Goal: Communication & Community: Answer question/provide support

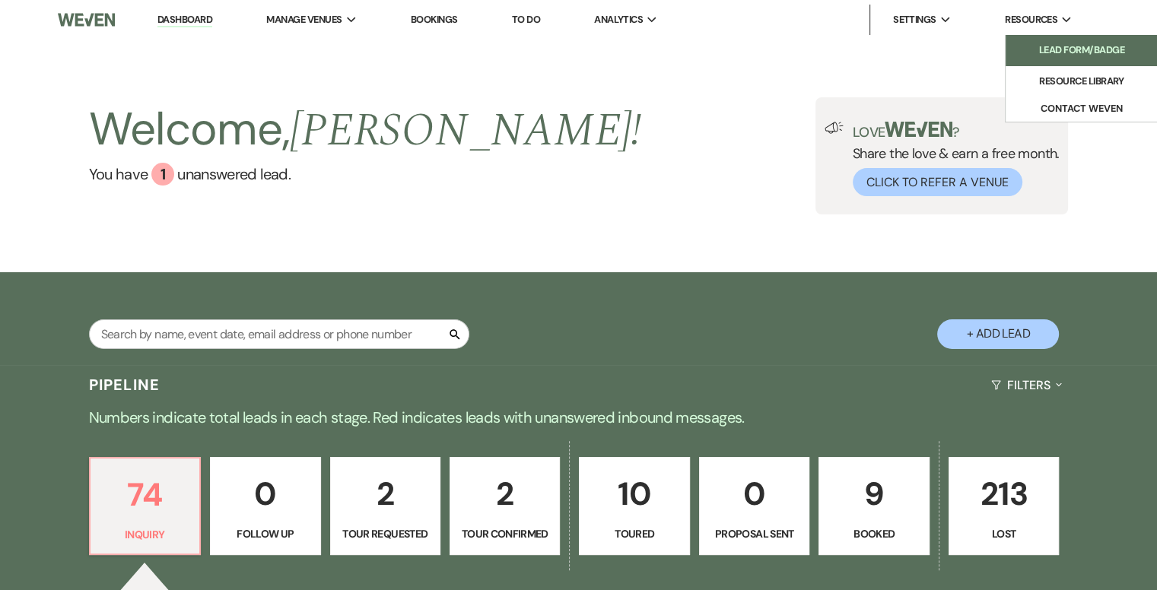
click at [1043, 43] on li "Lead Form/Badge" at bounding box center [1081, 50] width 137 height 15
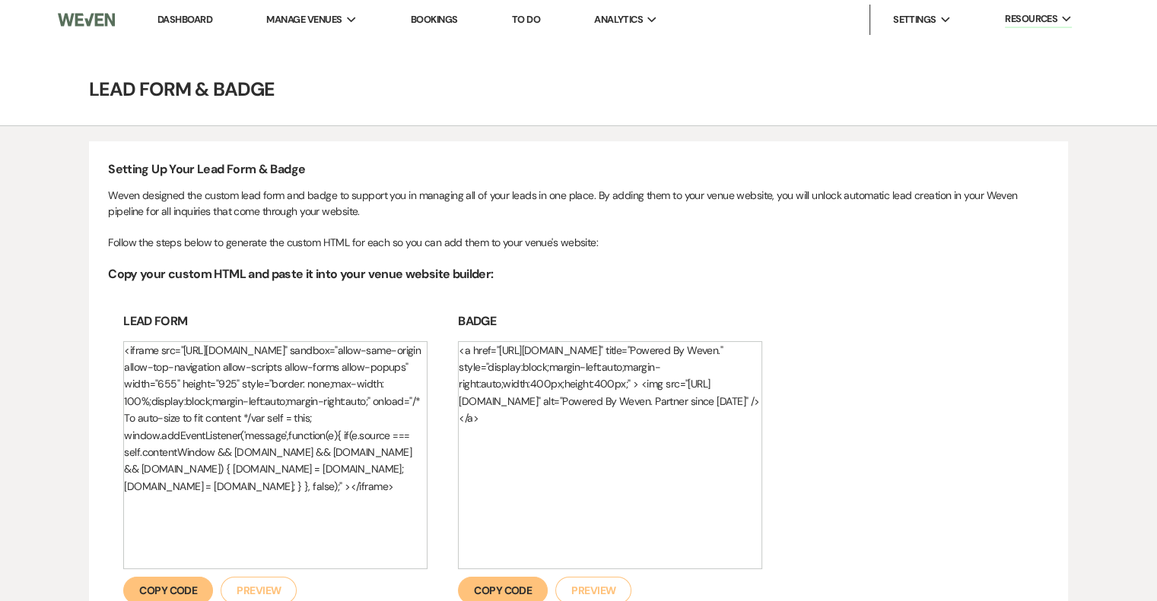
click at [199, 23] on link "Dashboard" at bounding box center [184, 19] width 55 height 13
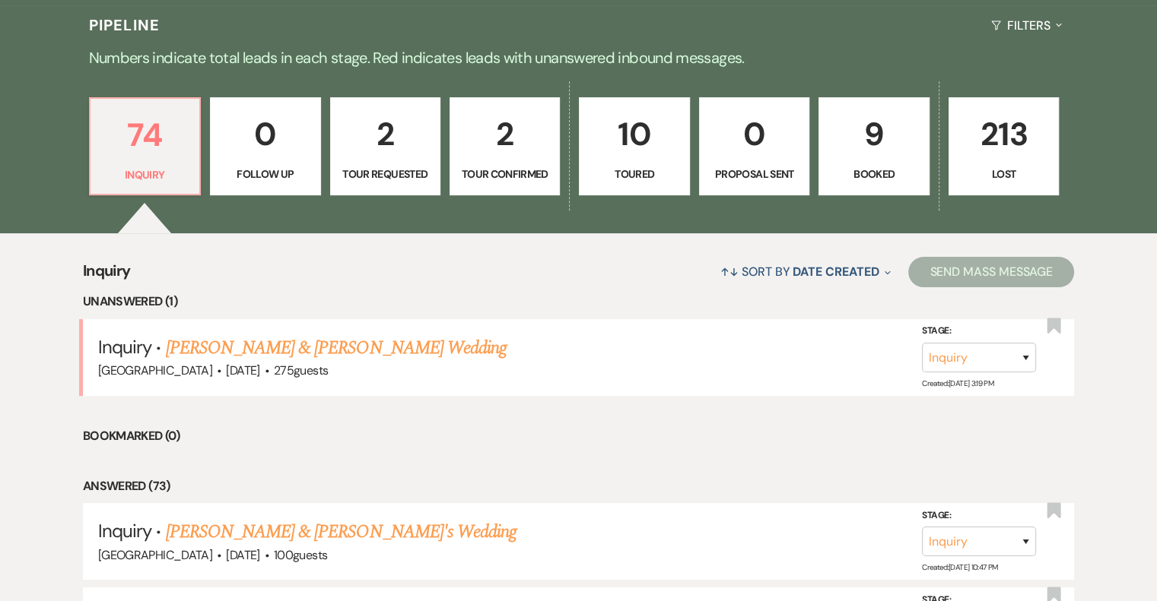
scroll to position [373, 0]
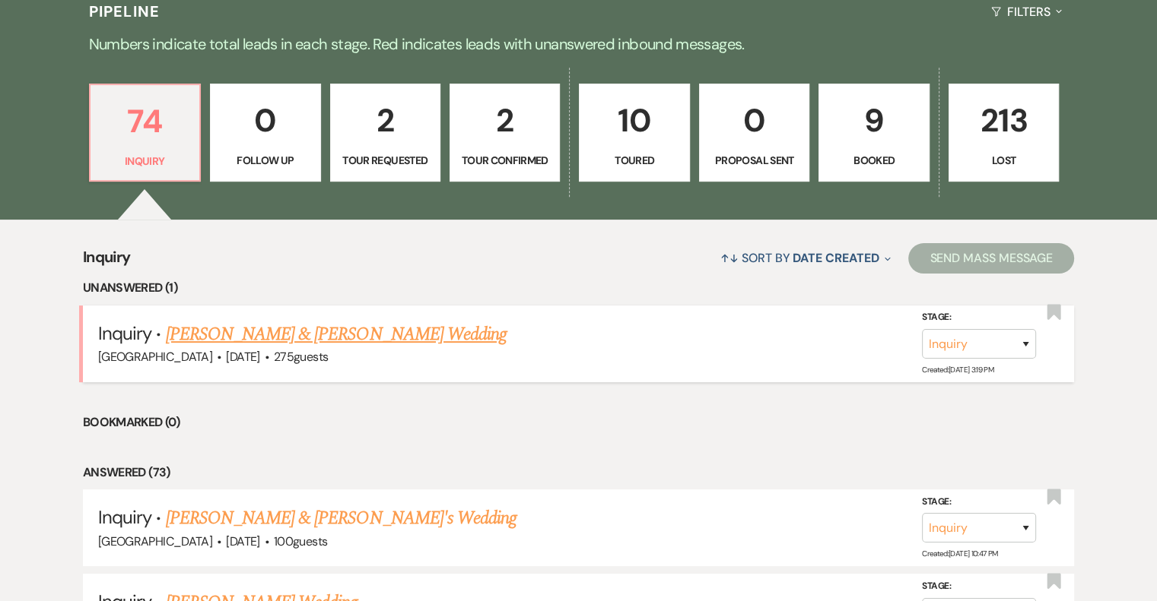
click at [380, 324] on link "[PERSON_NAME] & [PERSON_NAME] Wedding" at bounding box center [336, 334] width 341 height 27
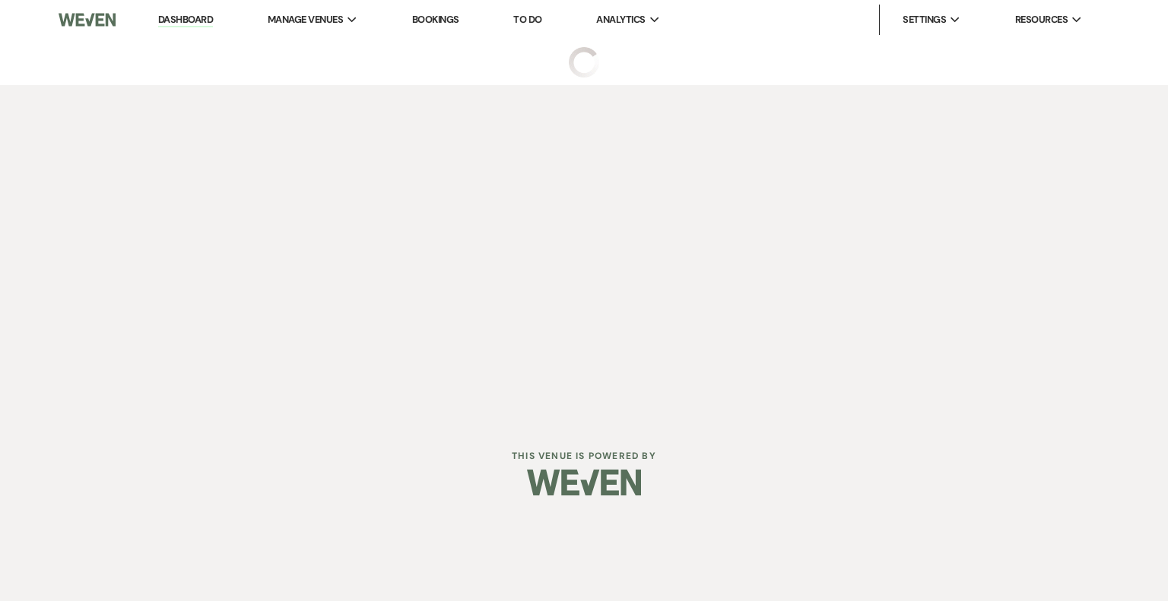
select select "5"
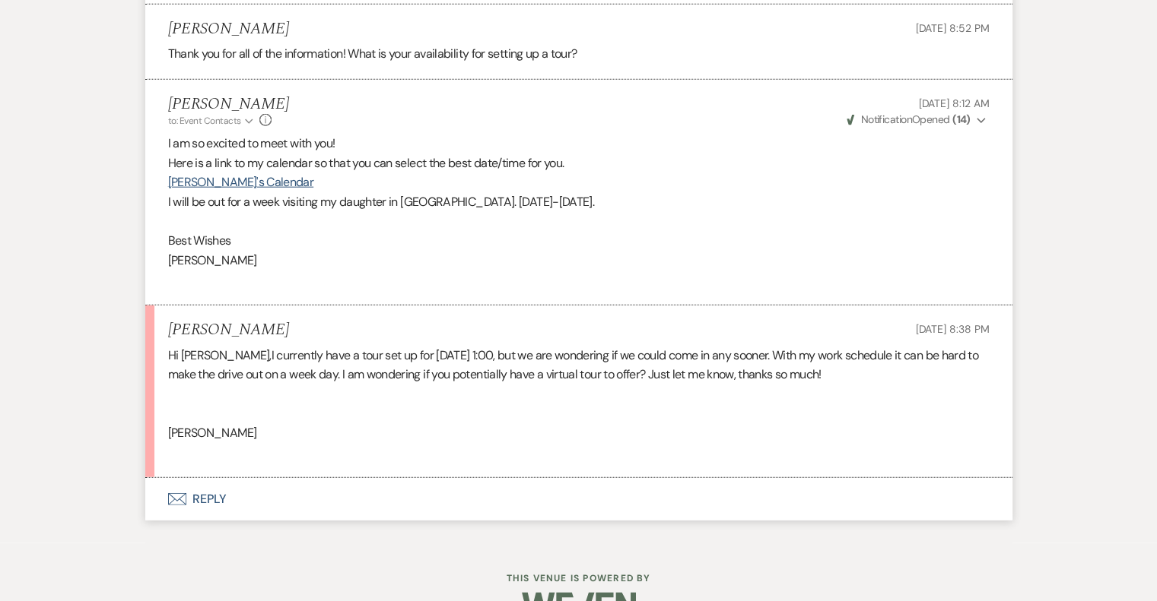
scroll to position [3769, 0]
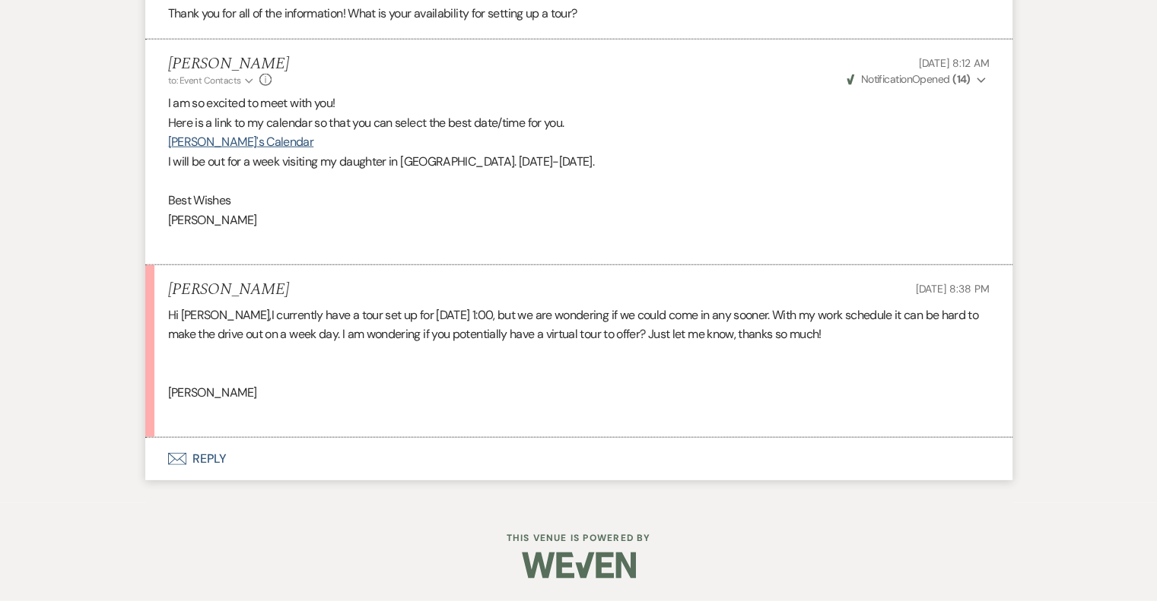
click at [207, 456] on button "Envelope Reply" at bounding box center [578, 459] width 867 height 43
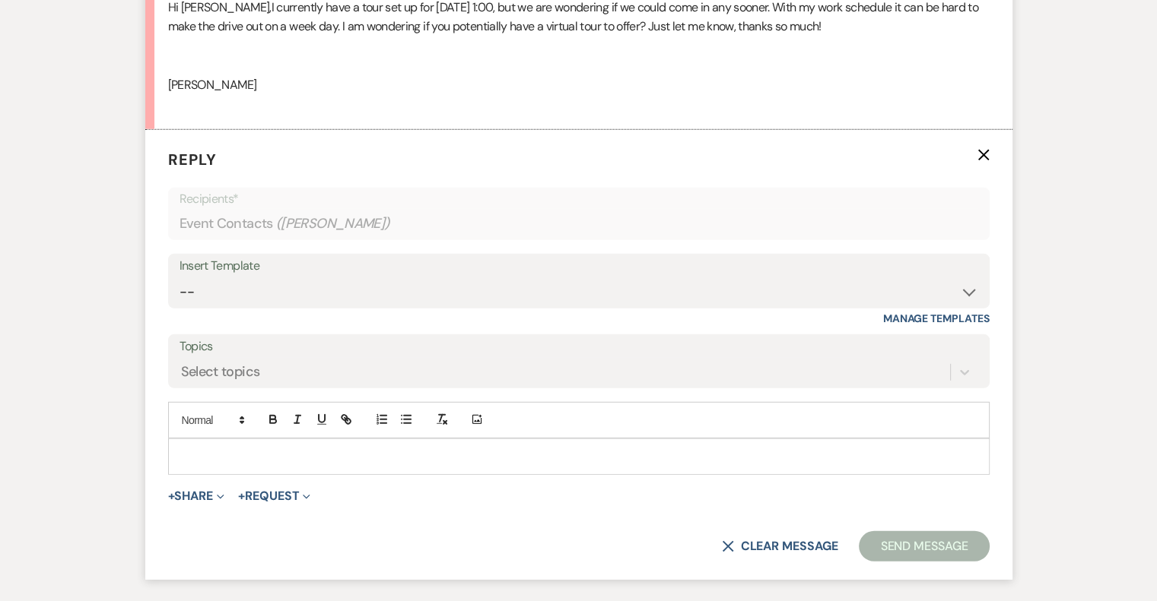
scroll to position [4194, 0]
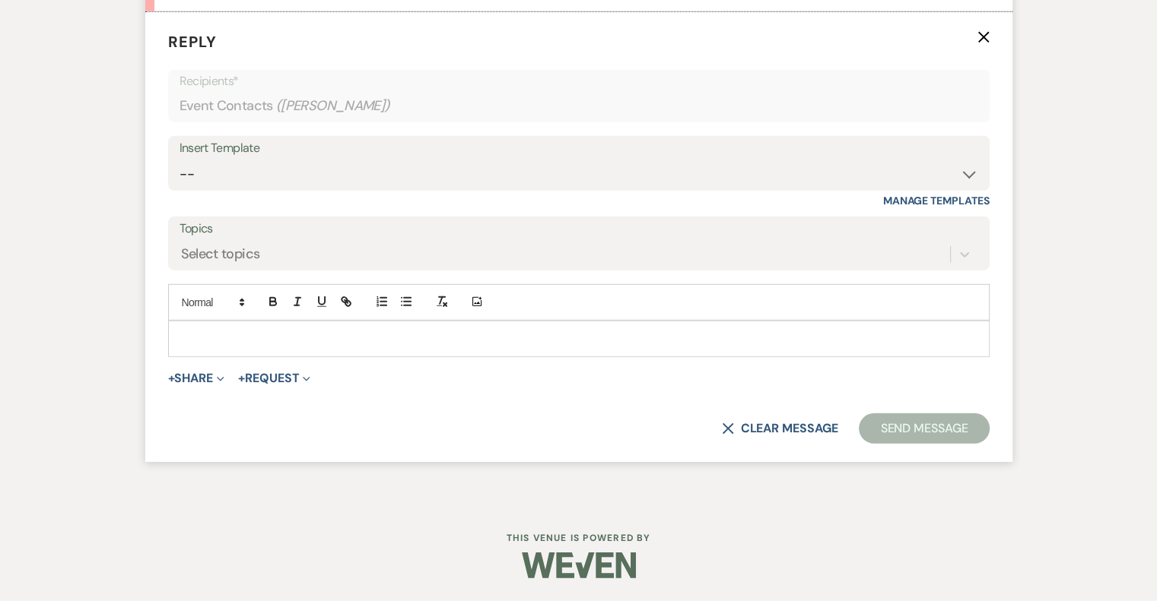
click at [246, 341] on p at bounding box center [578, 339] width 797 height 17
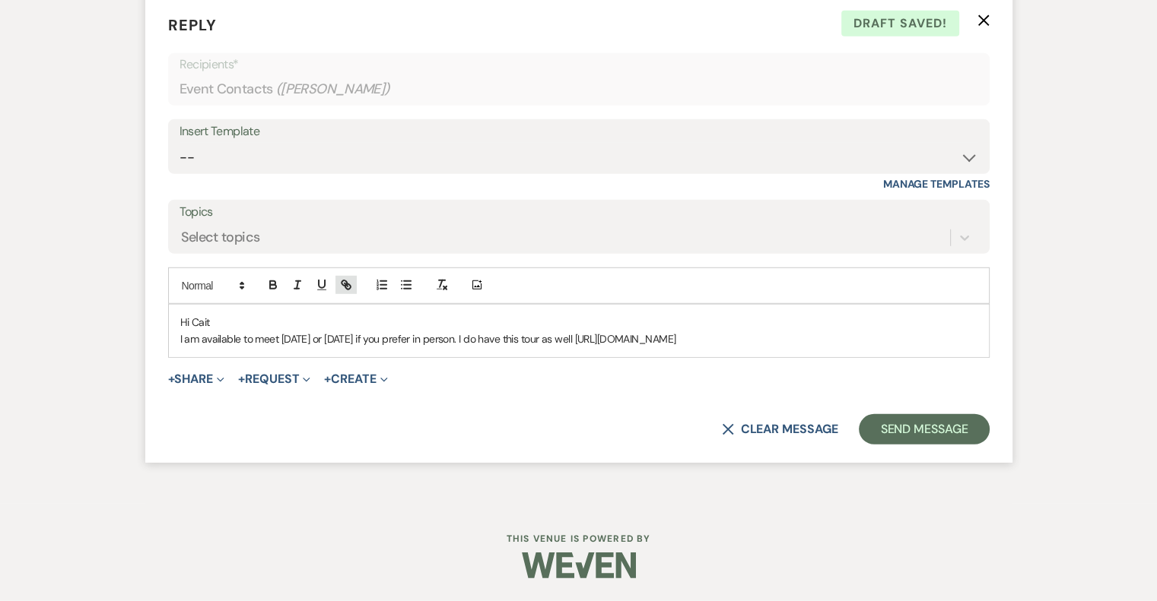
click at [347, 292] on icon "button" at bounding box center [346, 285] width 14 height 14
type input "[URL][DOMAIN_NAME]"
click at [803, 374] on link at bounding box center [798, 368] width 33 height 11
click at [864, 348] on p "I am available to meet [DATE] or [DATE] if you prefer in person. I do have this…" at bounding box center [578, 339] width 797 height 17
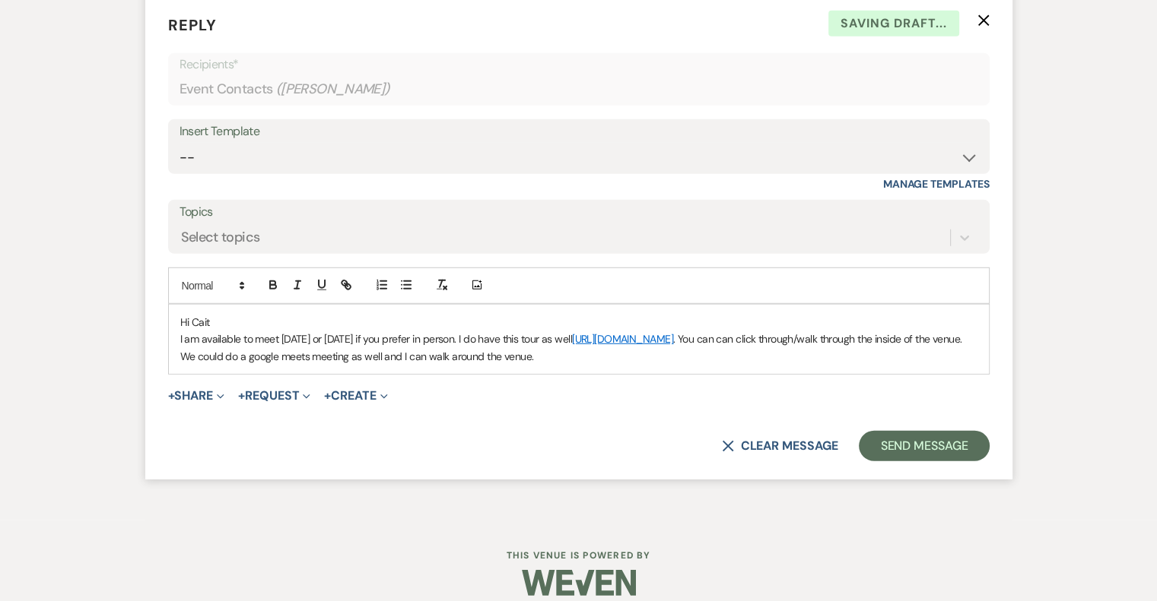
click at [478, 357] on p "I am available to meet [DATE] or [DATE] if you prefer in person. I do have this…" at bounding box center [578, 348] width 797 height 34
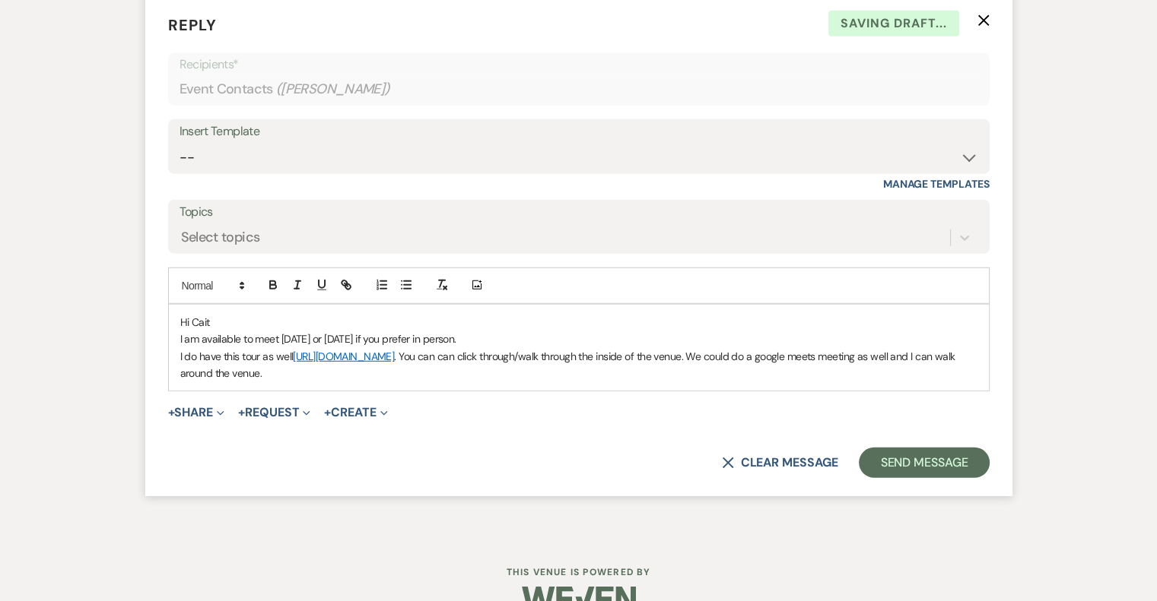
click at [532, 372] on p "I do have this tour as well [URL][DOMAIN_NAME] . You can can click through/walk…" at bounding box center [578, 365] width 797 height 34
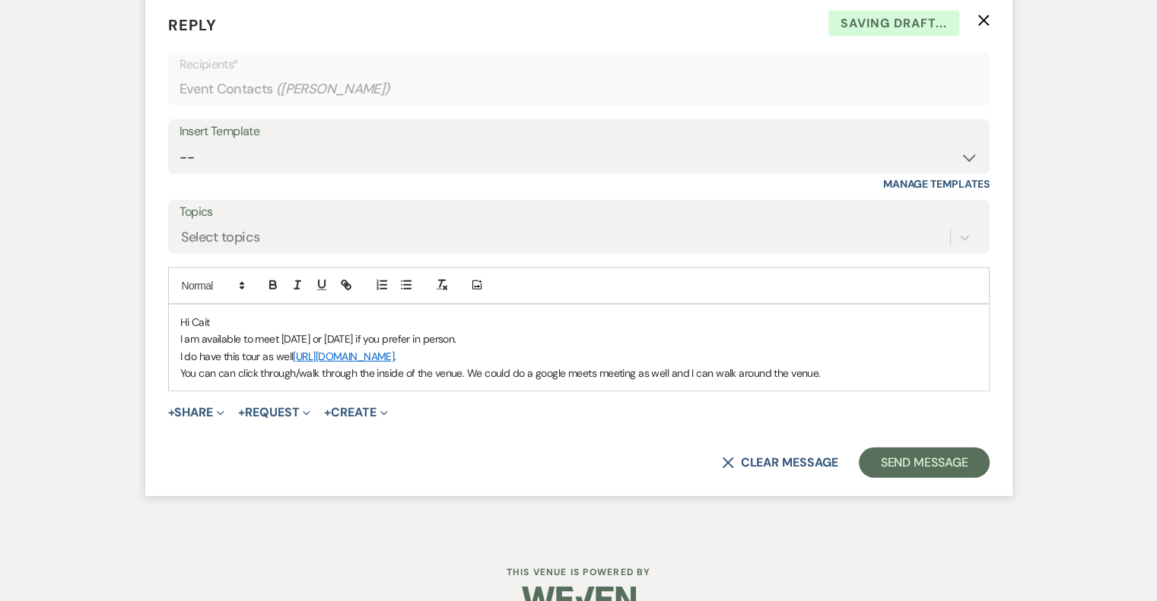
click at [468, 382] on p "You can can click through/walk through the inside of the venue. We could do a g…" at bounding box center [578, 373] width 797 height 17
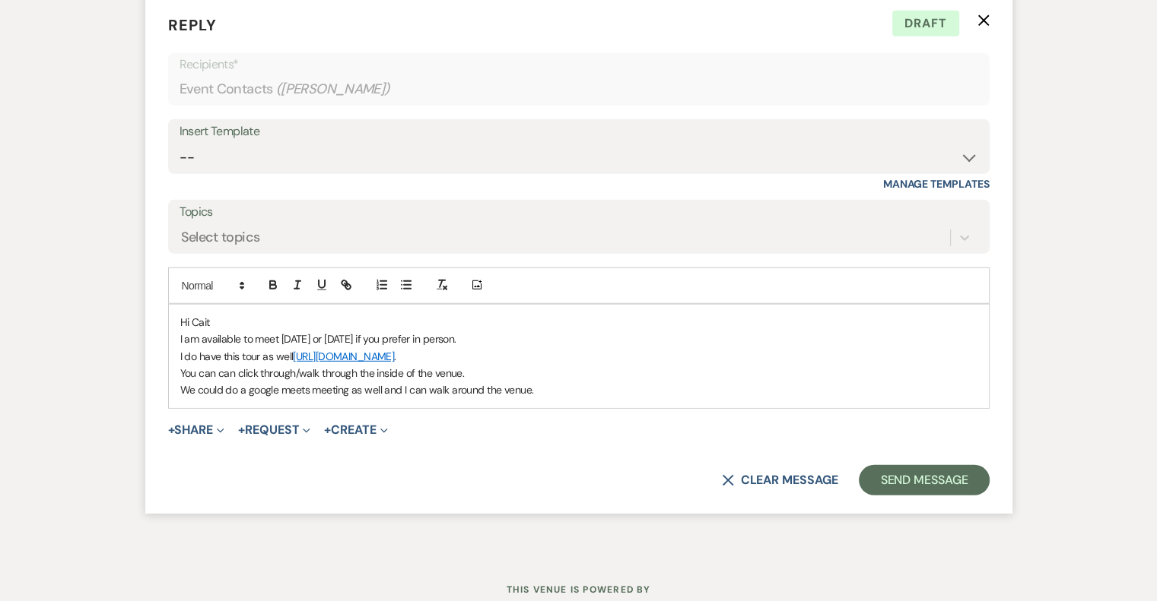
click at [560, 398] on p "We could do a google meets meeting as well and I can walk around the venue." at bounding box center [578, 390] width 797 height 17
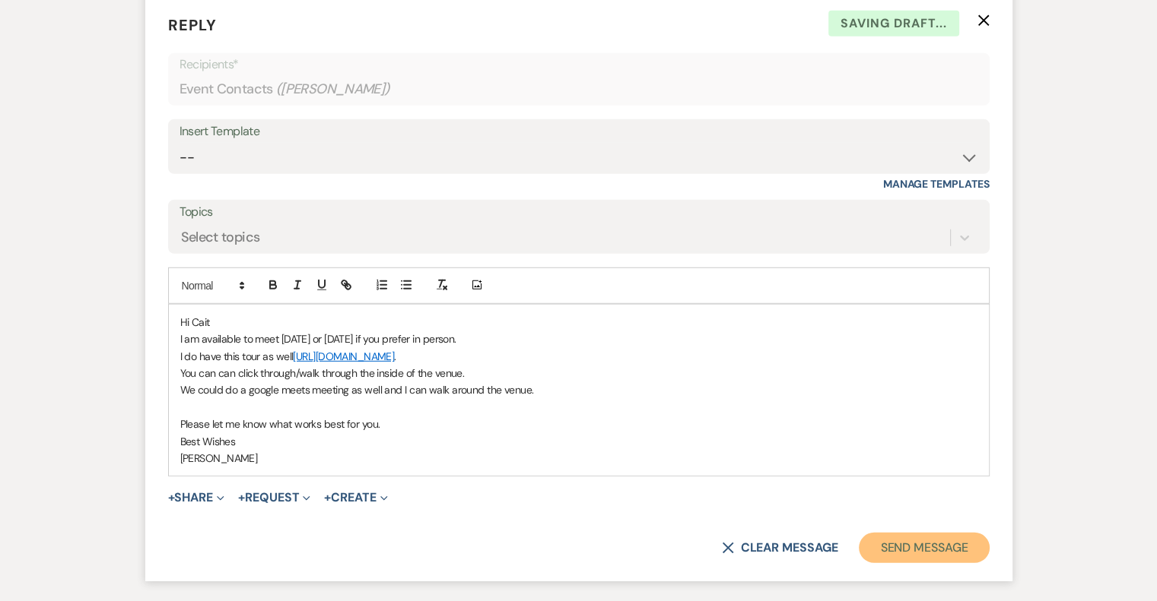
click at [964, 563] on button "Send Message" at bounding box center [924, 548] width 130 height 30
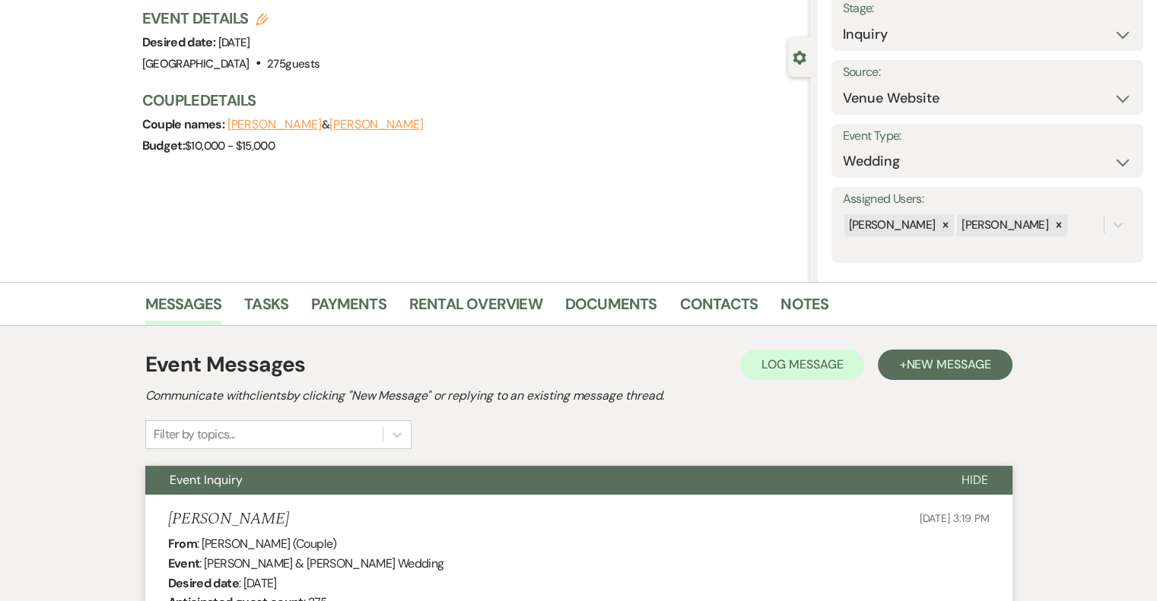
scroll to position [0, 0]
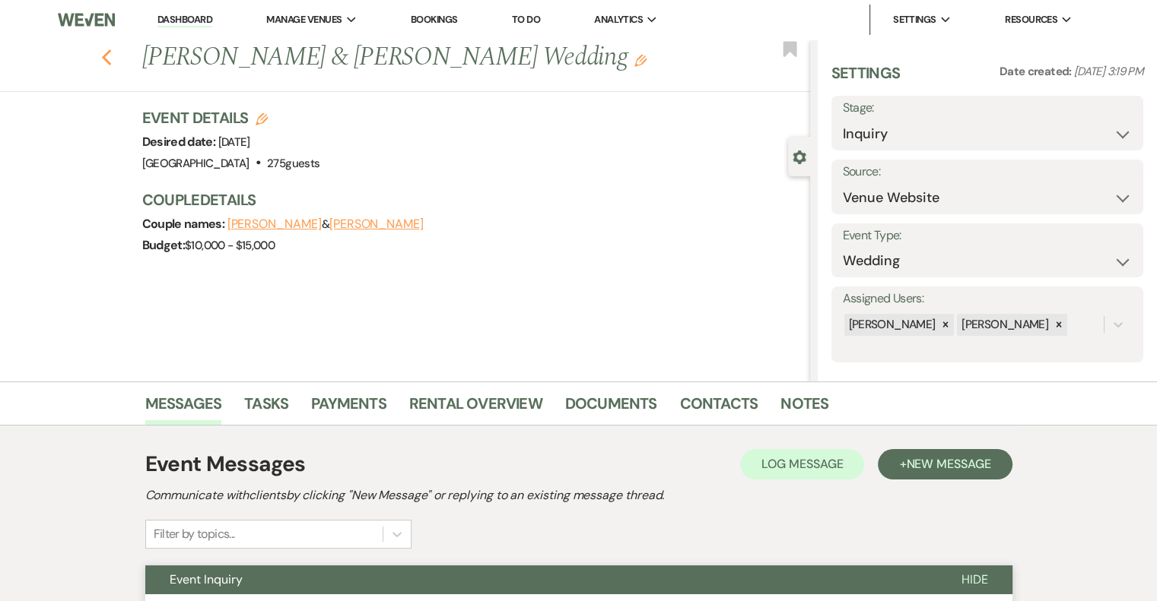
click at [112, 57] on icon "Previous" at bounding box center [106, 58] width 11 height 18
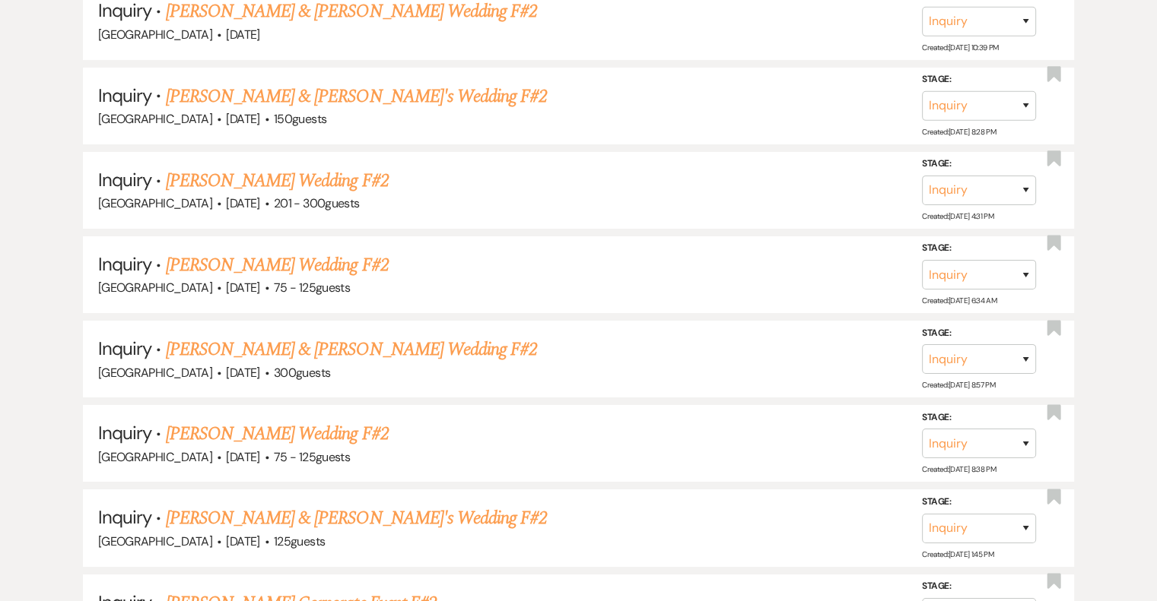
scroll to position [6482, 0]
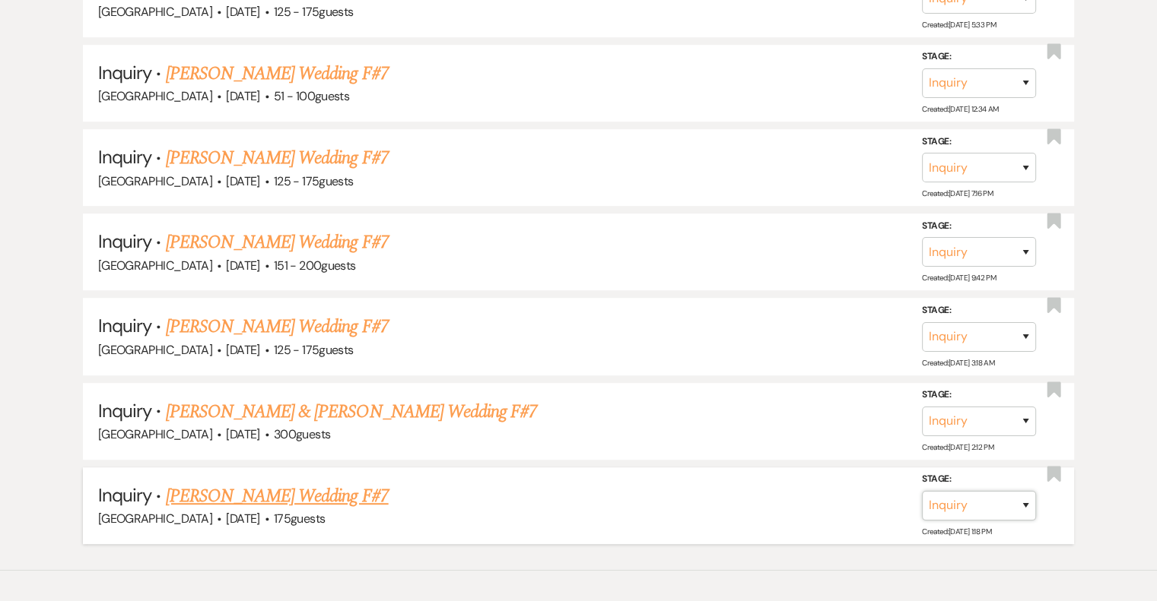
click at [1025, 491] on select "Inquiry Follow Up Tour Requested Tour Confirmed Toured Proposal Sent Booked Lost" at bounding box center [979, 506] width 114 height 30
select select "8"
click at [922, 491] on select "Inquiry Follow Up Tour Requested Tour Confirmed Toured Proposal Sent Booked Lost" at bounding box center [979, 506] width 114 height 30
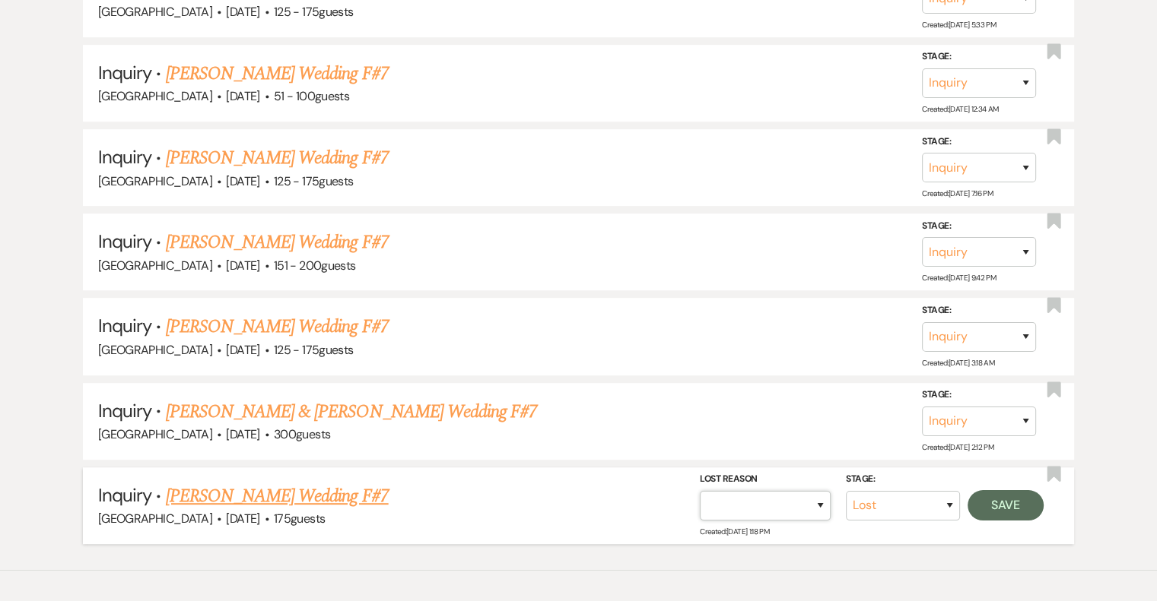
click at [809, 491] on select "Booked Elsewhere Budget Date Unavailable No Response Not a Good Match Capacity …" at bounding box center [765, 506] width 131 height 30
select select "5"
click at [700, 491] on select "Booked Elsewhere Budget Date Unavailable No Response Not a Good Match Capacity …" at bounding box center [765, 506] width 131 height 30
click at [1001, 490] on button "Save" at bounding box center [1005, 505] width 76 height 30
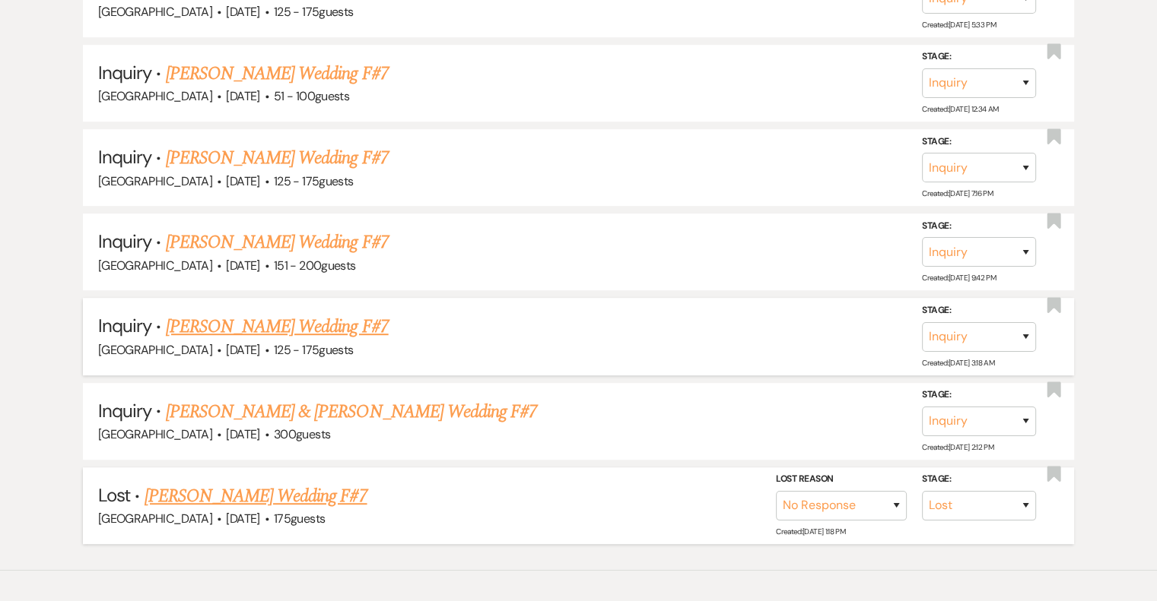
scroll to position [6397, 0]
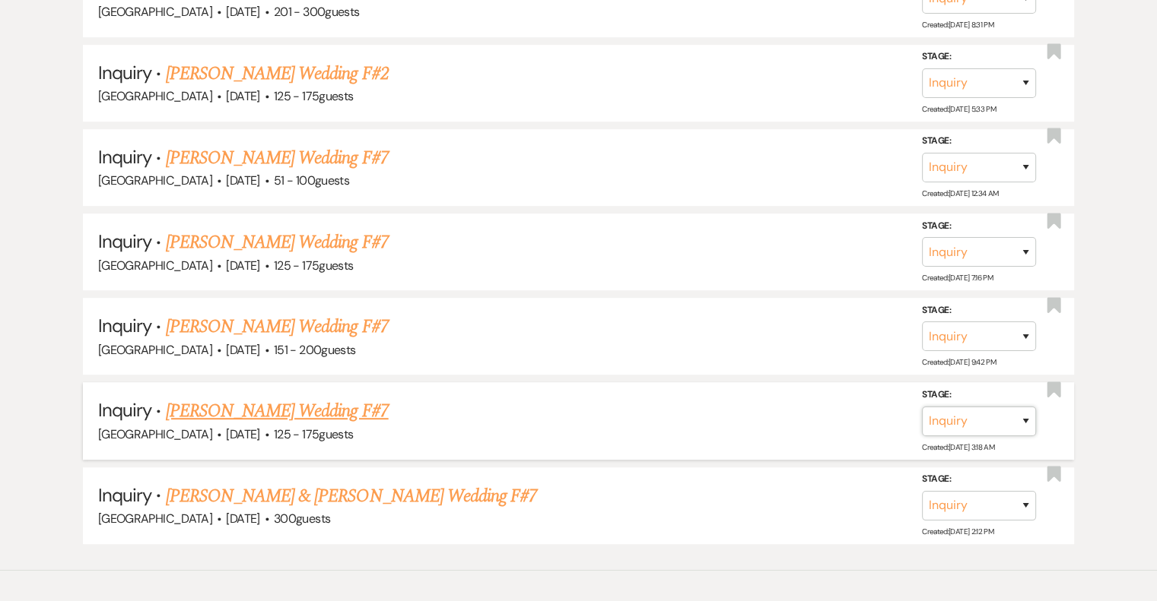
click at [1025, 406] on select "Inquiry Follow Up Tour Requested Tour Confirmed Toured Proposal Sent Booked Lost" at bounding box center [979, 421] width 114 height 30
select select "8"
click at [922, 406] on select "Inquiry Follow Up Tour Requested Tour Confirmed Toured Proposal Sent Booked Lost" at bounding box center [979, 421] width 114 height 30
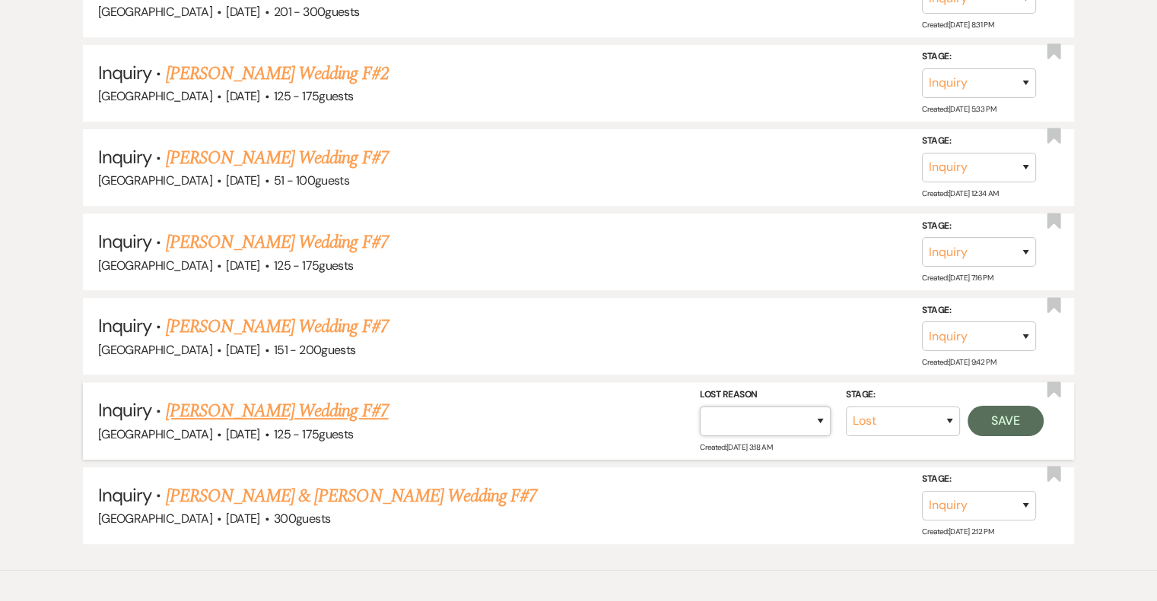
click at [824, 406] on select "Booked Elsewhere Budget Date Unavailable No Response Not a Good Match Capacity …" at bounding box center [765, 421] width 131 height 30
select select "5"
click at [700, 406] on select "Booked Elsewhere Budget Date Unavailable No Response Not a Good Match Capacity …" at bounding box center [765, 421] width 131 height 30
click at [1001, 405] on button "Save" at bounding box center [1005, 420] width 76 height 30
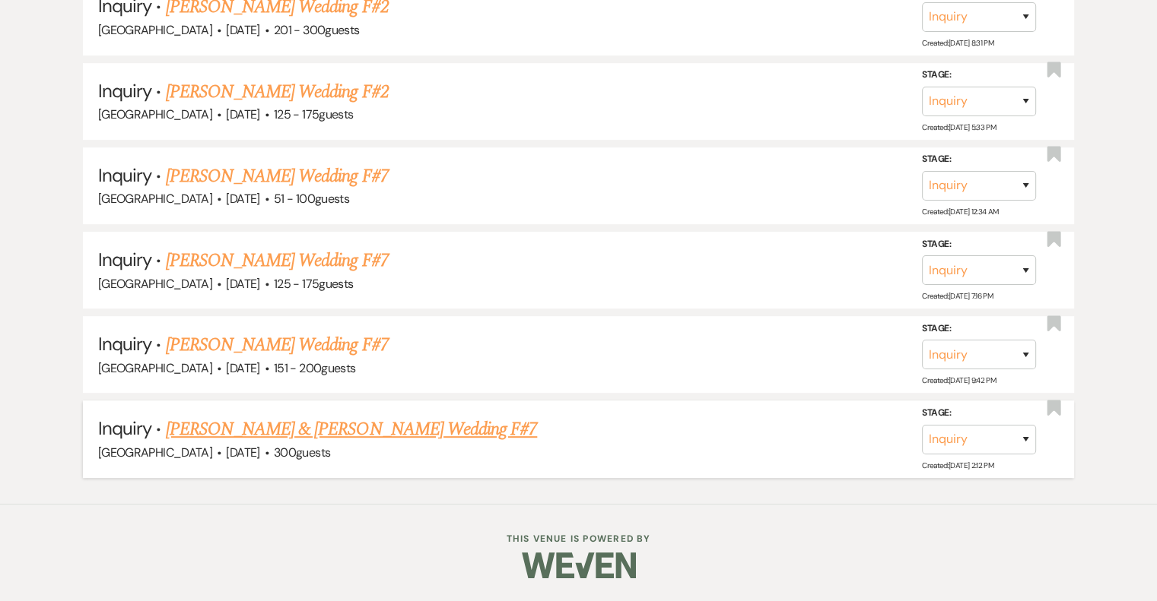
scroll to position [6315, 0]
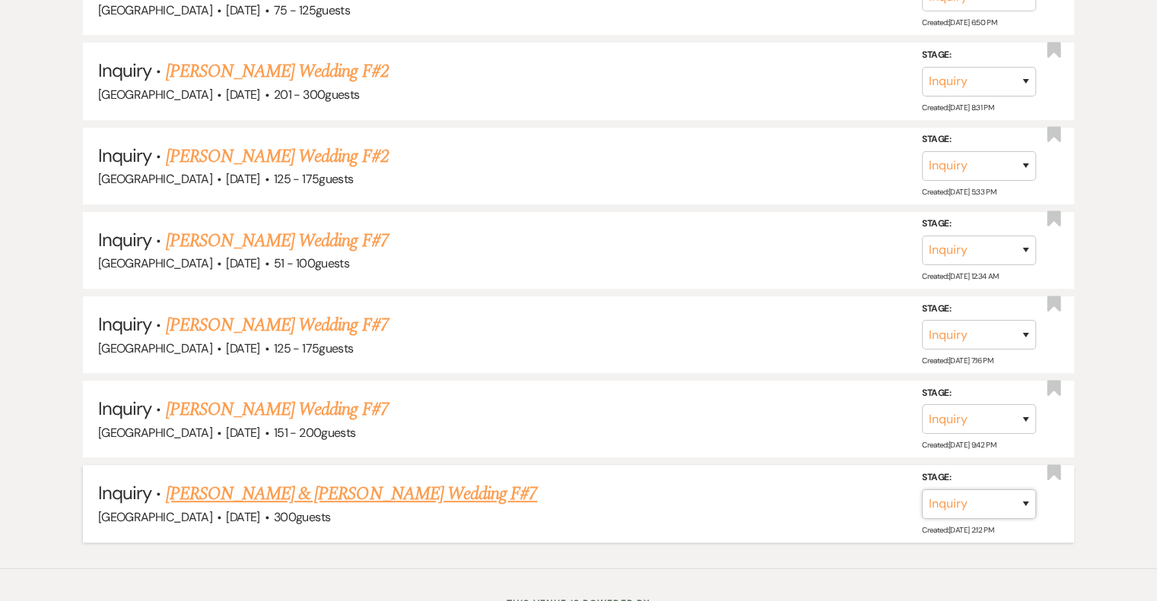
click at [1026, 489] on select "Inquiry Follow Up Tour Requested Tour Confirmed Toured Proposal Sent Booked Lost" at bounding box center [979, 504] width 114 height 30
select select "8"
click at [922, 489] on select "Inquiry Follow Up Tour Requested Tour Confirmed Toured Proposal Sent Booked Lost" at bounding box center [979, 504] width 114 height 30
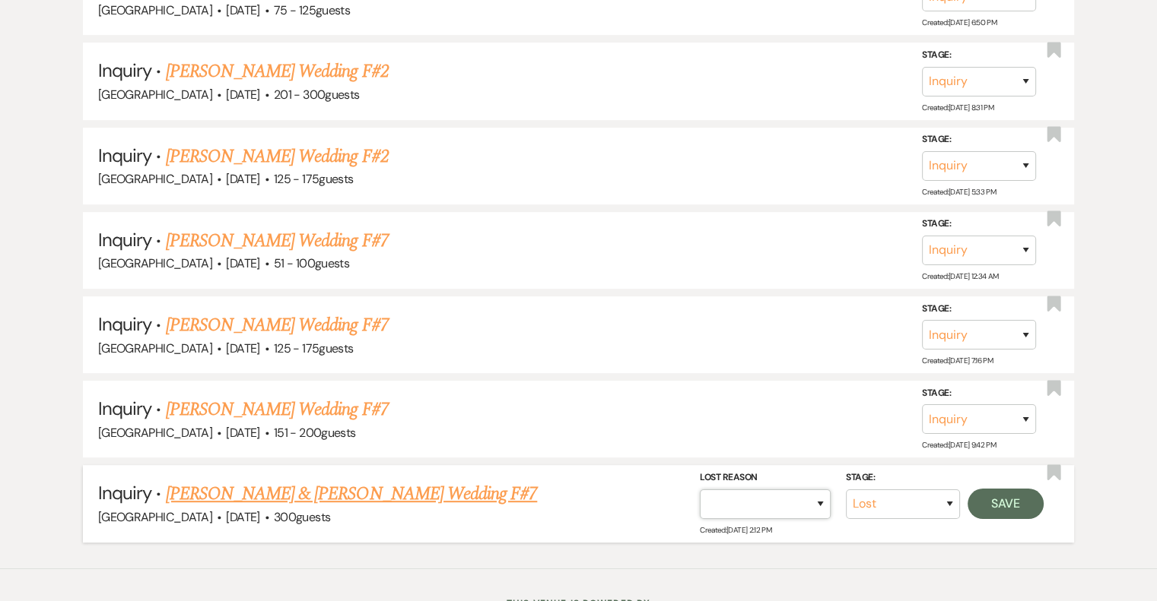
click at [812, 489] on select "Booked Elsewhere Budget Date Unavailable No Response Not a Good Match Capacity …" at bounding box center [765, 504] width 131 height 30
click at [700, 489] on select "Booked Elsewhere Budget Date Unavailable No Response Not a Good Match Capacity …" at bounding box center [765, 504] width 131 height 30
click at [801, 489] on select "Booked Elsewhere Budget Date Unavailable No Response Not a Good Match Capacity …" at bounding box center [765, 504] width 131 height 30
select select "5"
click at [700, 489] on select "Booked Elsewhere Budget Date Unavailable No Response Not a Good Match Capacity …" at bounding box center [765, 504] width 131 height 30
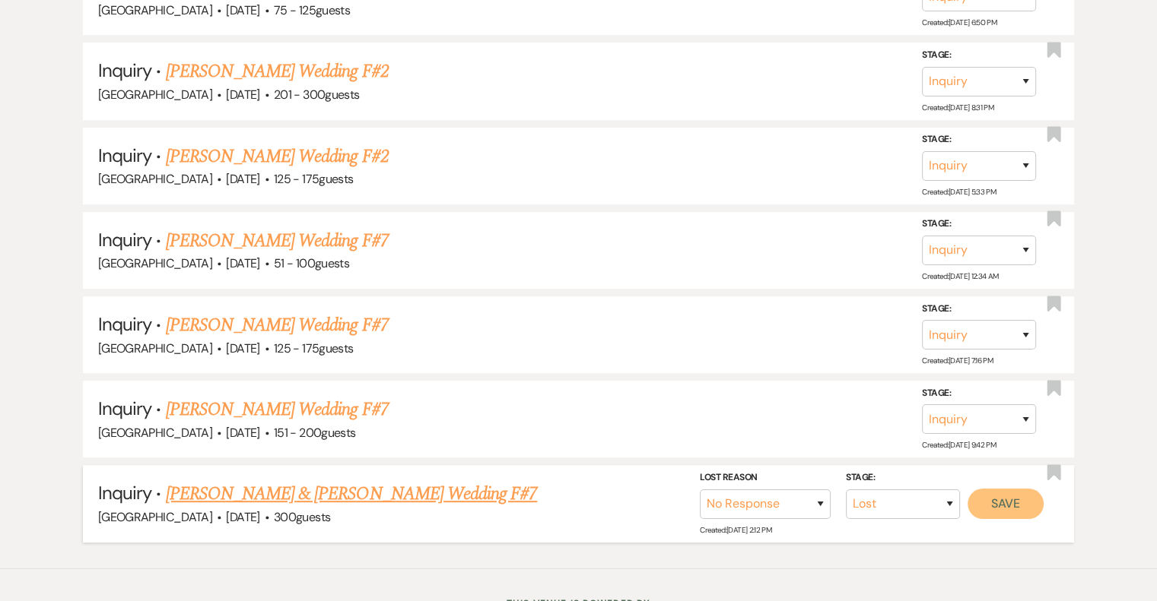
click at [1019, 488] on button "Save" at bounding box center [1005, 503] width 76 height 30
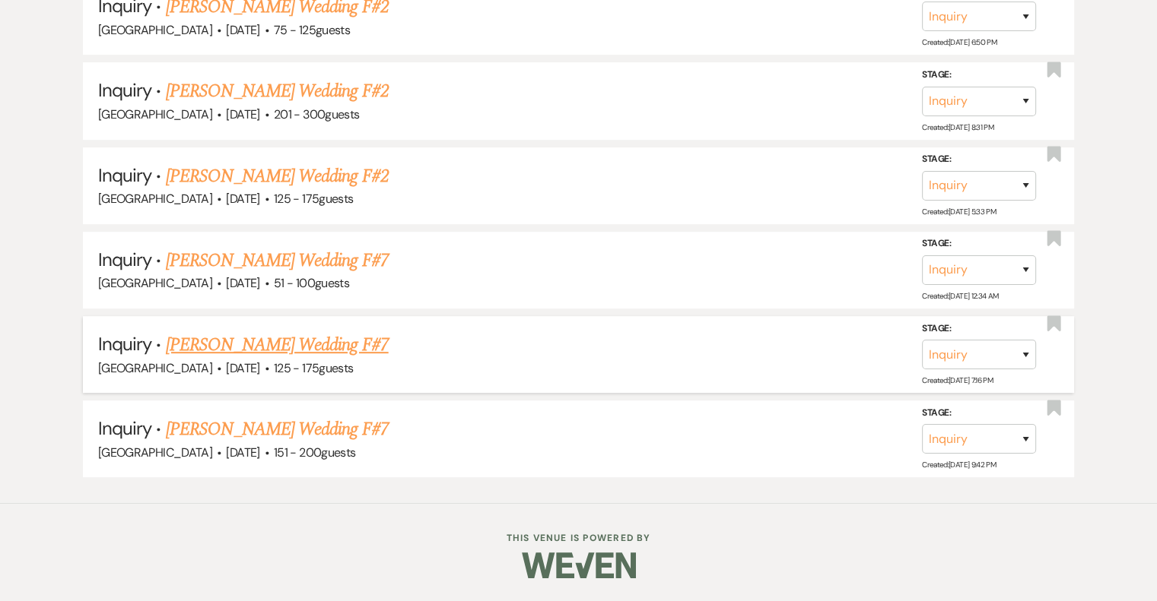
scroll to position [6230, 0]
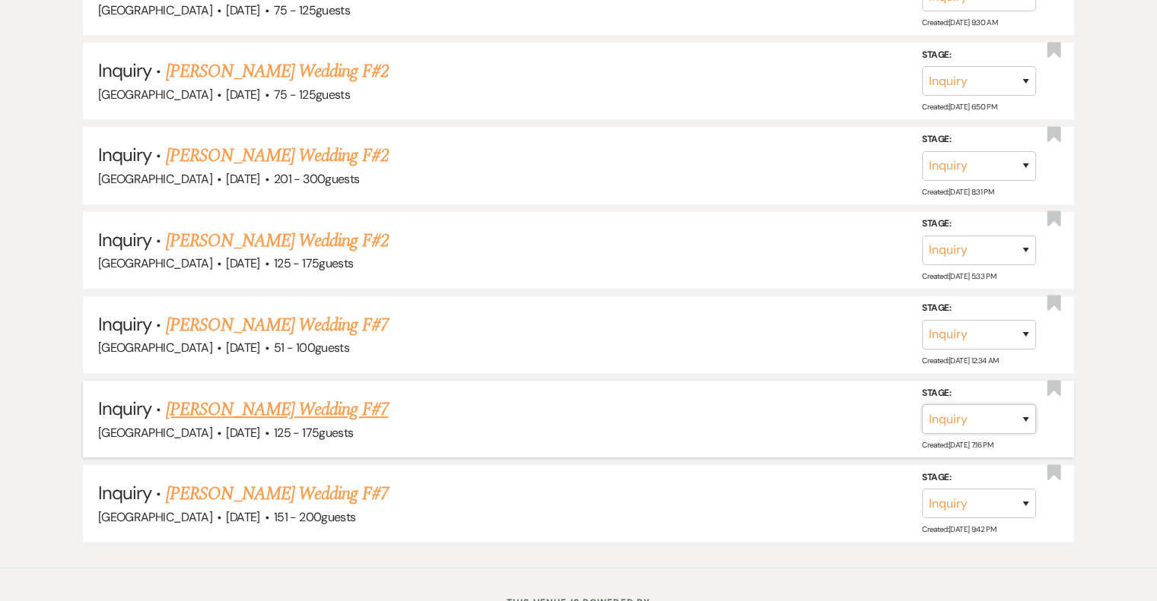
click at [1026, 405] on select "Inquiry Follow Up Tour Requested Tour Confirmed Toured Proposal Sent Booked Lost" at bounding box center [979, 420] width 114 height 30
select select "8"
click at [922, 405] on select "Inquiry Follow Up Tour Requested Tour Confirmed Toured Proposal Sent Booked Lost" at bounding box center [979, 420] width 114 height 30
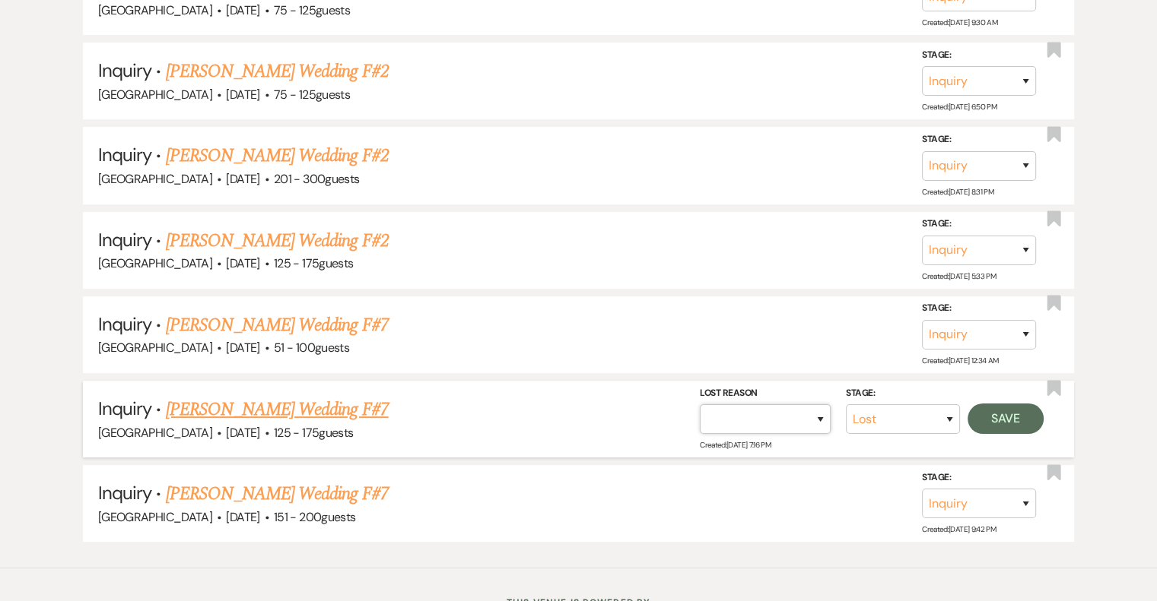
click at [815, 405] on select "Booked Elsewhere Budget Date Unavailable No Response Not a Good Match Capacity …" at bounding box center [765, 420] width 131 height 30
select select "5"
click at [700, 405] on select "Booked Elsewhere Budget Date Unavailable No Response Not a Good Match Capacity …" at bounding box center [765, 420] width 131 height 30
click at [996, 404] on button "Save" at bounding box center [1005, 419] width 76 height 30
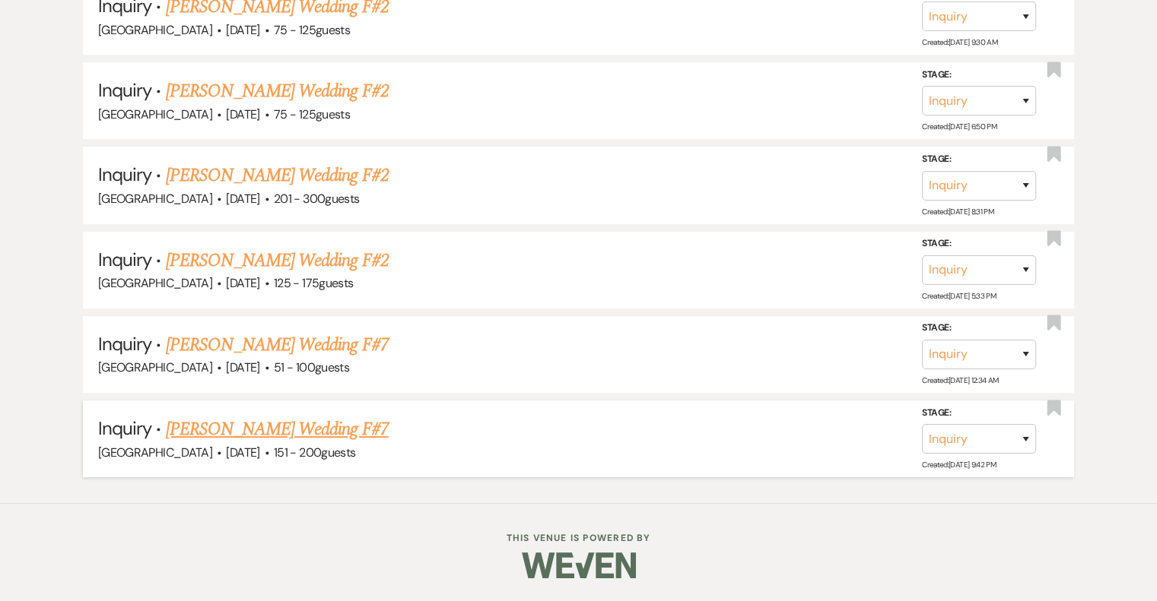
scroll to position [6147, 0]
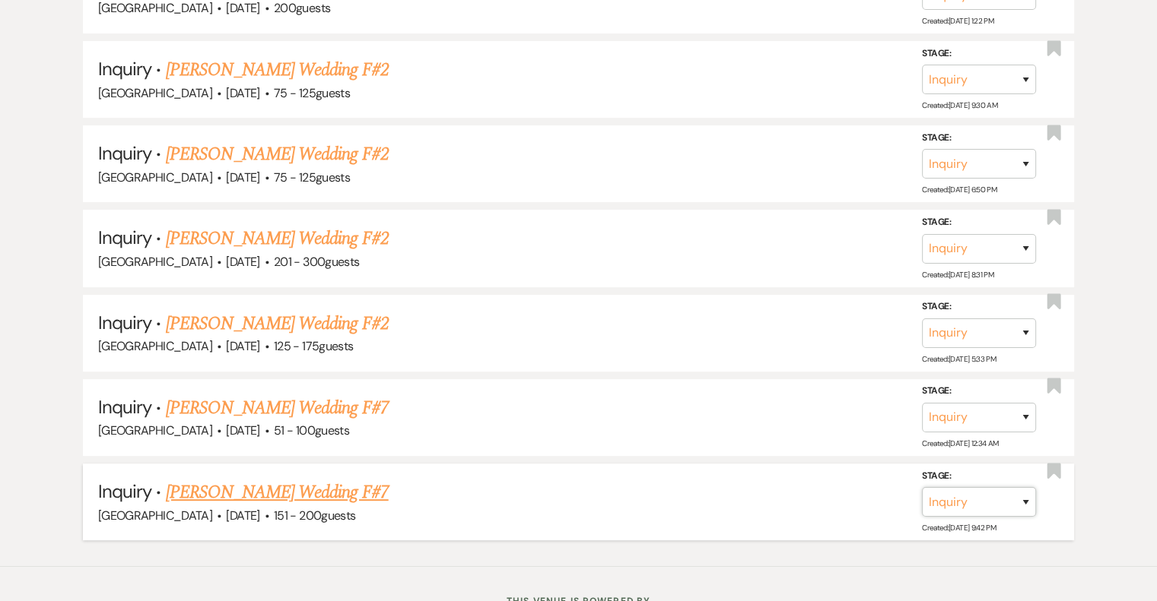
click at [1023, 487] on select "Inquiry Follow Up Tour Requested Tour Confirmed Toured Proposal Sent Booked Lost" at bounding box center [979, 502] width 114 height 30
select select "8"
click at [922, 487] on select "Inquiry Follow Up Tour Requested Tour Confirmed Toured Proposal Sent Booked Lost" at bounding box center [979, 502] width 114 height 30
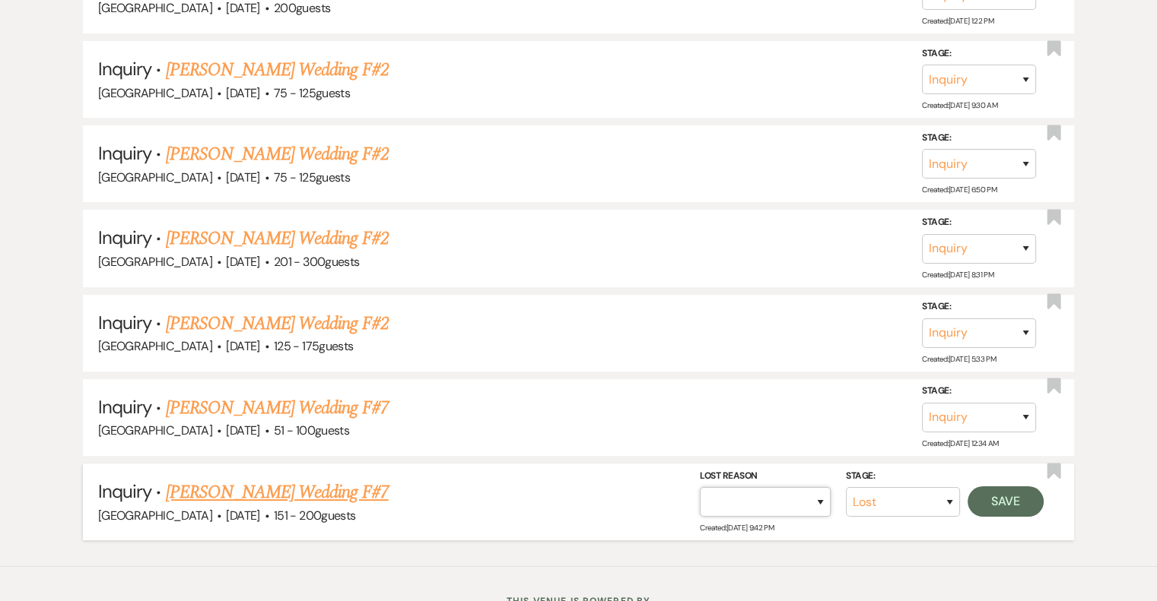
click at [820, 487] on select "Booked Elsewhere Budget Date Unavailable No Response Not a Good Match Capacity …" at bounding box center [765, 502] width 131 height 30
select select "5"
click at [700, 487] on select "Booked Elsewhere Budget Date Unavailable No Response Not a Good Match Capacity …" at bounding box center [765, 502] width 131 height 30
click at [998, 487] on button "Save" at bounding box center [1005, 502] width 76 height 30
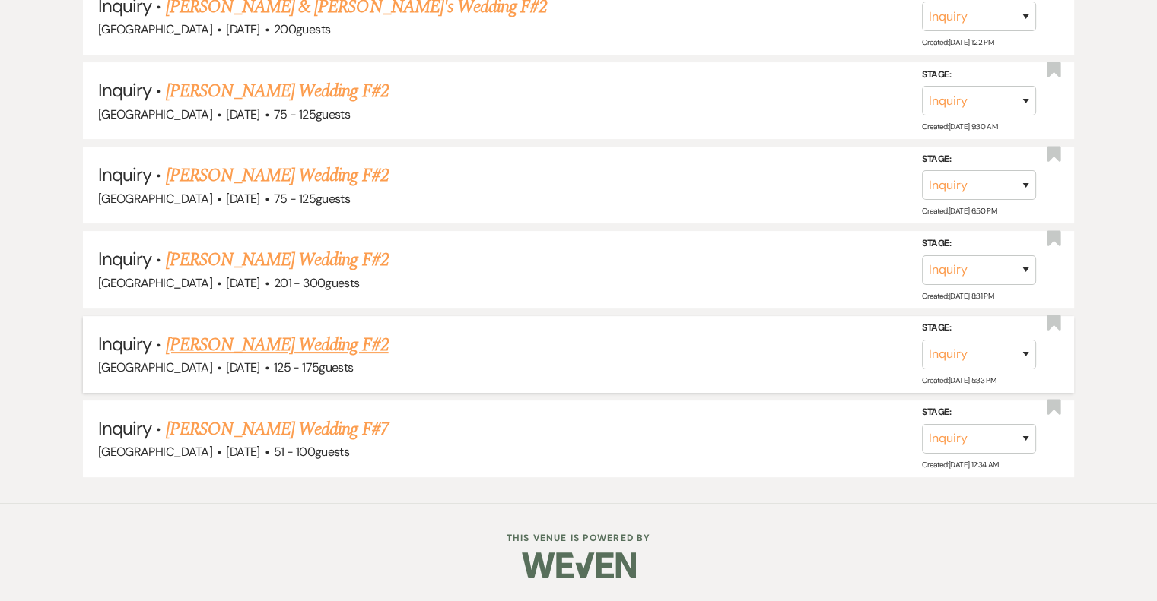
scroll to position [6063, 0]
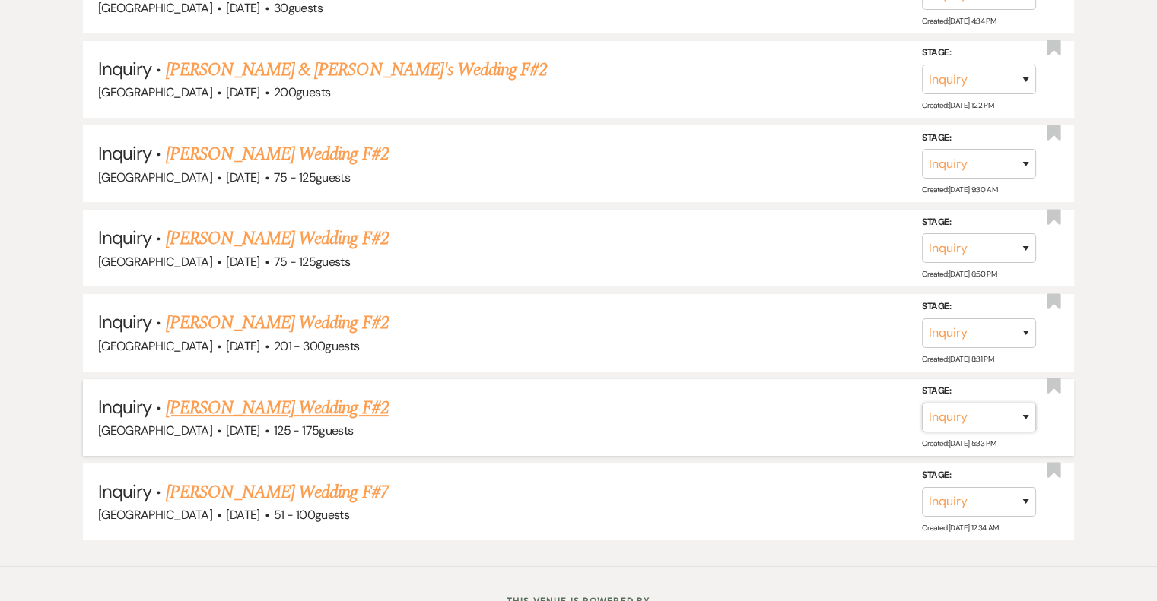
click at [1025, 403] on select "Inquiry Follow Up Tour Requested Tour Confirmed Toured Proposal Sent Booked Lost" at bounding box center [979, 418] width 114 height 30
select select "8"
click at [922, 403] on select "Inquiry Follow Up Tour Requested Tour Confirmed Toured Proposal Sent Booked Lost" at bounding box center [979, 418] width 114 height 30
click at [822, 403] on select "Booked Elsewhere Budget Date Unavailable No Response Not a Good Match Capacity …" at bounding box center [765, 418] width 131 height 30
select select "5"
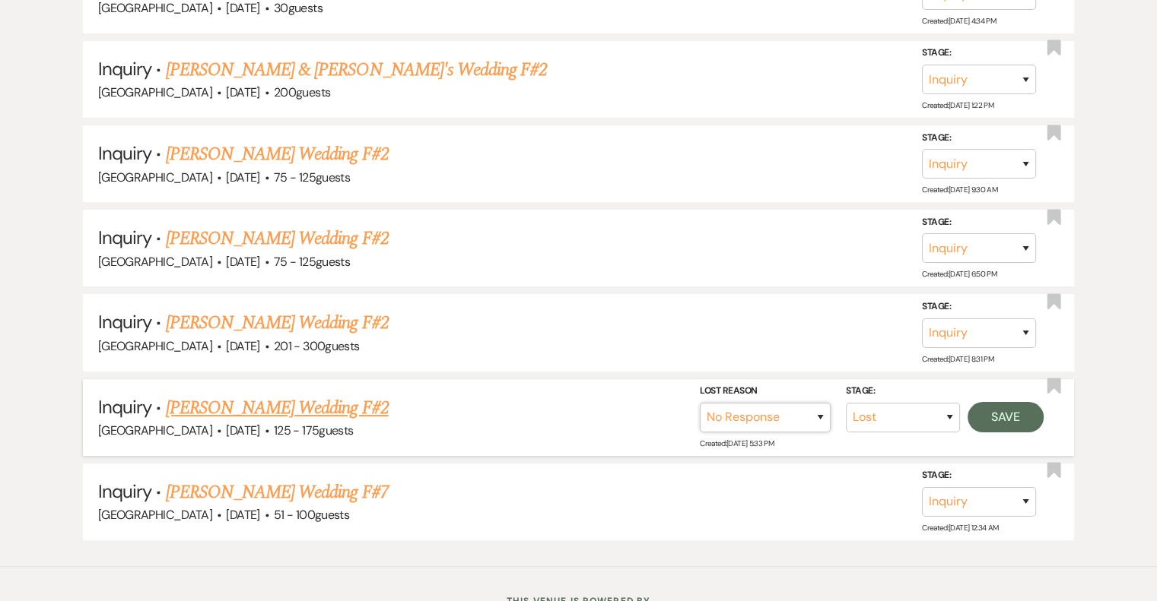
click at [700, 403] on select "Booked Elsewhere Budget Date Unavailable No Response Not a Good Match Capacity …" at bounding box center [765, 418] width 131 height 30
click at [999, 402] on button "Save" at bounding box center [1005, 417] width 76 height 30
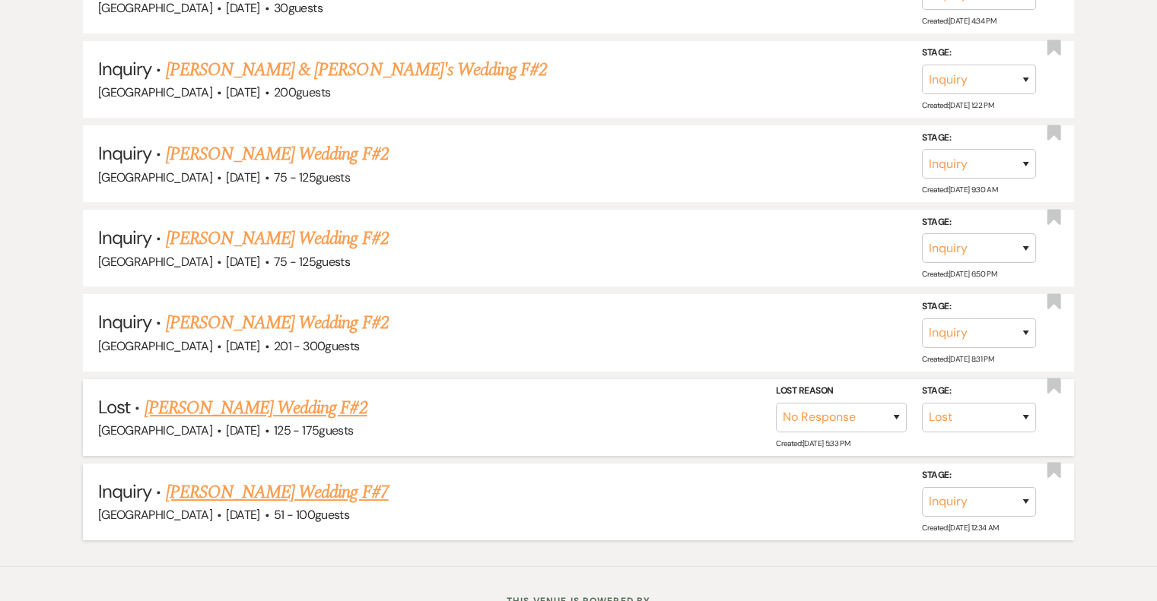
scroll to position [5980, 0]
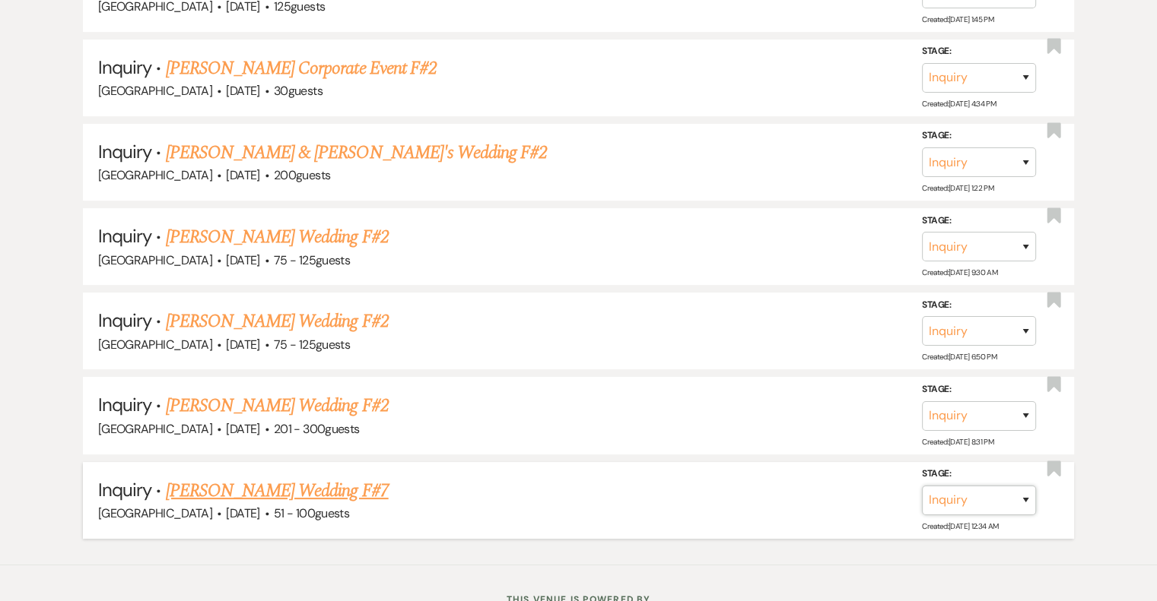
click at [1019, 486] on select "Inquiry Follow Up Tour Requested Tour Confirmed Toured Proposal Sent Booked Lost" at bounding box center [979, 501] width 114 height 30
select select "8"
click at [922, 486] on select "Inquiry Follow Up Tour Requested Tour Confirmed Toured Proposal Sent Booked Lost" at bounding box center [979, 501] width 114 height 30
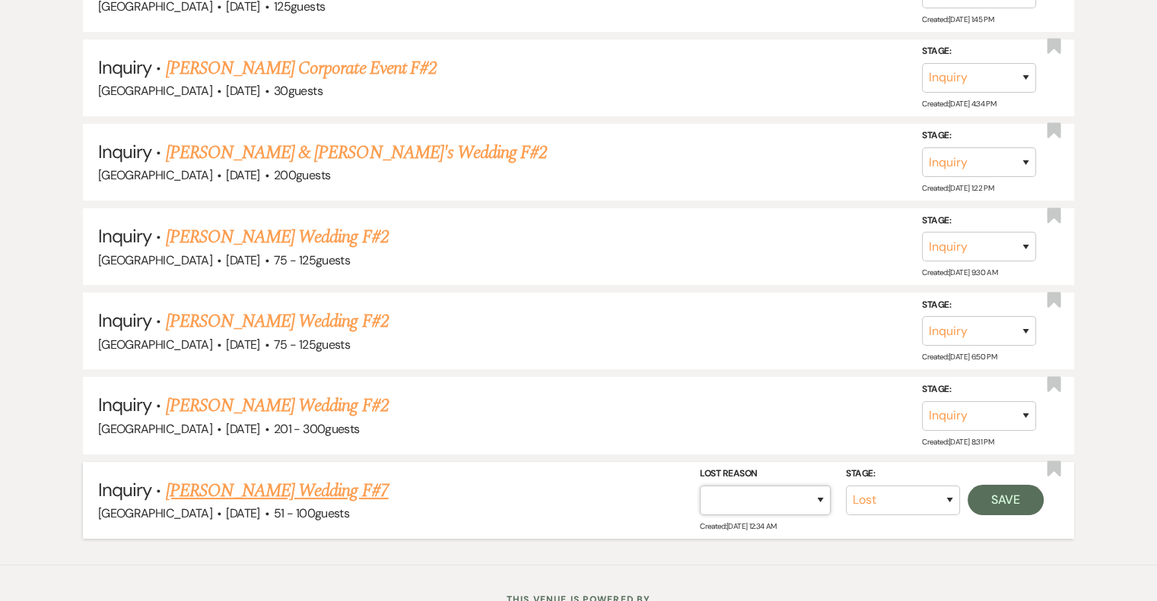
click at [810, 486] on select "Booked Elsewhere Budget Date Unavailable No Response Not a Good Match Capacity …" at bounding box center [765, 501] width 131 height 30
select select "5"
click at [700, 486] on select "Booked Elsewhere Budget Date Unavailable No Response Not a Good Match Capacity …" at bounding box center [765, 501] width 131 height 30
click at [1005, 485] on button "Save" at bounding box center [1005, 500] width 76 height 30
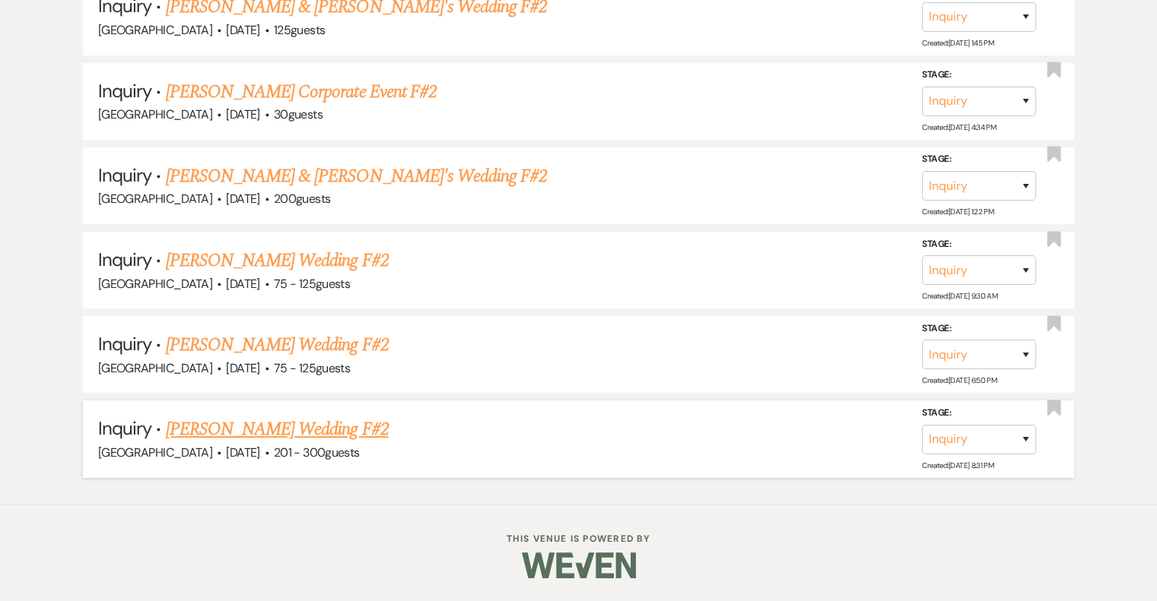
scroll to position [5896, 0]
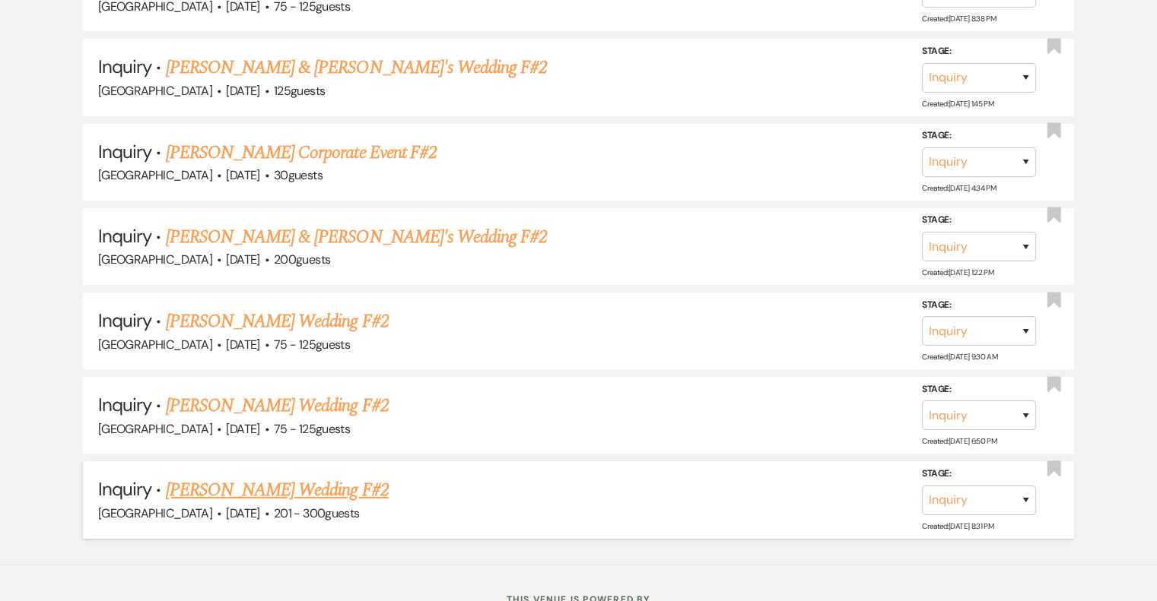
click at [318, 477] on link "[PERSON_NAME] Wedding F#2" at bounding box center [277, 490] width 223 height 27
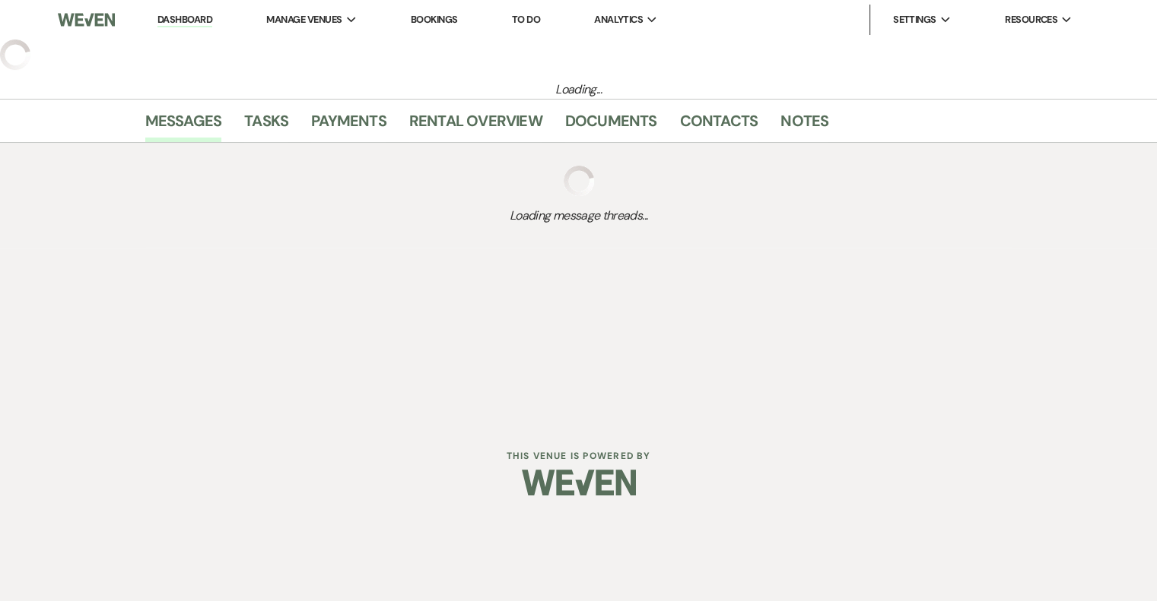
select select "2"
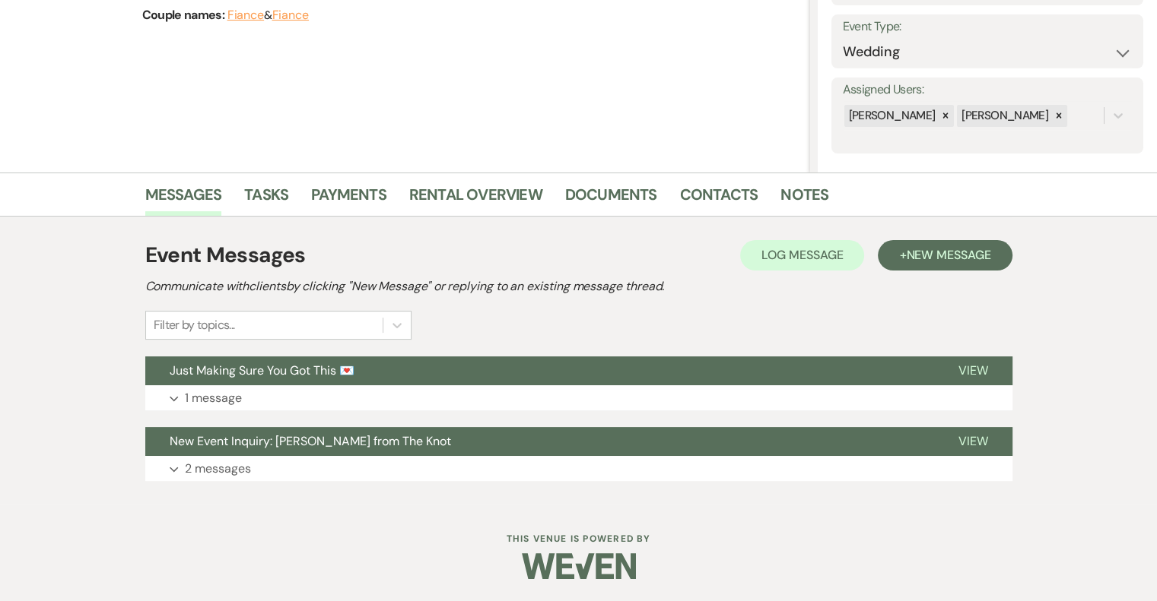
scroll to position [209, 0]
click at [971, 378] on button "View" at bounding box center [973, 371] width 78 height 29
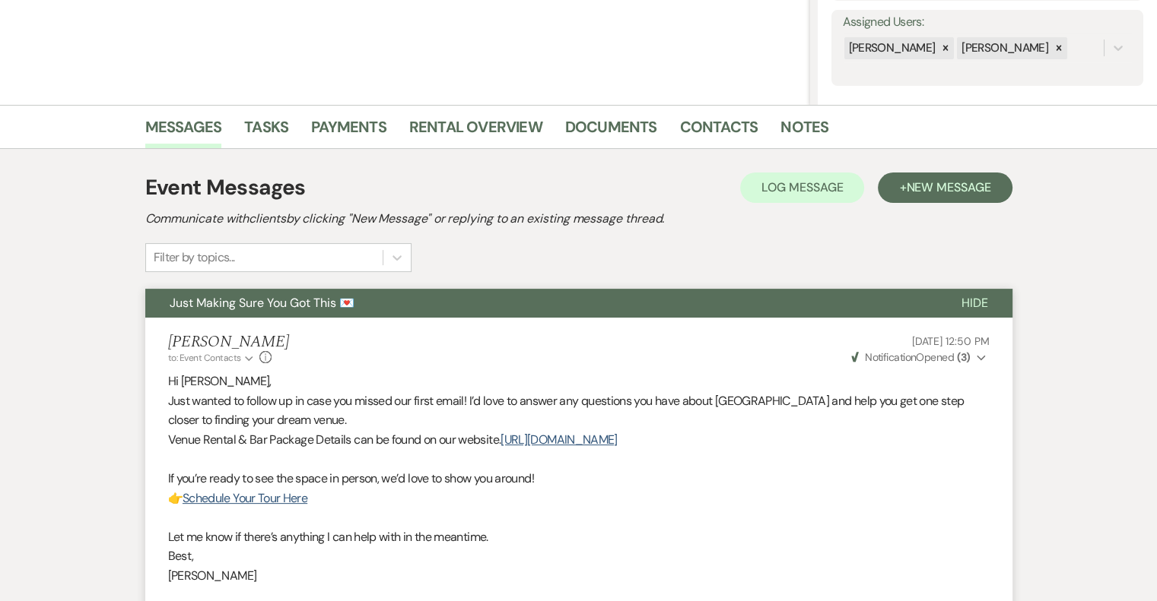
scroll to position [278, 0]
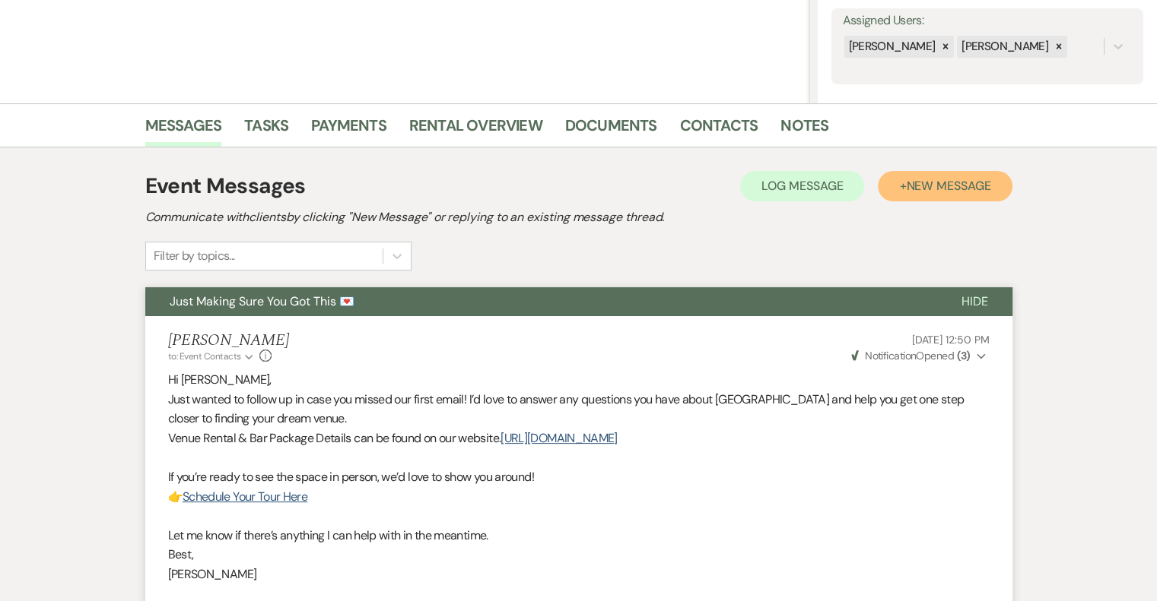
click at [941, 186] on span "New Message" at bounding box center [948, 186] width 84 height 16
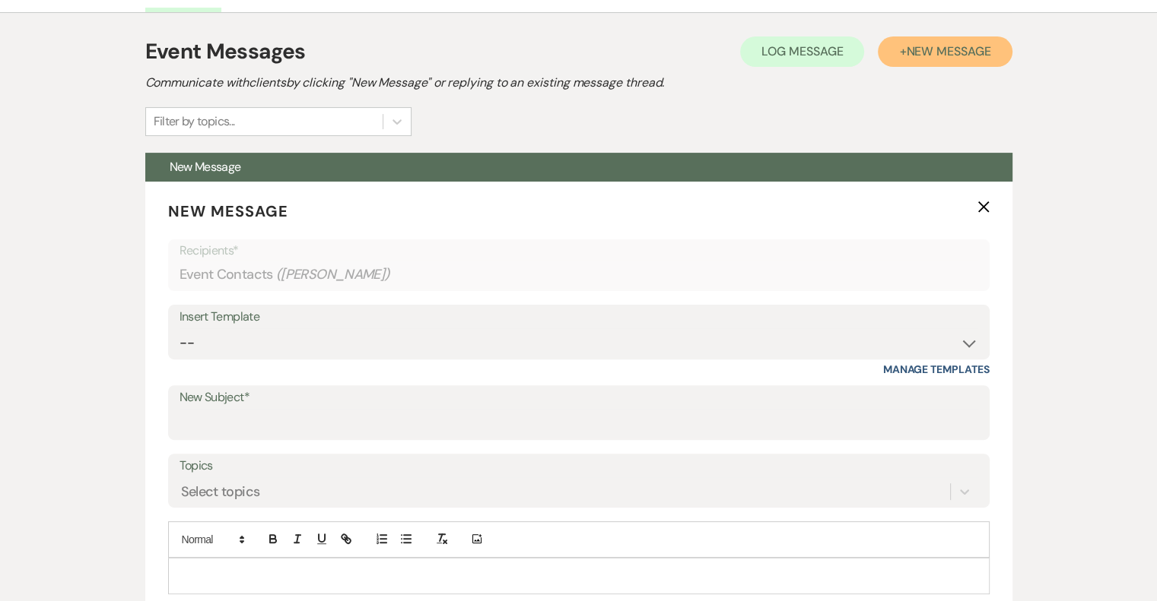
scroll to position [422, 0]
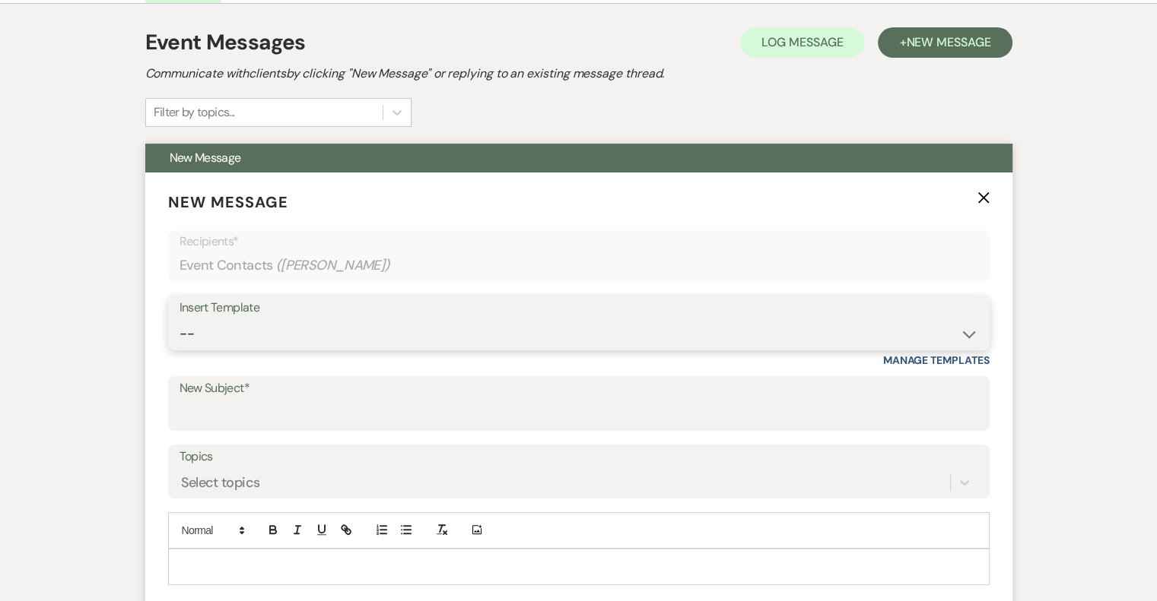
click at [346, 329] on select "-- Email #1 – Thank You for Inquiring WEDDINGS Send Contract: All Events Bookin…" at bounding box center [578, 334] width 798 height 30
select select "5592"
click at [179, 319] on select "-- Email #1 – Thank You for Inquiring WEDDINGS Send Contract: All Events Bookin…" at bounding box center [578, 334] width 798 height 30
type input "Easy to Get To. Hard to Leave."
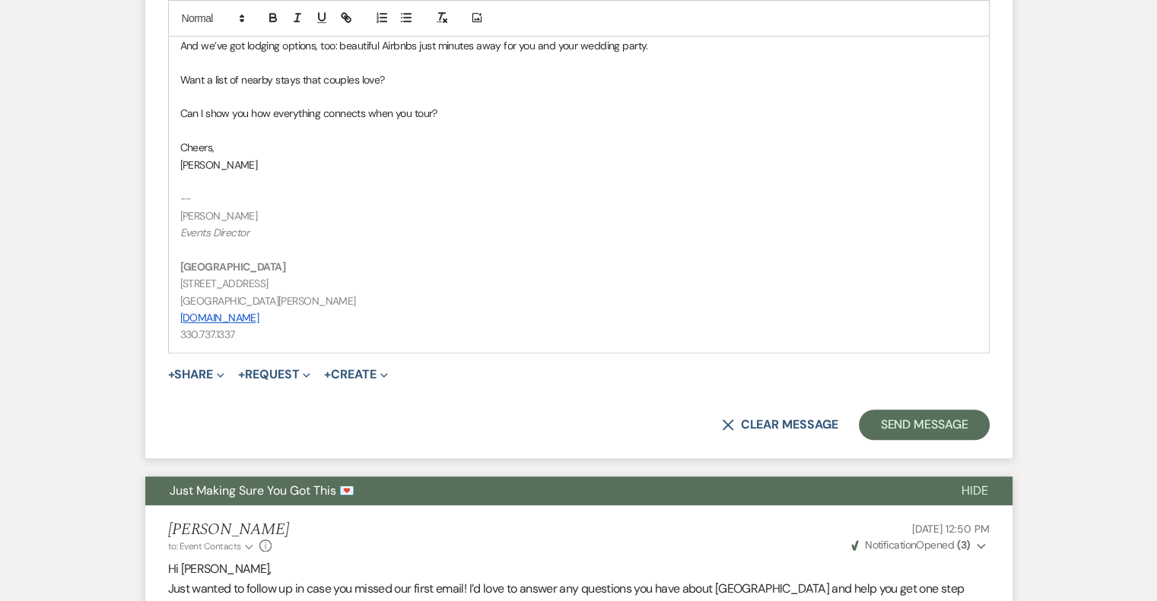
scroll to position [1035, 0]
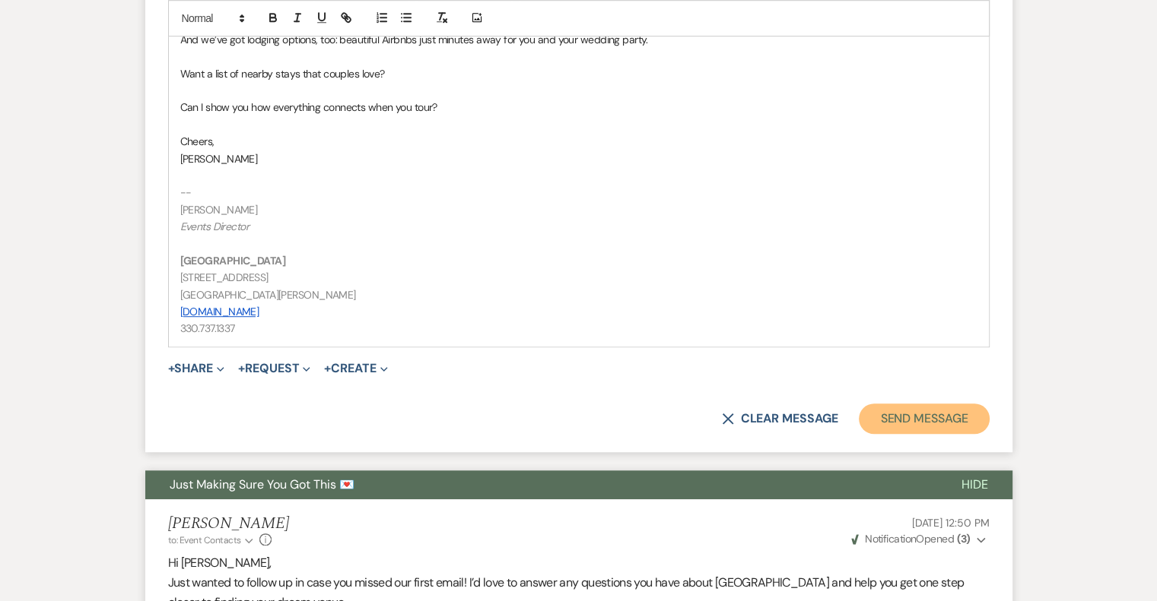
click at [943, 418] on button "Send Message" at bounding box center [924, 419] width 130 height 30
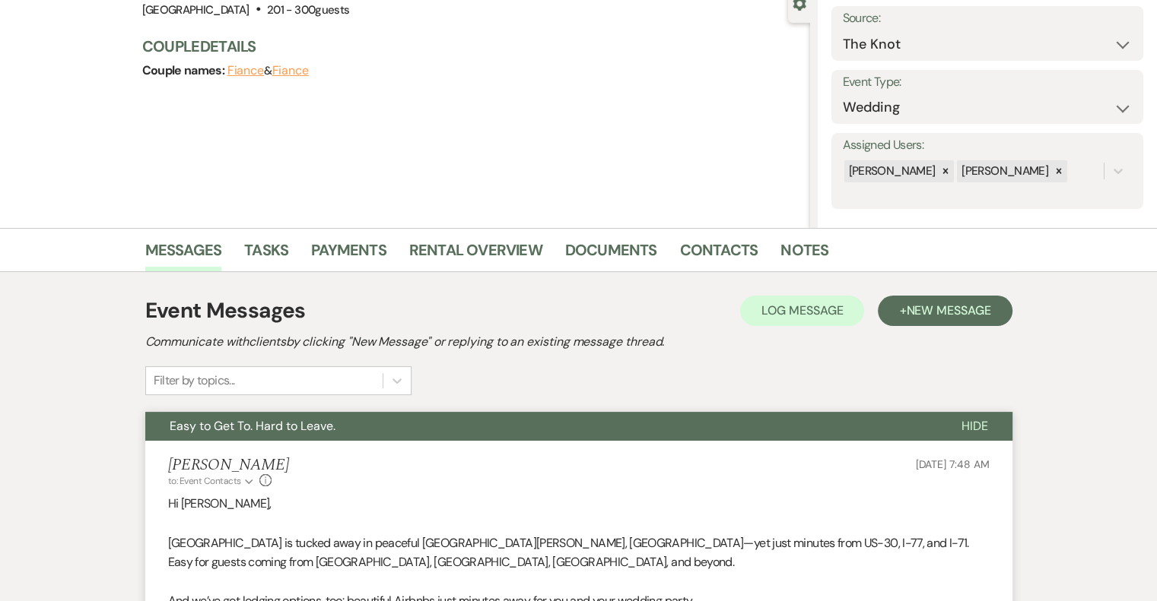
scroll to position [0, 0]
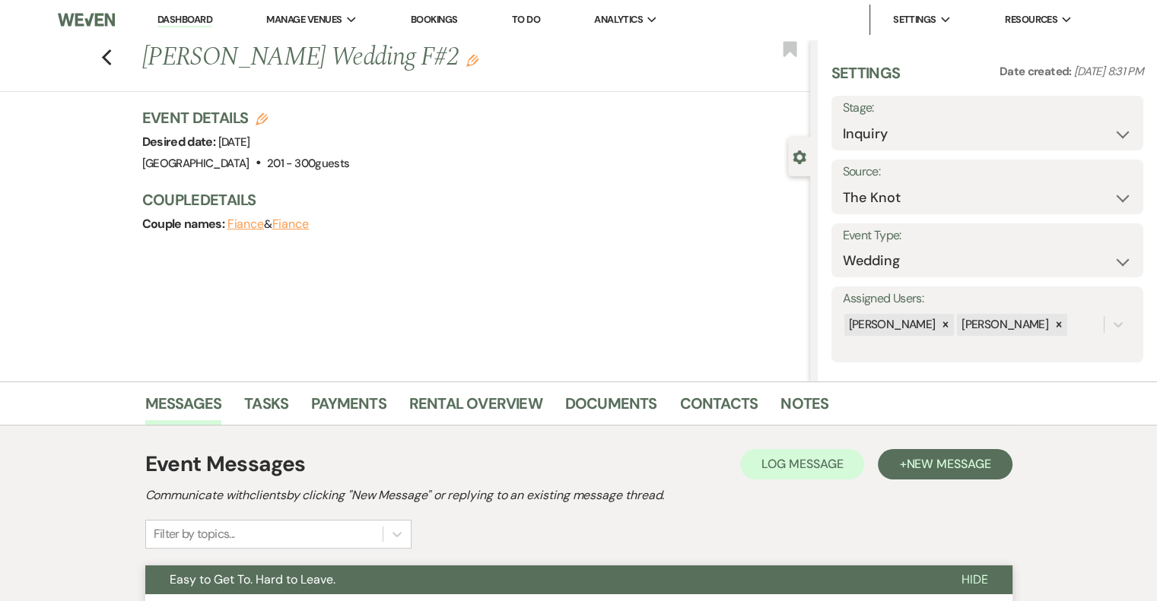
click at [466, 64] on icon "Edit" at bounding box center [472, 61] width 12 height 12
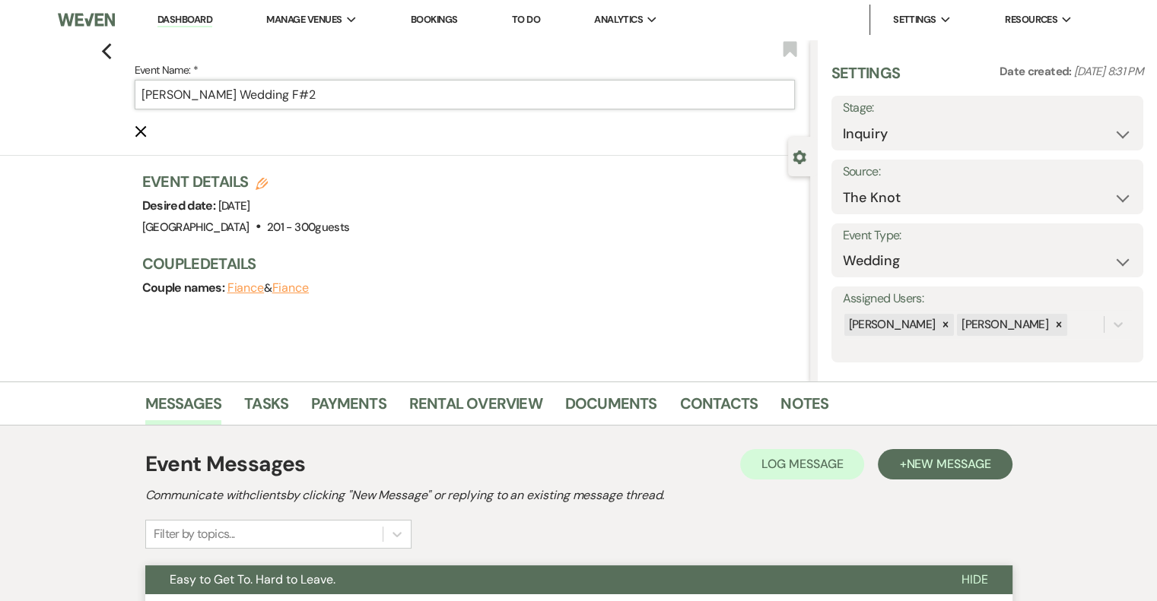
click at [385, 91] on input "[PERSON_NAME] Wedding F#2" at bounding box center [465, 95] width 660 height 30
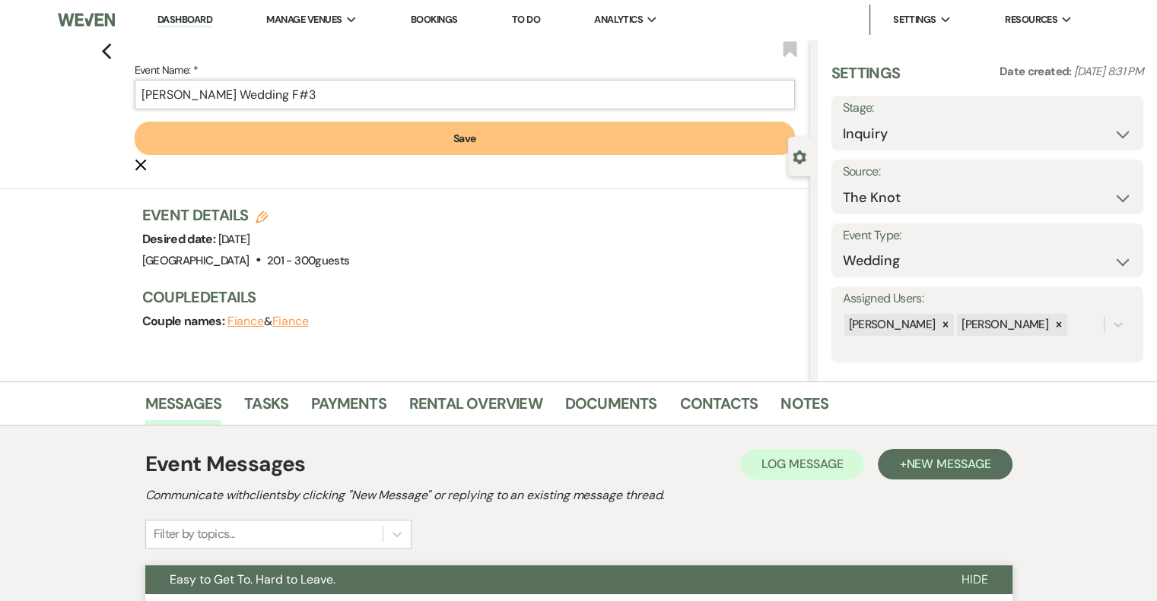
type input "[PERSON_NAME] Wedding F#3"
click at [481, 140] on button "Save" at bounding box center [465, 138] width 660 height 33
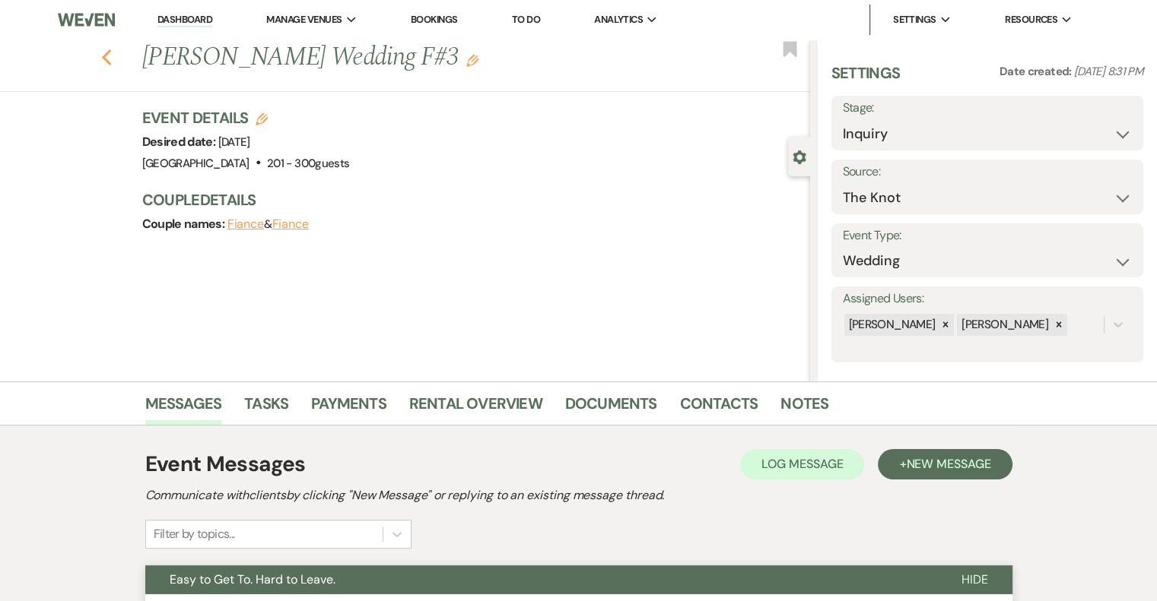
click at [113, 60] on icon "Previous" at bounding box center [106, 58] width 11 height 18
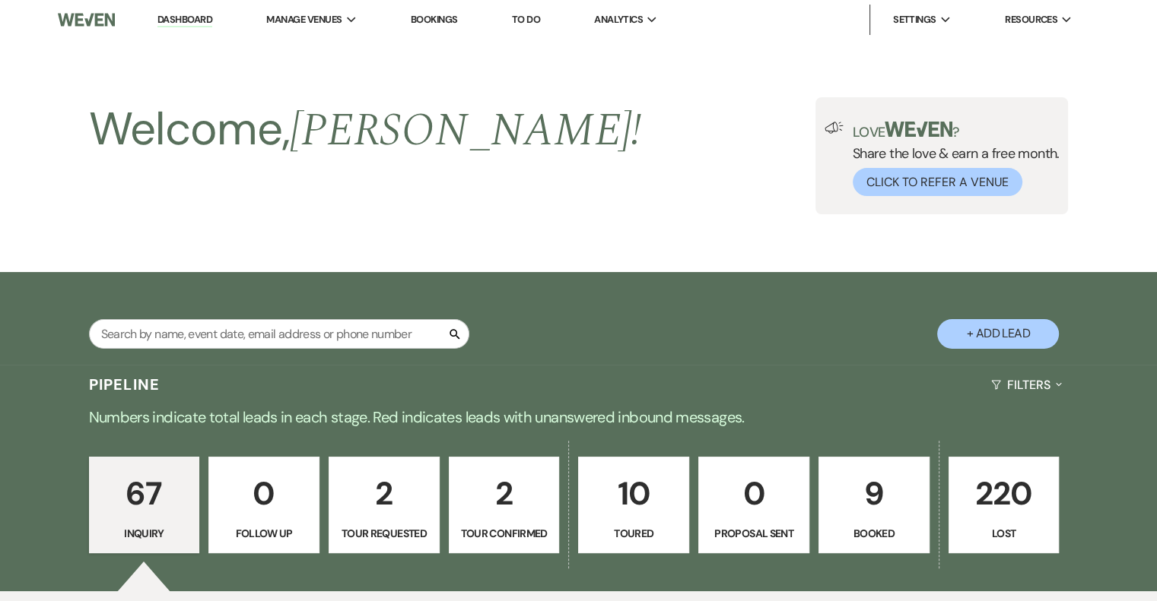
scroll to position [5896, 0]
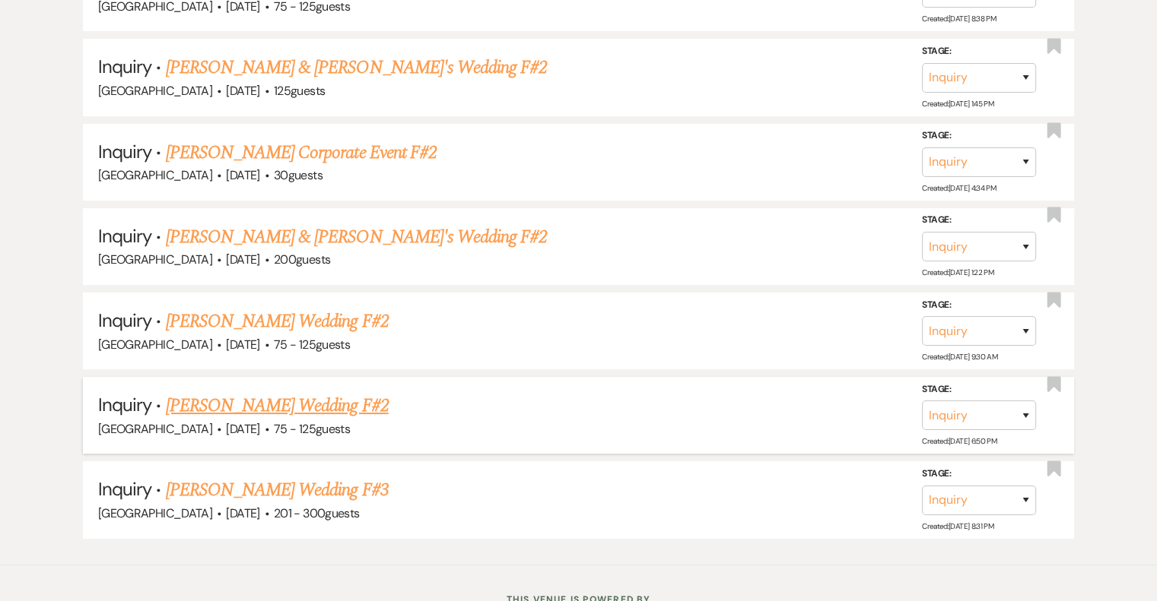
click at [373, 392] on link "[PERSON_NAME] Wedding F#2" at bounding box center [277, 405] width 223 height 27
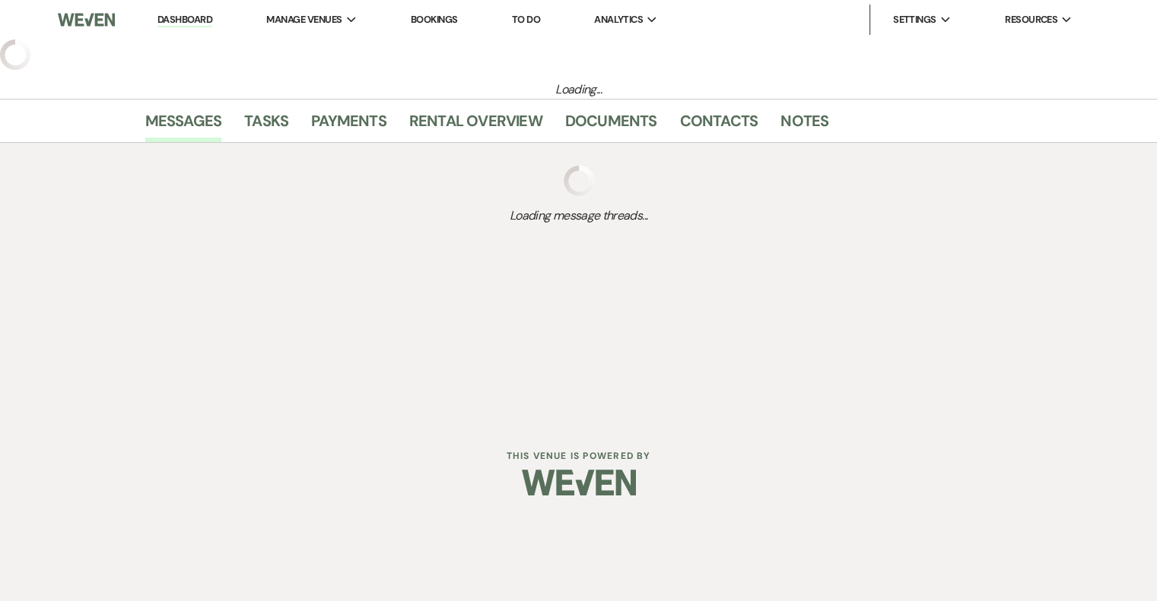
select select "3"
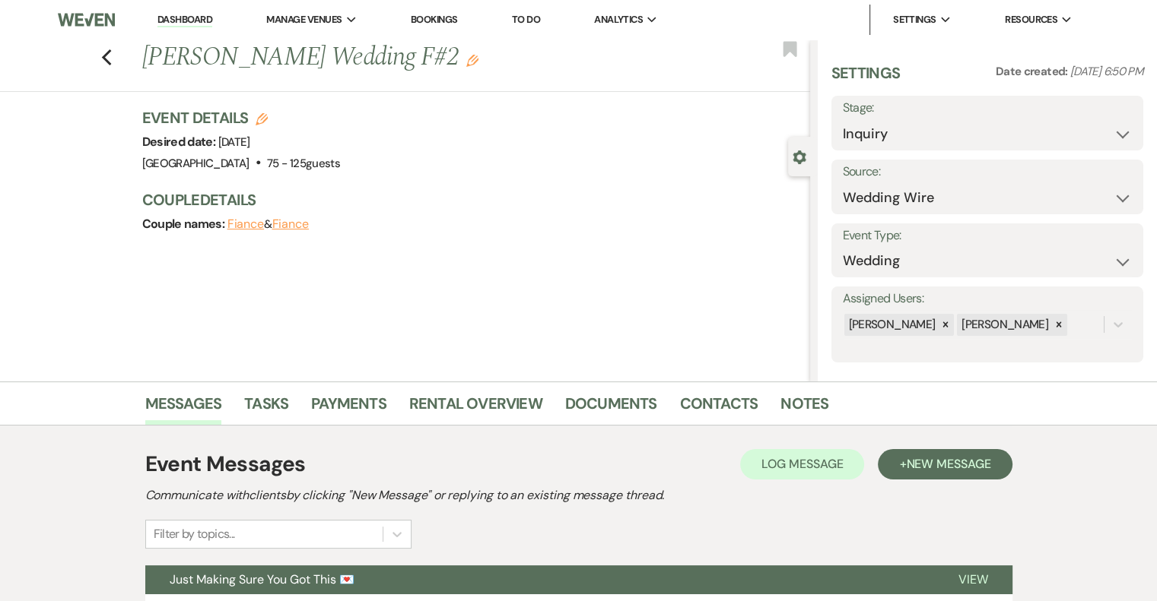
click at [478, 59] on use "button" at bounding box center [472, 61] width 12 height 12
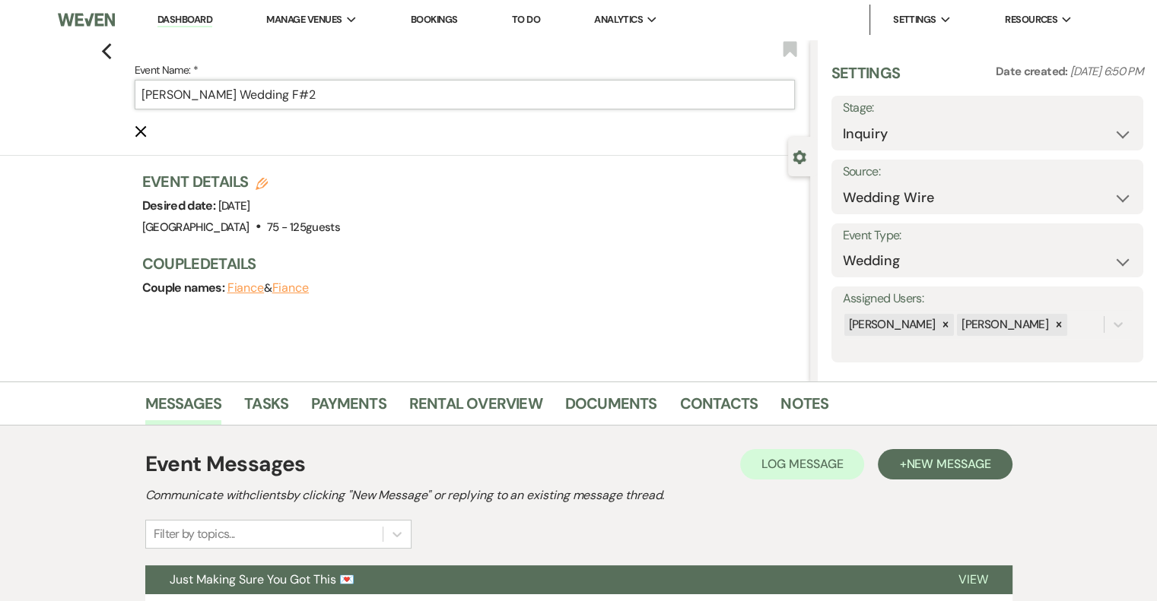
click at [383, 91] on input "[PERSON_NAME] Wedding F#2" at bounding box center [465, 95] width 660 height 30
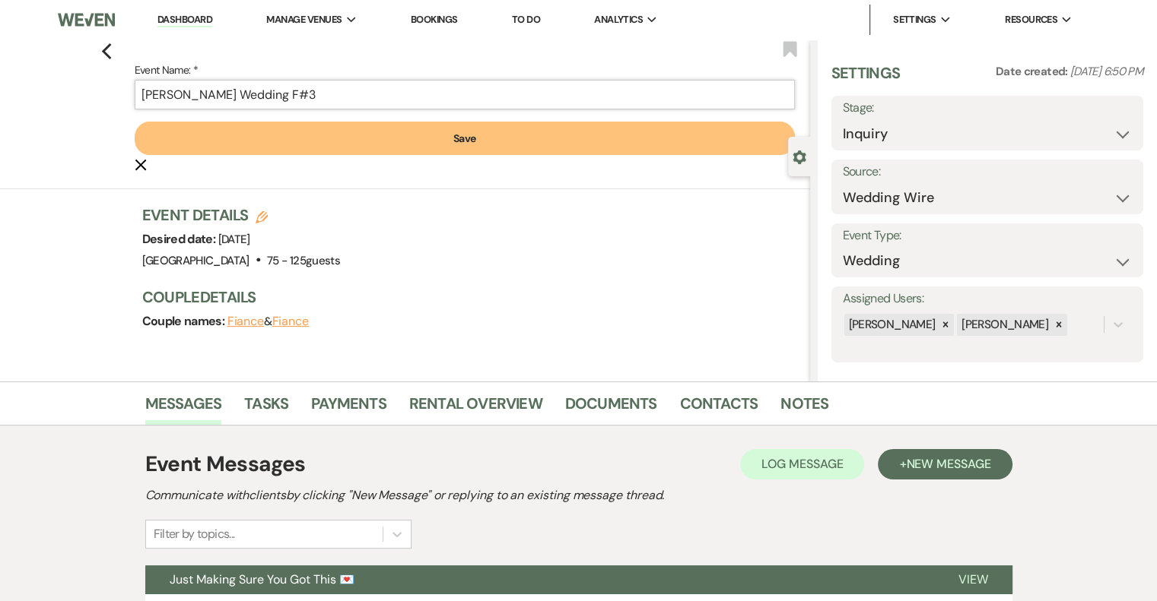
type input "[PERSON_NAME] Wedding F#3"
click at [476, 138] on button "Save" at bounding box center [465, 138] width 660 height 33
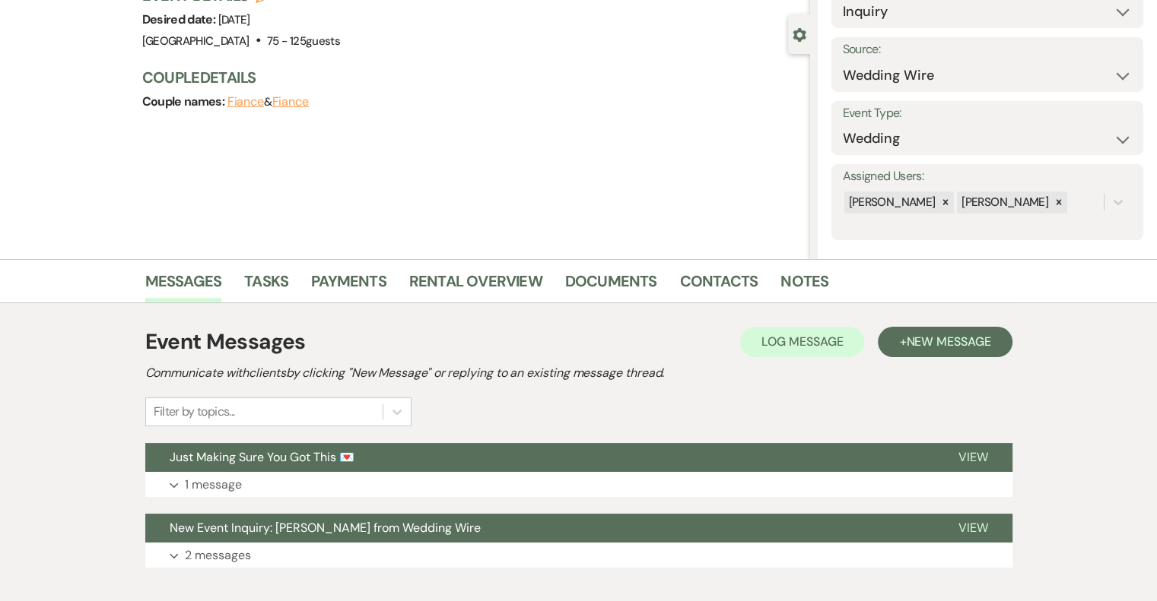
scroll to position [162, 0]
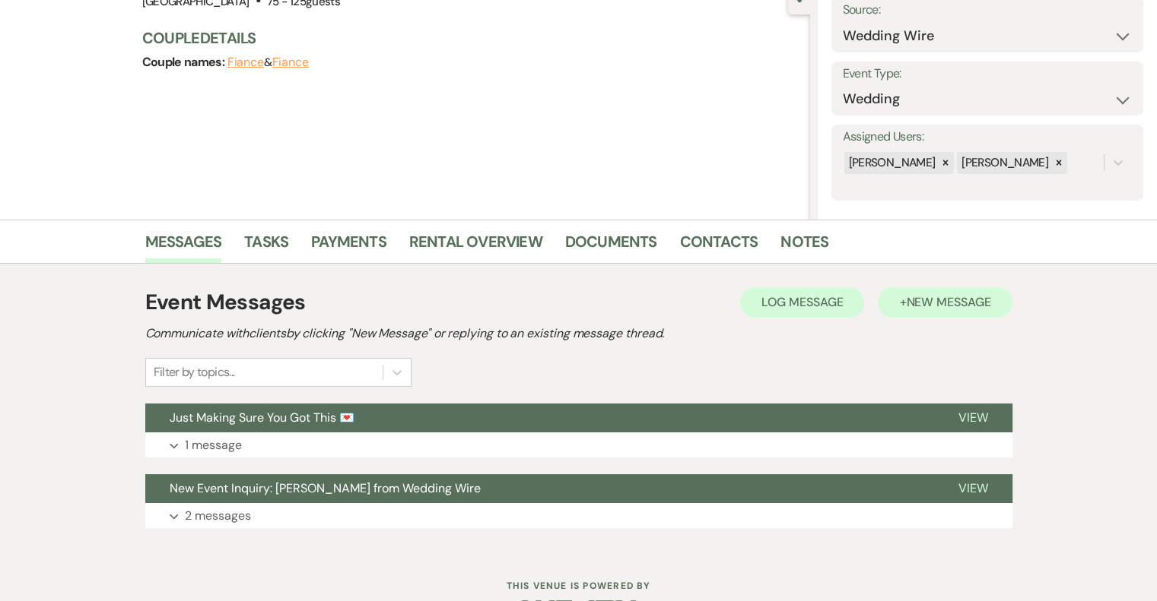
click at [945, 313] on button "+ New Message" at bounding box center [945, 302] width 134 height 30
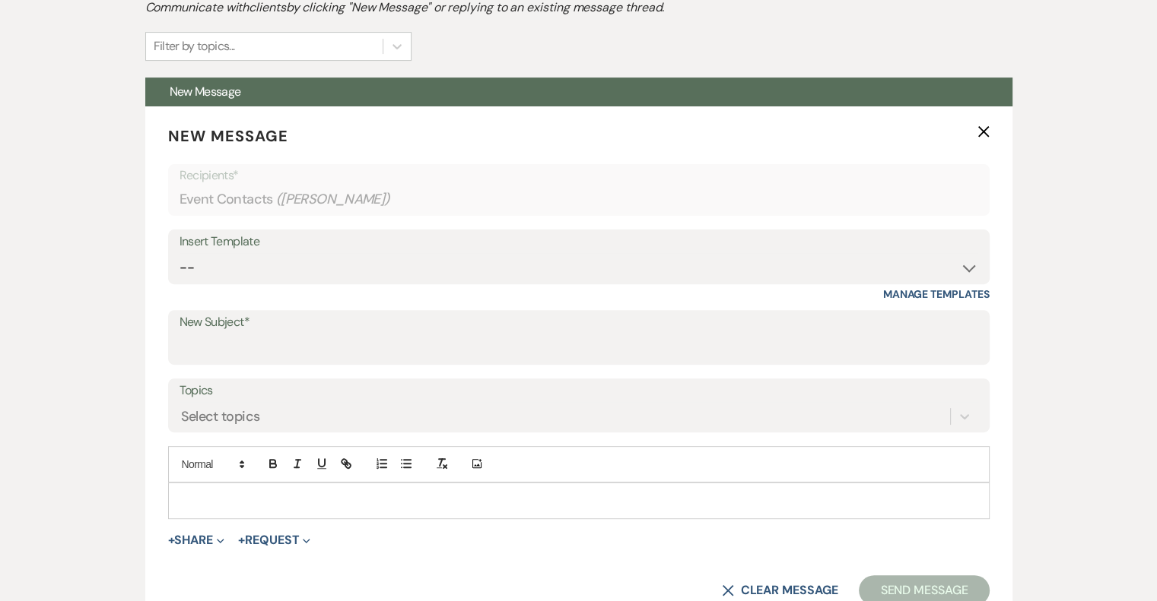
scroll to position [497, 0]
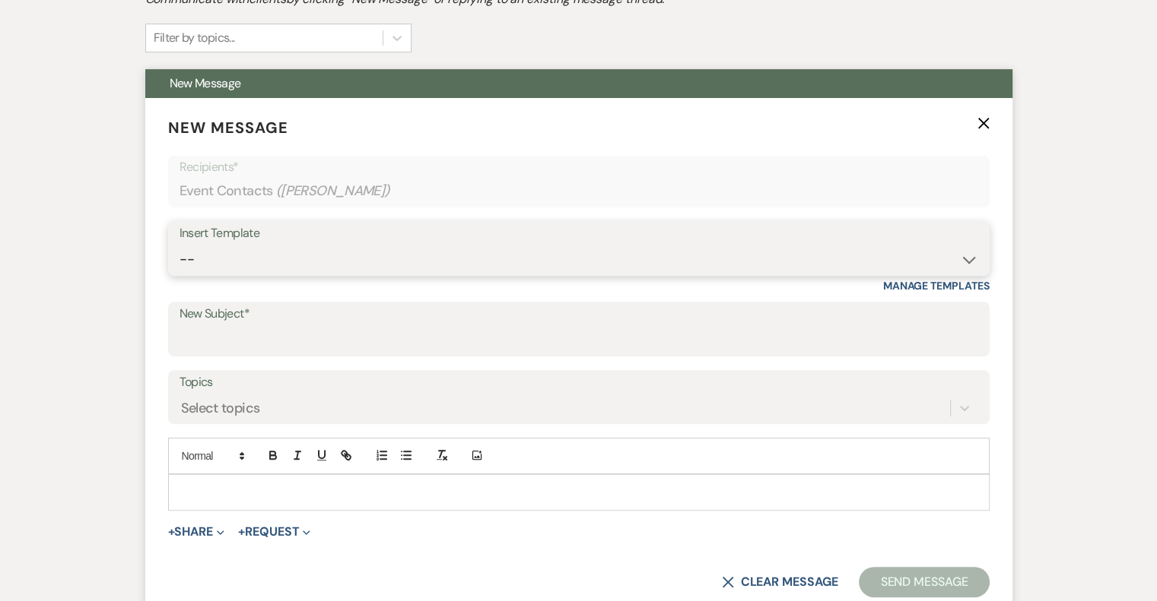
click at [305, 245] on select "-- Email #1 – Thank You for Inquiring WEDDINGS Send Contract: All Events Bookin…" at bounding box center [578, 260] width 798 height 30
select select "5592"
click at [179, 245] on select "-- Email #1 – Thank You for Inquiring WEDDINGS Send Contract: All Events Bookin…" at bounding box center [578, 260] width 798 height 30
type input "Easy to Get To. Hard to Leave."
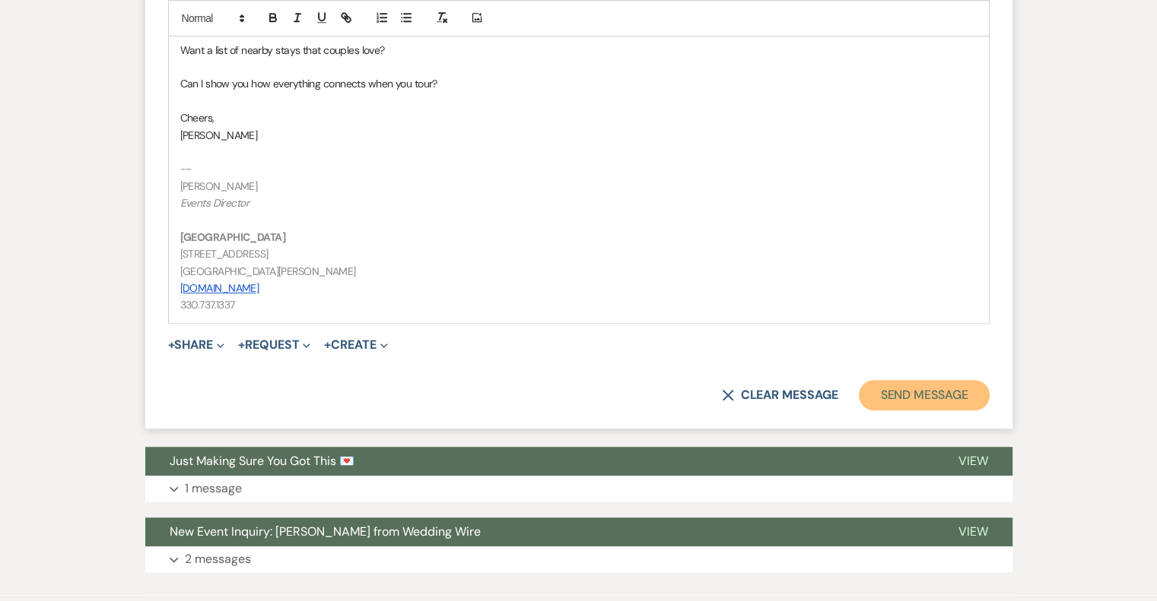
click at [954, 404] on button "Send Message" at bounding box center [924, 395] width 130 height 30
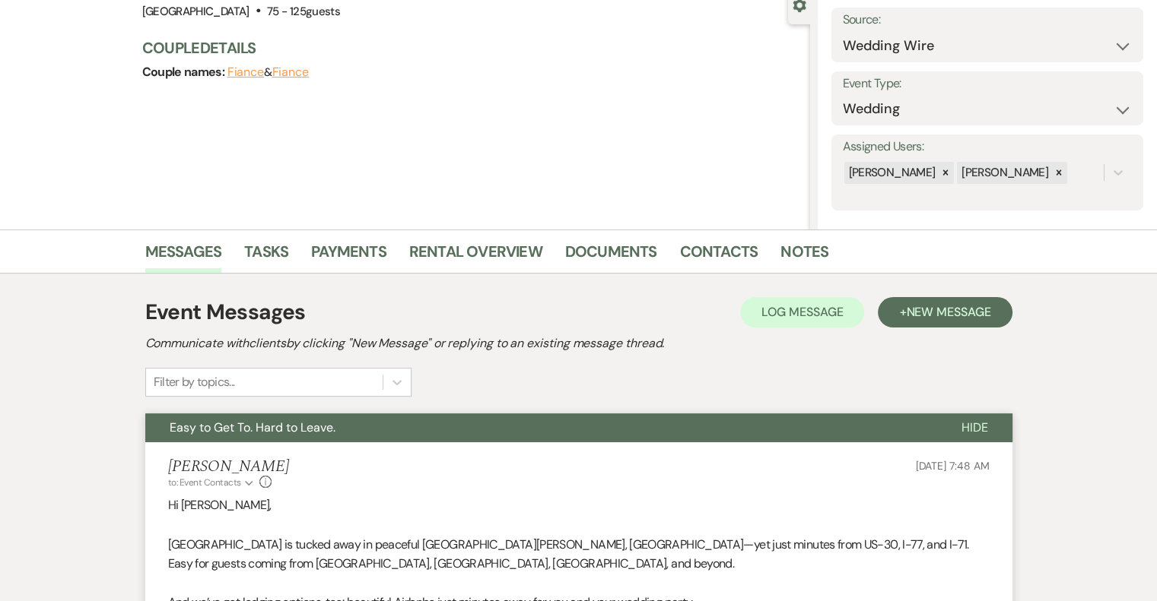
scroll to position [0, 0]
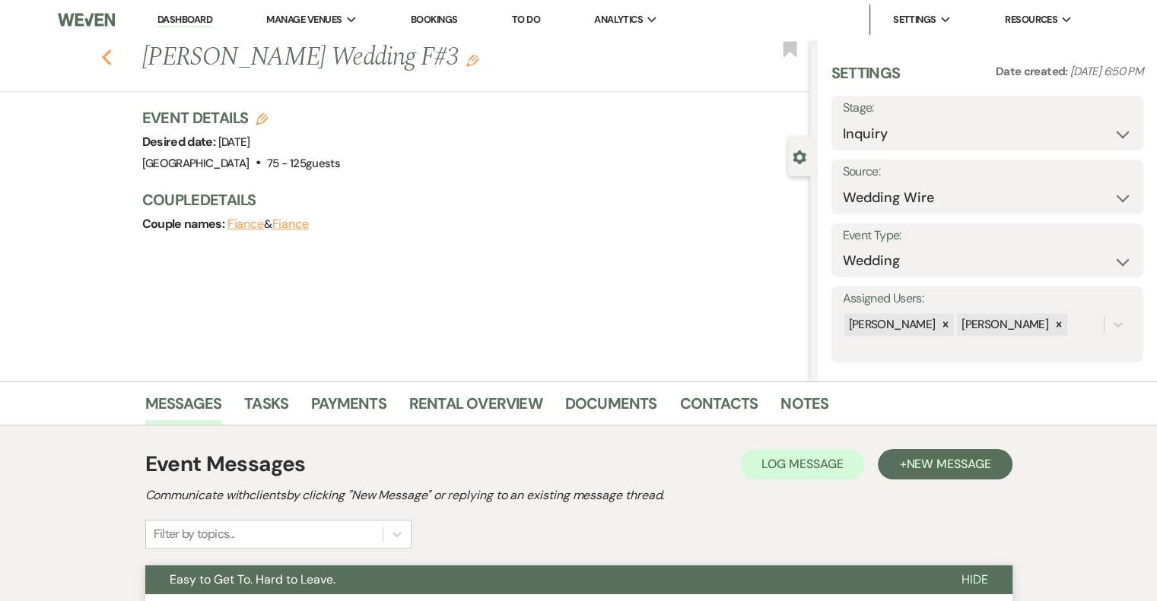
click at [113, 57] on icon "Previous" at bounding box center [106, 58] width 11 height 18
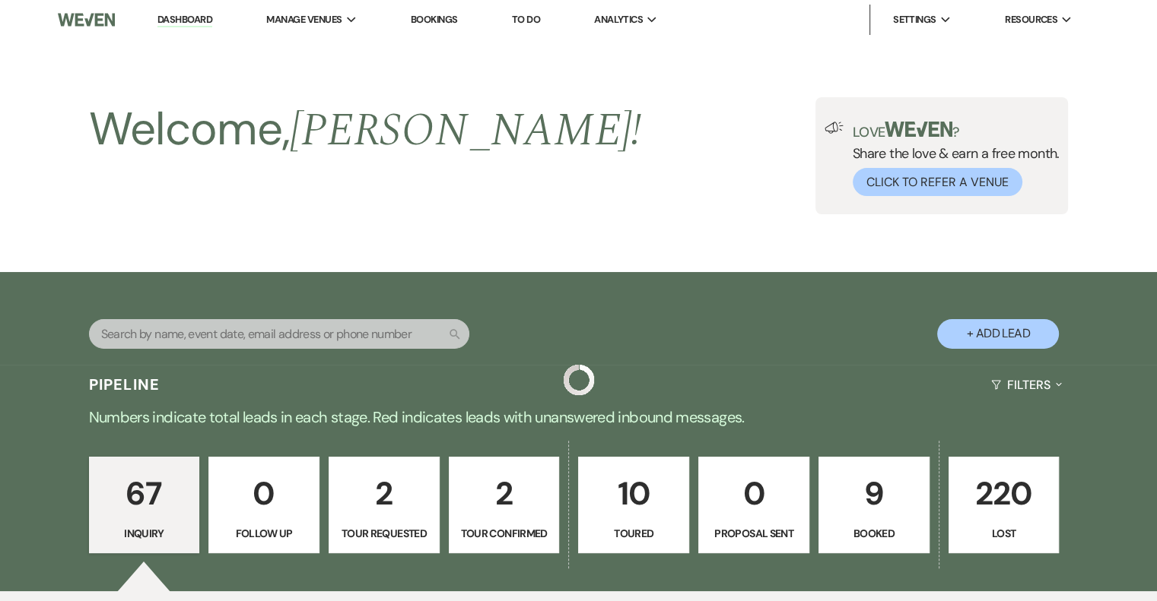
scroll to position [5896, 0]
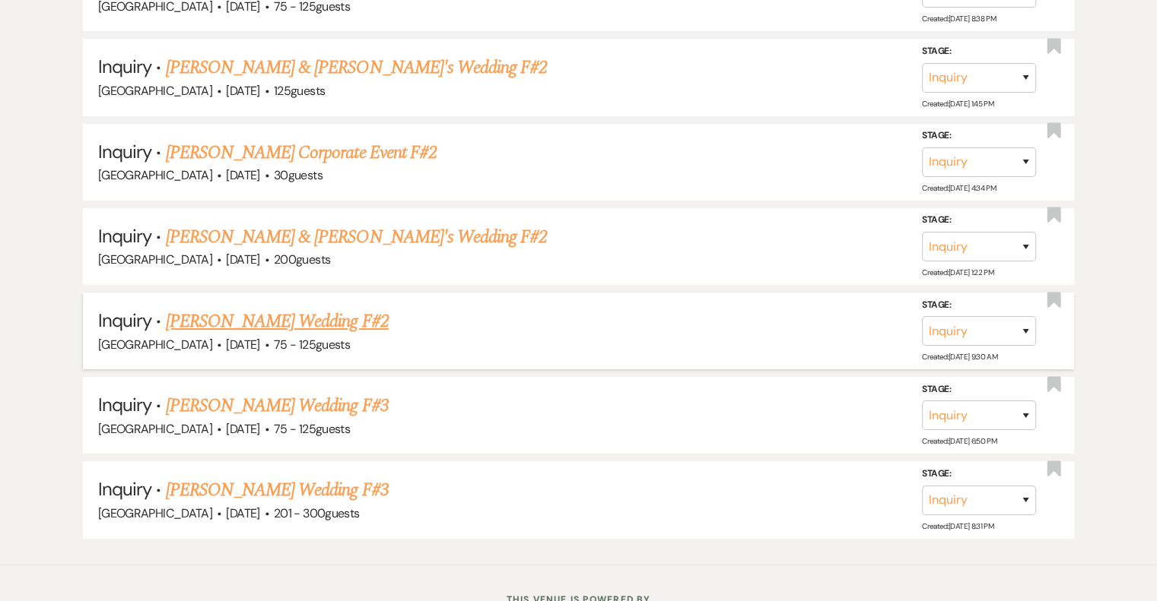
click at [298, 308] on link "[PERSON_NAME] Wedding F#2" at bounding box center [277, 321] width 223 height 27
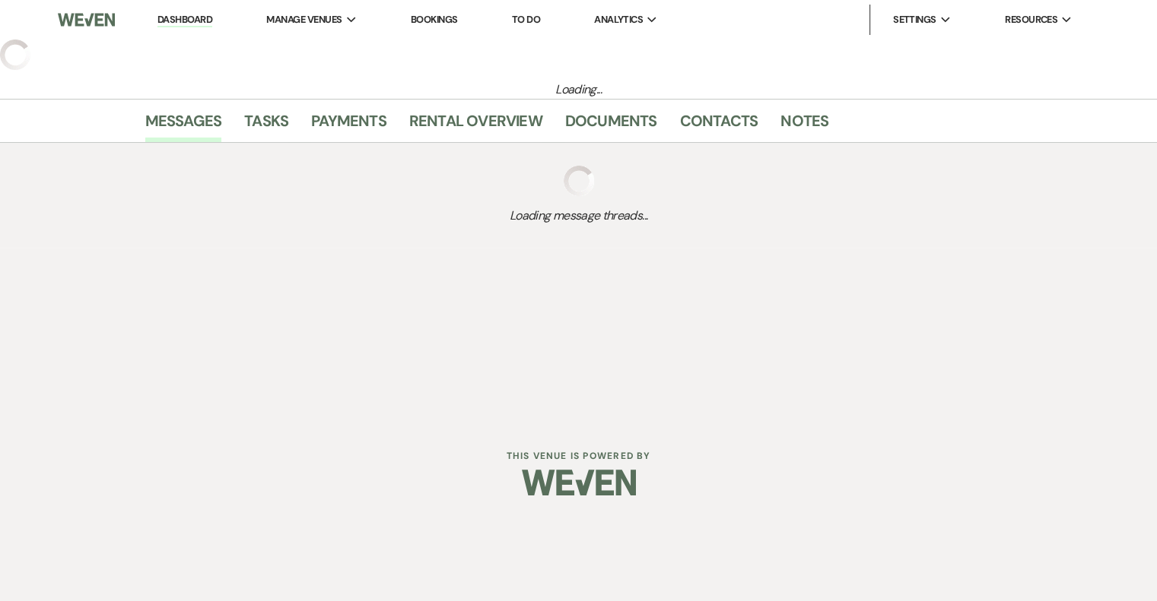
select select "3"
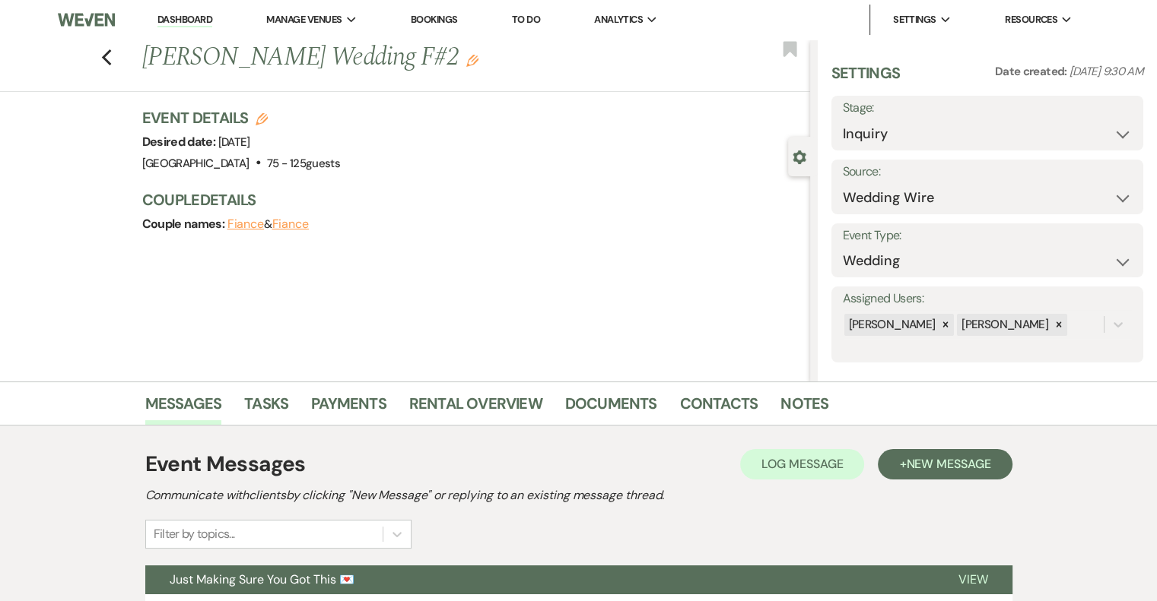
click at [466, 62] on use "button" at bounding box center [472, 61] width 12 height 12
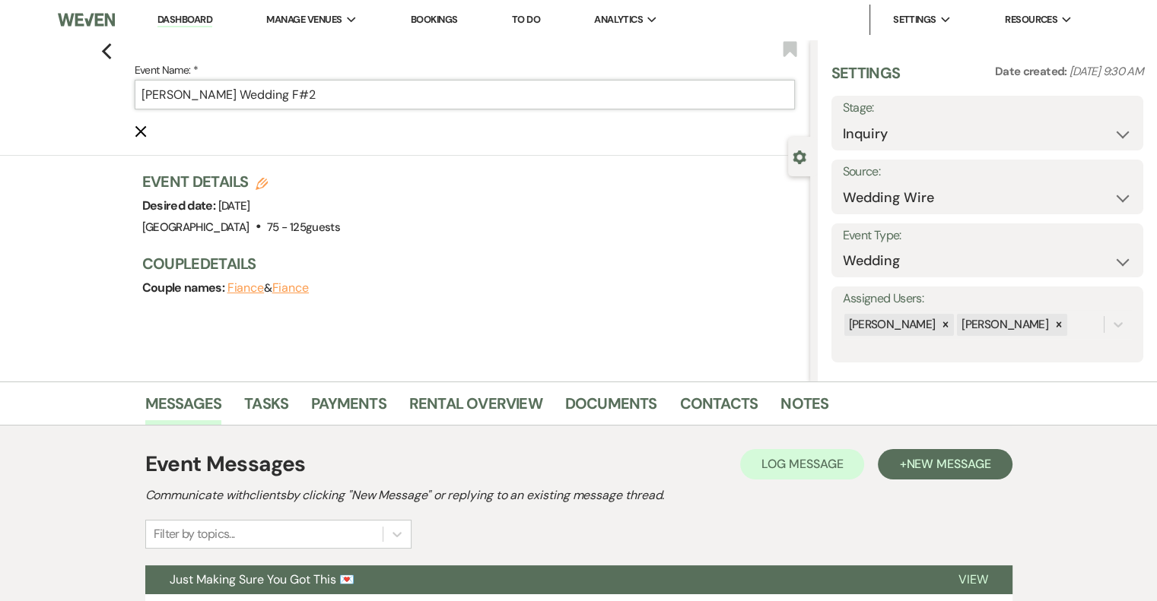
click at [369, 96] on input "[PERSON_NAME] Wedding F#2" at bounding box center [465, 95] width 660 height 30
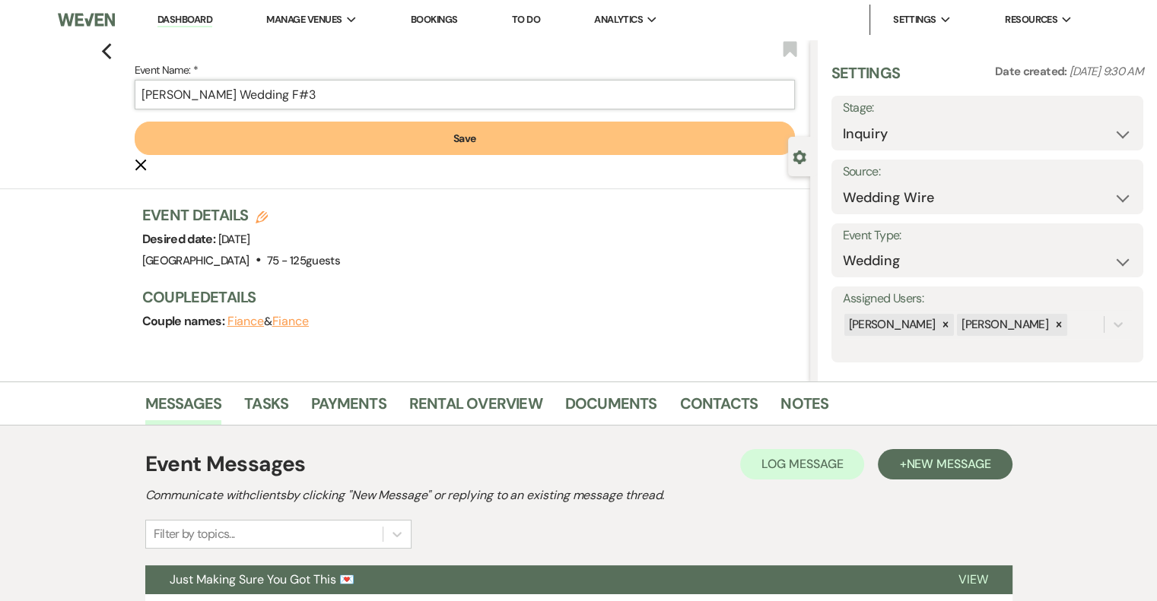
type input "[PERSON_NAME] Wedding F#3"
click at [471, 142] on button "Save" at bounding box center [465, 138] width 660 height 33
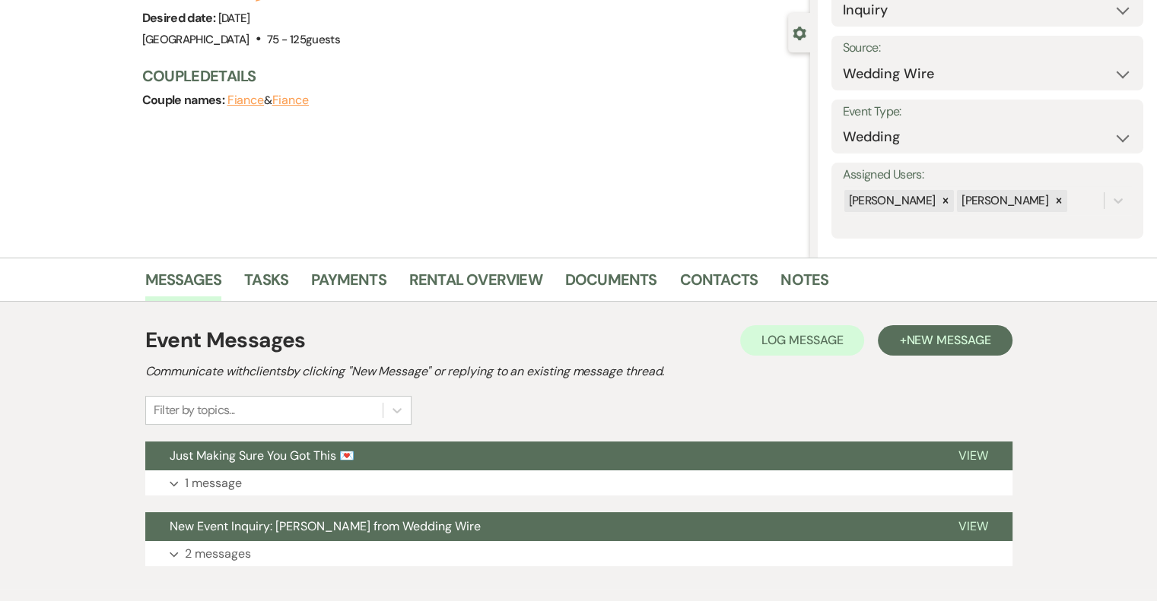
scroll to position [209, 0]
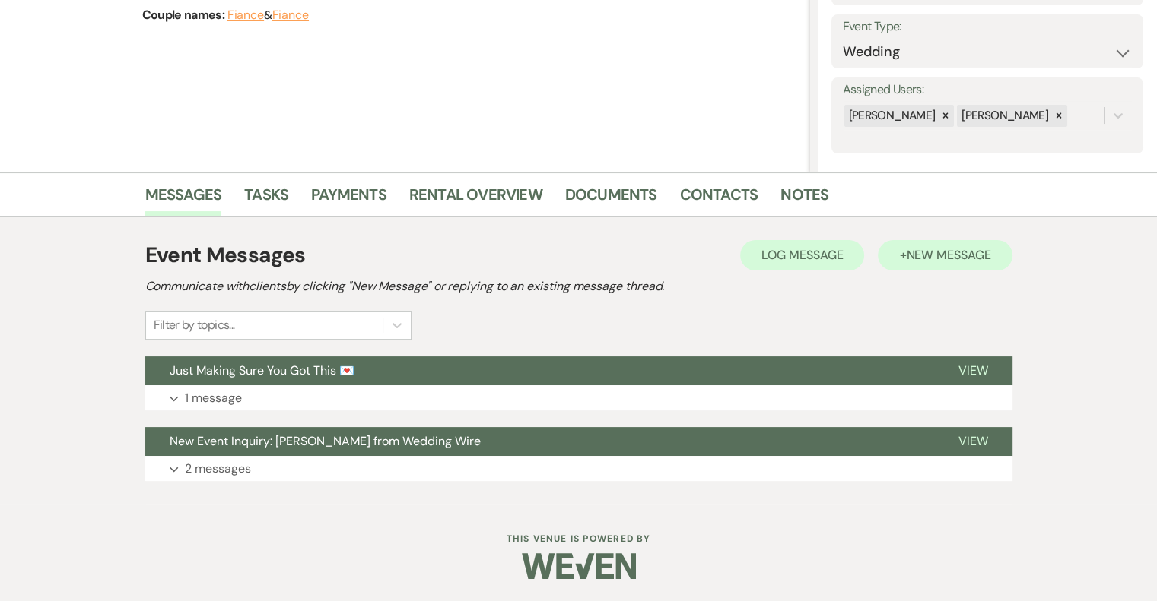
click at [918, 259] on span "New Message" at bounding box center [948, 255] width 84 height 16
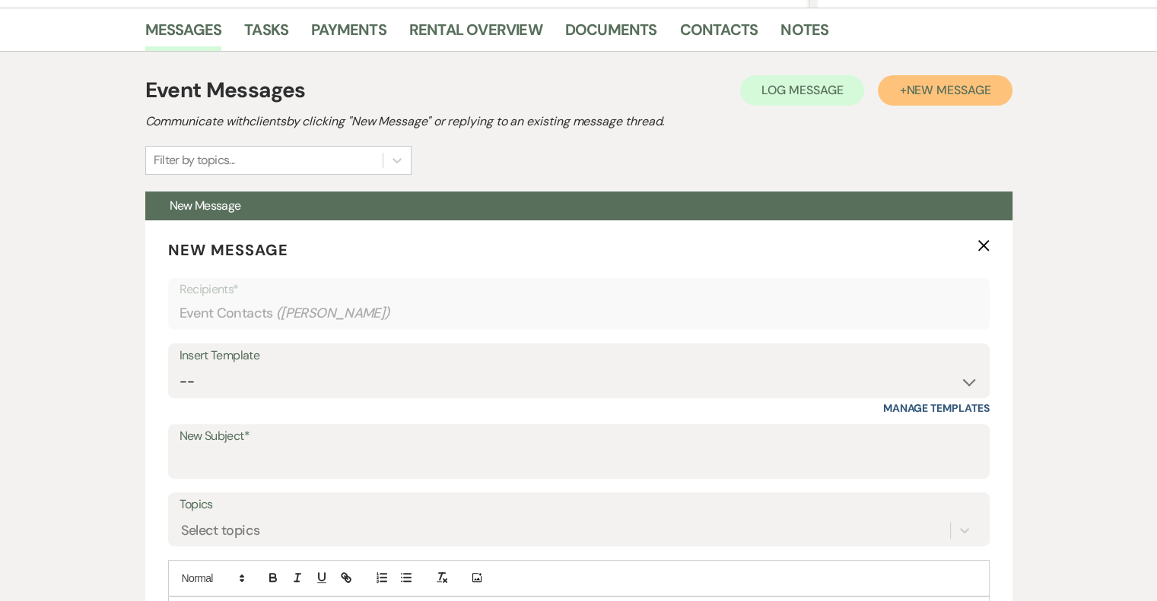
scroll to position [395, 0]
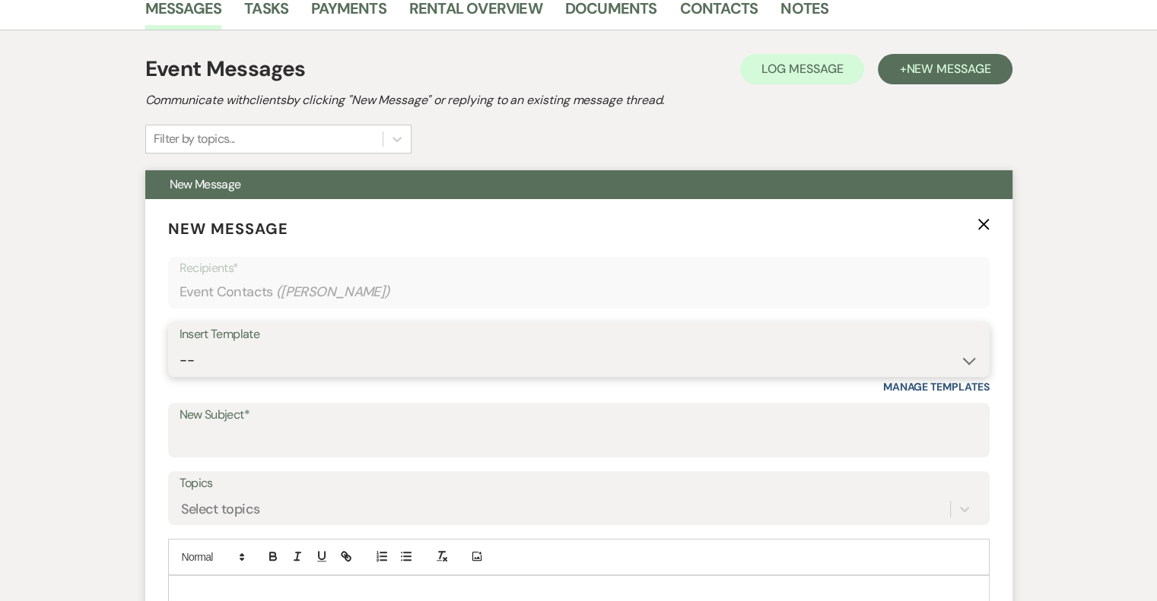
click at [300, 354] on select "-- Email #1 – Thank You for Inquiring WEDDINGS Send Contract: All Events Bookin…" at bounding box center [578, 361] width 798 height 30
select select "5592"
click at [179, 346] on select "-- Email #1 – Thank You for Inquiring WEDDINGS Send Contract: All Events Bookin…" at bounding box center [578, 361] width 798 height 30
type input "Easy to Get To. Hard to Leave."
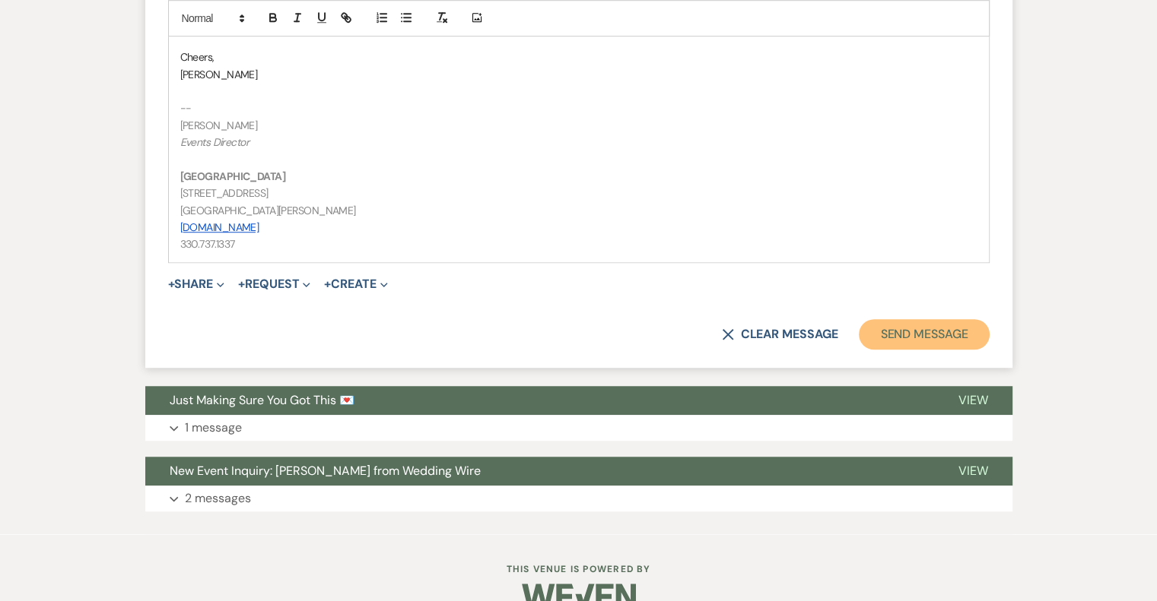
click at [960, 335] on button "Send Message" at bounding box center [924, 334] width 130 height 30
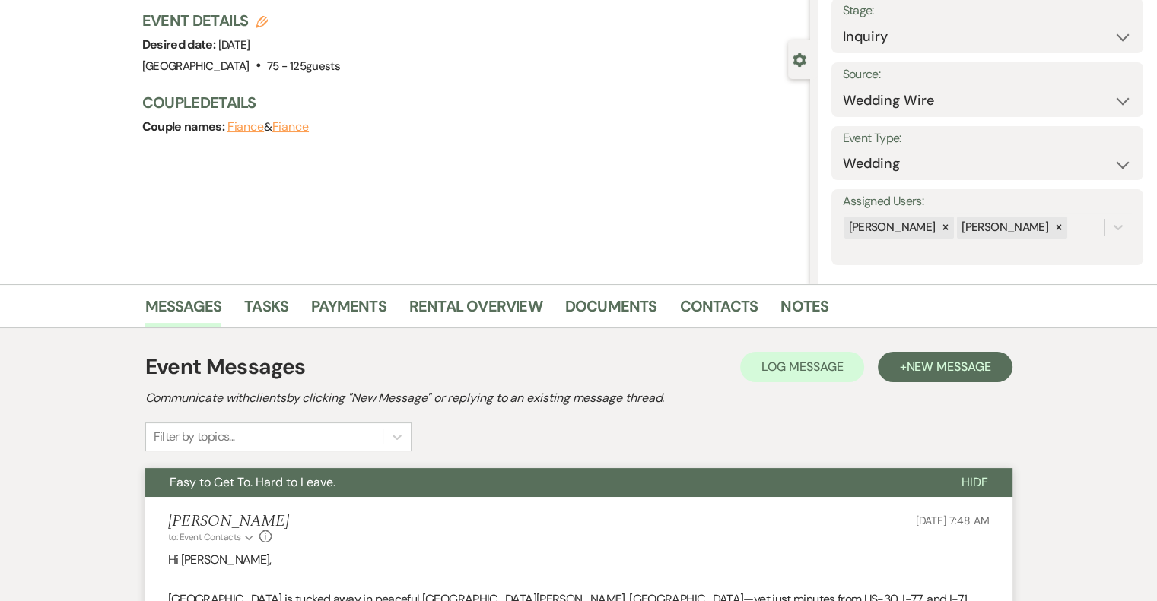
scroll to position [0, 0]
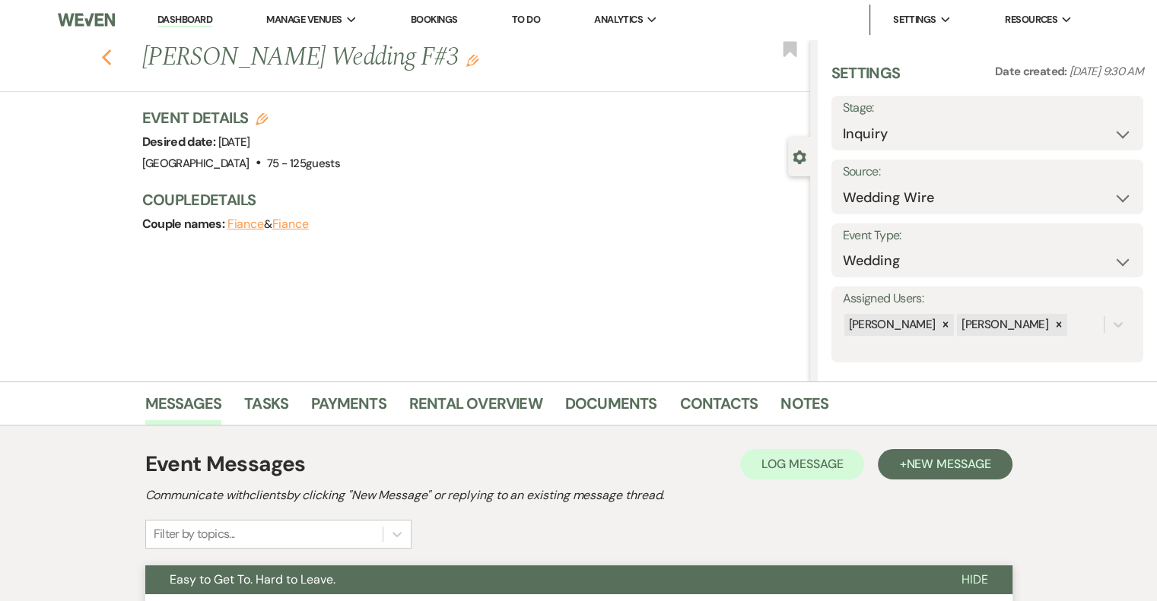
click at [109, 61] on icon "Previous" at bounding box center [106, 58] width 11 height 18
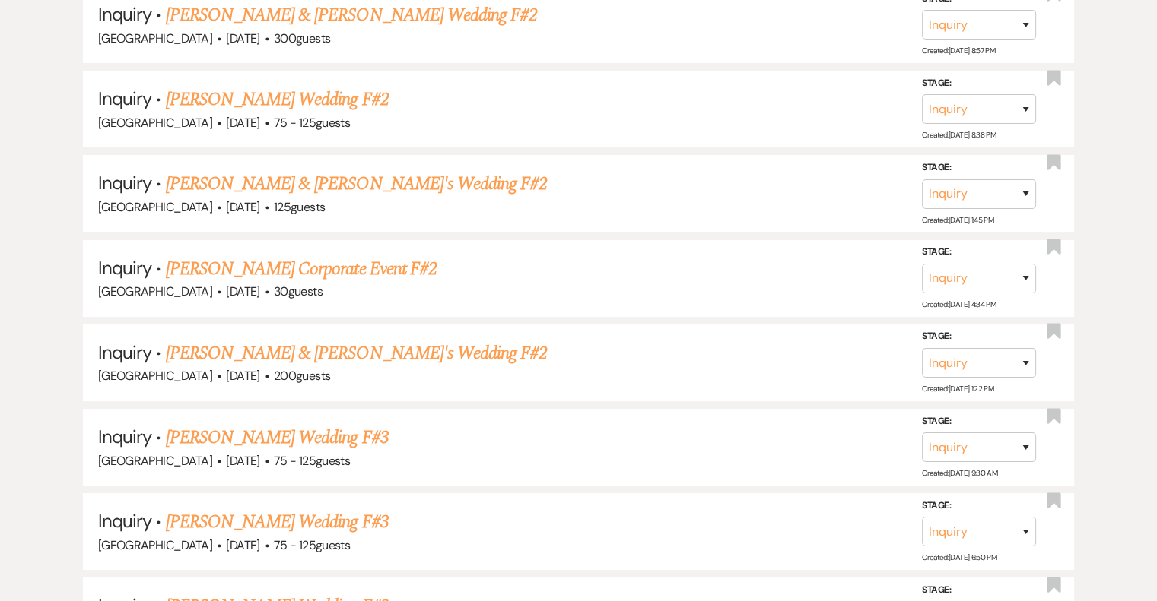
scroll to position [5779, 0]
click at [389, 340] on link "[PERSON_NAME] & [PERSON_NAME]'s Wedding F#2" at bounding box center [357, 353] width 382 height 27
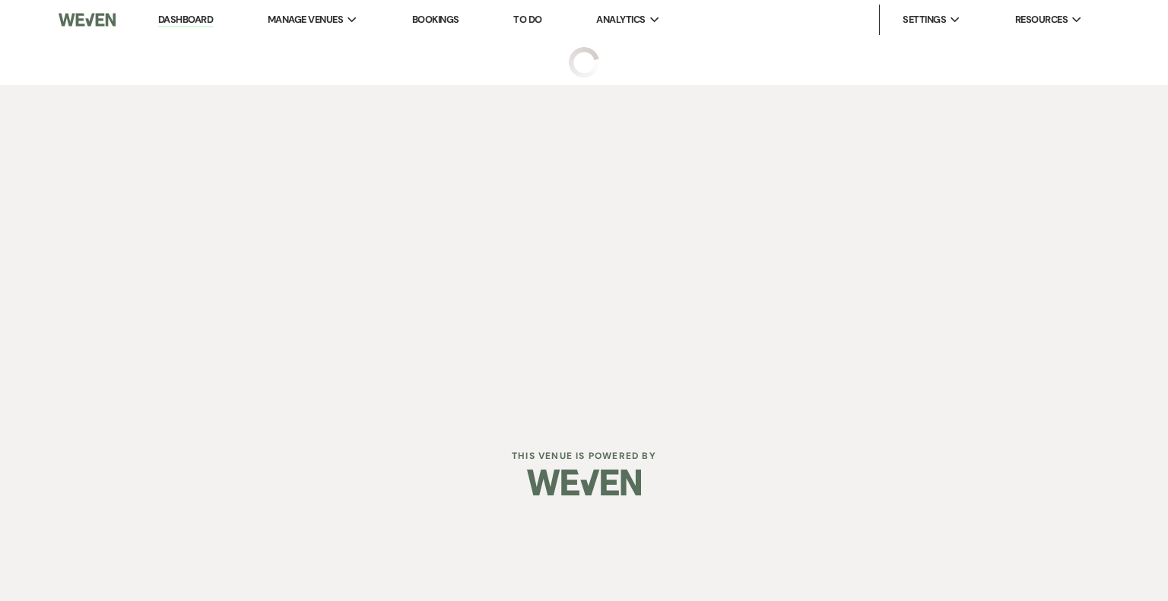
select select "5"
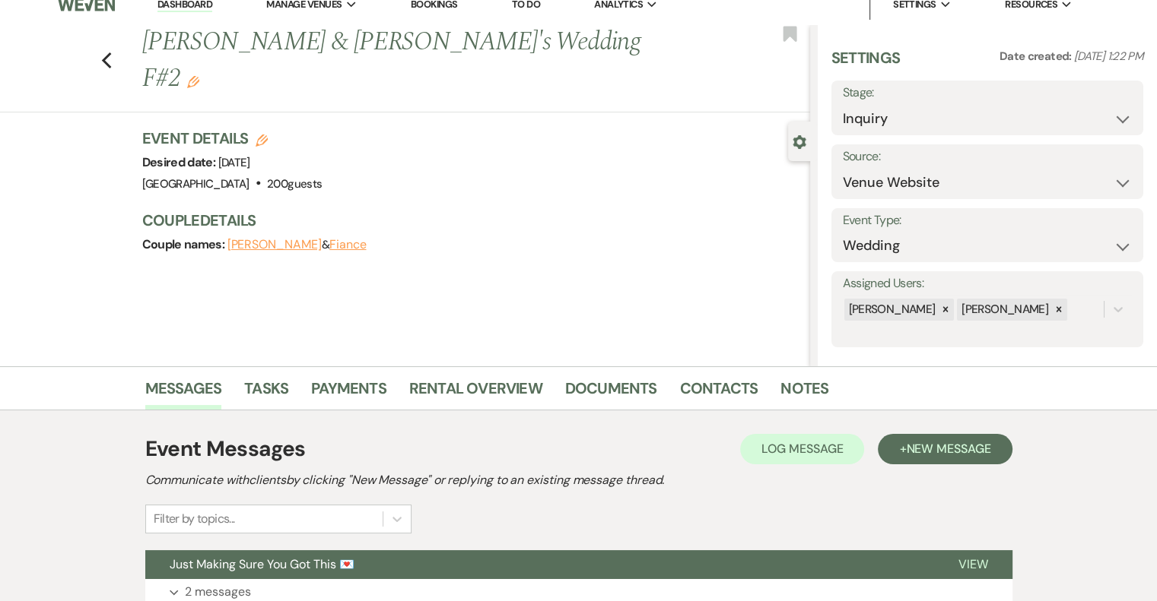
scroll to position [209, 0]
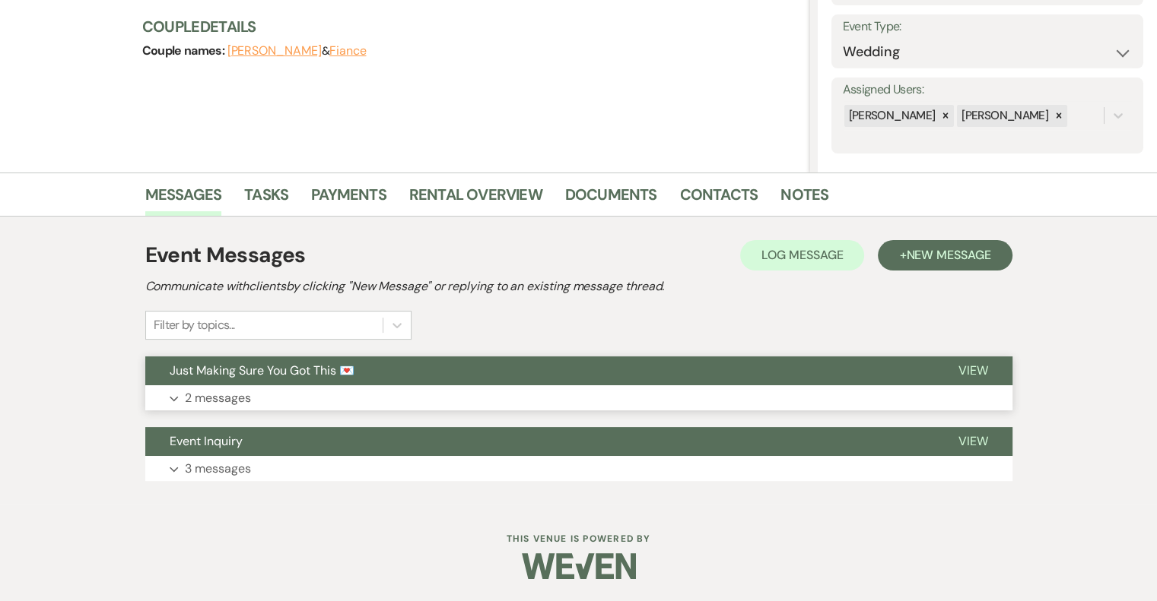
click at [216, 397] on p "2 messages" at bounding box center [218, 399] width 66 height 20
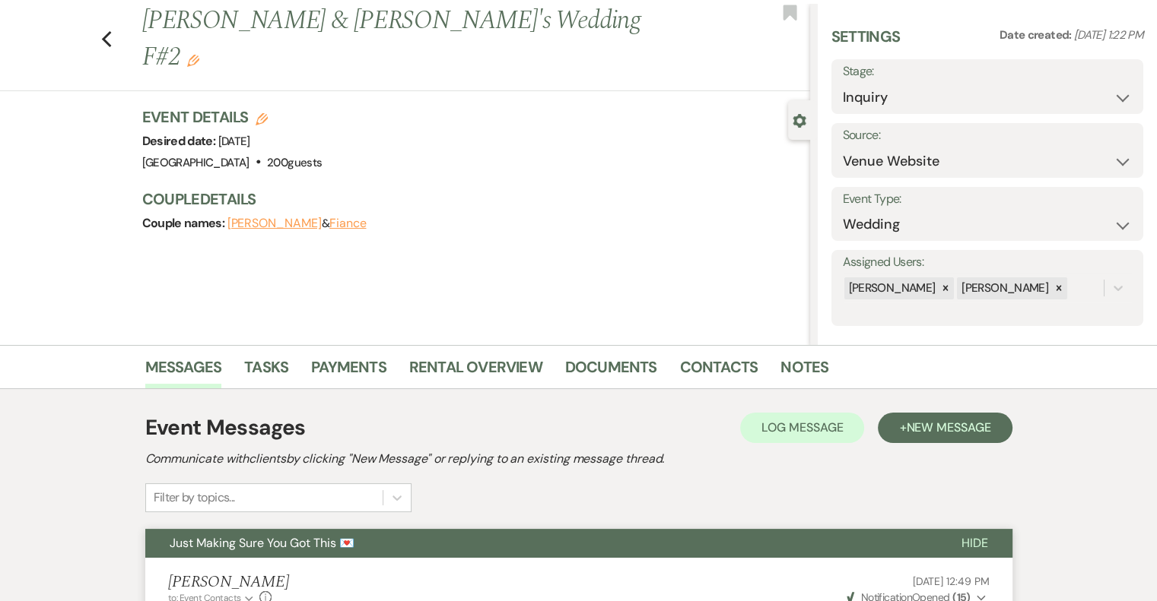
scroll to position [0, 0]
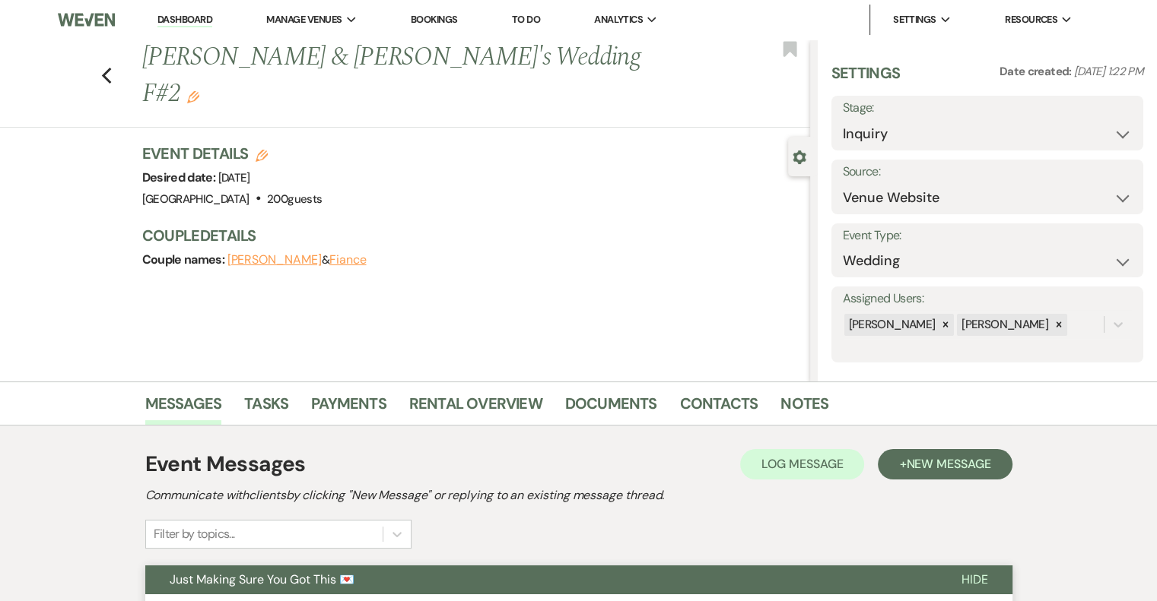
click at [199, 91] on icon "Edit" at bounding box center [193, 97] width 12 height 12
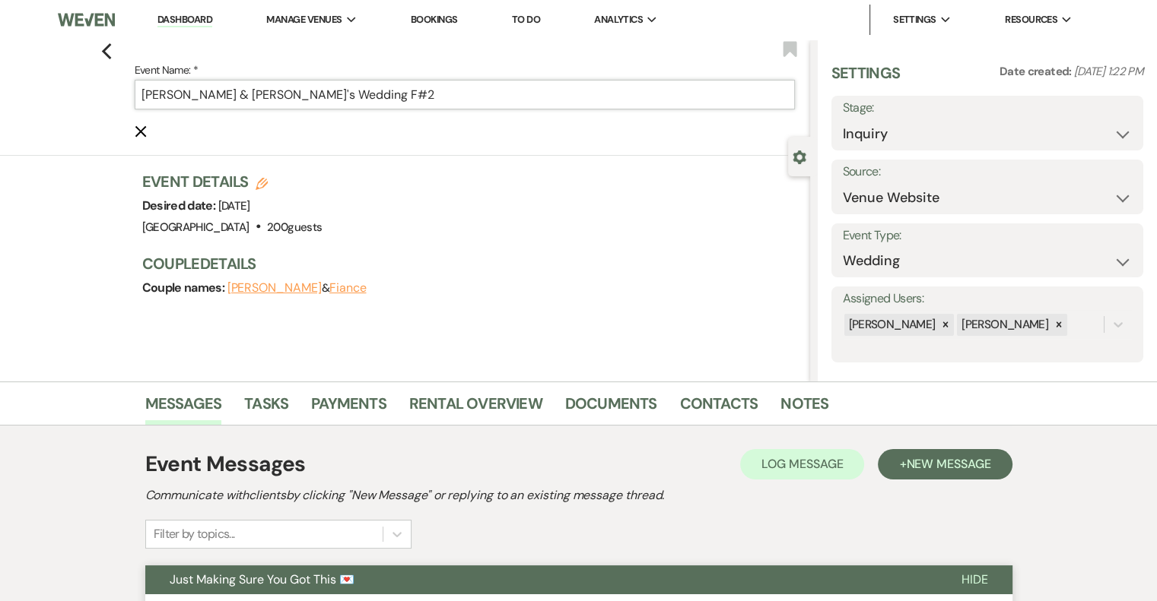
click at [475, 96] on input "[PERSON_NAME] & [PERSON_NAME]'s Wedding F#2" at bounding box center [465, 95] width 660 height 30
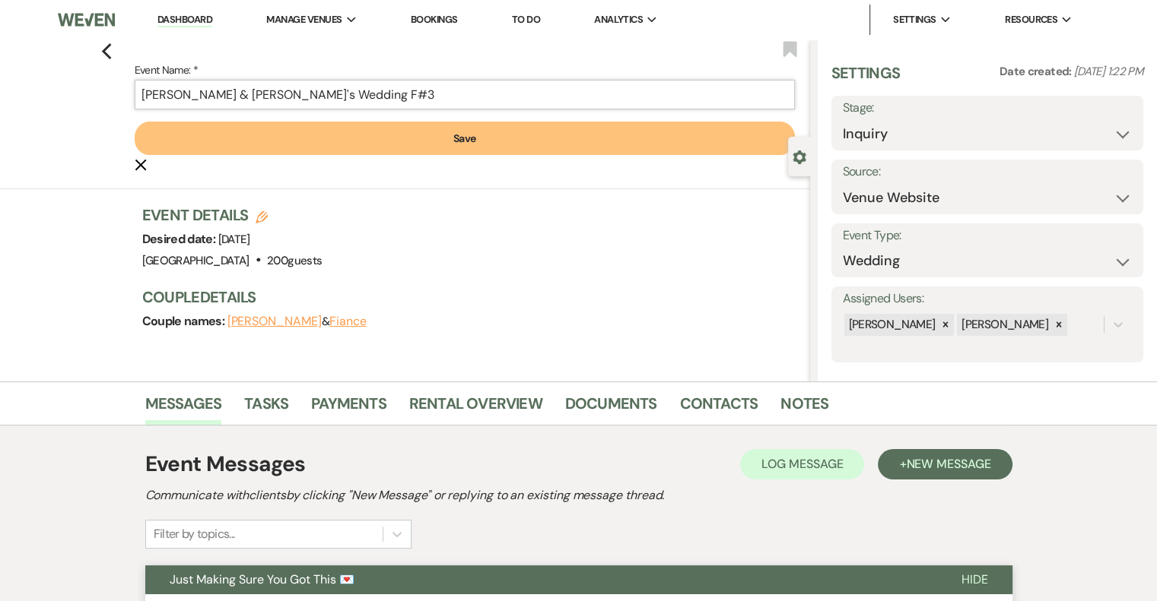
type input "[PERSON_NAME] & [PERSON_NAME]'s Wedding F#3"
click at [463, 144] on button "Save" at bounding box center [465, 138] width 660 height 33
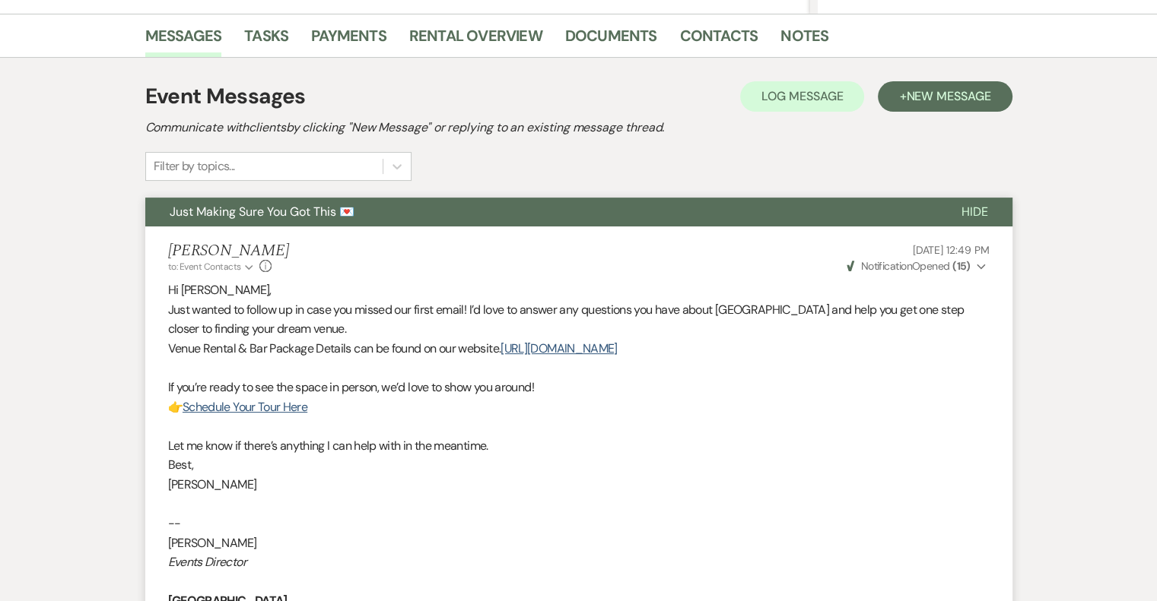
scroll to position [385, 0]
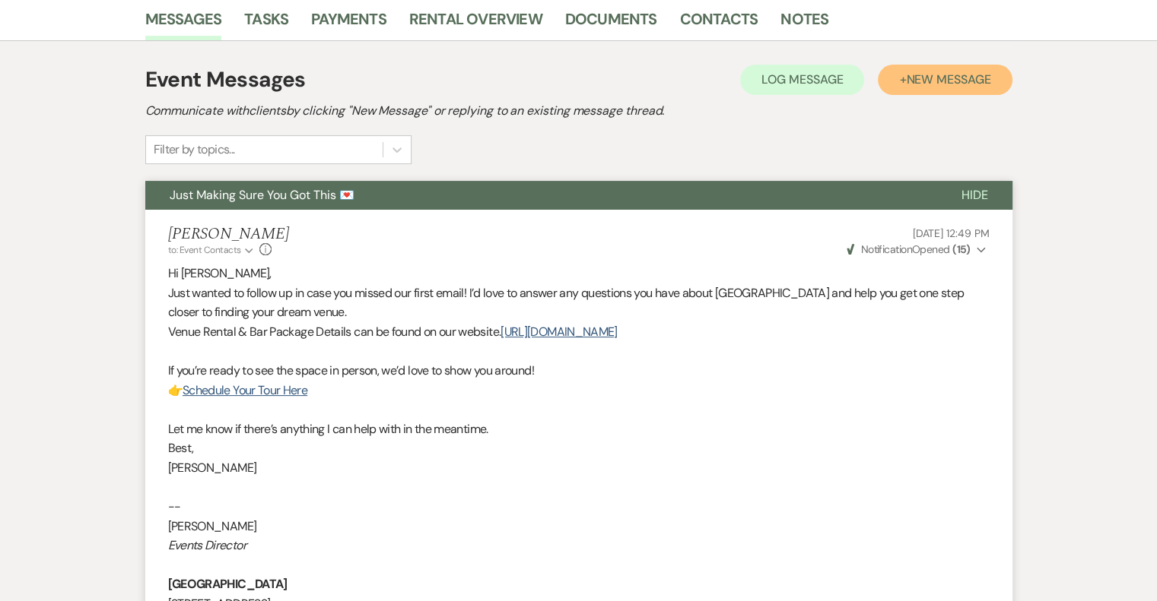
click at [953, 82] on span "New Message" at bounding box center [948, 79] width 84 height 16
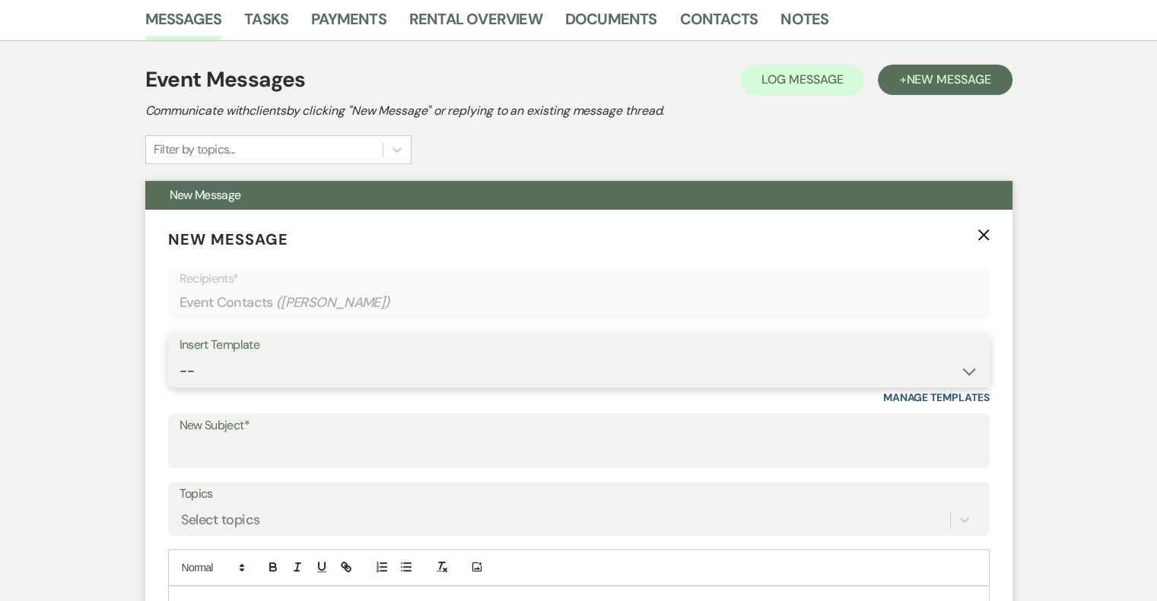
click at [325, 363] on select "-- Email #1 – Thank You for Inquiring WEDDINGS Send Contract: All Events Bookin…" at bounding box center [578, 372] width 798 height 30
select select "5592"
click at [179, 357] on select "-- Email #1 – Thank You for Inquiring WEDDINGS Send Contract: All Events Bookin…" at bounding box center [578, 372] width 798 height 30
type input "Easy to Get To. Hard to Leave."
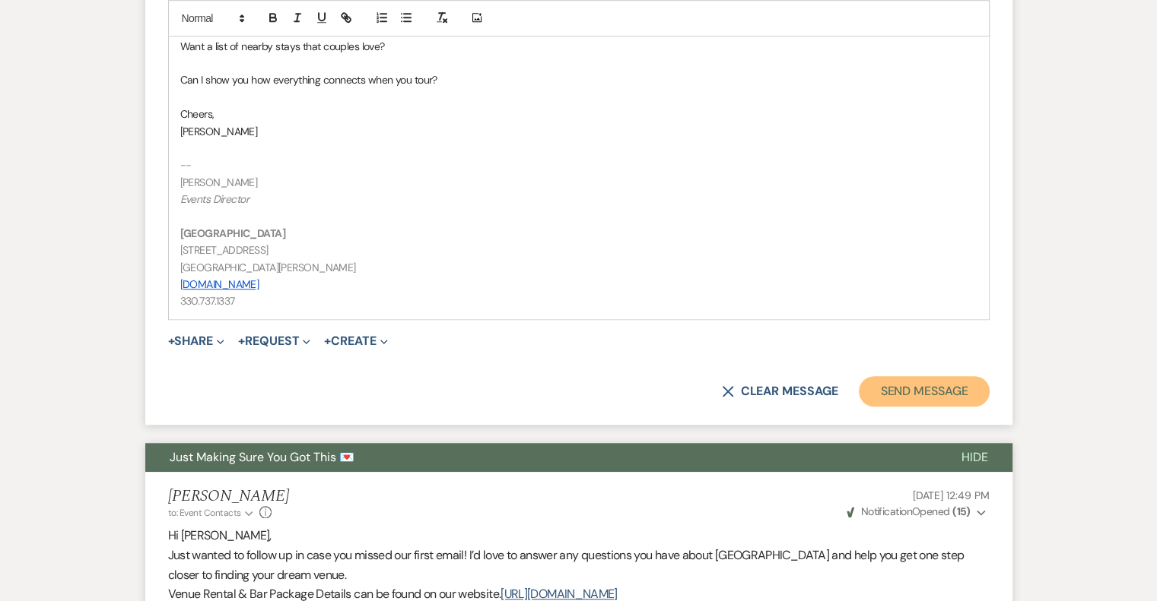
click at [968, 395] on button "Send Message" at bounding box center [924, 391] width 130 height 30
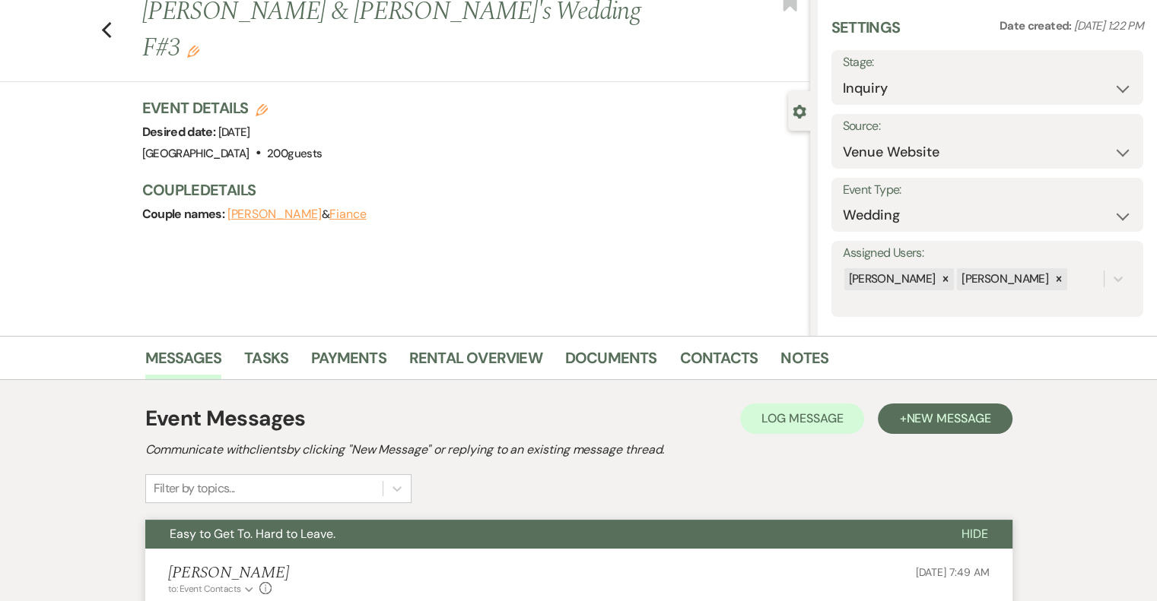
scroll to position [0, 0]
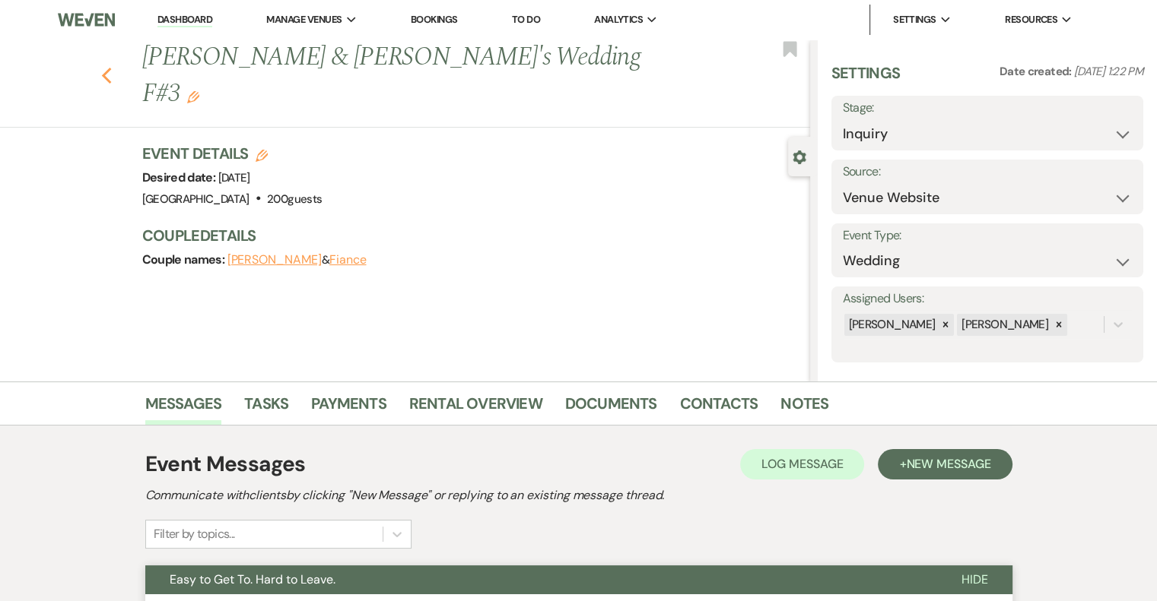
click at [110, 67] on icon "Previous" at bounding box center [106, 76] width 11 height 18
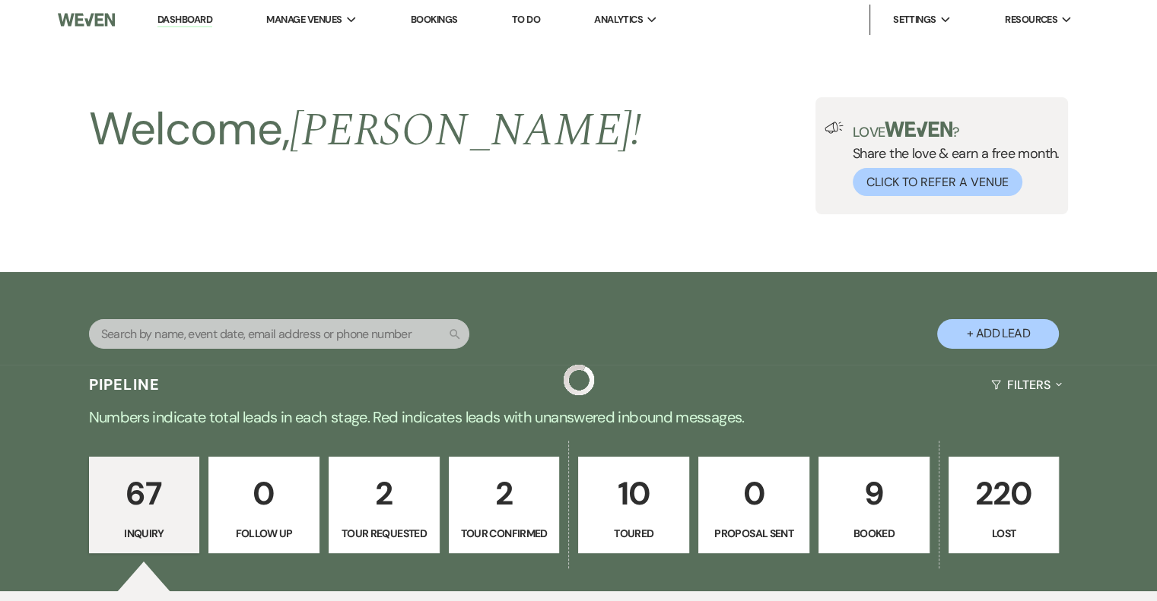
scroll to position [5779, 0]
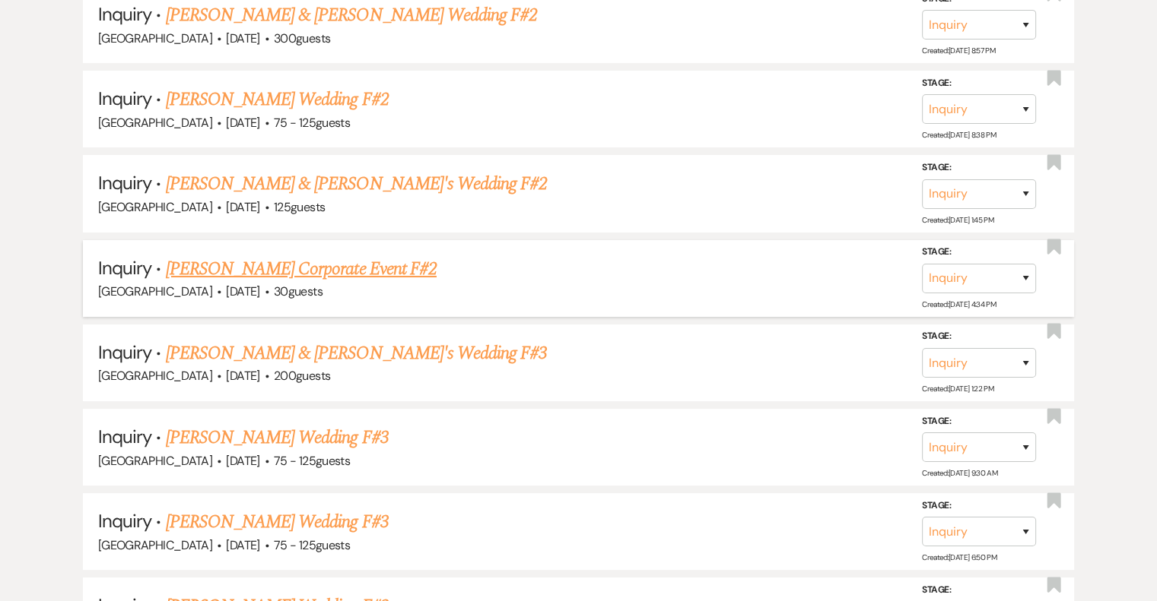
click at [298, 256] on link "[PERSON_NAME] Corporate Event F#2" at bounding box center [301, 269] width 271 height 27
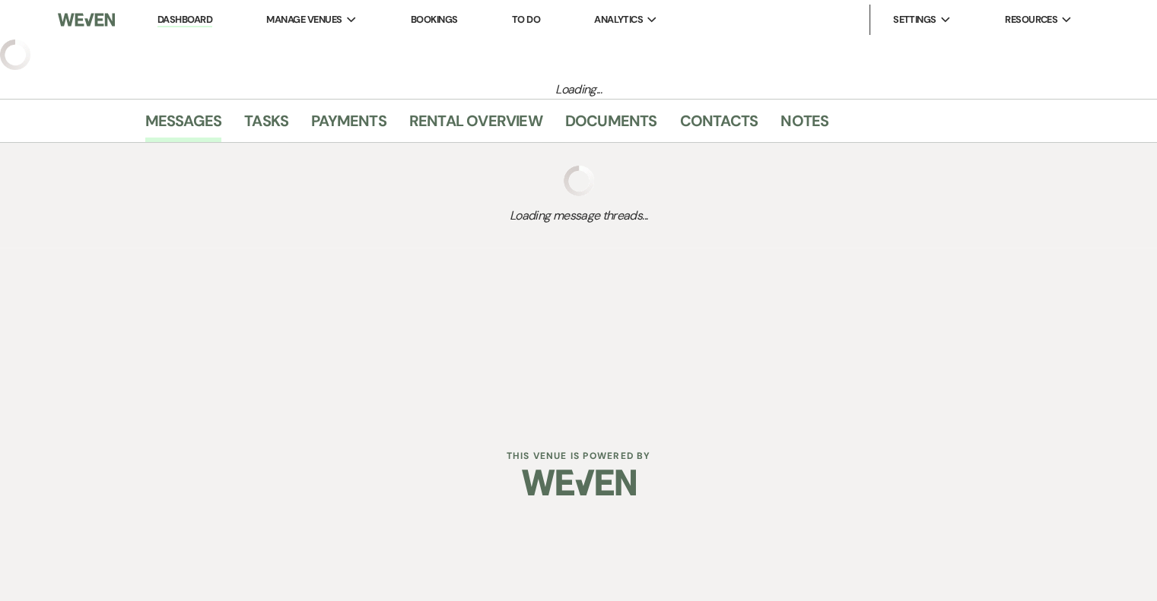
select select "5"
select select "9"
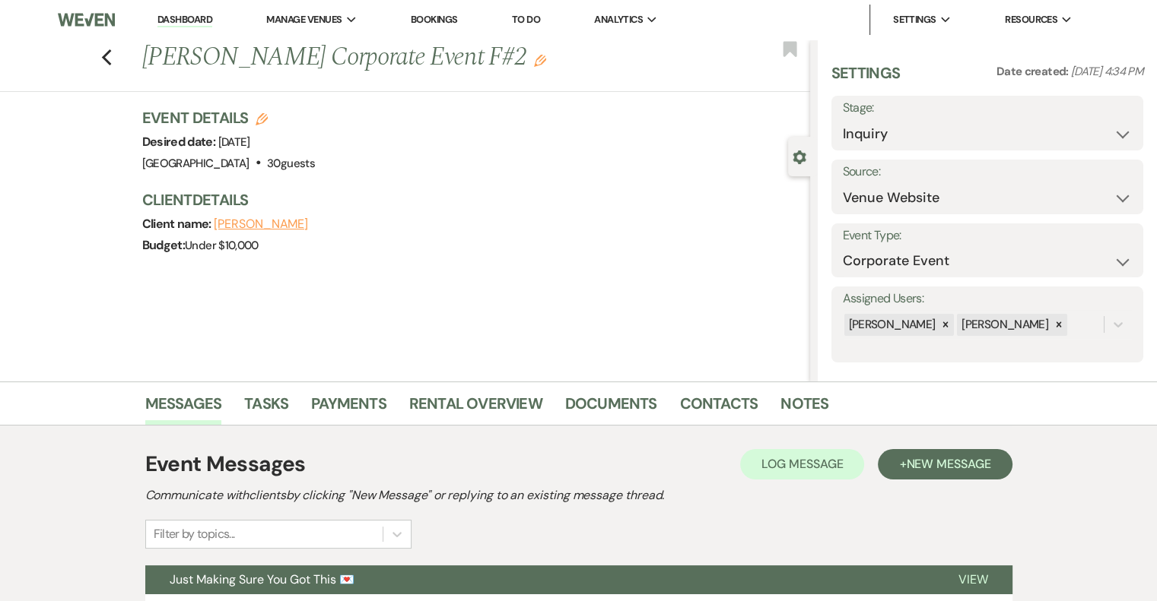
click at [538, 52] on h1 "[PERSON_NAME] Corporate Event F#2 Edit" at bounding box center [406, 58] width 528 height 37
click at [499, 76] on h1 "[PERSON_NAME] Corporate Event F#2 Edit" at bounding box center [406, 58] width 528 height 37
click at [534, 61] on use "button" at bounding box center [540, 61] width 12 height 12
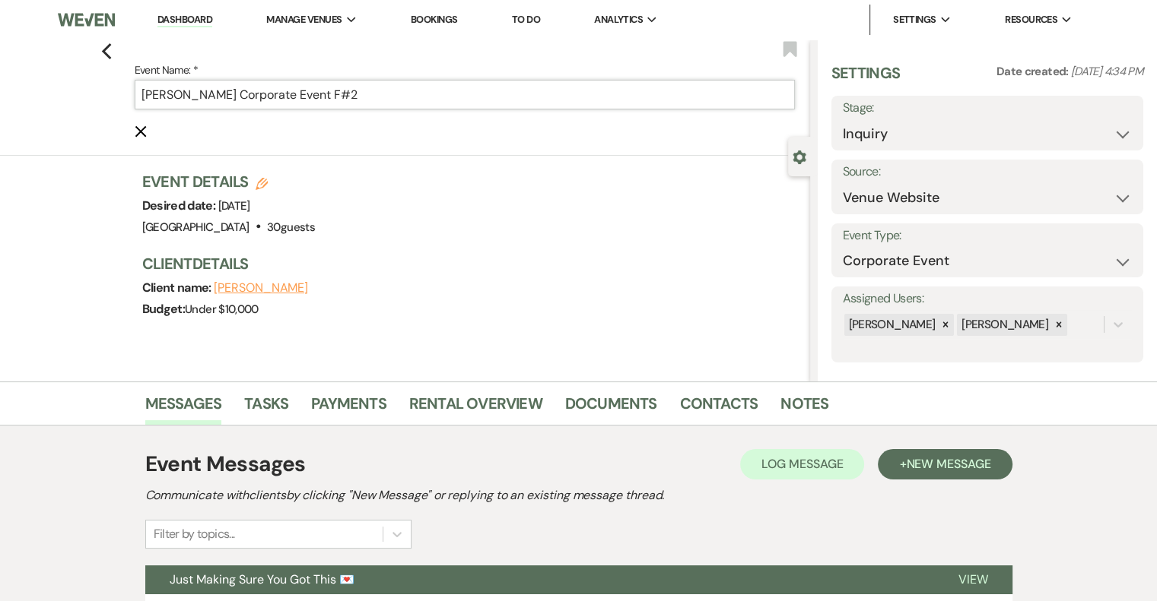
click at [445, 95] on input "[PERSON_NAME] Corporate Event F#2" at bounding box center [465, 95] width 660 height 30
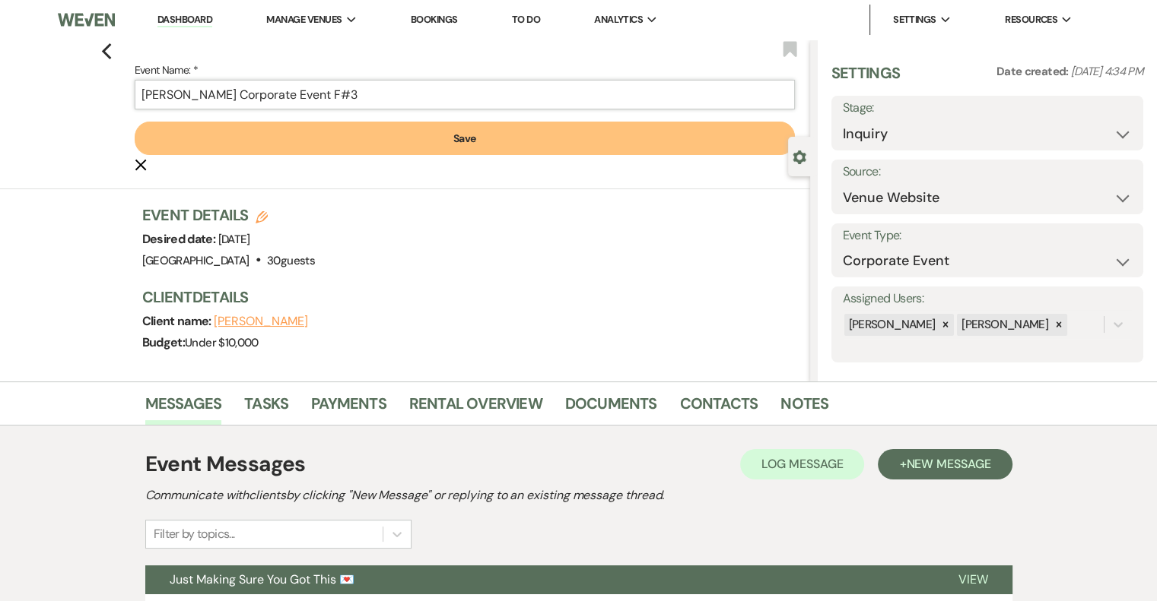
type input "[PERSON_NAME] Corporate Event F#3"
click at [462, 149] on button "Save" at bounding box center [465, 138] width 660 height 33
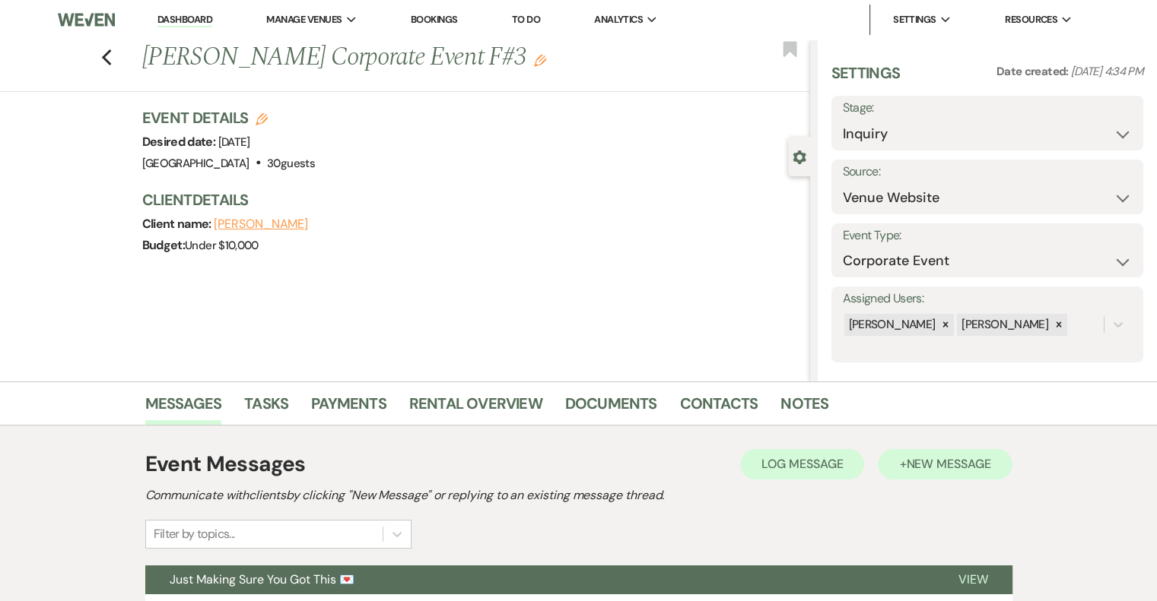
click at [980, 475] on button "+ New Message" at bounding box center [945, 464] width 134 height 30
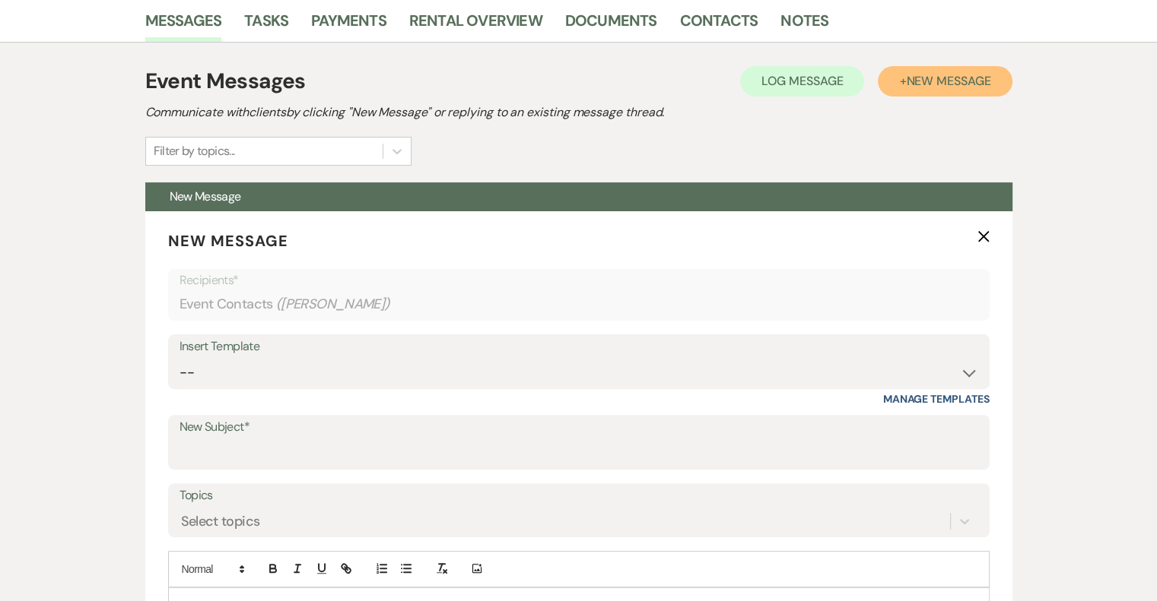
scroll to position [389, 0]
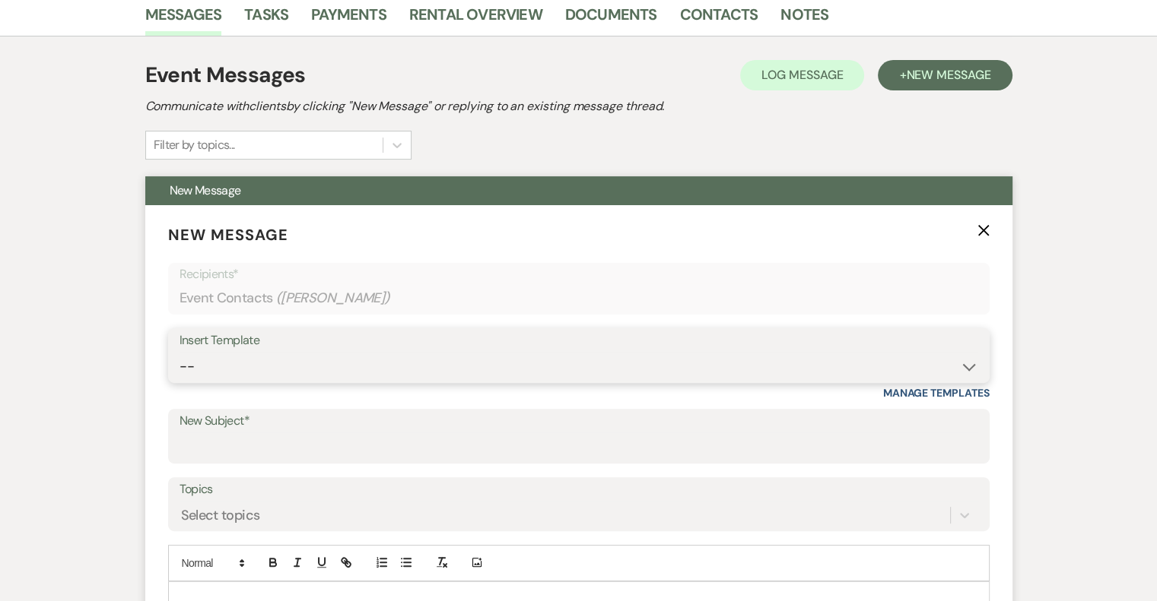
click at [287, 355] on select "-- Email #1 – Thank You for Inquiring WEDDINGS Send Contract: All Events Bookin…" at bounding box center [578, 367] width 798 height 30
select select "5592"
click at [179, 352] on select "-- Email #1 – Thank You for Inquiring WEDDINGS Send Contract: All Events Bookin…" at bounding box center [578, 367] width 798 height 30
type input "Easy to Get To. Hard to Leave."
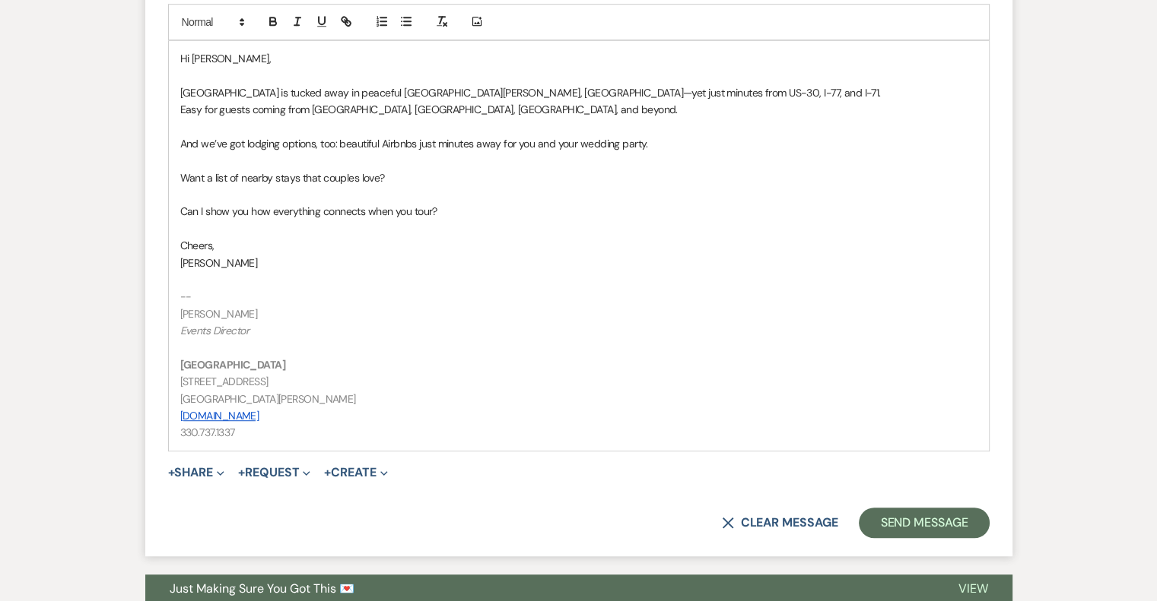
scroll to position [934, 0]
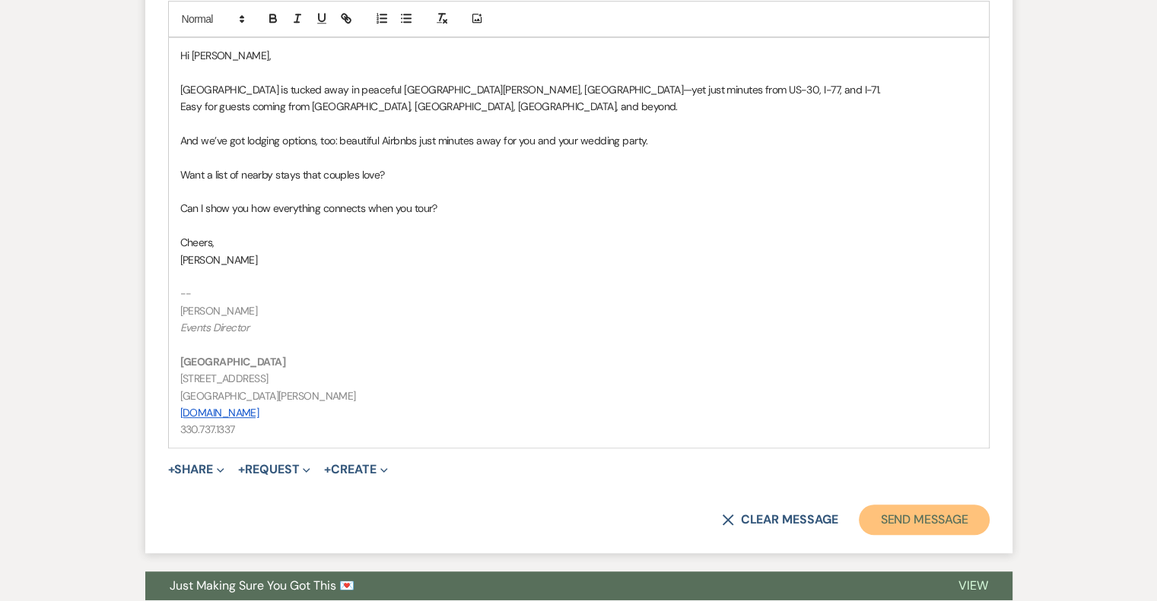
click at [950, 528] on button "Send Message" at bounding box center [924, 520] width 130 height 30
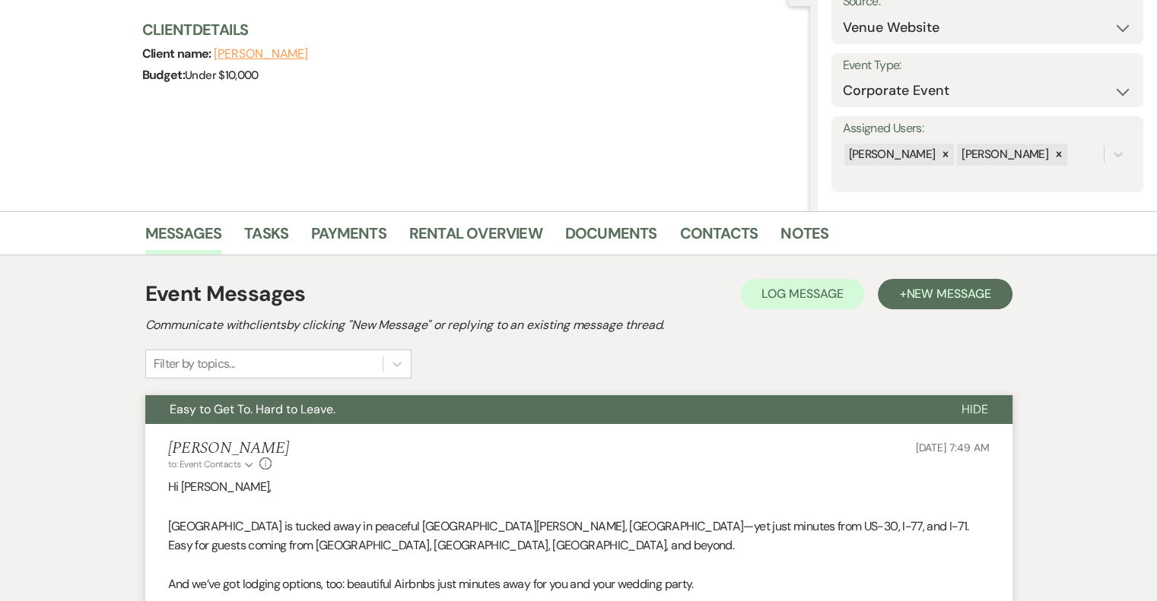
scroll to position [0, 0]
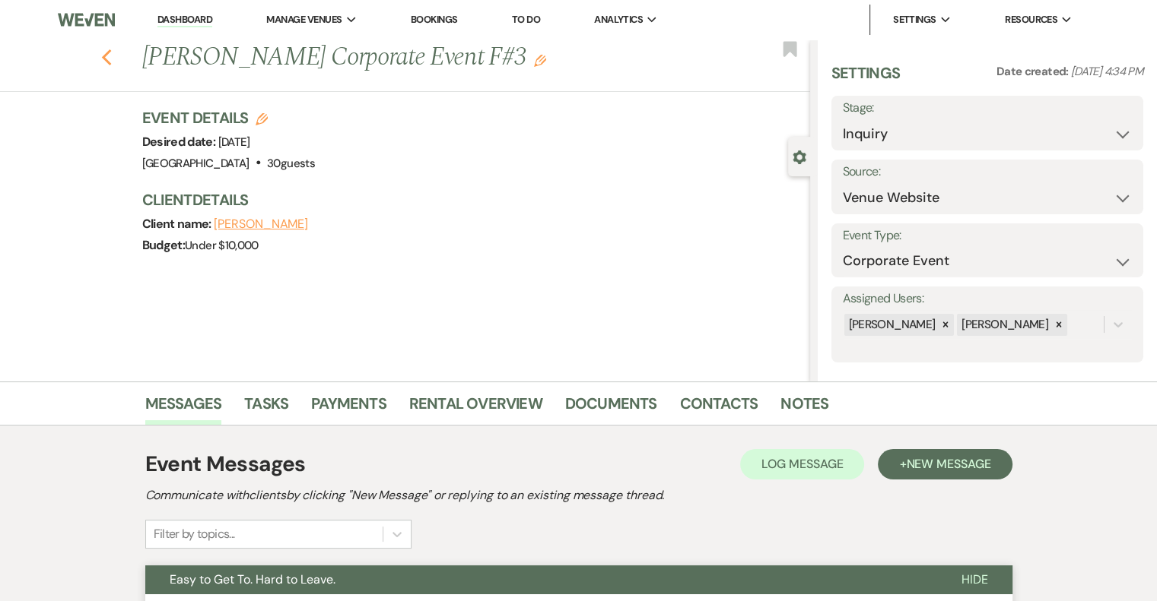
click at [111, 62] on icon "Previous" at bounding box center [106, 58] width 11 height 18
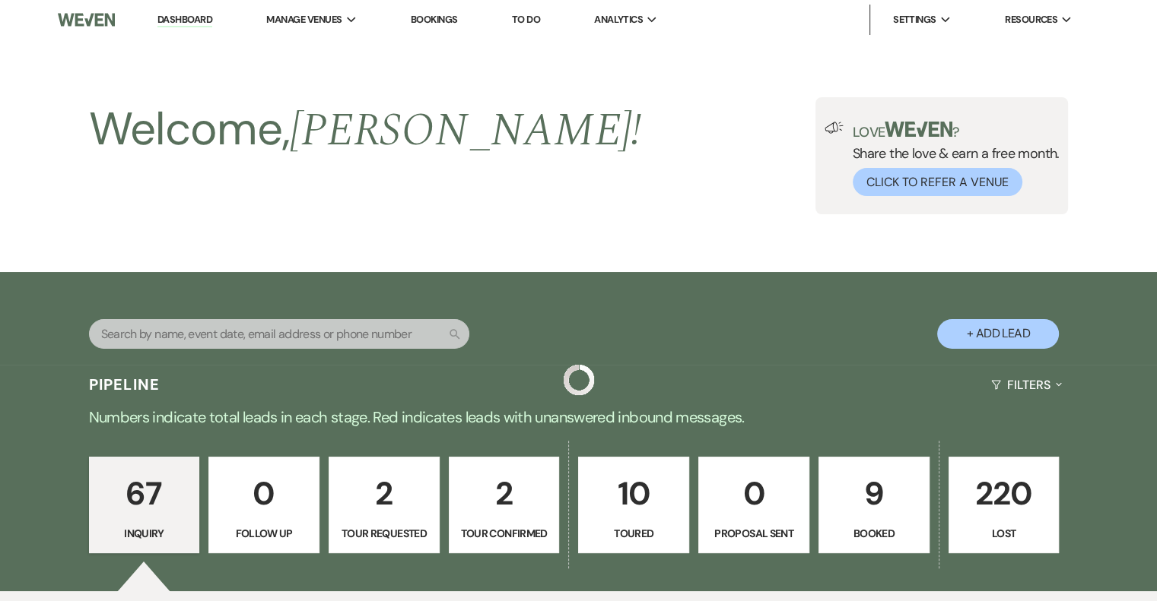
scroll to position [5779, 0]
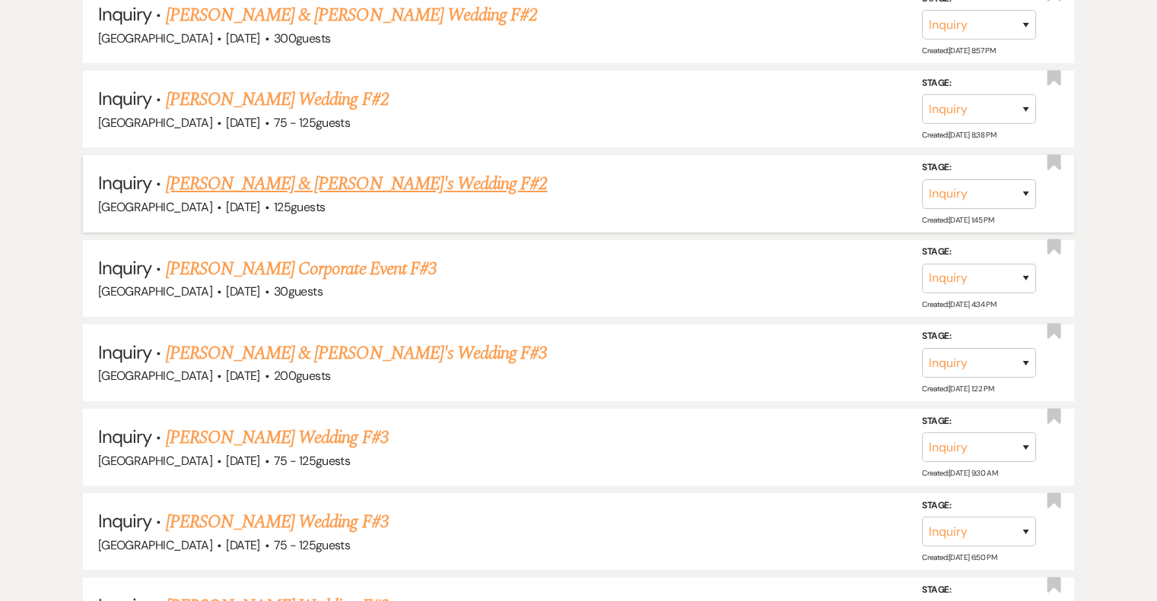
click at [326, 170] on link "[PERSON_NAME] & [PERSON_NAME]'s Wedding F#2" at bounding box center [357, 183] width 382 height 27
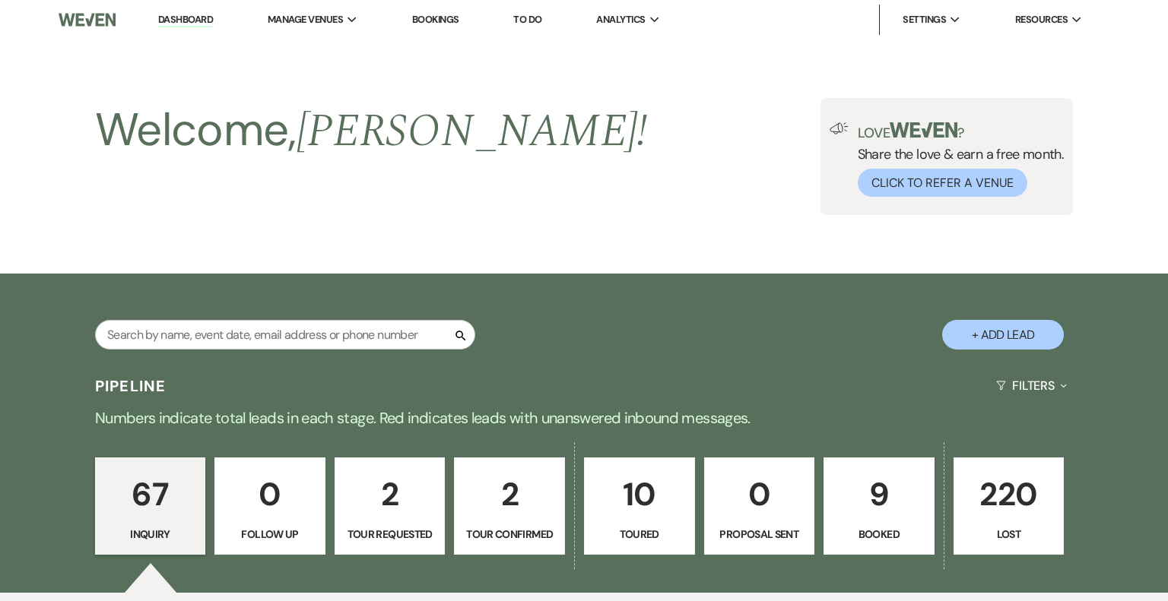
select select "5"
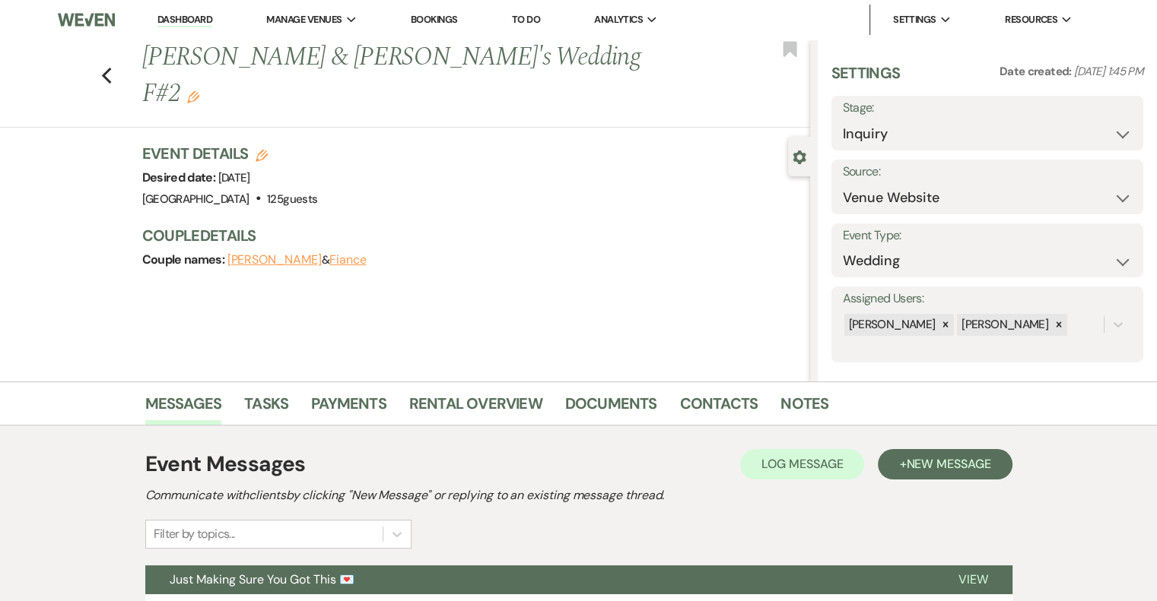
click at [199, 91] on icon "Edit" at bounding box center [193, 97] width 12 height 12
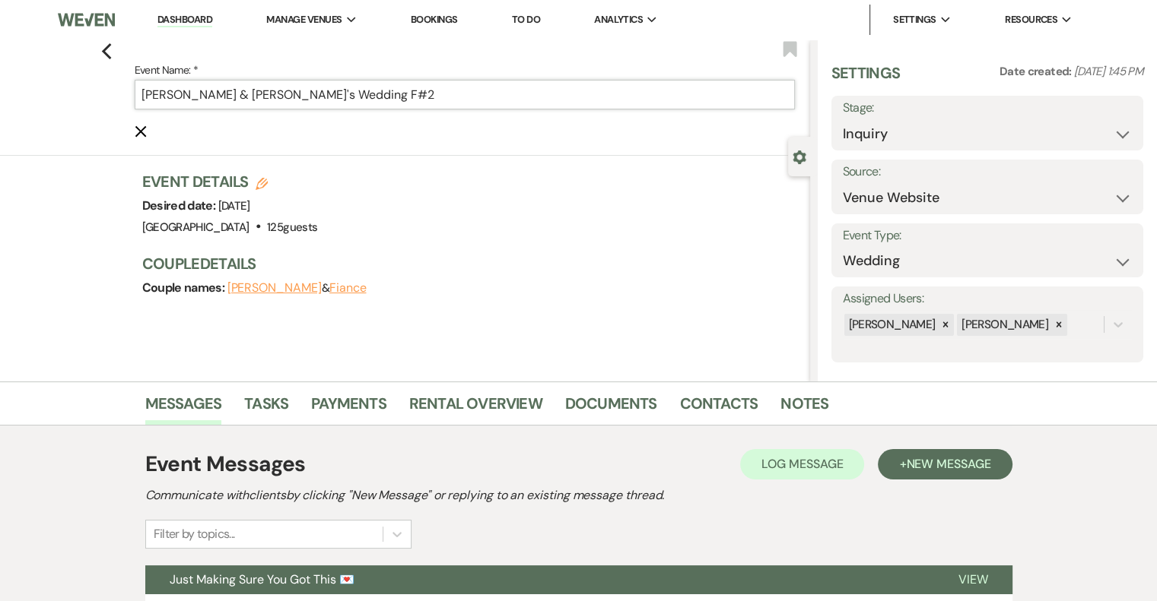
click at [370, 95] on input "[PERSON_NAME] & [PERSON_NAME]'s Wedding F#2" at bounding box center [465, 95] width 660 height 30
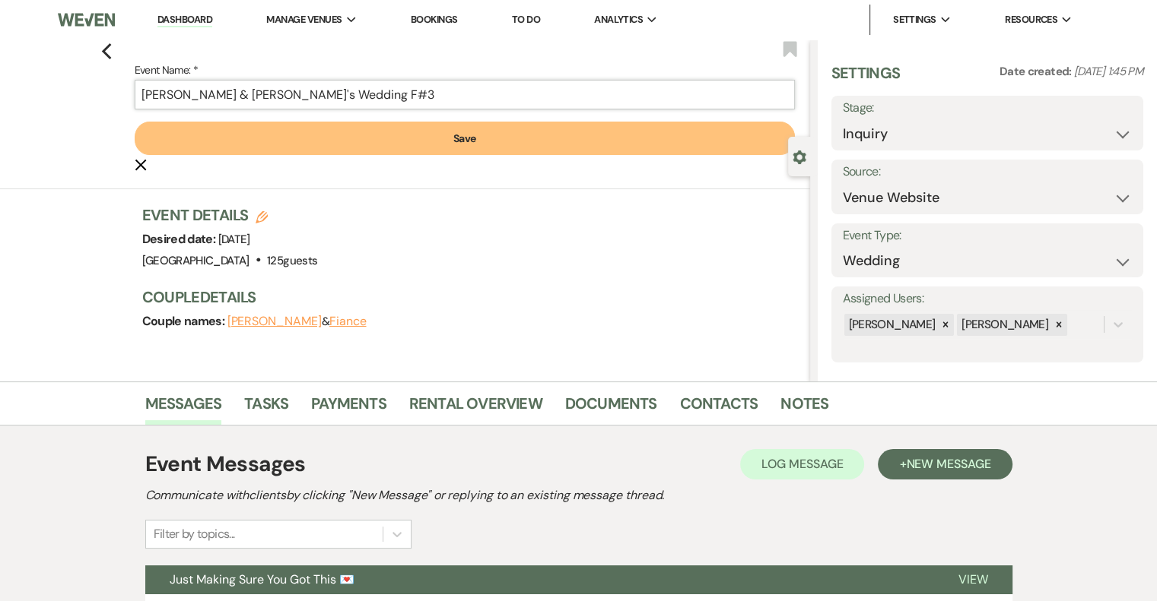
type input "[PERSON_NAME] & [PERSON_NAME]'s Wedding F#3"
click at [468, 136] on button "Save" at bounding box center [465, 138] width 660 height 33
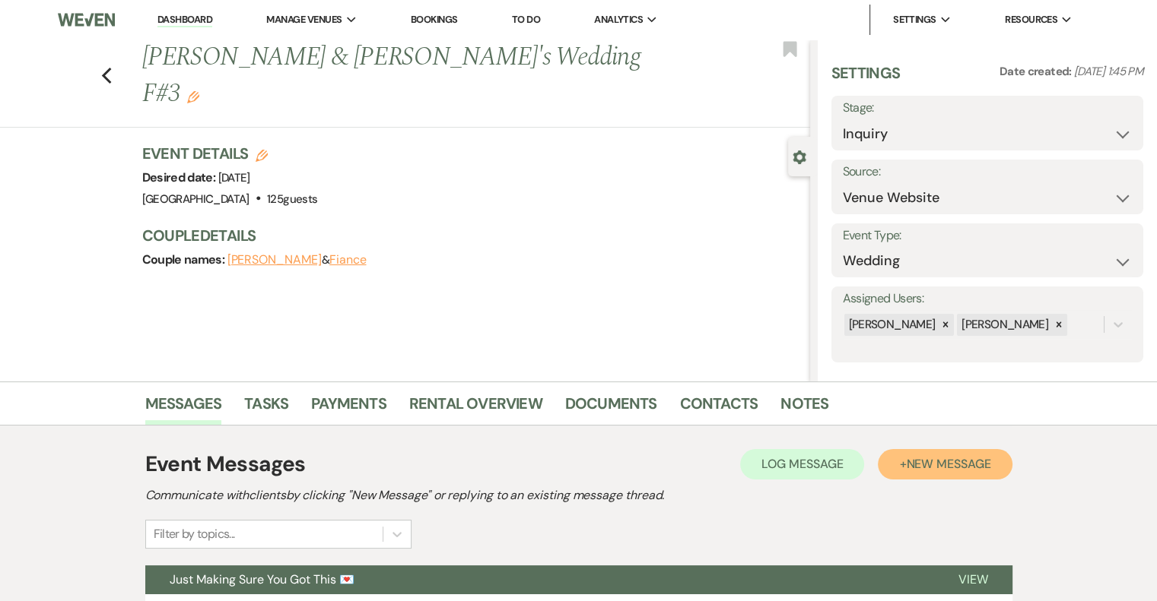
click at [986, 475] on button "+ New Message" at bounding box center [945, 464] width 134 height 30
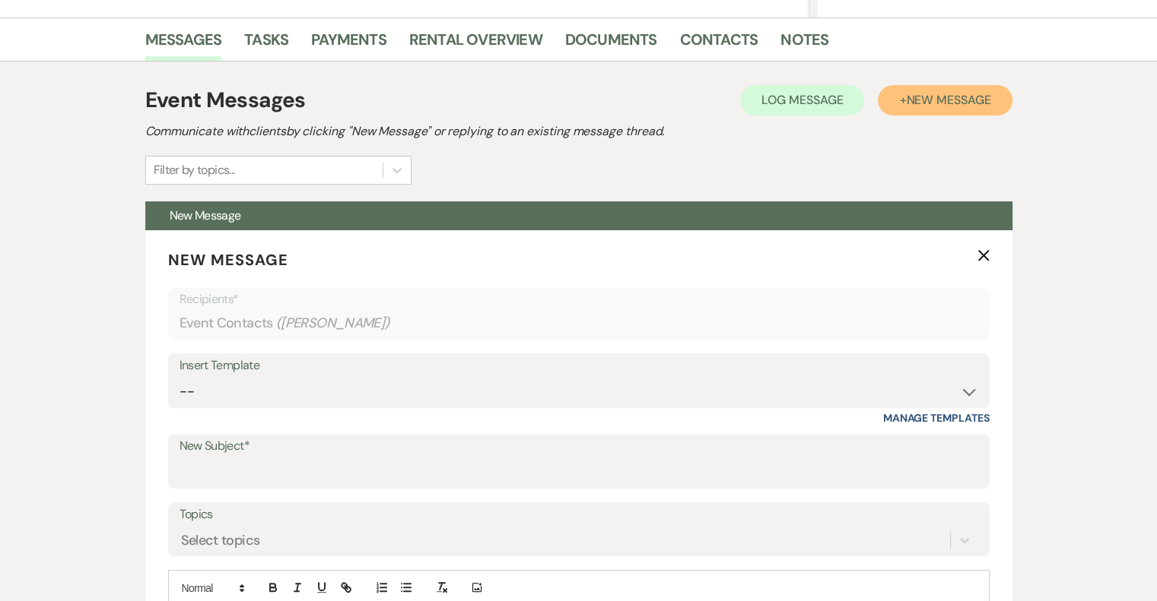
scroll to position [378, 0]
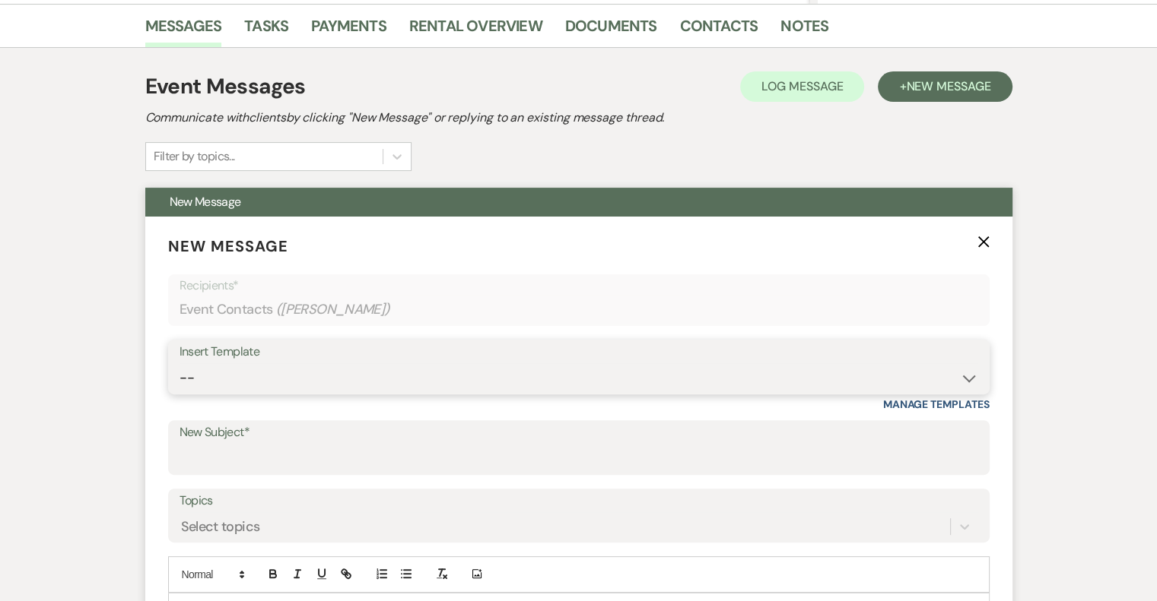
click at [301, 367] on select "-- Email #1 – Thank You for Inquiring WEDDINGS Send Contract: All Events Bookin…" at bounding box center [578, 378] width 798 height 30
select select "5592"
click at [179, 363] on select "-- Email #1 – Thank You for Inquiring WEDDINGS Send Contract: All Events Bookin…" at bounding box center [578, 378] width 798 height 30
type input "Easy to Get To. Hard to Leave."
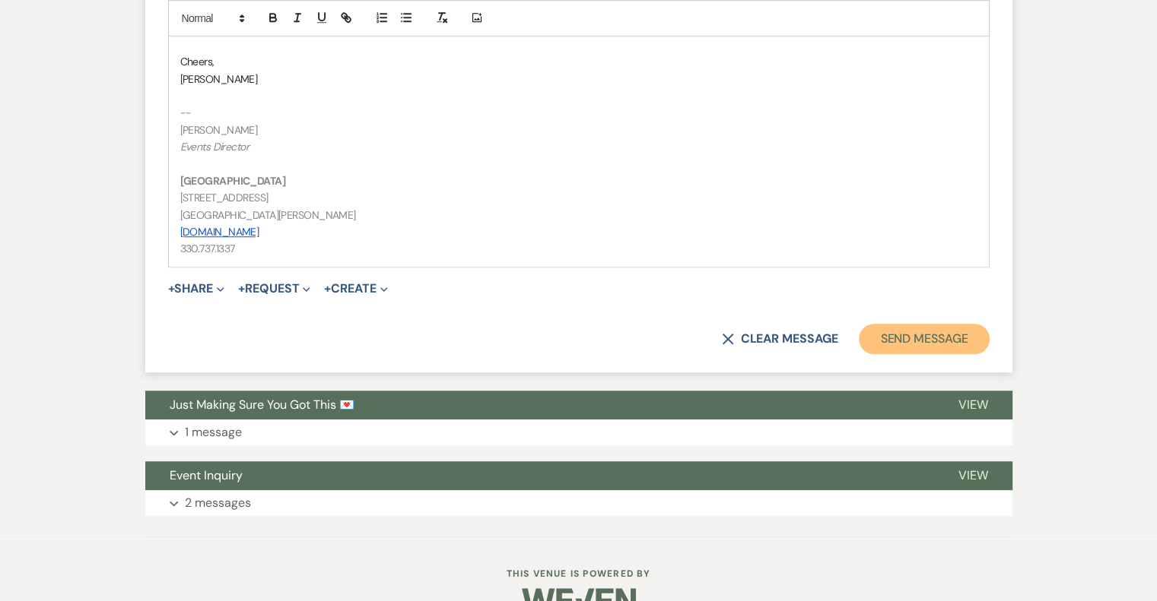
click at [907, 337] on button "Send Message" at bounding box center [924, 339] width 130 height 30
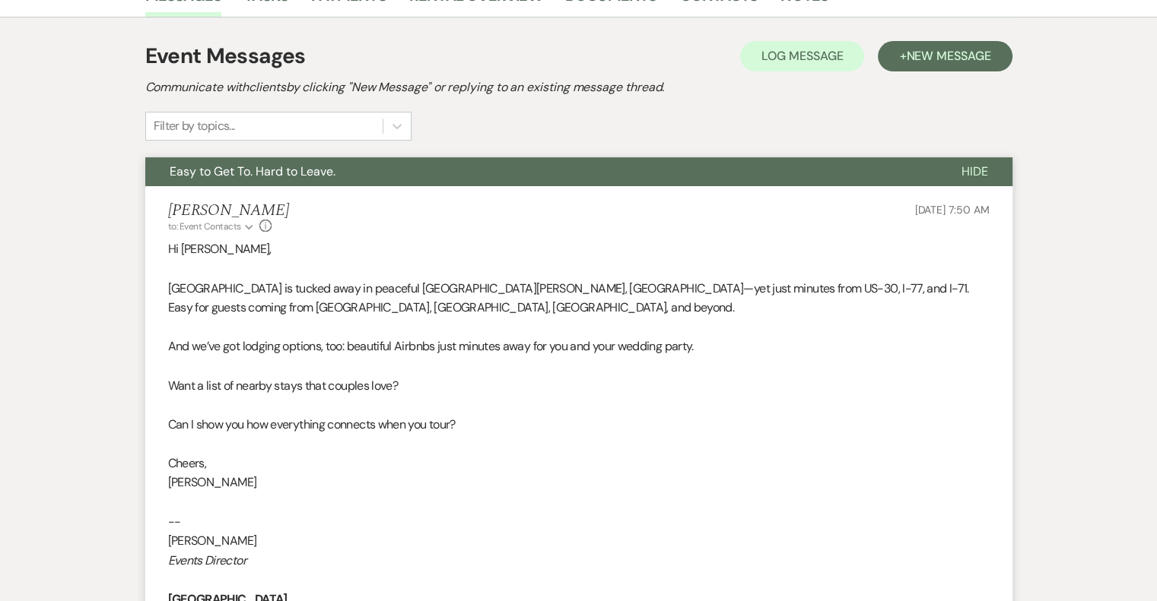
scroll to position [0, 0]
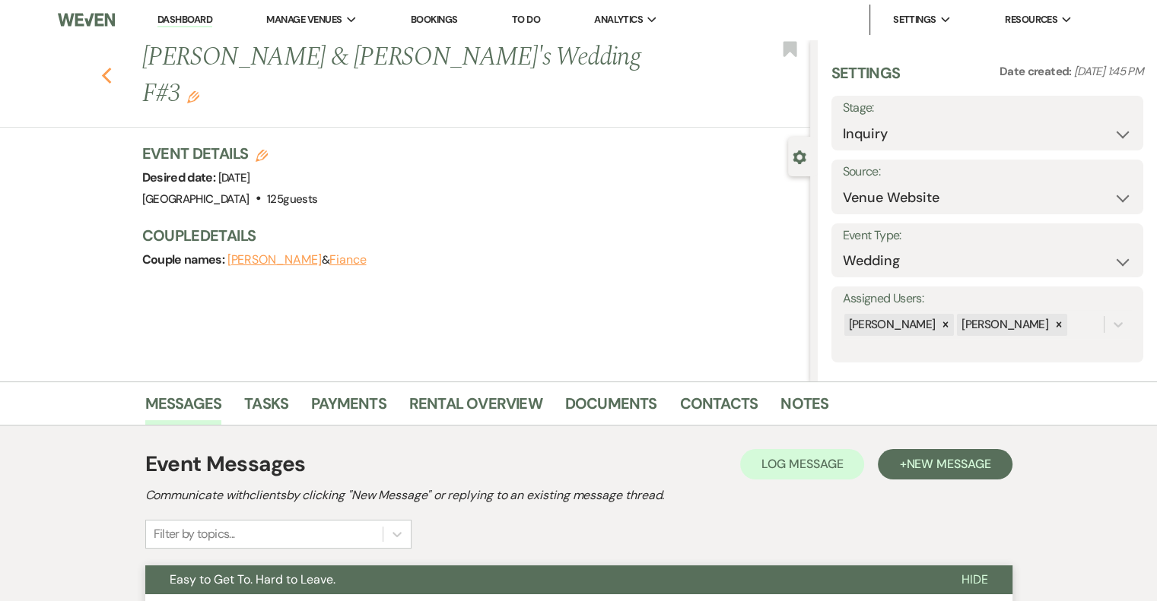
click at [111, 68] on use "button" at bounding box center [106, 76] width 10 height 17
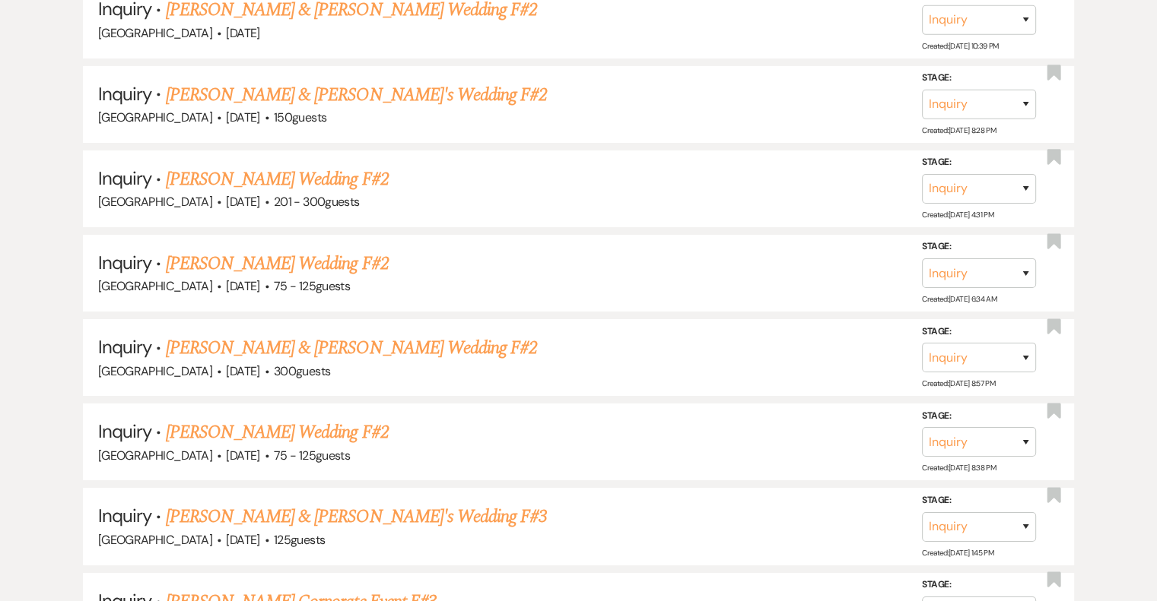
scroll to position [5445, 0]
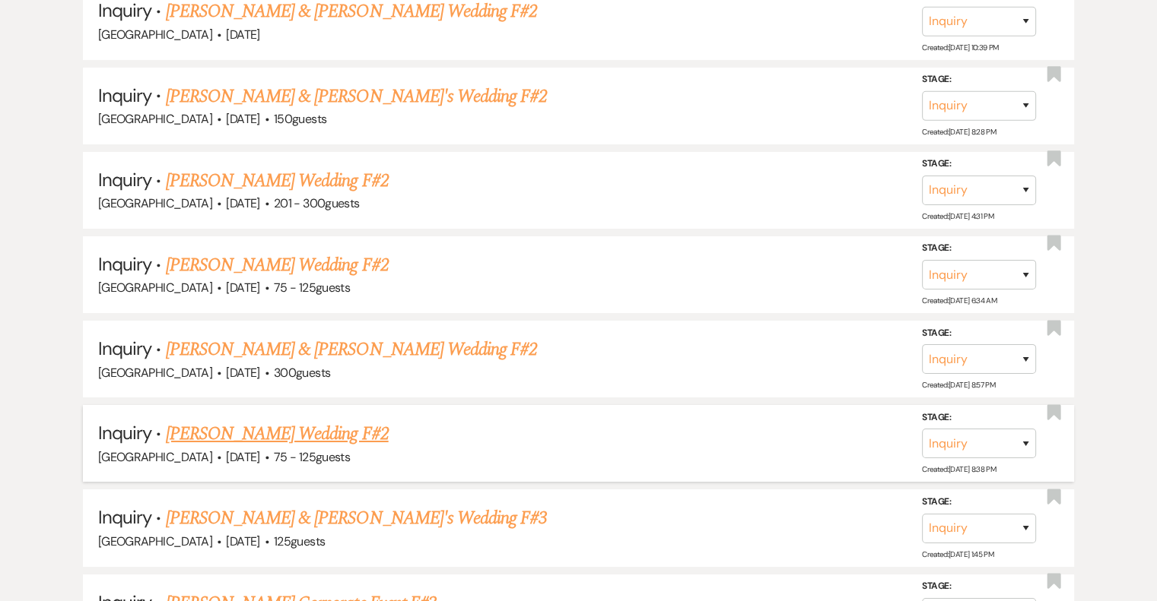
click at [334, 421] on link "[PERSON_NAME] Wedding F#2" at bounding box center [277, 434] width 223 height 27
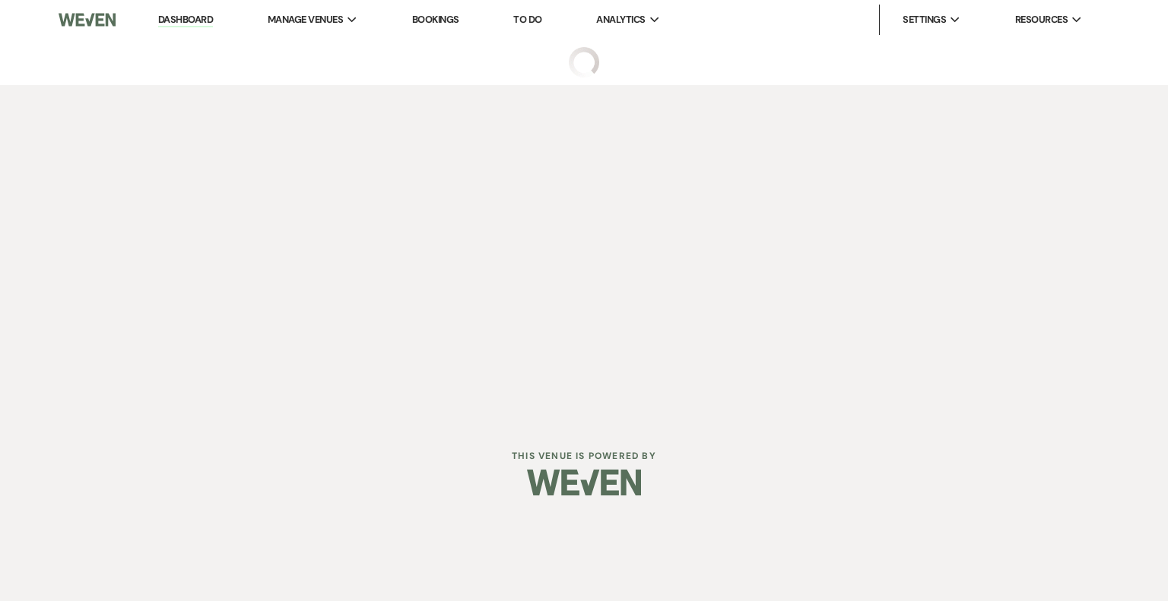
select select "3"
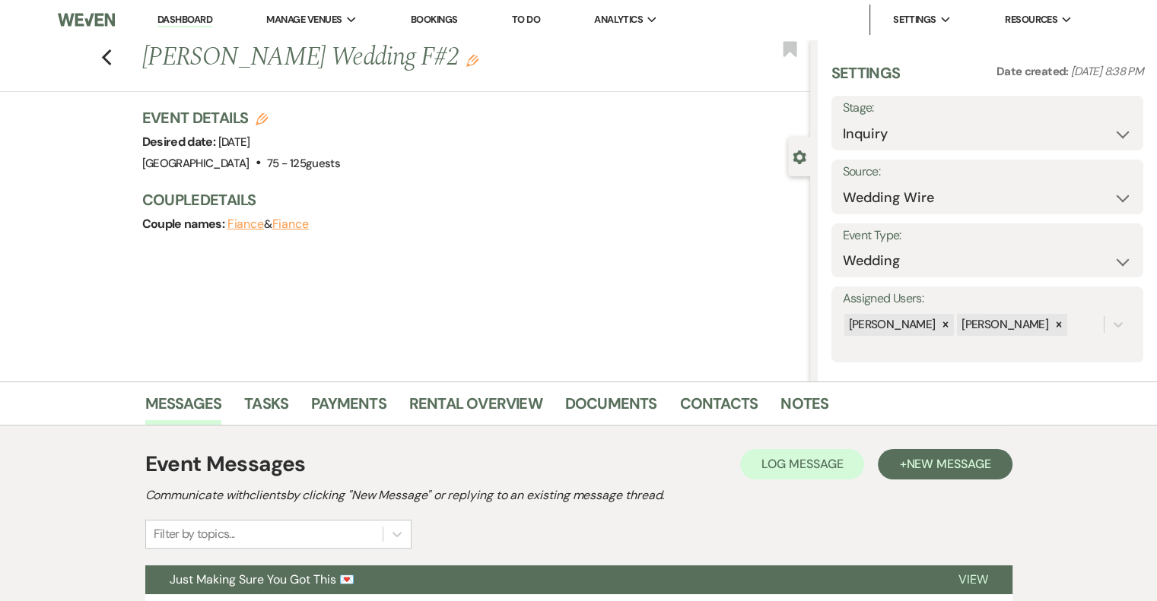
click at [478, 64] on icon "Edit" at bounding box center [472, 61] width 12 height 12
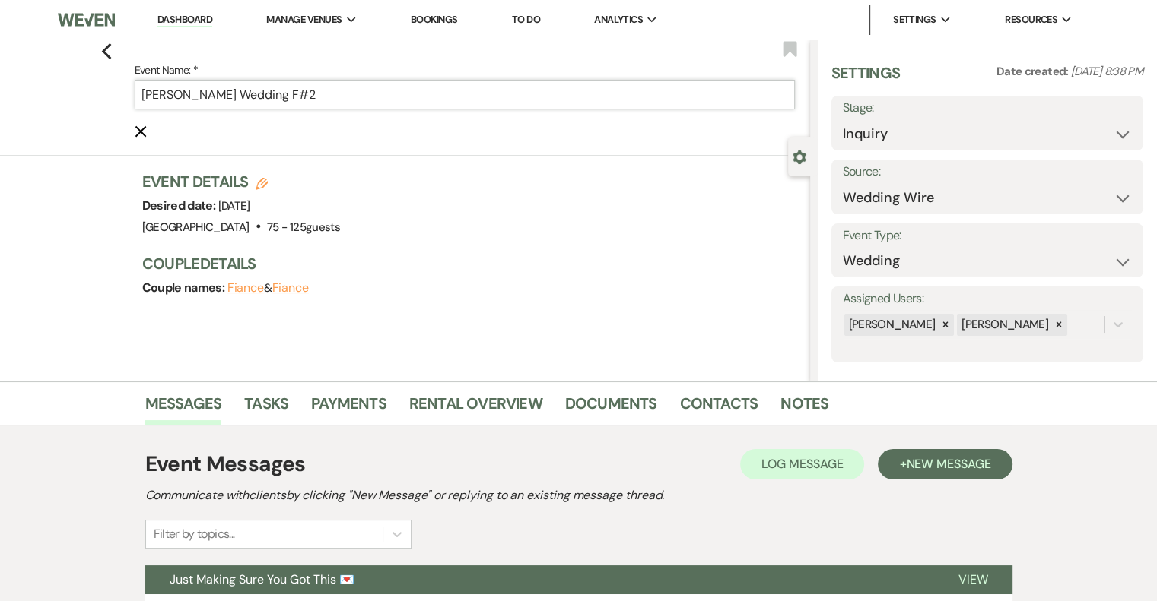
click at [424, 97] on input "[PERSON_NAME] Wedding F#2" at bounding box center [465, 95] width 660 height 30
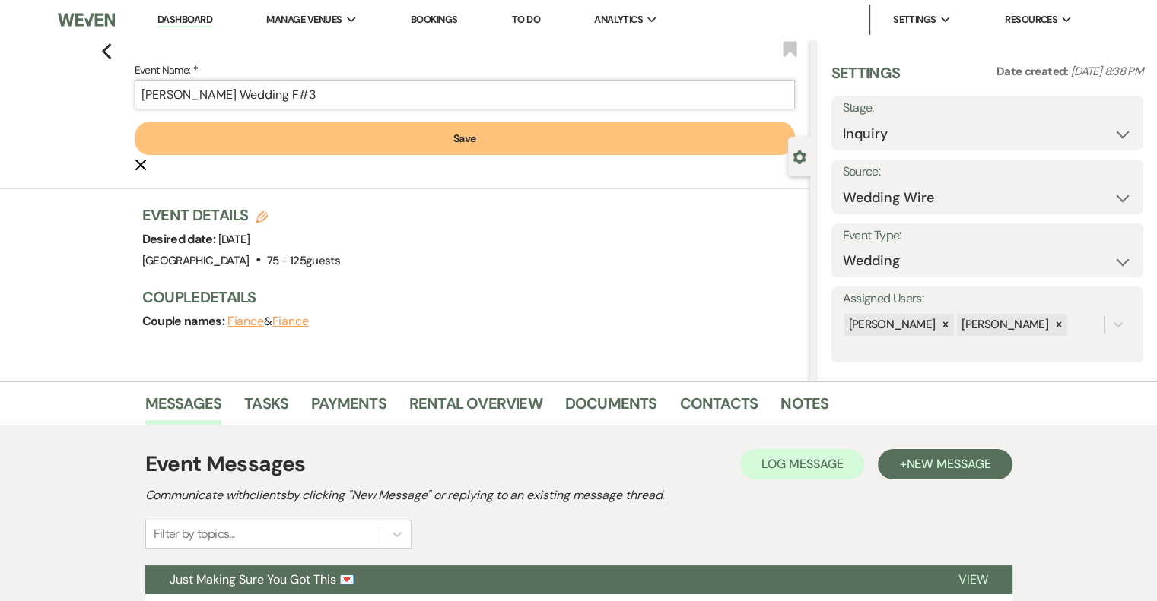
type input "[PERSON_NAME] Wedding F#3"
click at [461, 141] on button "Save" at bounding box center [465, 138] width 660 height 33
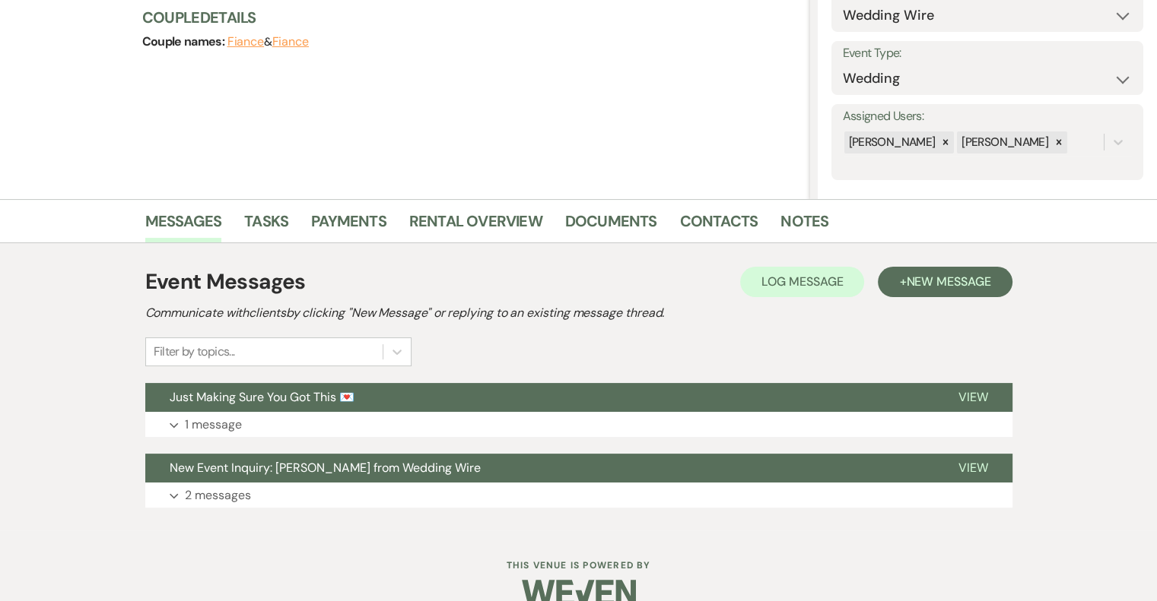
scroll to position [209, 0]
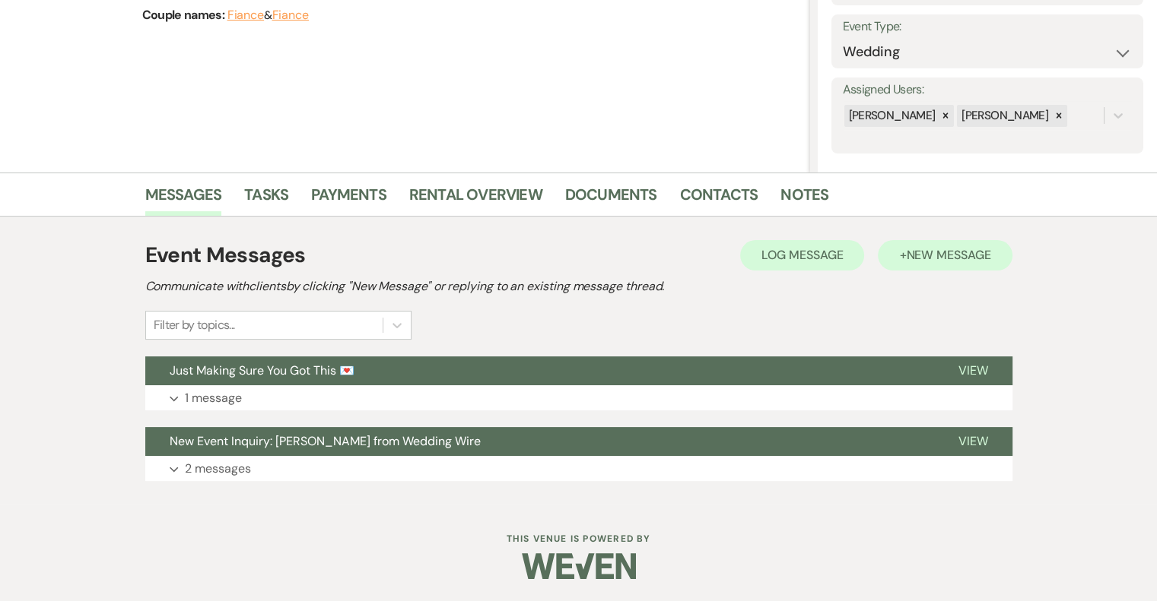
click at [916, 255] on span "New Message" at bounding box center [948, 255] width 84 height 16
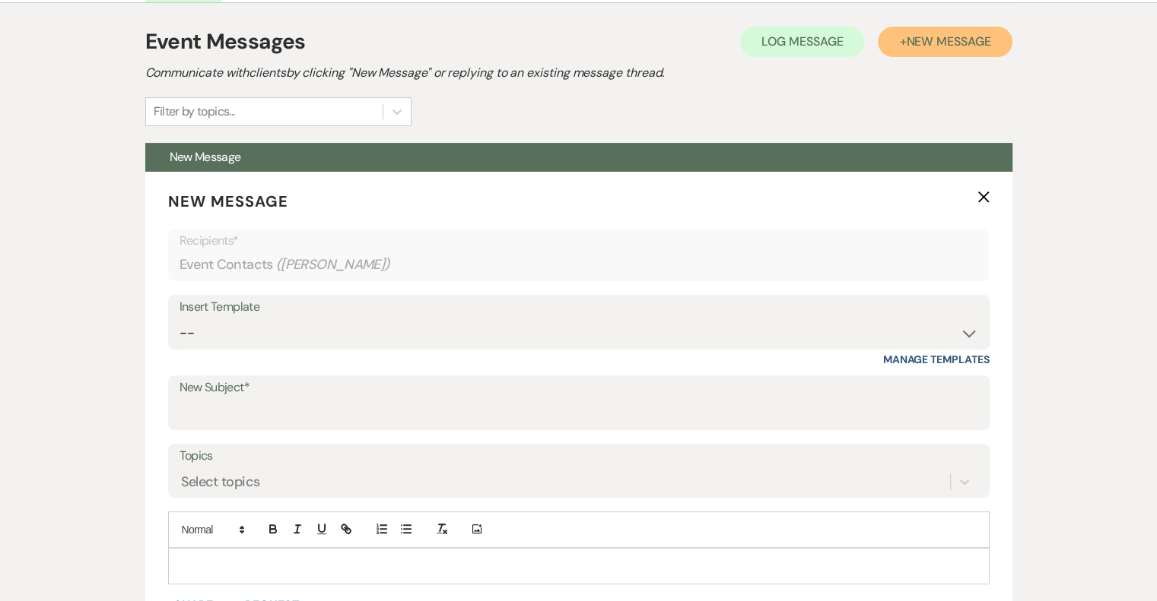
scroll to position [430, 0]
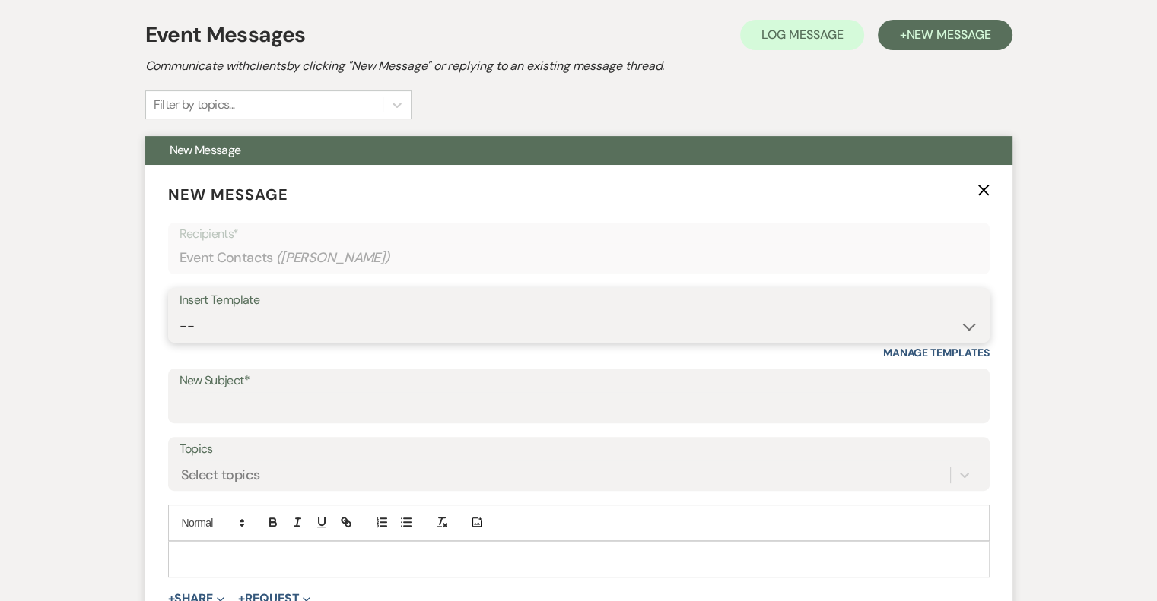
click at [386, 319] on select "-- Email #1 – Thank You for Inquiring WEDDINGS Send Contract: All Events Bookin…" at bounding box center [578, 327] width 798 height 30
select select "5592"
click at [179, 312] on select "-- Email #1 – Thank You for Inquiring WEDDINGS Send Contract: All Events Bookin…" at bounding box center [578, 327] width 798 height 30
type input "Easy to Get To. Hard to Leave."
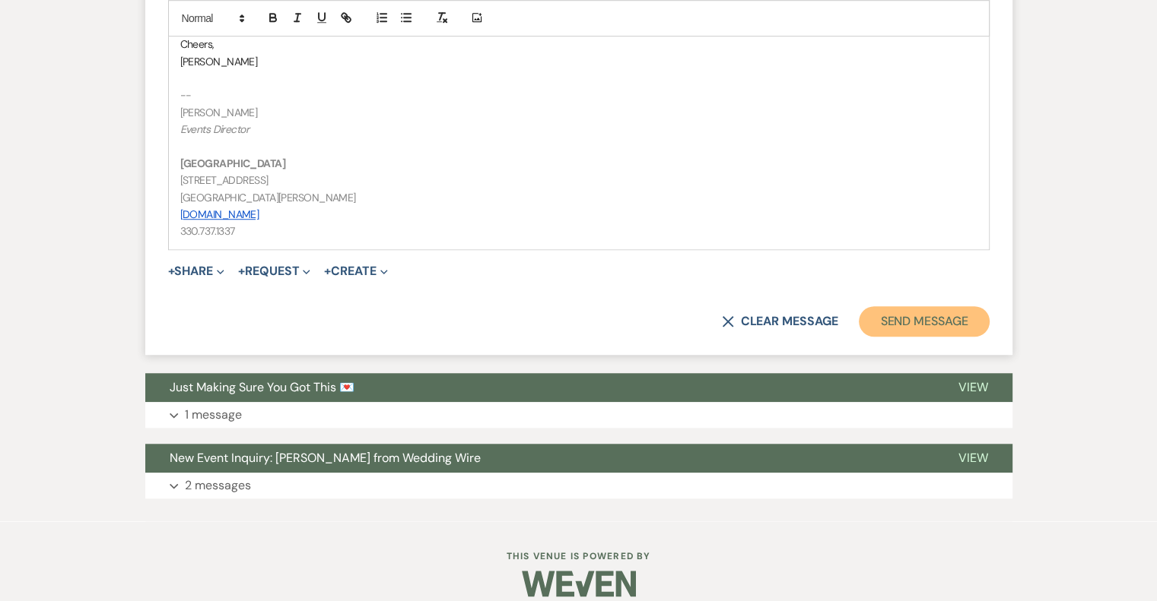
click at [940, 322] on button "Send Message" at bounding box center [924, 321] width 130 height 30
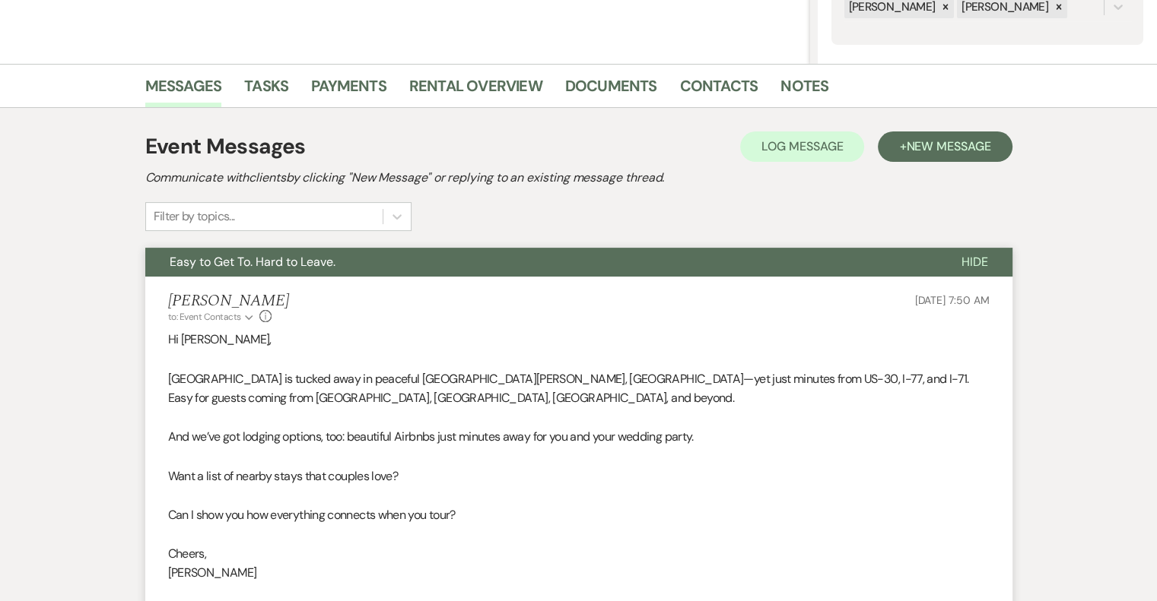
scroll to position [0, 0]
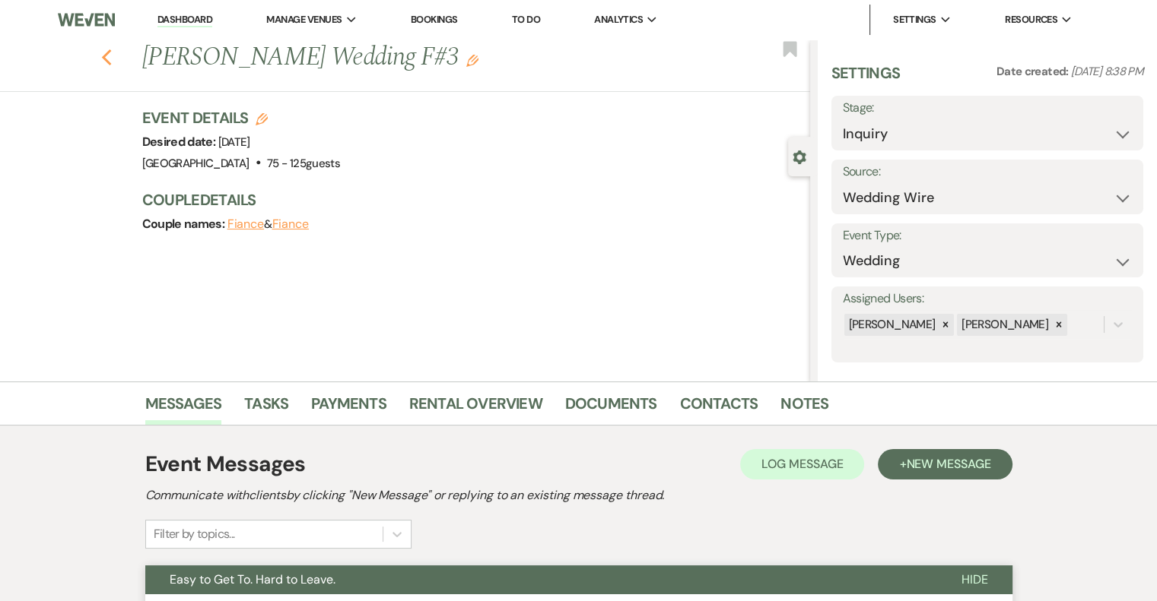
click at [111, 47] on button "Previous" at bounding box center [106, 56] width 11 height 21
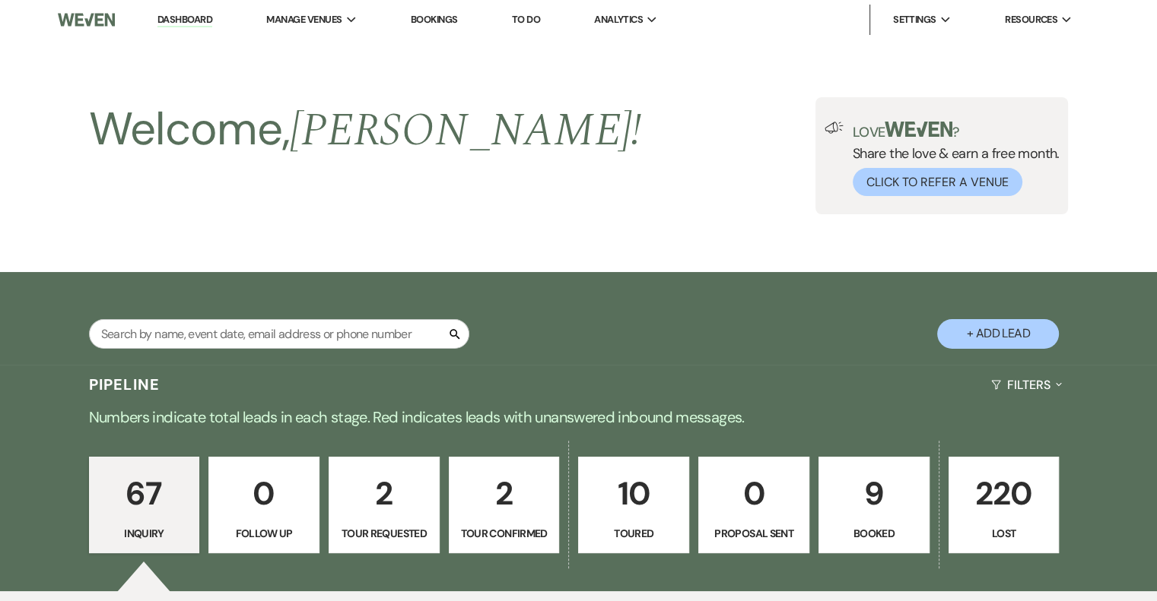
scroll to position [5445, 0]
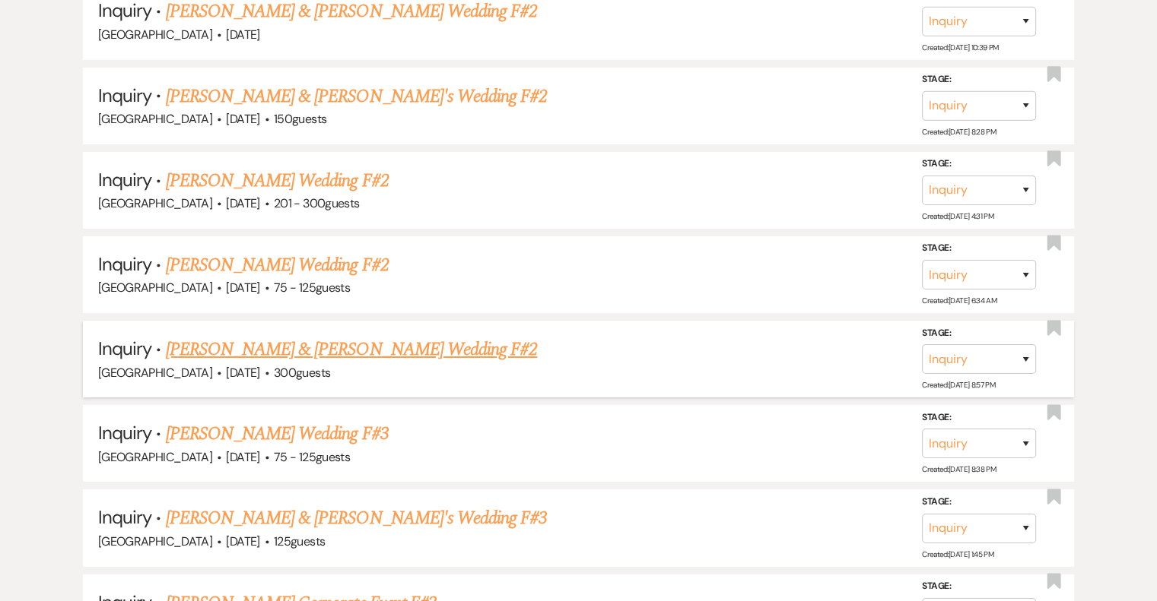
click at [338, 336] on link "[PERSON_NAME] & [PERSON_NAME] Wedding F#2" at bounding box center [352, 349] width 372 height 27
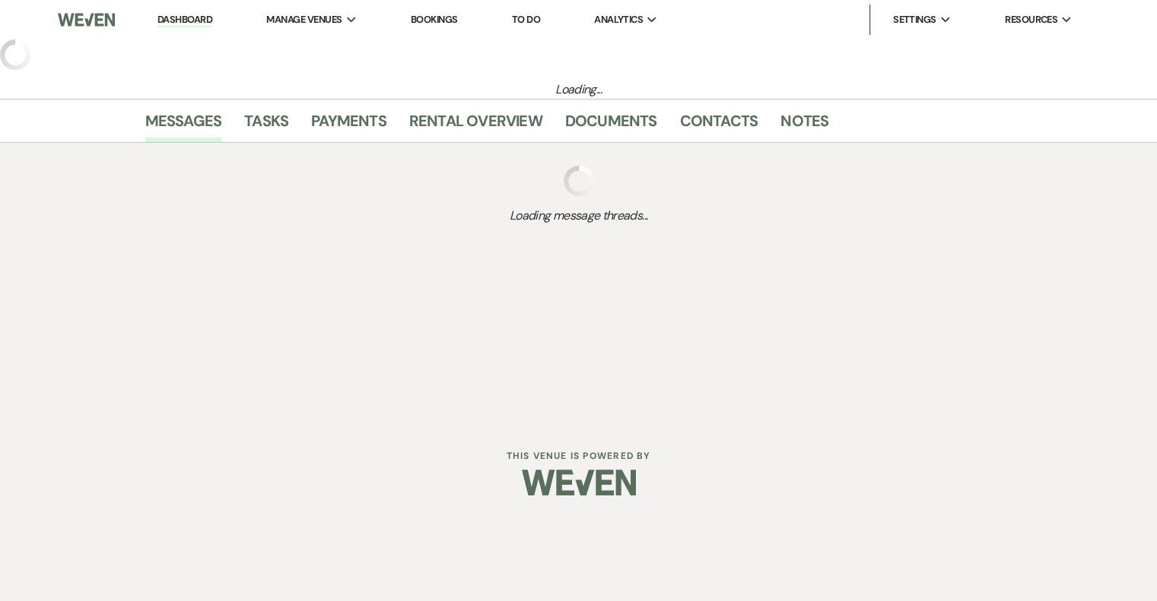
select select "5"
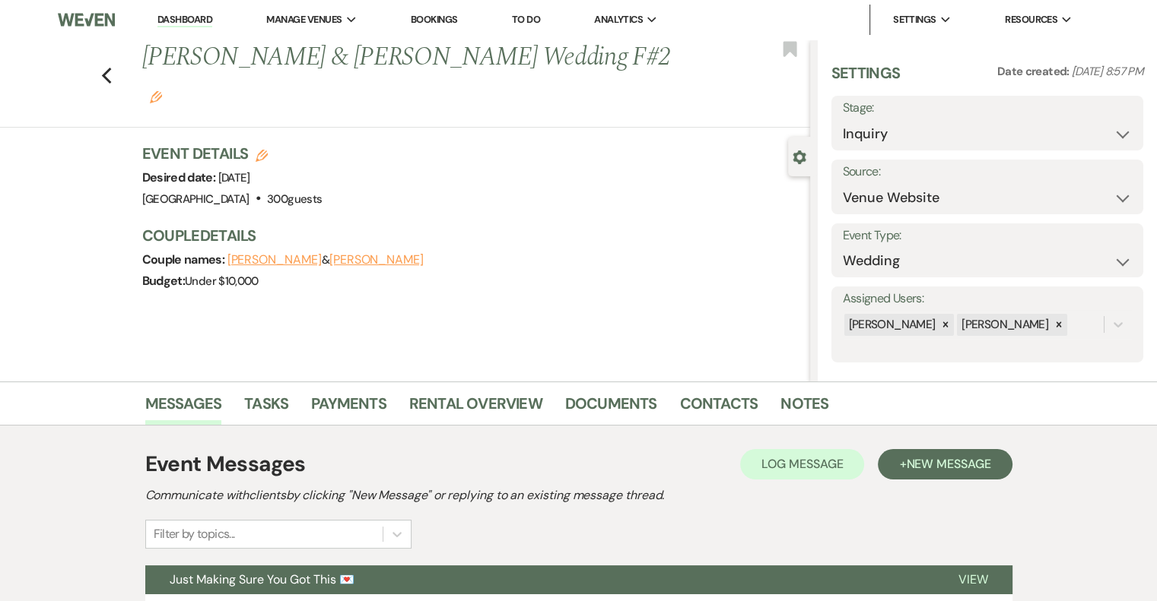
click at [162, 91] on icon "Edit" at bounding box center [156, 97] width 12 height 12
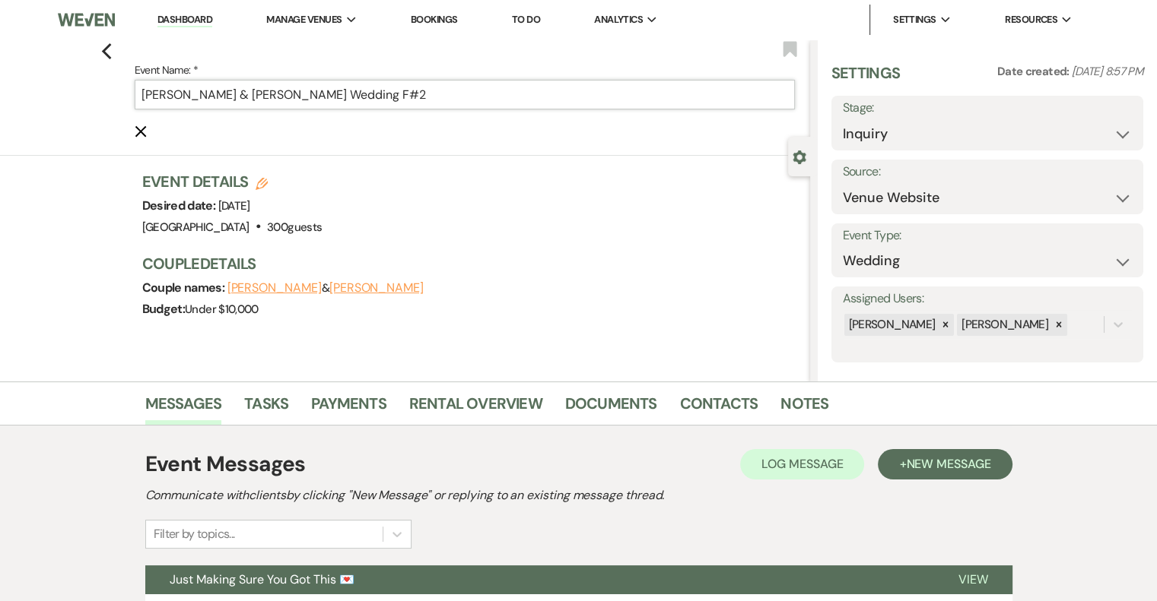
click at [497, 91] on input "[PERSON_NAME] & [PERSON_NAME] Wedding F#2" at bounding box center [465, 95] width 660 height 30
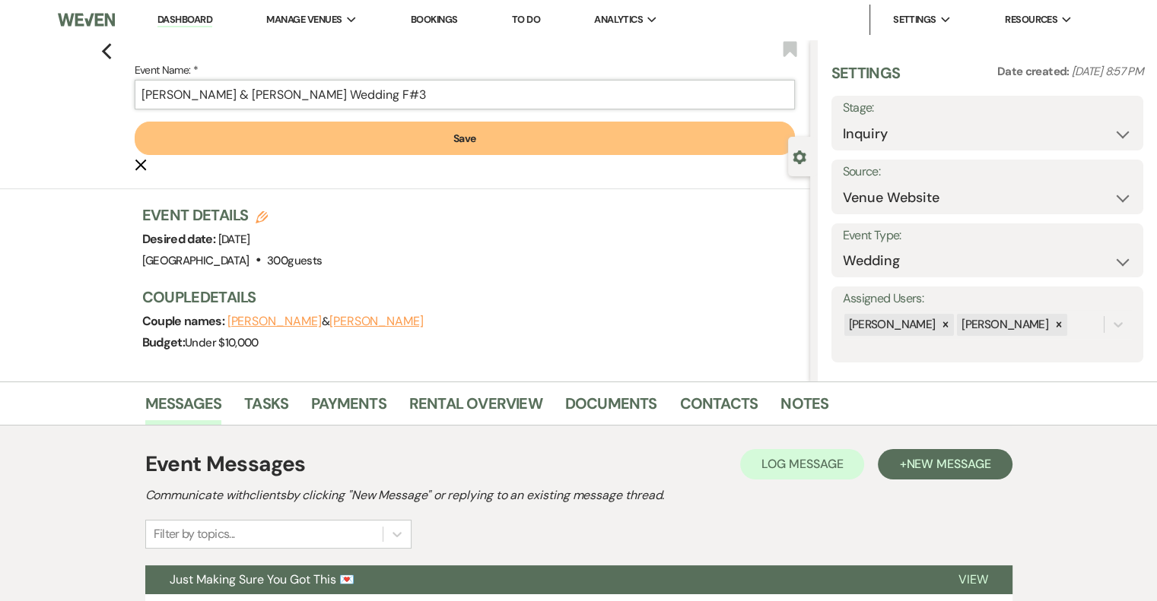
type input "[PERSON_NAME] & [PERSON_NAME] Wedding F#3"
click at [436, 141] on button "Save" at bounding box center [465, 138] width 660 height 33
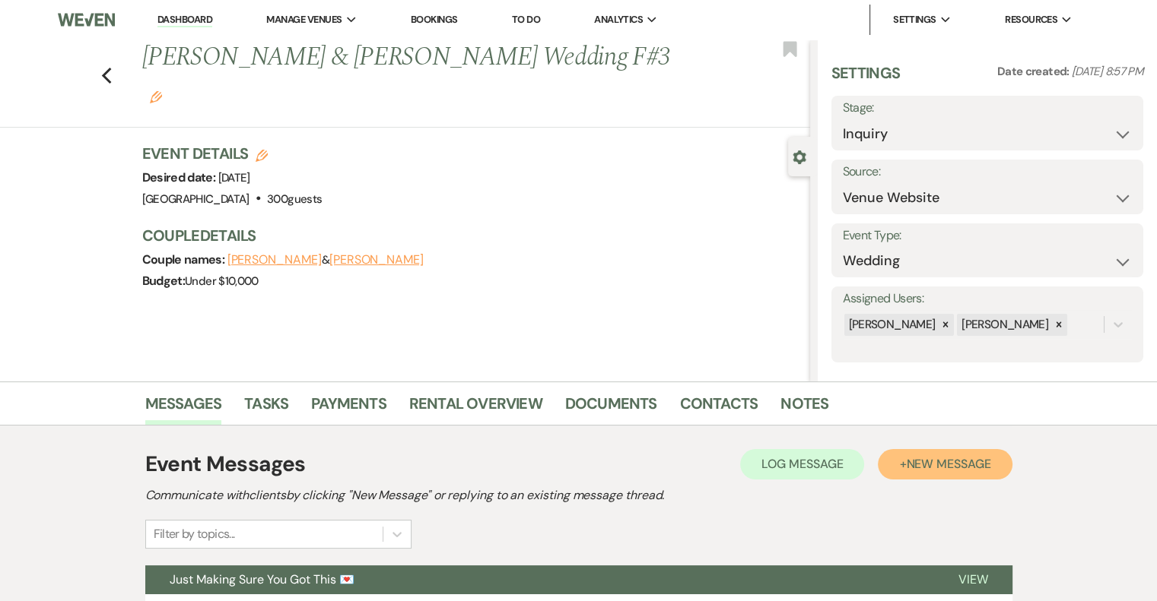
click at [970, 468] on span "New Message" at bounding box center [948, 464] width 84 height 16
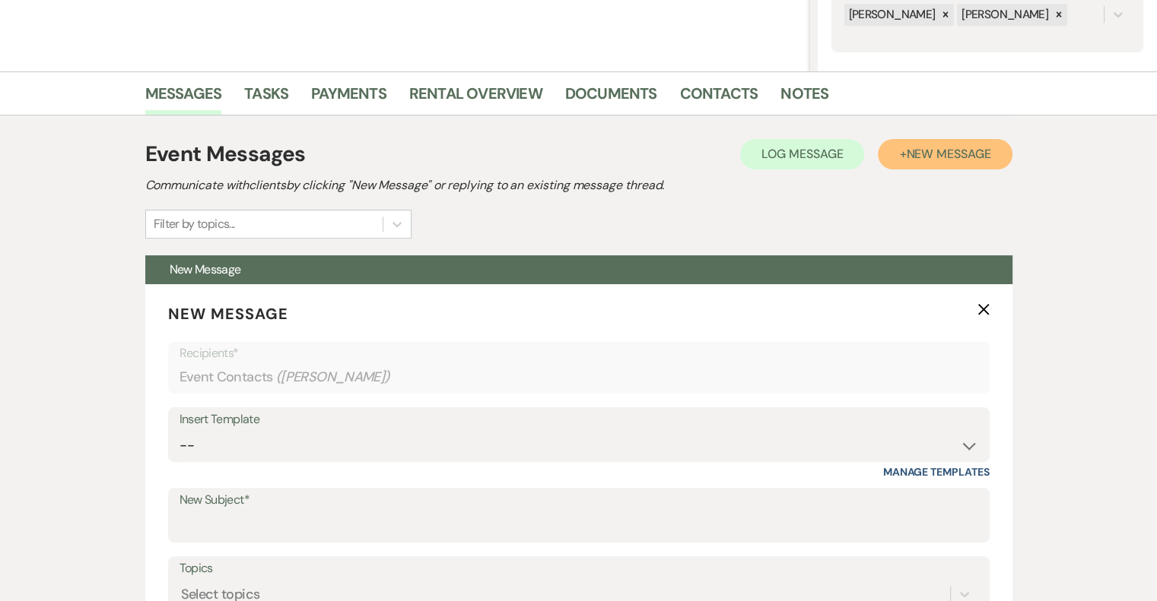
scroll to position [313, 0]
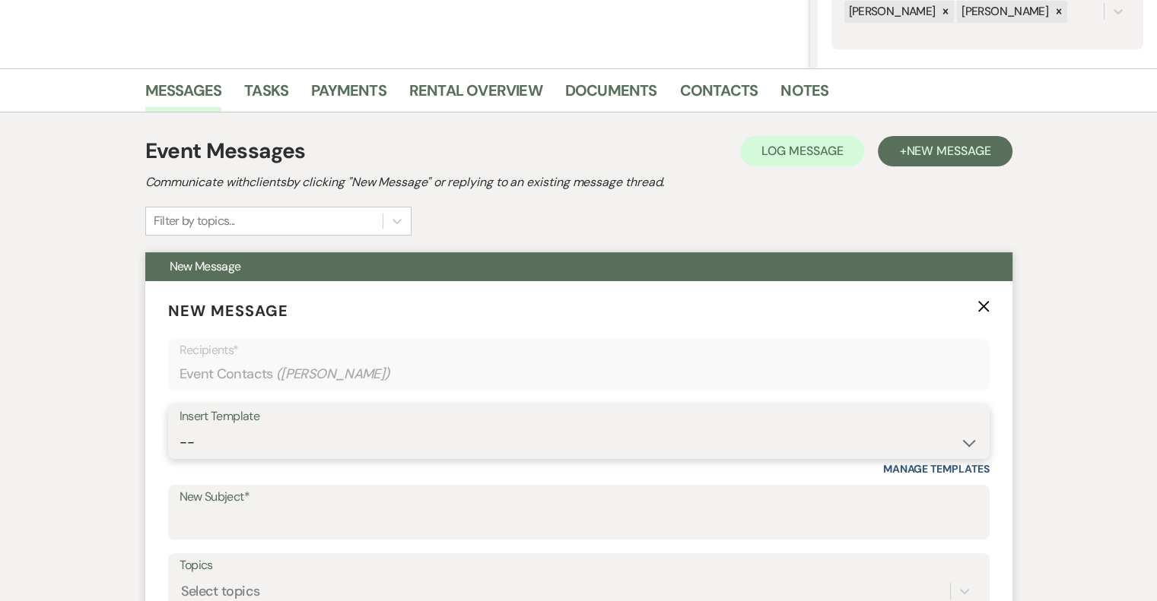
click at [295, 435] on select "-- Email #1 – Thank You for Inquiring WEDDINGS Send Contract: All Events Bookin…" at bounding box center [578, 443] width 798 height 30
select select "5592"
click at [179, 428] on select "-- Email #1 – Thank You for Inquiring WEDDINGS Send Contract: All Events Bookin…" at bounding box center [578, 443] width 798 height 30
type input "Easy to Get To. Hard to Leave."
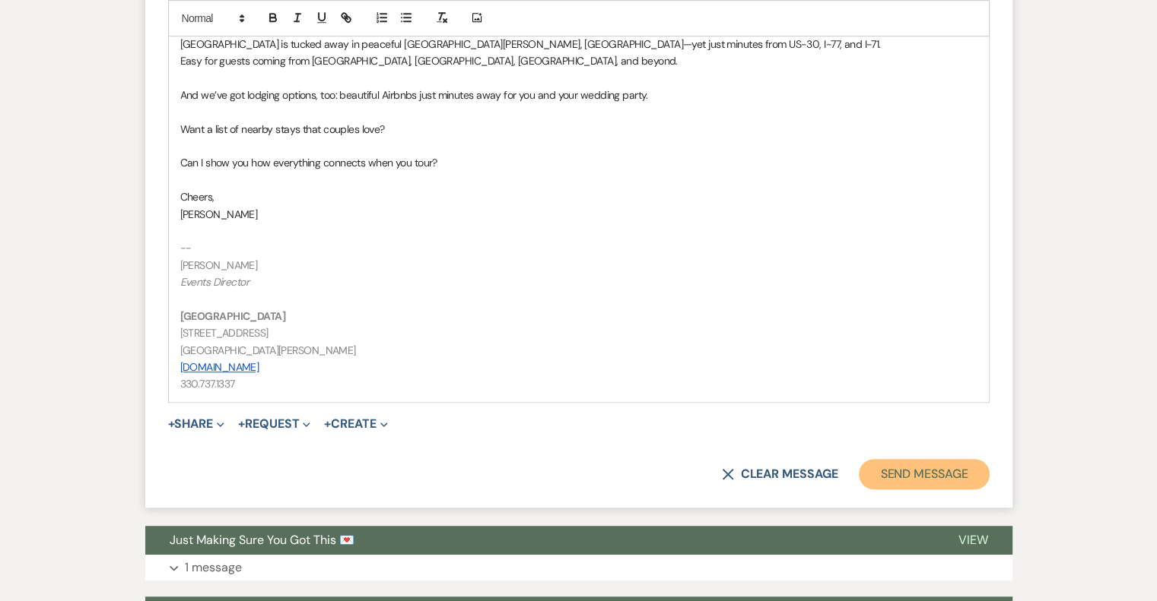
click at [964, 481] on button "Send Message" at bounding box center [924, 474] width 130 height 30
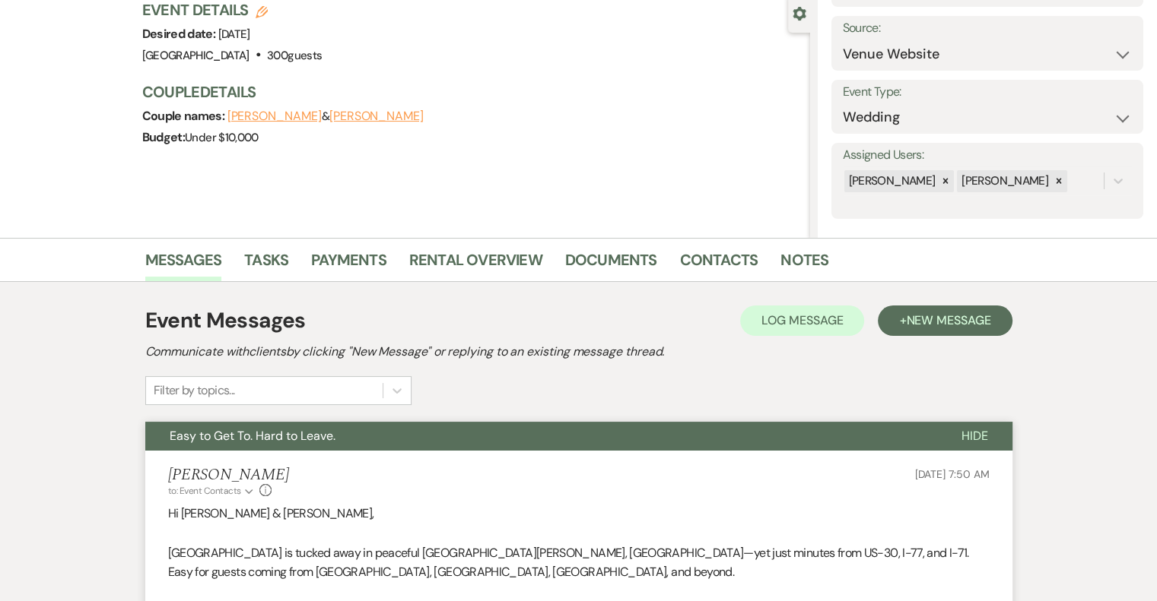
scroll to position [0, 0]
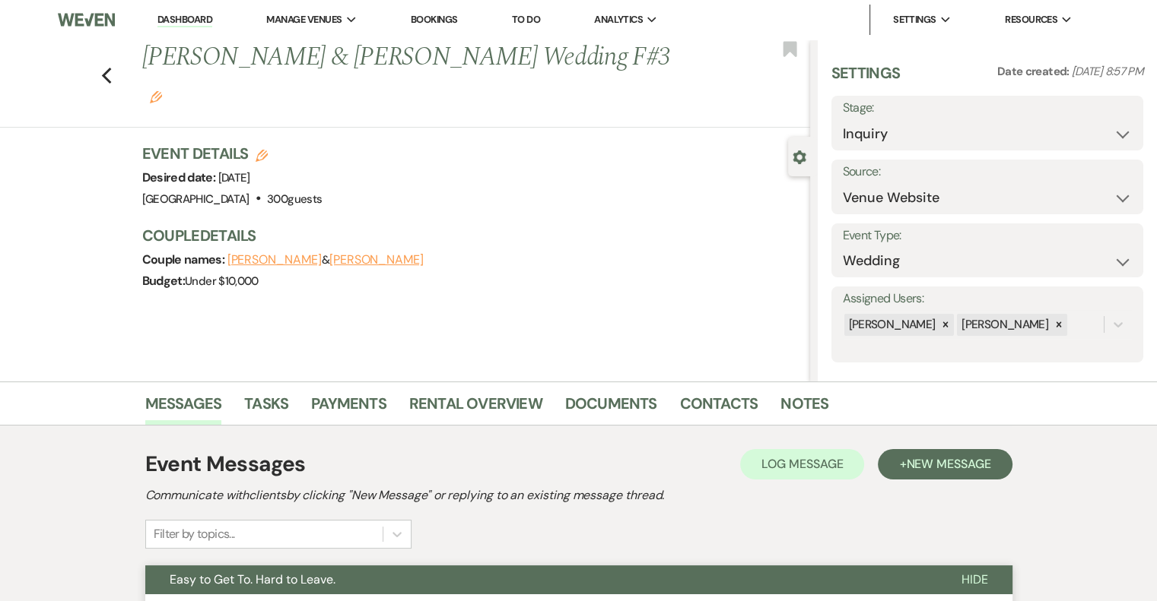
click at [98, 33] on img at bounding box center [86, 20] width 57 height 32
click at [111, 68] on use "button" at bounding box center [106, 76] width 10 height 17
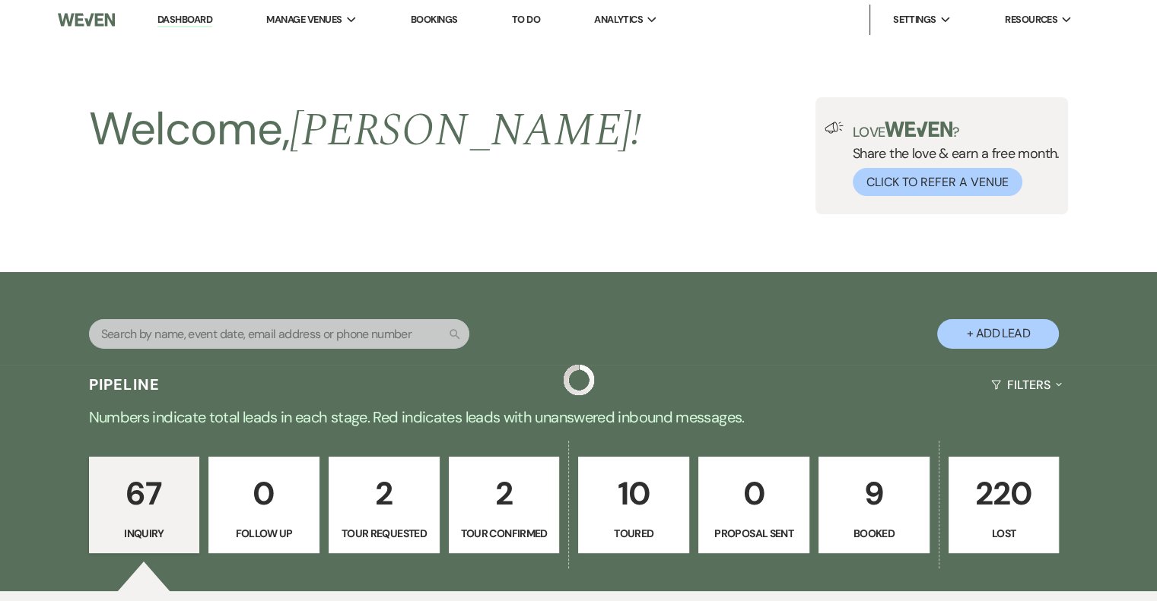
scroll to position [5445, 0]
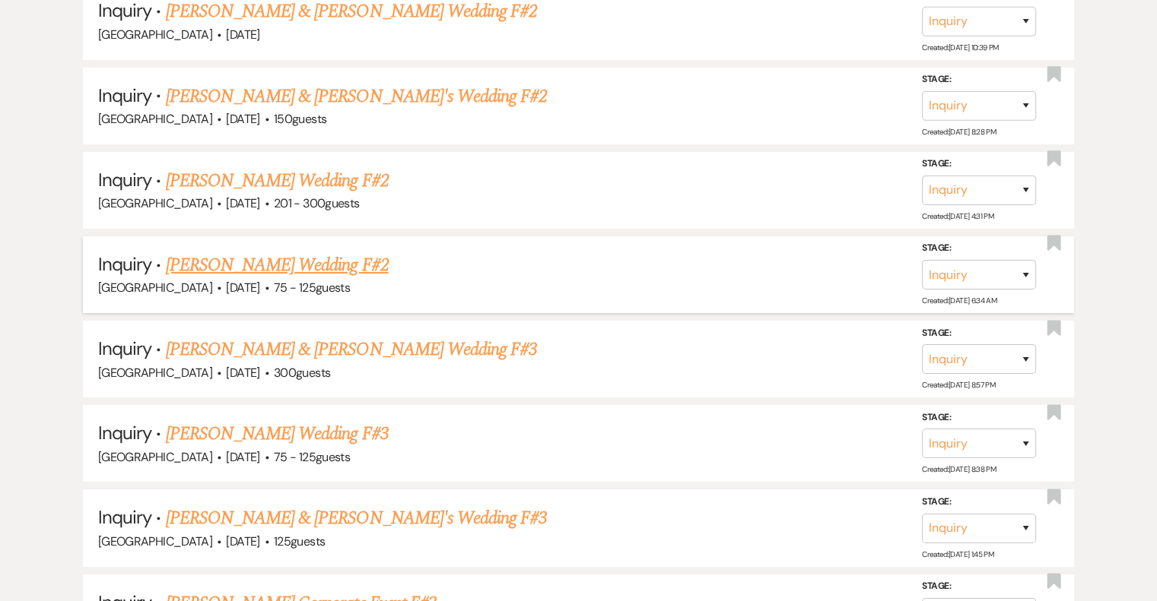
click at [366, 252] on link "[PERSON_NAME] Wedding F#2" at bounding box center [277, 265] width 223 height 27
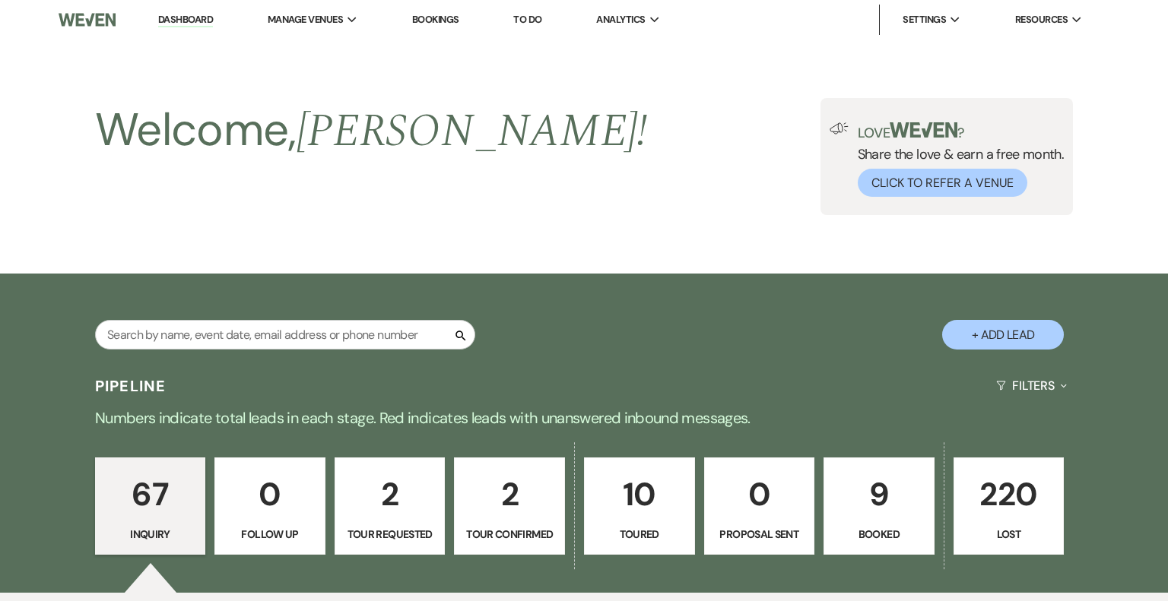
select select "3"
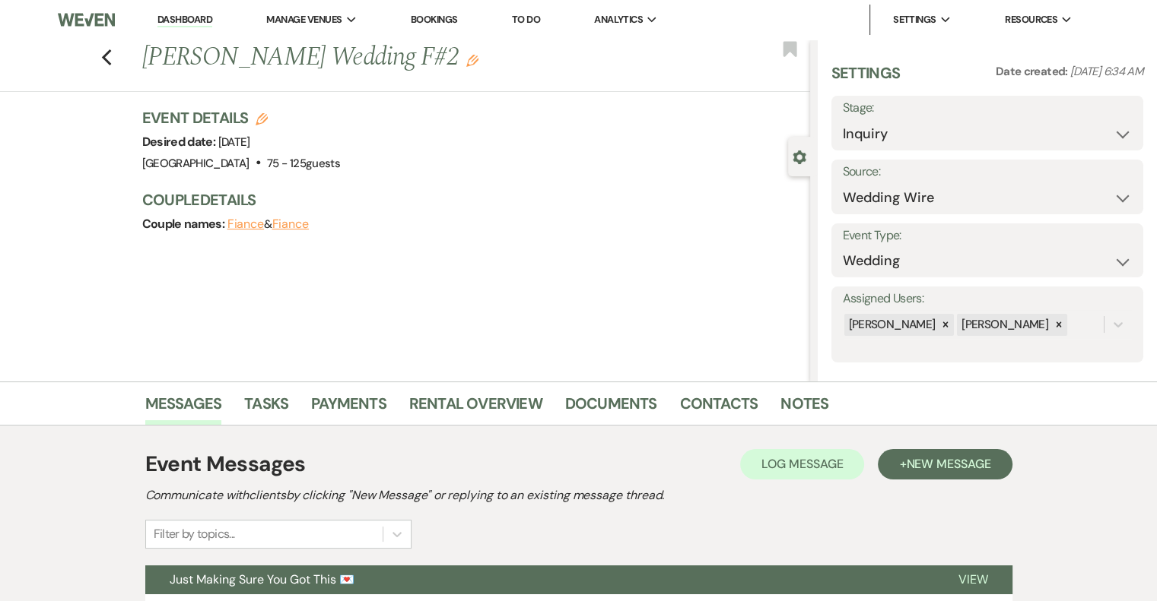
click at [466, 61] on icon "Edit" at bounding box center [472, 61] width 12 height 12
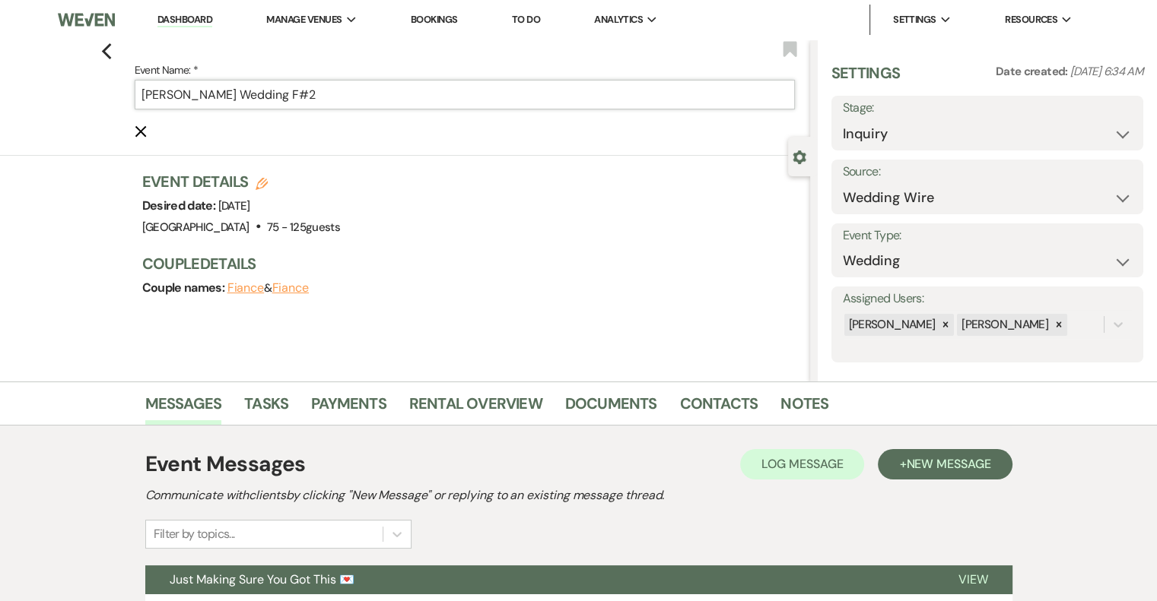
click at [382, 96] on input "[PERSON_NAME] Wedding F#2" at bounding box center [465, 95] width 660 height 30
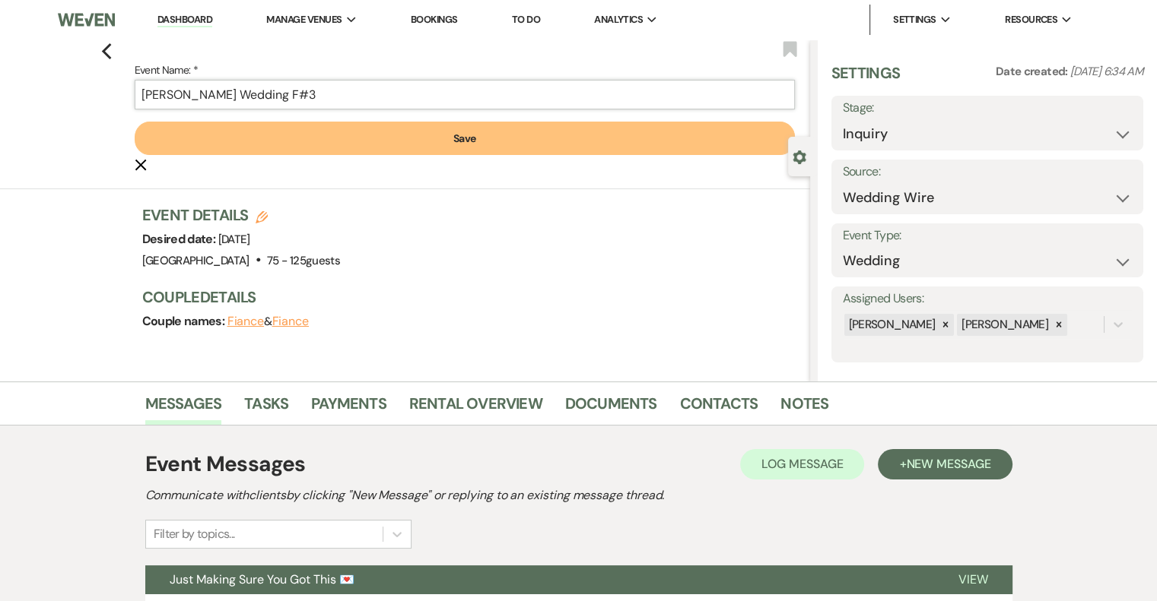
type input "[PERSON_NAME] Wedding F#3"
click at [432, 152] on button "Save" at bounding box center [465, 138] width 660 height 33
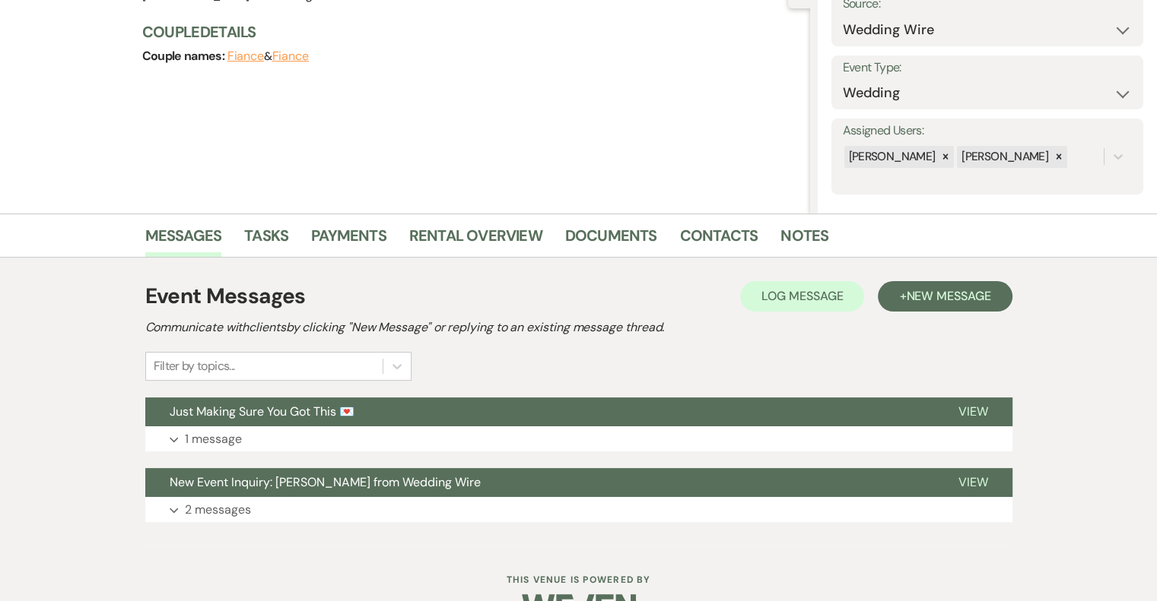
scroll to position [176, 0]
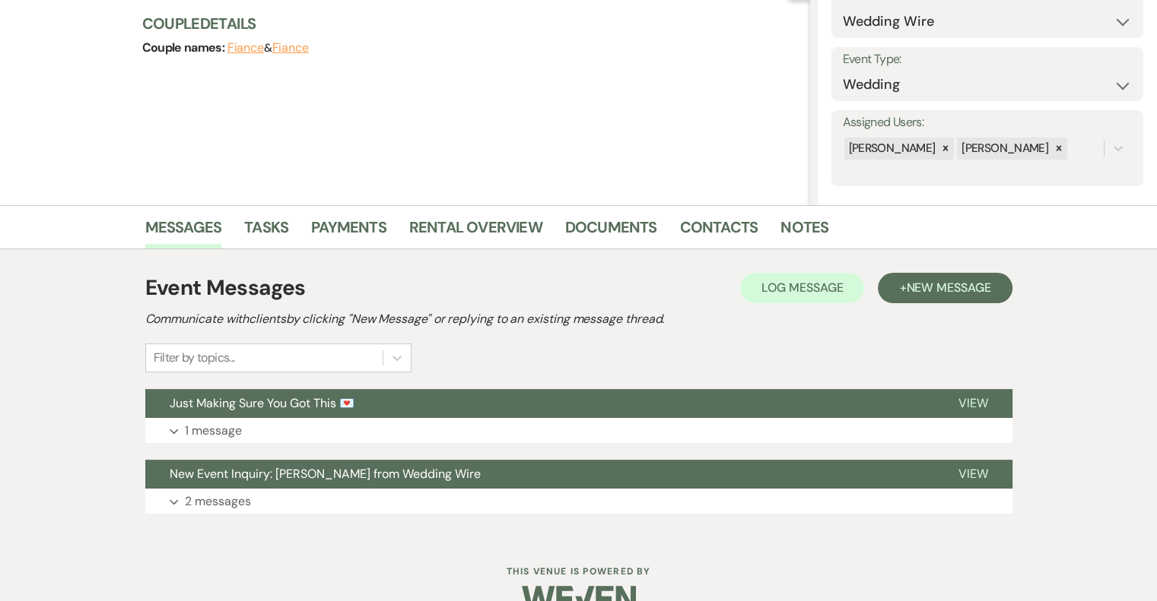
click at [995, 345] on div "Event Messages Log Log Message + New Message Communicate with clients by clicki…" at bounding box center [578, 322] width 867 height 100
click at [991, 300] on button "+ New Message" at bounding box center [945, 288] width 134 height 30
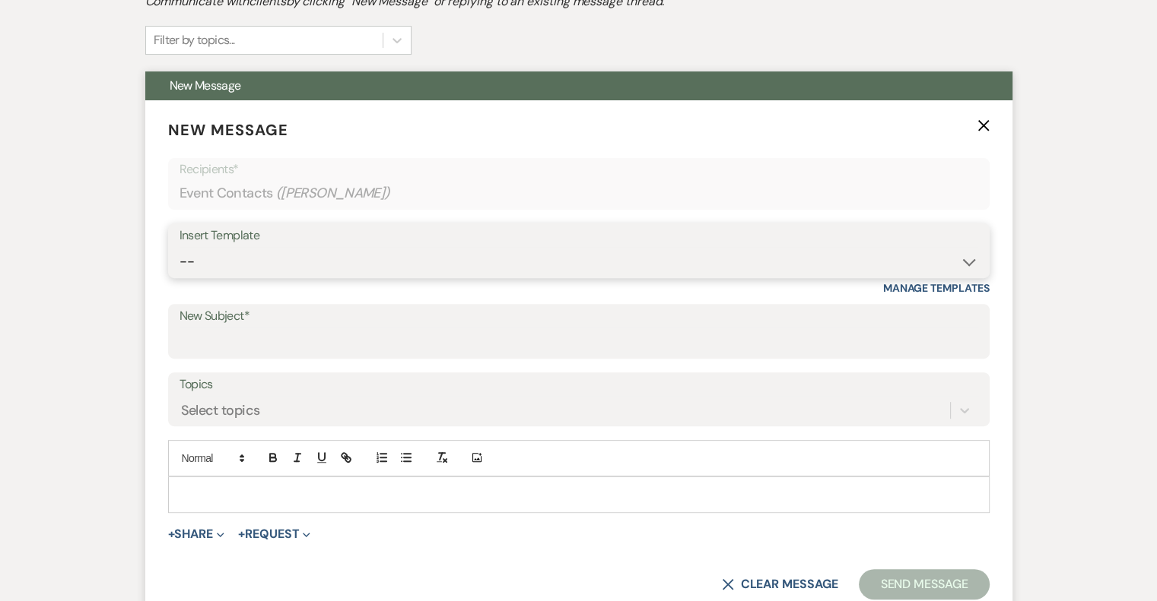
click at [301, 262] on select "-- Email #1 – Thank You for Inquiring WEDDINGS Send Contract: All Events Bookin…" at bounding box center [578, 262] width 798 height 30
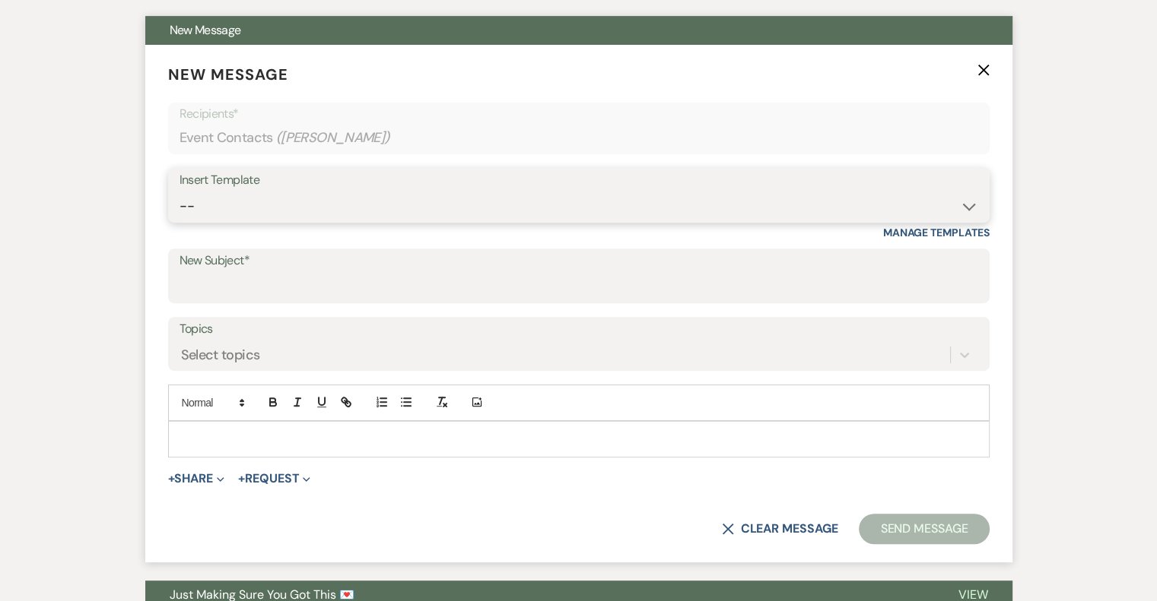
scroll to position [551, 0]
click at [320, 193] on select "-- Email #1 – Thank You for Inquiring WEDDINGS Send Contract: All Events Bookin…" at bounding box center [578, 206] width 798 height 30
select select "5592"
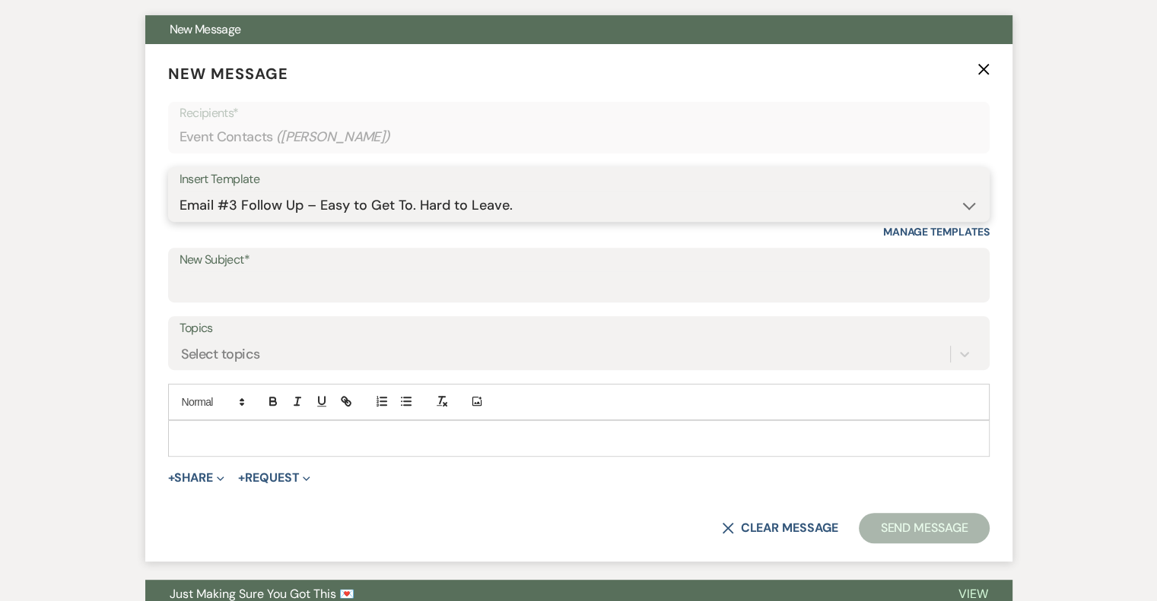
click at [179, 191] on select "-- Email #1 – Thank You for Inquiring WEDDINGS Send Contract: All Events Bookin…" at bounding box center [578, 206] width 798 height 30
type input "Easy to Get To. Hard to Leave."
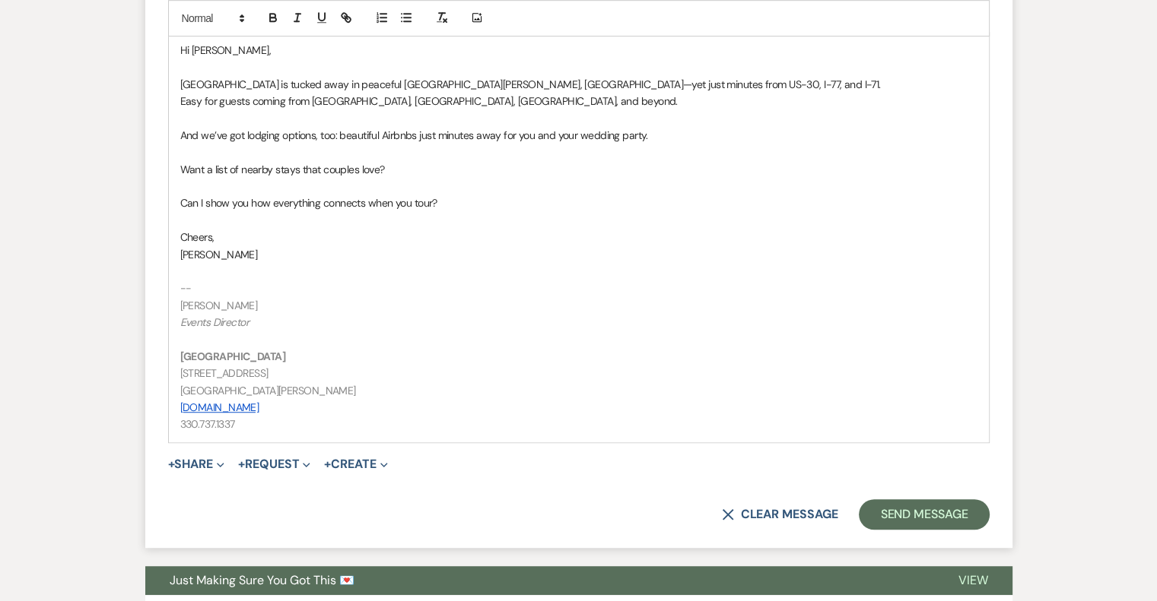
scroll to position [943, 0]
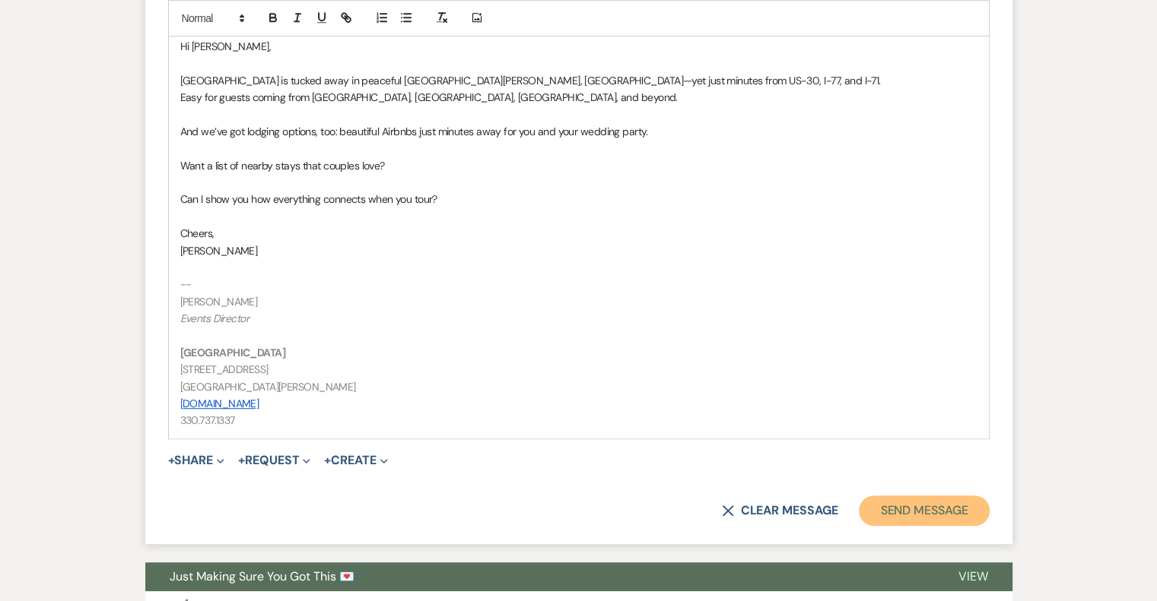
click at [968, 514] on button "Send Message" at bounding box center [924, 511] width 130 height 30
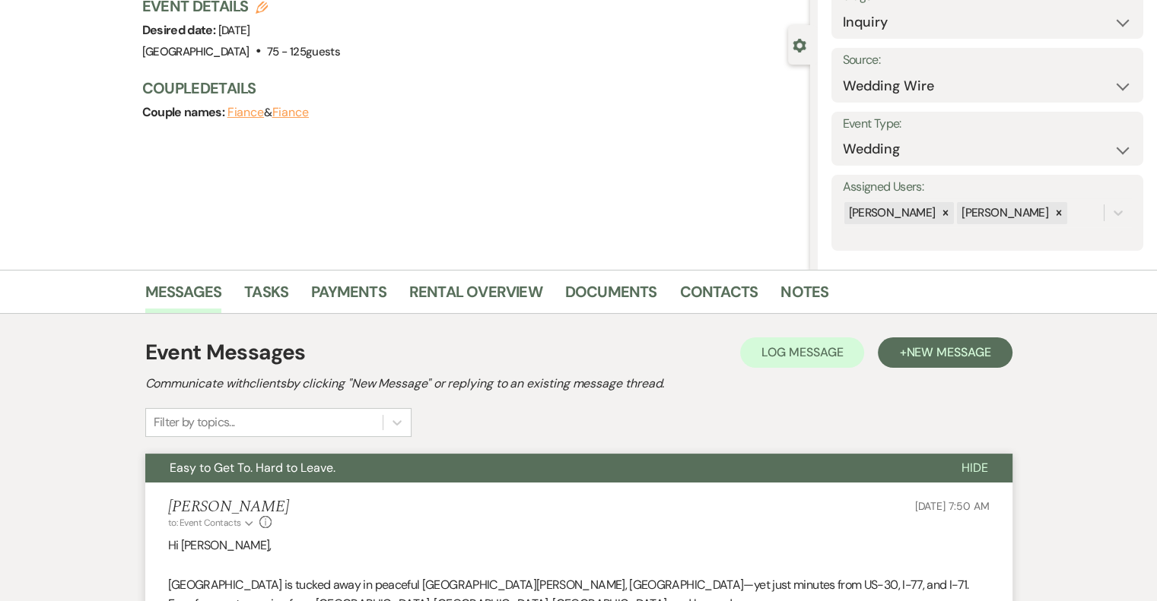
scroll to position [0, 0]
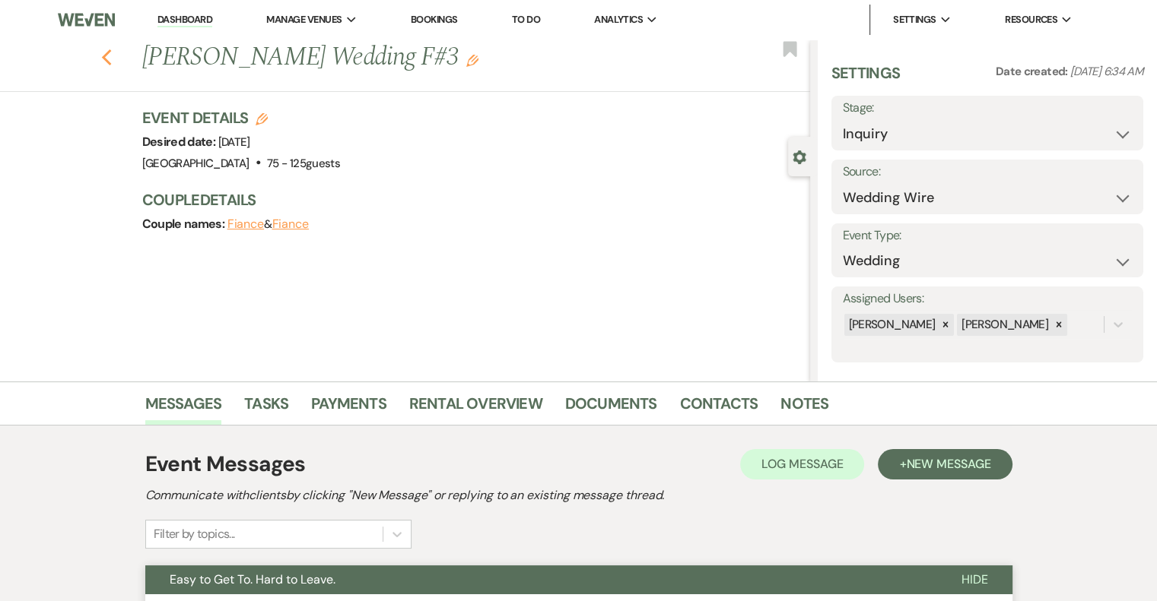
click at [113, 56] on icon "Previous" at bounding box center [106, 58] width 11 height 18
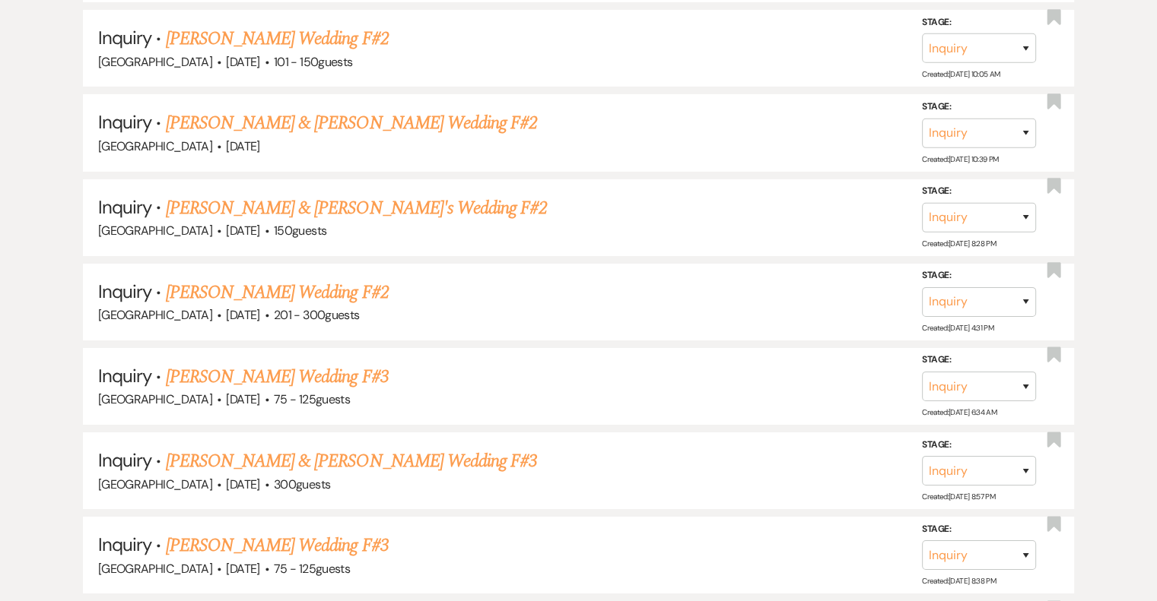
scroll to position [5330, 0]
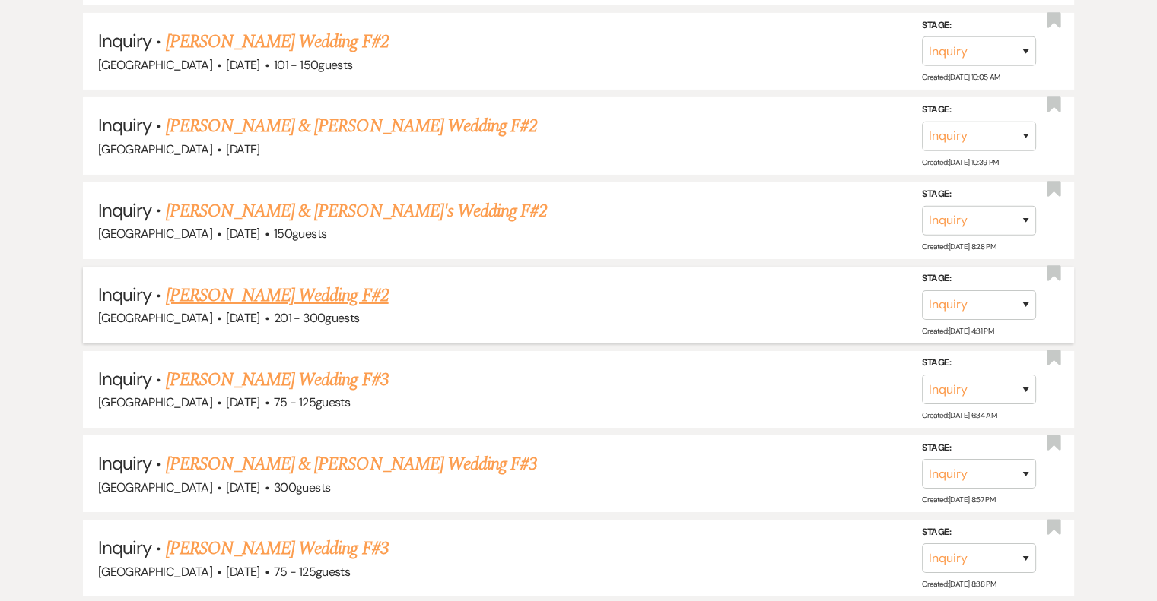
click at [284, 282] on link "[PERSON_NAME] Wedding F#2" at bounding box center [277, 295] width 223 height 27
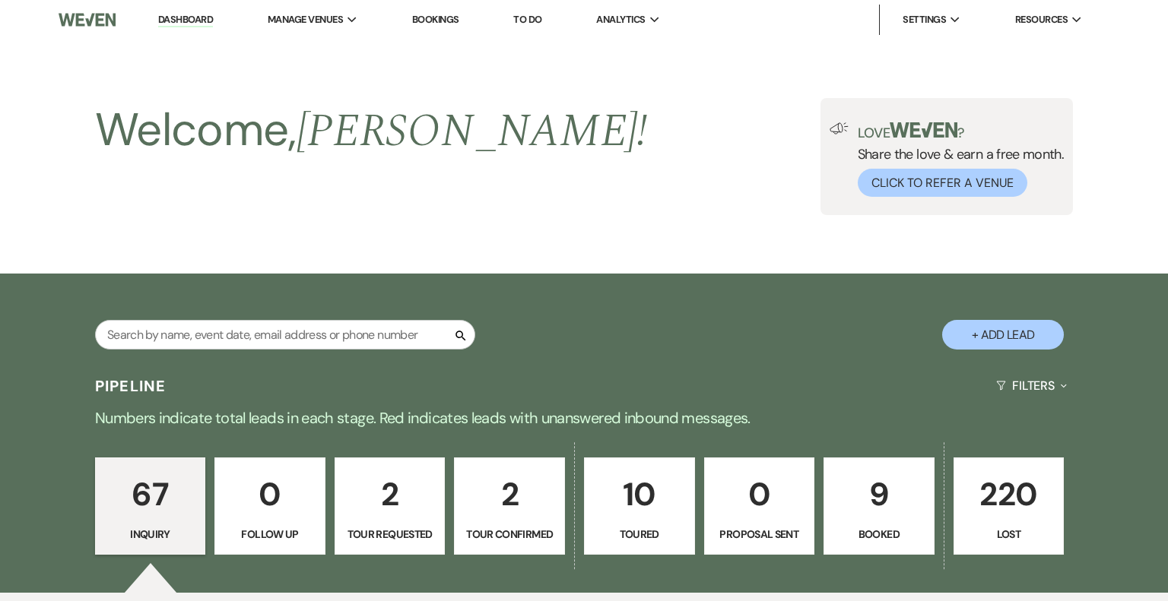
select select "2"
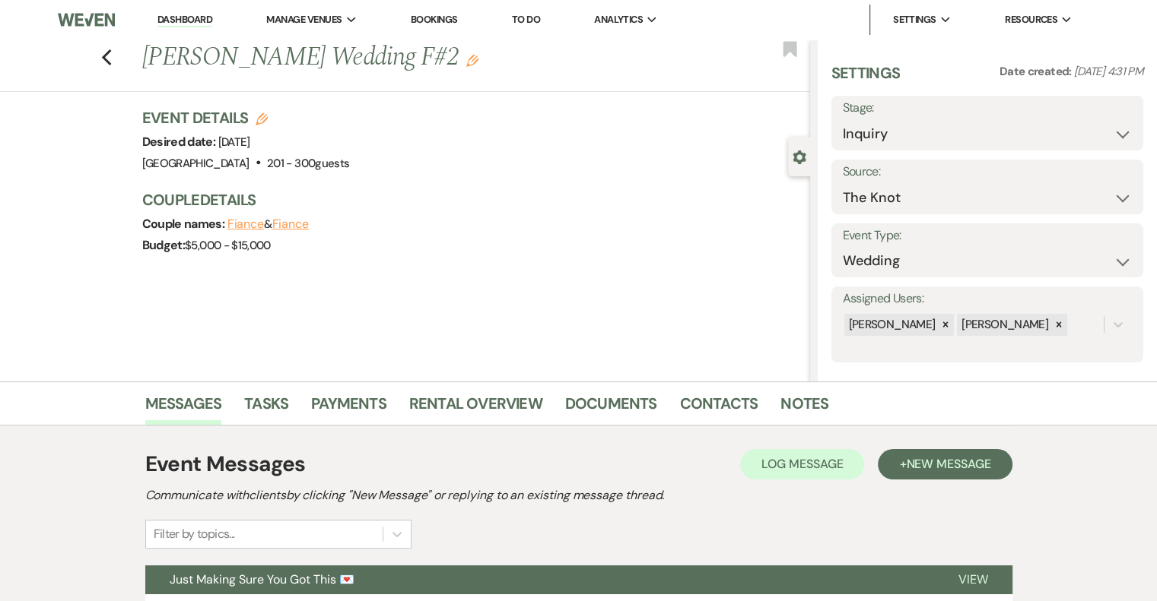
click at [466, 61] on icon "Edit" at bounding box center [472, 61] width 12 height 12
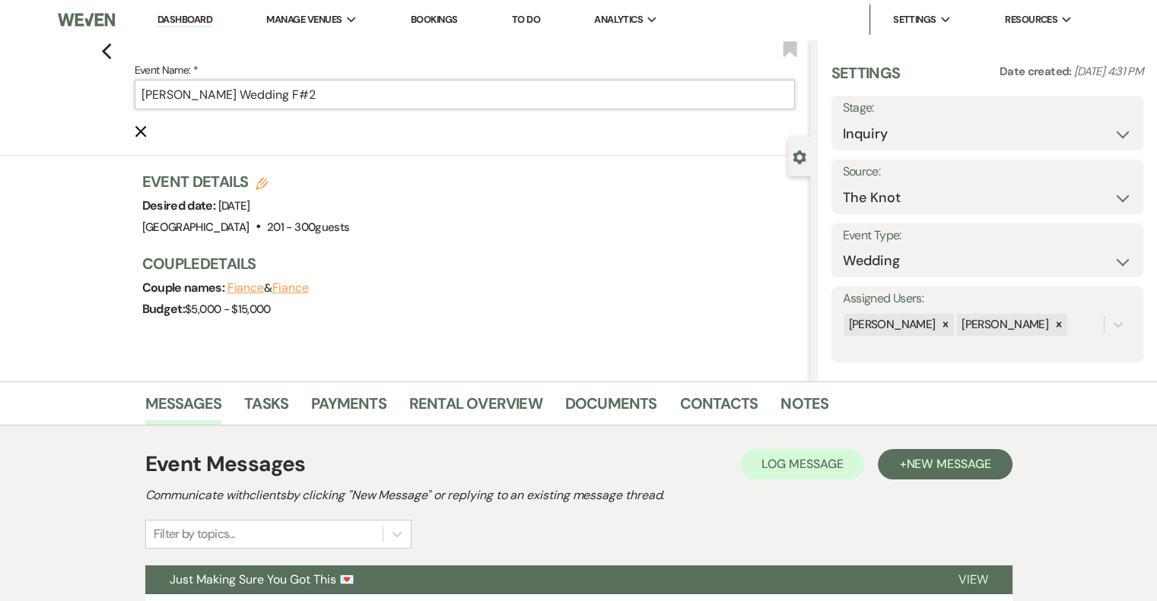
click at [370, 90] on input "[PERSON_NAME] Wedding F#2" at bounding box center [465, 95] width 660 height 30
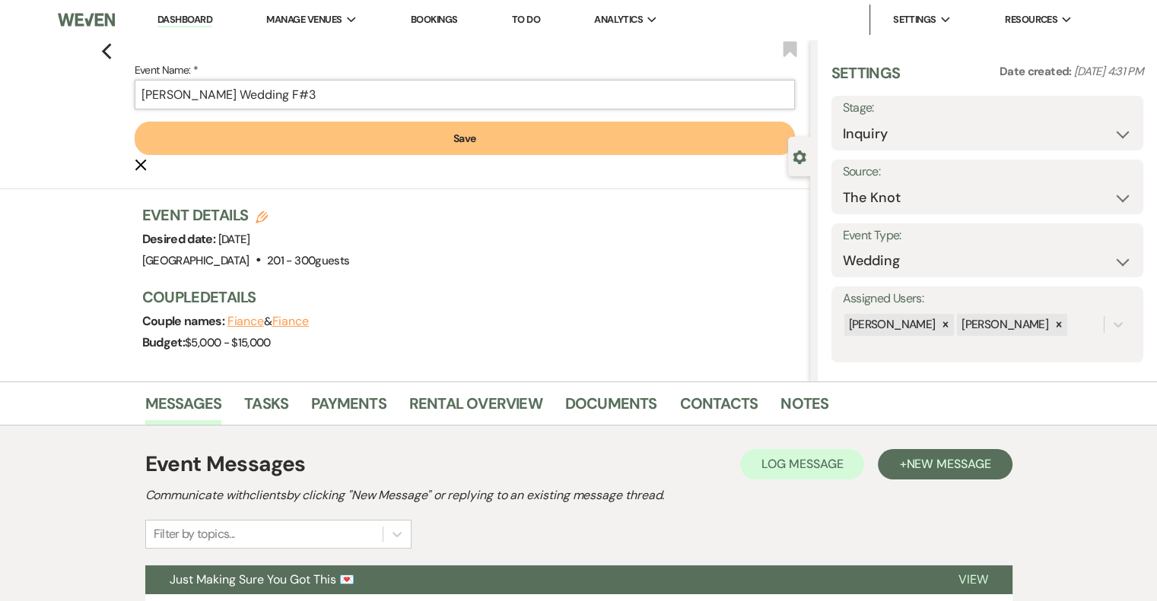
type input "[PERSON_NAME] Wedding F#3"
click at [483, 146] on button "Save" at bounding box center [465, 138] width 660 height 33
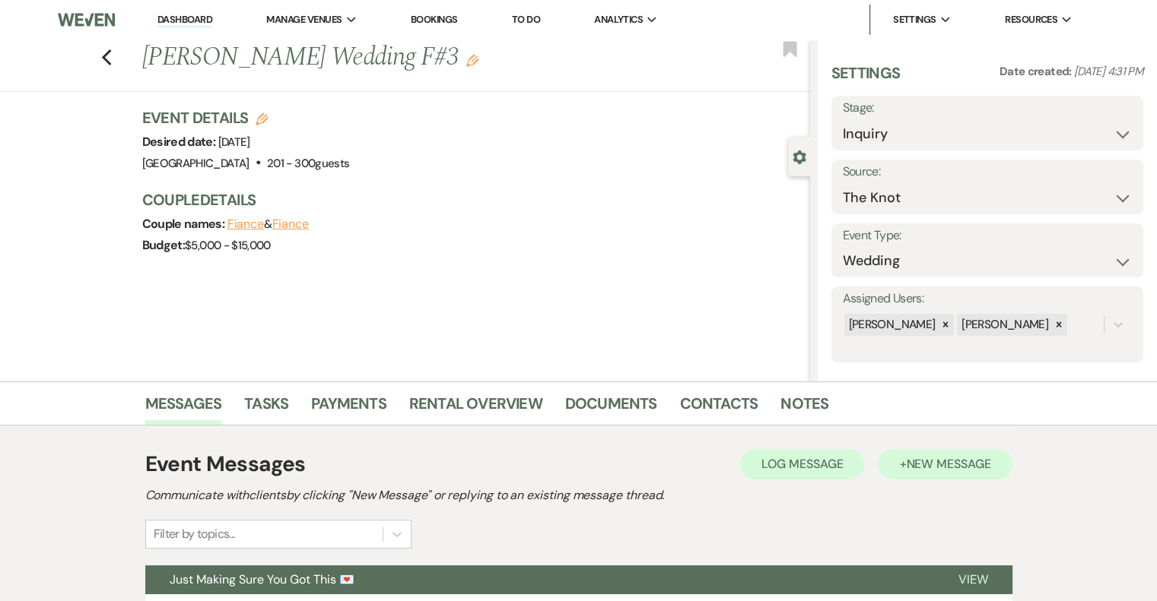
click at [982, 478] on button "+ New Message" at bounding box center [945, 464] width 134 height 30
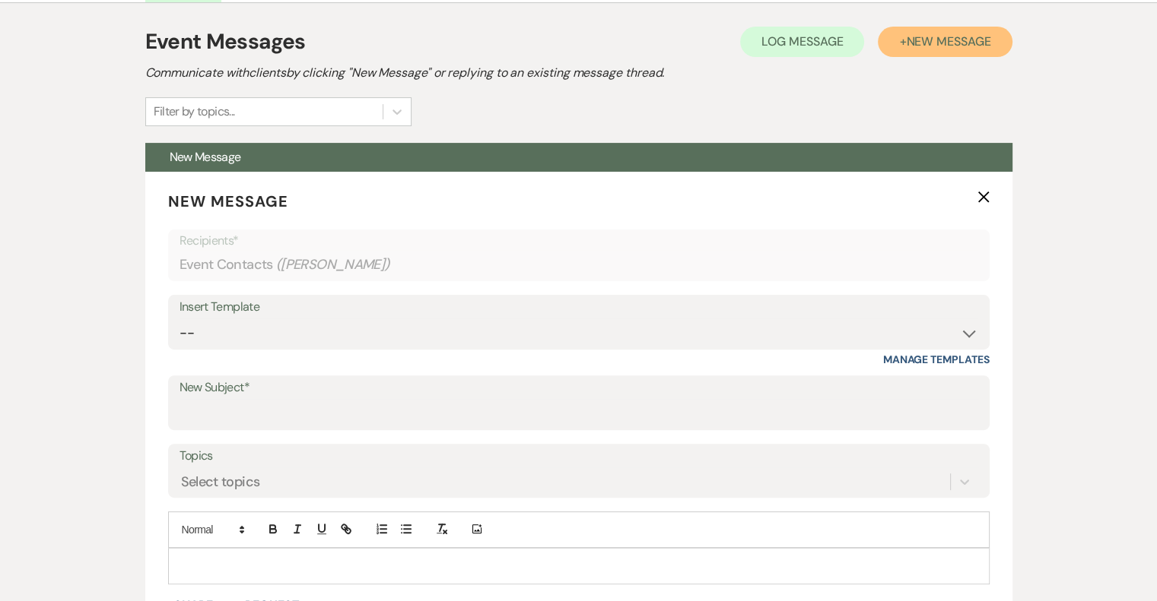
scroll to position [424, 0]
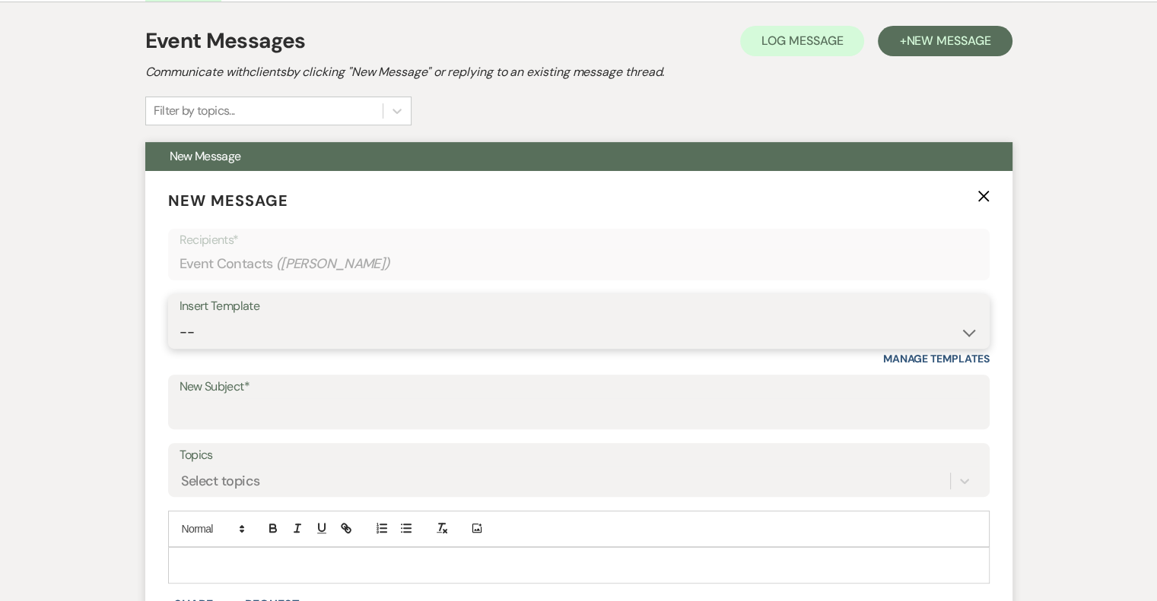
click at [305, 318] on select "-- Email #1 – Thank You for Inquiring WEDDINGS Send Contract: All Events Bookin…" at bounding box center [578, 333] width 798 height 30
select select "5592"
click at [179, 318] on select "-- Email #1 – Thank You for Inquiring WEDDINGS Send Contract: All Events Bookin…" at bounding box center [578, 333] width 798 height 30
type input "Easy to Get To. Hard to Leave."
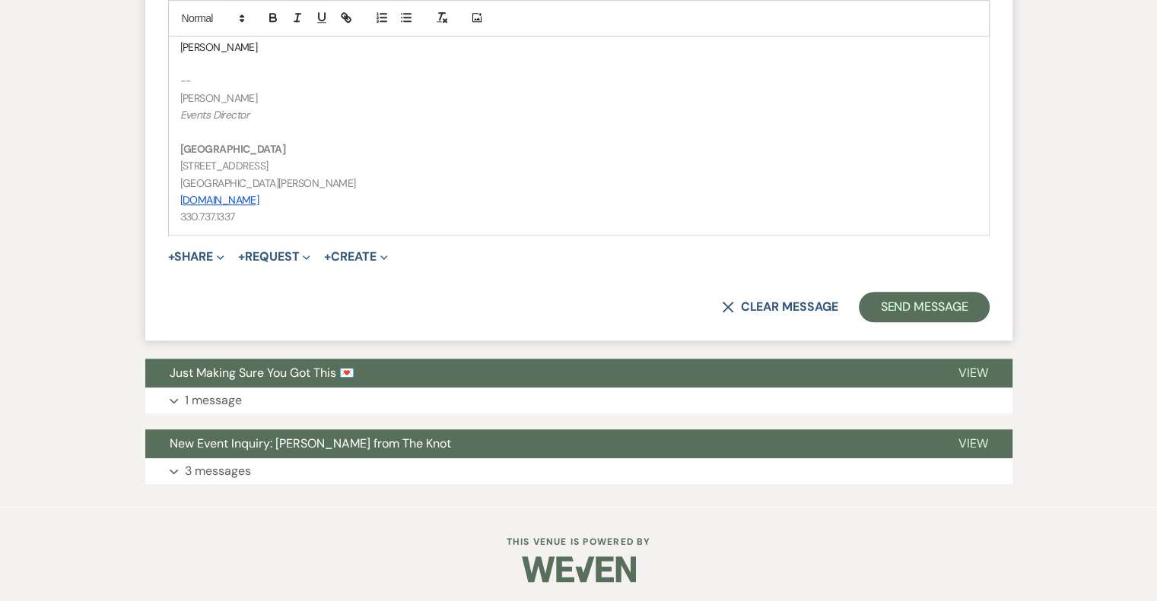
scroll to position [1147, 0]
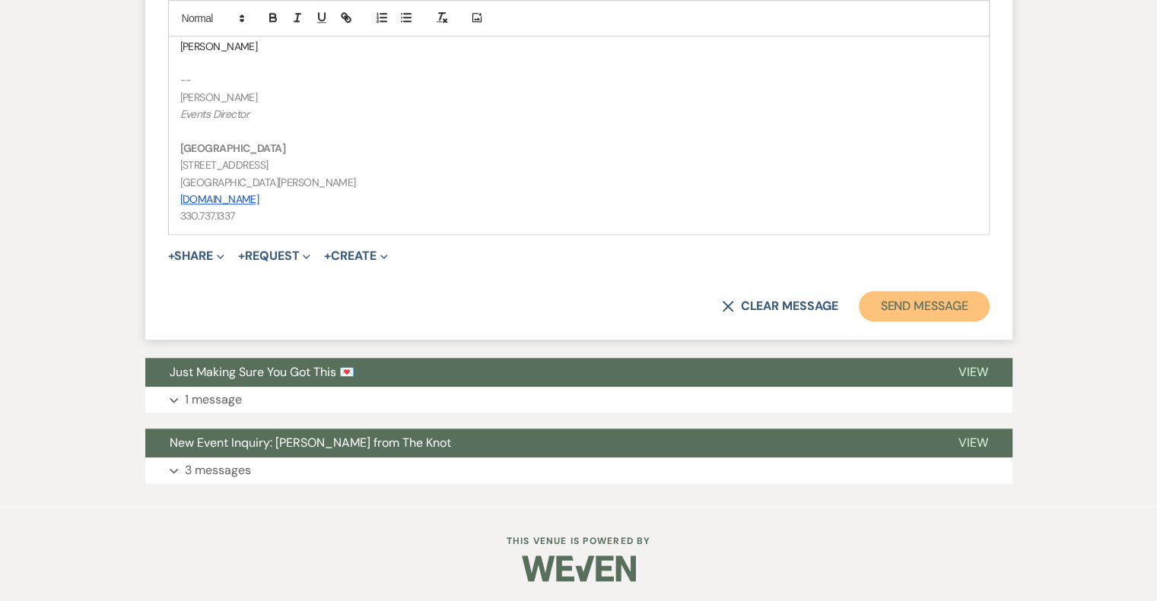
click at [948, 310] on button "Send Message" at bounding box center [924, 306] width 130 height 30
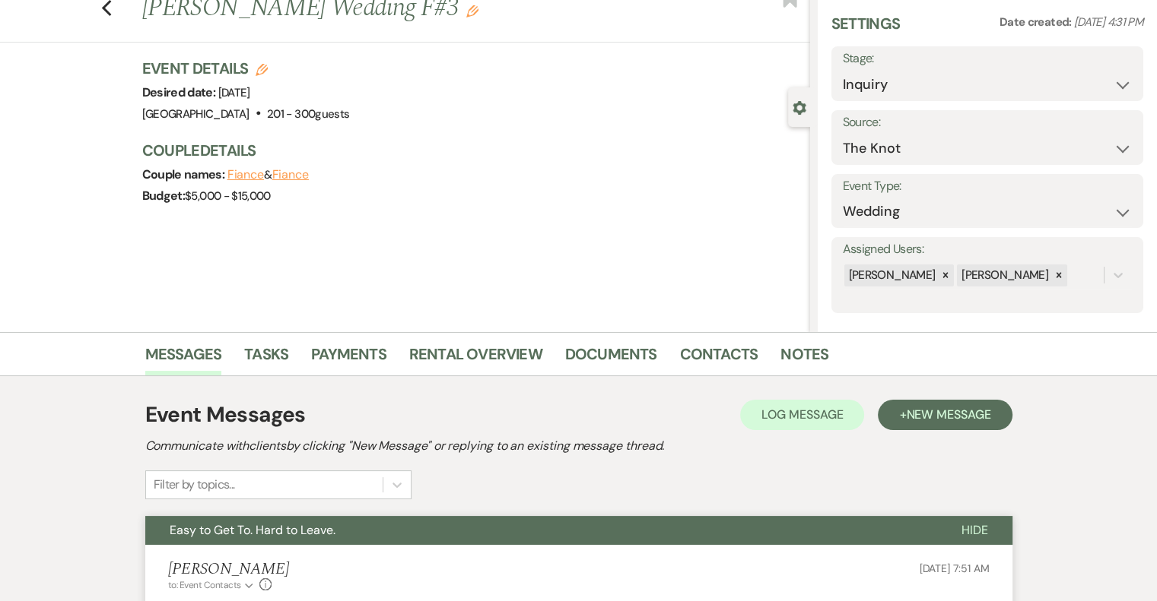
scroll to position [0, 0]
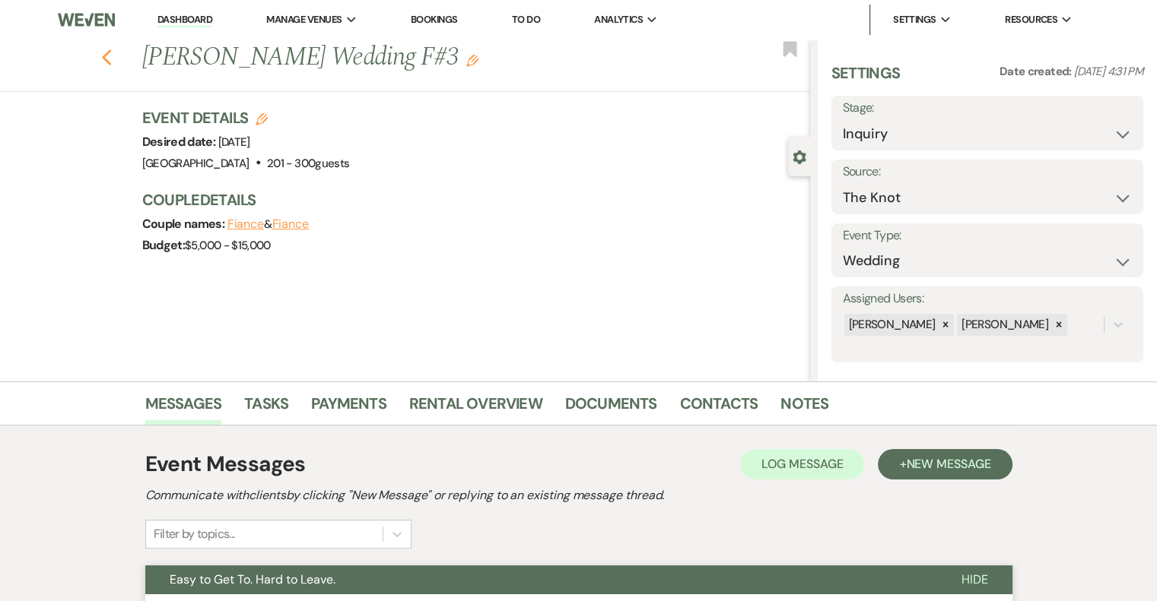
click at [111, 59] on use "button" at bounding box center [106, 57] width 10 height 17
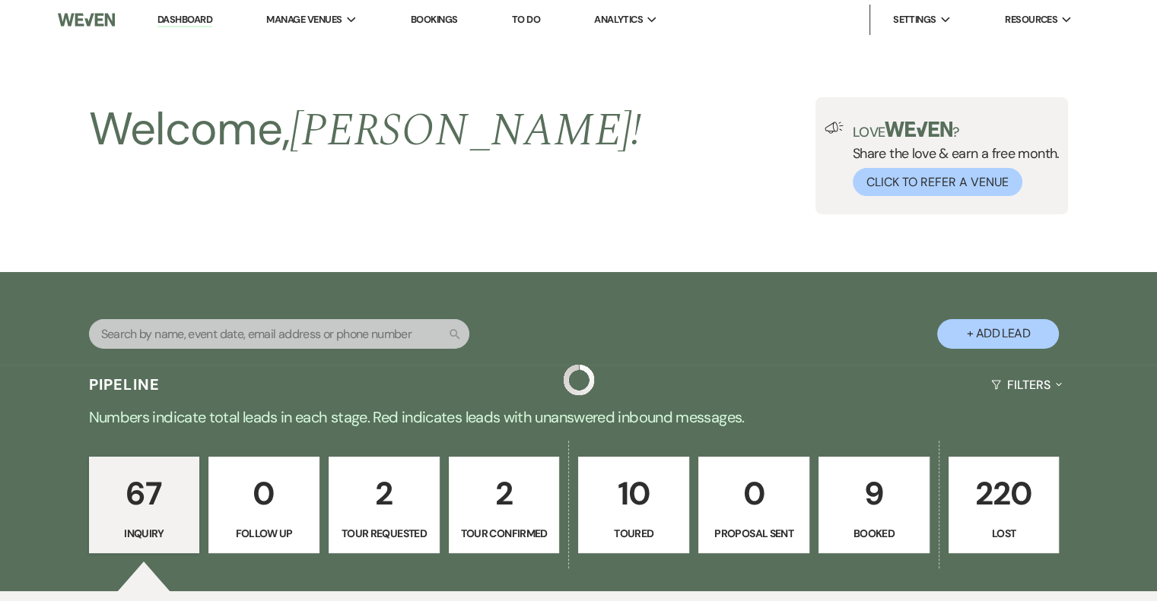
scroll to position [5330, 0]
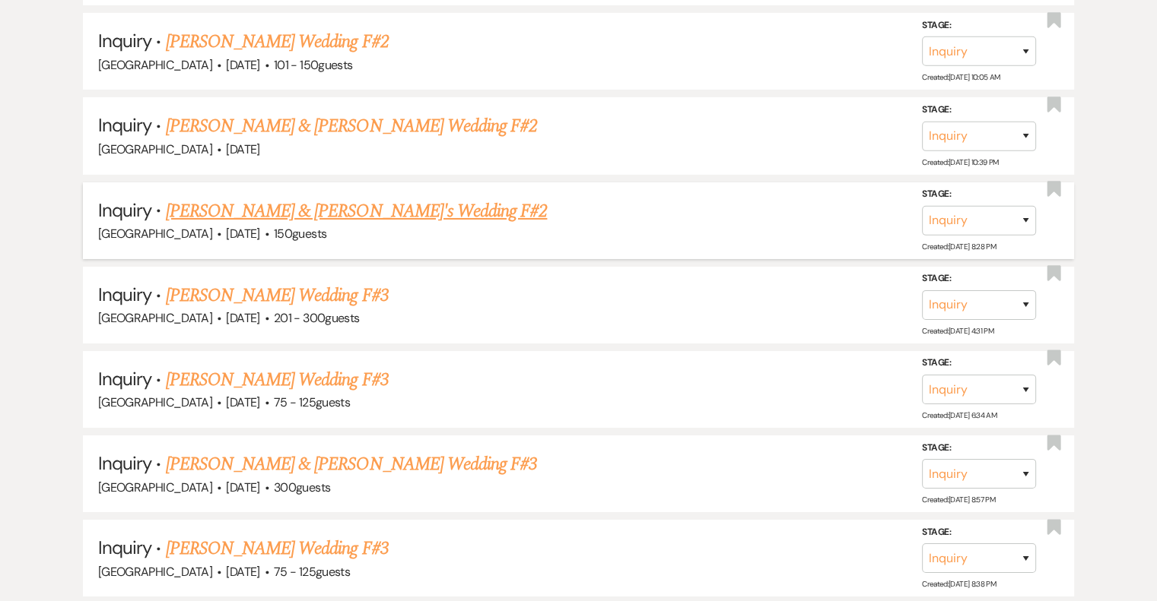
click at [322, 198] on link "[PERSON_NAME] & [PERSON_NAME]'s Wedding F#2" at bounding box center [357, 211] width 382 height 27
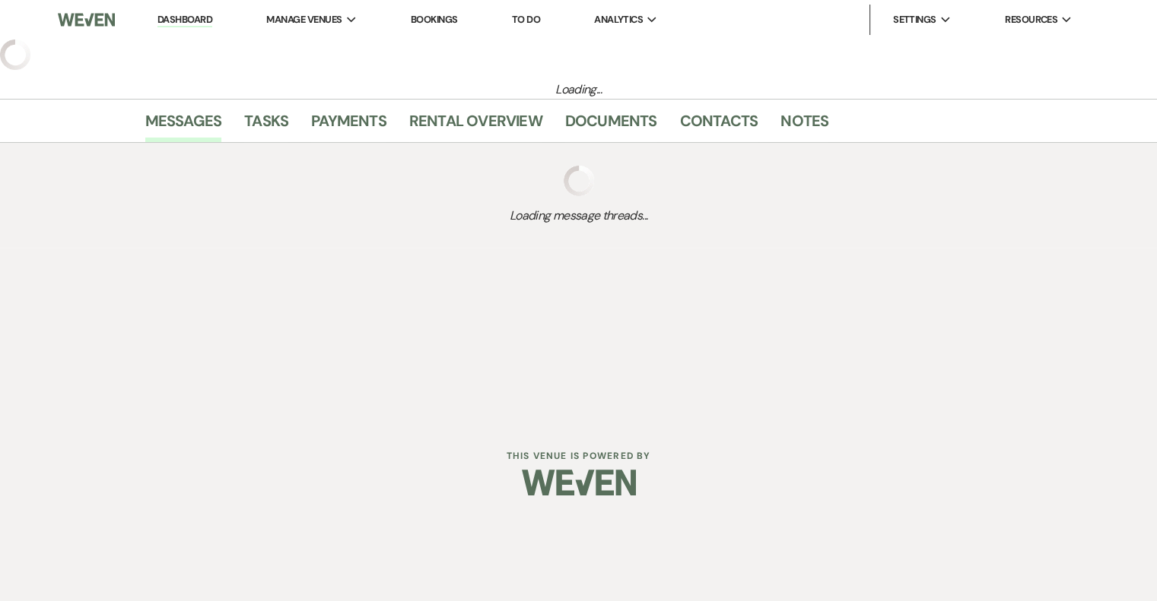
select select "5"
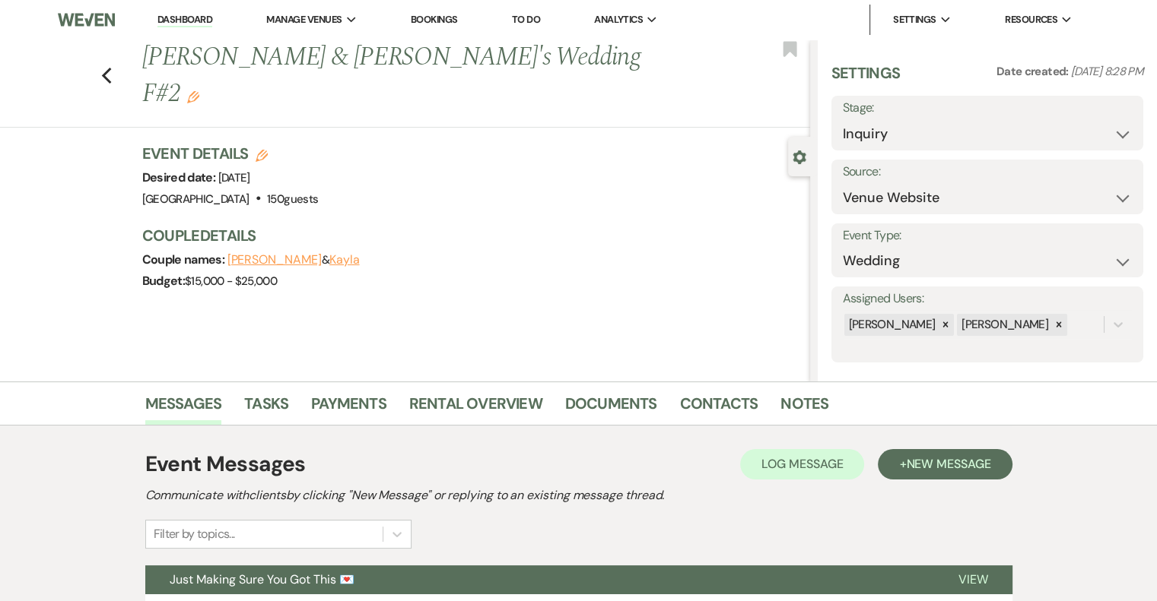
click at [199, 91] on use "button" at bounding box center [193, 97] width 12 height 12
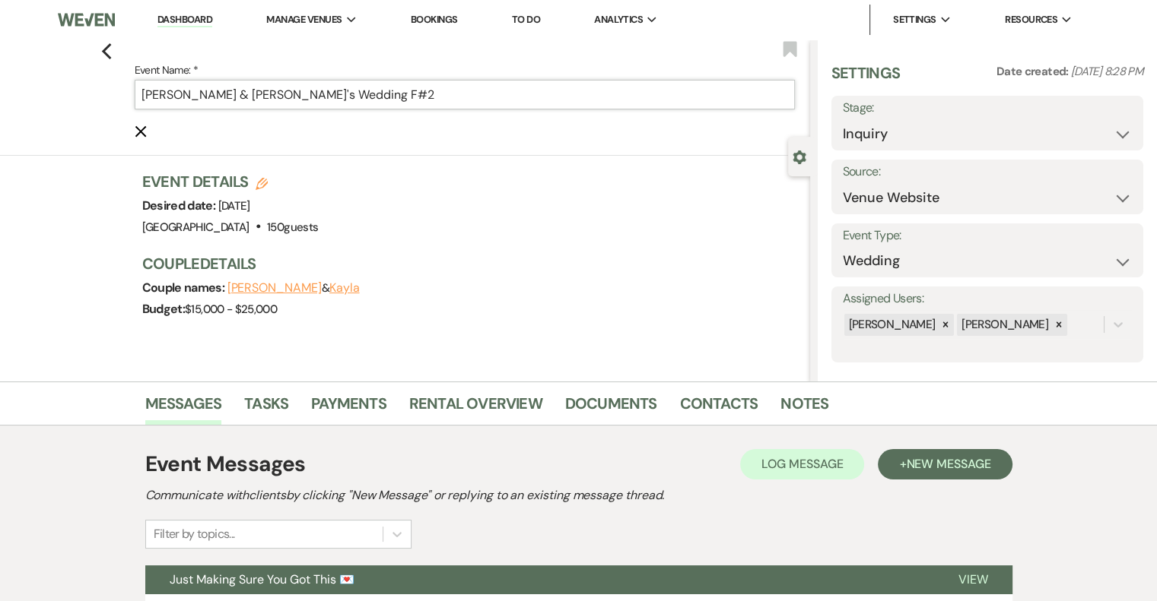
click at [395, 99] on input "[PERSON_NAME] & [PERSON_NAME]'s Wedding F#2" at bounding box center [465, 95] width 660 height 30
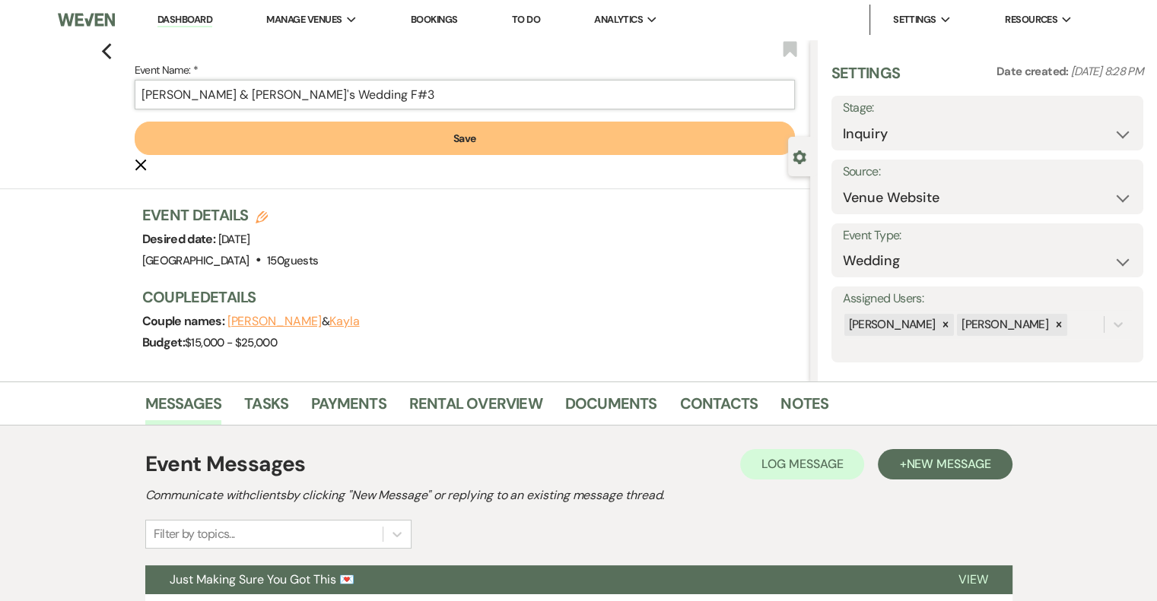
type input "[PERSON_NAME] & [PERSON_NAME]'s Wedding F#3"
click at [462, 144] on button "Save" at bounding box center [465, 138] width 660 height 33
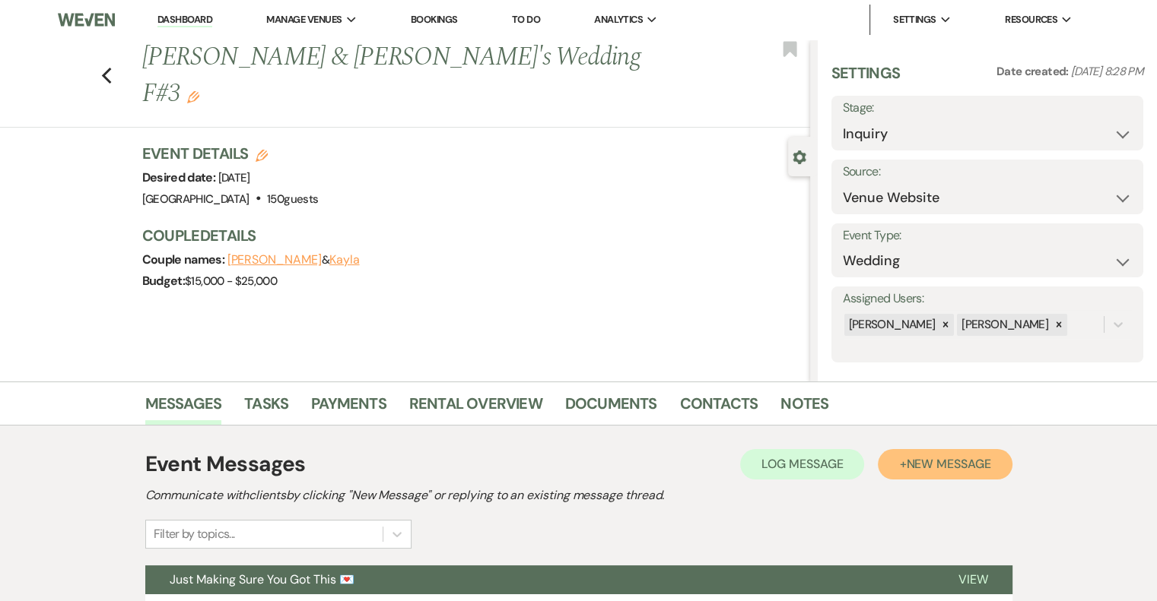
click at [958, 477] on button "+ New Message" at bounding box center [945, 464] width 134 height 30
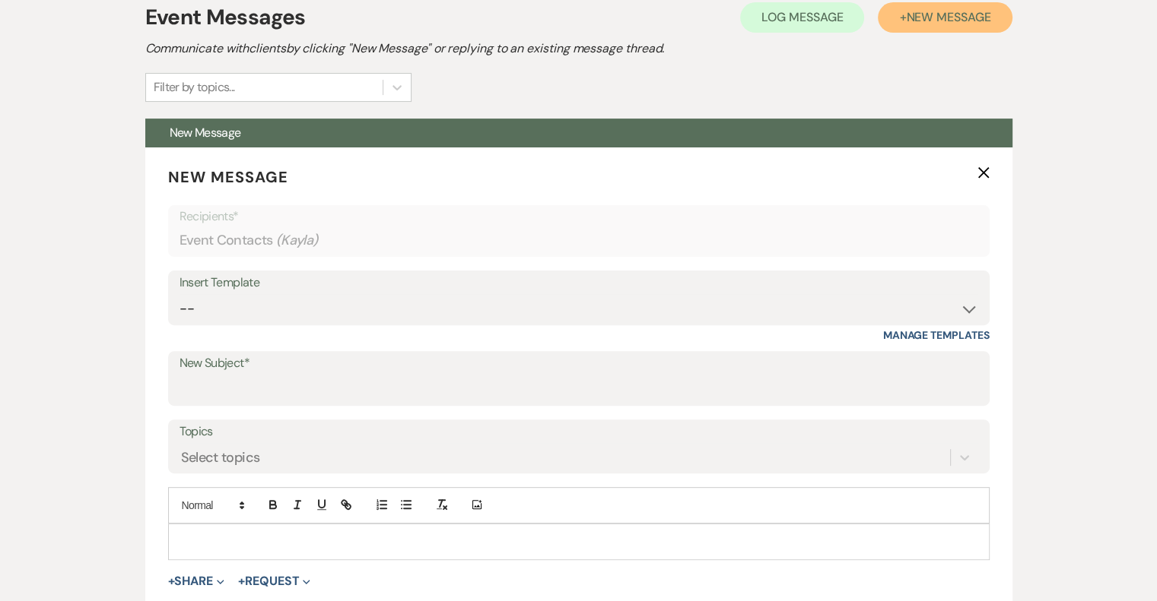
scroll to position [447, 0]
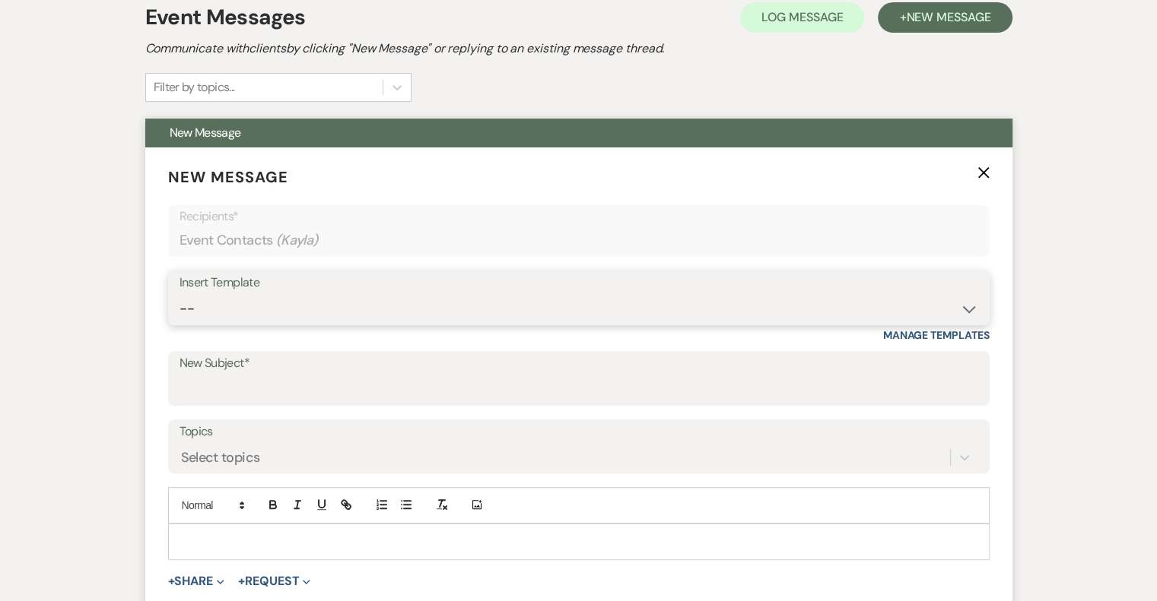
click at [266, 309] on select "-- Email #1 – Thank You for Inquiring WEDDINGS Send Contract: All Events Bookin…" at bounding box center [578, 309] width 798 height 30
select select "5592"
click at [179, 294] on select "-- Email #1 – Thank You for Inquiring WEDDINGS Send Contract: All Events Bookin…" at bounding box center [578, 309] width 798 height 30
type input "Easy to Get To. Hard to Leave."
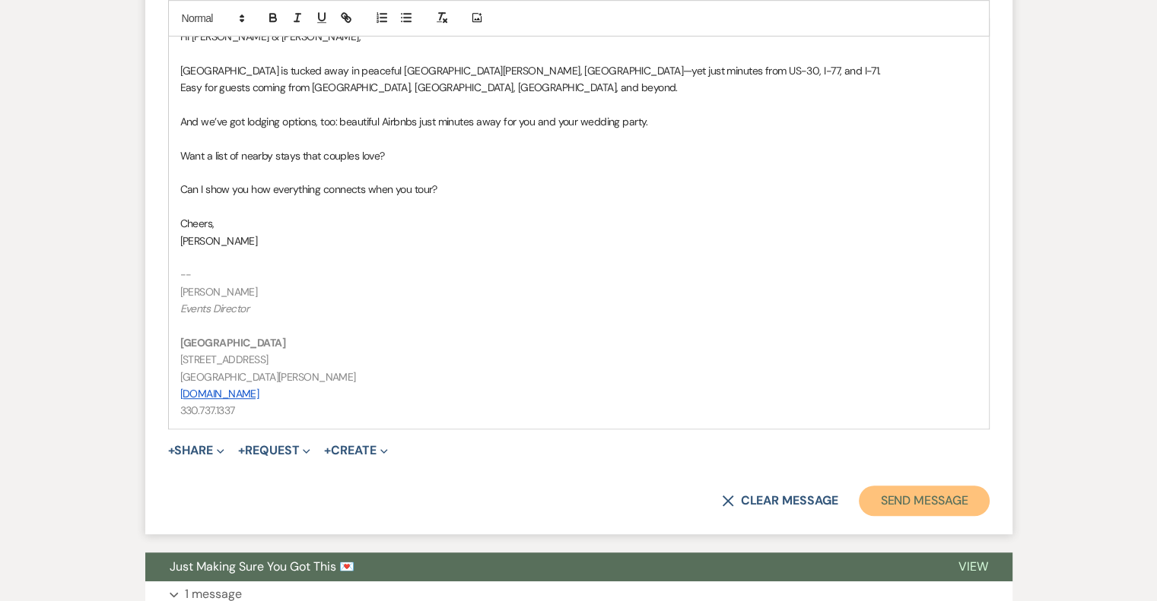
click at [973, 500] on button "Send Message" at bounding box center [924, 501] width 130 height 30
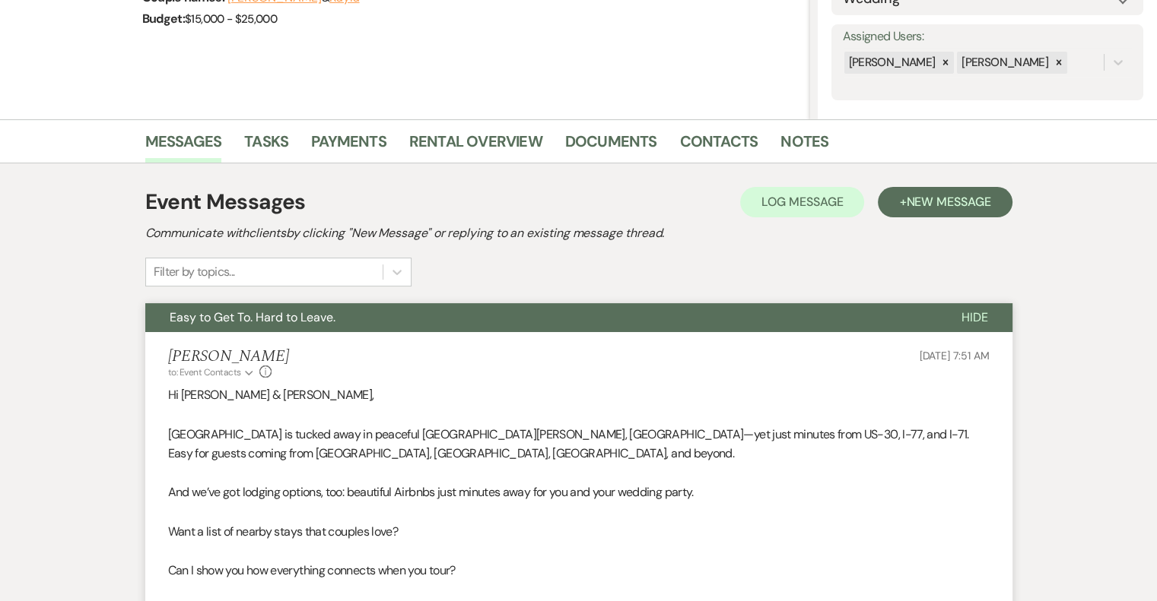
scroll to position [0, 0]
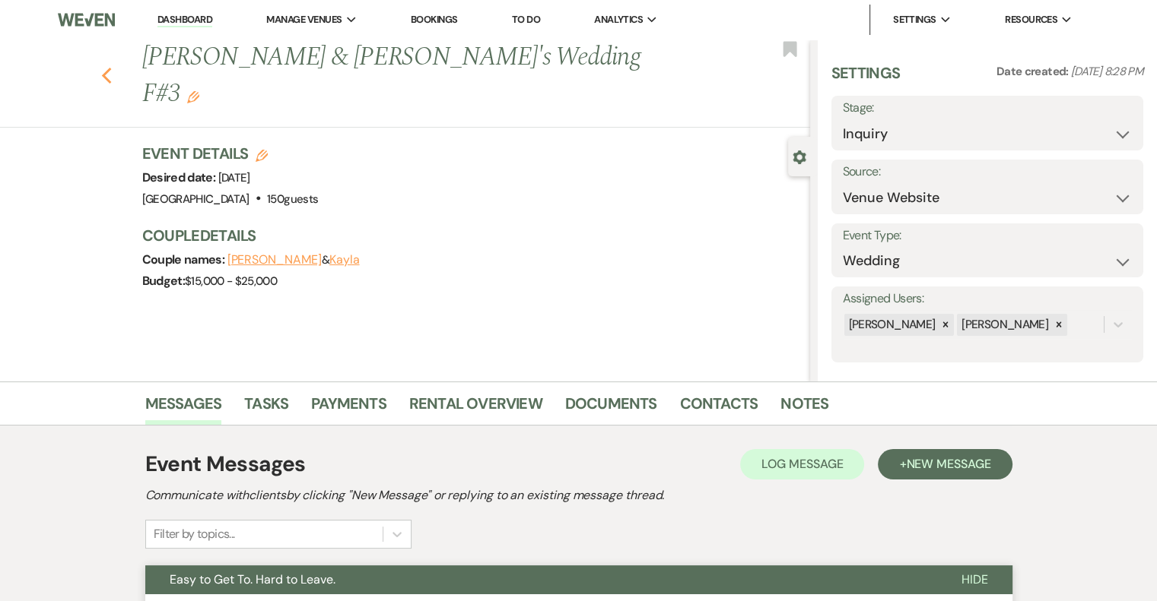
click at [112, 67] on icon "Previous" at bounding box center [106, 76] width 11 height 18
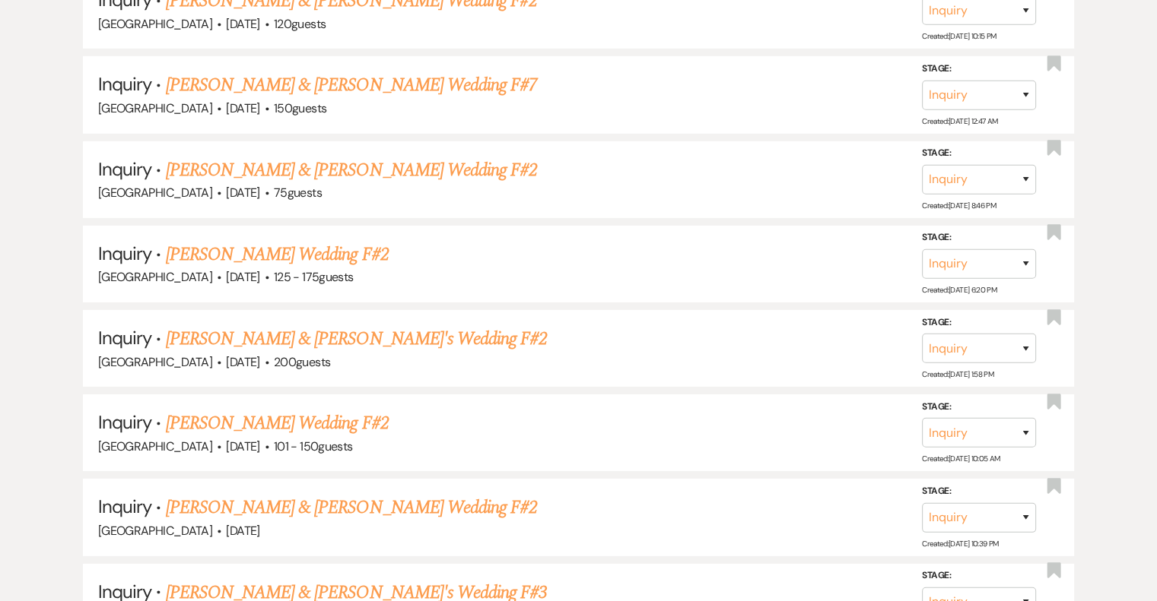
scroll to position [4947, 0]
click at [402, 495] on link "[PERSON_NAME] & [PERSON_NAME] Wedding F#2" at bounding box center [352, 508] width 372 height 27
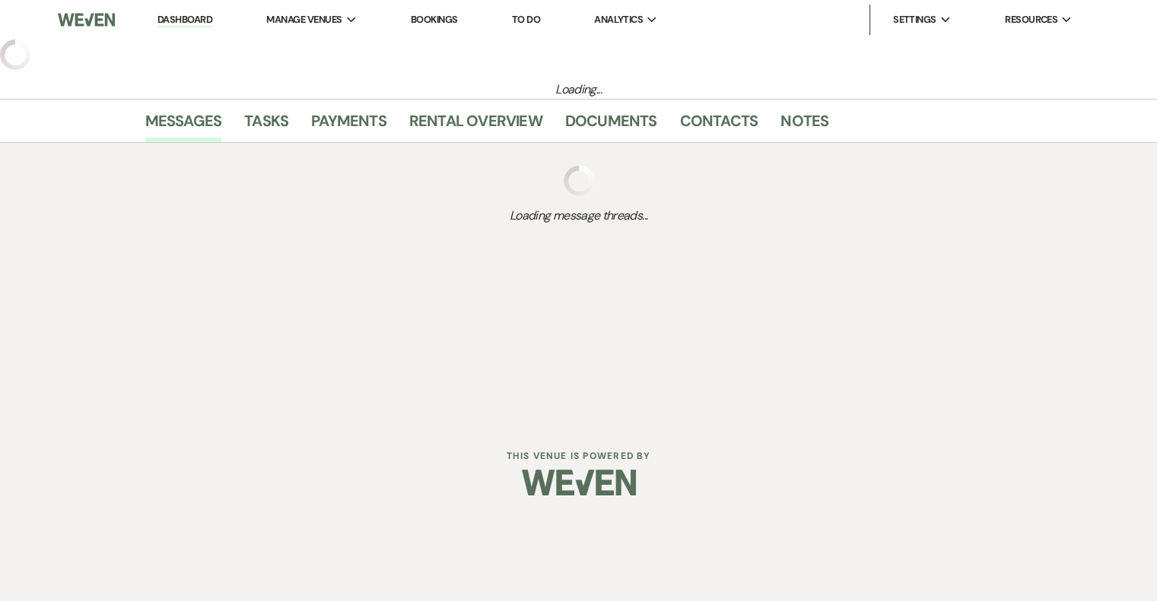
select select "5"
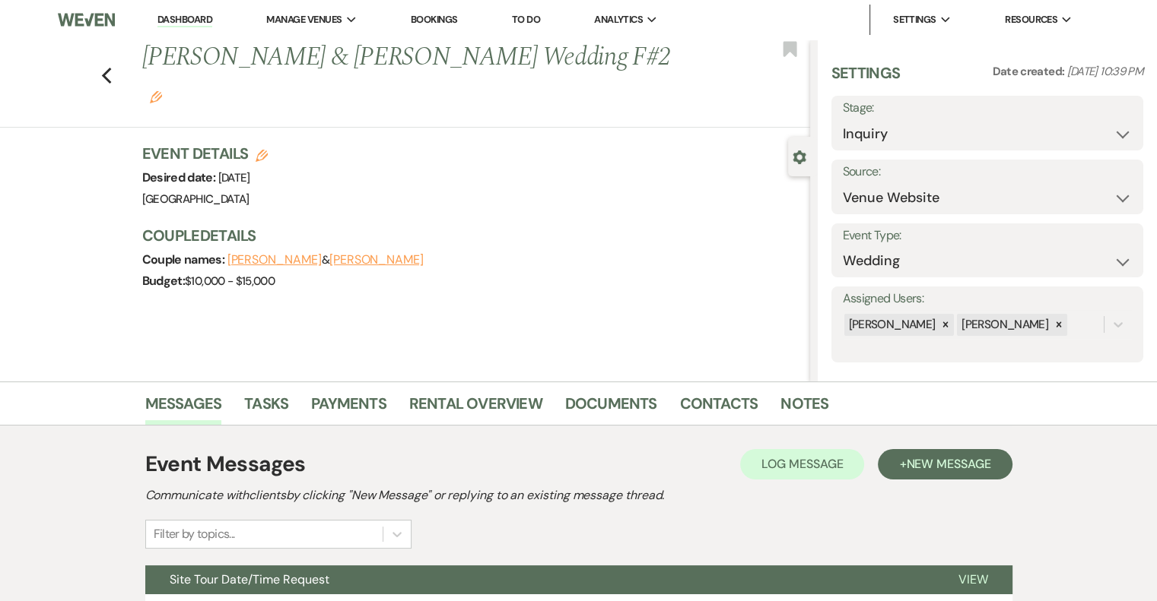
click at [162, 91] on icon "Edit" at bounding box center [156, 97] width 12 height 12
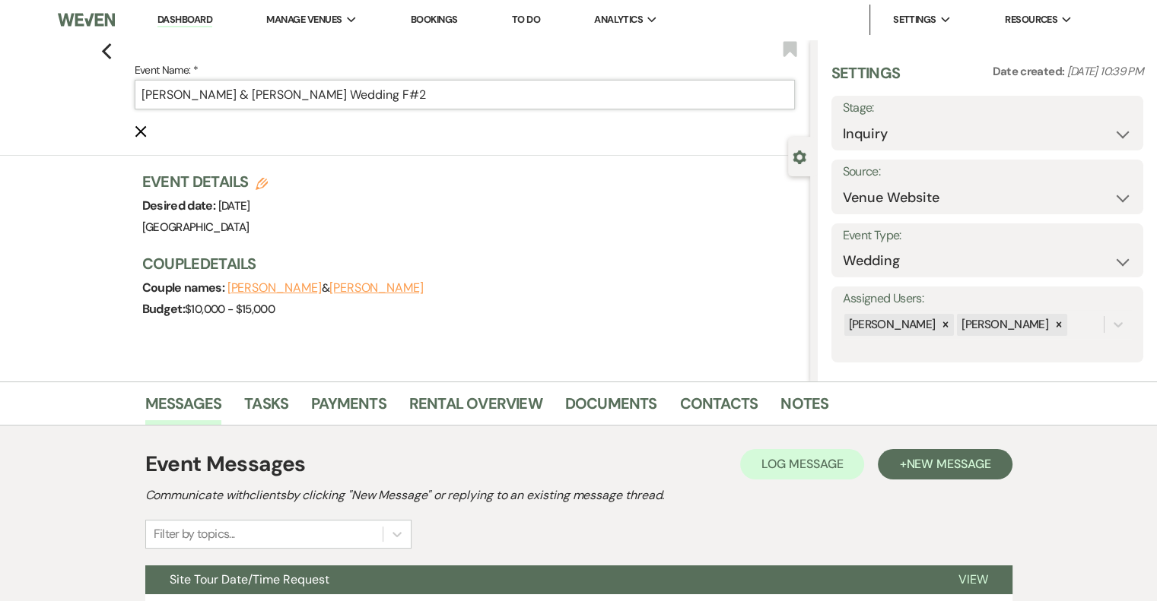
click at [448, 91] on input "[PERSON_NAME] & [PERSON_NAME] Wedding F#2" at bounding box center [465, 95] width 660 height 30
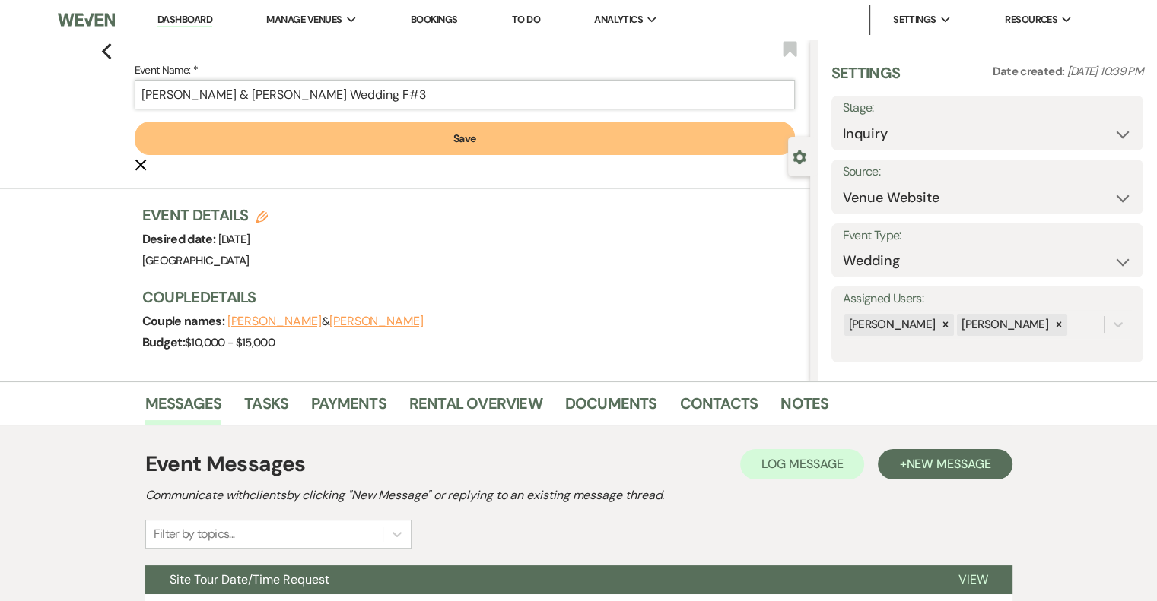
type input "[PERSON_NAME] & [PERSON_NAME] Wedding F#3"
click at [458, 140] on button "Save" at bounding box center [465, 138] width 660 height 33
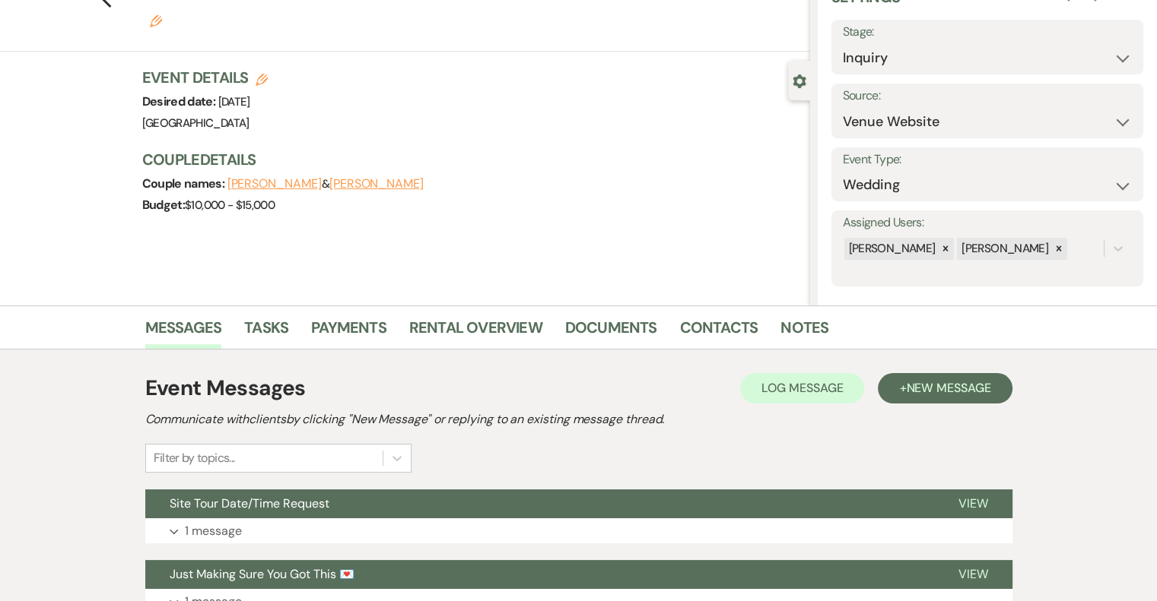
scroll to position [122, 0]
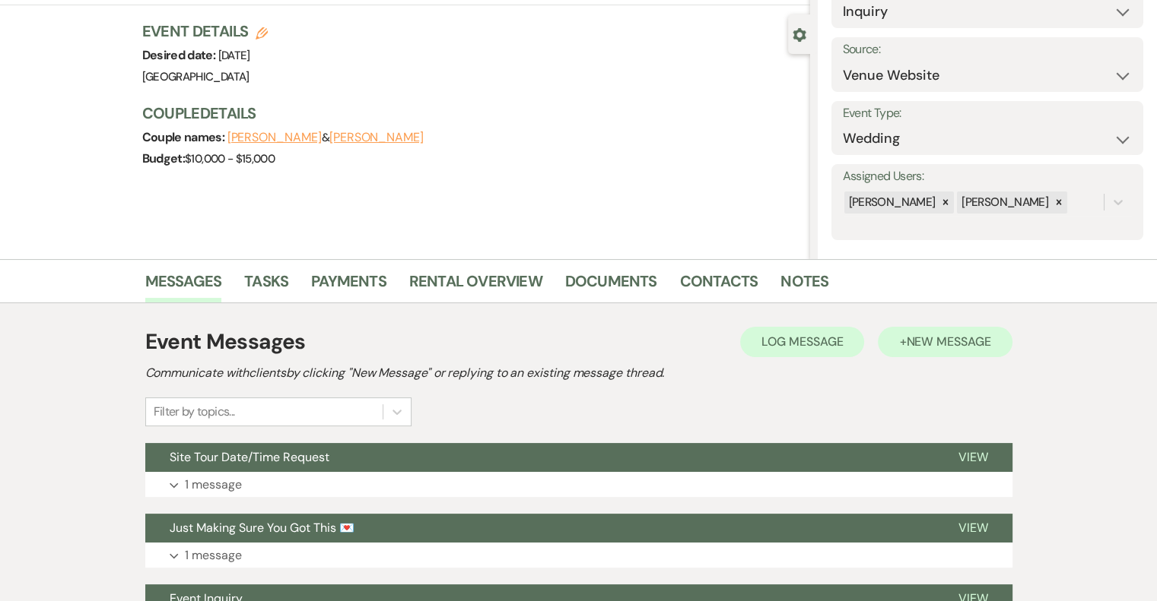
click at [980, 356] on button "+ New Message" at bounding box center [945, 342] width 134 height 30
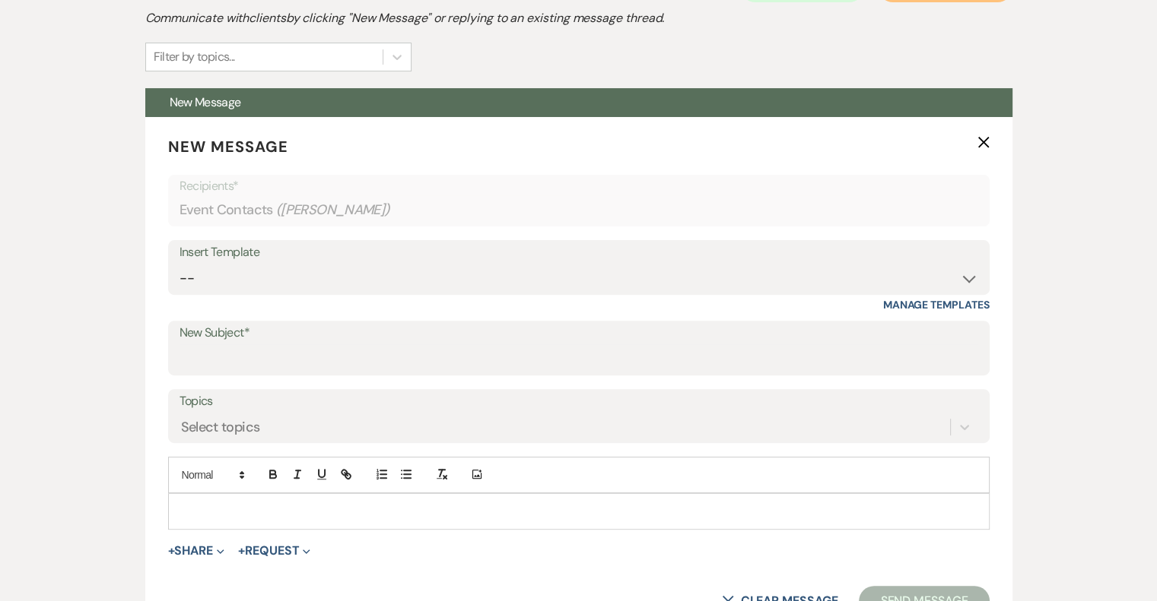
scroll to position [481, 0]
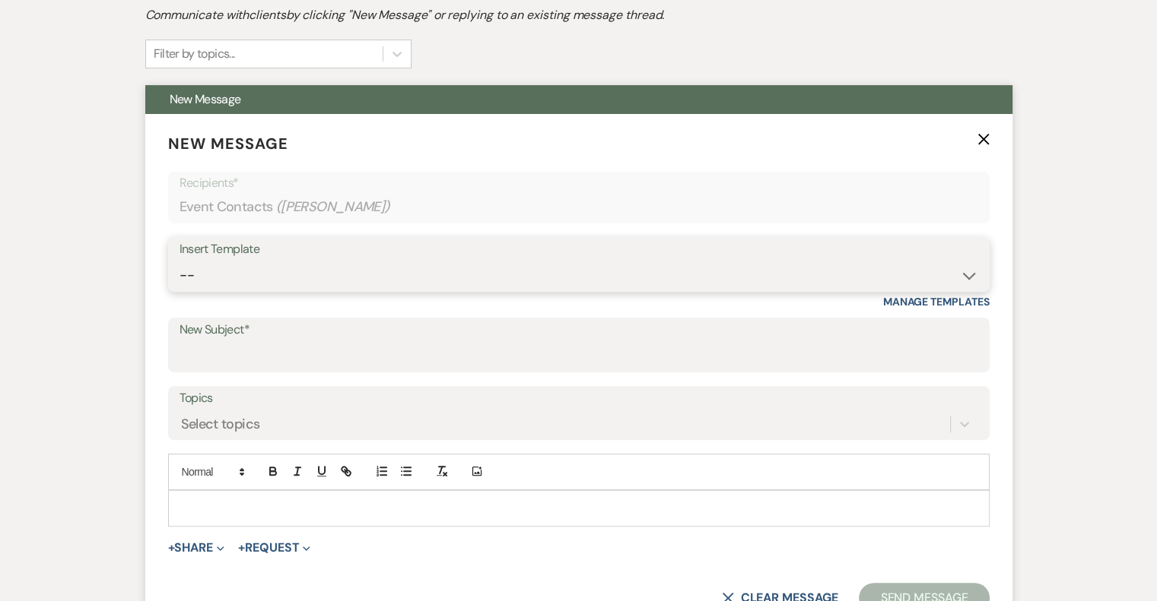
click at [260, 280] on select "-- Email #1 – Thank You for Inquiring WEDDINGS Send Contract: All Events Bookin…" at bounding box center [578, 276] width 798 height 30
select select "5592"
click at [179, 261] on select "-- Email #1 – Thank You for Inquiring WEDDINGS Send Contract: All Events Bookin…" at bounding box center [578, 276] width 798 height 30
type input "Easy to Get To. Hard to Leave."
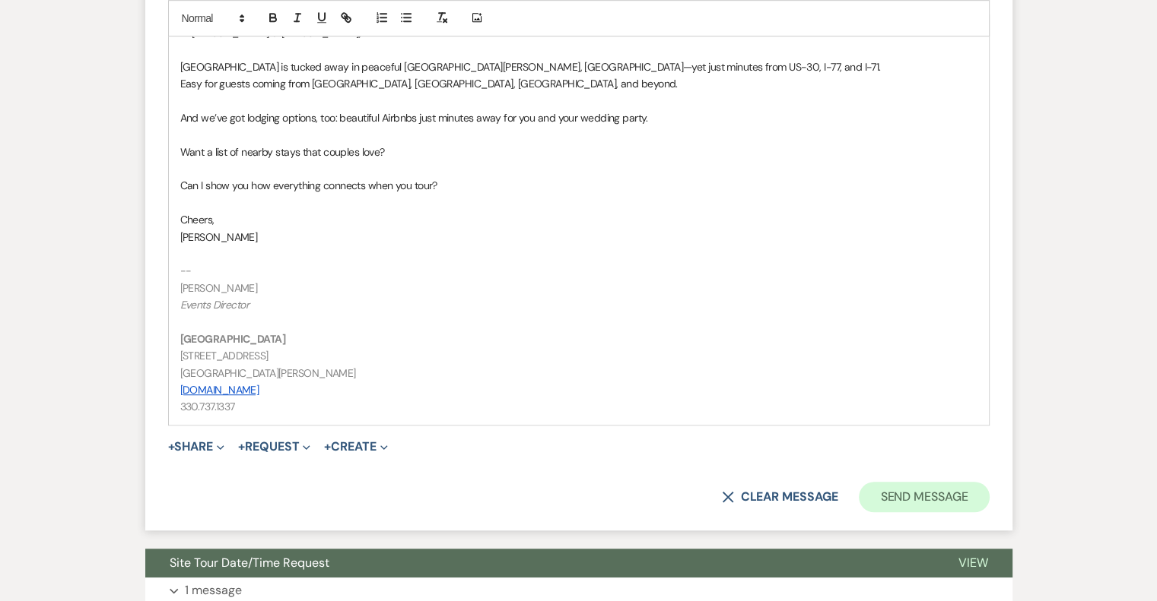
click at [949, 490] on button "Send Message" at bounding box center [924, 497] width 130 height 30
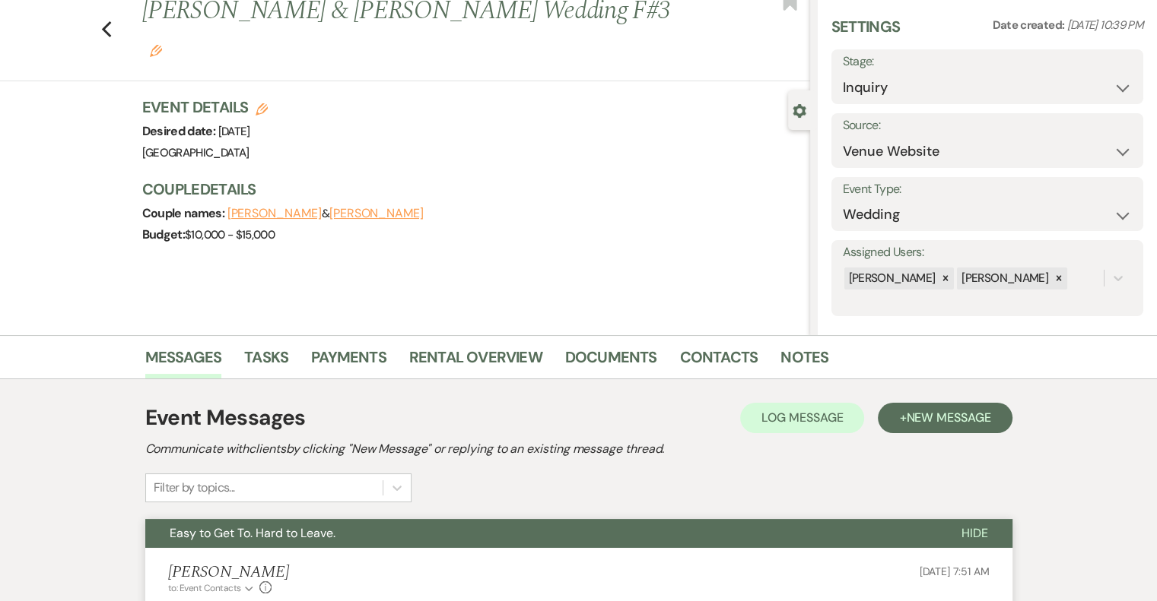
scroll to position [0, 0]
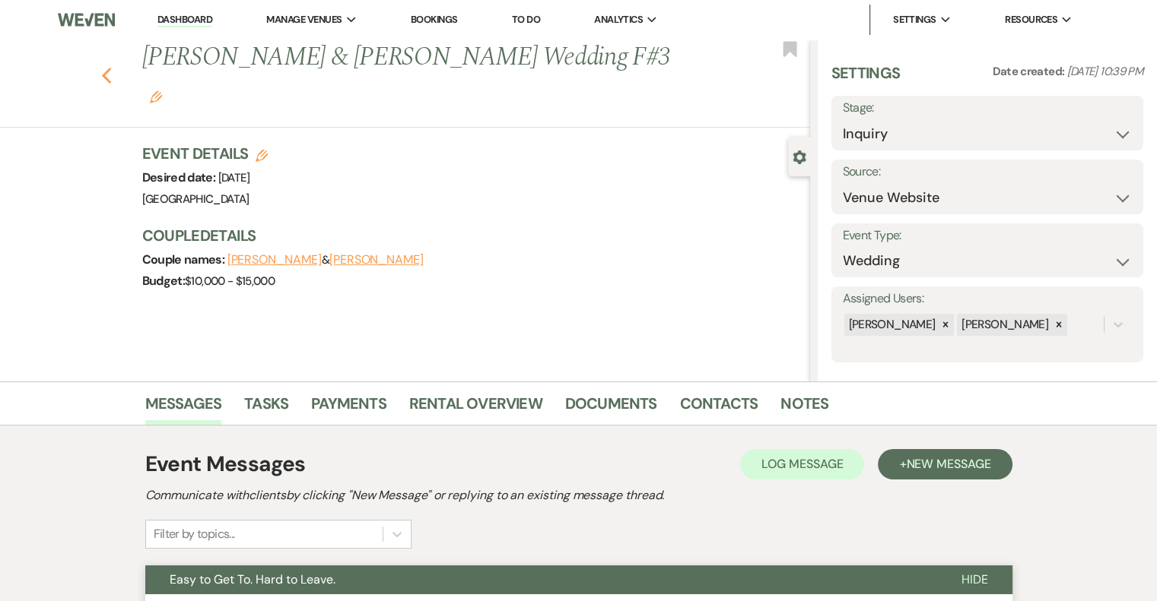
click at [111, 68] on use "button" at bounding box center [106, 76] width 10 height 17
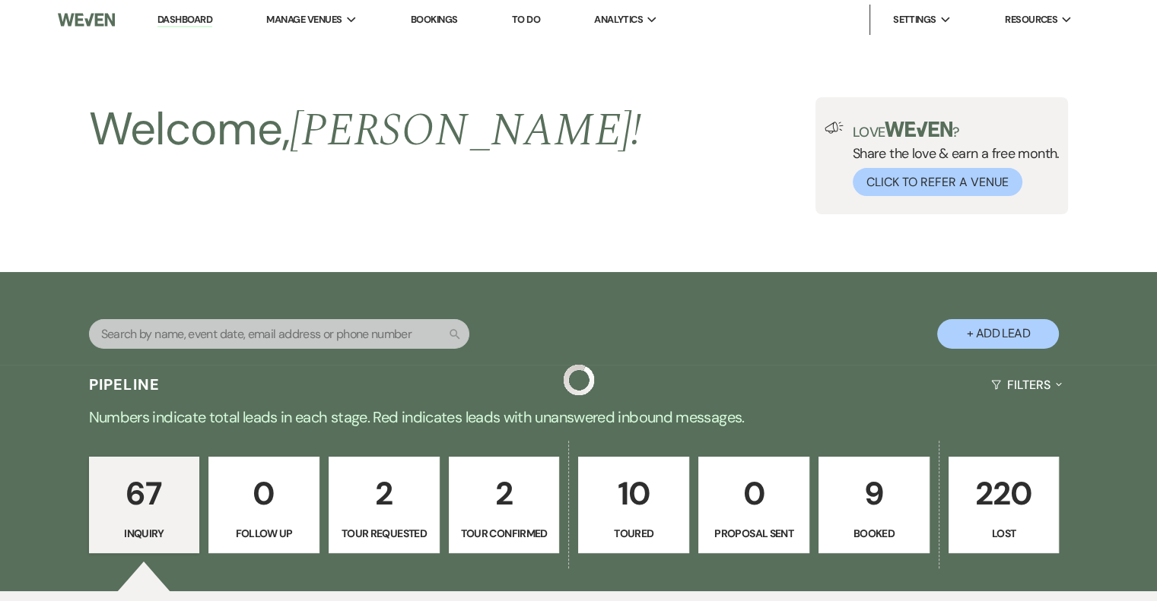
scroll to position [4947, 0]
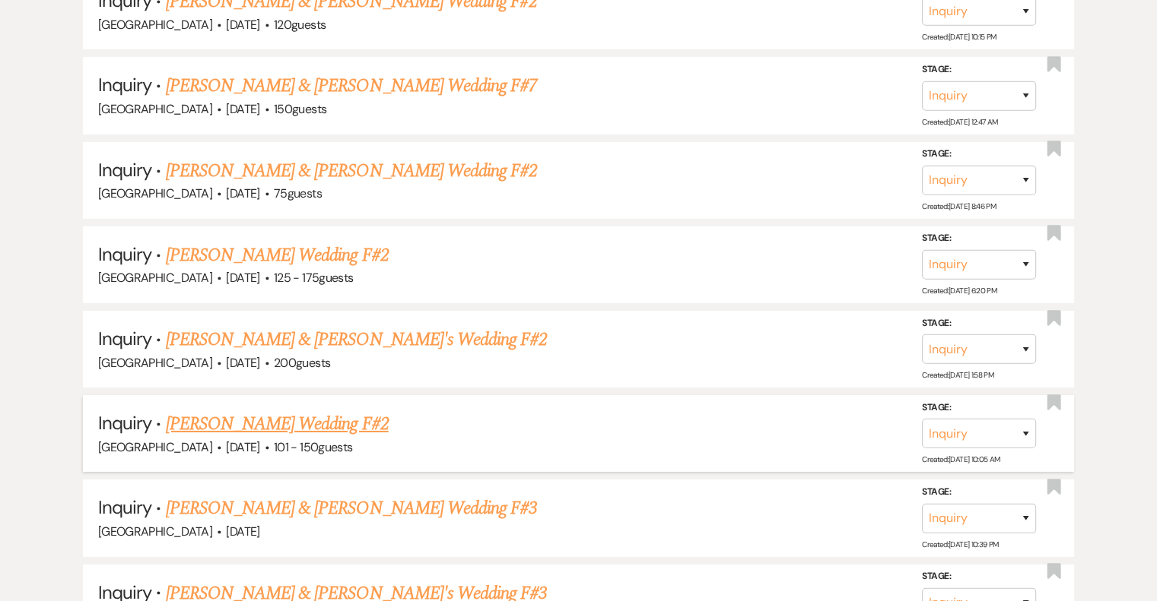
click at [303, 411] on link "[PERSON_NAME] Wedding F#2" at bounding box center [277, 424] width 223 height 27
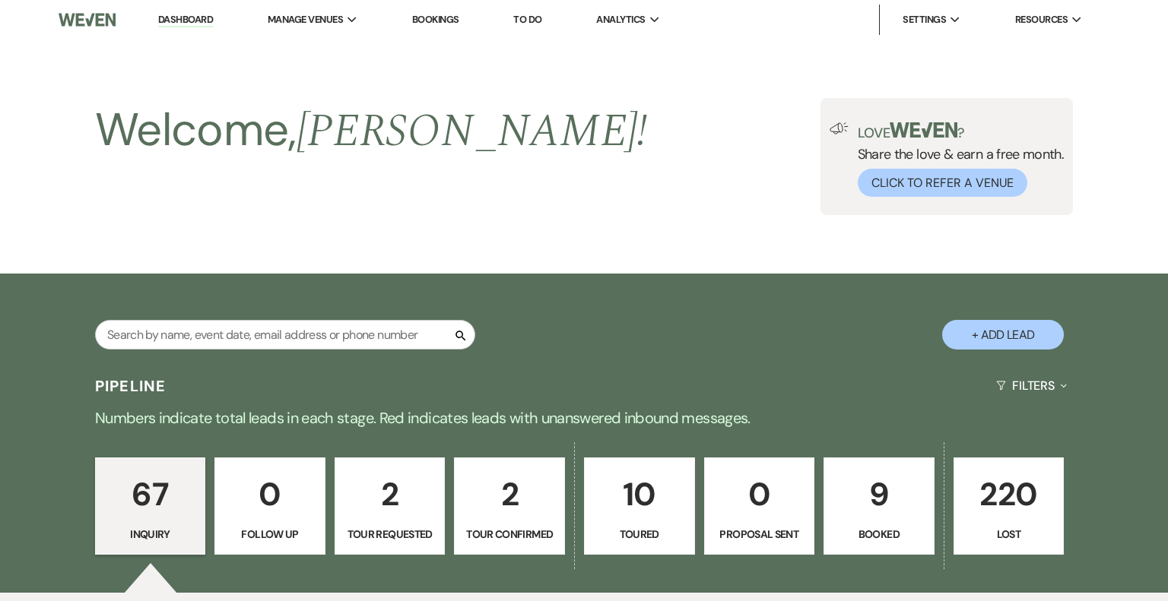
select select "2"
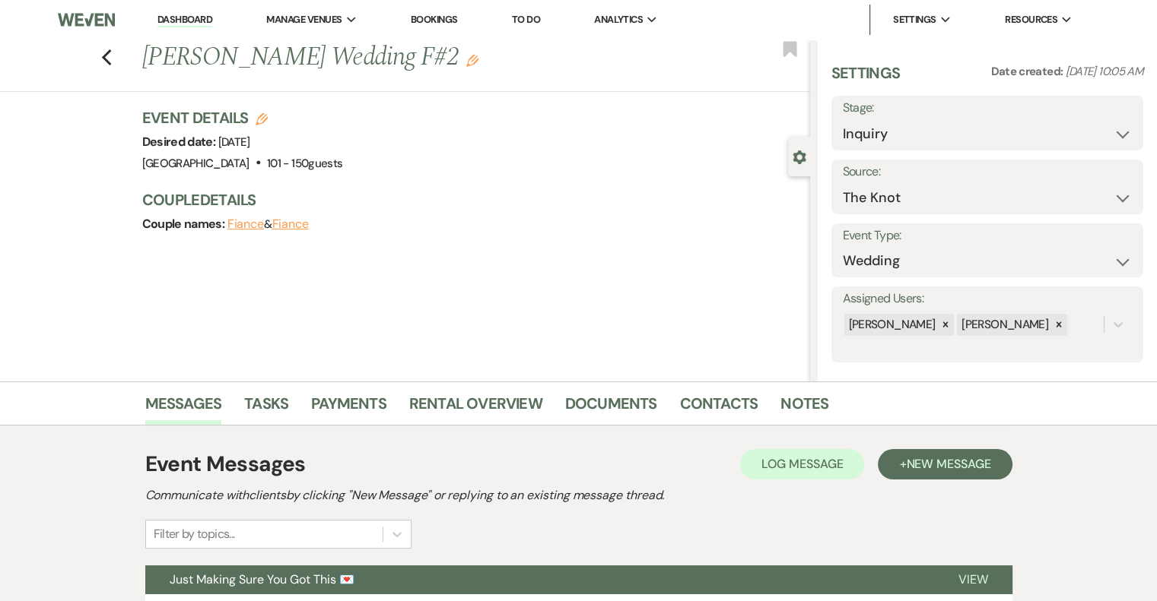
click at [466, 64] on use "button" at bounding box center [472, 61] width 12 height 12
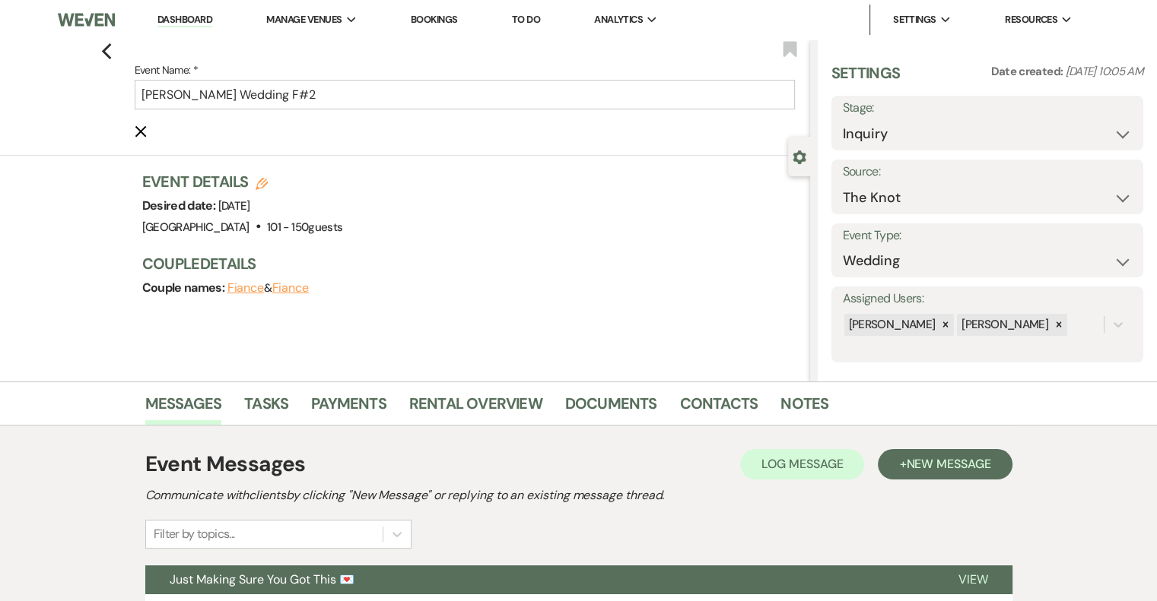
click at [365, 73] on label "Event Name: *" at bounding box center [465, 70] width 660 height 19
click at [365, 80] on input "[PERSON_NAME] Wedding F#2" at bounding box center [465, 95] width 660 height 30
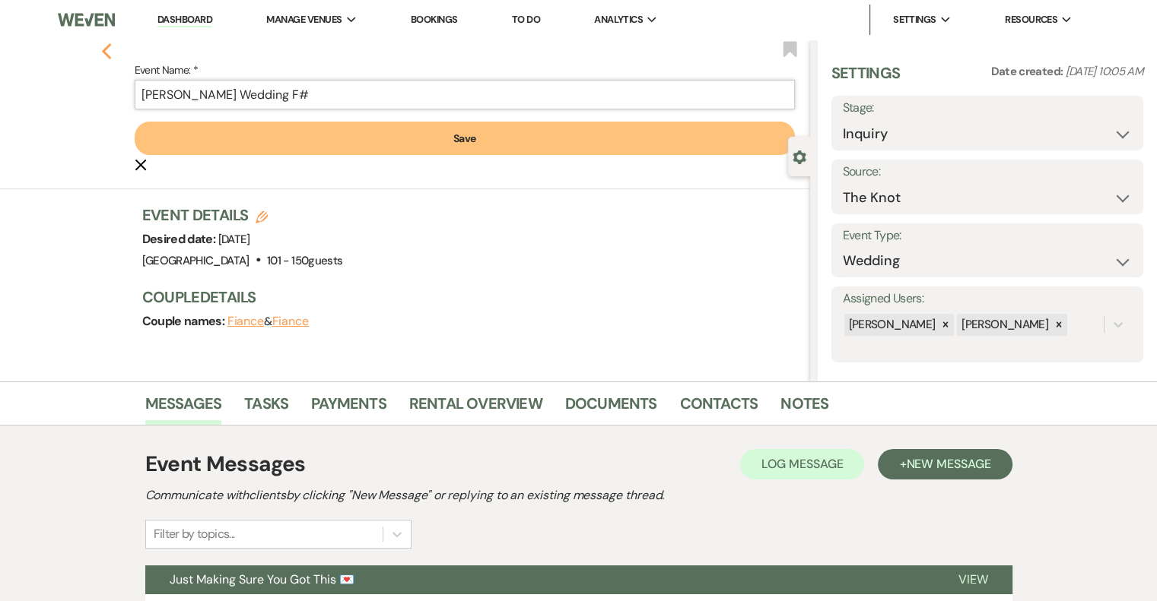
type input "[PERSON_NAME] Wedding F#"
click at [453, 148] on button "Save" at bounding box center [465, 138] width 660 height 33
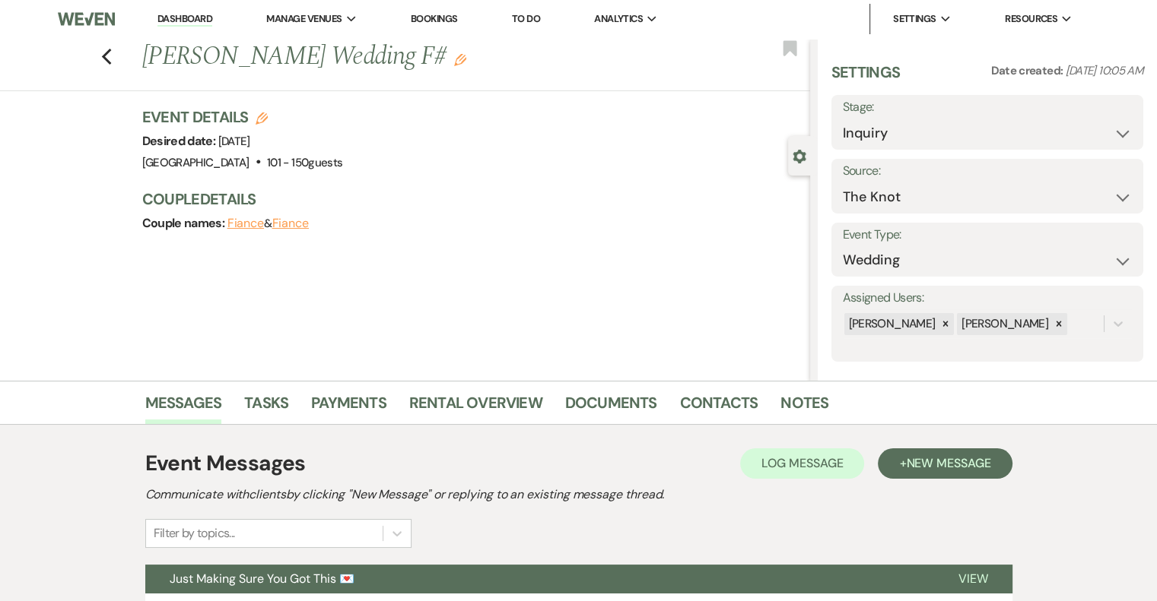
scroll to position [2, 0]
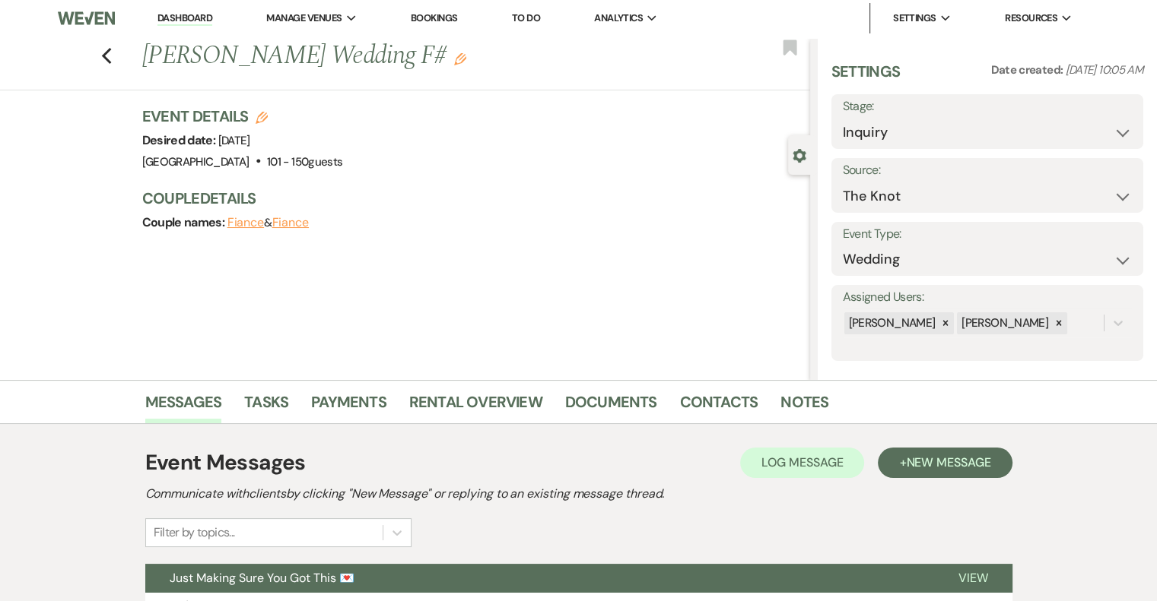
click at [454, 62] on icon "Edit" at bounding box center [460, 59] width 12 height 12
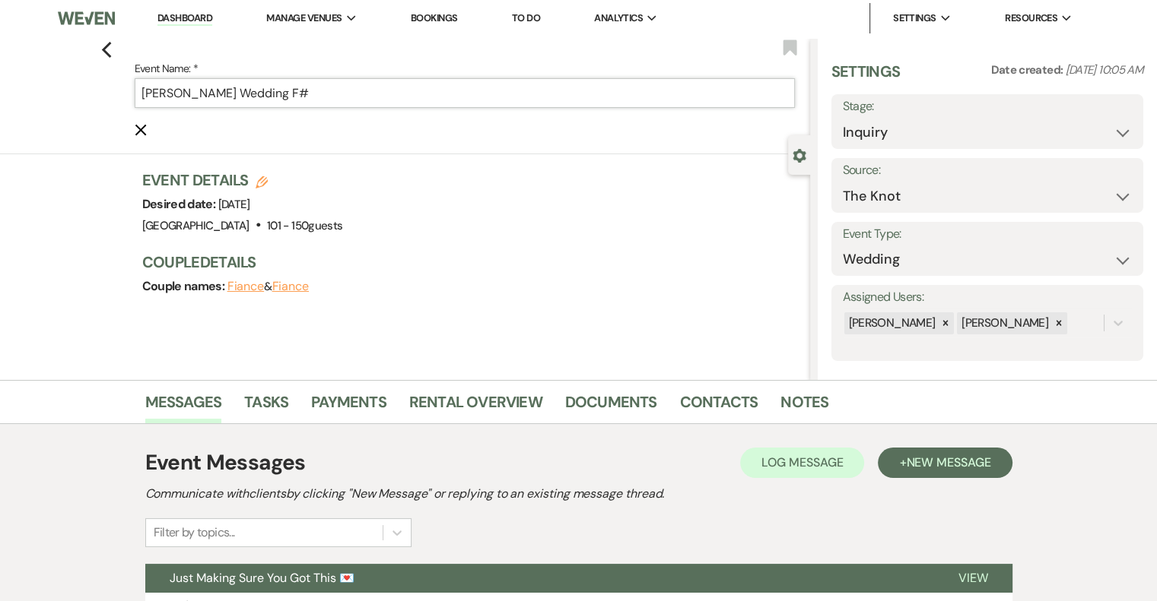
click at [358, 94] on input "[PERSON_NAME] Wedding F#" at bounding box center [465, 93] width 660 height 30
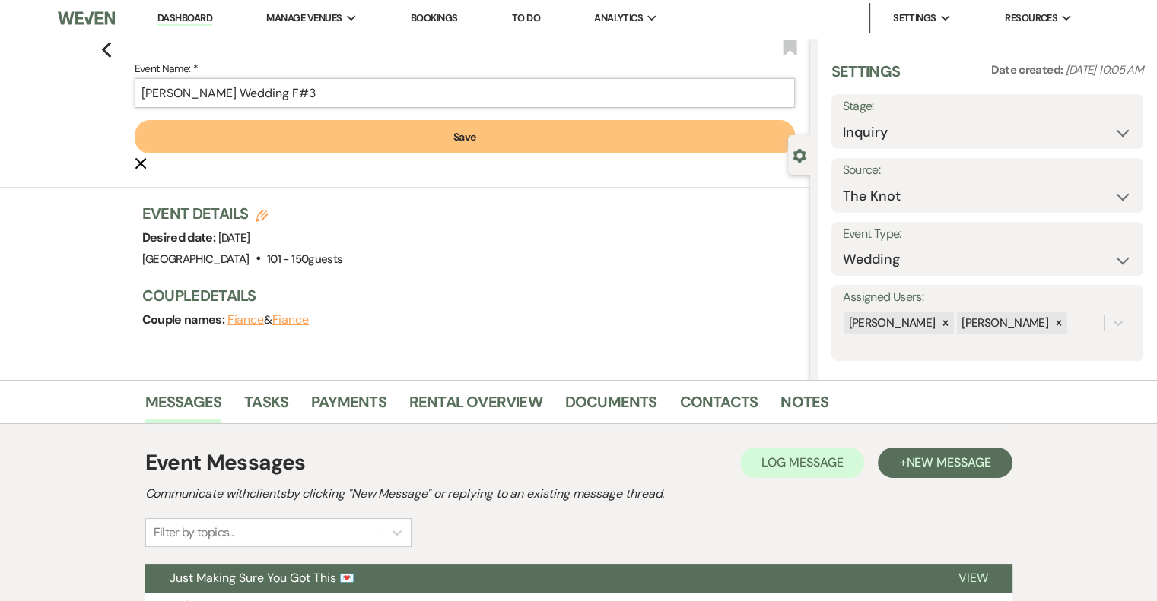
type input "[PERSON_NAME] Wedding F#3"
click at [467, 137] on button "Save" at bounding box center [465, 136] width 660 height 33
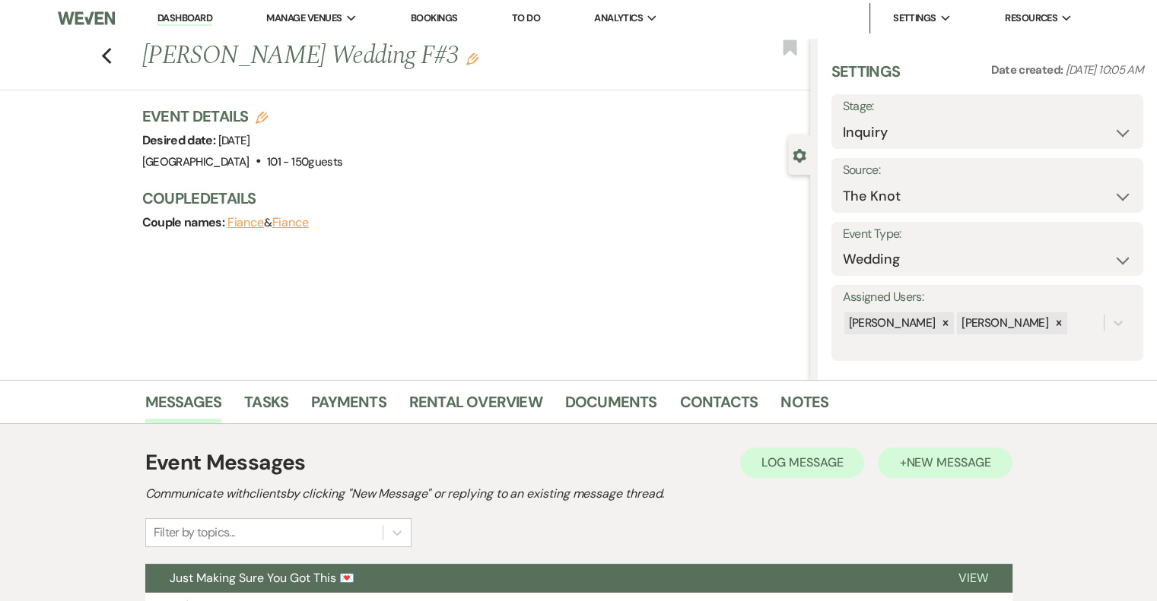
click at [950, 469] on span "New Message" at bounding box center [948, 463] width 84 height 16
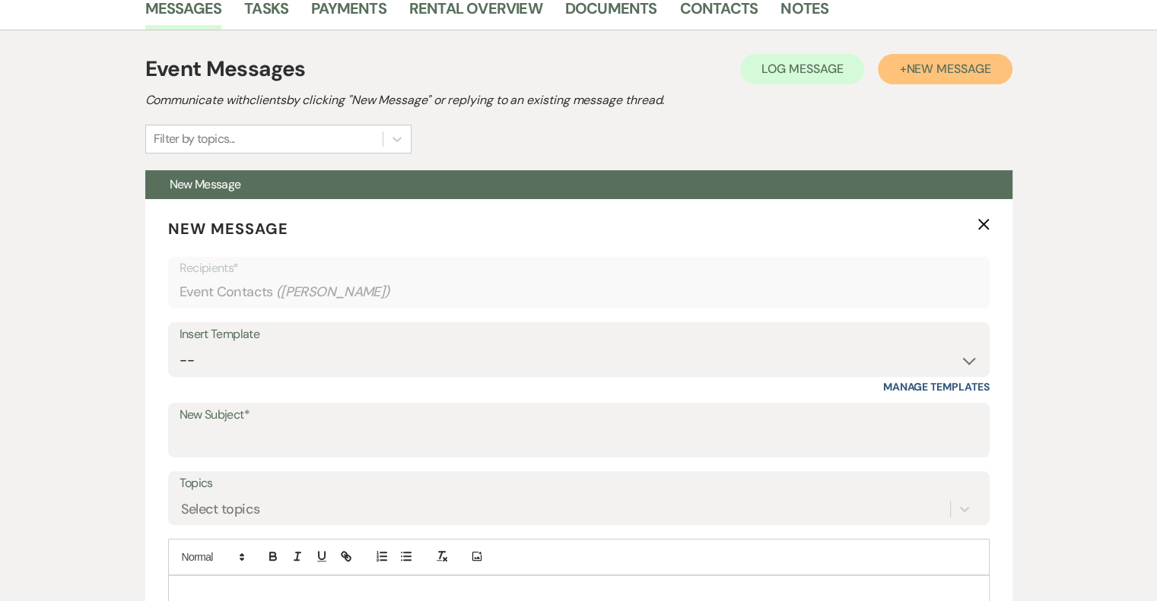
scroll to position [408, 0]
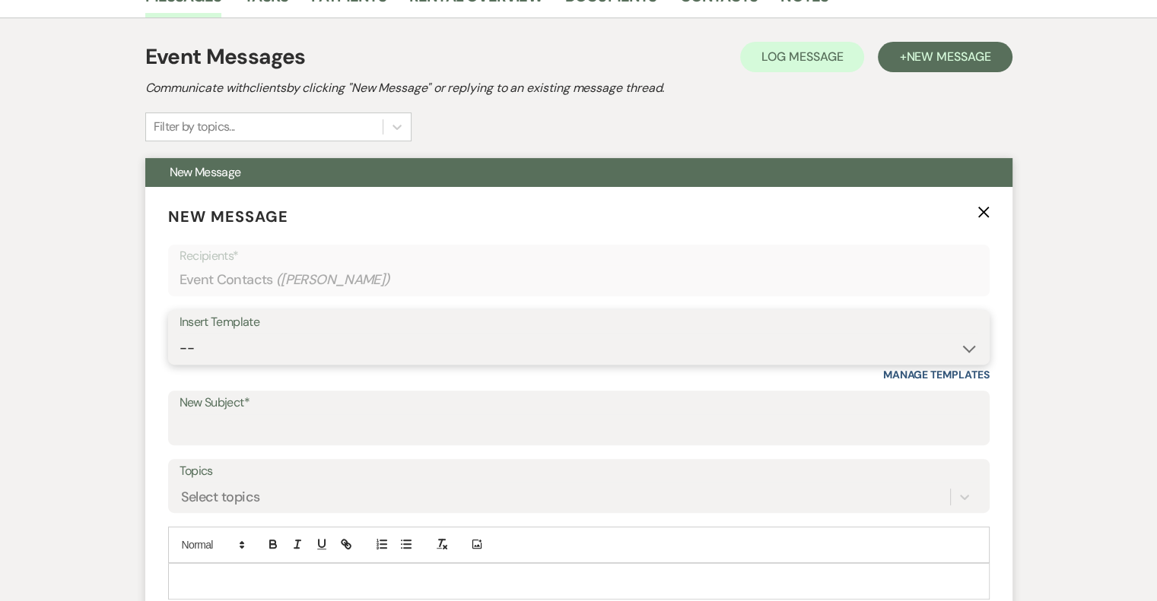
click at [259, 349] on select "-- Email #1 – Thank You for Inquiring WEDDINGS Send Contract: All Events Bookin…" at bounding box center [578, 349] width 798 height 30
select select "5592"
click at [179, 334] on select "-- Email #1 – Thank You for Inquiring WEDDINGS Send Contract: All Events Bookin…" at bounding box center [578, 349] width 798 height 30
type input "Easy to Get To. Hard to Leave."
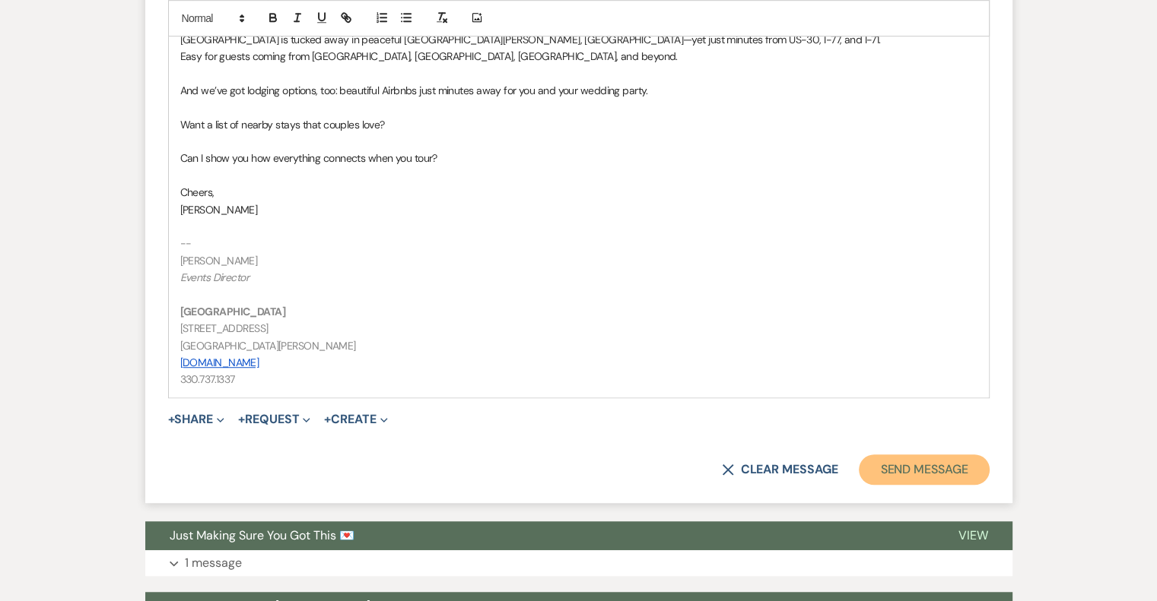
click at [951, 467] on button "Send Message" at bounding box center [924, 470] width 130 height 30
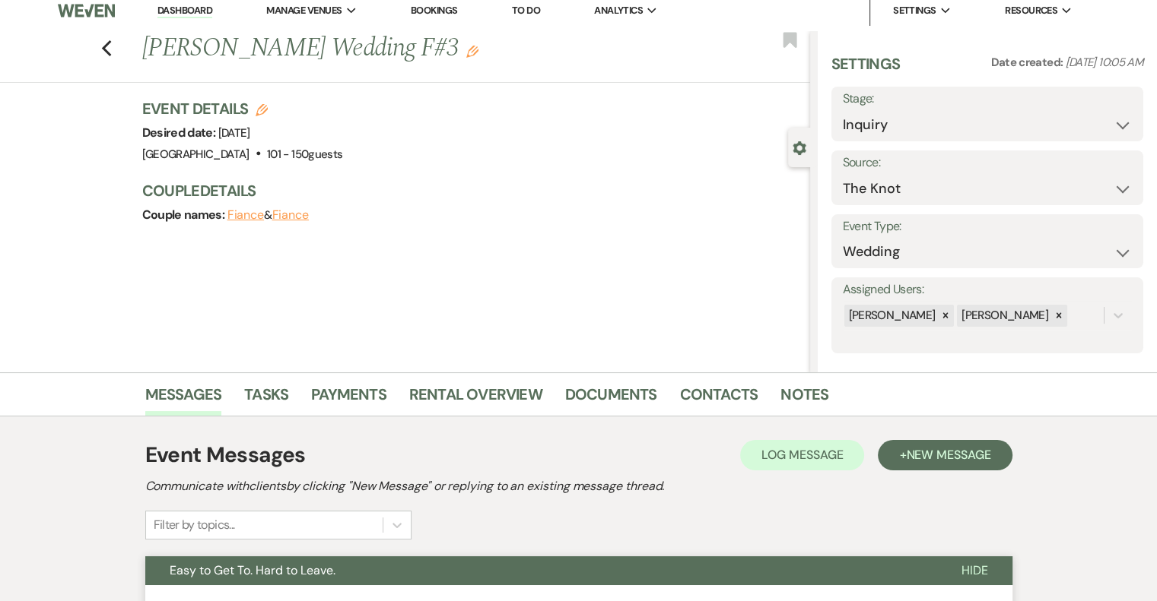
scroll to position [0, 0]
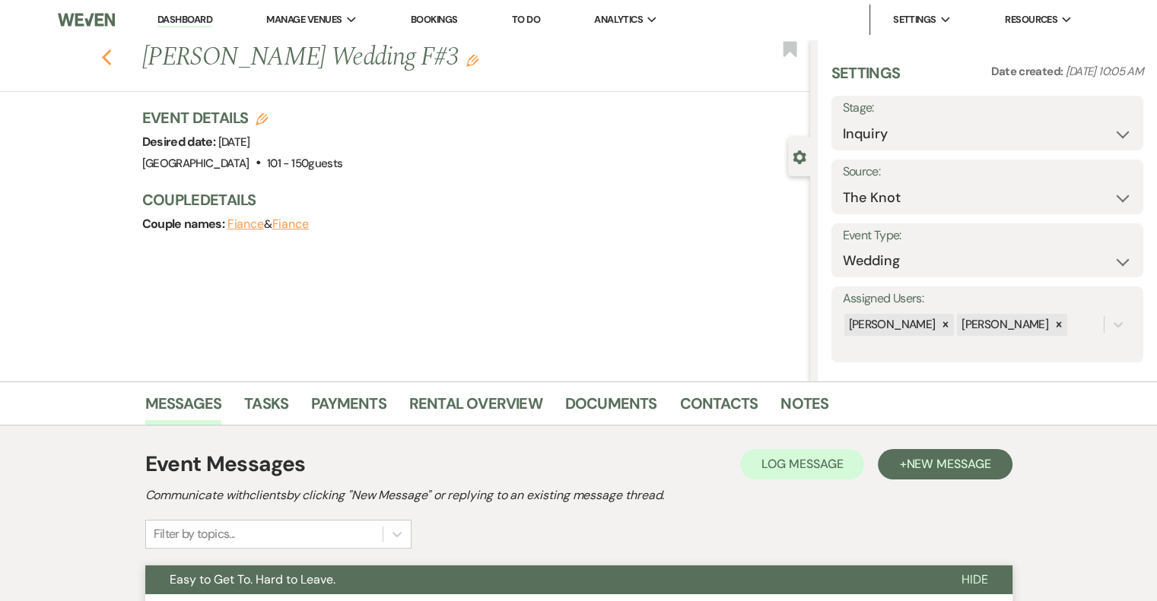
click at [113, 57] on icon "Previous" at bounding box center [106, 58] width 11 height 18
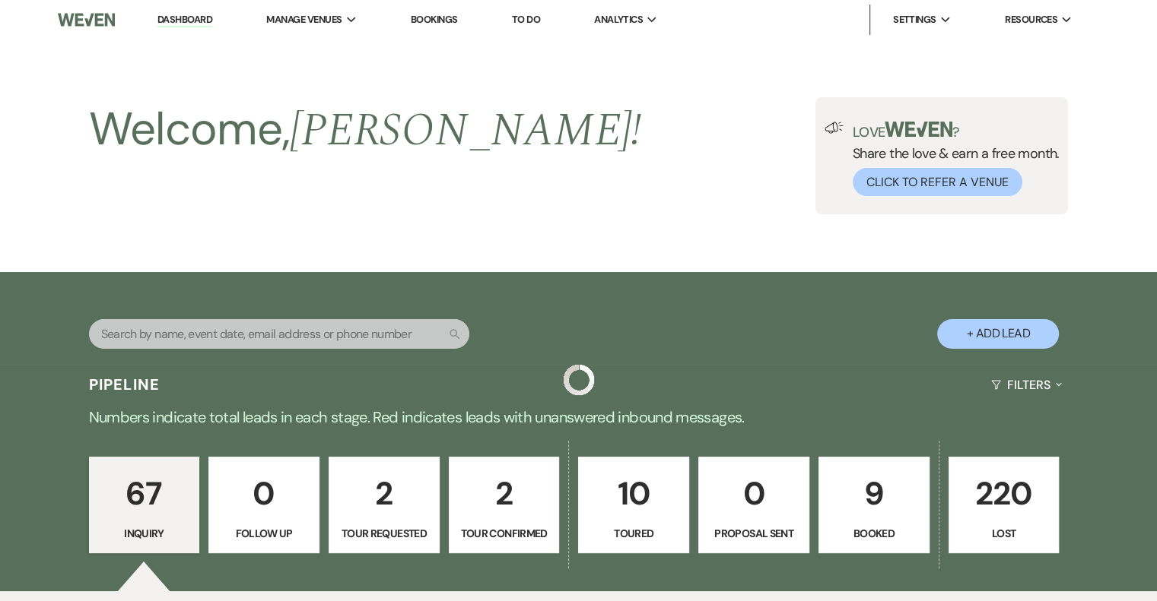
scroll to position [4947, 0]
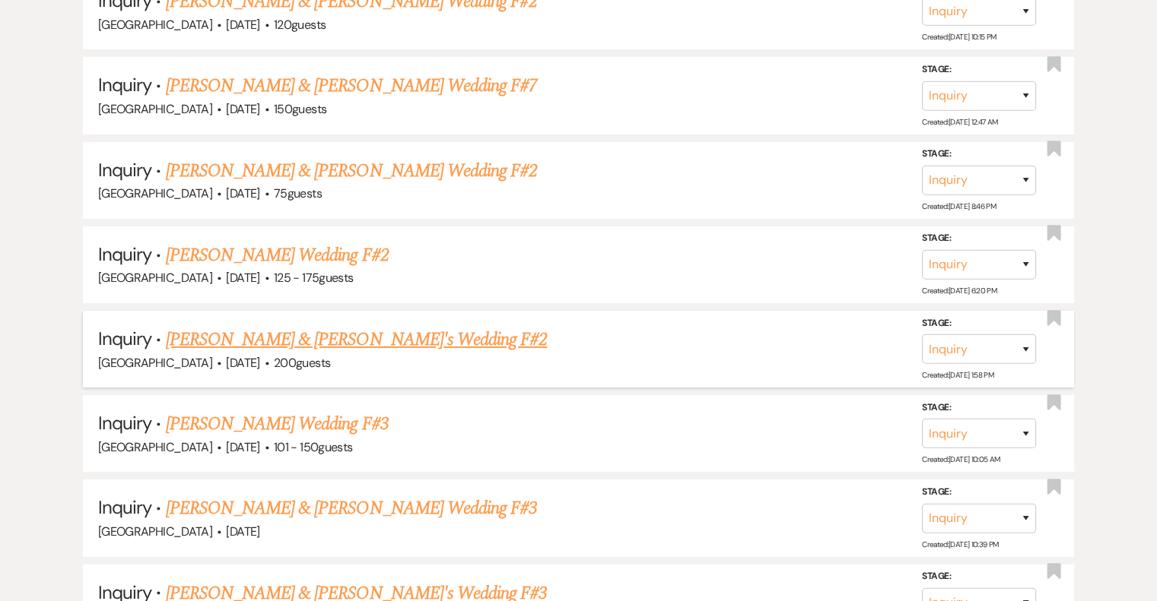
click at [377, 326] on link "[PERSON_NAME] & [PERSON_NAME]'s Wedding F#2" at bounding box center [357, 339] width 382 height 27
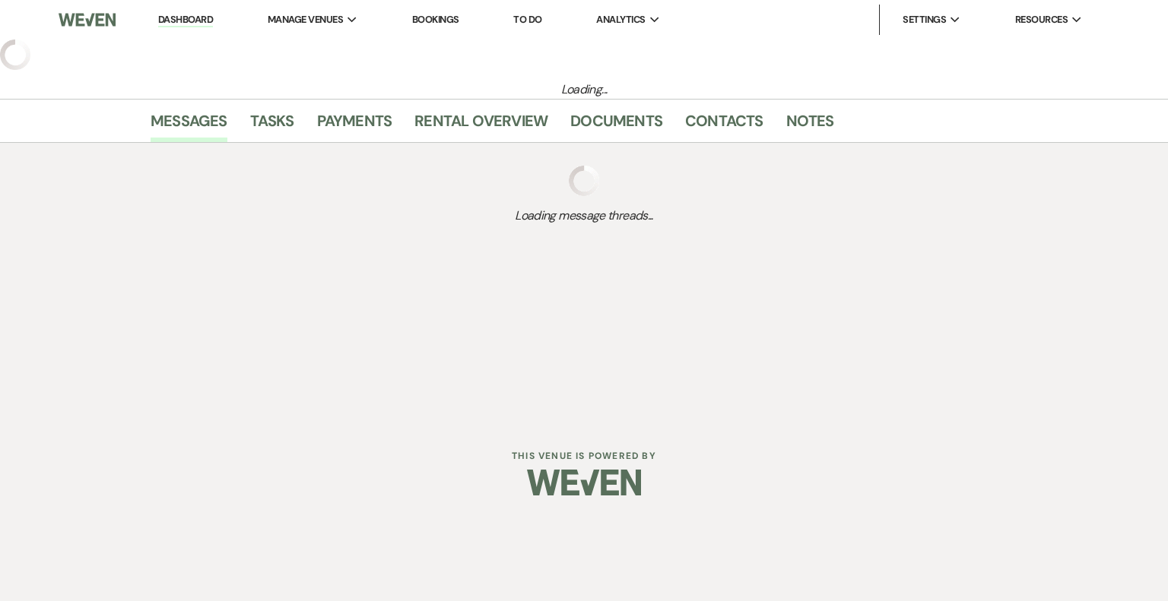
select select "5"
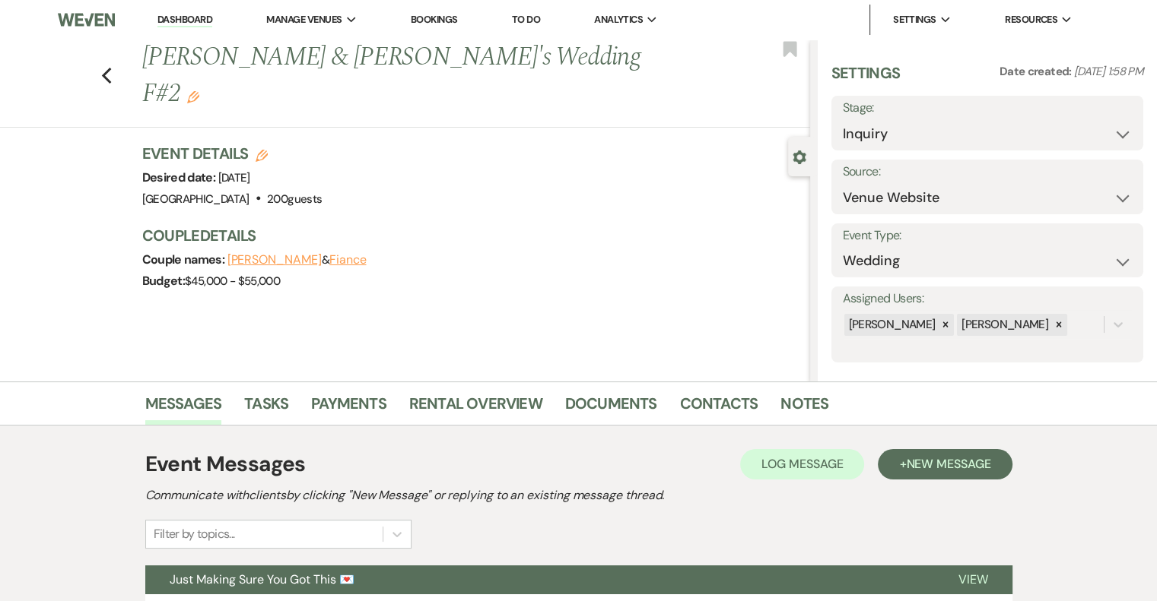
click at [489, 61] on h1 "[PERSON_NAME] & [PERSON_NAME]'s Wedding F#2 Edit" at bounding box center [406, 76] width 528 height 72
click at [199, 91] on use "button" at bounding box center [193, 97] width 12 height 12
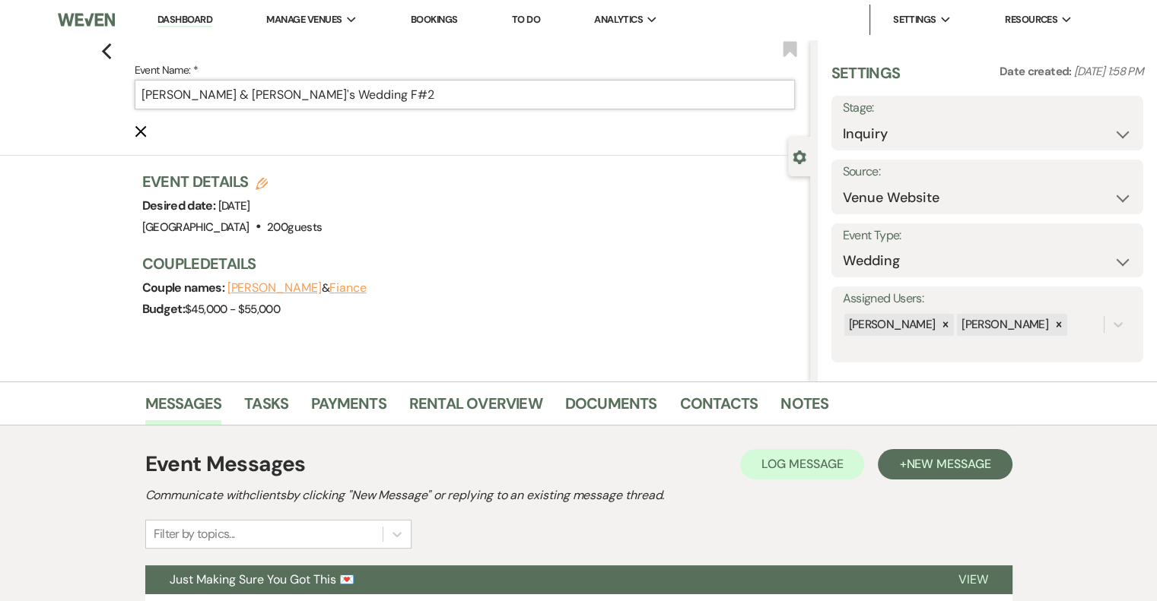
click at [377, 94] on input "[PERSON_NAME] & [PERSON_NAME]'s Wedding F#2" at bounding box center [465, 95] width 660 height 30
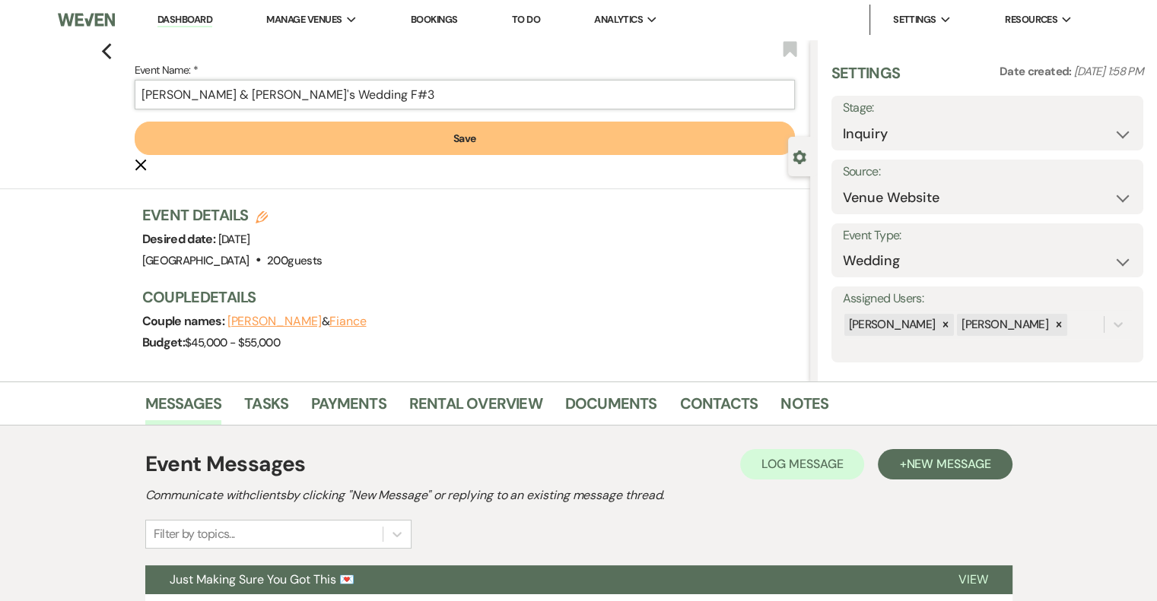
type input "[PERSON_NAME] & [PERSON_NAME]'s Wedding F#3"
click at [399, 128] on button "Save" at bounding box center [465, 138] width 660 height 33
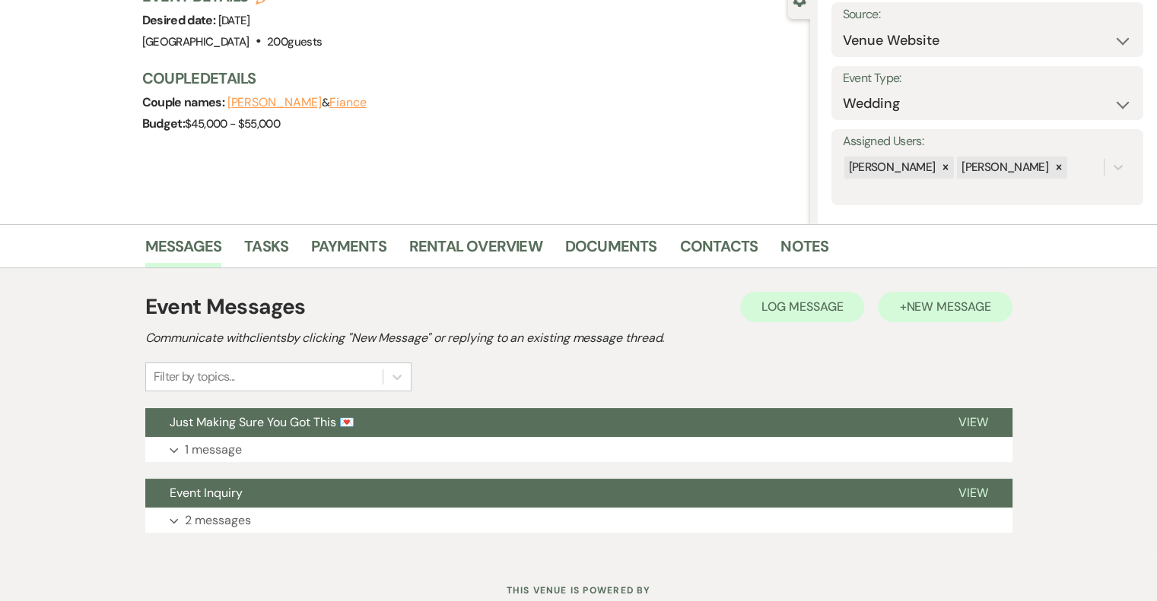
click at [973, 316] on button "+ New Message" at bounding box center [945, 307] width 134 height 30
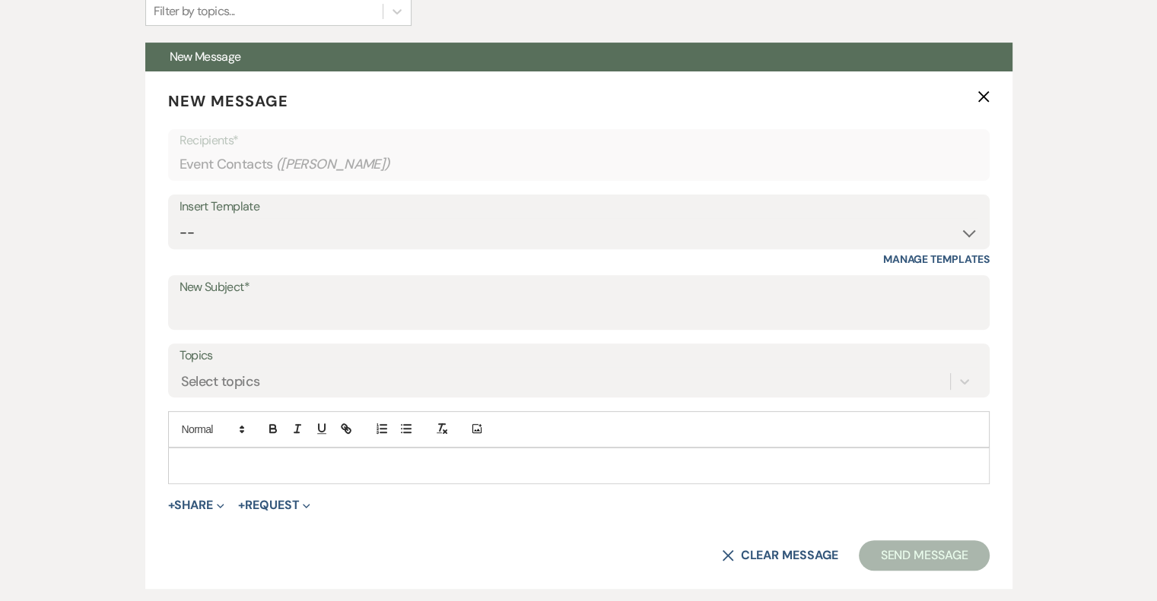
scroll to position [525, 0]
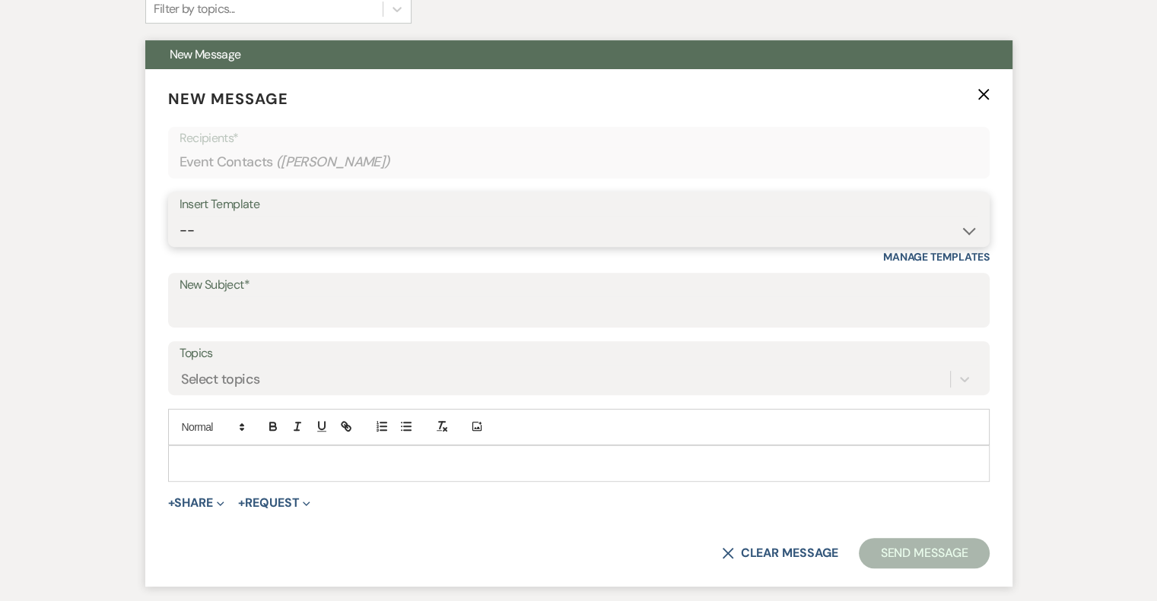
click at [281, 230] on select "-- Email #1 – Thank You for Inquiring WEDDINGS Send Contract: All Events Bookin…" at bounding box center [578, 231] width 798 height 30
select select "5592"
click at [179, 216] on select "-- Email #1 – Thank You for Inquiring WEDDINGS Send Contract: All Events Bookin…" at bounding box center [578, 231] width 798 height 30
type input "Easy to Get To. Hard to Leave."
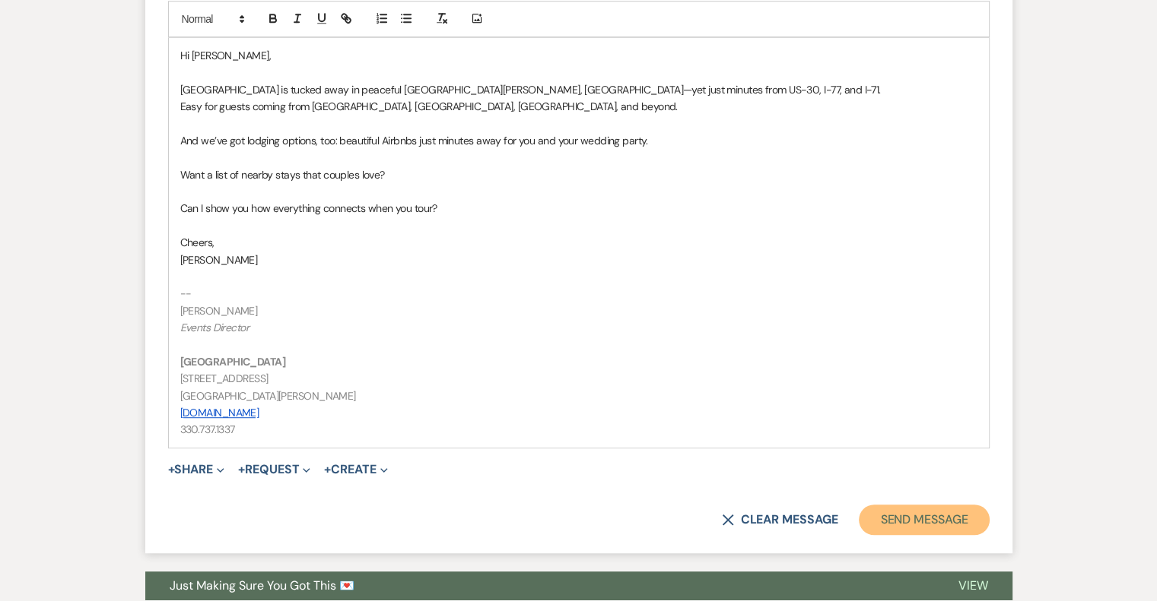
click at [963, 511] on button "Send Message" at bounding box center [924, 520] width 130 height 30
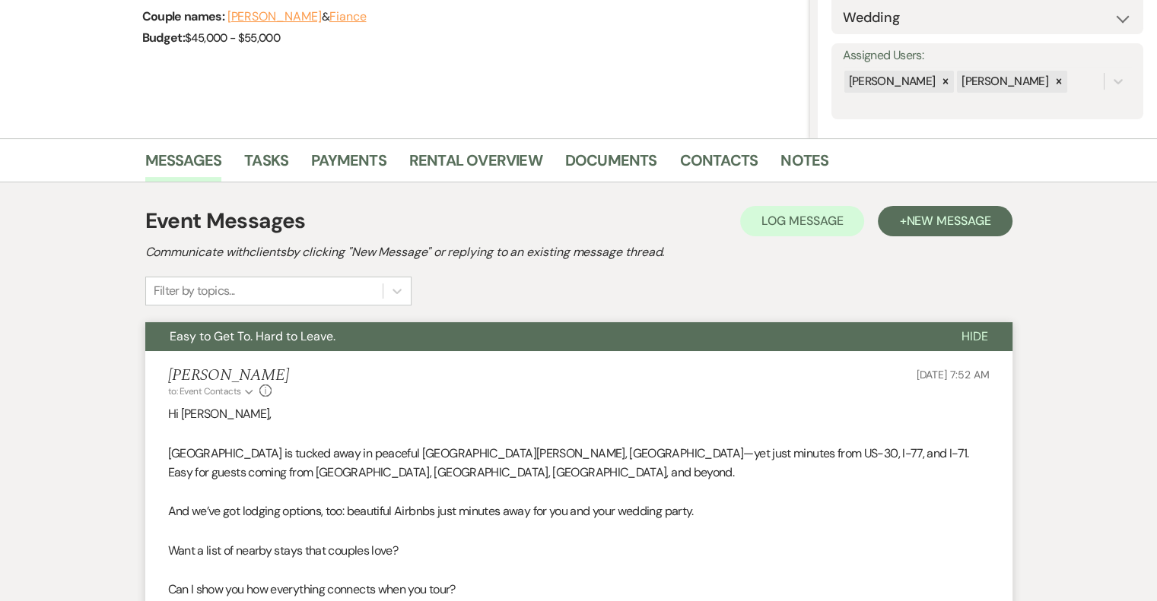
scroll to position [0, 0]
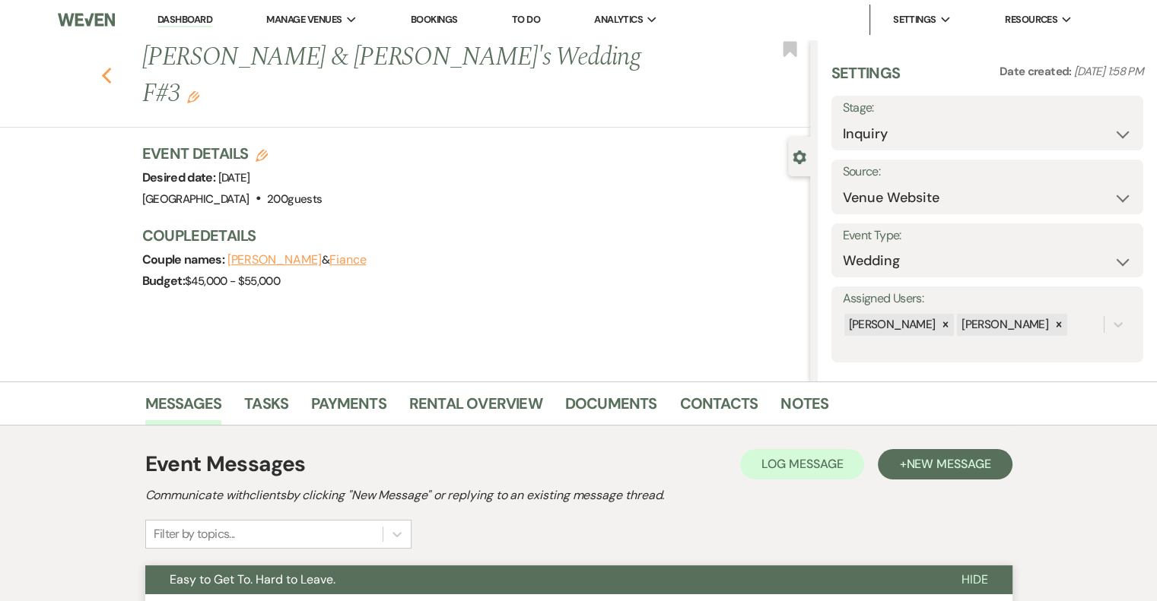
click at [113, 67] on icon "Previous" at bounding box center [106, 76] width 11 height 18
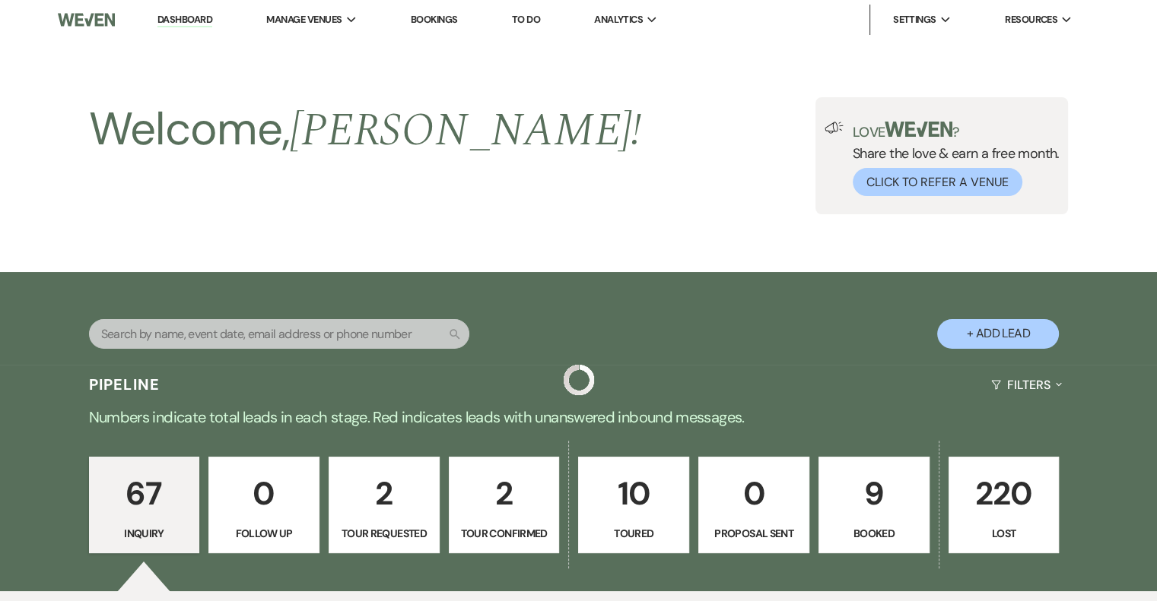
scroll to position [4947, 0]
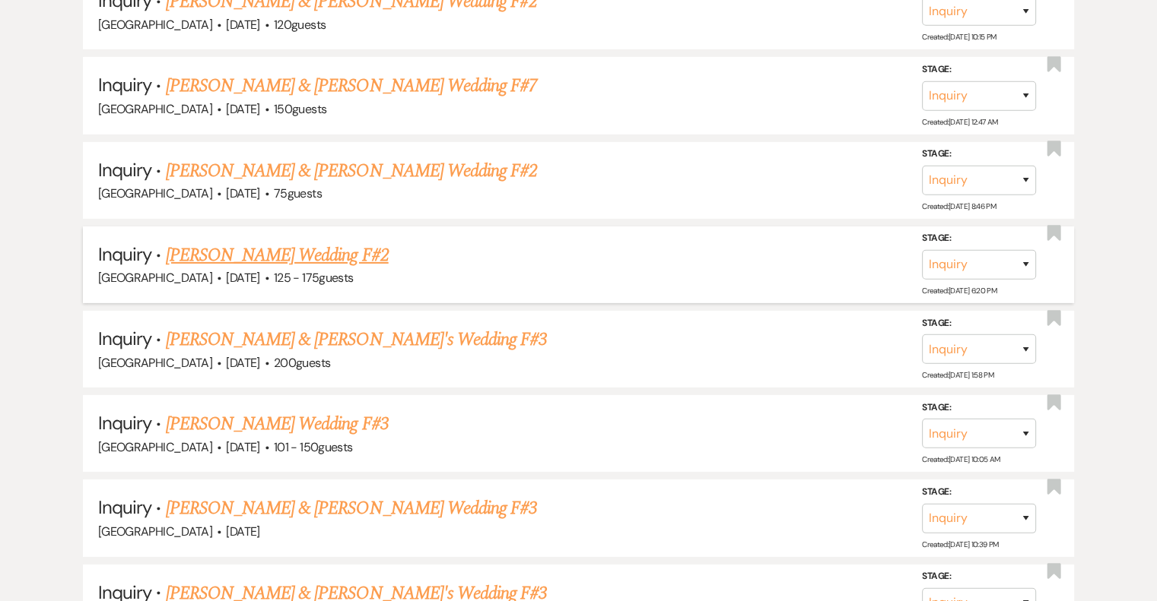
click at [341, 242] on link "[PERSON_NAME] Wedding F#2" at bounding box center [277, 255] width 223 height 27
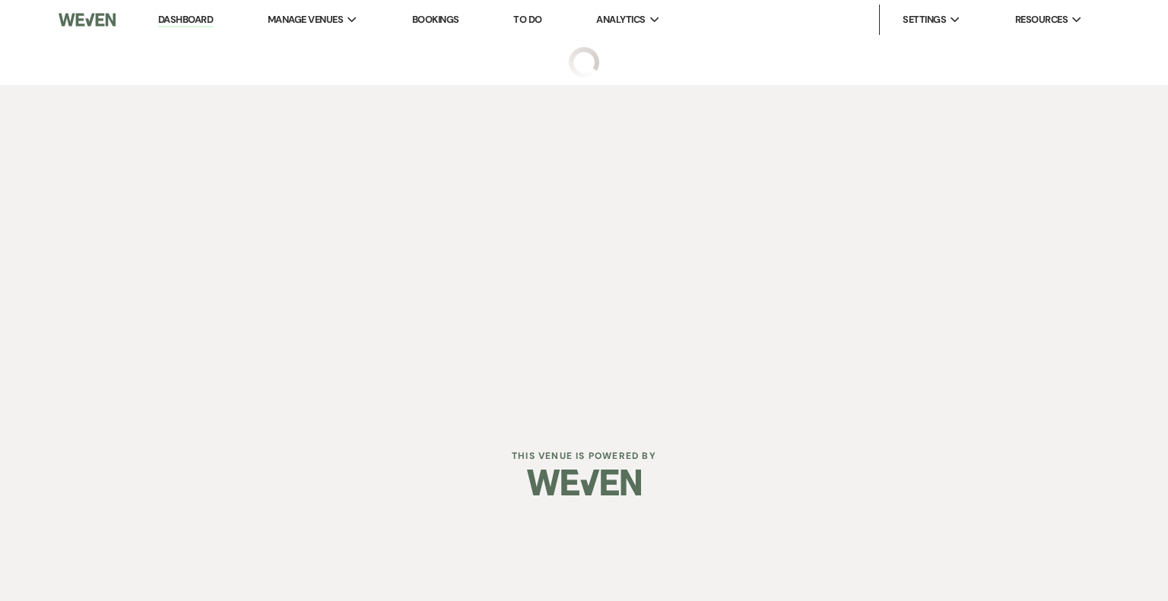
select select "3"
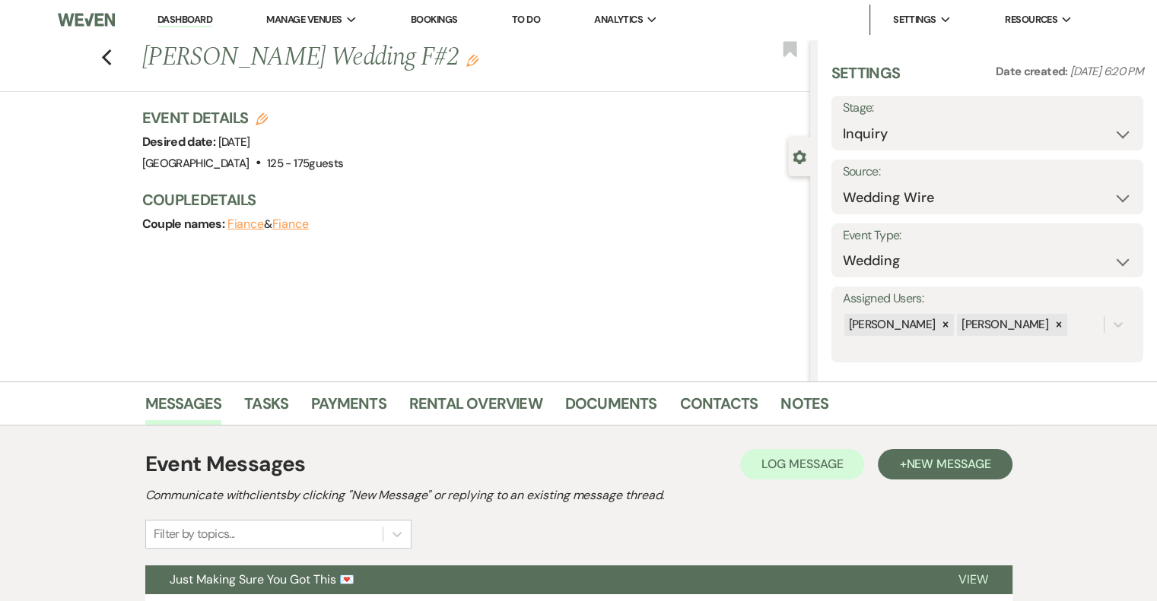
click at [466, 61] on use "button" at bounding box center [472, 61] width 12 height 12
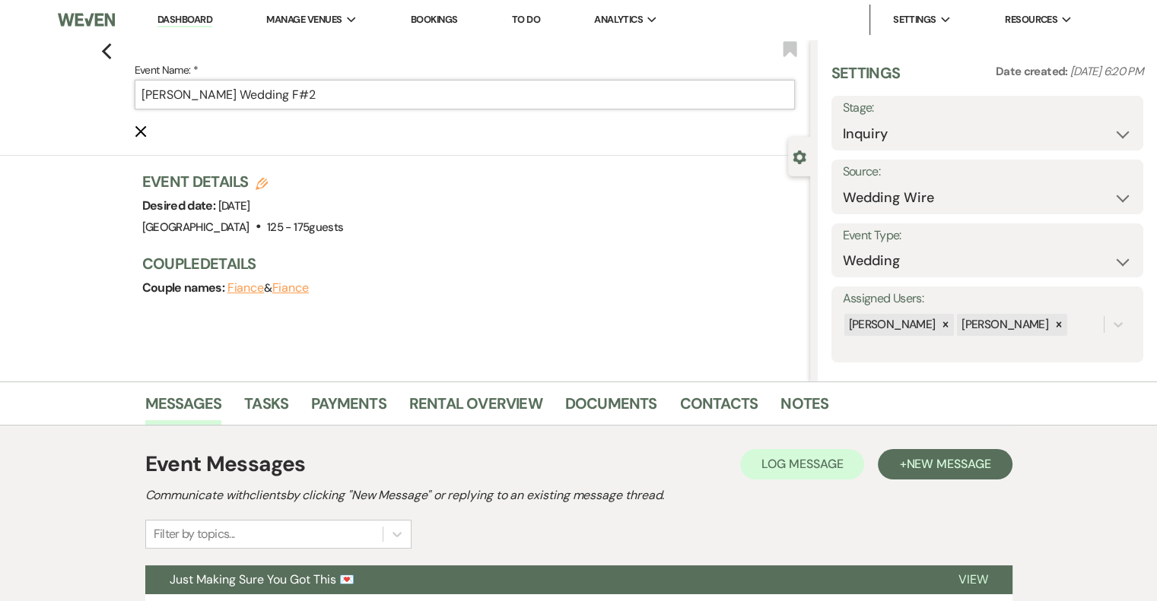
click at [369, 95] on input "[PERSON_NAME] Wedding F#2" at bounding box center [465, 95] width 660 height 30
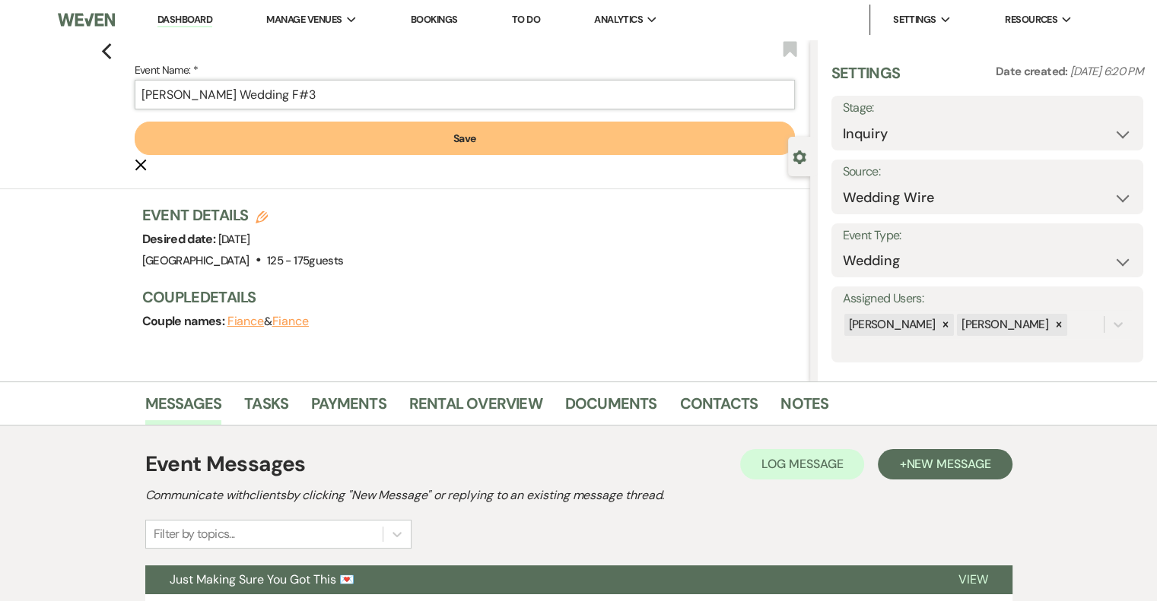
type input "[PERSON_NAME] Wedding F#3"
click at [431, 144] on button "Save" at bounding box center [465, 138] width 660 height 33
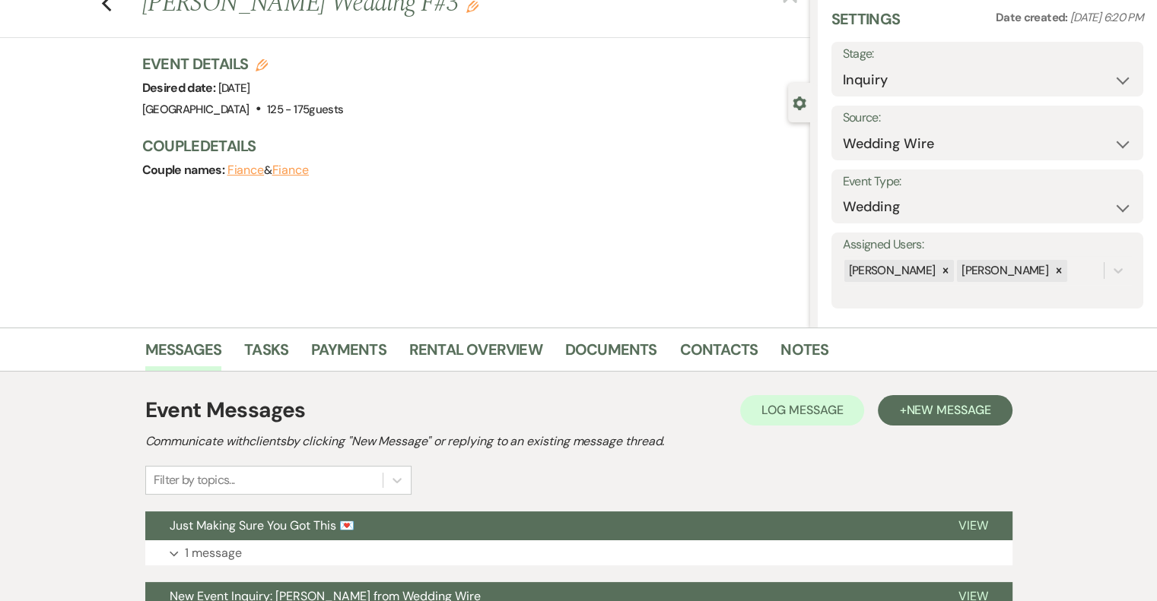
scroll to position [209, 0]
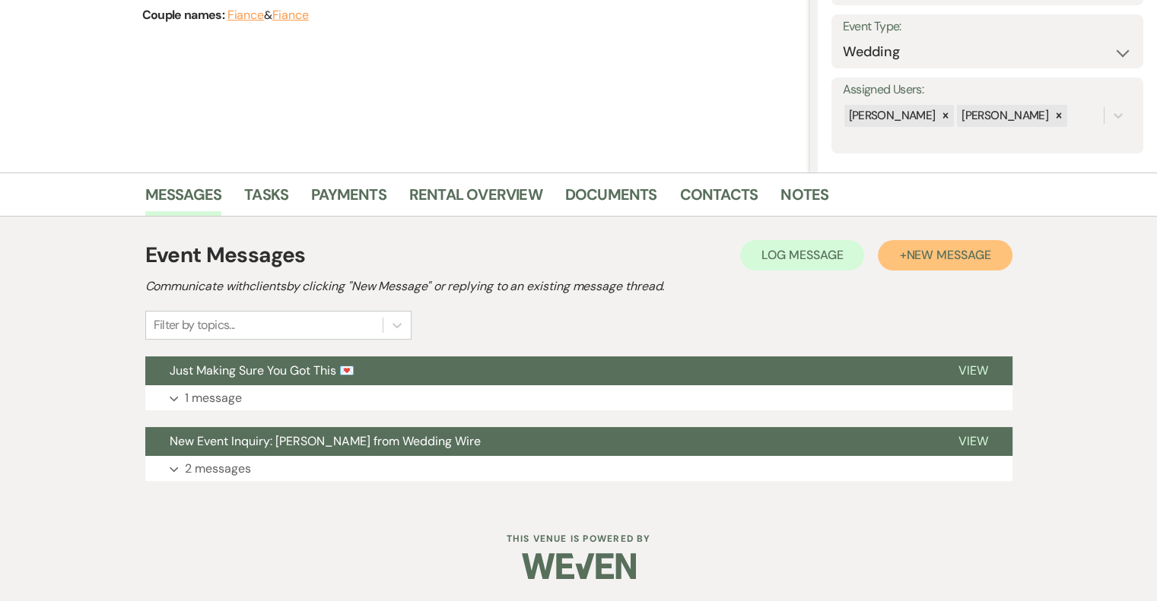
click at [973, 262] on span "New Message" at bounding box center [948, 255] width 84 height 16
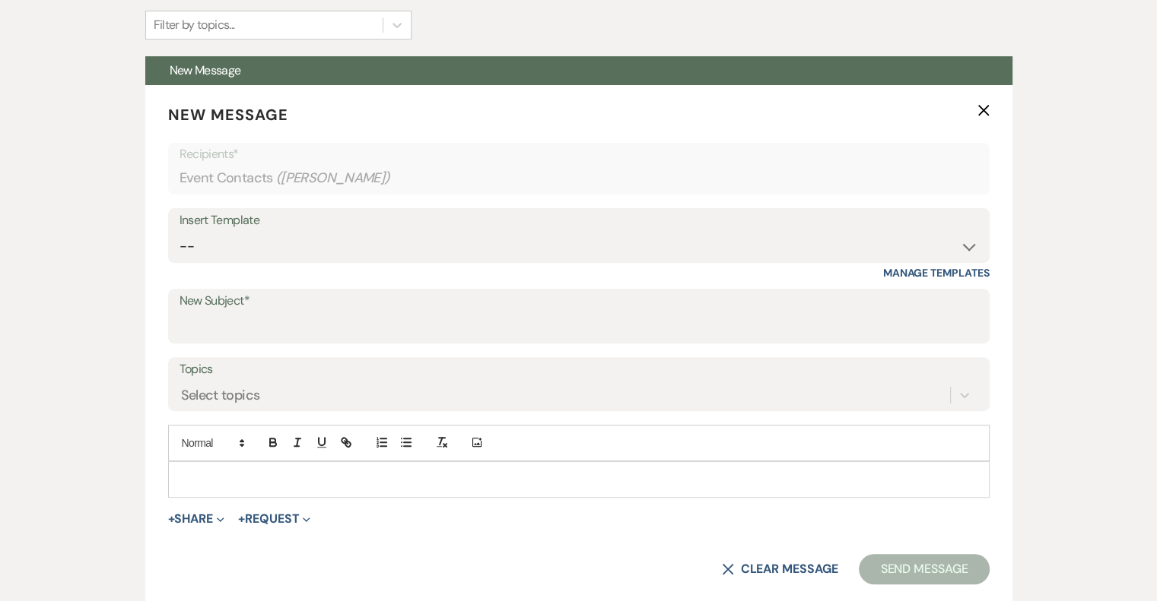
scroll to position [514, 0]
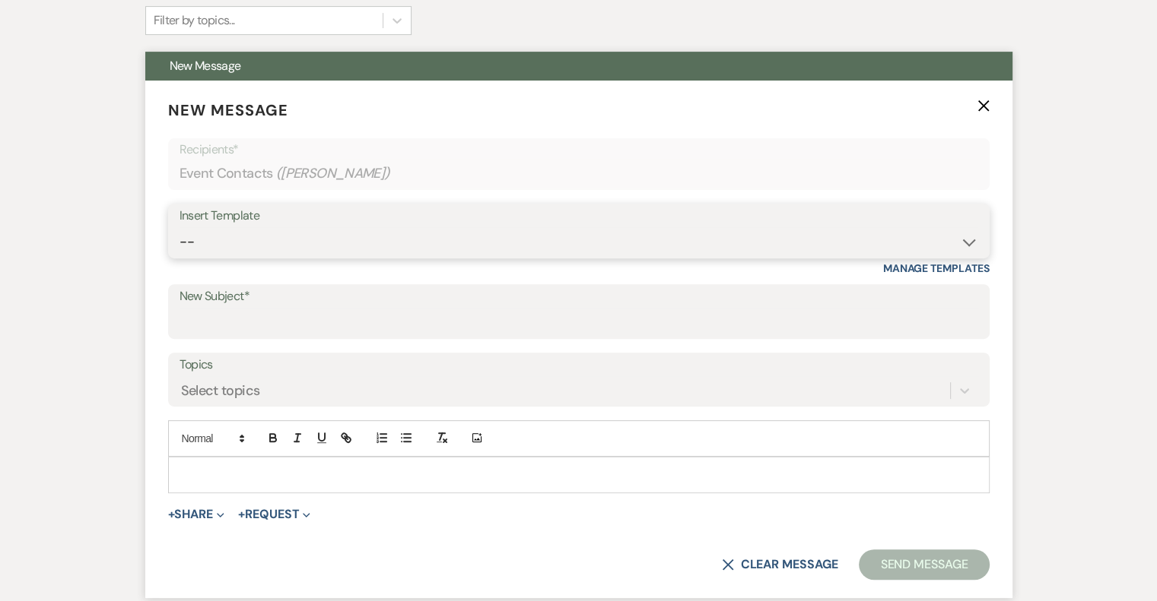
click at [259, 243] on select "-- Email #1 – Thank You for Inquiring WEDDINGS Send Contract: All Events Bookin…" at bounding box center [578, 242] width 798 height 30
select select "5592"
click at [179, 227] on select "-- Email #1 – Thank You for Inquiring WEDDINGS Send Contract: All Events Bookin…" at bounding box center [578, 242] width 798 height 30
type input "Easy to Get To. Hard to Leave."
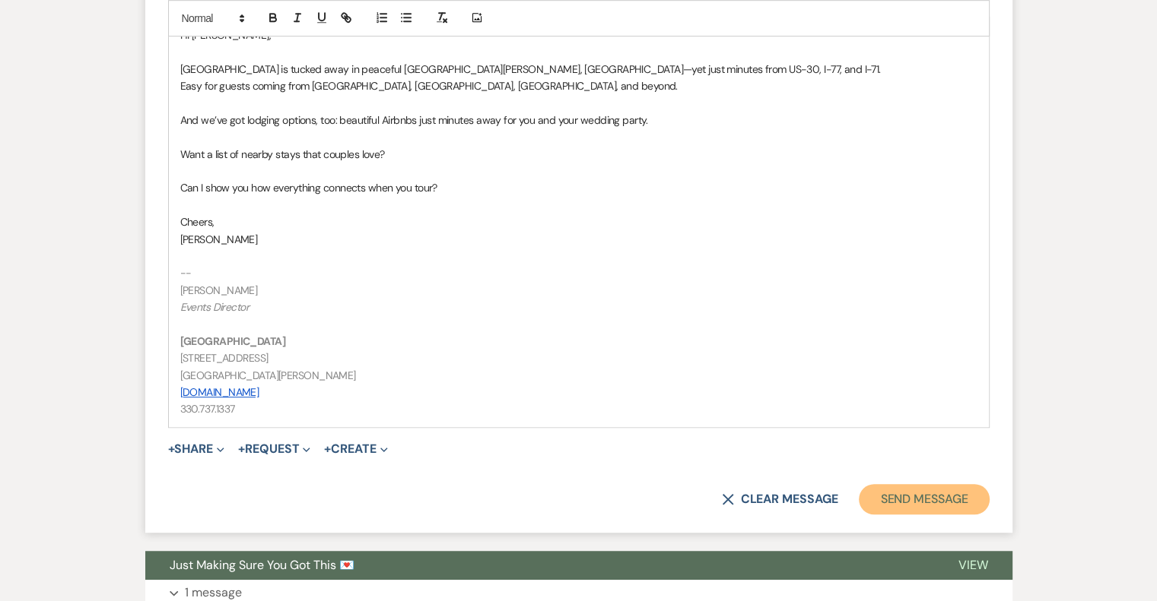
click at [949, 491] on button "Send Message" at bounding box center [924, 499] width 130 height 30
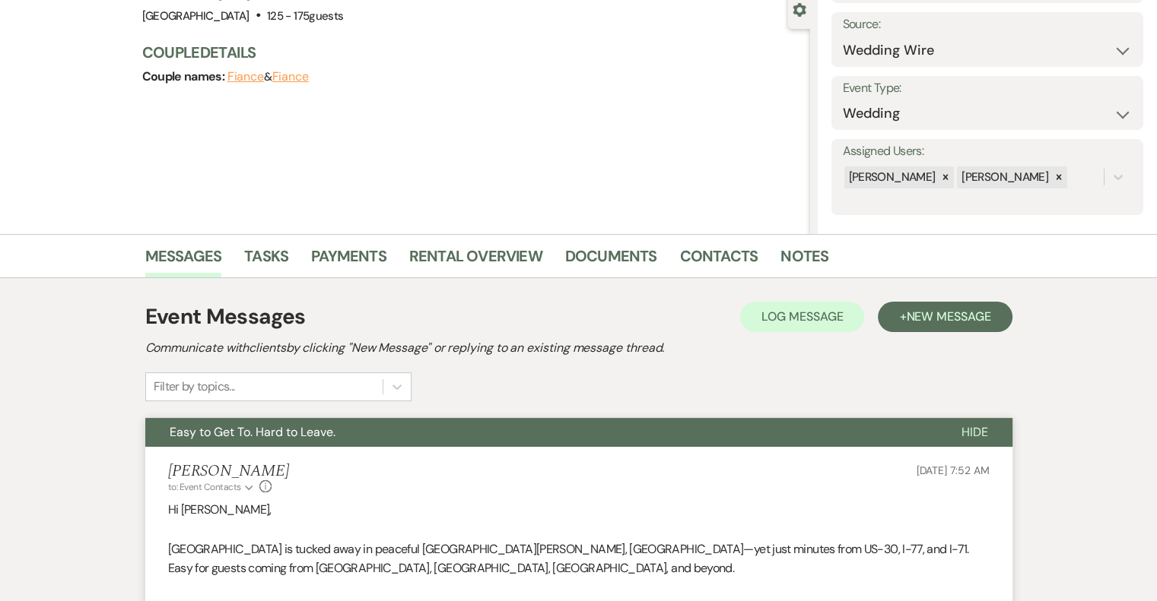
scroll to position [0, 0]
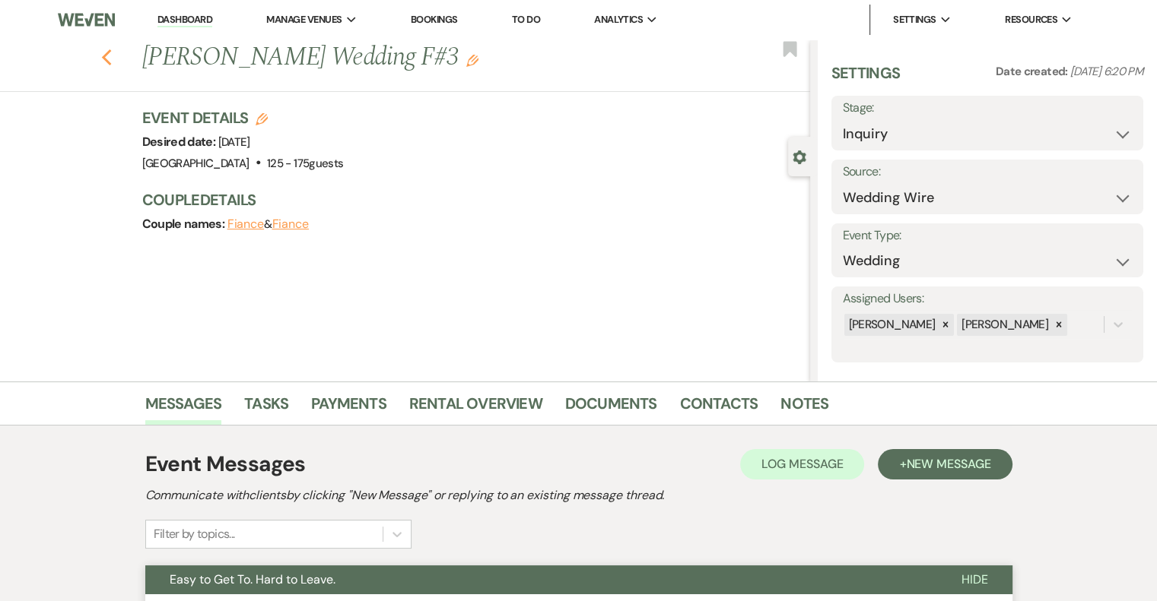
click at [112, 64] on icon "Previous" at bounding box center [106, 58] width 11 height 18
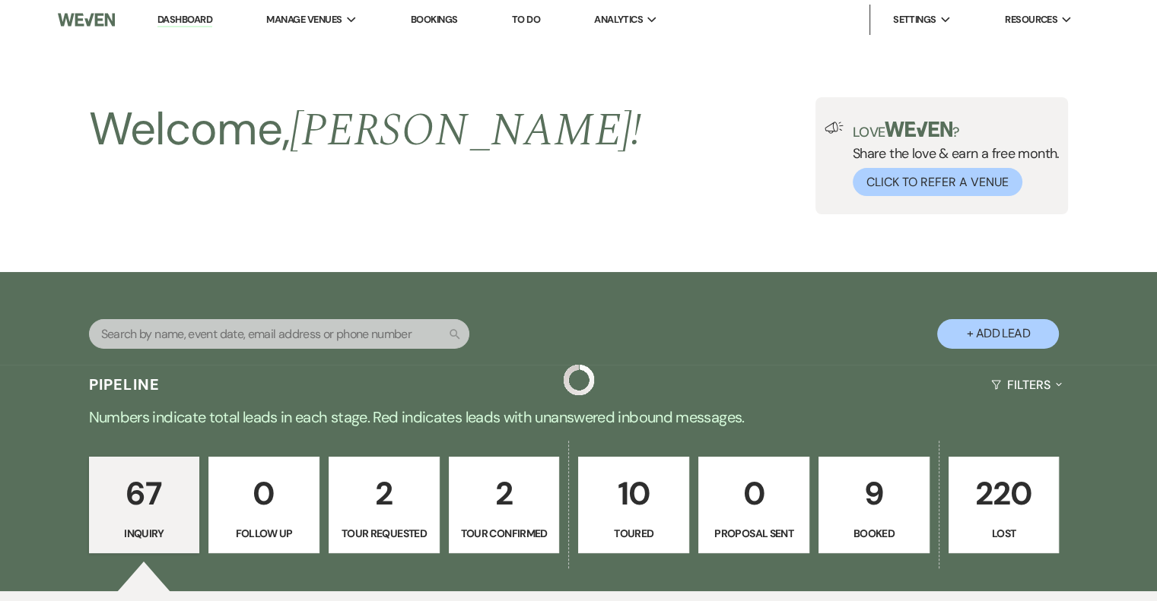
scroll to position [4947, 0]
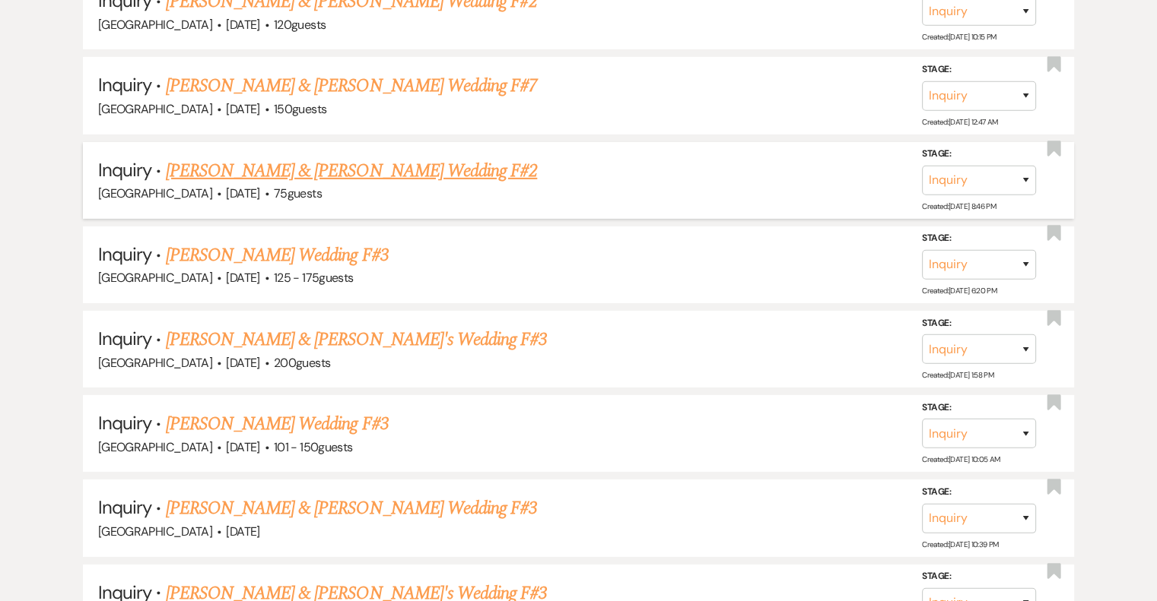
click at [377, 157] on link "[PERSON_NAME] & [PERSON_NAME] Wedding F#2" at bounding box center [352, 170] width 372 height 27
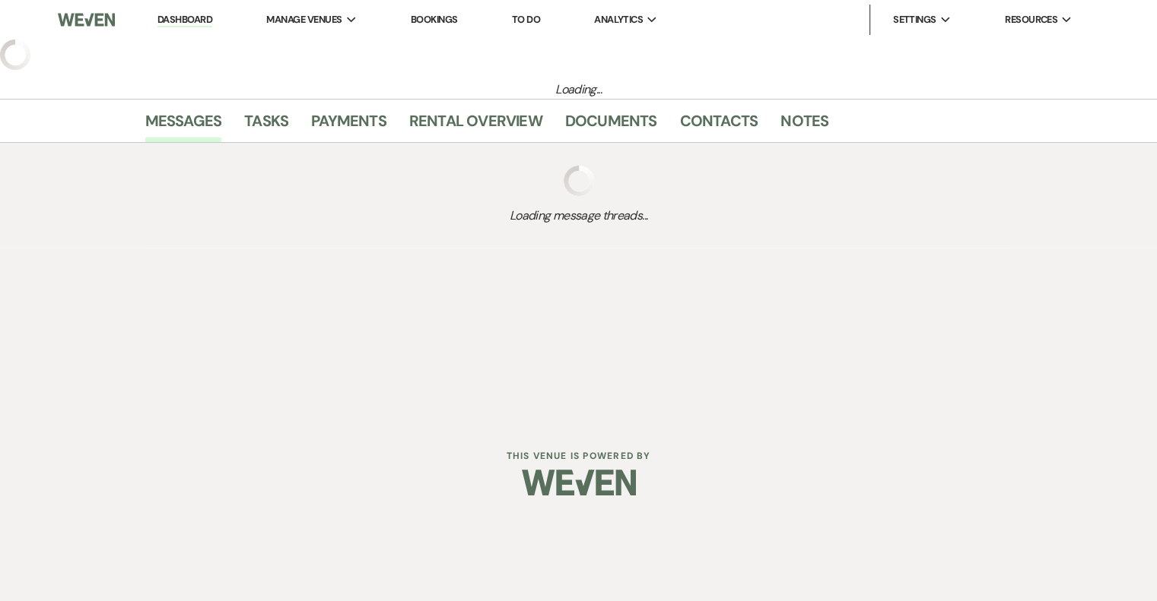
select select "5"
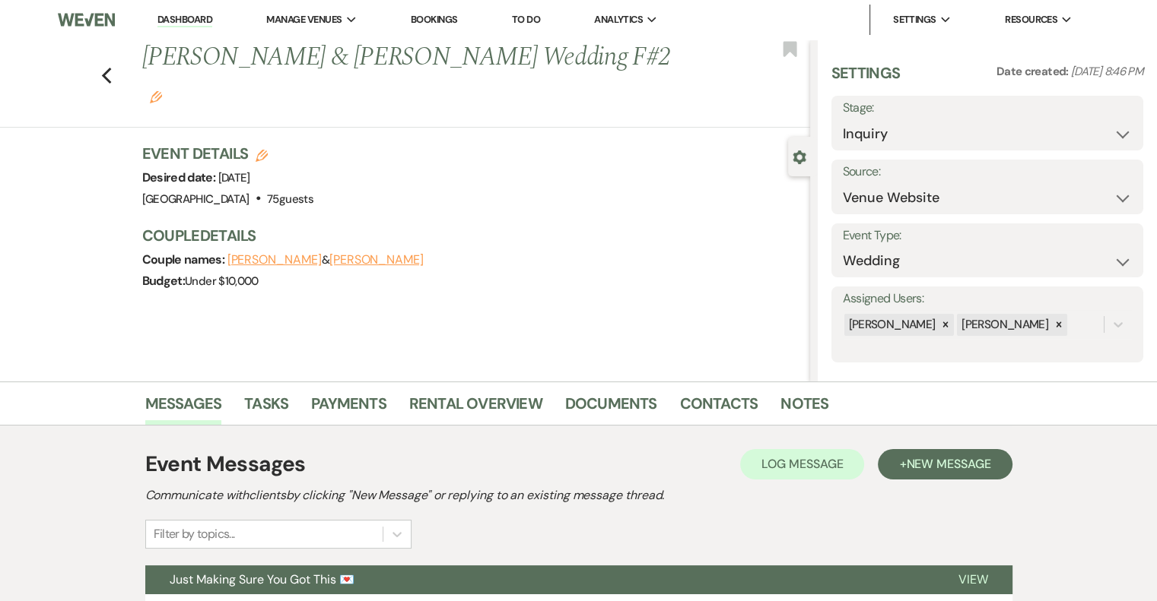
click at [162, 91] on use "button" at bounding box center [156, 97] width 12 height 12
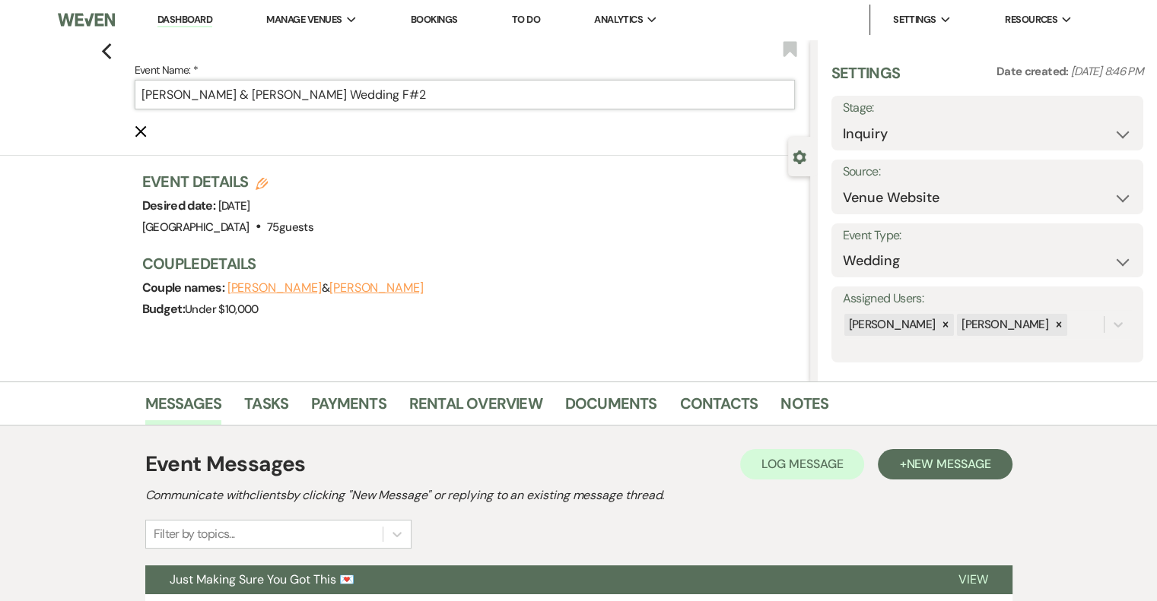
click at [453, 97] on input "[PERSON_NAME] & [PERSON_NAME] Wedding F#2" at bounding box center [465, 95] width 660 height 30
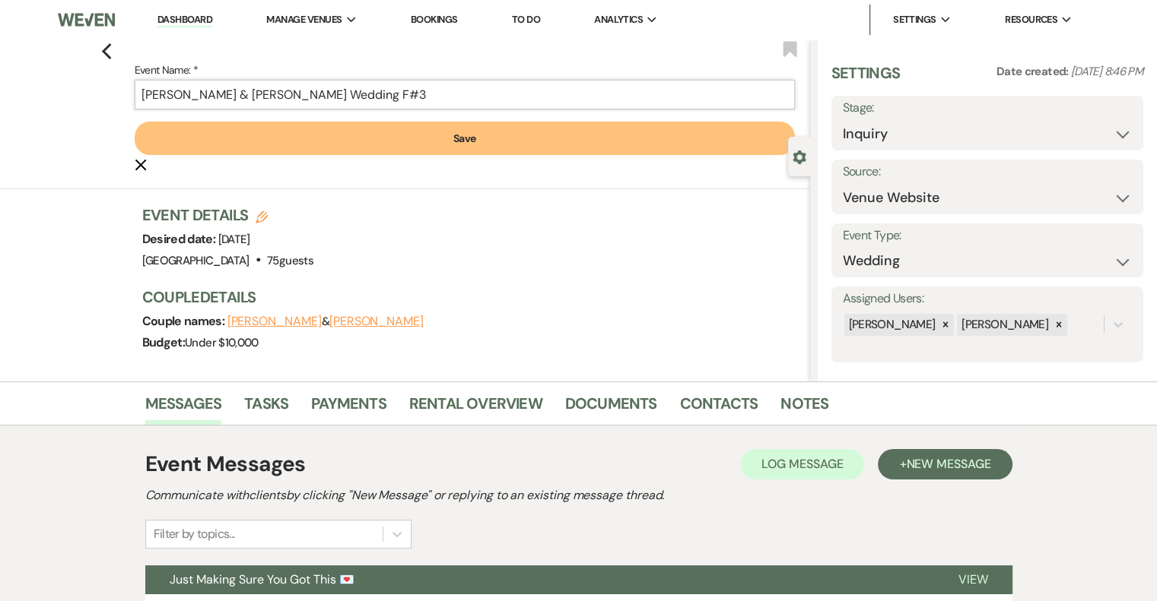
type input "[PERSON_NAME] & [PERSON_NAME] Wedding F#3"
click at [427, 144] on button "Save" at bounding box center [465, 138] width 660 height 33
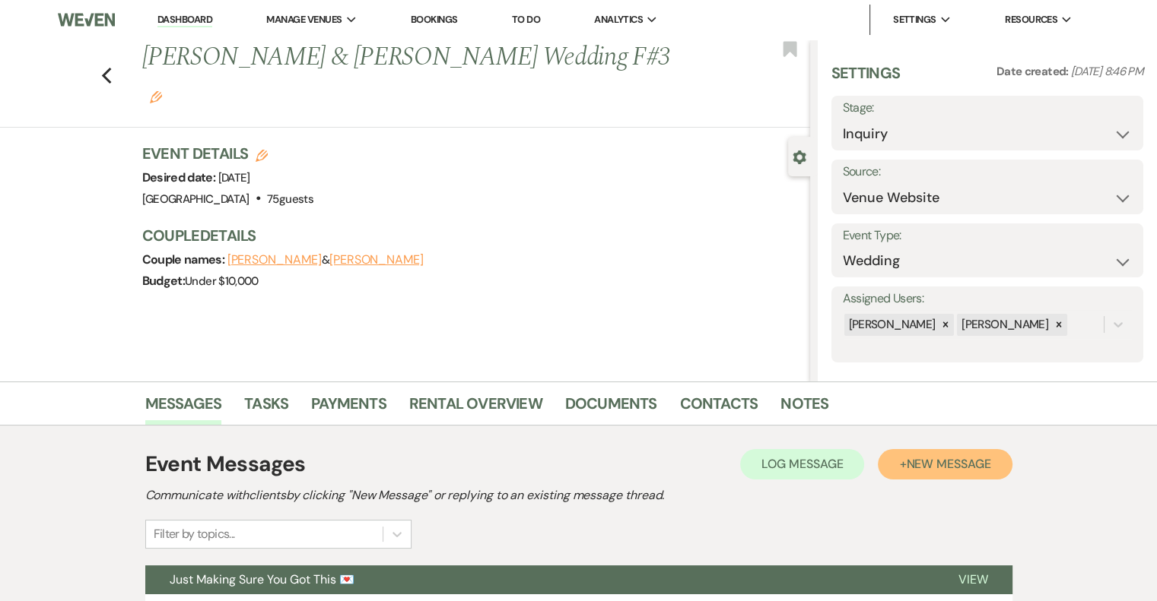
click at [984, 473] on button "+ New Message" at bounding box center [945, 464] width 134 height 30
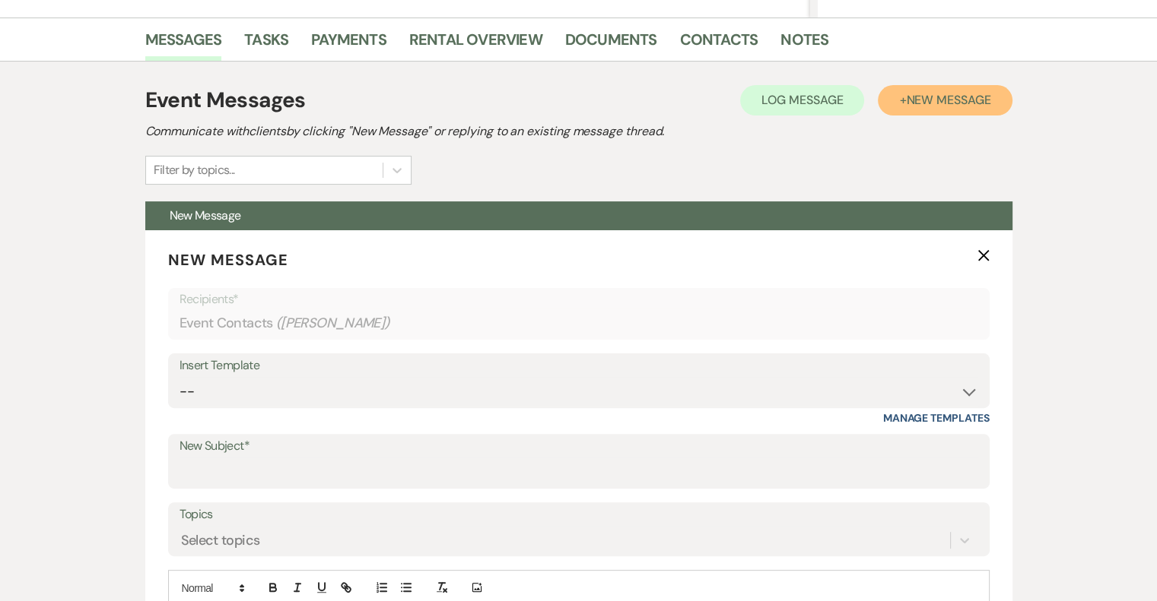
scroll to position [378, 0]
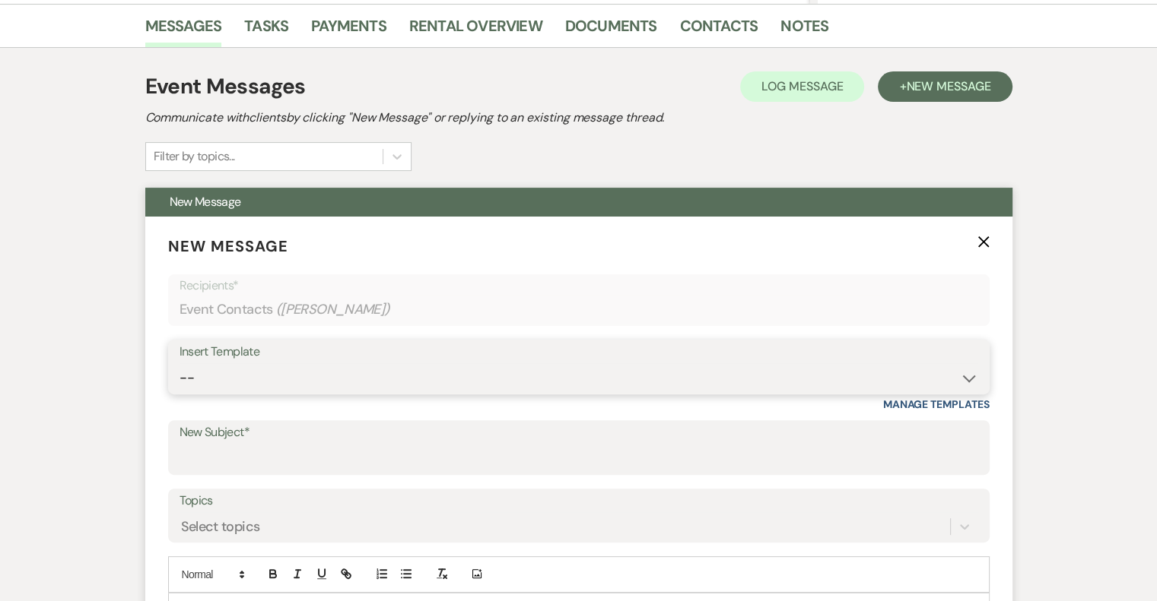
click at [297, 367] on select "-- Email #1 – Thank You for Inquiring WEDDINGS Send Contract: All Events Bookin…" at bounding box center [578, 378] width 798 height 30
select select "5592"
click at [179, 363] on select "-- Email #1 – Thank You for Inquiring WEDDINGS Send Contract: All Events Bookin…" at bounding box center [578, 378] width 798 height 30
type input "Easy to Get To. Hard to Leave."
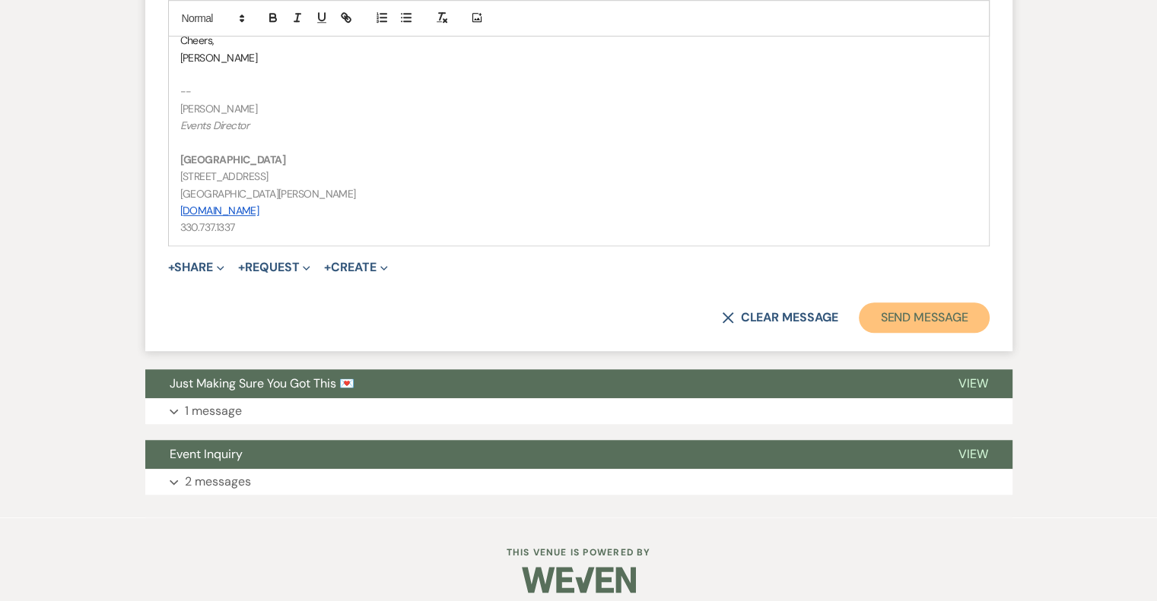
click at [963, 320] on button "Send Message" at bounding box center [924, 318] width 130 height 30
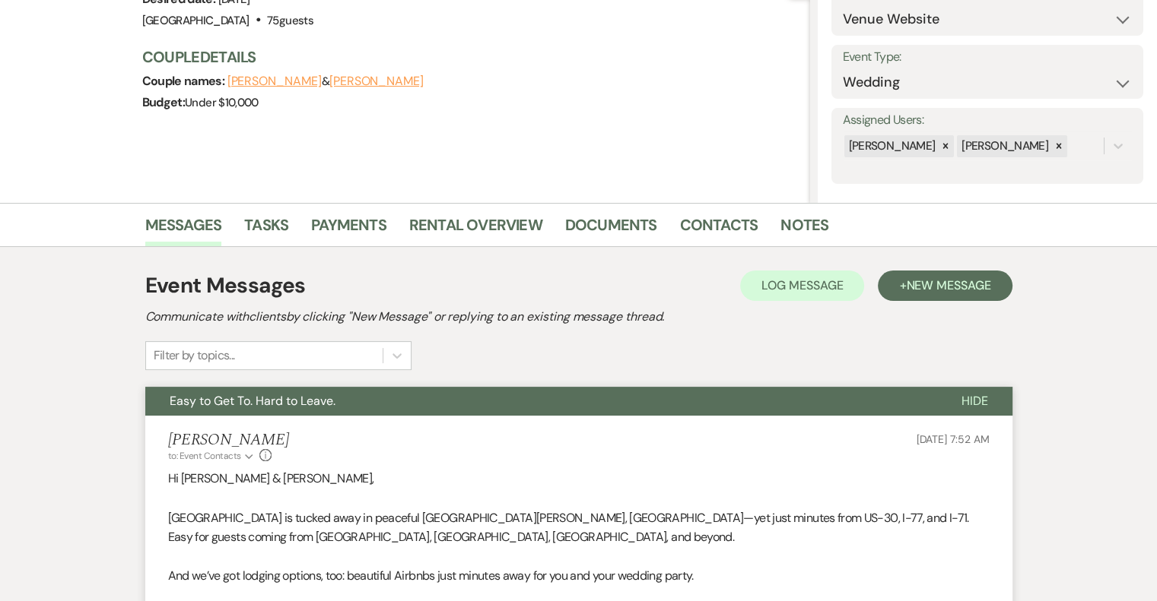
scroll to position [0, 0]
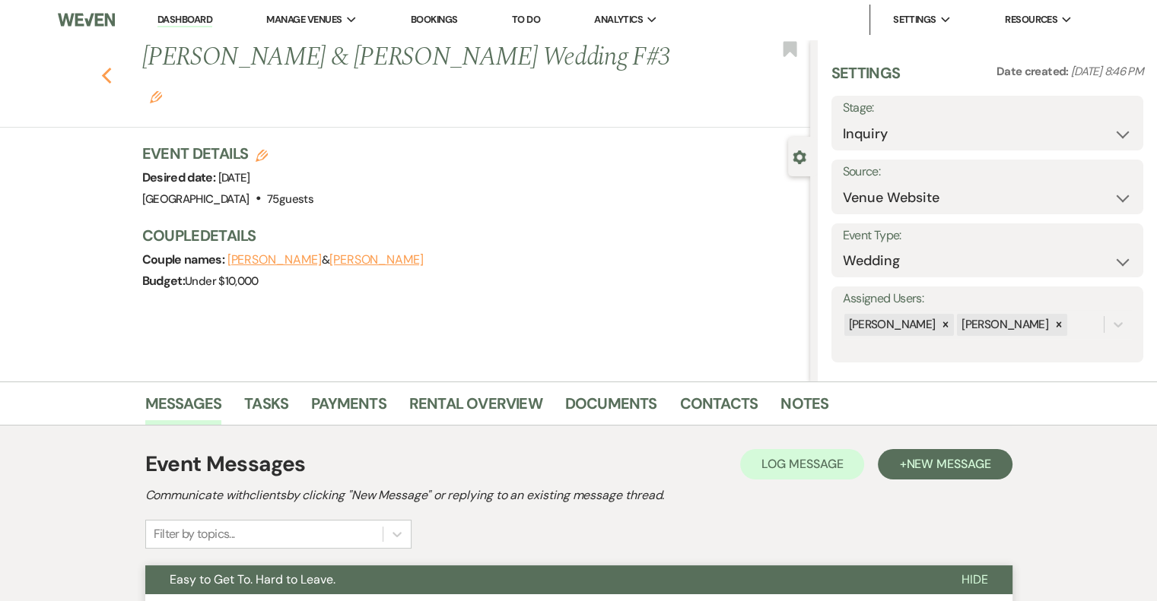
click at [111, 68] on use "button" at bounding box center [106, 76] width 10 height 17
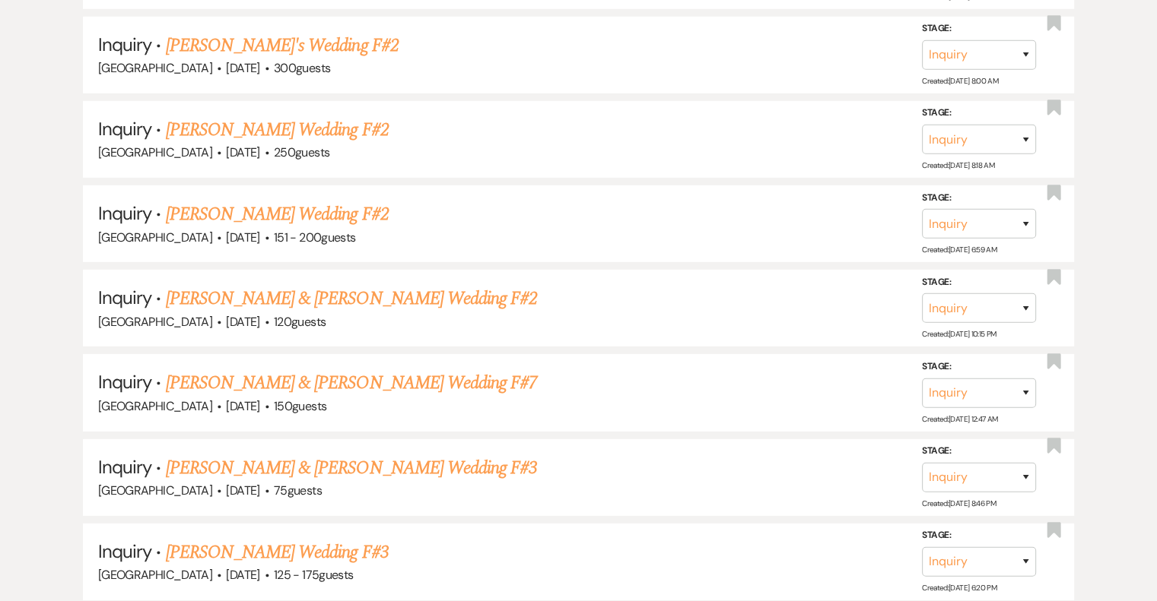
scroll to position [4649, 0]
click at [117, 484] on span "[GEOGRAPHIC_DATA]" at bounding box center [155, 492] width 114 height 16
click at [505, 370] on link "[PERSON_NAME] & [PERSON_NAME] Wedding F#7" at bounding box center [352, 383] width 372 height 27
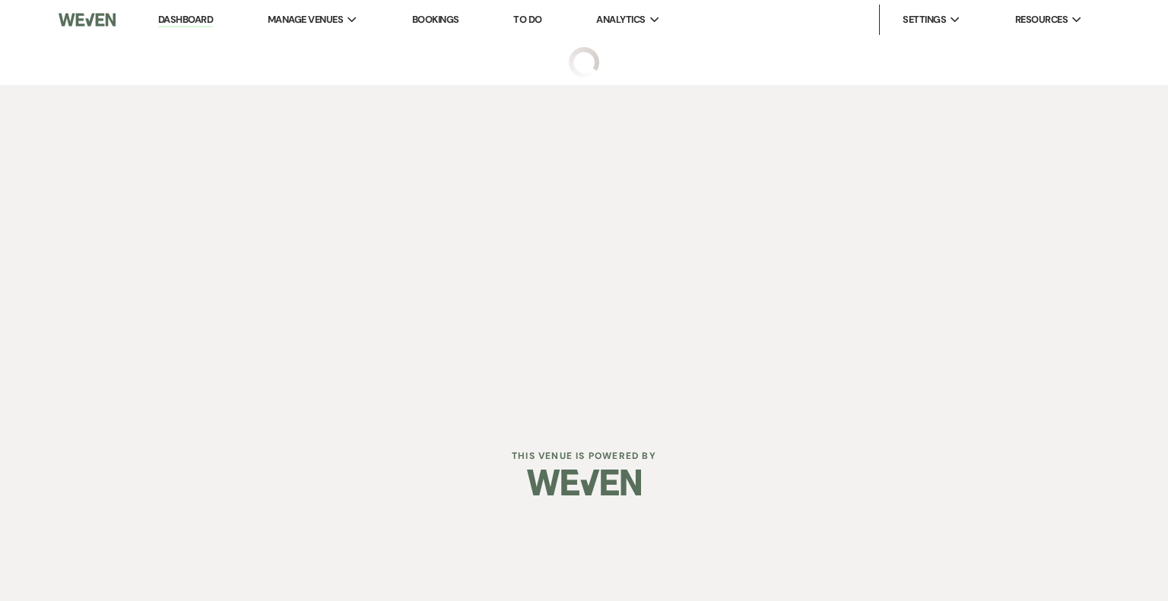
select select "5"
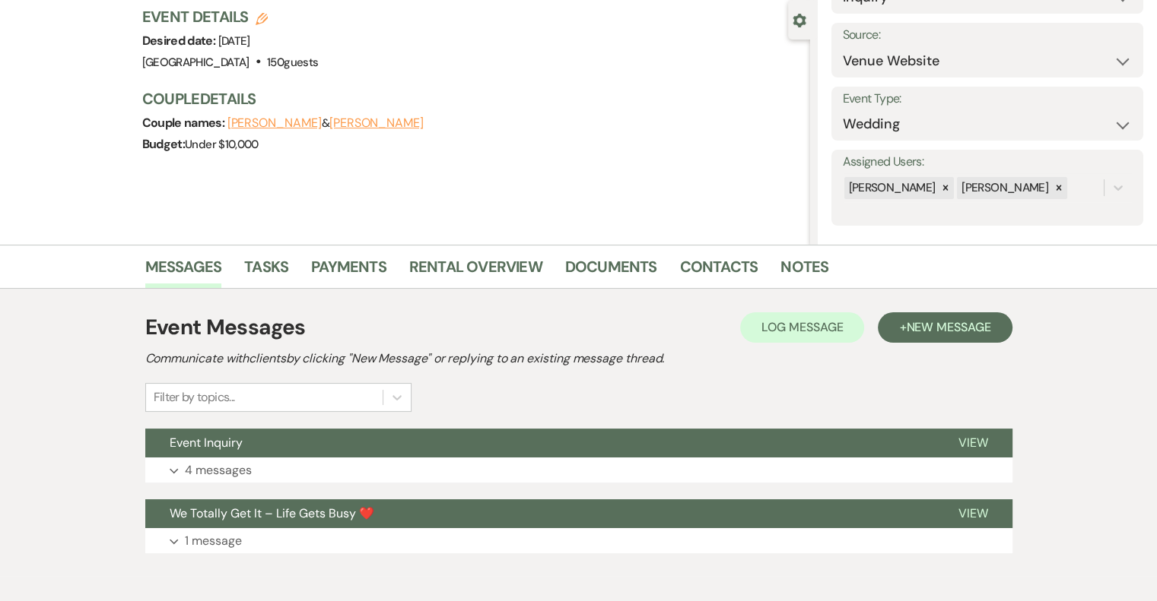
scroll to position [209, 0]
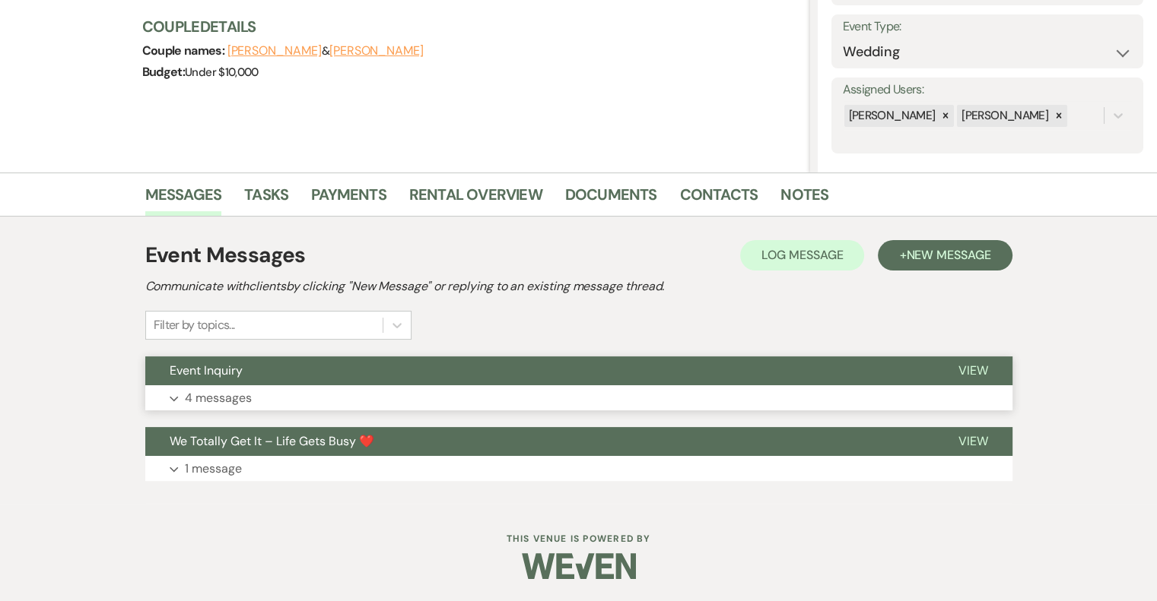
click at [218, 390] on p "4 messages" at bounding box center [218, 399] width 67 height 20
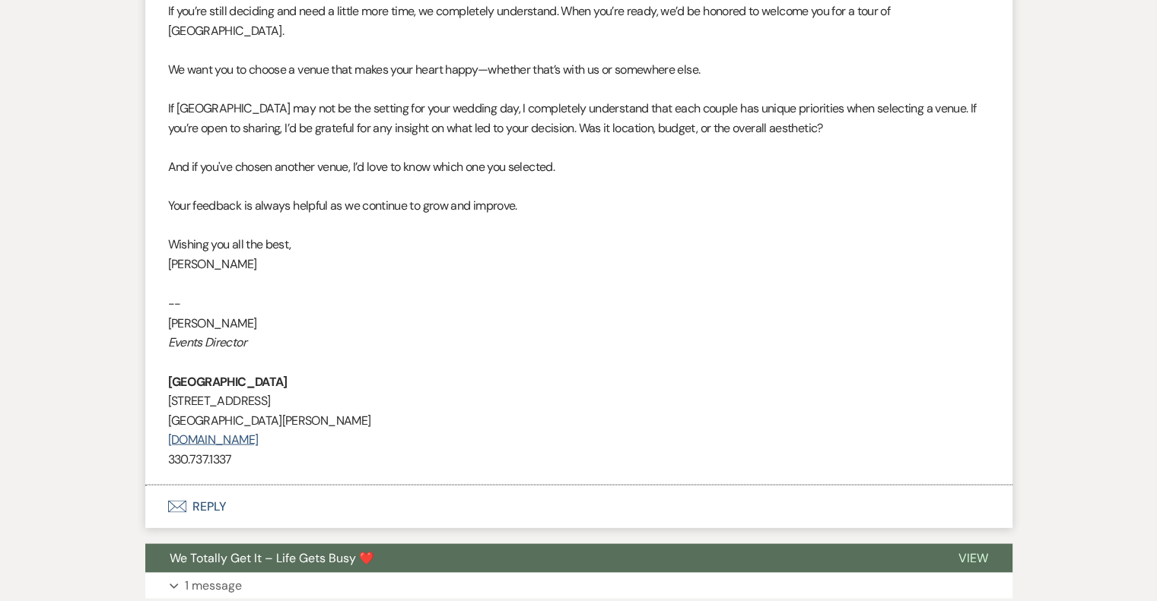
scroll to position [2728, 0]
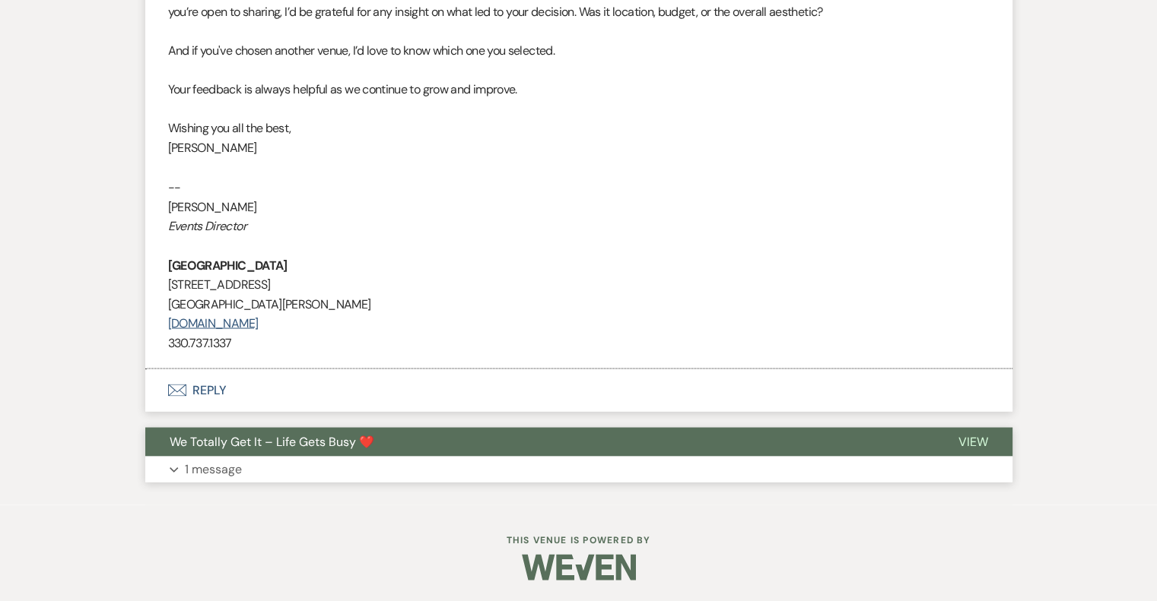
click at [207, 465] on p "1 message" at bounding box center [213, 469] width 57 height 20
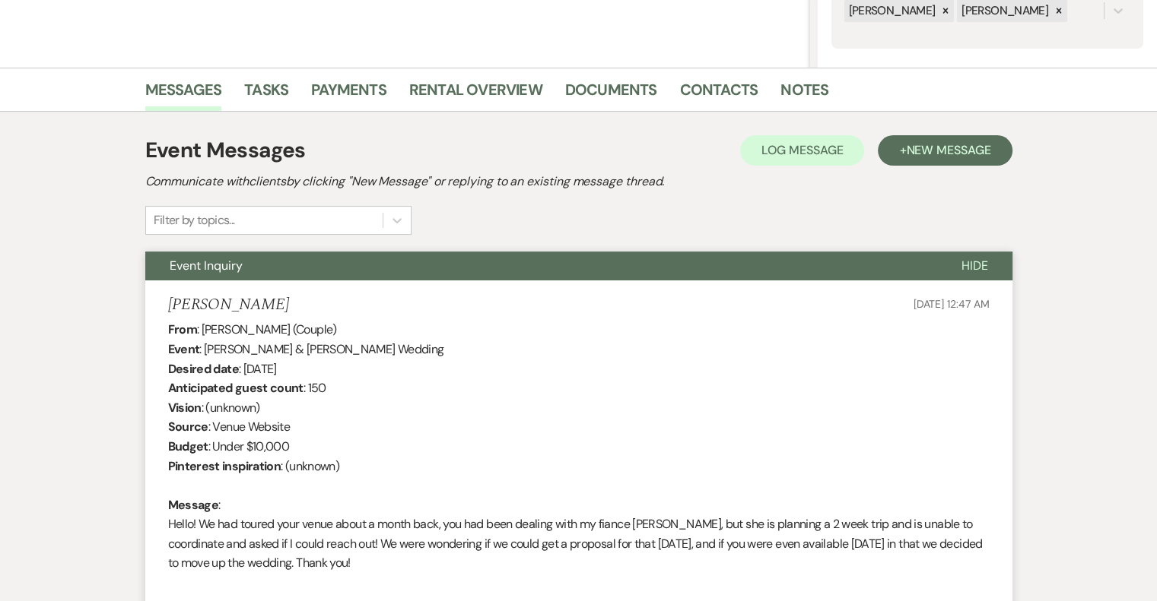
scroll to position [0, 0]
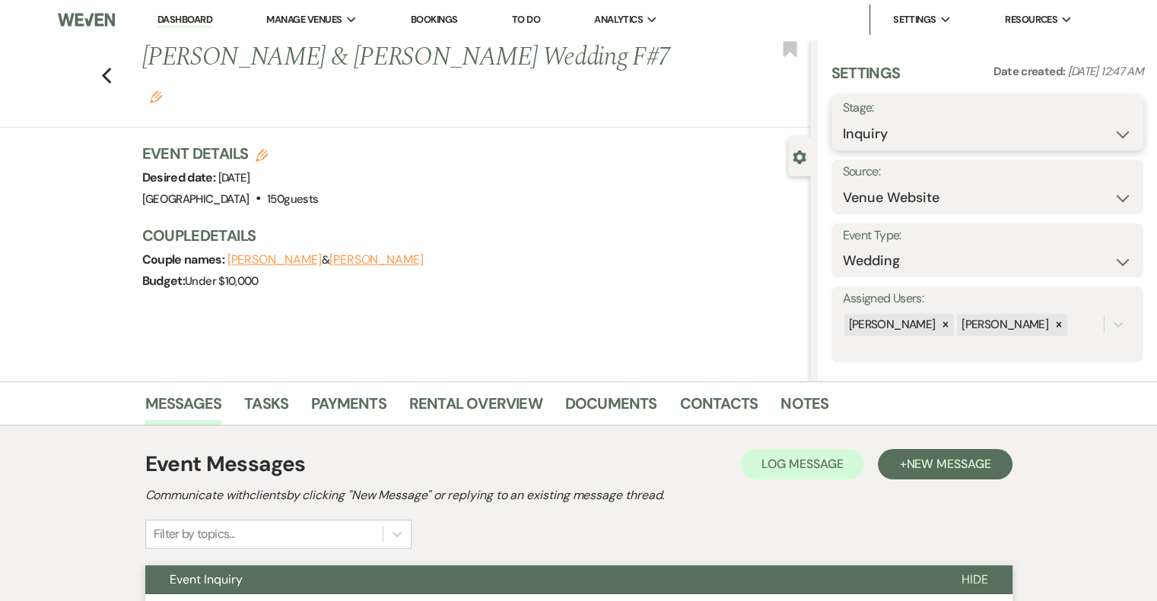
click at [1007, 125] on select "Inquiry Follow Up Tour Requested Tour Confirmed Toured Proposal Sent Booked Lost" at bounding box center [987, 134] width 289 height 30
select select "8"
click at [843, 119] on select "Inquiry Follow Up Tour Requested Tour Confirmed Toured Proposal Sent Booked Lost" at bounding box center [987, 134] width 289 height 30
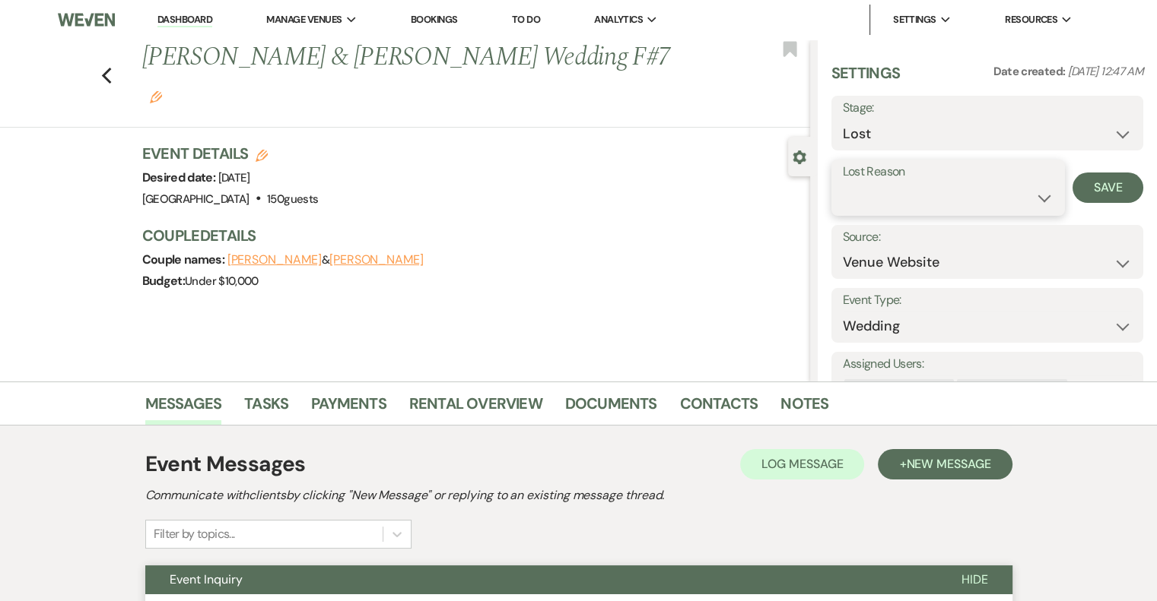
click at [972, 187] on select "Booked Elsewhere Budget Date Unavailable No Response Not a Good Match Capacity …" at bounding box center [948, 198] width 211 height 30
select select "5"
click at [843, 183] on select "Booked Elsewhere Budget Date Unavailable No Response Not a Good Match Capacity …" at bounding box center [948, 198] width 211 height 30
click at [1102, 188] on button "Save" at bounding box center [1107, 188] width 71 height 30
click at [113, 75] on icon "Previous" at bounding box center [106, 76] width 11 height 18
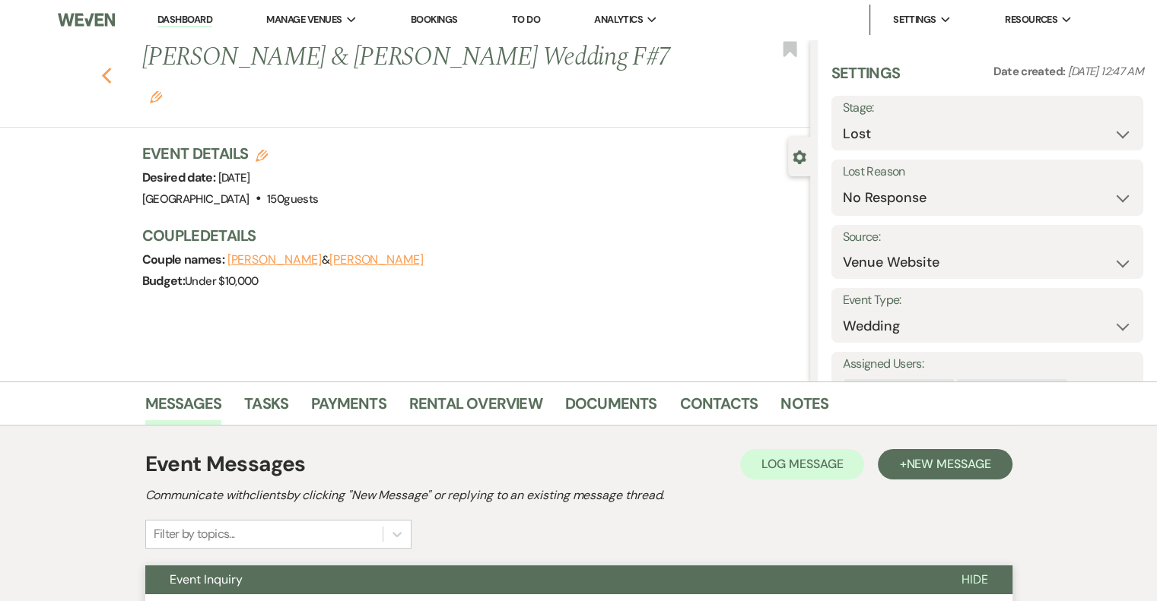
select select "8"
select select "5"
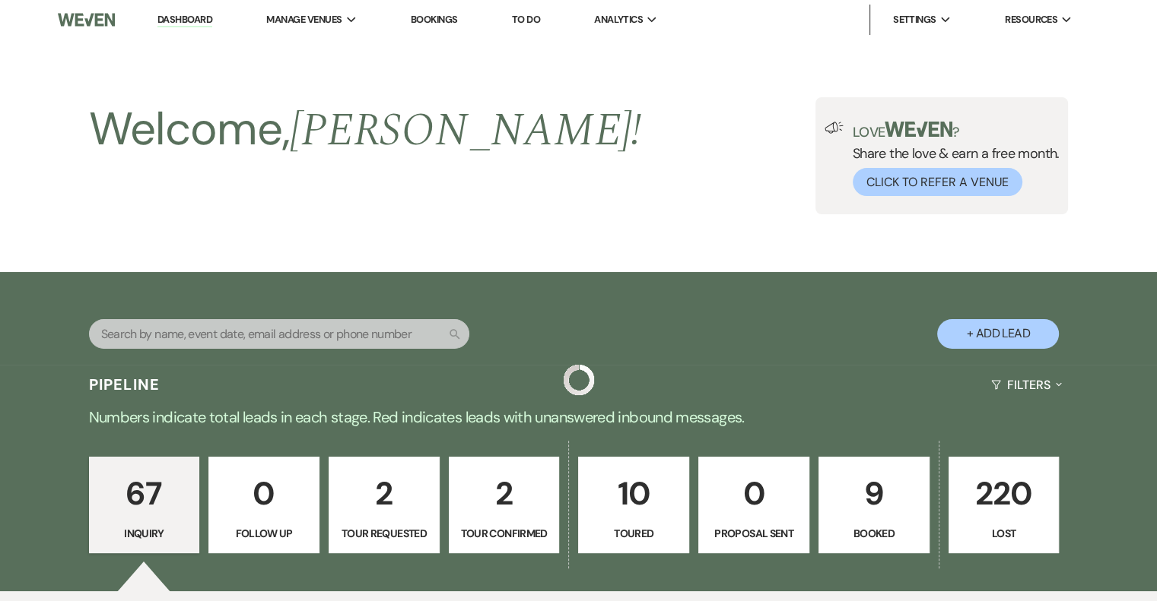
scroll to position [4649, 0]
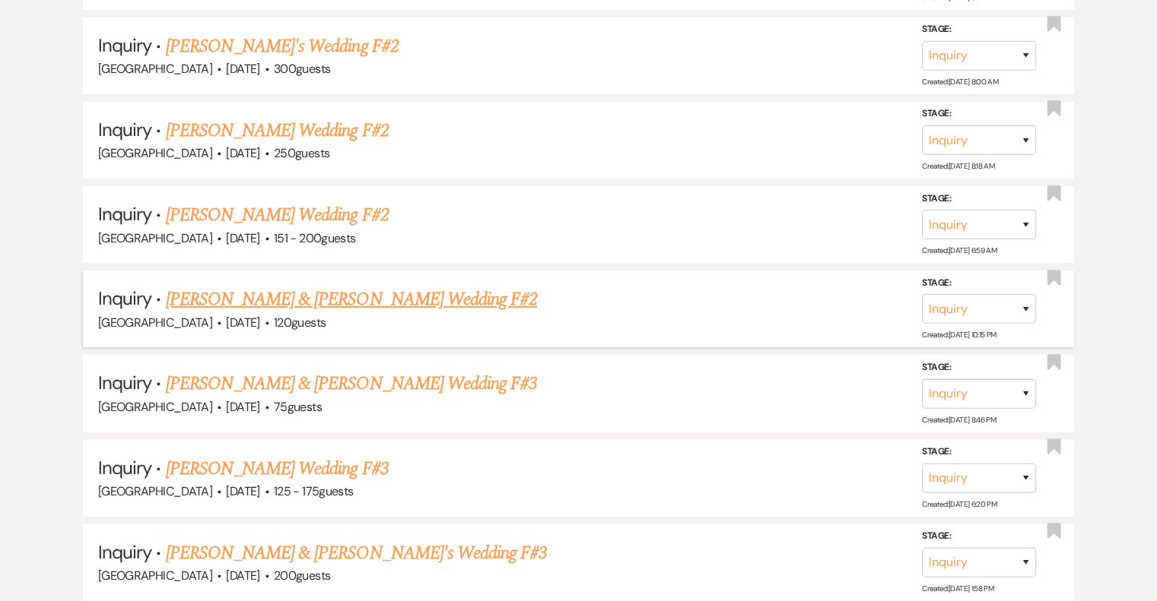
click at [410, 286] on link "[PERSON_NAME] & [PERSON_NAME] Wedding F#2" at bounding box center [352, 299] width 372 height 27
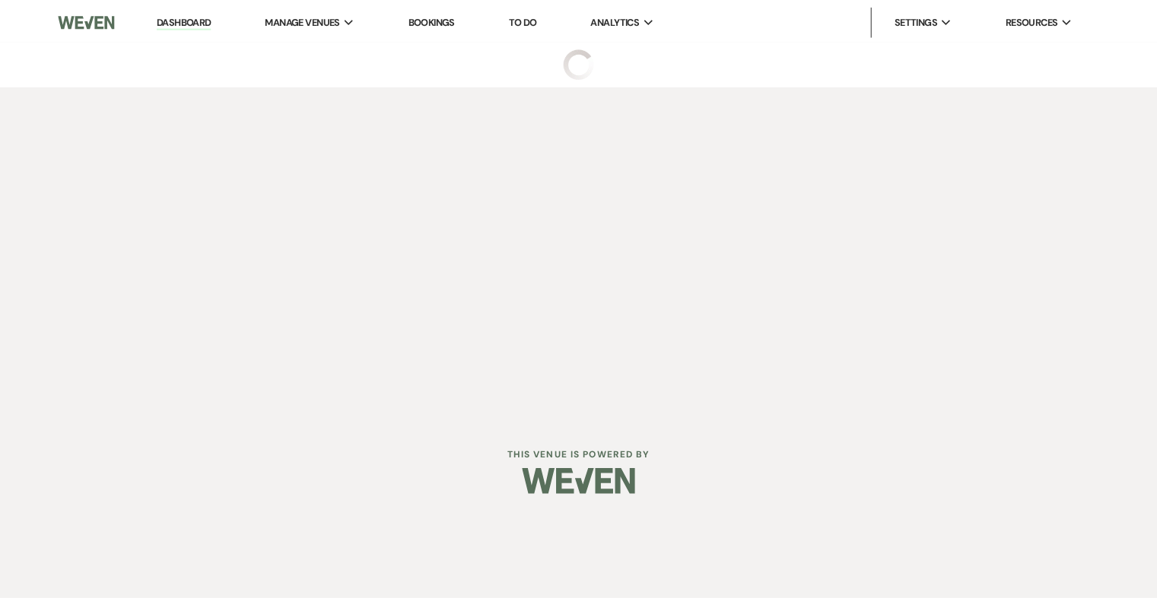
select select "5"
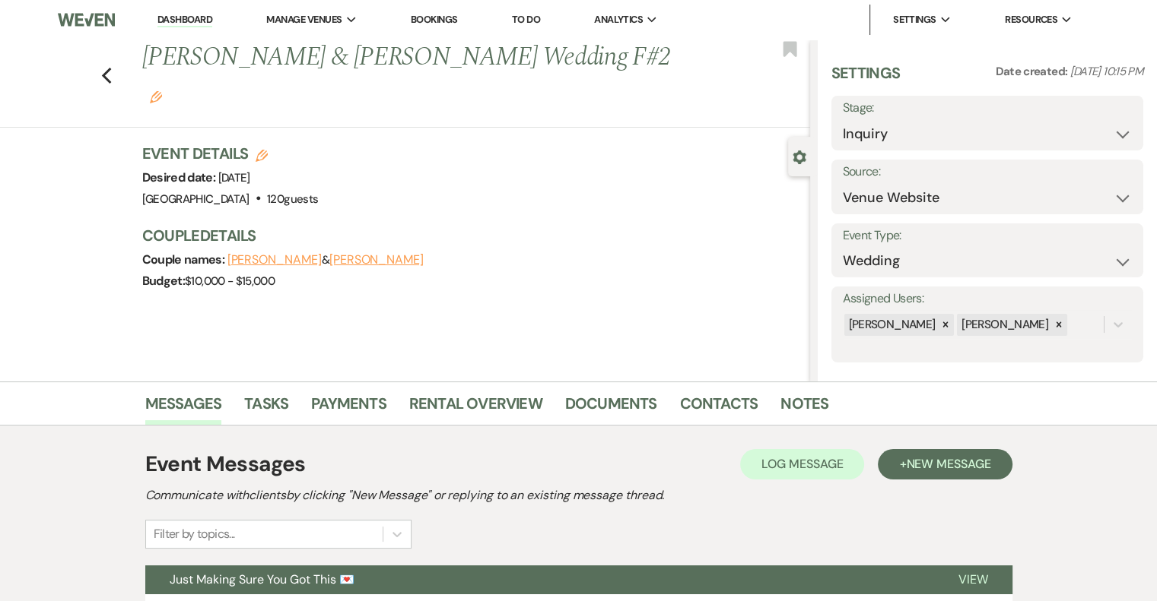
click at [162, 91] on icon "Edit" at bounding box center [156, 97] width 12 height 12
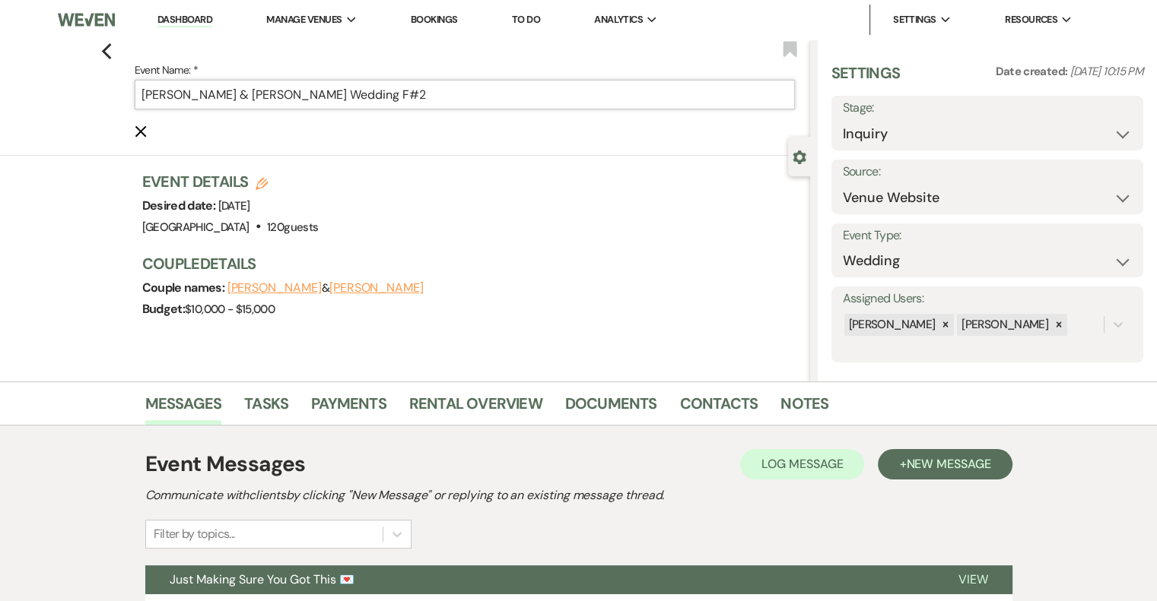
click at [459, 97] on input "[PERSON_NAME] & [PERSON_NAME] Wedding F#2" at bounding box center [465, 95] width 660 height 30
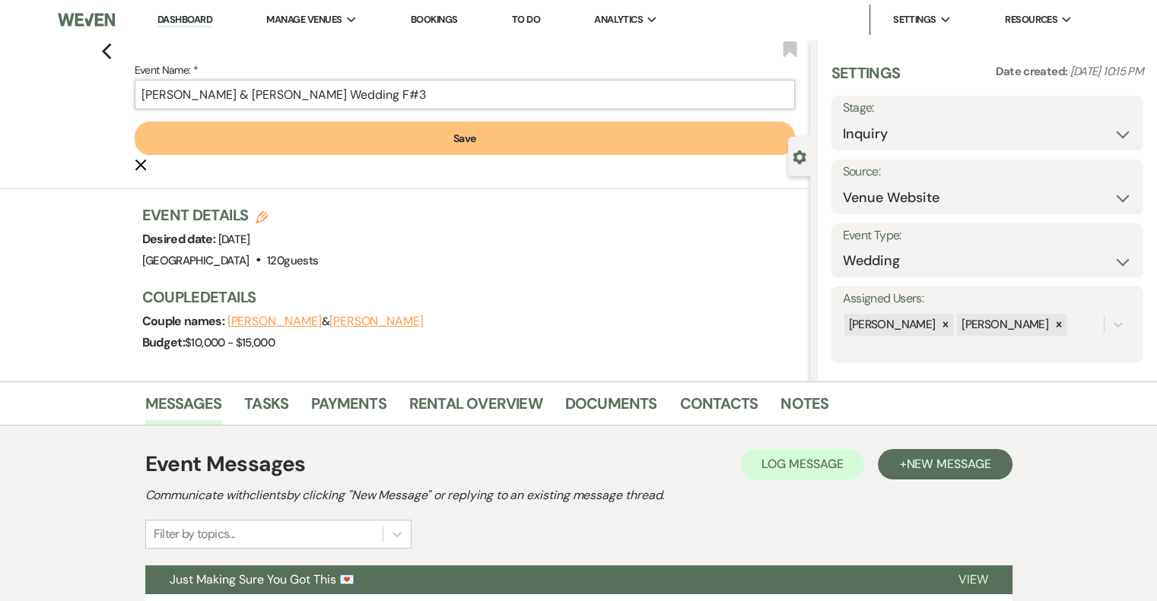
type input "[PERSON_NAME] & [PERSON_NAME] Wedding F#3"
click at [430, 140] on button "Save" at bounding box center [465, 138] width 660 height 33
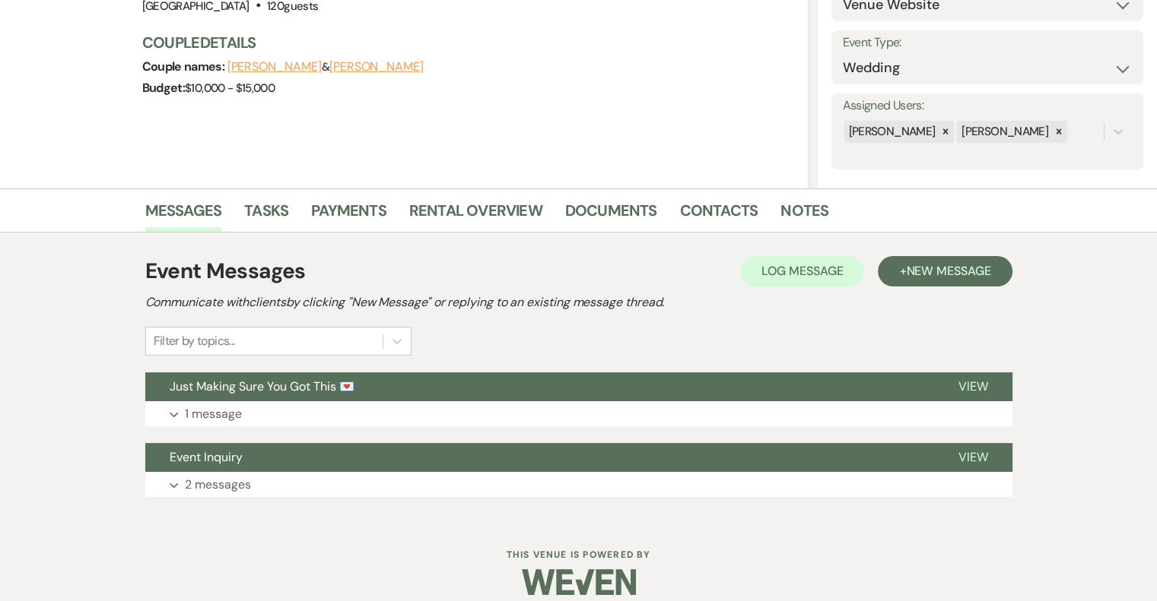
scroll to position [209, 0]
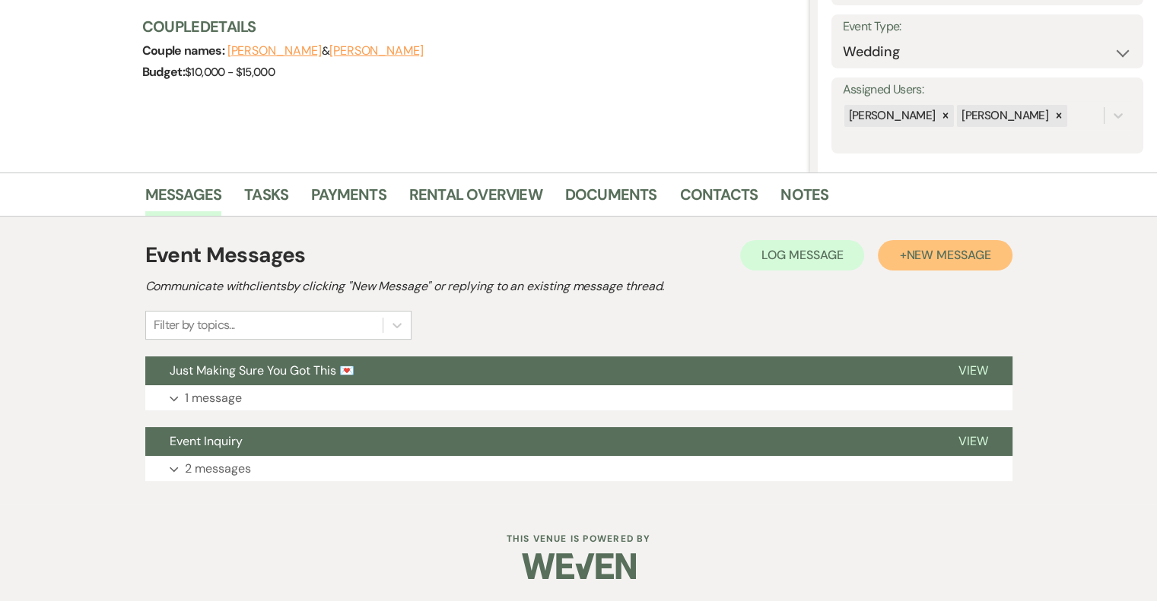
click at [931, 265] on button "+ New Message" at bounding box center [945, 255] width 134 height 30
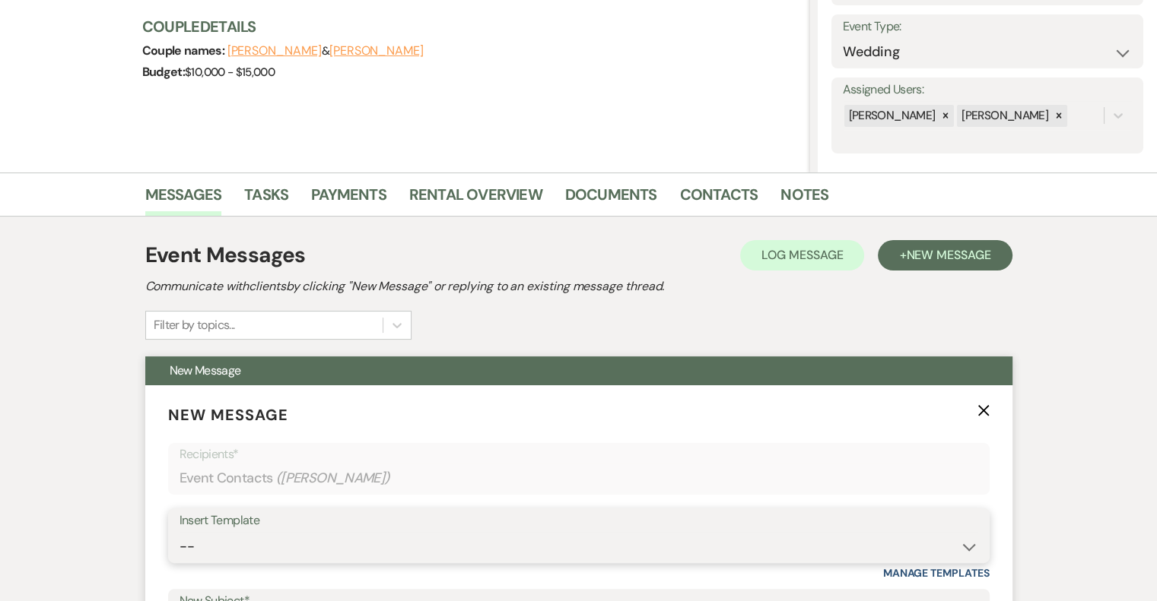
click at [281, 541] on select "-- Email #1 – Thank You for Inquiring WEDDINGS Send Contract: All Events Bookin…" at bounding box center [578, 547] width 798 height 30
select select "5592"
click at [179, 532] on select "-- Email #1 – Thank You for Inquiring WEDDINGS Send Contract: All Events Bookin…" at bounding box center [578, 547] width 798 height 30
type input "Easy to Get To. Hard to Leave."
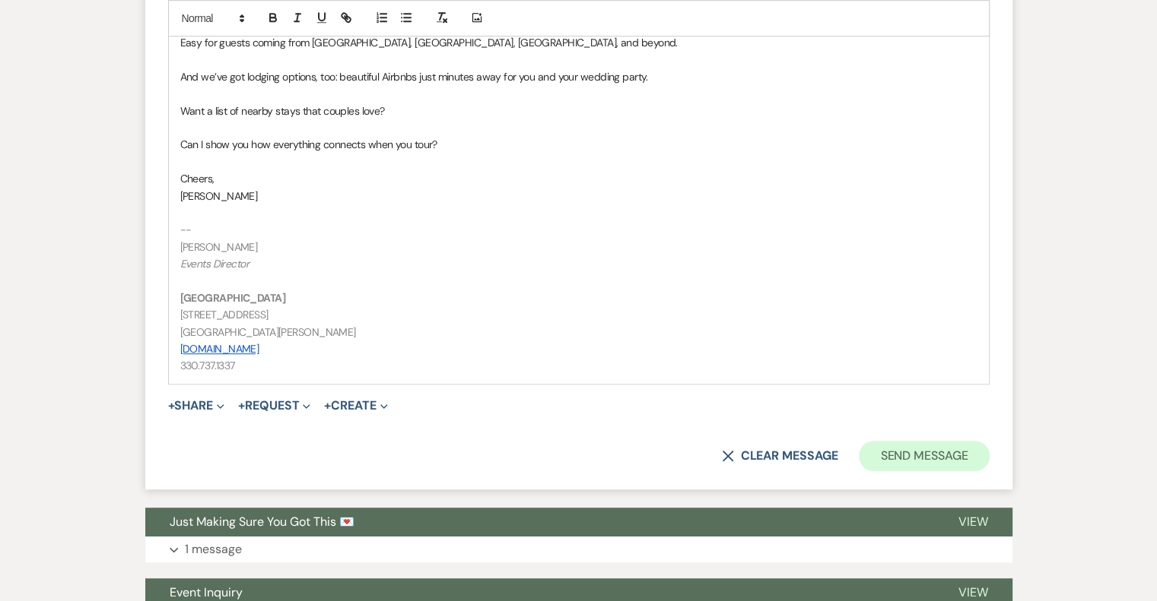
click at [945, 454] on button "Send Message" at bounding box center [924, 456] width 130 height 30
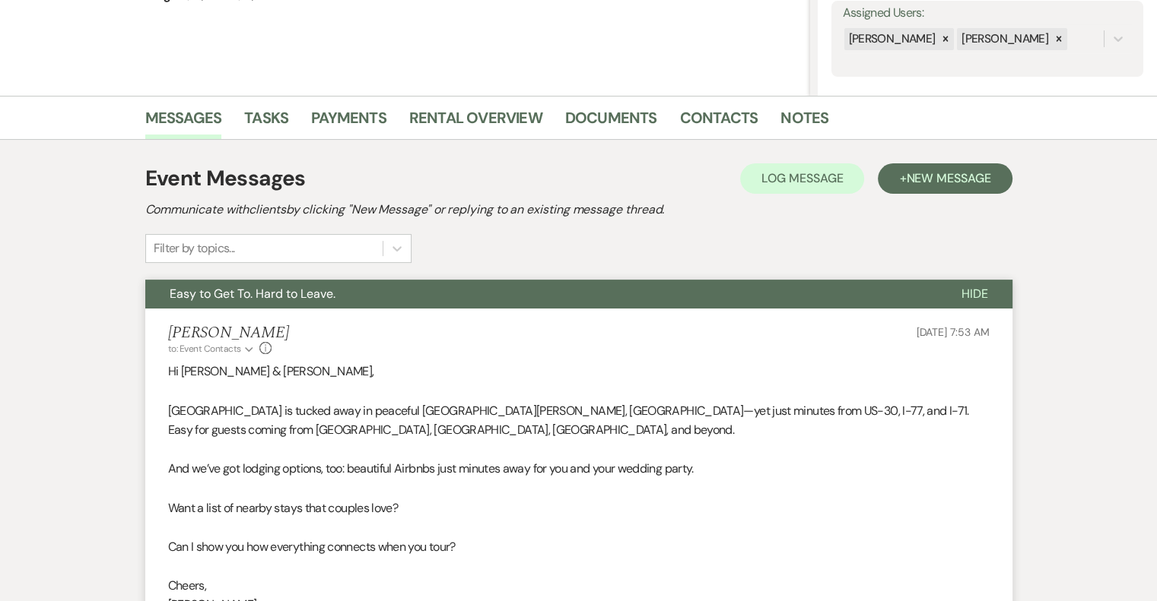
scroll to position [0, 0]
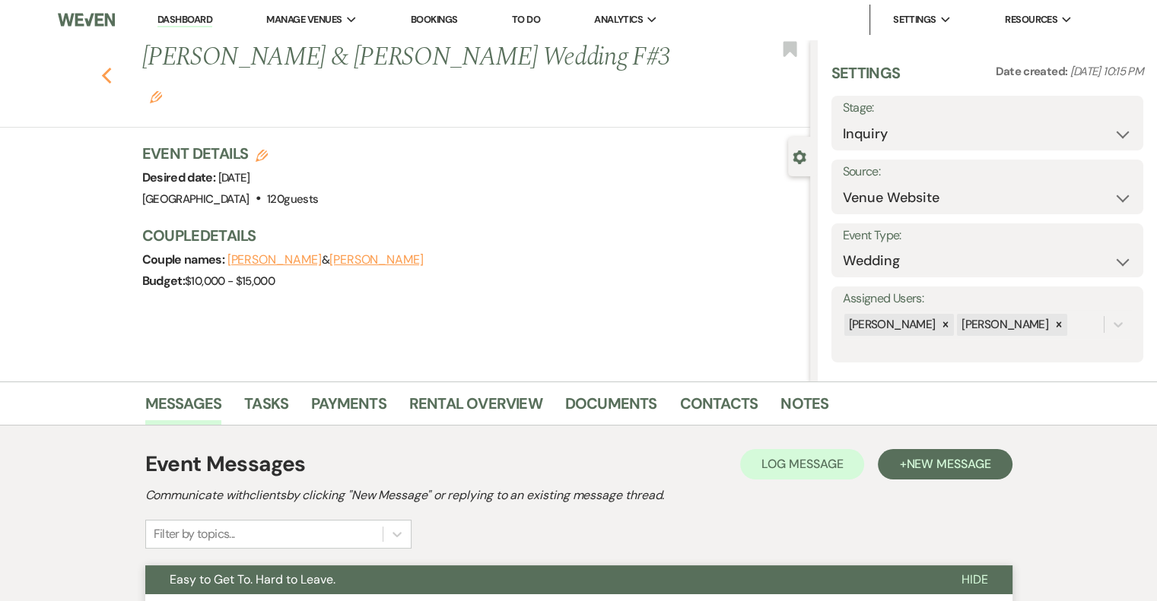
click at [113, 67] on icon "Previous" at bounding box center [106, 76] width 11 height 18
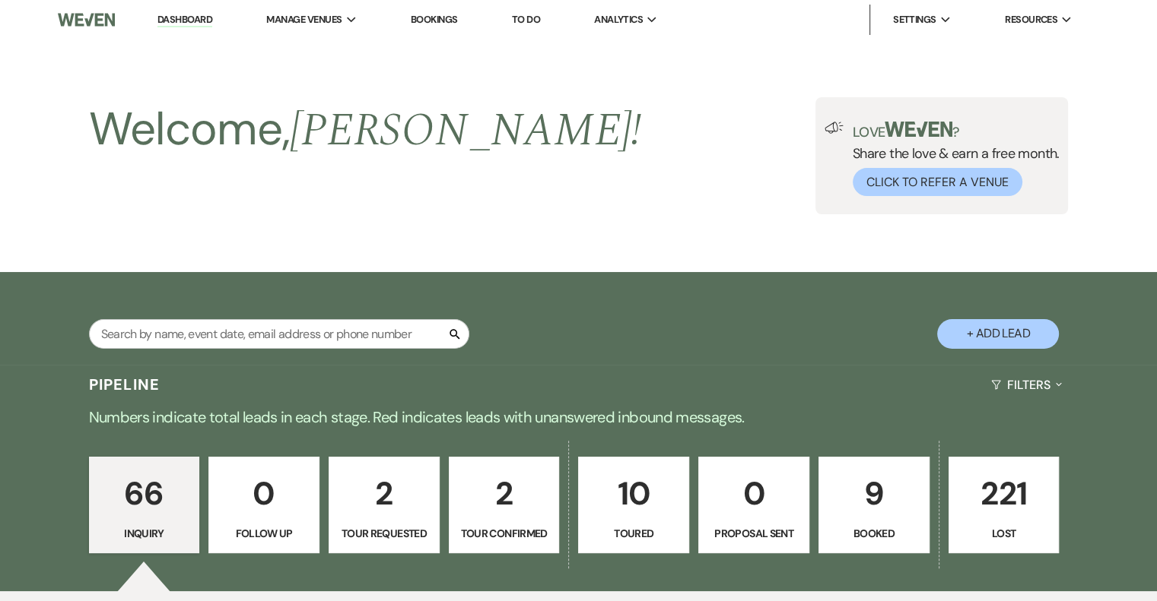
scroll to position [4649, 0]
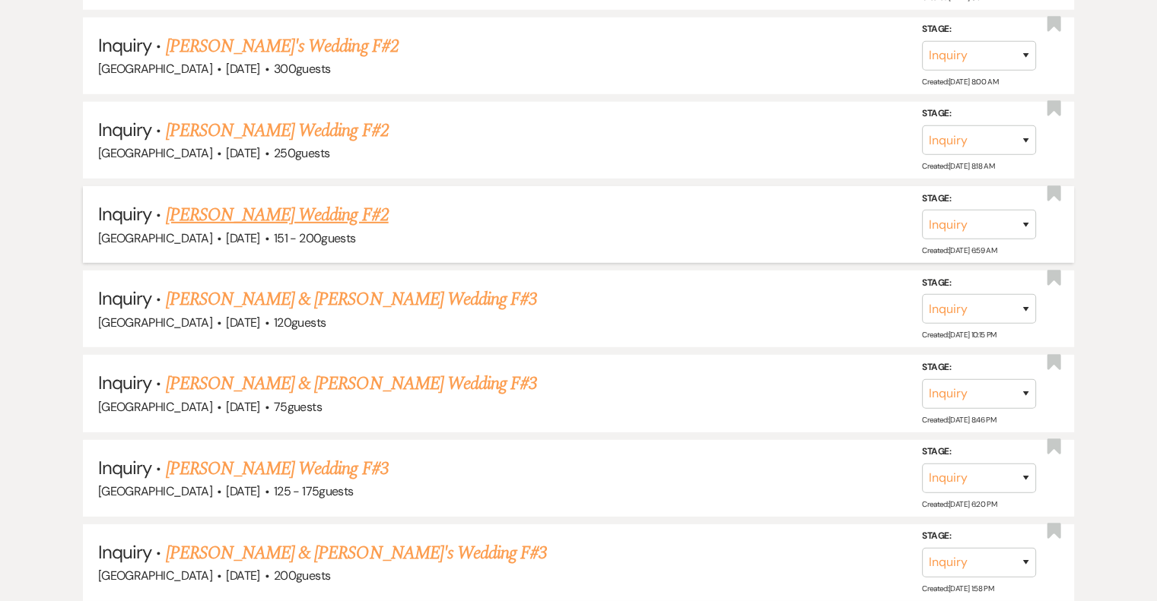
click at [338, 202] on link "[PERSON_NAME] Wedding F#2" at bounding box center [277, 215] width 223 height 27
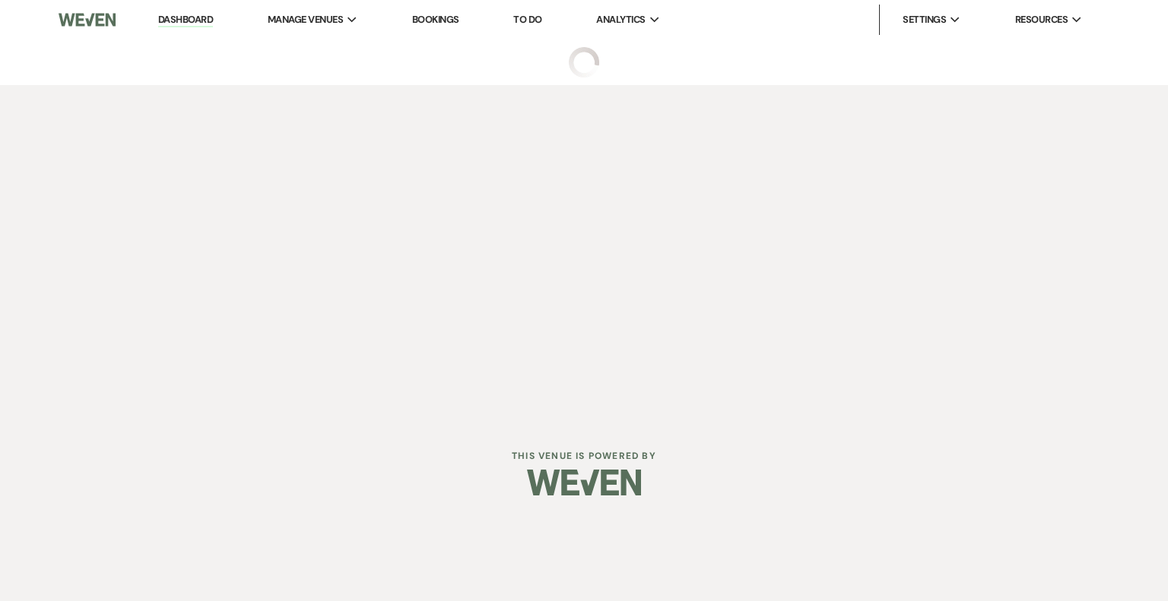
select select "2"
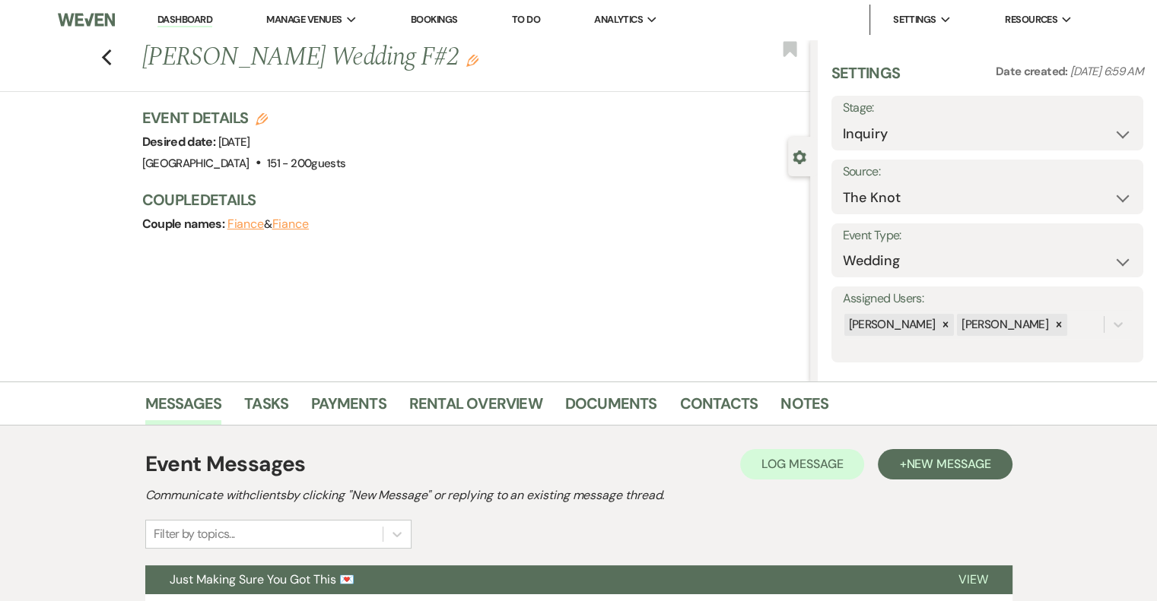
click at [466, 61] on icon "Edit" at bounding box center [472, 61] width 12 height 12
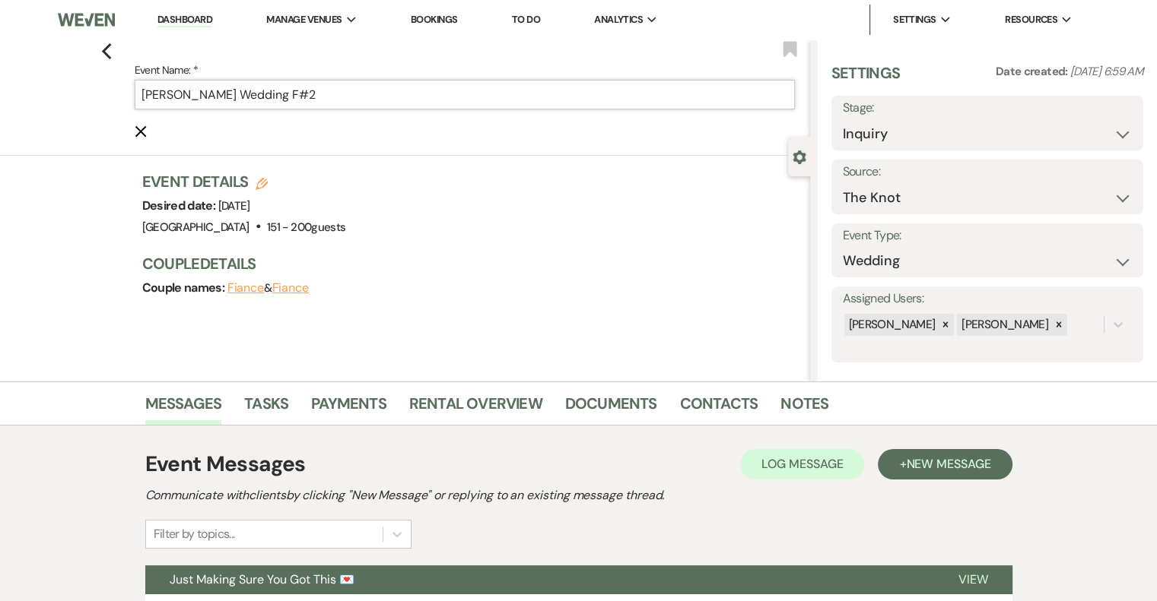
click at [377, 90] on input "[PERSON_NAME] Wedding F#2" at bounding box center [465, 95] width 660 height 30
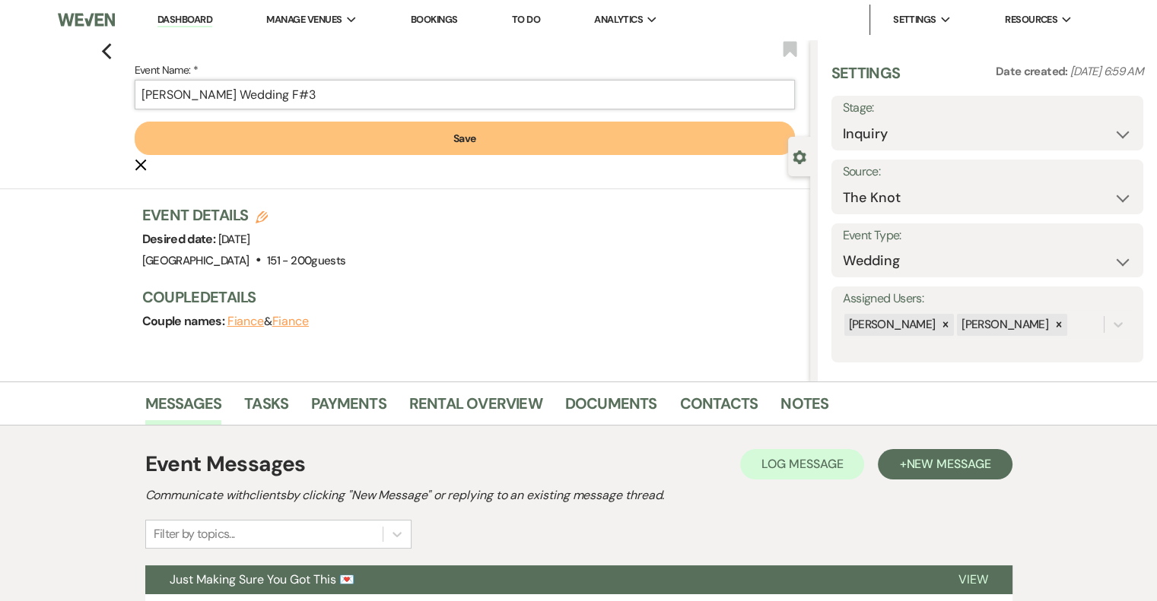
type input "[PERSON_NAME] Wedding F#3"
click at [406, 134] on button "Save" at bounding box center [465, 138] width 660 height 33
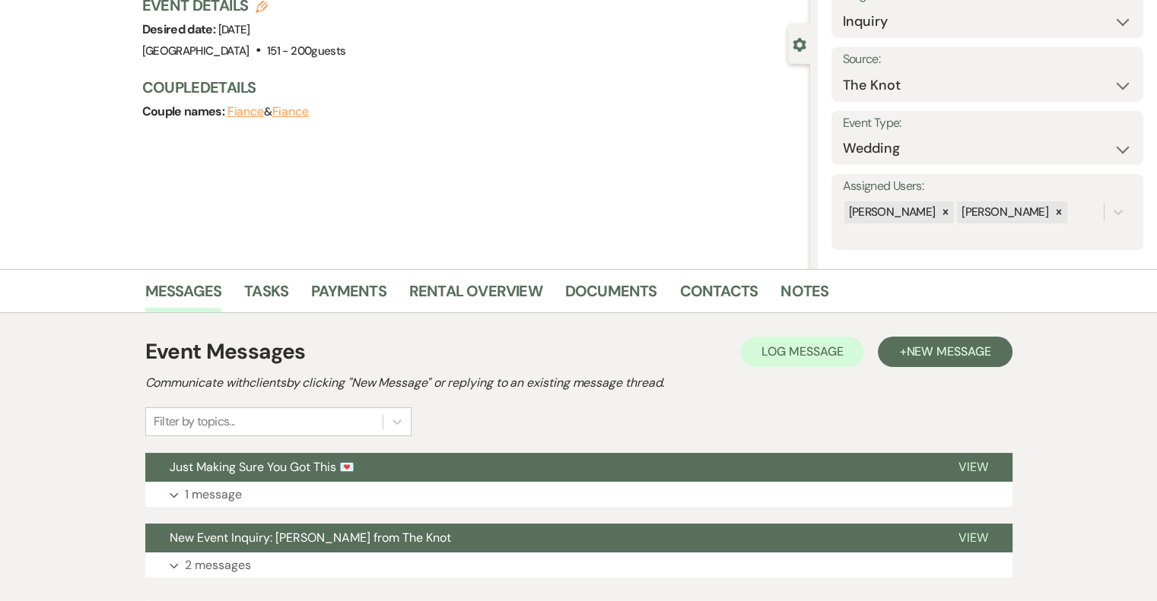
scroll to position [209, 0]
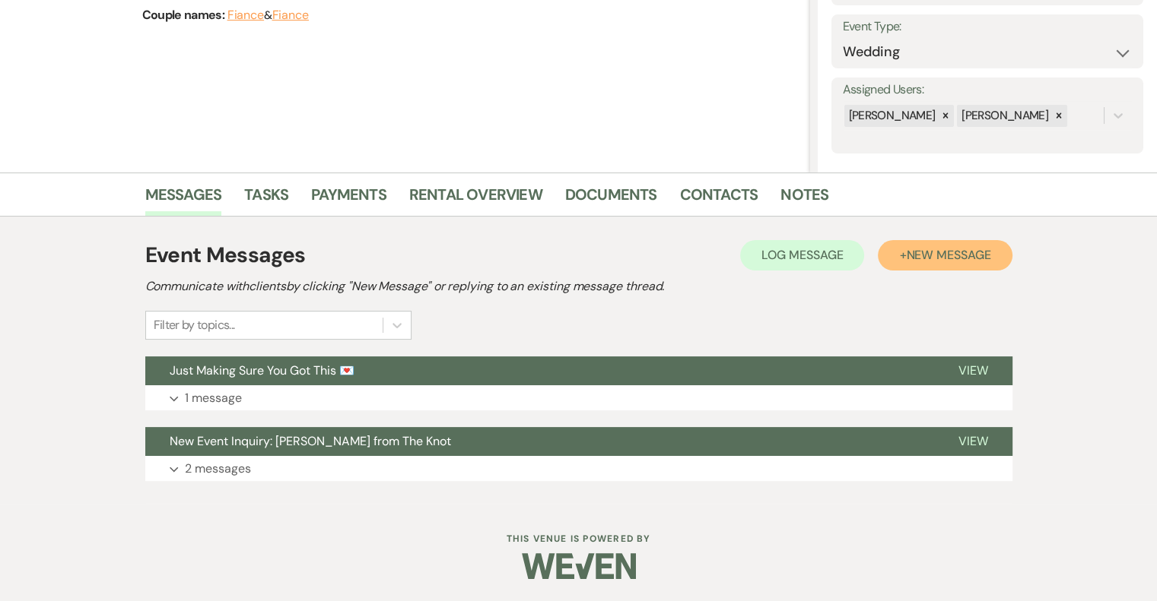
click at [926, 262] on span "New Message" at bounding box center [948, 255] width 84 height 16
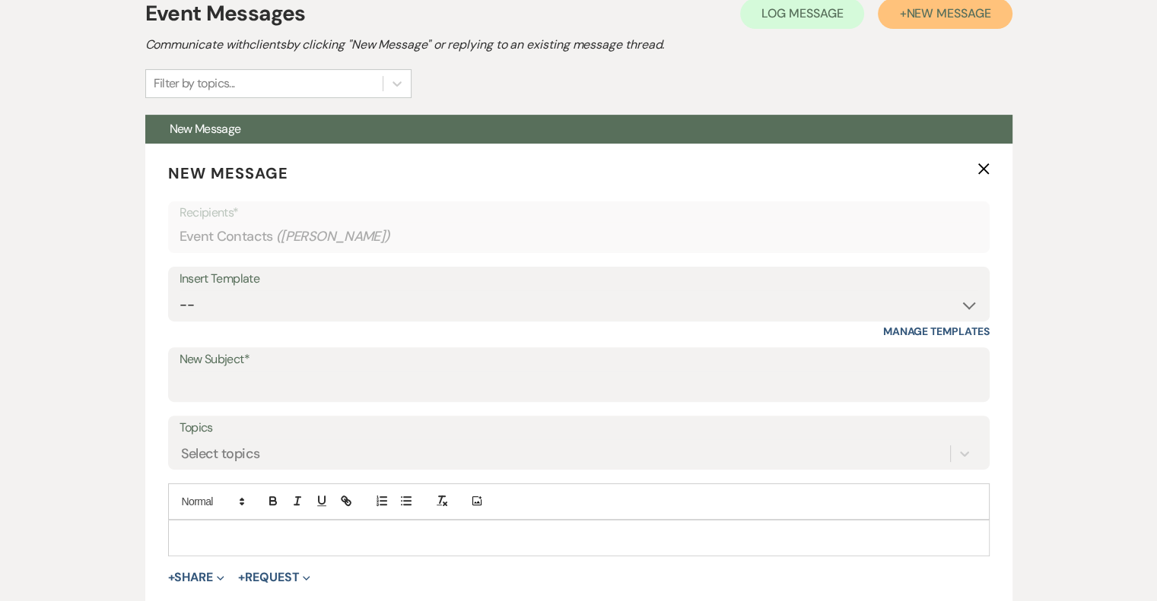
scroll to position [452, 0]
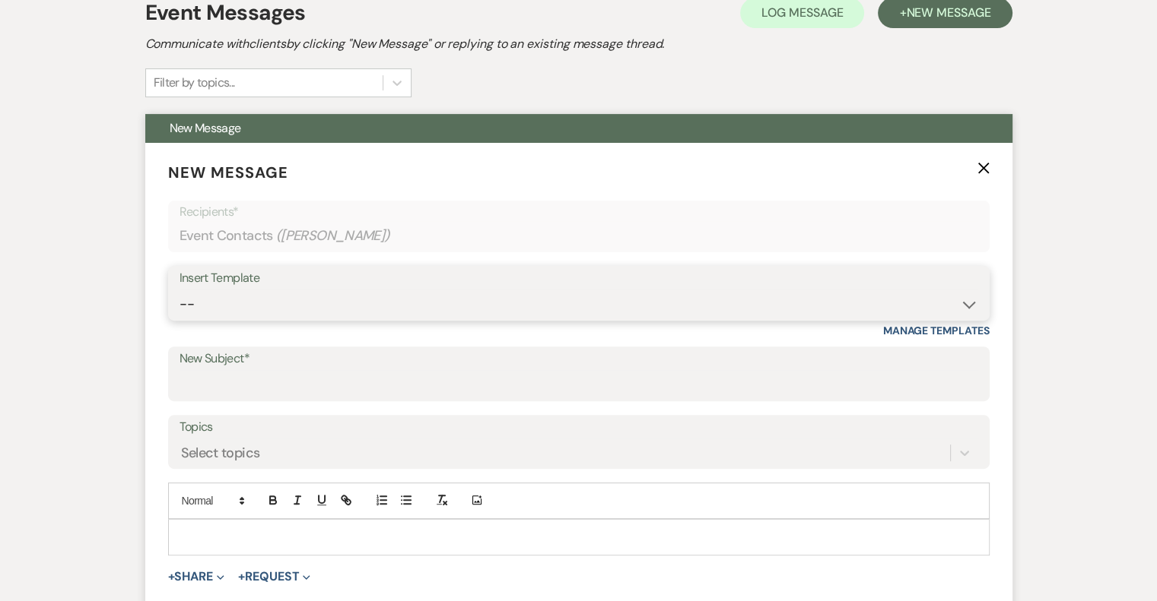
click at [300, 300] on select "-- Email #1 – Thank You for Inquiring WEDDINGS Send Contract: All Events Bookin…" at bounding box center [578, 305] width 798 height 30
select select "5592"
click at [179, 290] on select "-- Email #1 – Thank You for Inquiring WEDDINGS Send Contract: All Events Bookin…" at bounding box center [578, 305] width 798 height 30
type input "Easy to Get To. Hard to Leave."
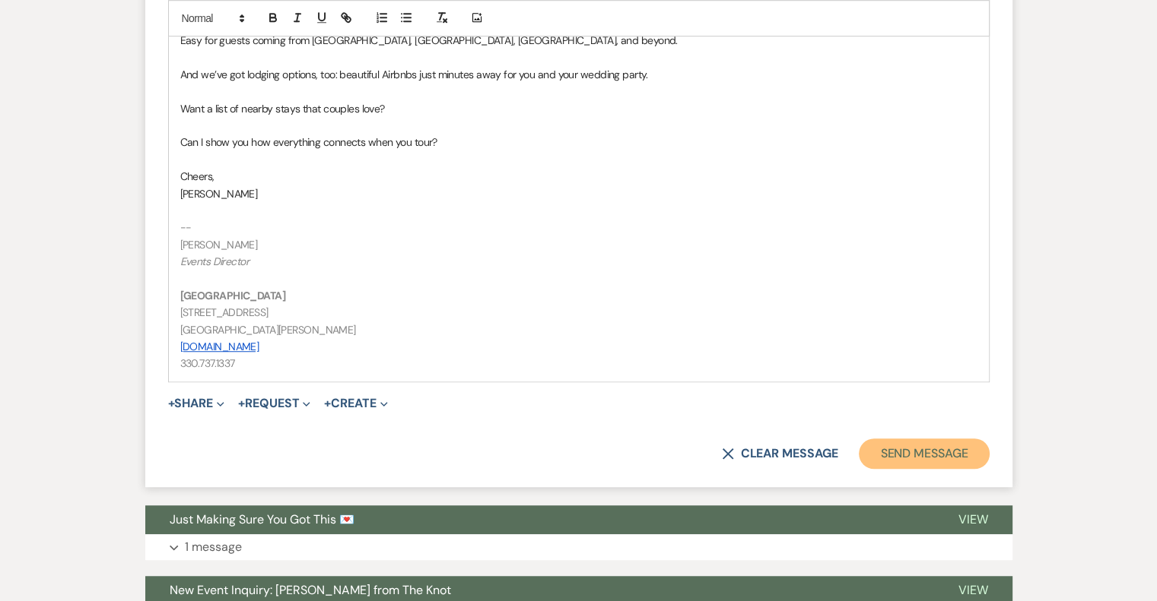
click at [948, 459] on button "Send Message" at bounding box center [924, 454] width 130 height 30
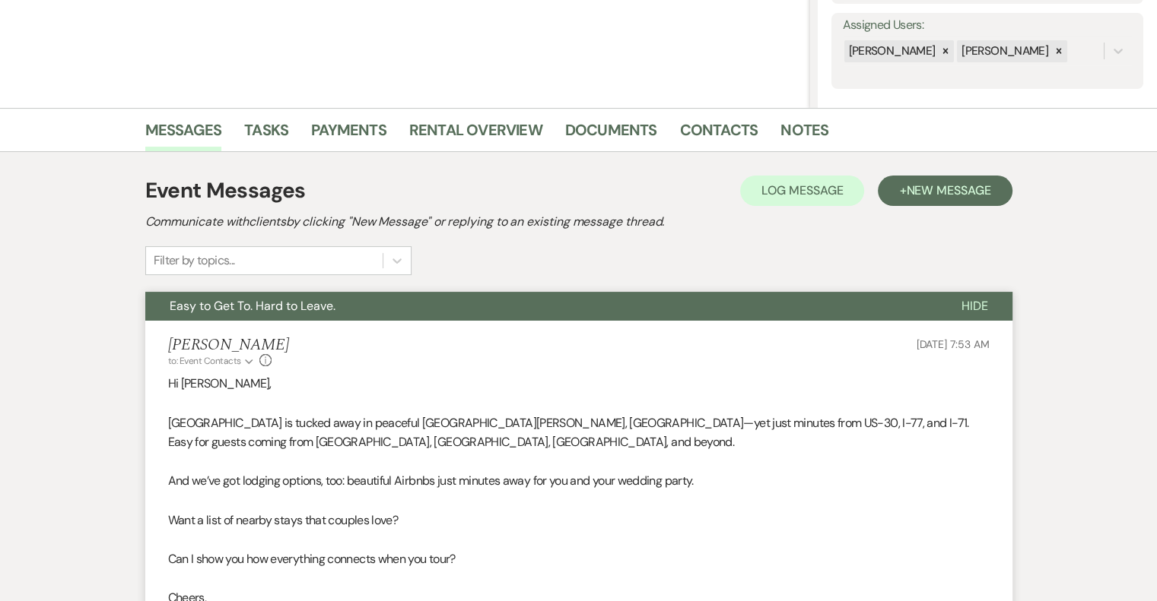
scroll to position [0, 0]
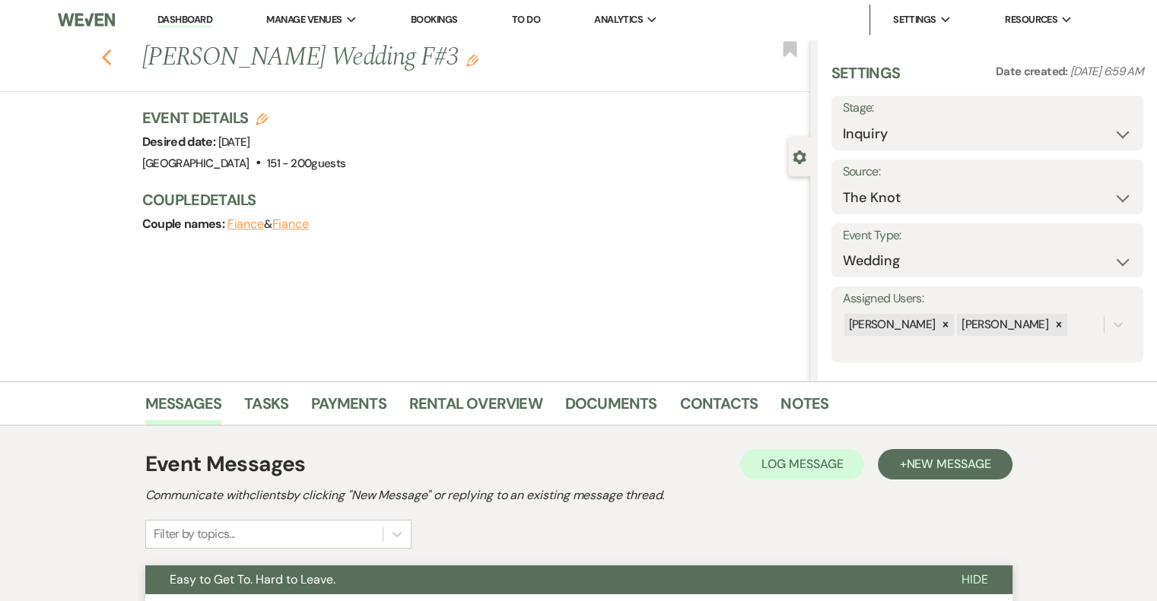
click at [113, 58] on icon "Previous" at bounding box center [106, 58] width 11 height 18
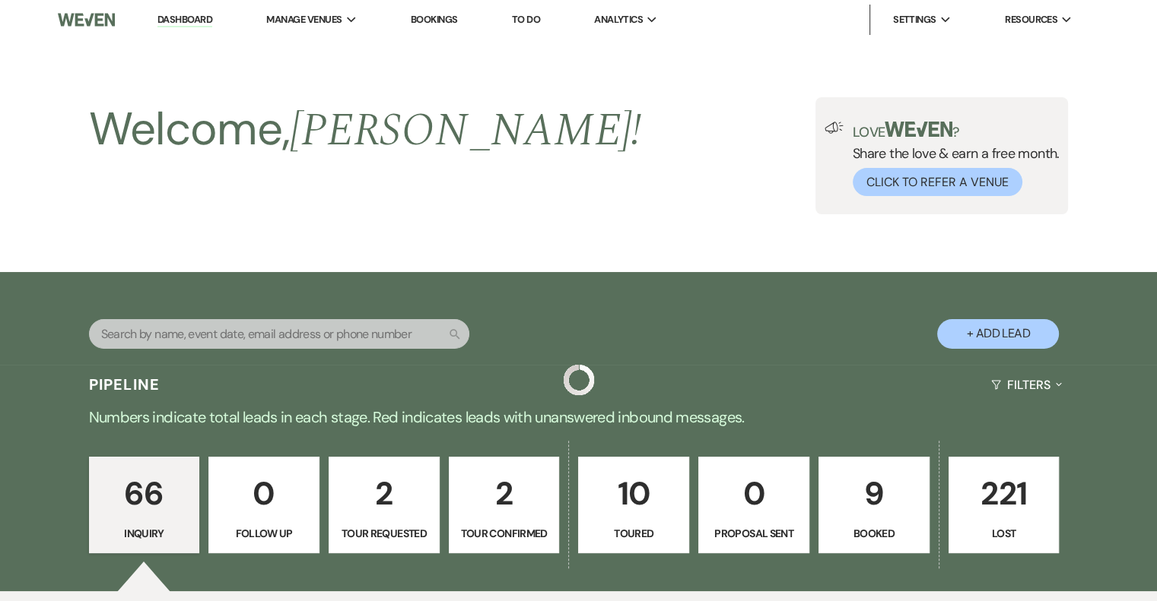
scroll to position [4649, 0]
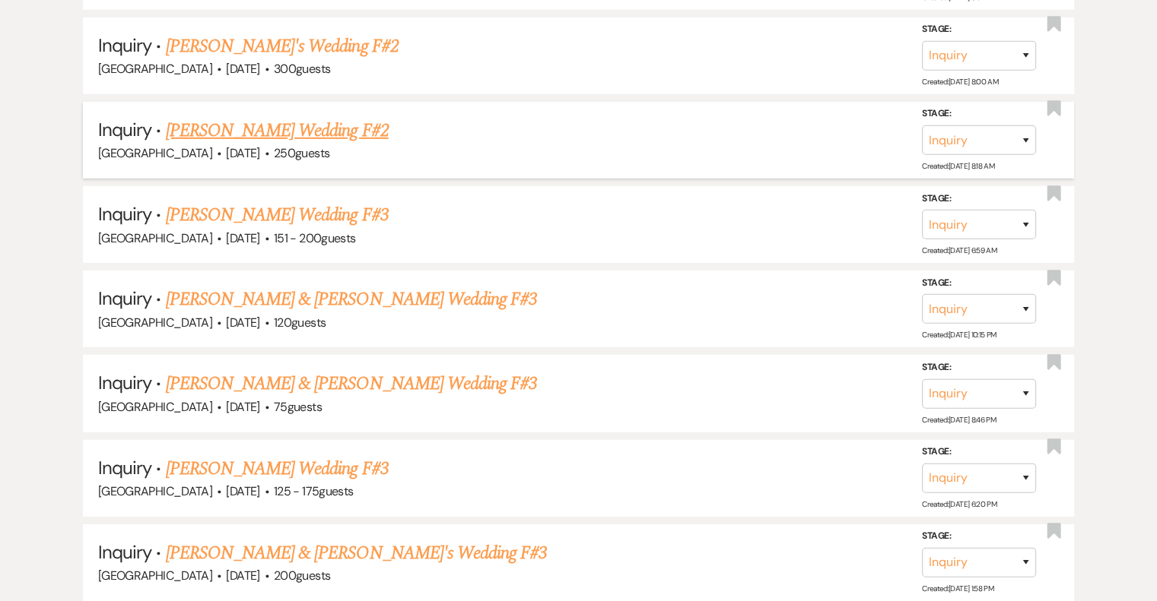
click at [353, 117] on link "[PERSON_NAME] Wedding F#2" at bounding box center [277, 130] width 223 height 27
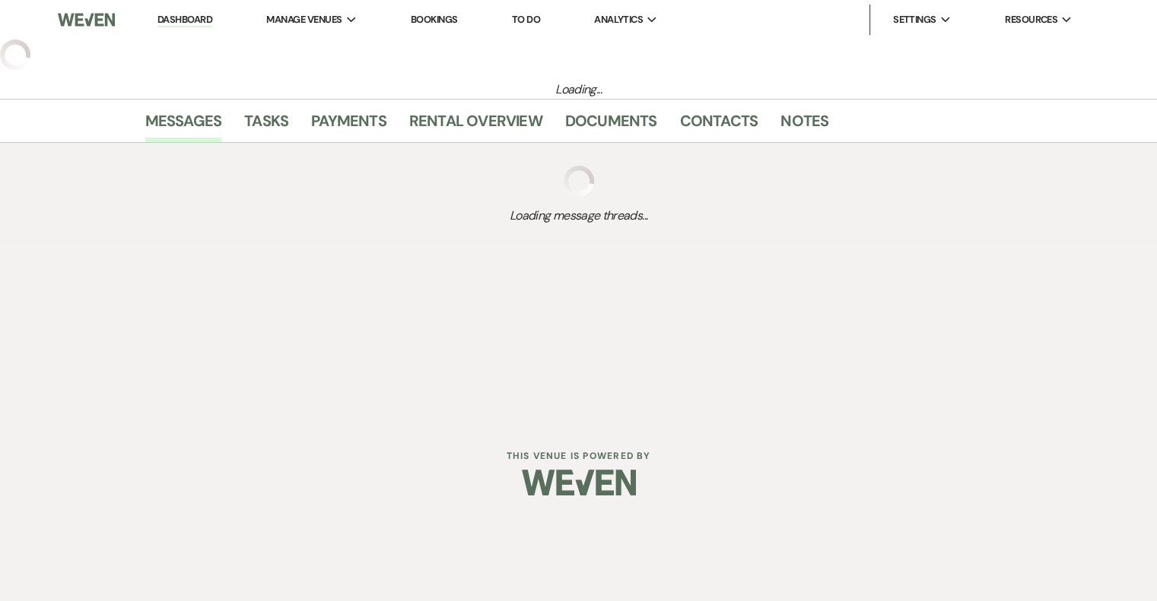
select select "3"
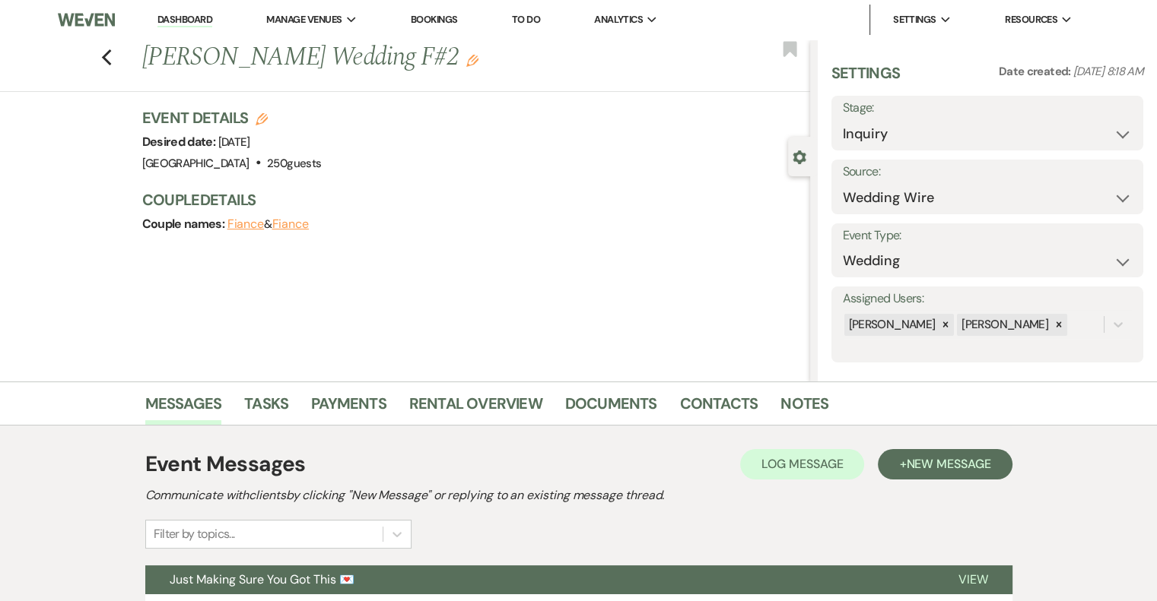
click at [466, 61] on use "button" at bounding box center [472, 61] width 12 height 12
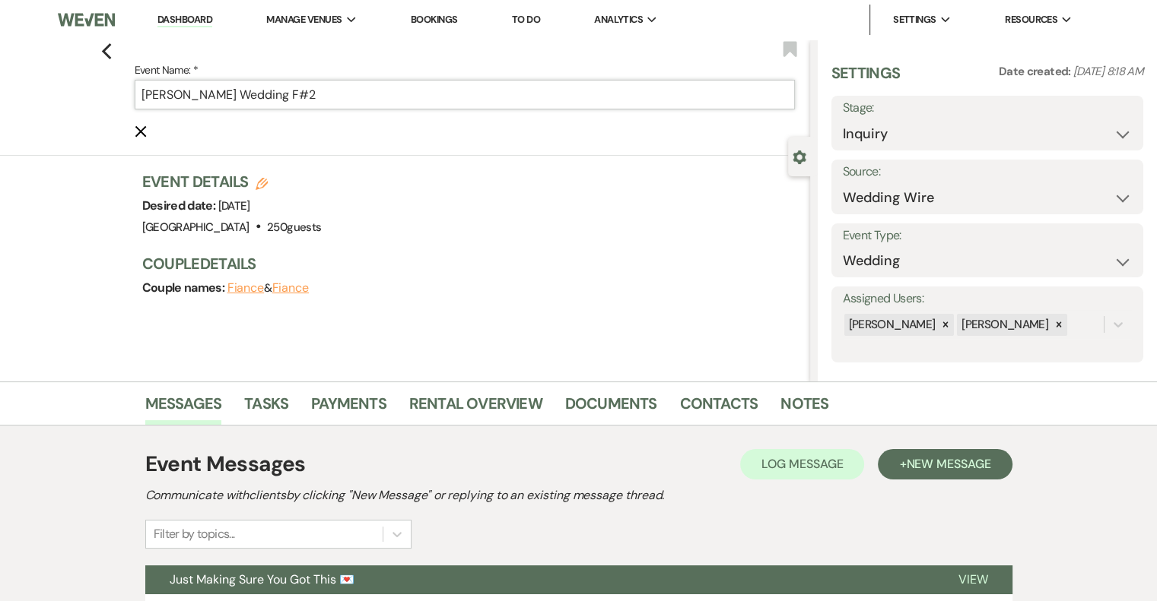
click at [379, 92] on input "[PERSON_NAME] Wedding F#2" at bounding box center [465, 95] width 660 height 30
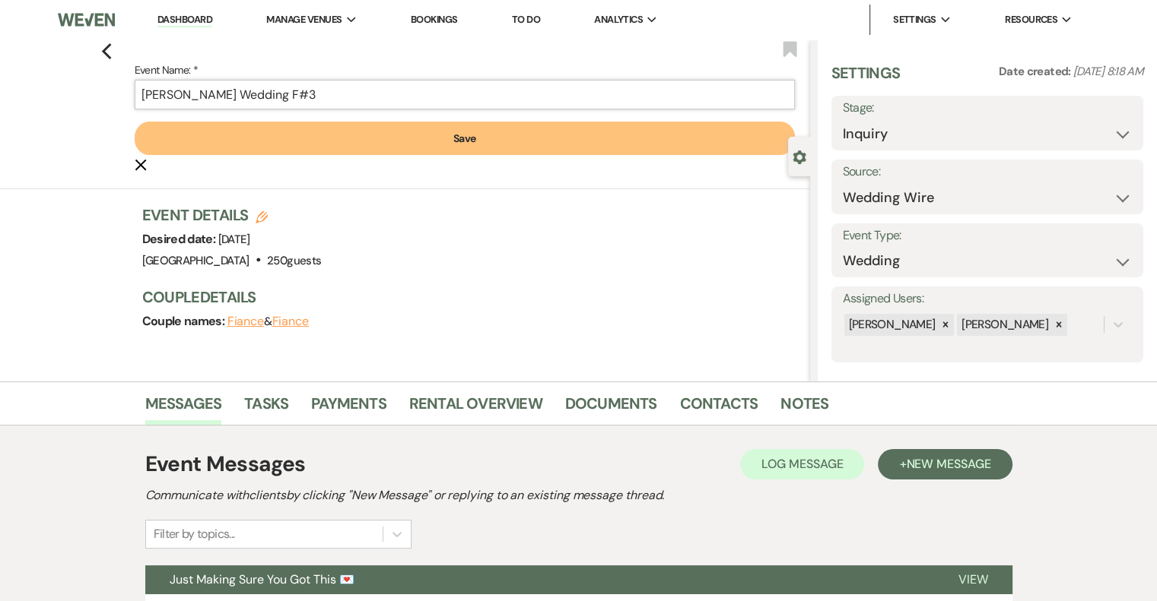
type input "[PERSON_NAME] Wedding F#3"
click at [438, 150] on button "Save" at bounding box center [465, 138] width 660 height 33
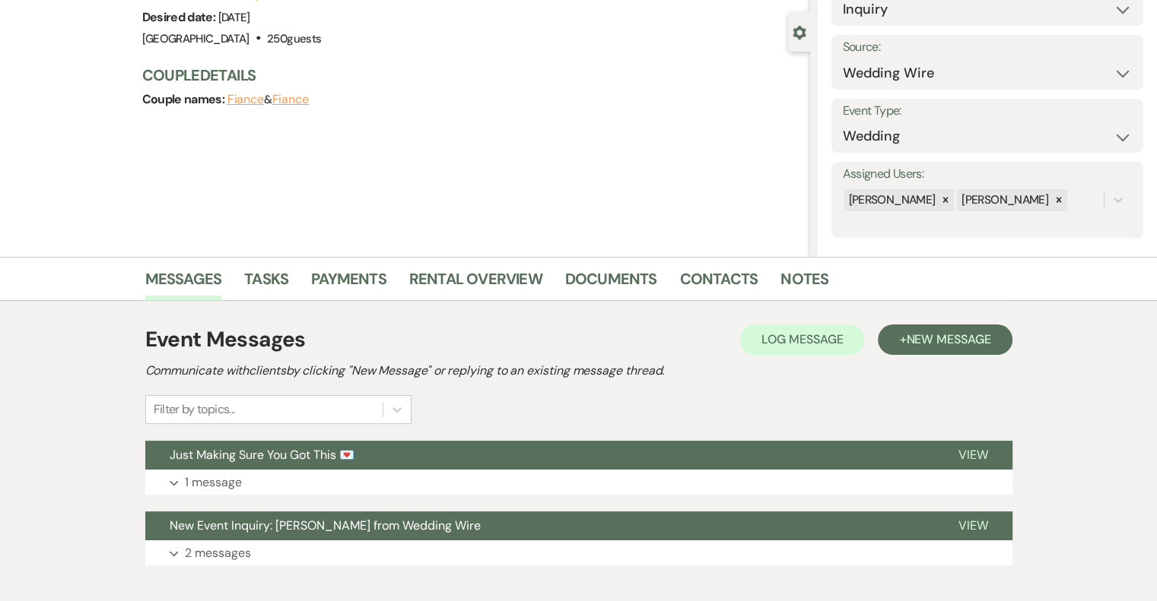
scroll to position [209, 0]
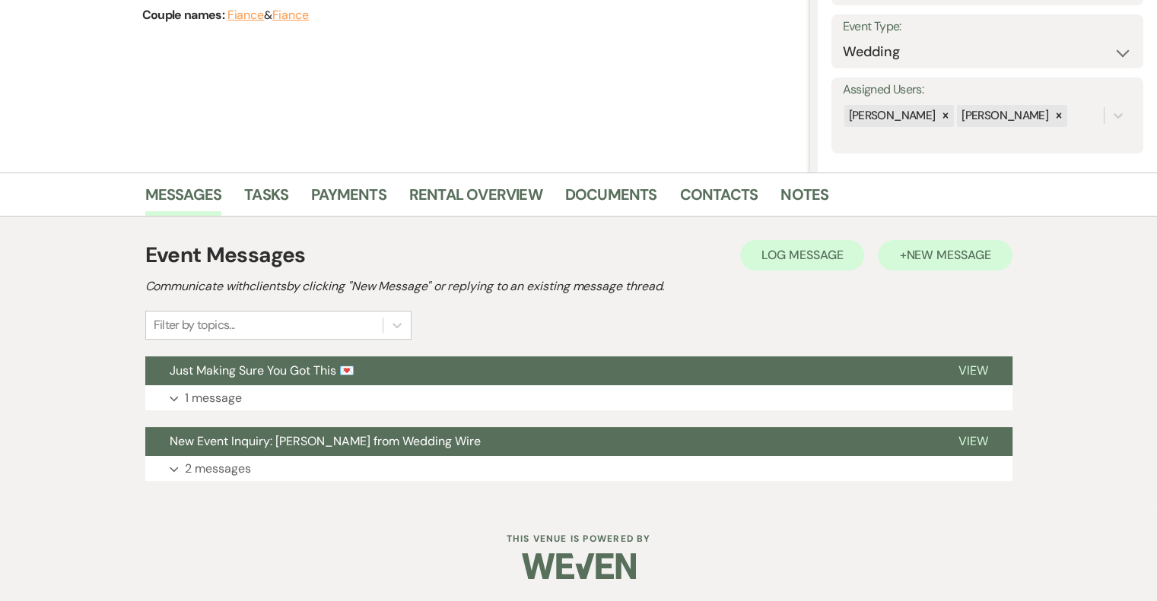
click at [949, 257] on span "New Message" at bounding box center [948, 255] width 84 height 16
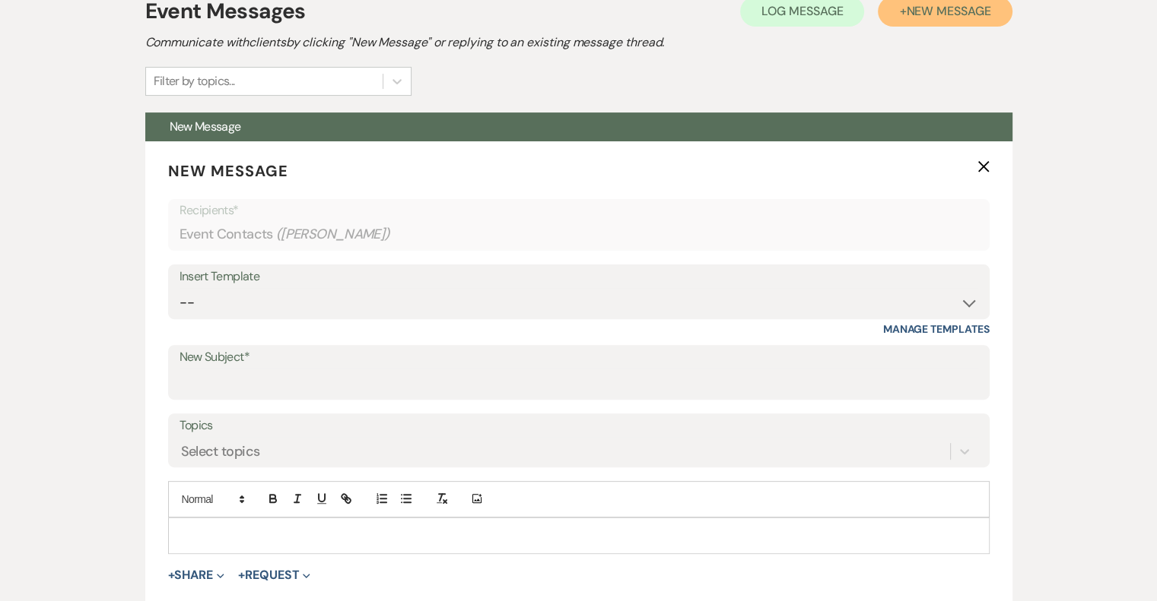
scroll to position [467, 0]
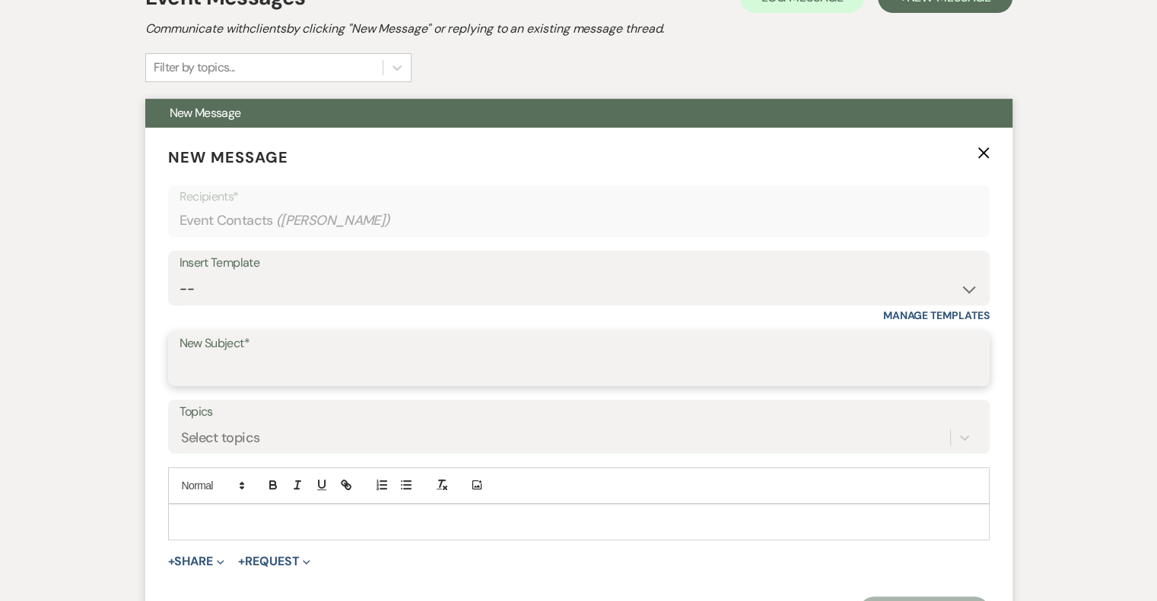
click at [271, 360] on input "New Subject*" at bounding box center [578, 370] width 798 height 30
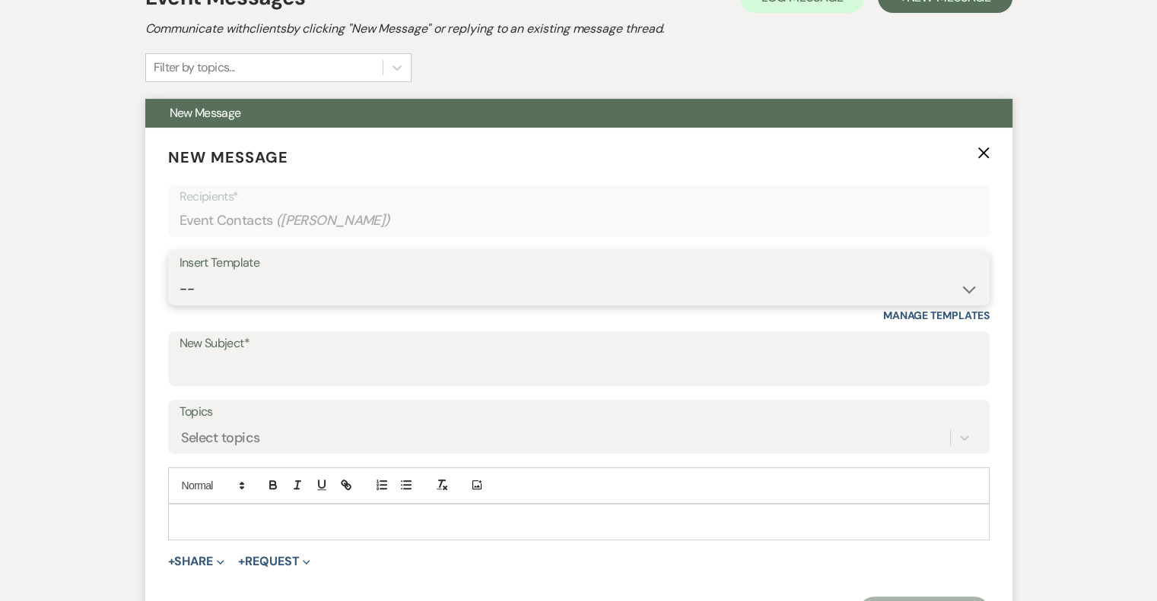
click at [338, 292] on select "-- Email #1 – Thank You for Inquiring WEDDINGS Send Contract: All Events Bookin…" at bounding box center [578, 290] width 798 height 30
select select "5592"
click at [179, 275] on select "-- Email #1 – Thank You for Inquiring WEDDINGS Send Contract: All Events Bookin…" at bounding box center [578, 290] width 798 height 30
type input "Easy to Get To. Hard to Leave."
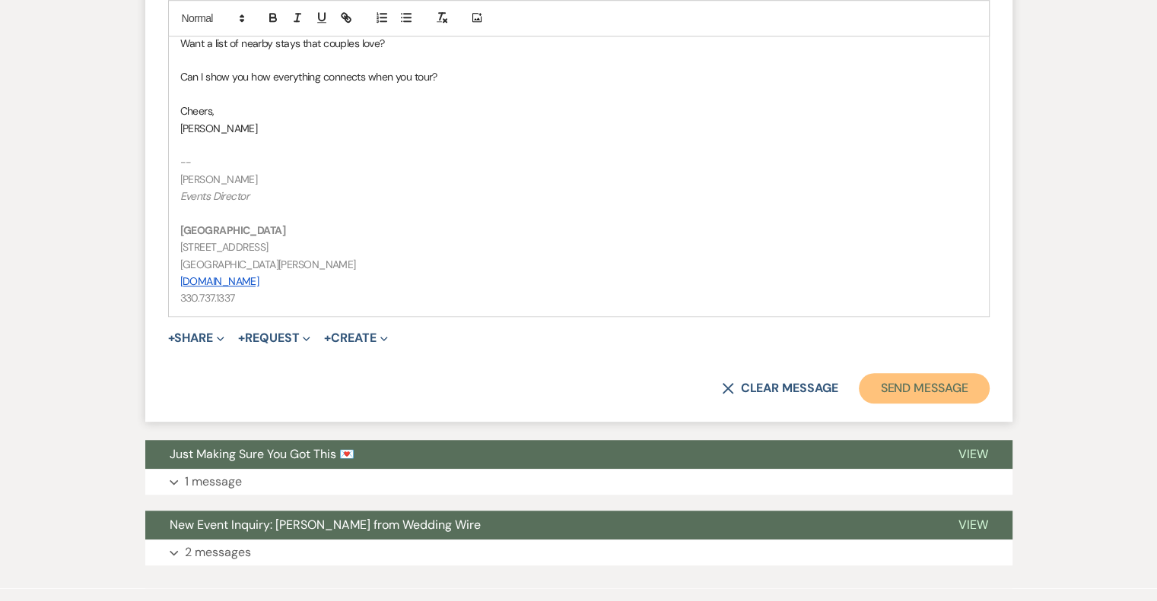
click at [935, 383] on button "Send Message" at bounding box center [924, 388] width 130 height 30
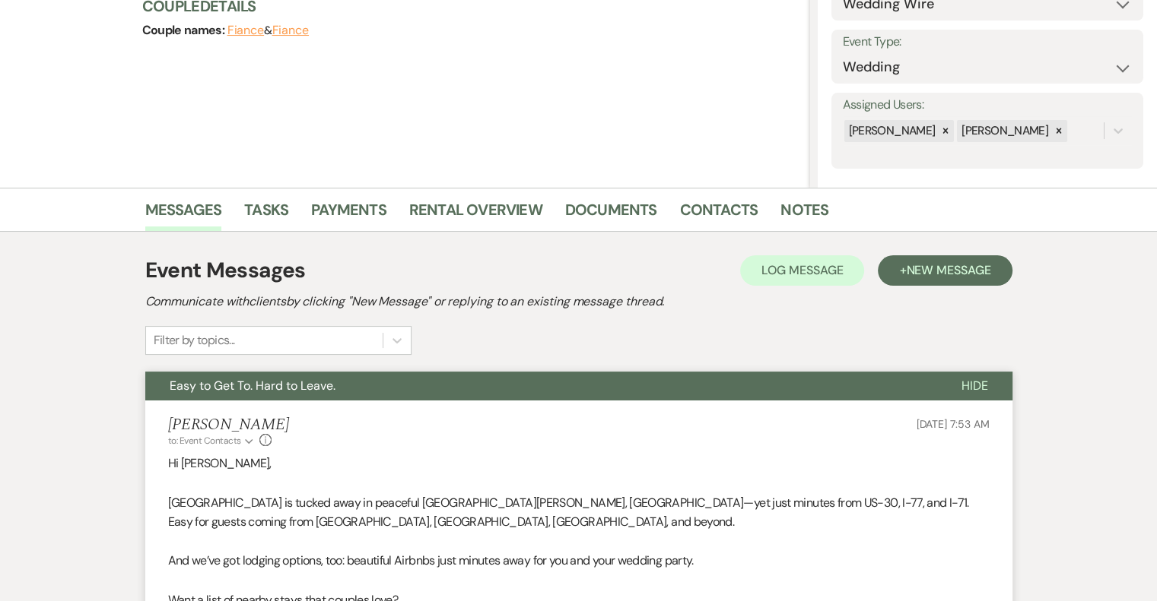
scroll to position [0, 0]
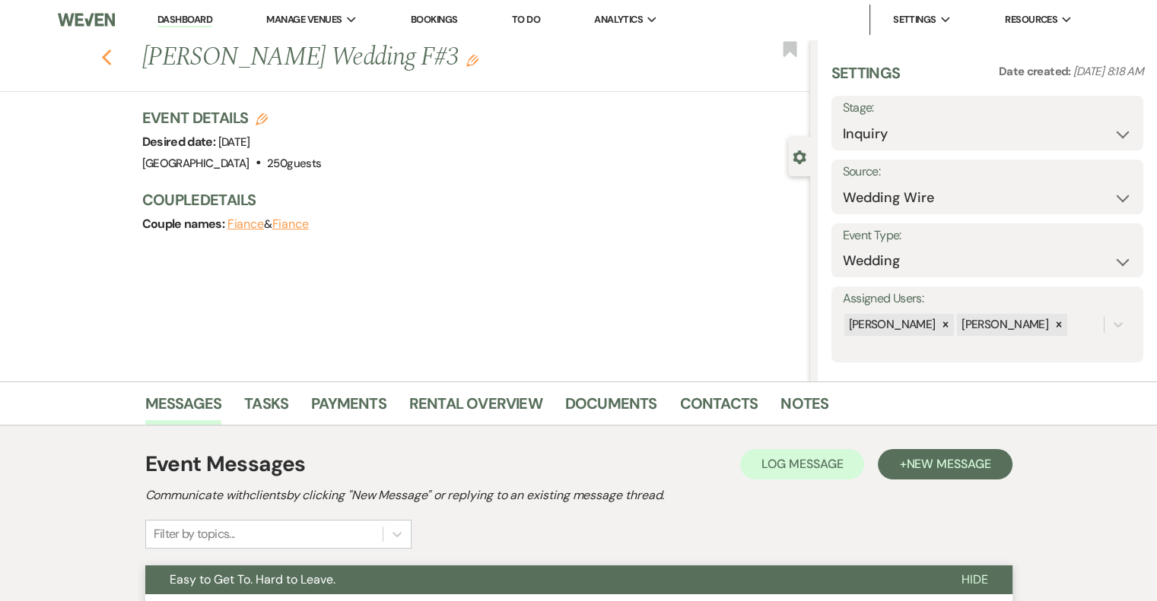
click at [113, 59] on icon "Previous" at bounding box center [106, 58] width 11 height 18
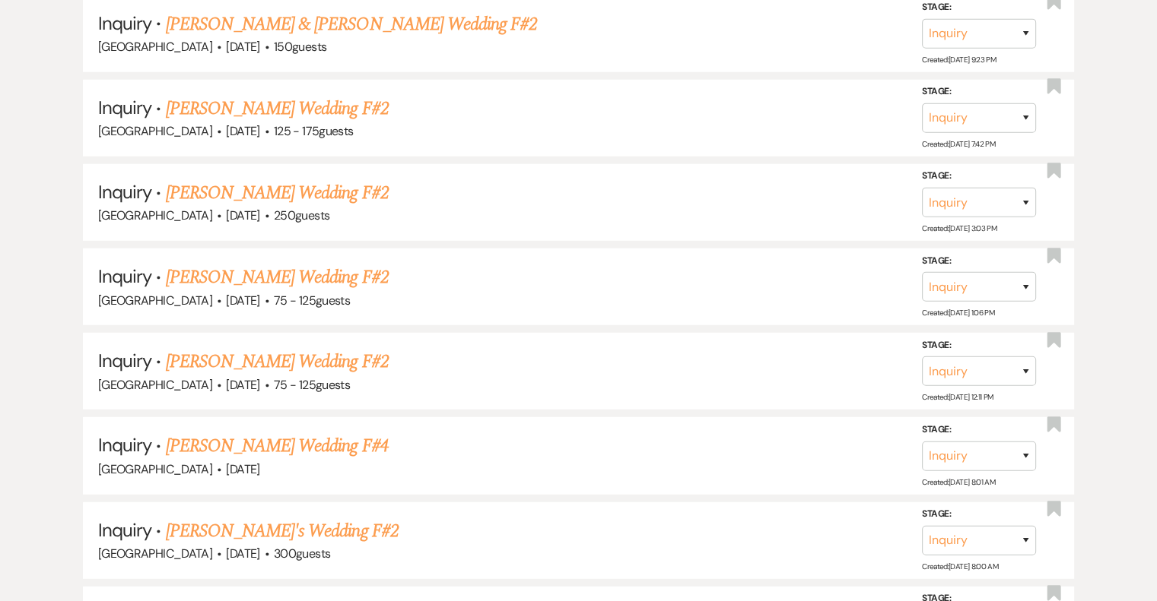
scroll to position [4154, 0]
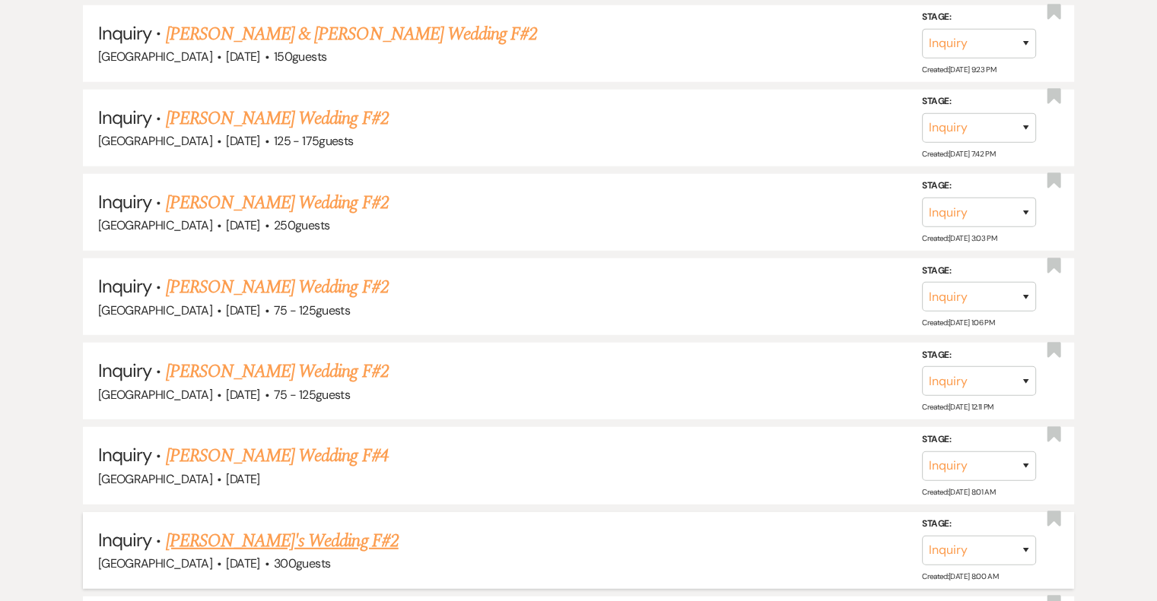
click at [240, 528] on link "[PERSON_NAME]'s Wedding F#2" at bounding box center [282, 541] width 233 height 27
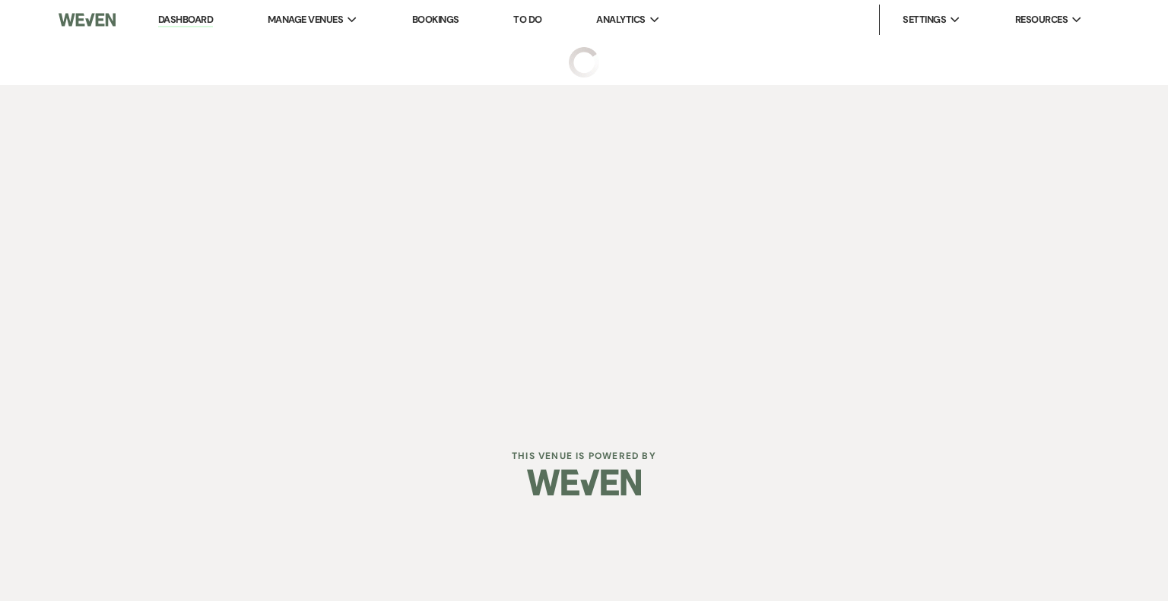
select select "3"
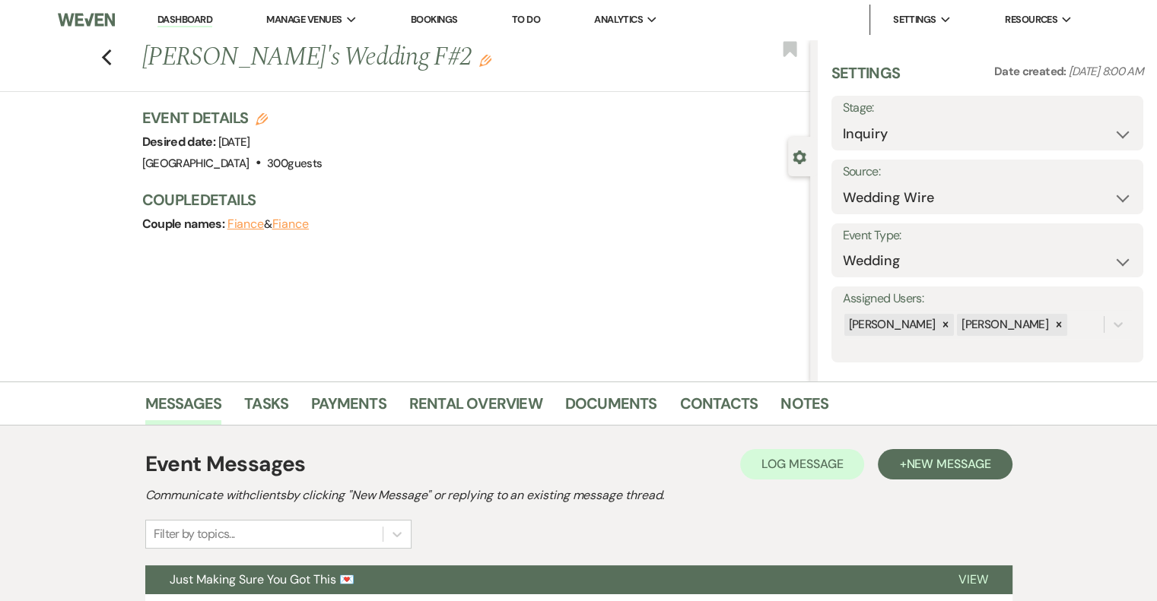
click at [479, 67] on icon "Edit" at bounding box center [485, 61] width 12 height 12
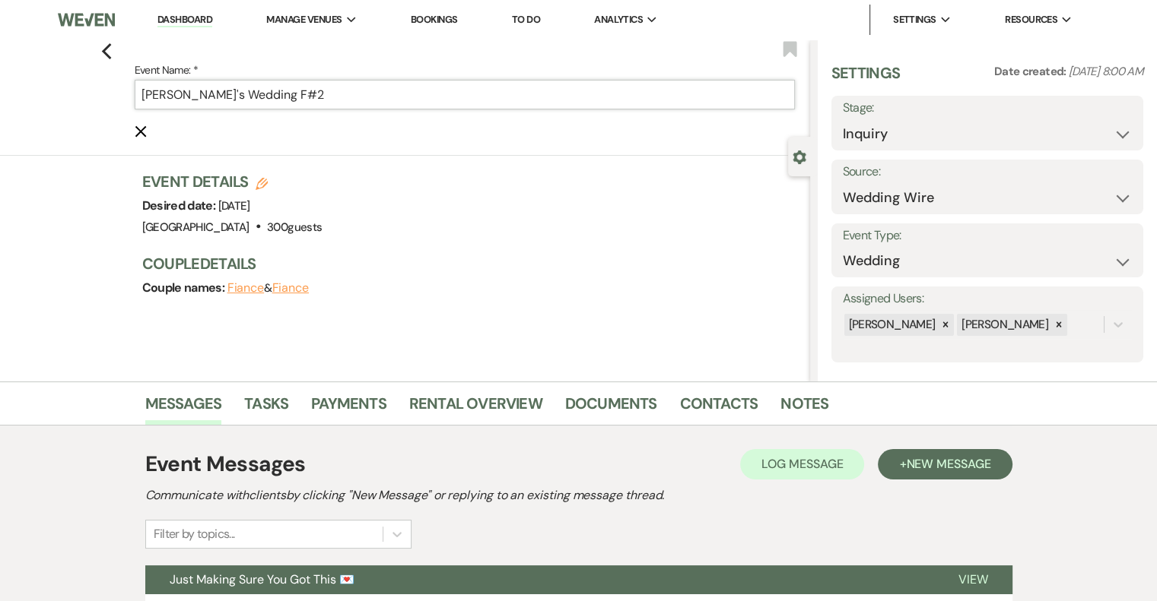
click at [323, 93] on input "[PERSON_NAME]'s Wedding F#2" at bounding box center [465, 95] width 660 height 30
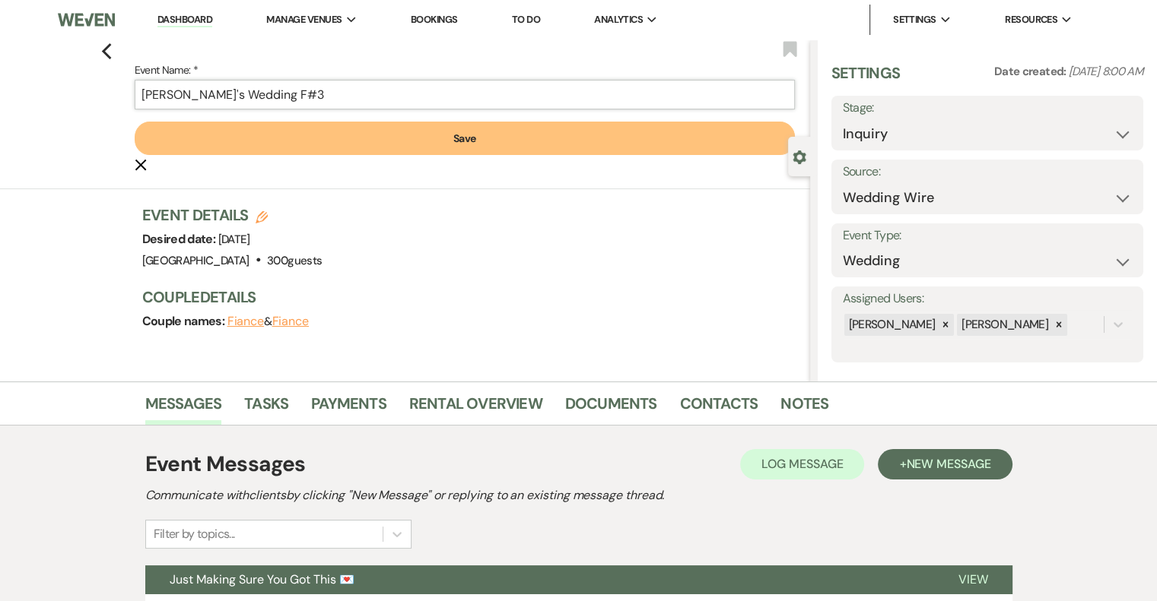
type input "[PERSON_NAME]'s Wedding F#3"
click at [453, 148] on button "Save" at bounding box center [465, 138] width 660 height 33
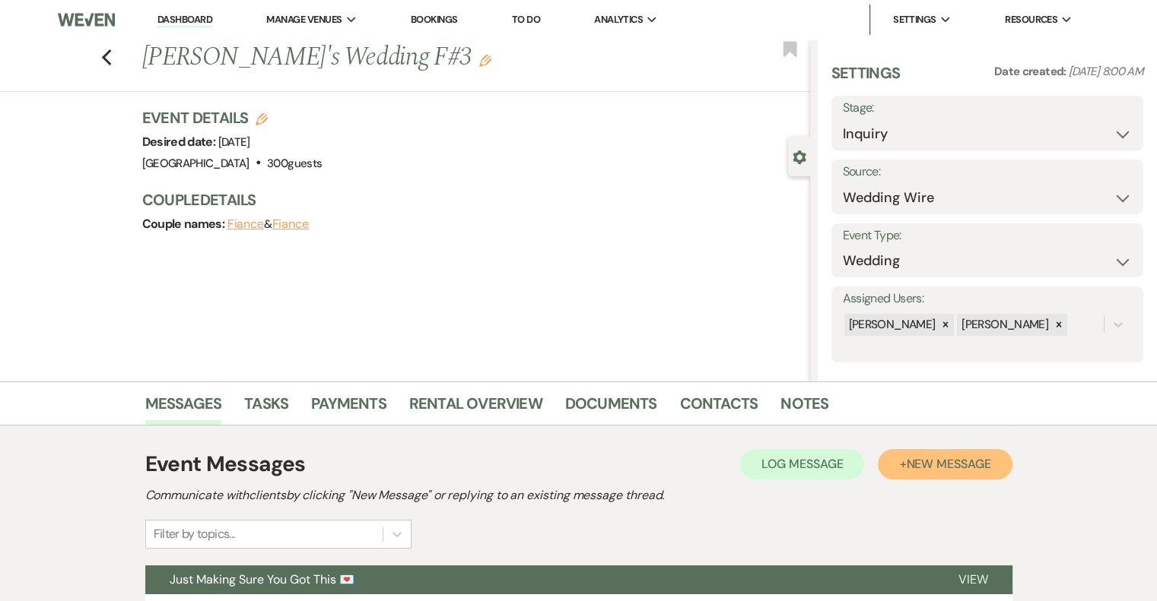
click at [965, 471] on span "New Message" at bounding box center [948, 464] width 84 height 16
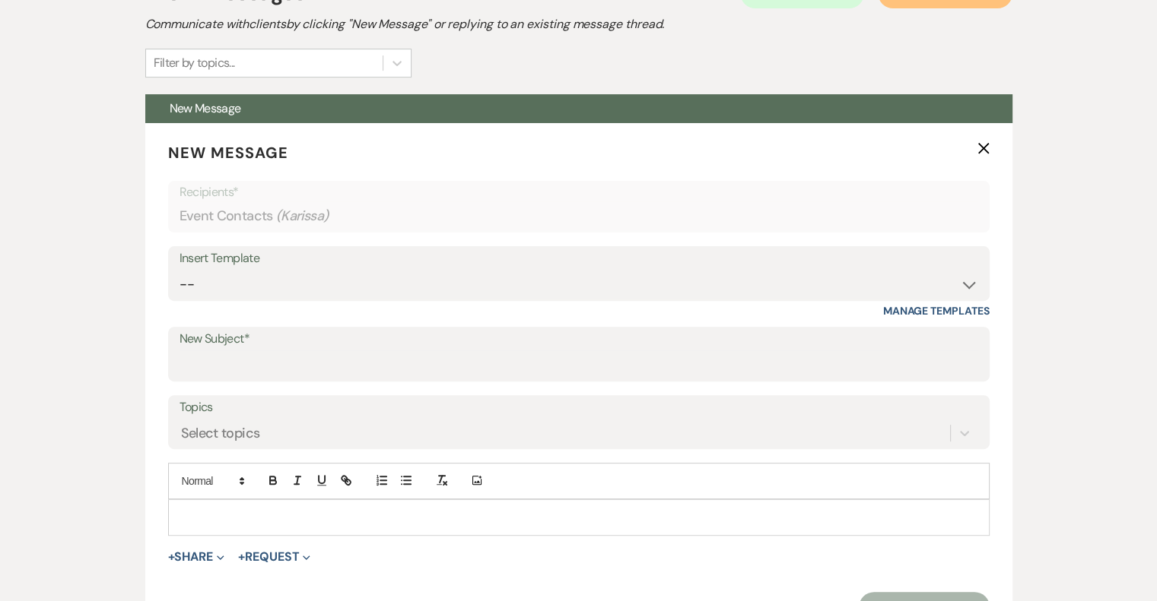
scroll to position [478, 0]
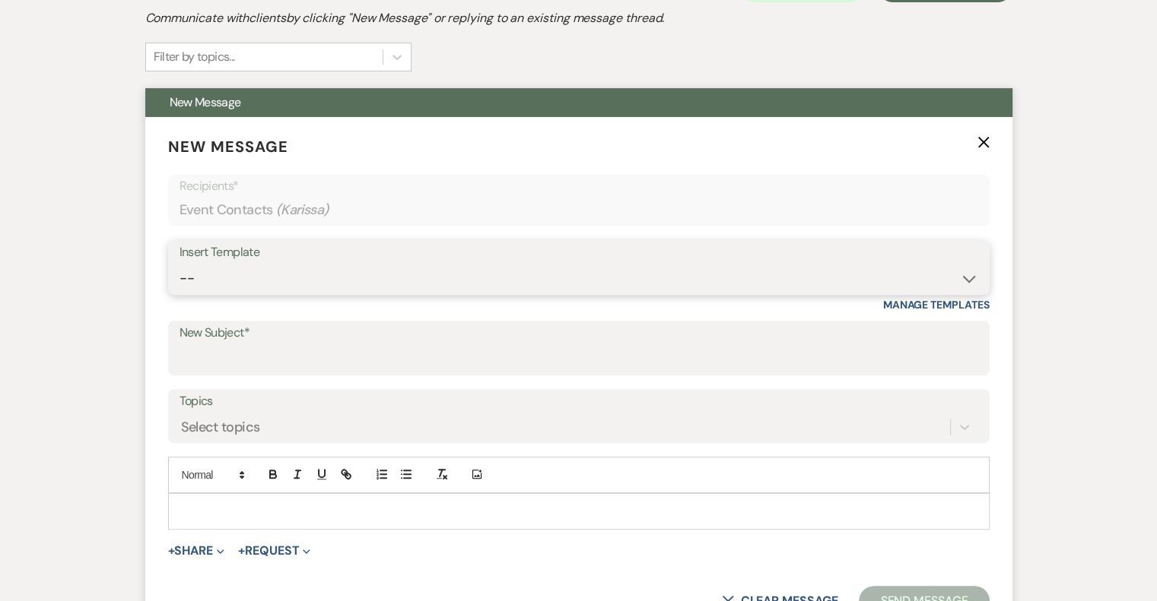
click at [301, 282] on select "-- Email #1 – Thank You for Inquiring WEDDINGS Send Contract: All Events Bookin…" at bounding box center [578, 279] width 798 height 30
select select "5592"
click at [179, 264] on select "-- Email #1 – Thank You for Inquiring WEDDINGS Send Contract: All Events Bookin…" at bounding box center [578, 279] width 798 height 30
type input "Easy to Get To. Hard to Leave."
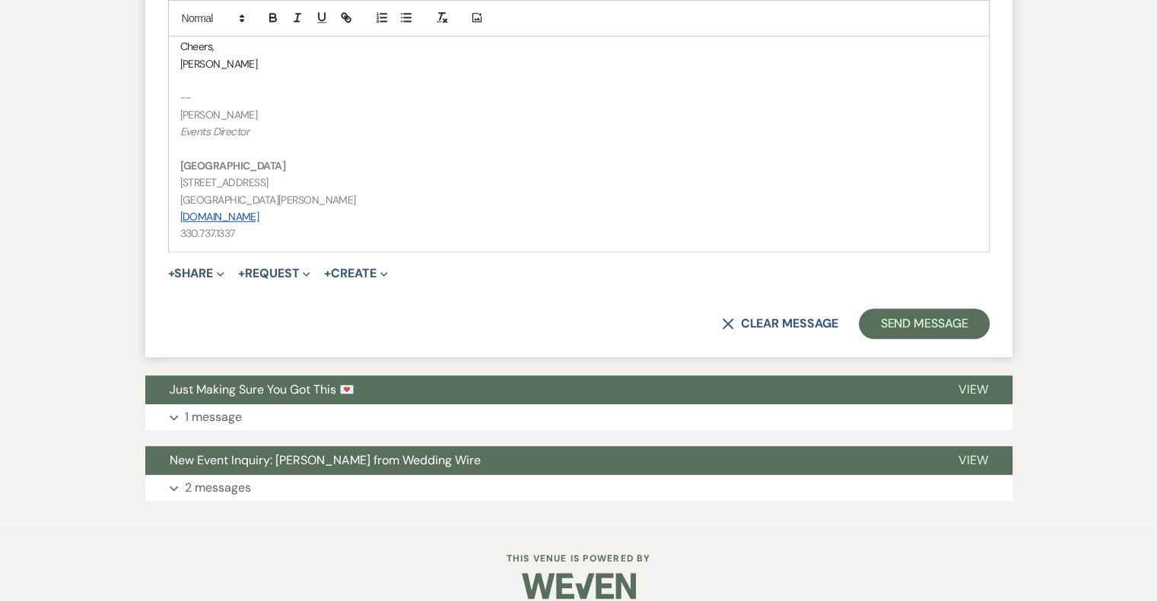
scroll to position [1136, 0]
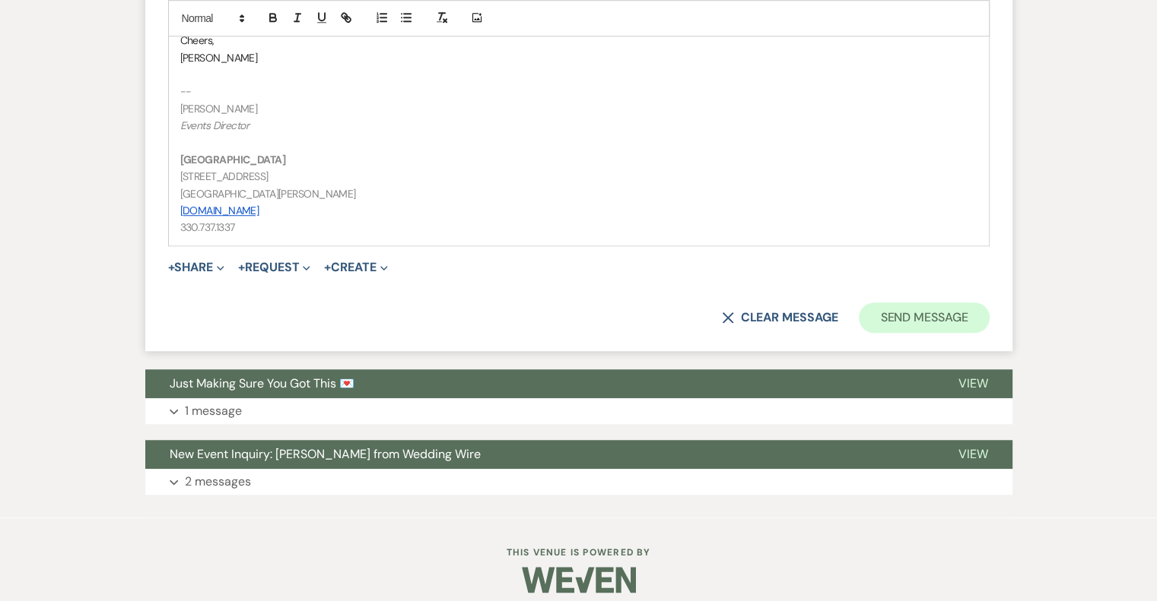
click at [967, 329] on button "Send Message" at bounding box center [924, 318] width 130 height 30
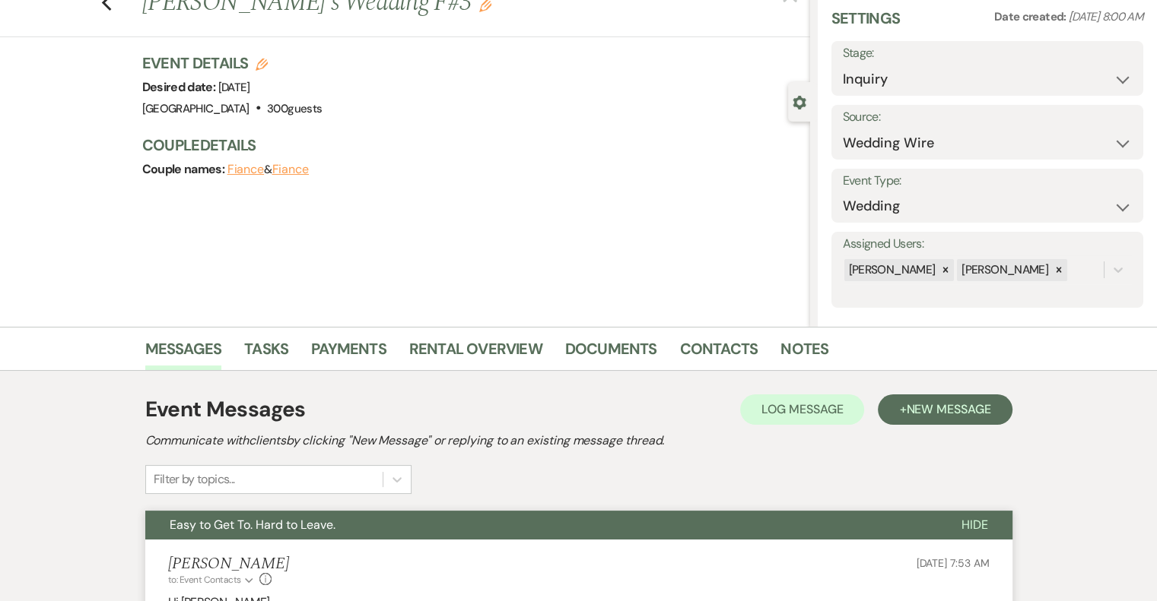
scroll to position [0, 0]
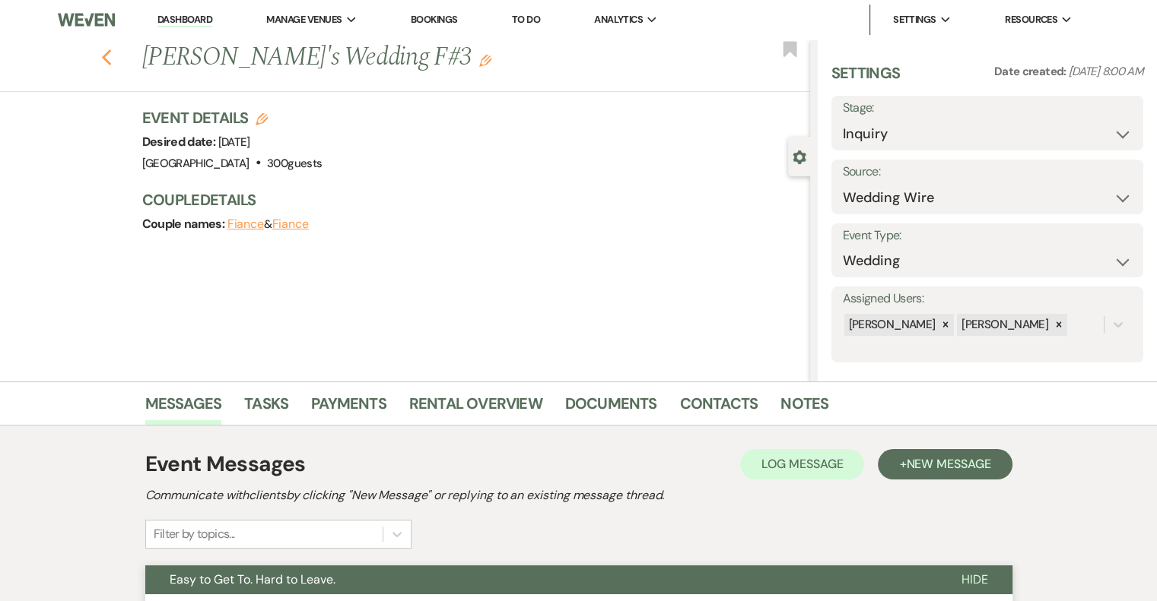
click at [113, 61] on icon "Previous" at bounding box center [106, 58] width 11 height 18
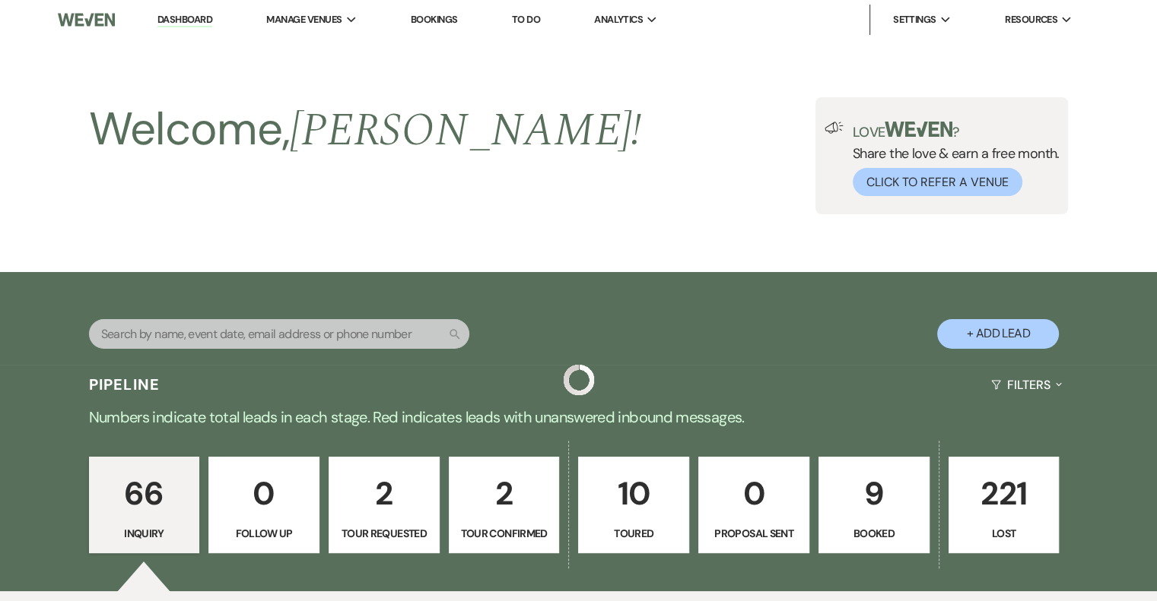
scroll to position [4154, 0]
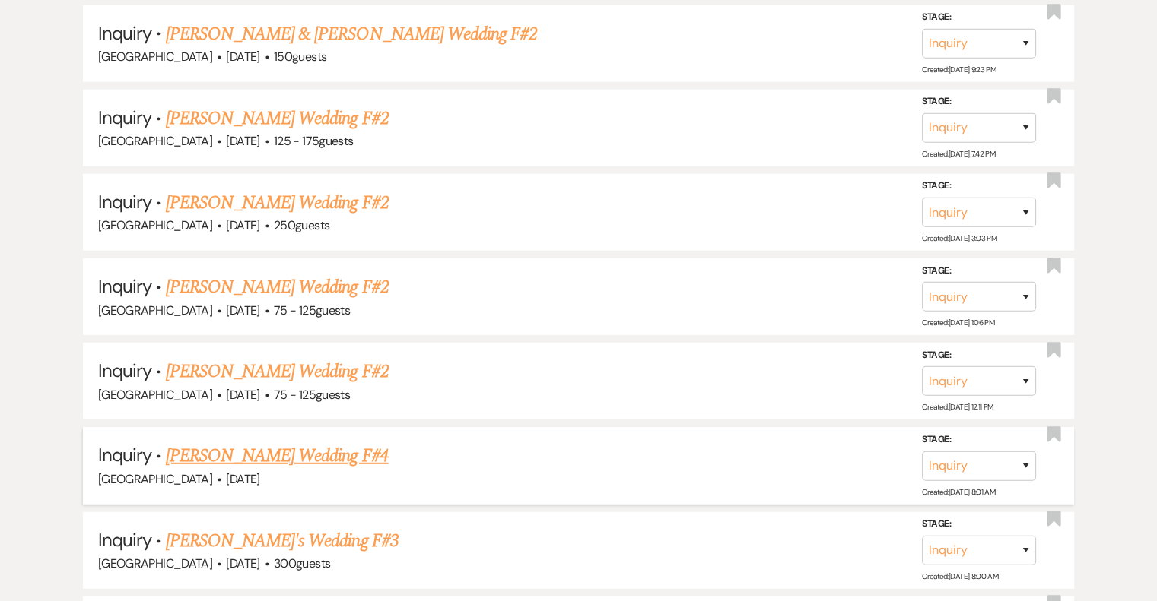
click at [300, 443] on link "[PERSON_NAME] Wedding F#4" at bounding box center [277, 456] width 223 height 27
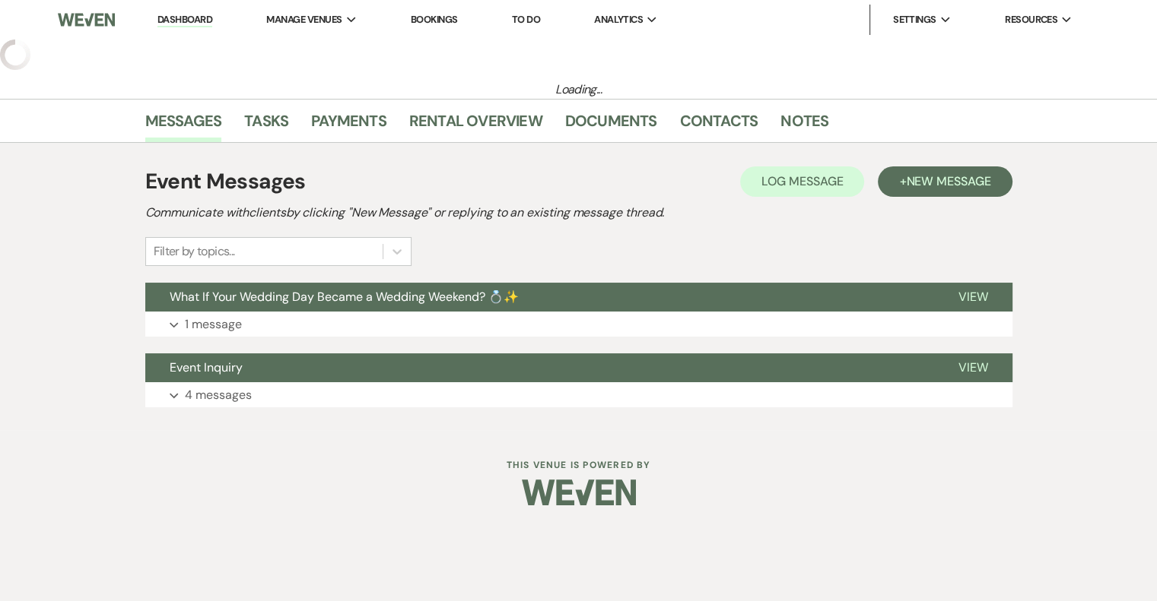
select select "5"
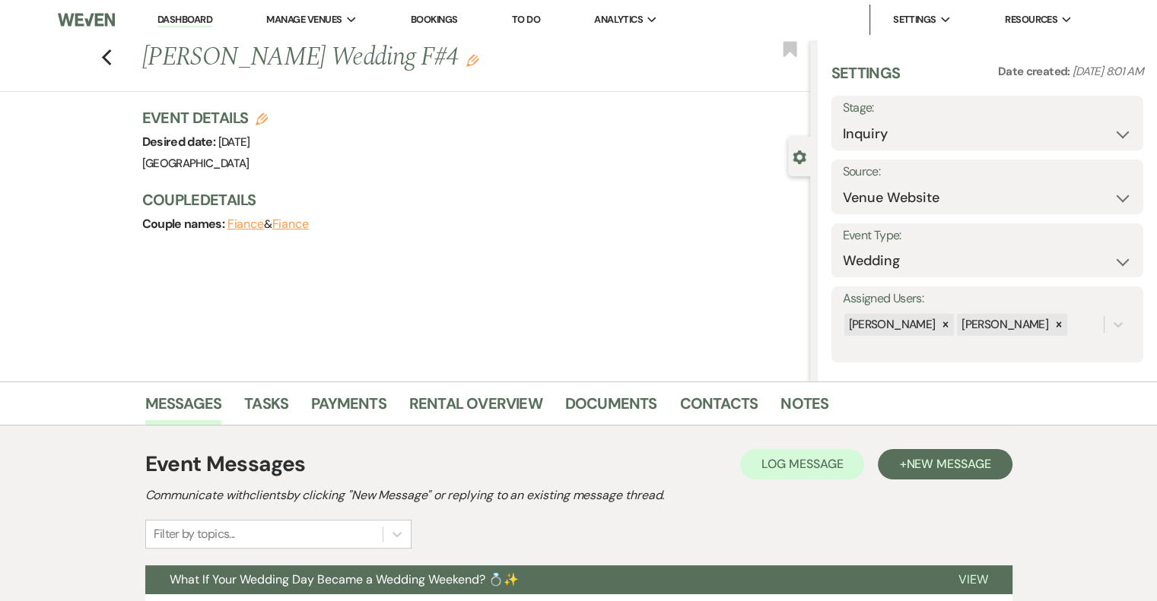
click at [466, 65] on icon "Edit" at bounding box center [472, 61] width 12 height 12
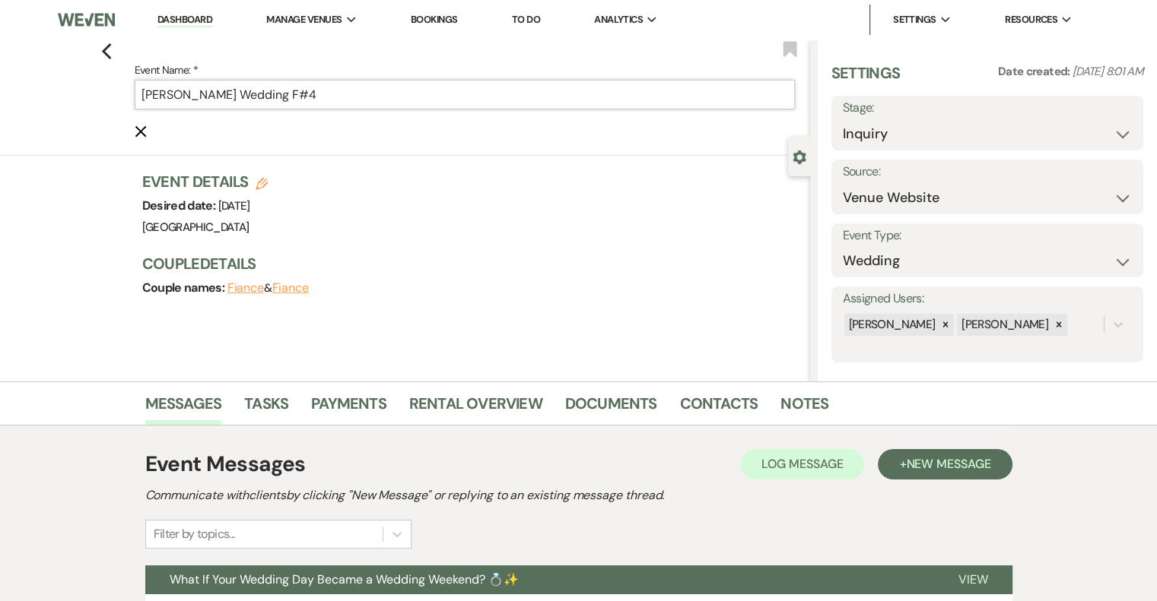
click at [400, 97] on input "[PERSON_NAME] Wedding F#4" at bounding box center [465, 95] width 660 height 30
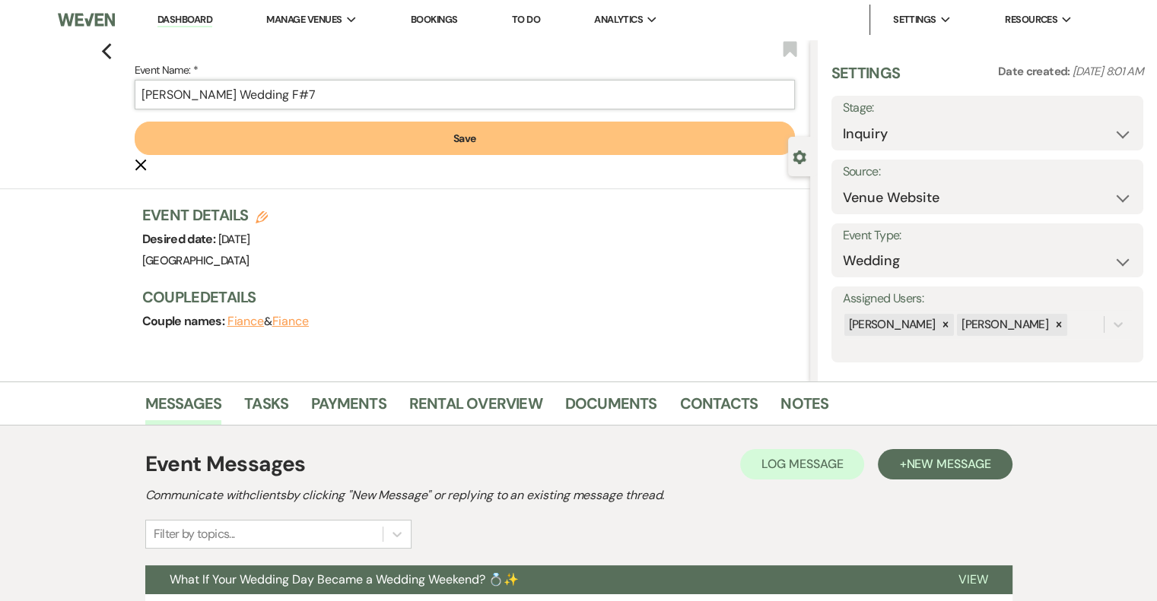
type input "[PERSON_NAME] Wedding F#7"
click at [468, 145] on button "Save" at bounding box center [465, 138] width 660 height 33
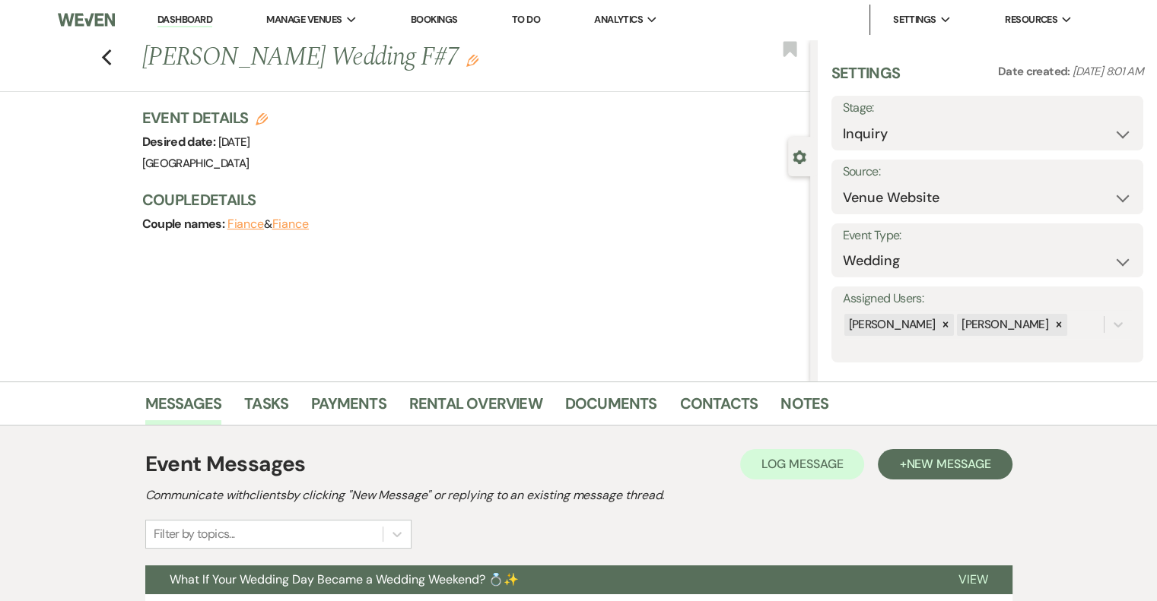
click at [466, 62] on icon "Edit" at bounding box center [472, 61] width 12 height 12
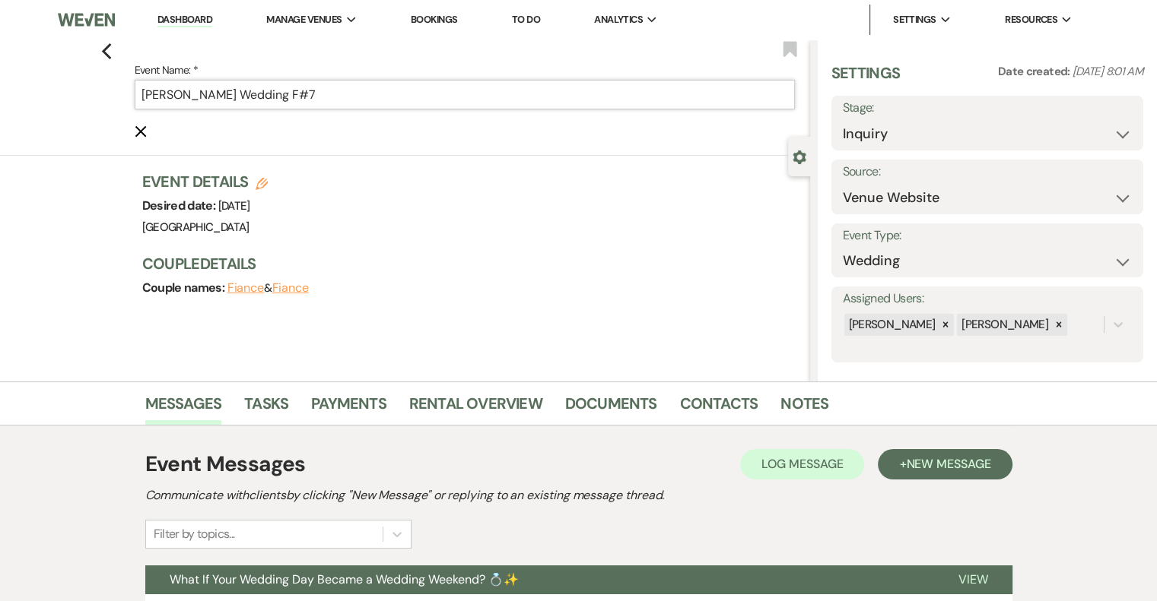
click at [356, 100] on input "[PERSON_NAME] Wedding F#7" at bounding box center [465, 95] width 660 height 30
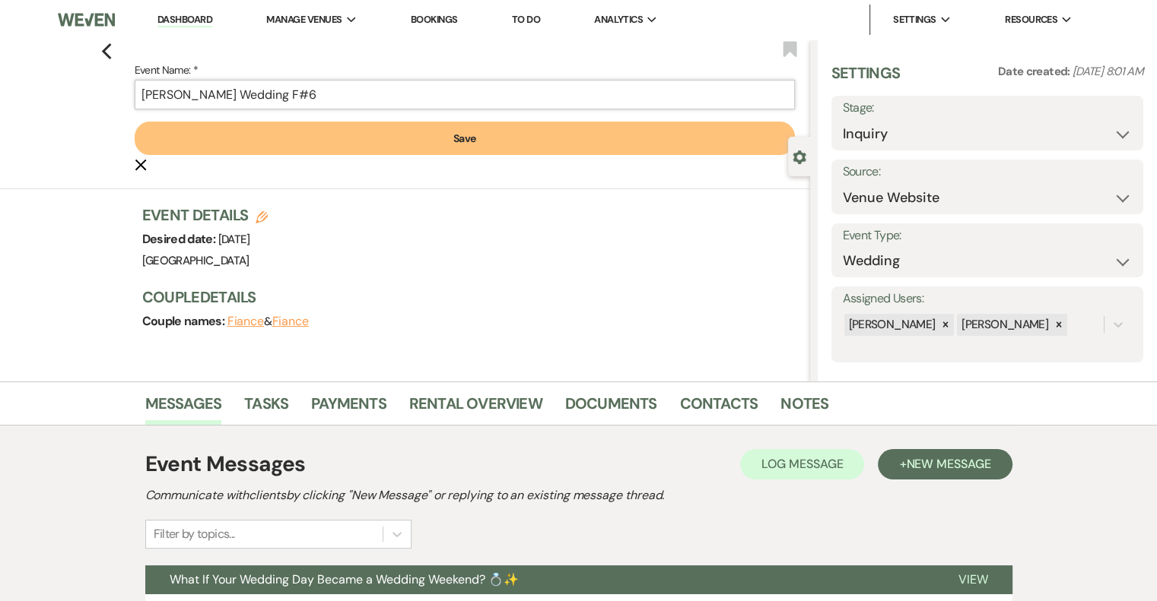
type input "[PERSON_NAME] Wedding F#6"
click at [435, 127] on button "Save" at bounding box center [465, 138] width 660 height 33
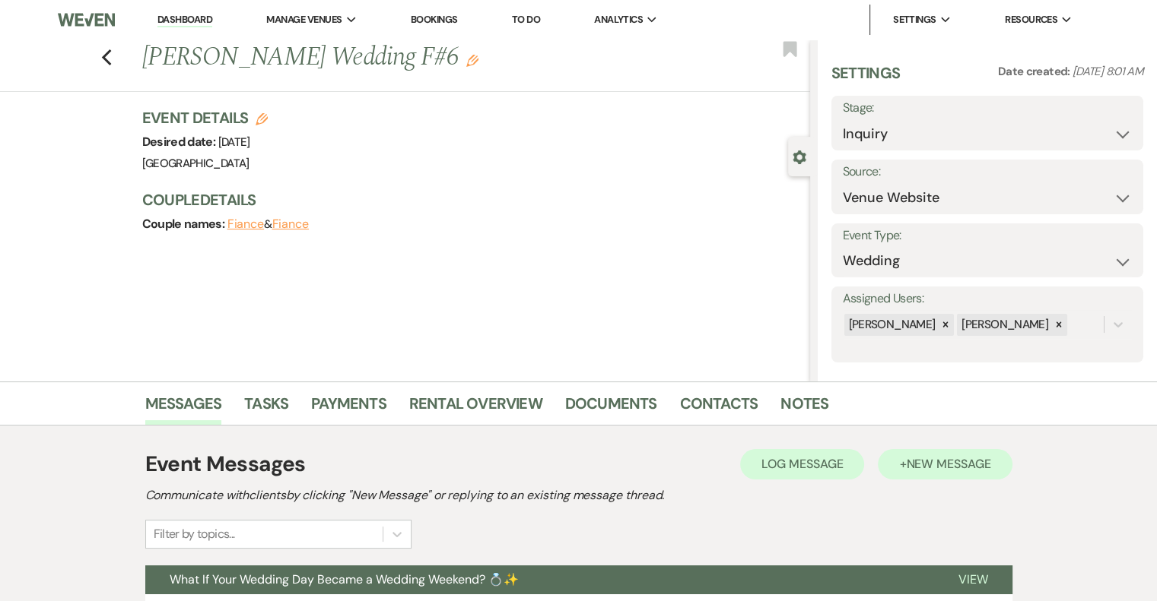
click at [957, 478] on button "+ New Message" at bounding box center [945, 464] width 134 height 30
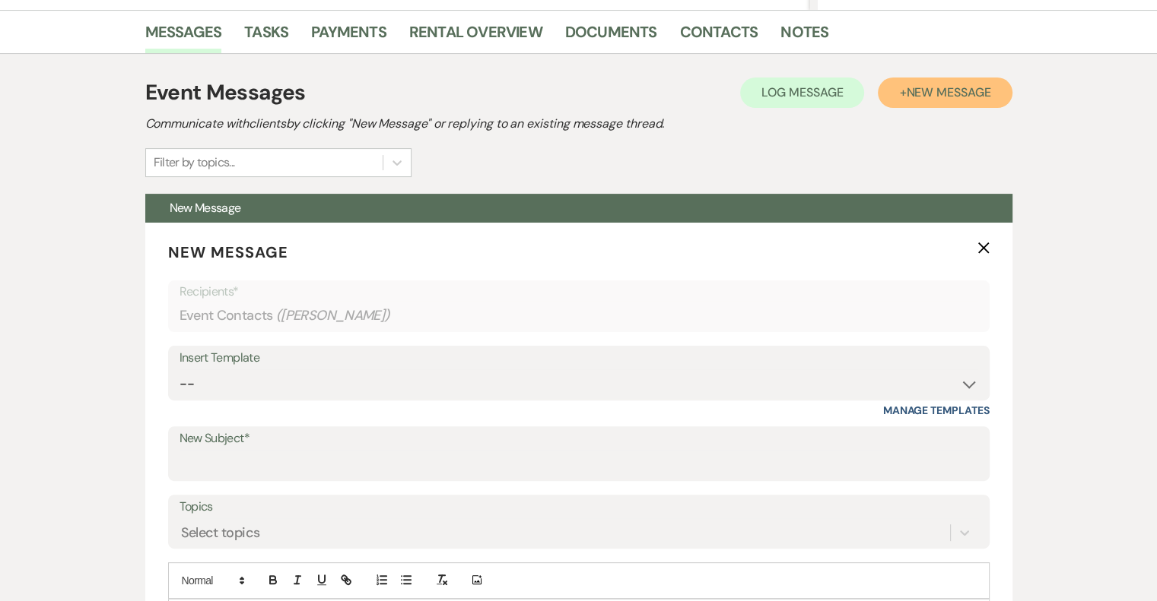
scroll to position [382, 0]
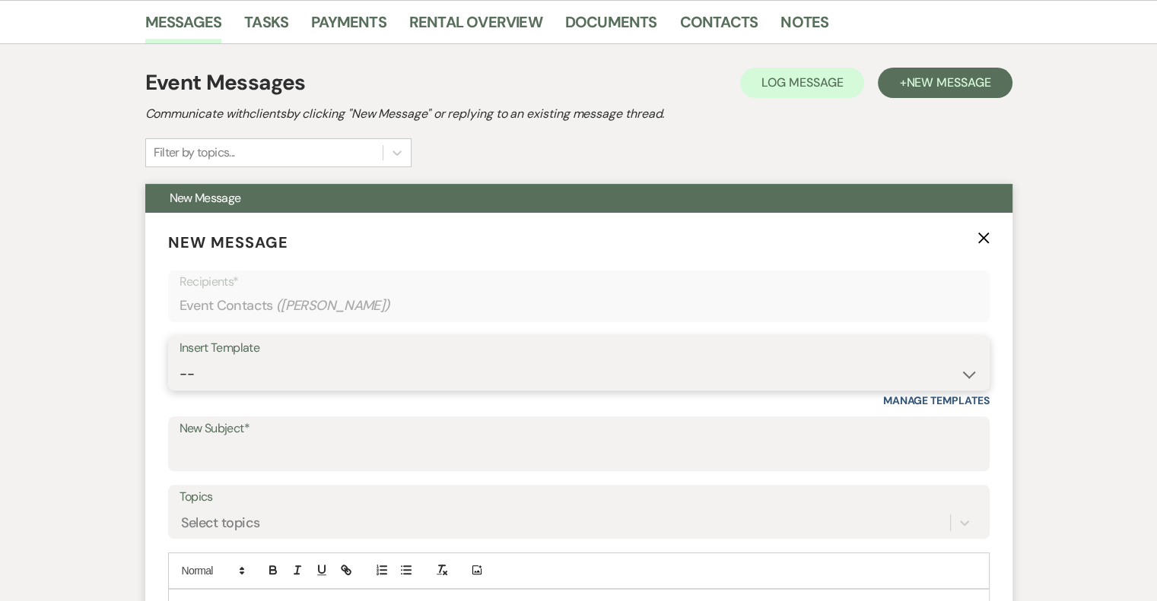
click at [283, 363] on select "-- Email #1 – Thank You for Inquiring WEDDINGS Send Contract: All Events Bookin…" at bounding box center [578, 375] width 798 height 30
select select "5595"
click at [179, 360] on select "-- Email #1 – Thank You for Inquiring WEDDINGS Send Contract: All Events Bookin…" at bounding box center [578, 375] width 798 height 30
type input "Planning Support from Day One (Plus a Sneak Peek 👀)"
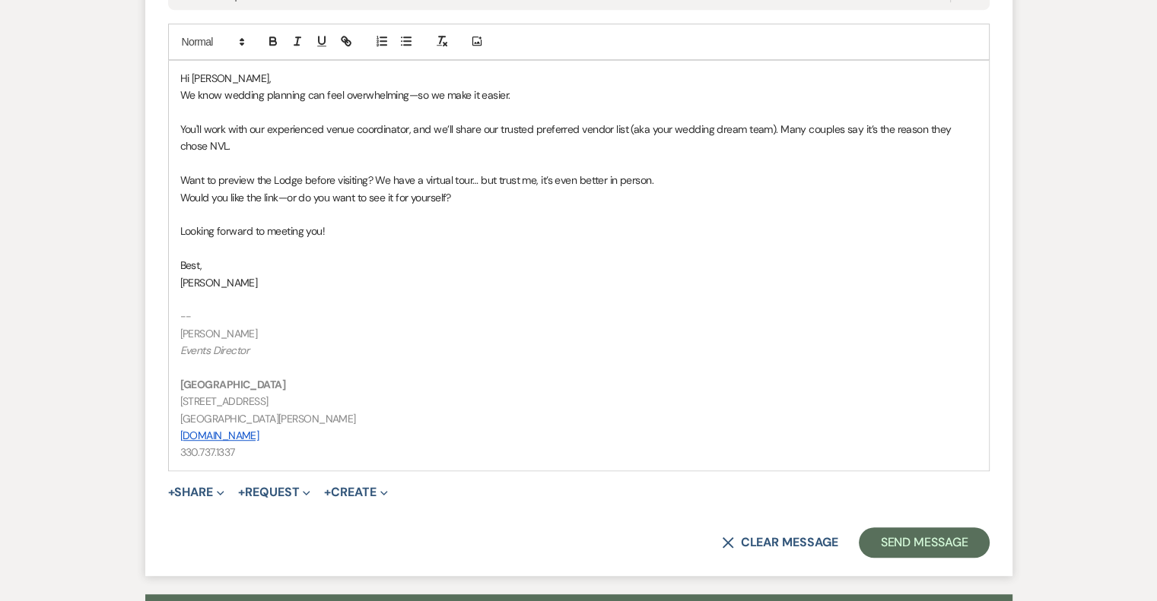
scroll to position [914, 0]
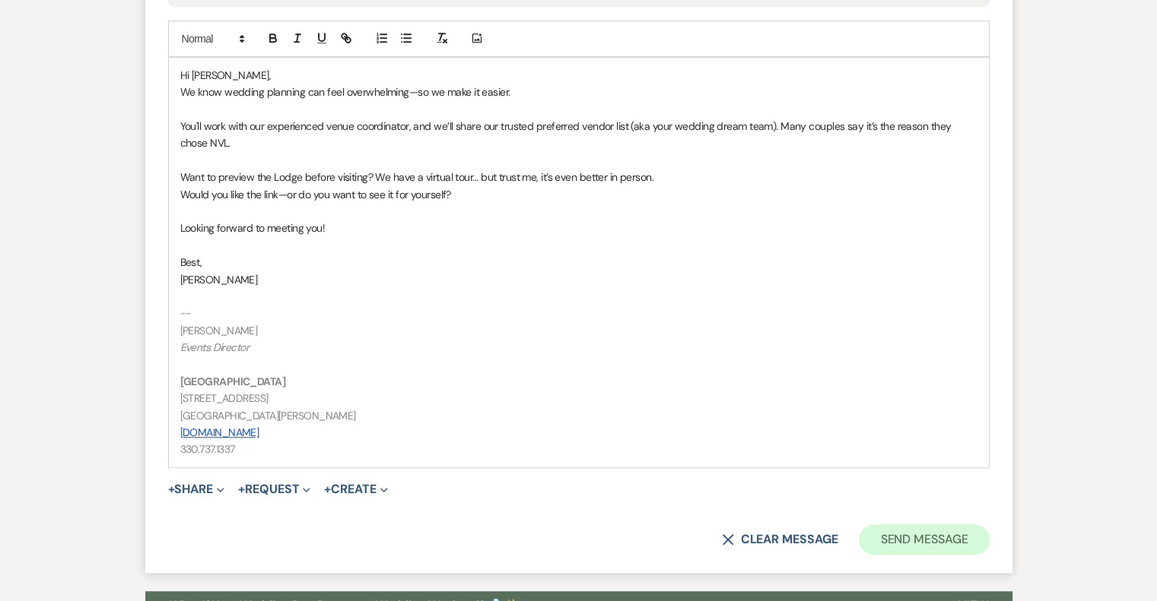
click at [966, 530] on button "Send Message" at bounding box center [924, 540] width 130 height 30
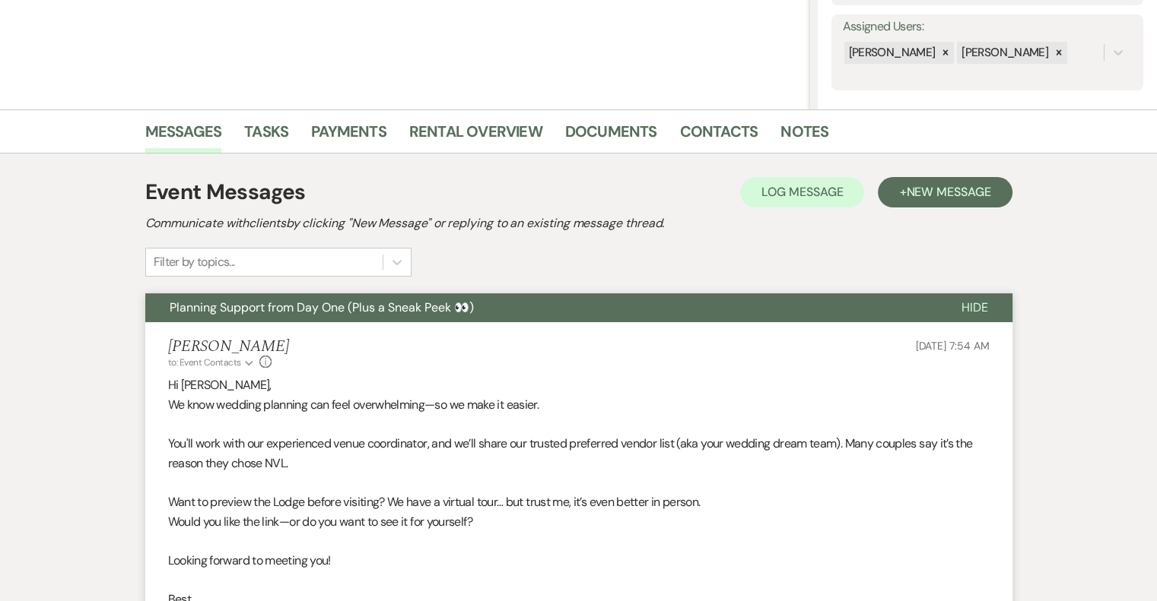
scroll to position [0, 0]
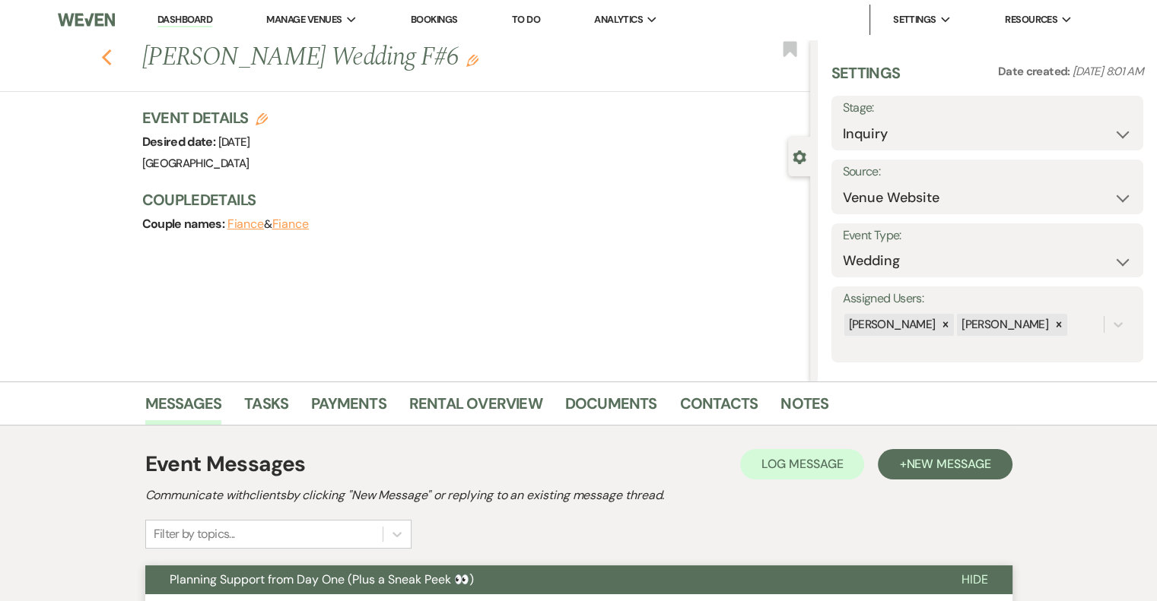
click at [110, 59] on use "button" at bounding box center [106, 57] width 10 height 17
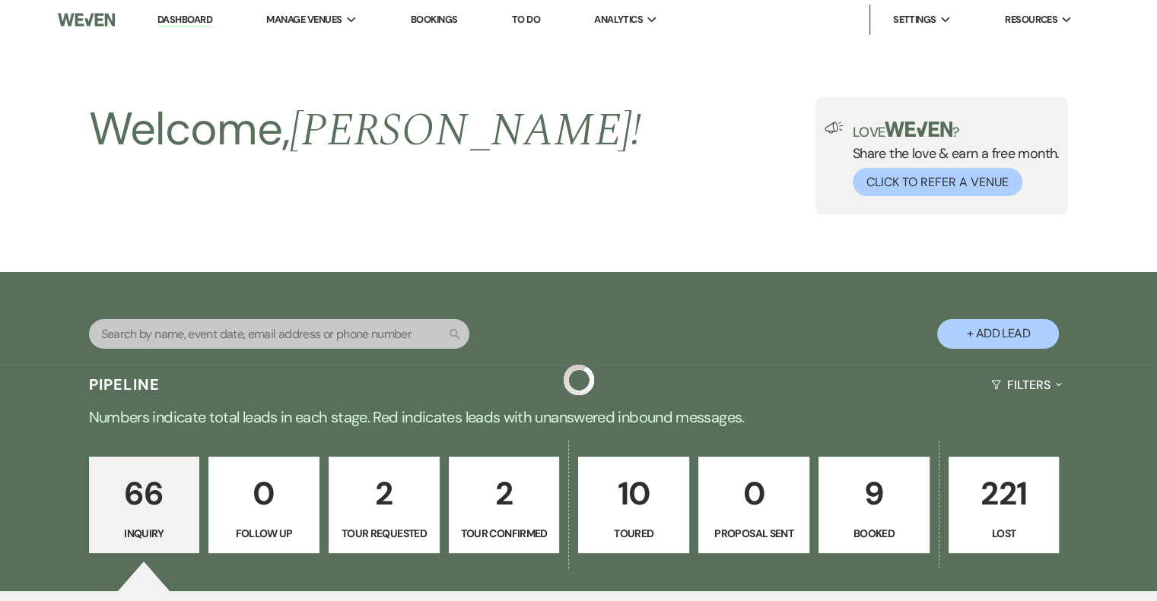
scroll to position [4154, 0]
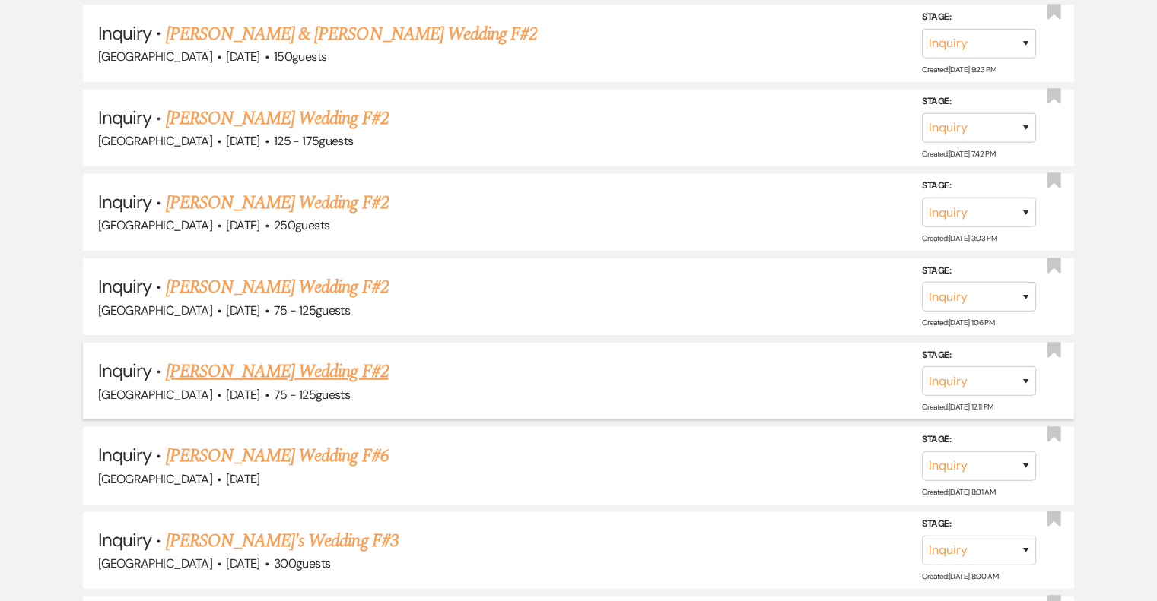
click at [349, 358] on link "[PERSON_NAME] Wedding F#2" at bounding box center [277, 371] width 223 height 27
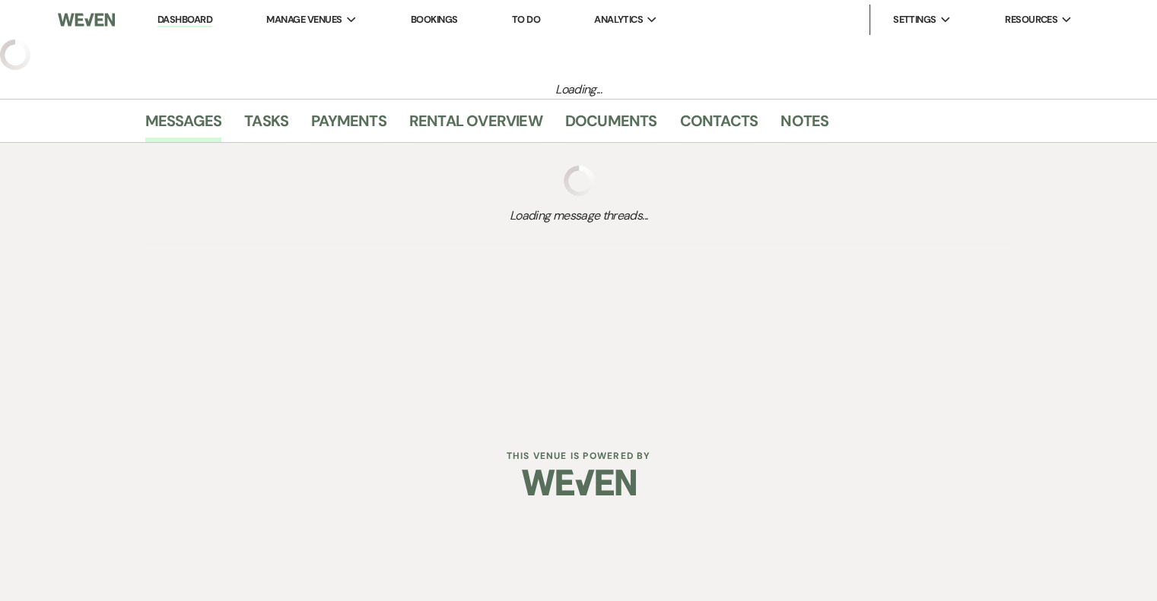
select select "3"
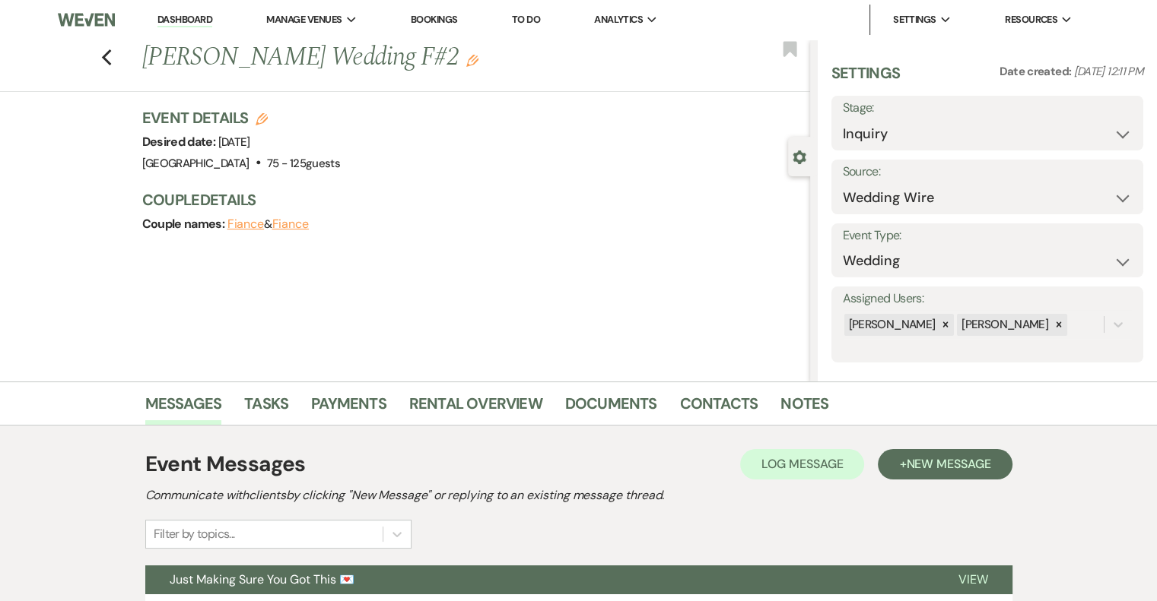
click at [468, 60] on icon "Edit" at bounding box center [472, 61] width 12 height 12
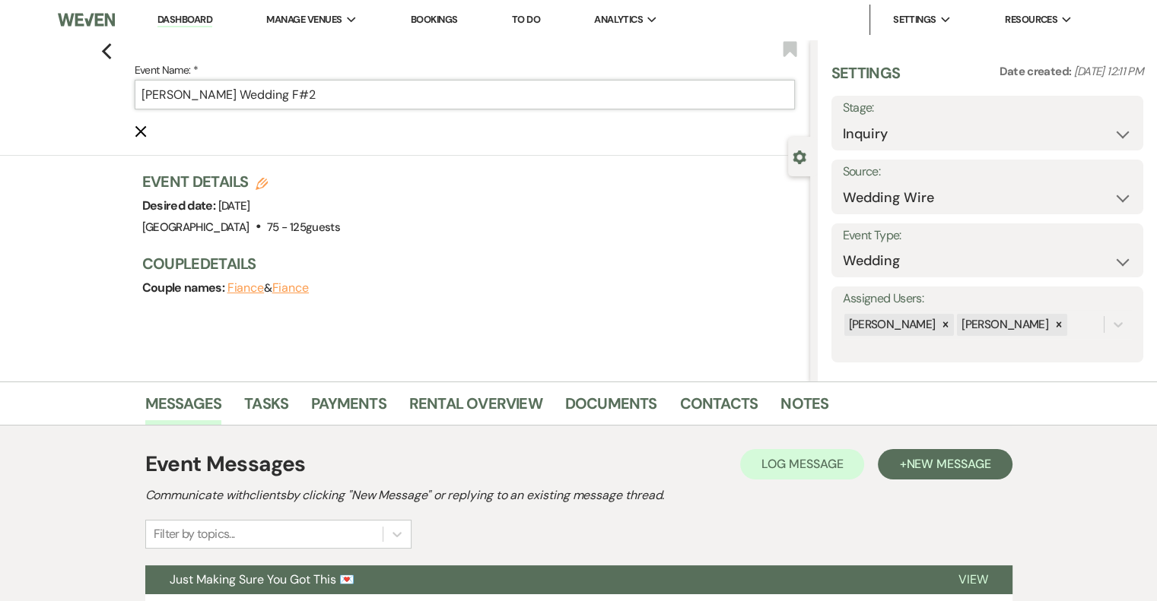
click at [371, 97] on input "[PERSON_NAME] Wedding F#2" at bounding box center [465, 95] width 660 height 30
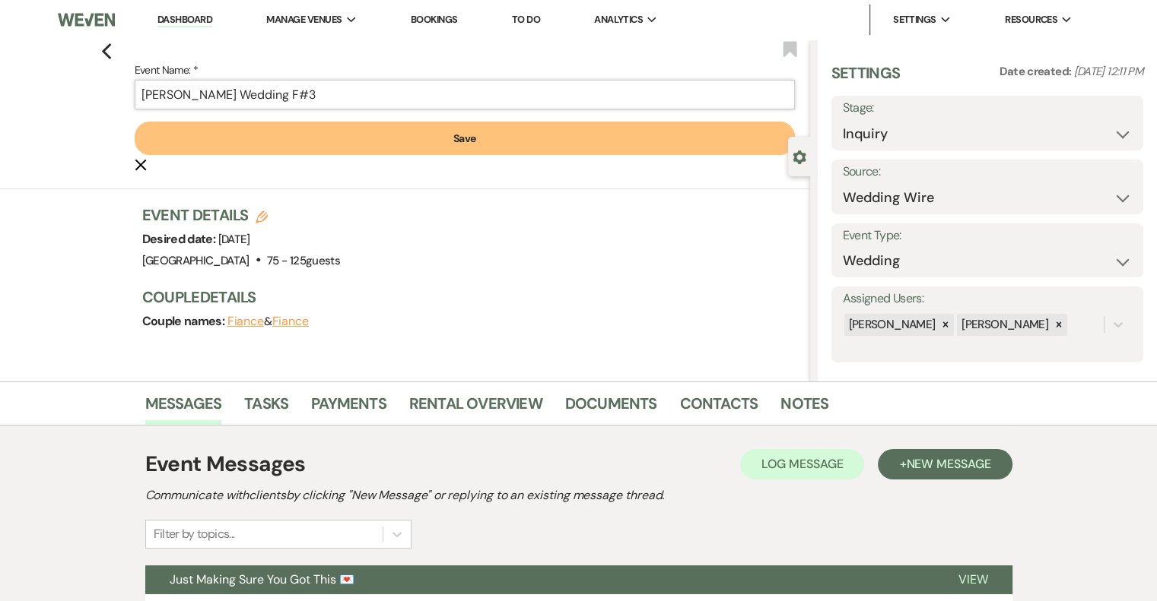
type input "[PERSON_NAME] Wedding F#3"
click at [465, 135] on button "Save" at bounding box center [465, 138] width 660 height 33
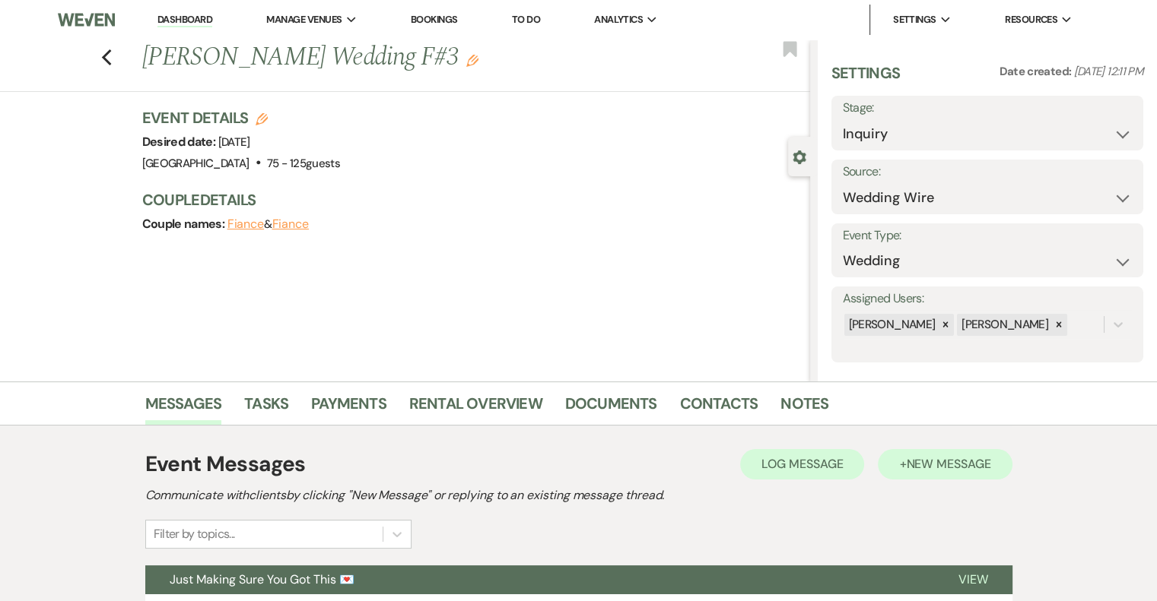
click at [926, 466] on span "New Message" at bounding box center [948, 464] width 84 height 16
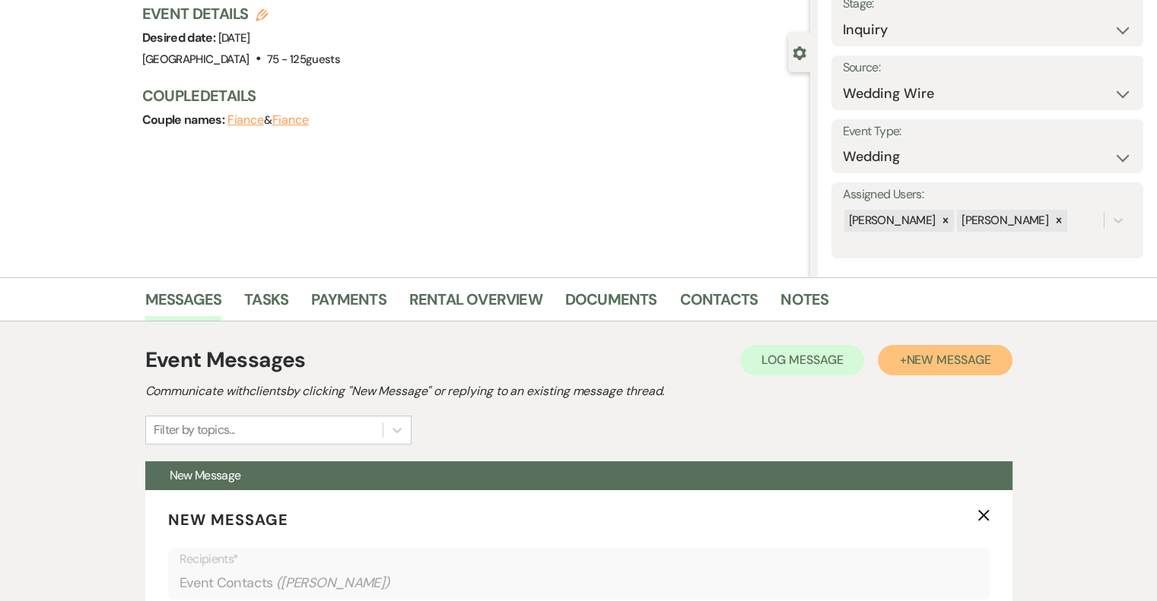
scroll to position [280, 0]
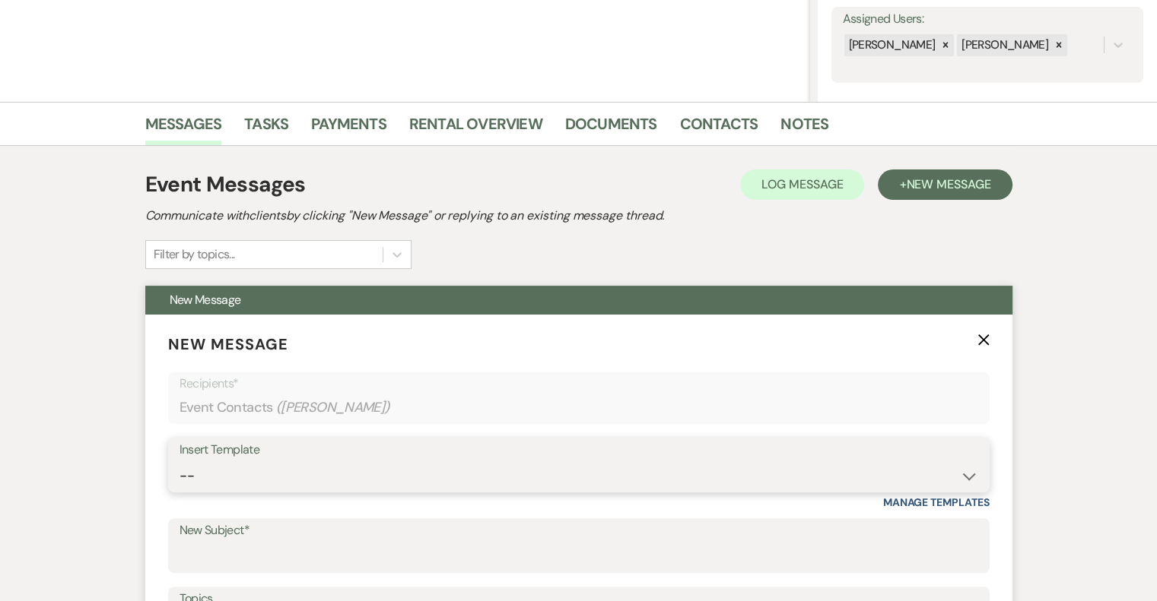
click at [272, 468] on select "-- Email #1 – Thank You for Inquiring WEDDINGS Send Contract: All Events Bookin…" at bounding box center [578, 477] width 798 height 30
select select "5593"
click at [179, 462] on select "-- Email #1 – Thank You for Inquiring WEDDINGS Send Contract: All Events Bookin…" at bounding box center [578, 477] width 798 height 30
type input "Wedding Weekend Vibes"
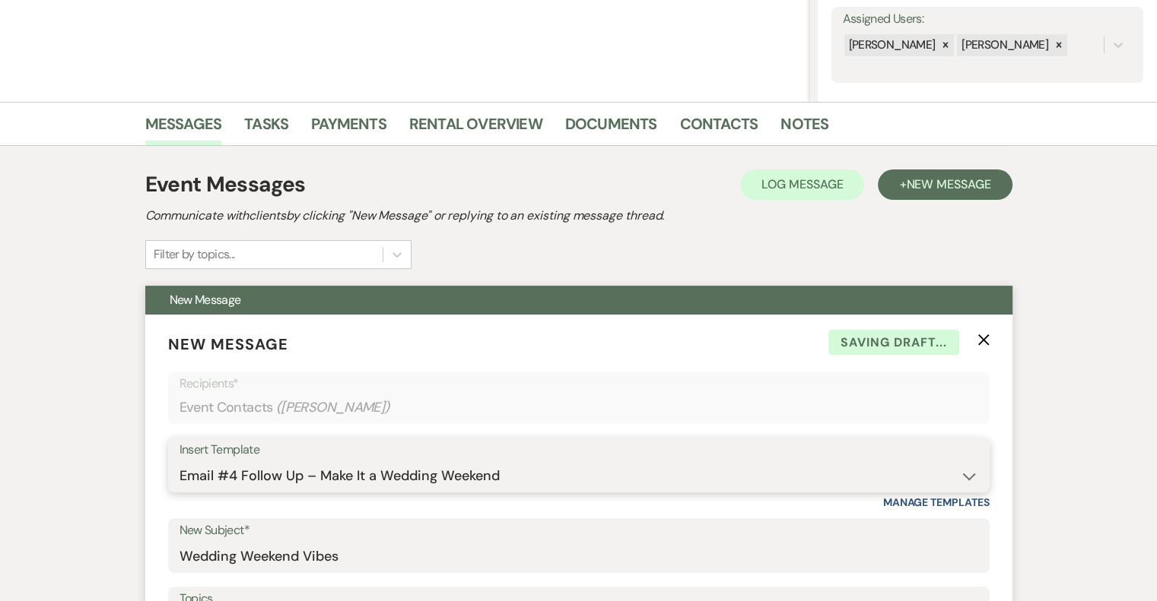
click at [263, 472] on select "-- Email #1 – Thank You for Inquiring WEDDINGS Send Contract: All Events Bookin…" at bounding box center [578, 477] width 798 height 30
select select "5592"
click at [179, 462] on select "-- Email #1 – Thank You for Inquiring WEDDINGS Send Contract: All Events Bookin…" at bounding box center [578, 477] width 798 height 30
type input "Easy to Get To. Hard to Leave."
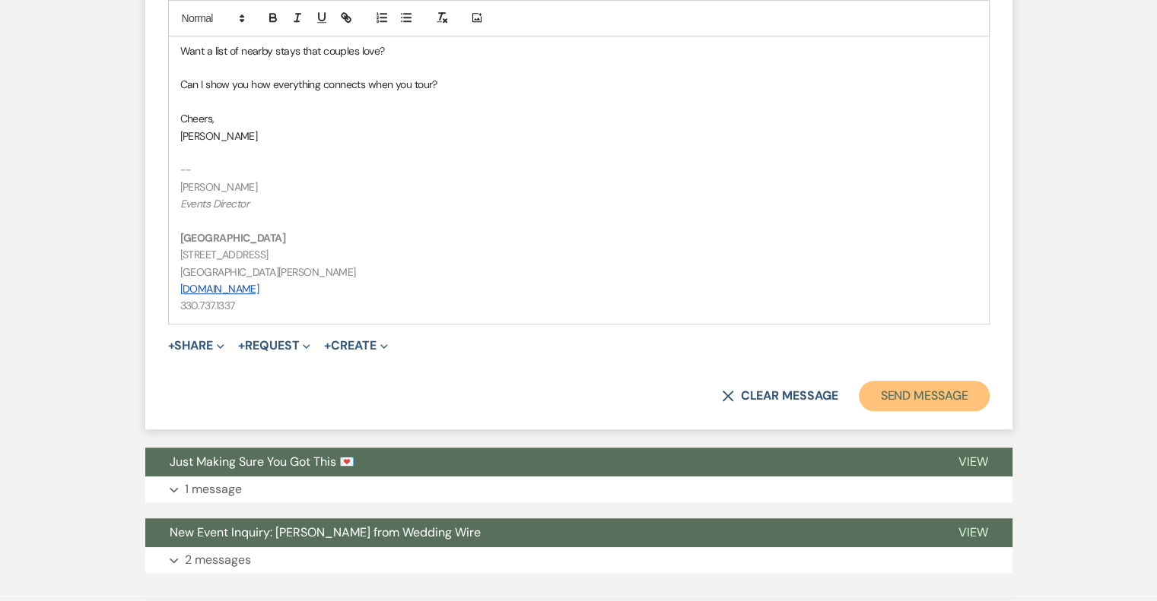
click at [953, 402] on button "Send Message" at bounding box center [924, 396] width 130 height 30
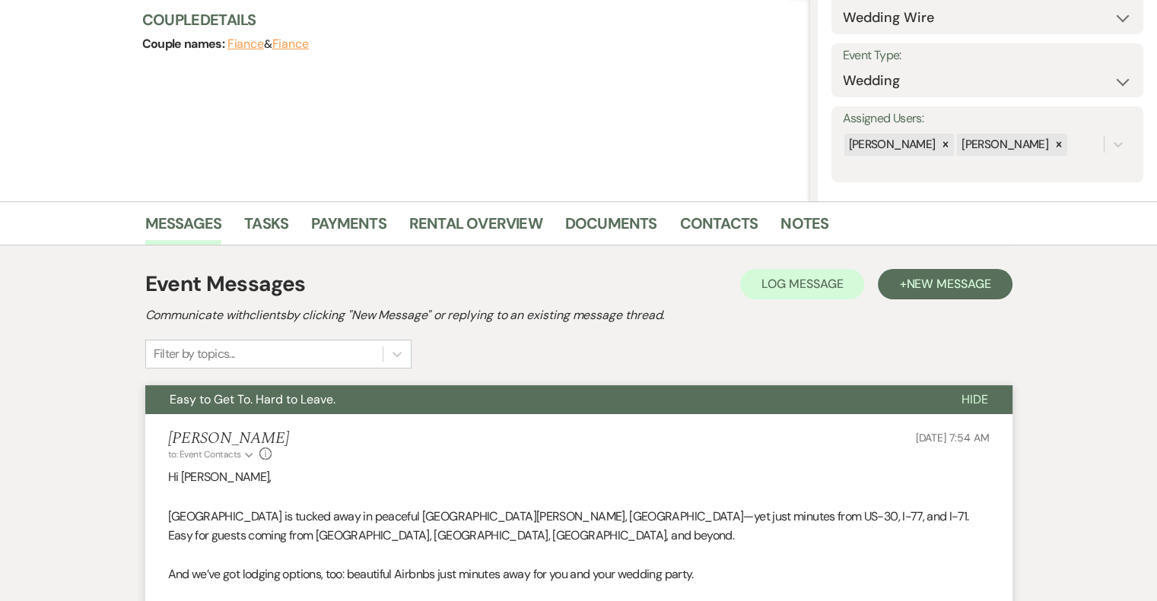
scroll to position [0, 0]
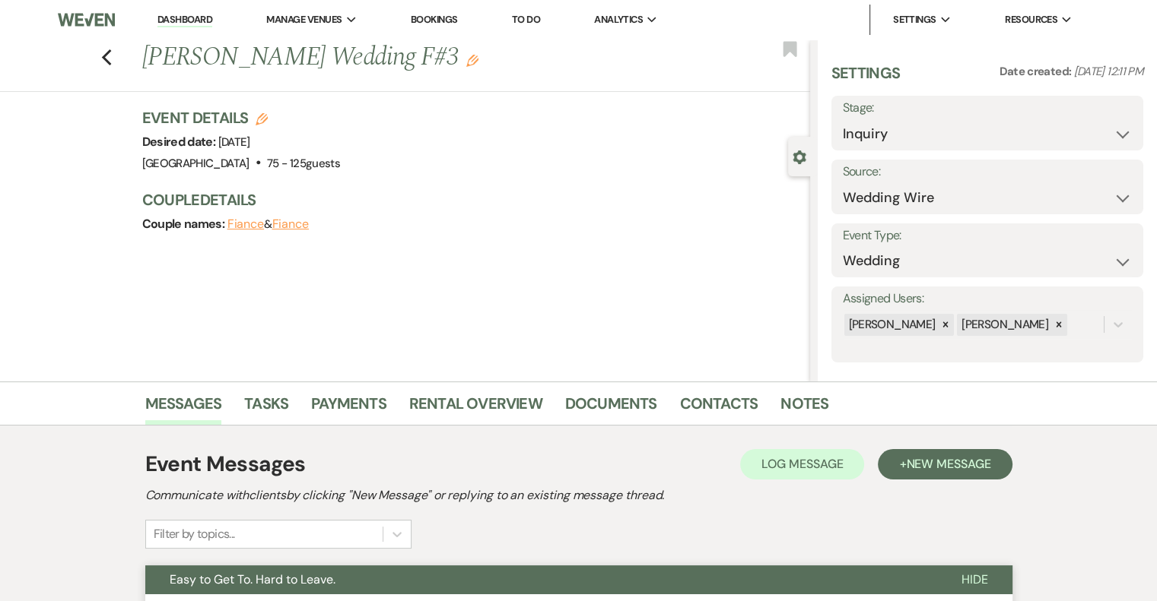
click at [466, 62] on use "button" at bounding box center [472, 61] width 12 height 12
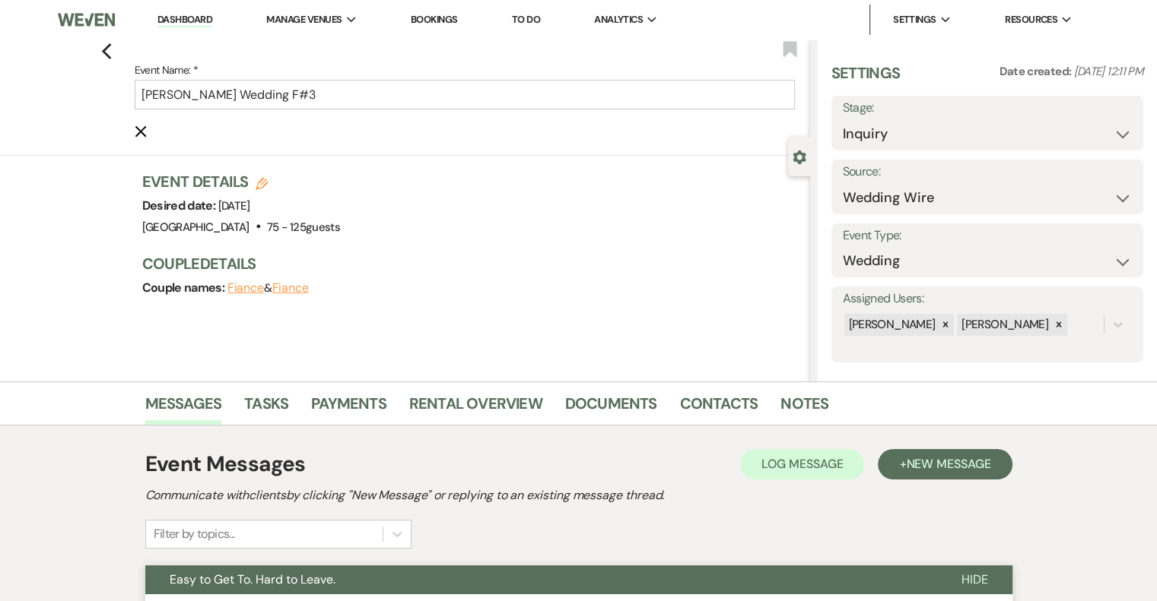
click at [131, 46] on div "Previous Event Name: * [PERSON_NAME] Wedding F#3 Cancel Edit Bookmark" at bounding box center [400, 98] width 817 height 116
click at [111, 59] on icon "Previous" at bounding box center [106, 52] width 11 height 18
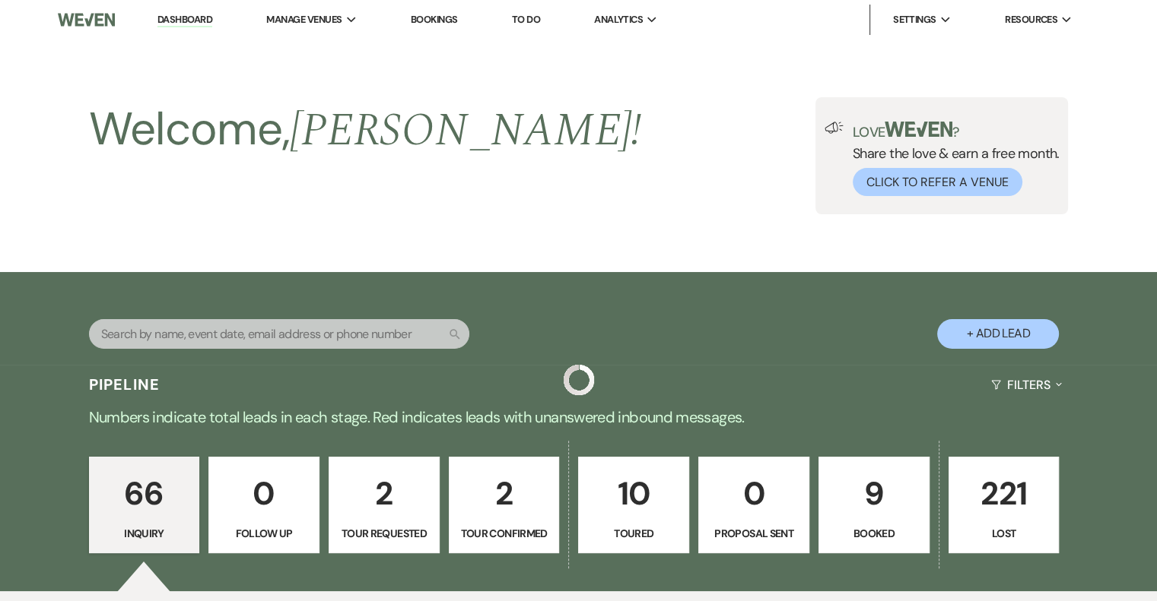
scroll to position [4154, 0]
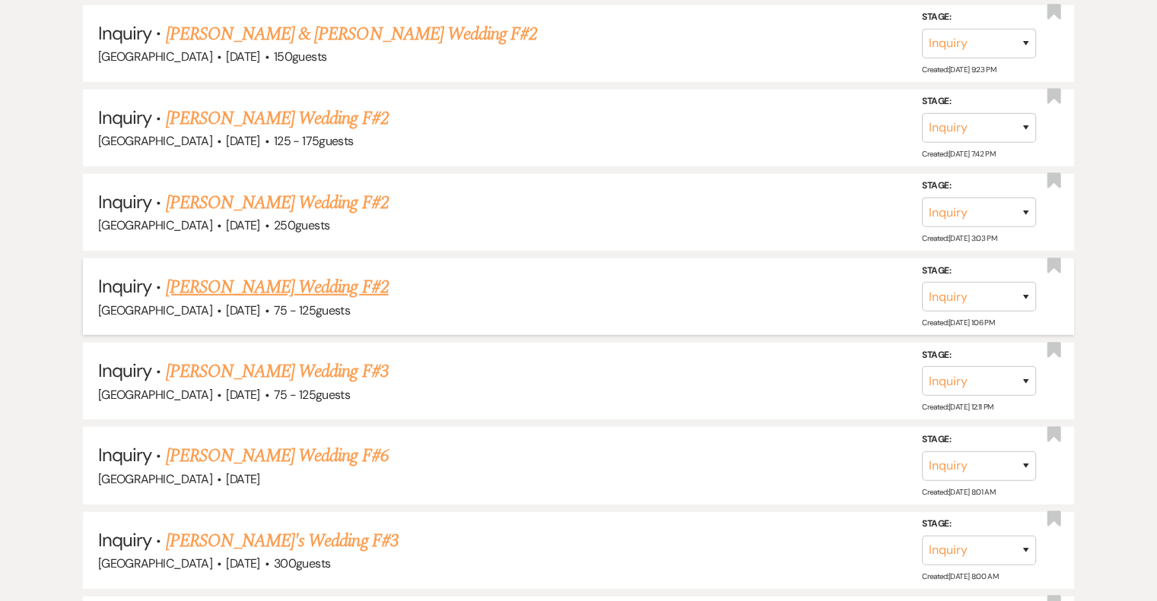
click at [260, 274] on link "[PERSON_NAME] Wedding F#2" at bounding box center [277, 287] width 223 height 27
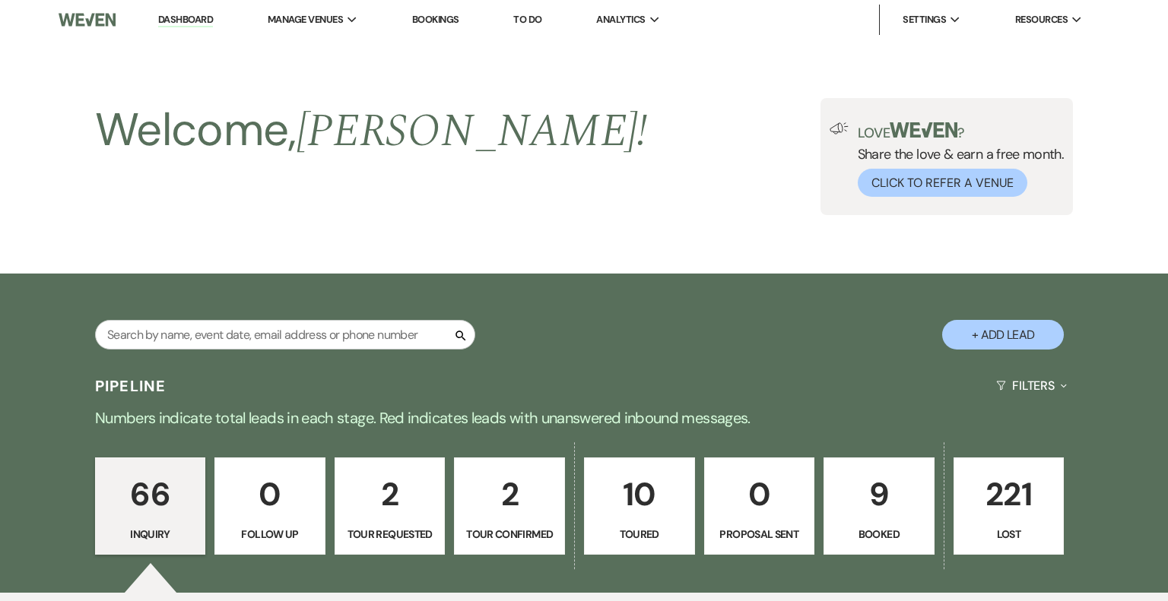
select select "3"
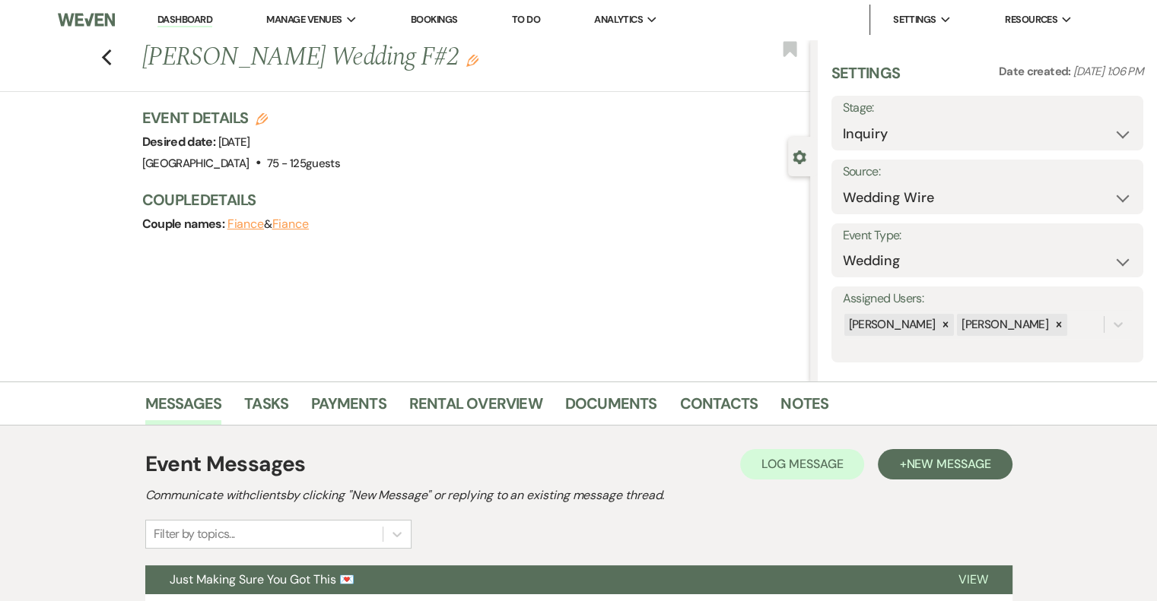
click at [466, 63] on icon "Edit" at bounding box center [472, 61] width 12 height 12
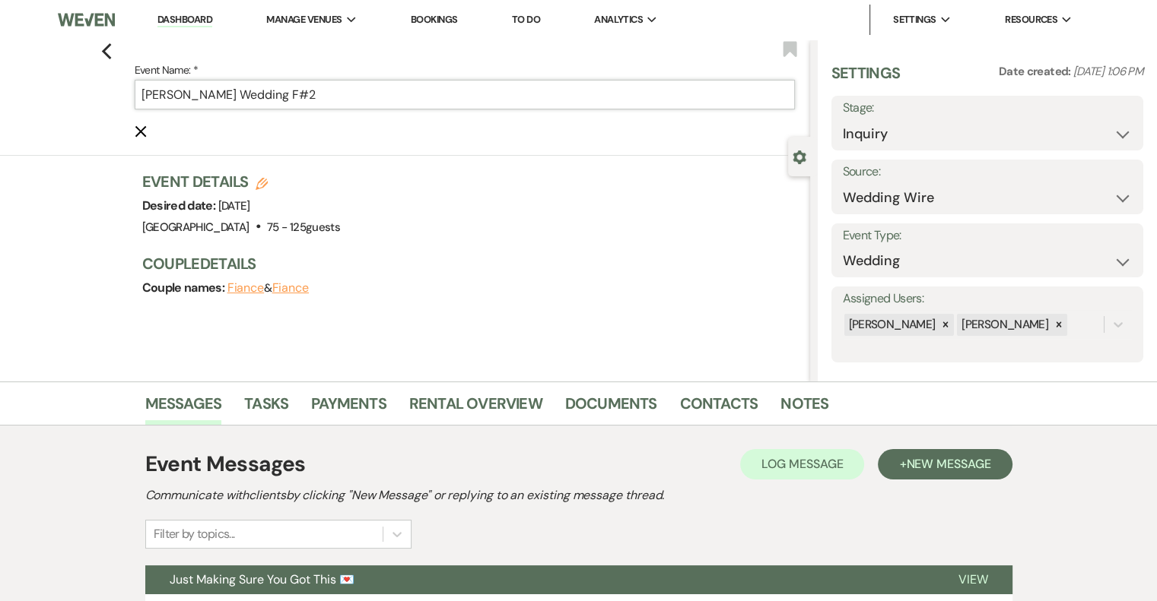
click at [341, 95] on input "[PERSON_NAME] Wedding F#2" at bounding box center [465, 95] width 660 height 30
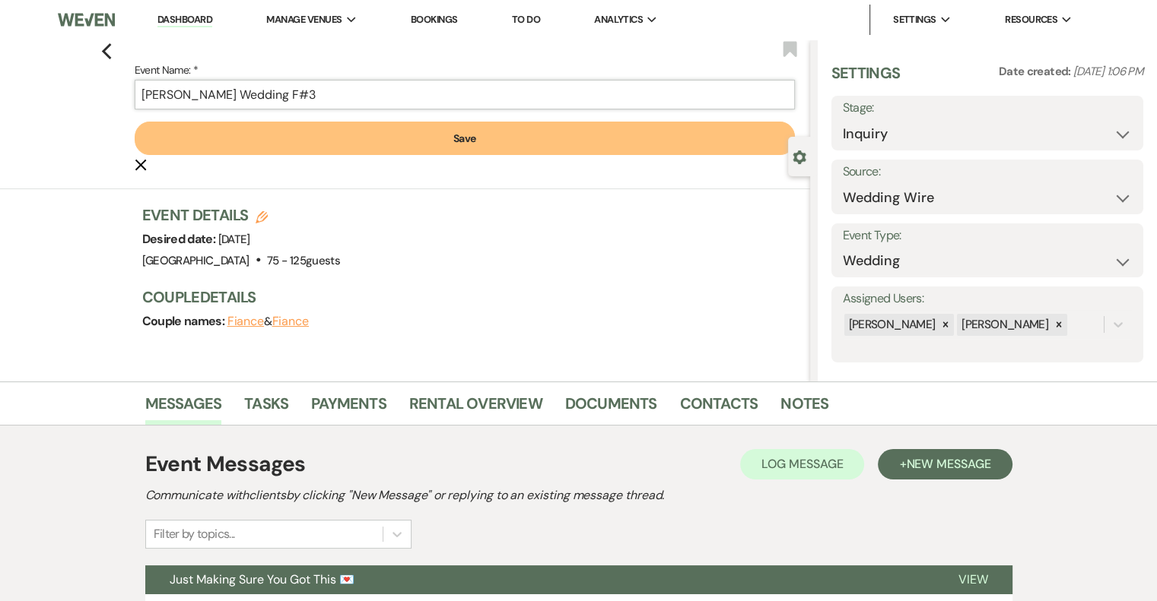
type input "[PERSON_NAME] Wedding F#3"
click at [423, 140] on button "Save" at bounding box center [465, 138] width 660 height 33
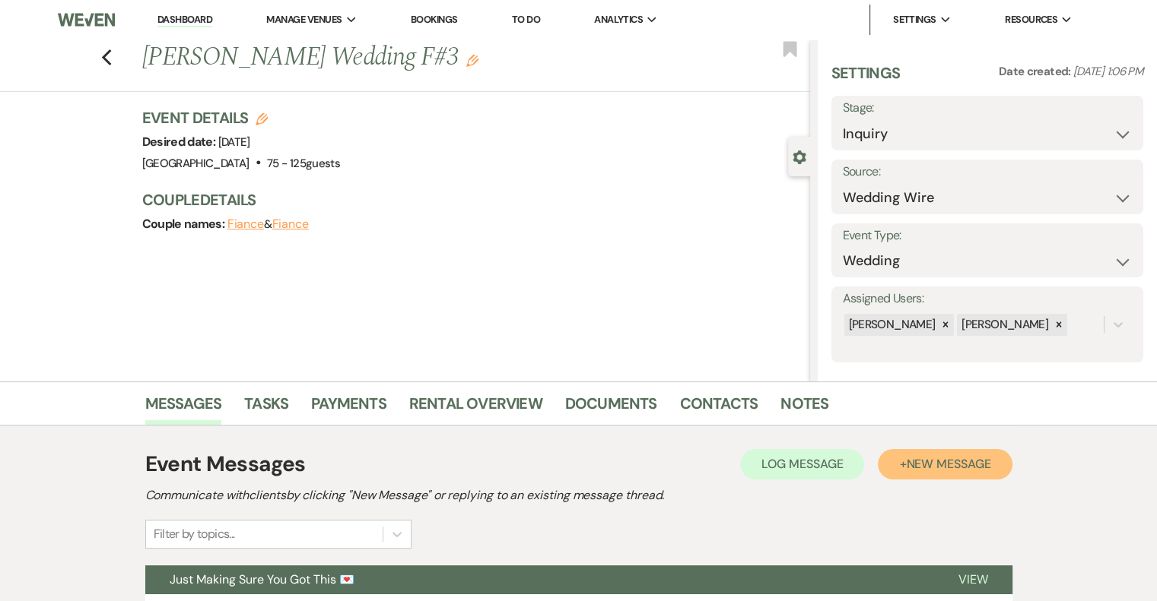
click at [951, 463] on span "New Message" at bounding box center [948, 464] width 84 height 16
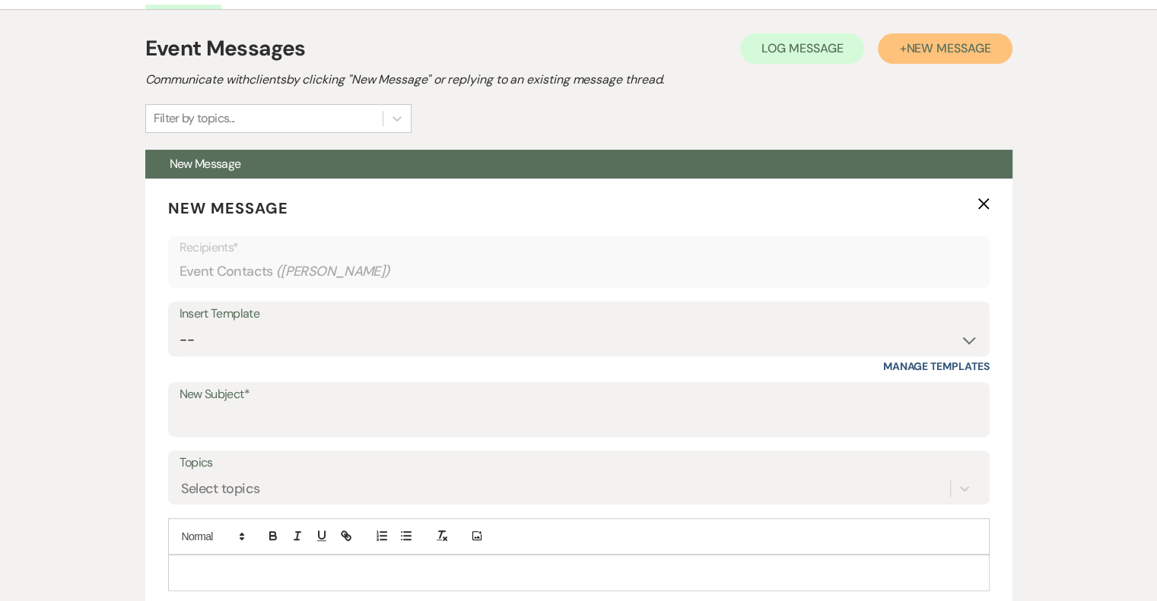
scroll to position [417, 0]
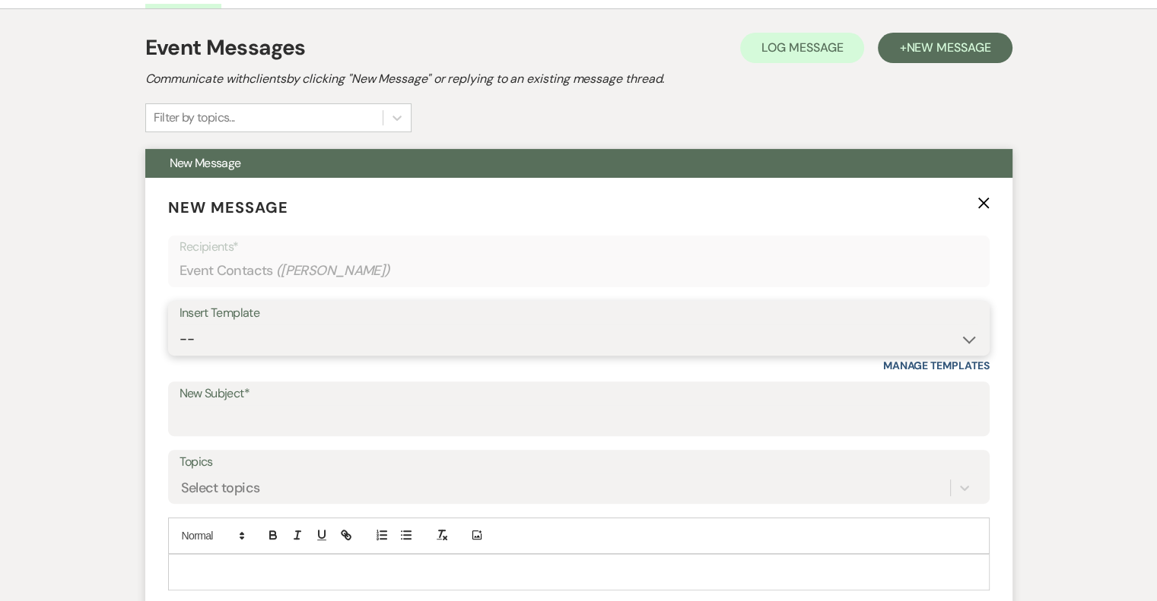
click at [265, 325] on select "-- Email #1 – Thank You for Inquiring WEDDINGS Send Contract: All Events Bookin…" at bounding box center [578, 340] width 798 height 30
select select "5592"
click at [179, 325] on select "-- Email #1 – Thank You for Inquiring WEDDINGS Send Contract: All Events Bookin…" at bounding box center [578, 340] width 798 height 30
type input "Easy to Get To. Hard to Leave."
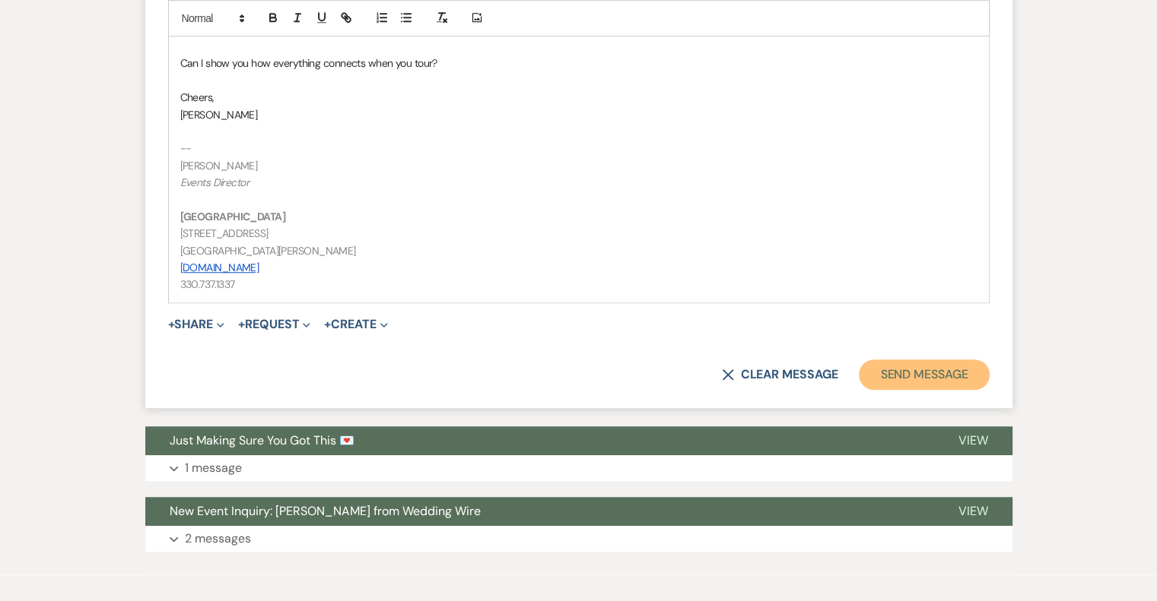
click at [958, 379] on button "Send Message" at bounding box center [924, 375] width 130 height 30
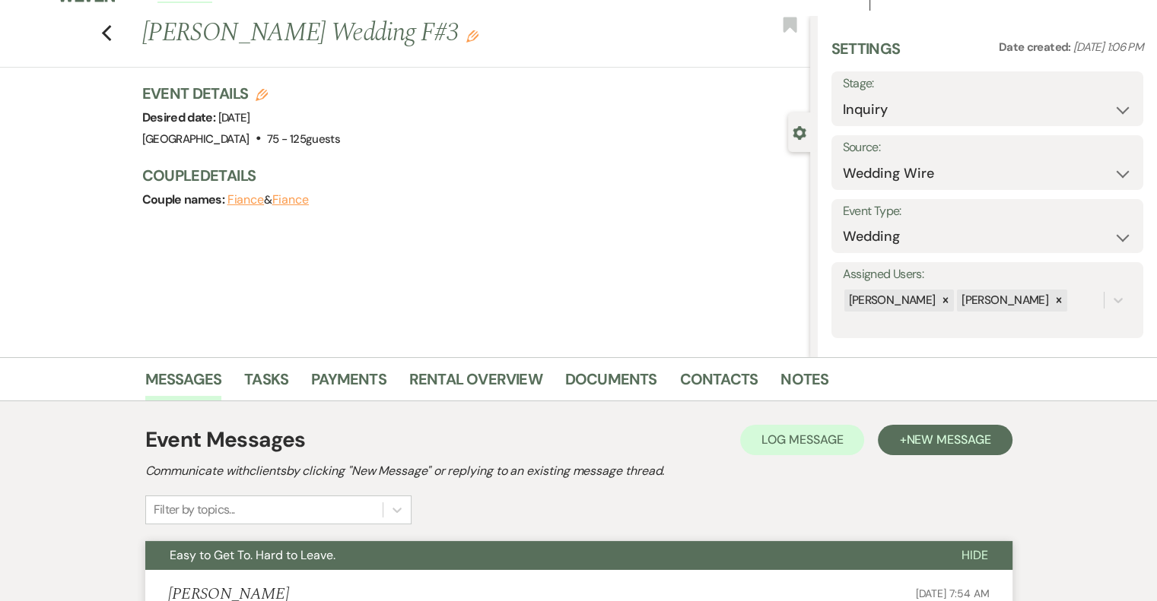
scroll to position [0, 0]
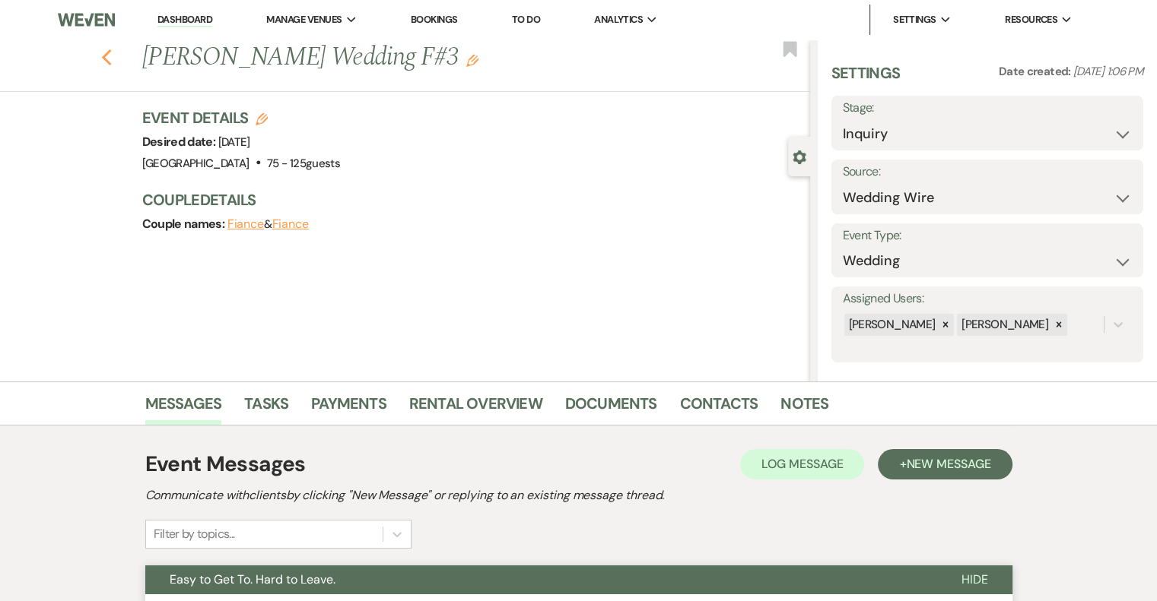
click at [111, 60] on use "button" at bounding box center [106, 57] width 10 height 17
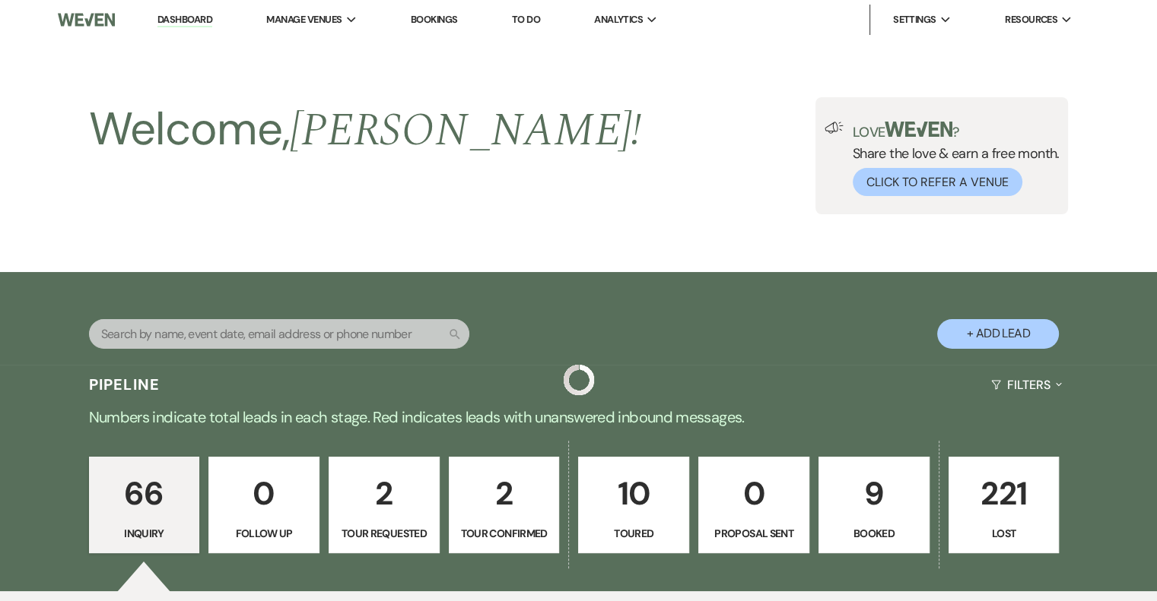
scroll to position [4154, 0]
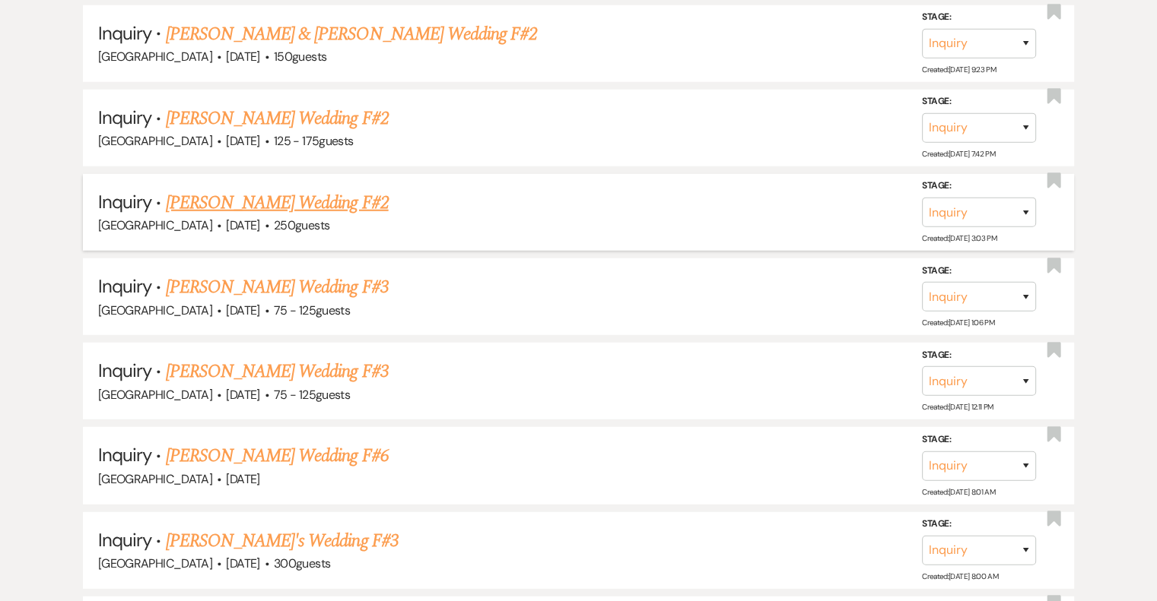
click at [350, 189] on link "[PERSON_NAME] Wedding F#2" at bounding box center [277, 202] width 223 height 27
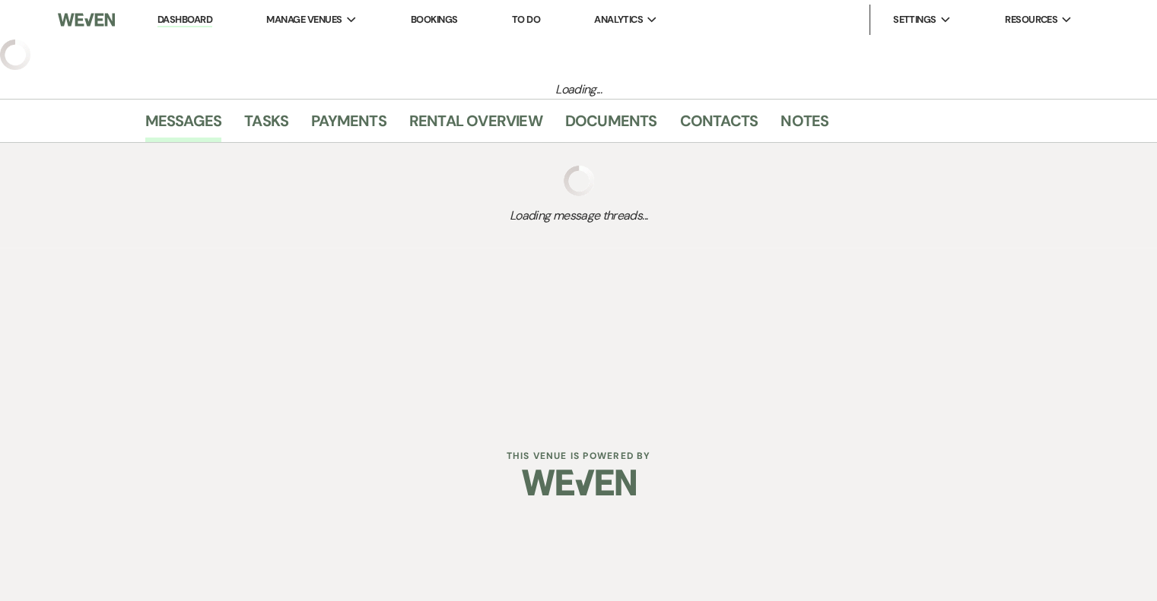
select select "3"
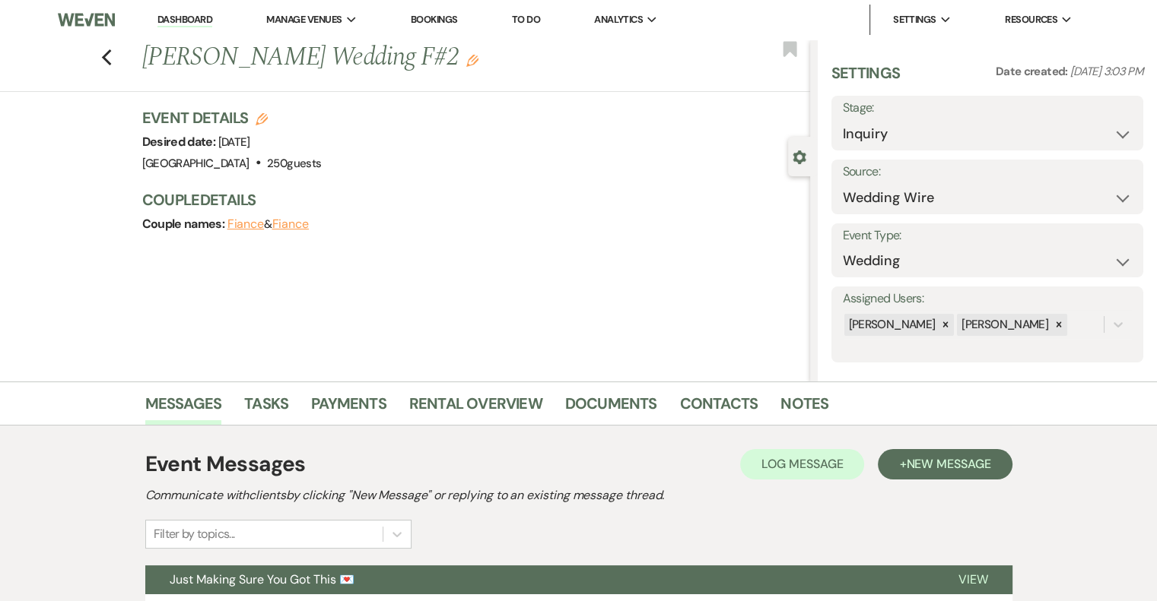
click at [466, 61] on icon "Edit" at bounding box center [472, 61] width 12 height 12
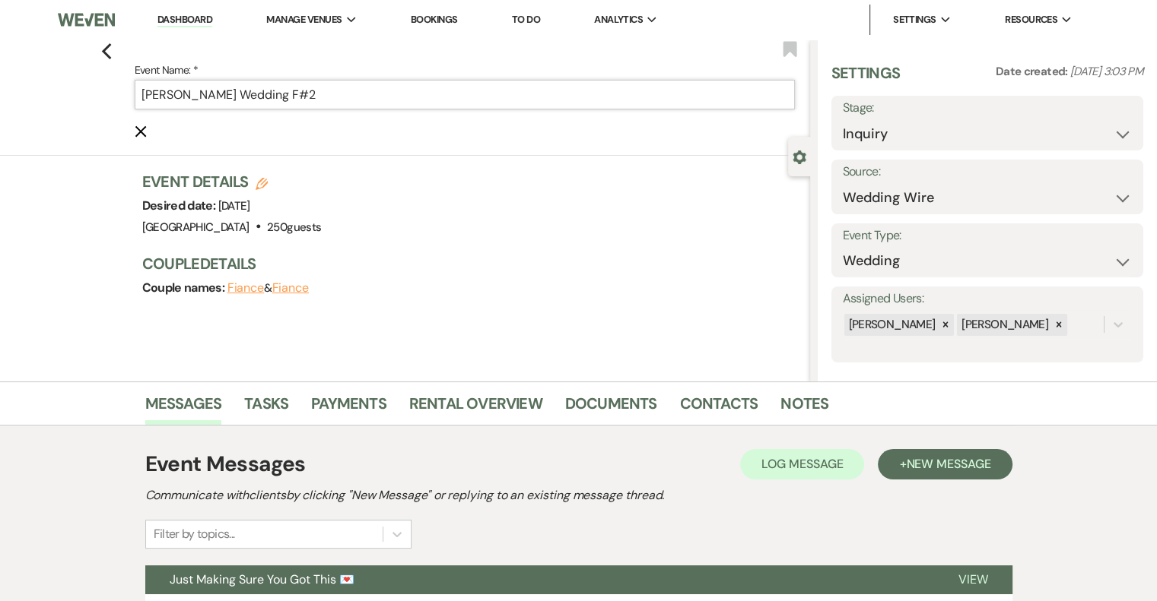
click at [391, 95] on input "[PERSON_NAME] Wedding F#2" at bounding box center [465, 95] width 660 height 30
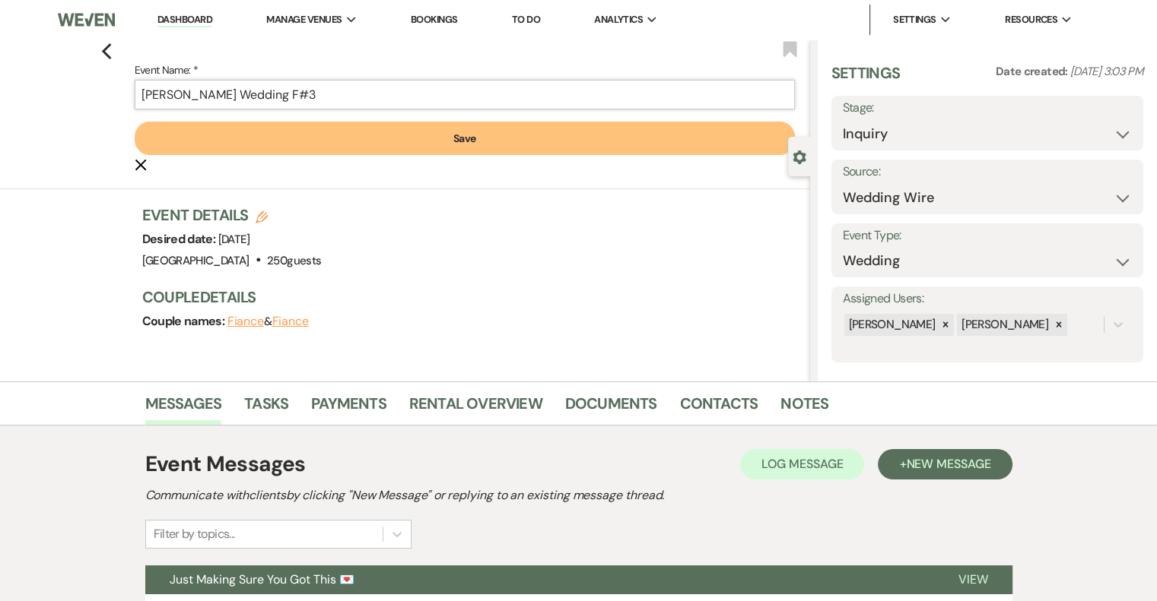
type input "[PERSON_NAME] Wedding F#3"
click at [404, 132] on button "Save" at bounding box center [465, 138] width 660 height 33
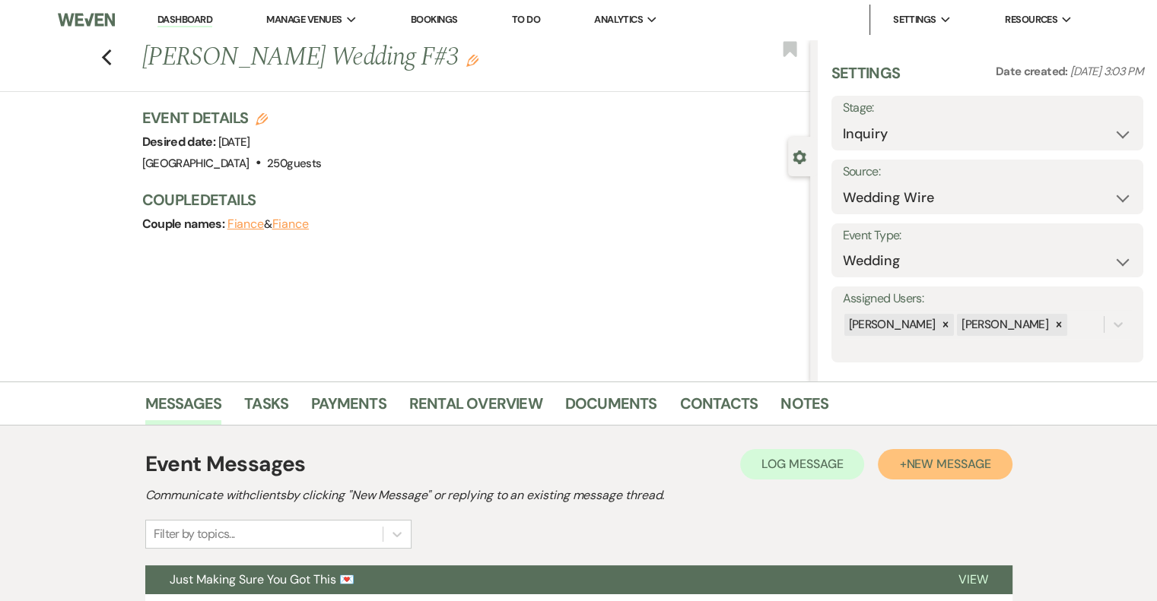
click at [973, 472] on button "+ New Message" at bounding box center [945, 464] width 134 height 30
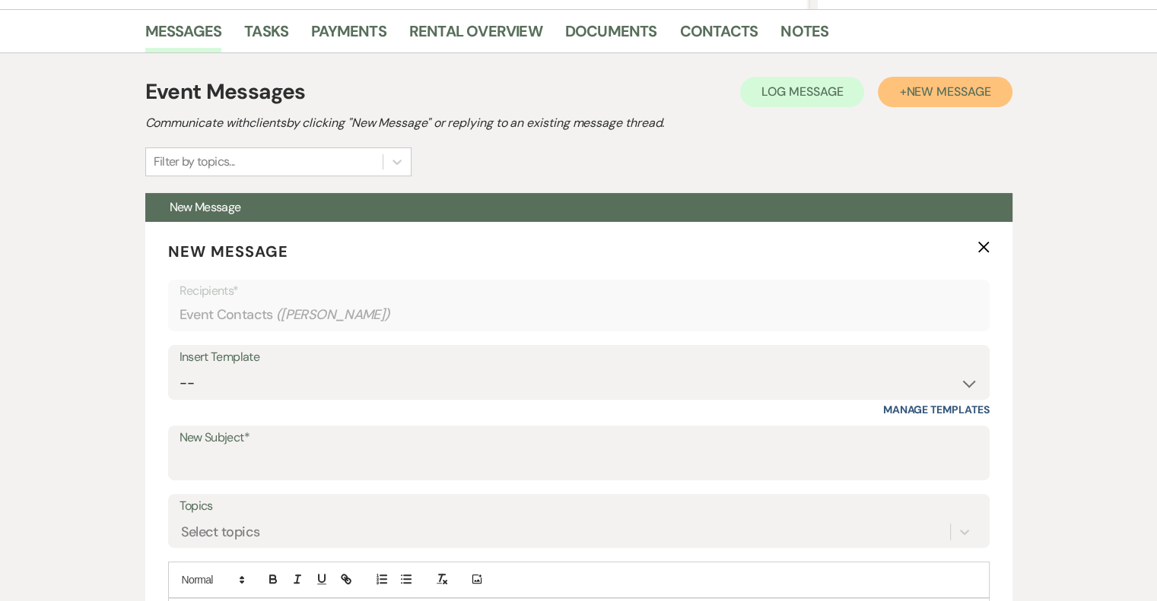
scroll to position [389, 0]
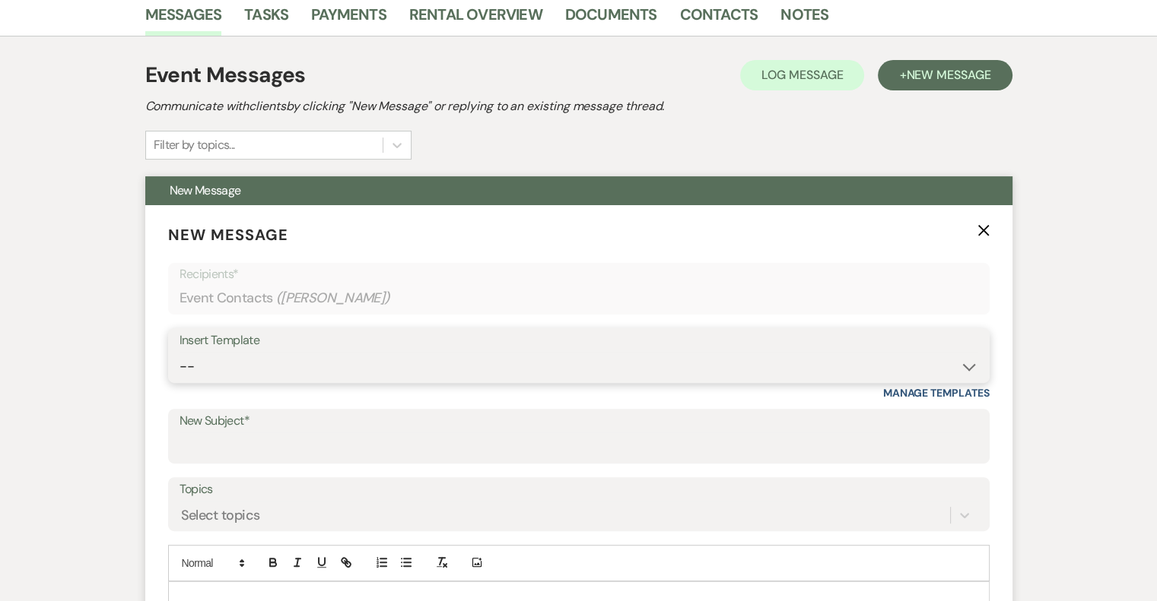
click at [259, 354] on select "-- Email #1 – Thank You for Inquiring WEDDINGS Send Contract: All Events Bookin…" at bounding box center [578, 367] width 798 height 30
select select "5592"
click at [179, 352] on select "-- Email #1 – Thank You for Inquiring WEDDINGS Send Contract: All Events Bookin…" at bounding box center [578, 367] width 798 height 30
type input "Easy to Get To. Hard to Leave."
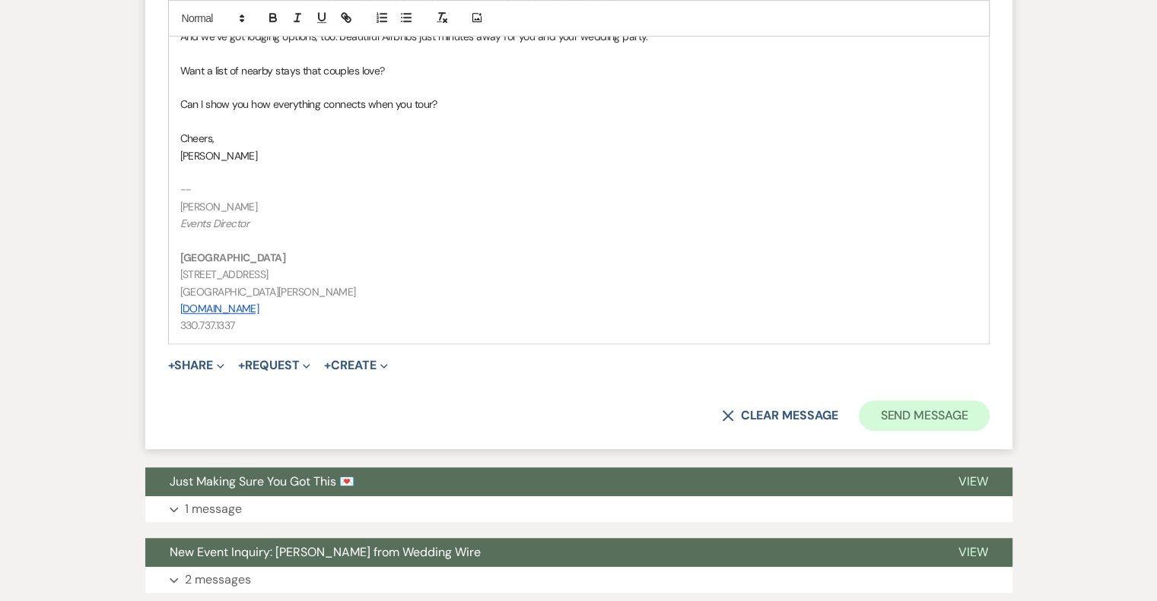
click at [949, 412] on button "Send Message" at bounding box center [924, 416] width 130 height 30
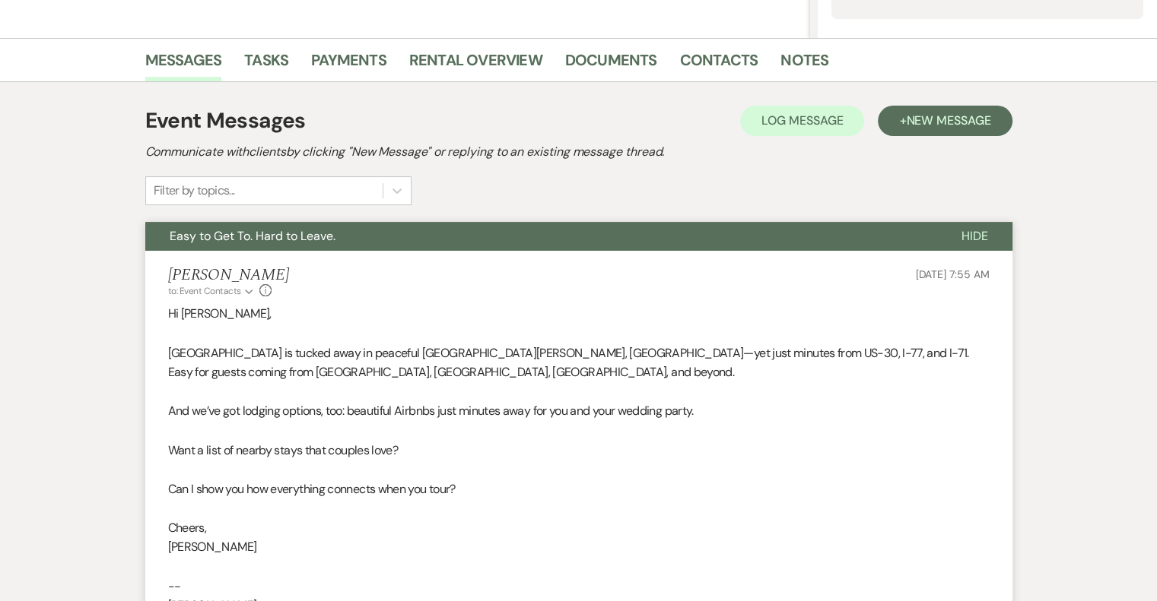
scroll to position [0, 0]
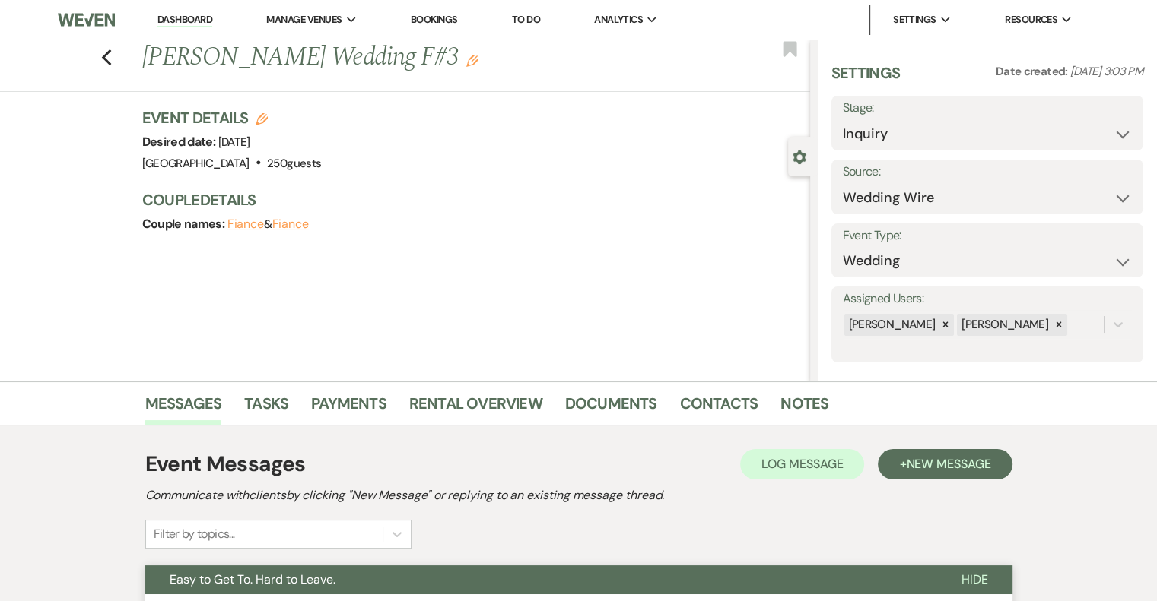
click at [106, 80] on div "Previous [PERSON_NAME] Wedding F#3 Edit Bookmark" at bounding box center [400, 66] width 817 height 52
click at [113, 59] on icon "Previous" at bounding box center [106, 58] width 11 height 18
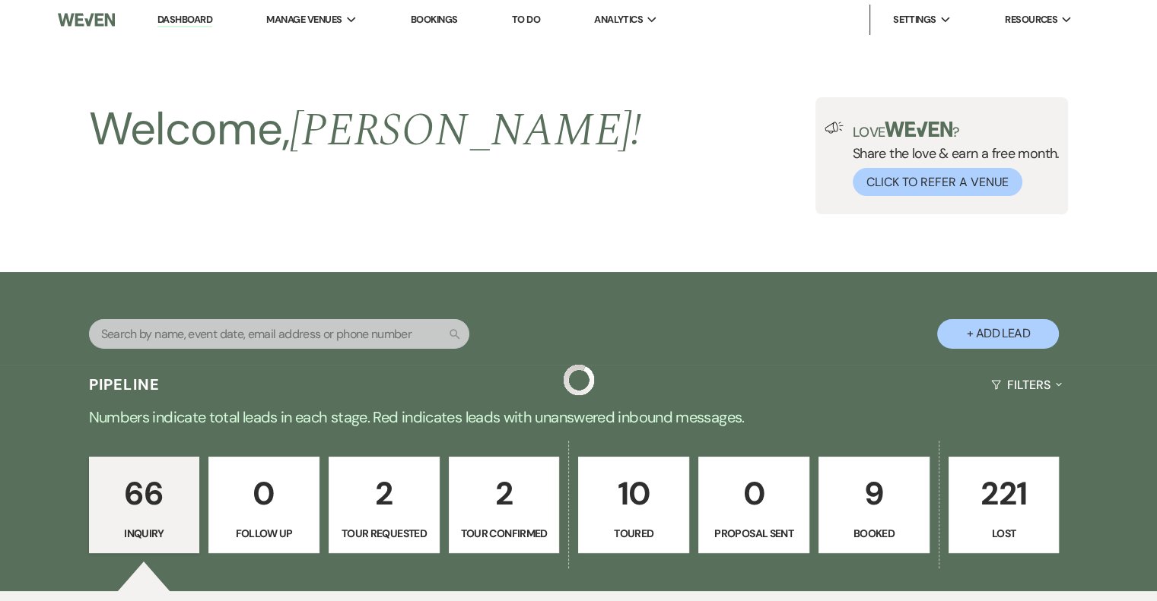
scroll to position [4154, 0]
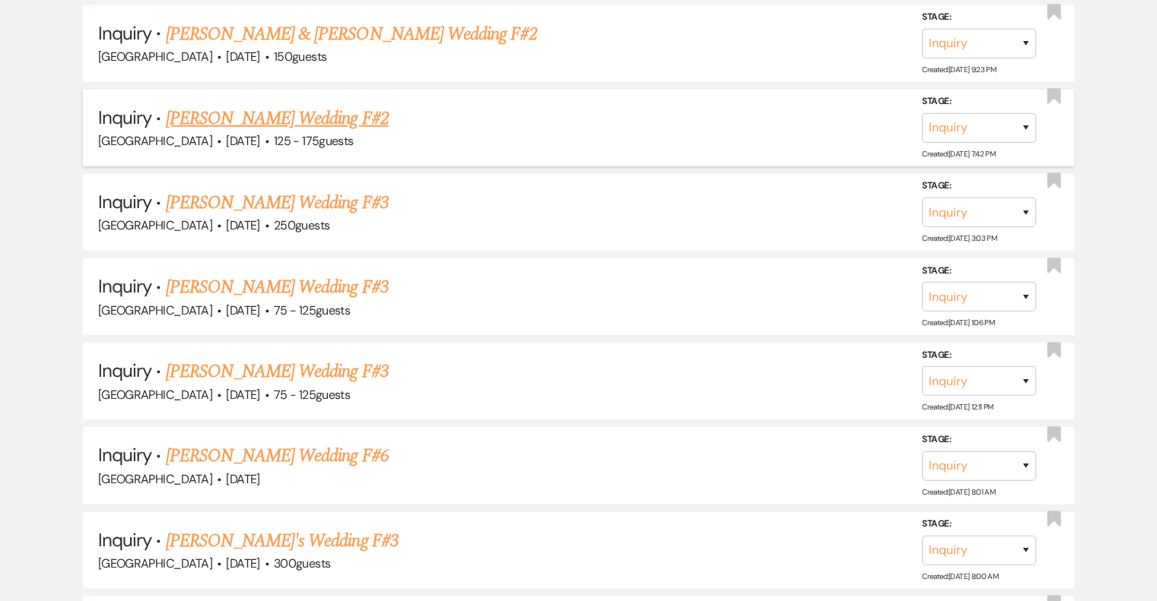
click at [341, 105] on link "[PERSON_NAME] Wedding F#2" at bounding box center [277, 118] width 223 height 27
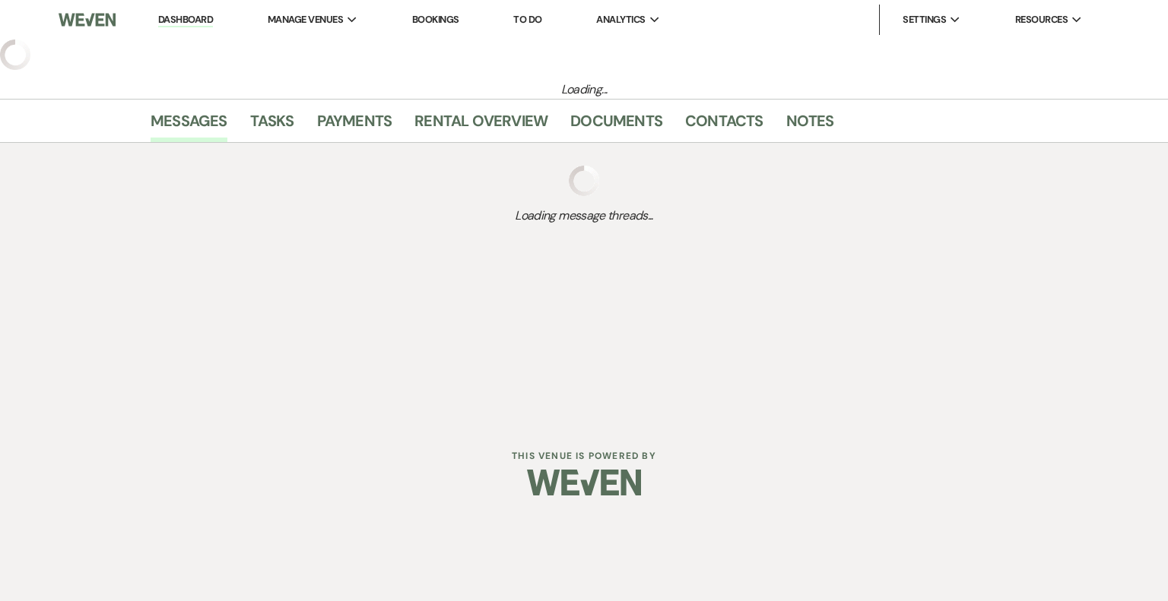
select select "3"
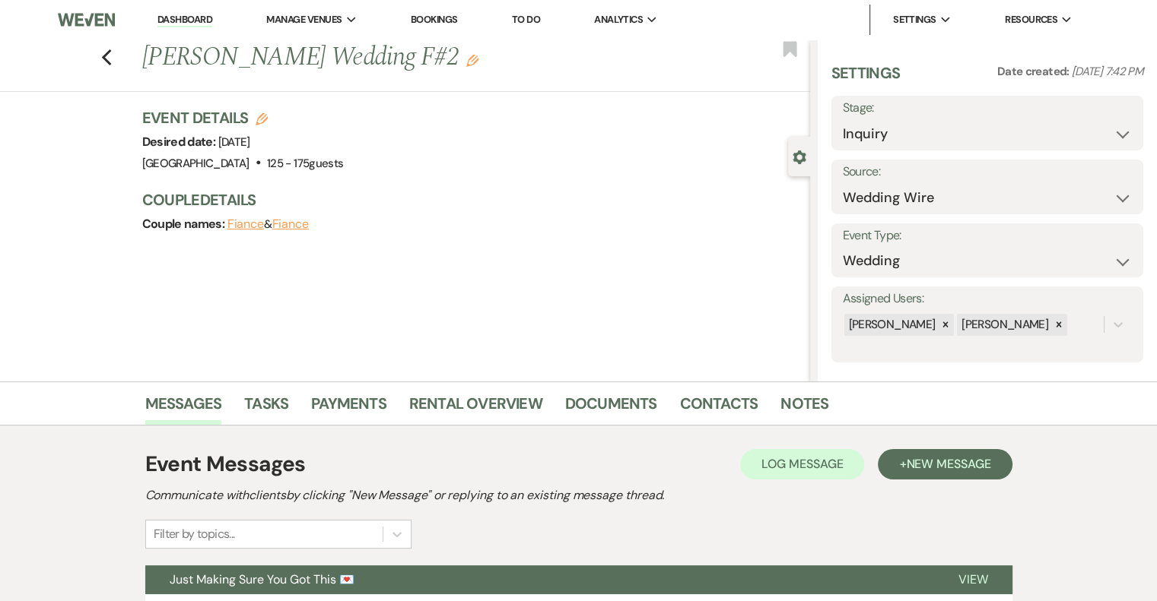
click at [466, 65] on use "button" at bounding box center [472, 61] width 12 height 12
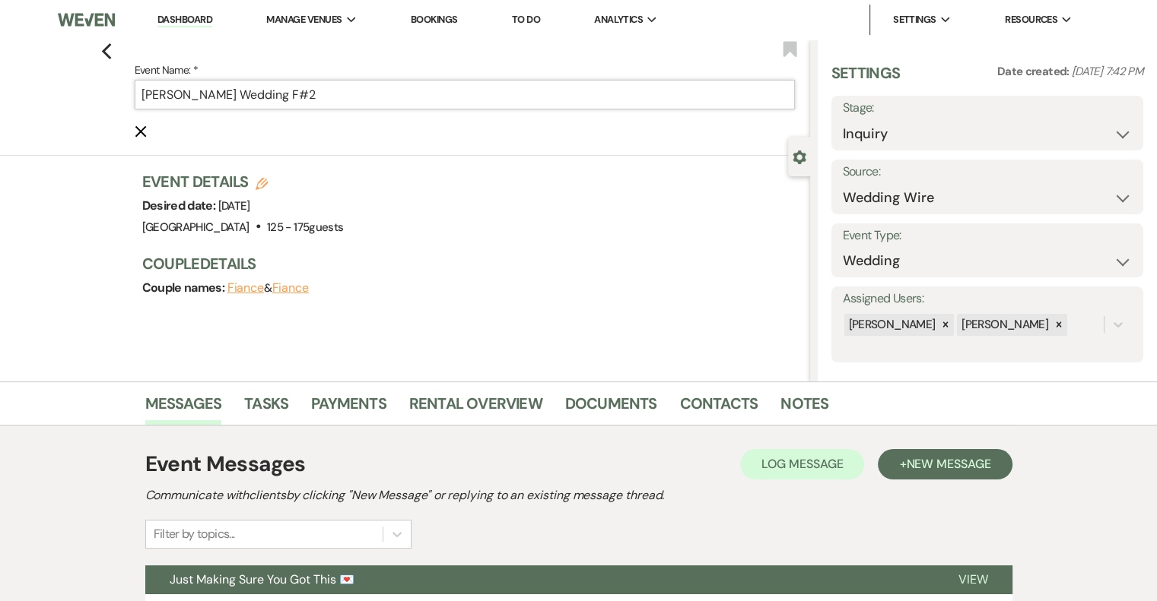
click at [355, 97] on input "[PERSON_NAME] Wedding F#2" at bounding box center [465, 95] width 660 height 30
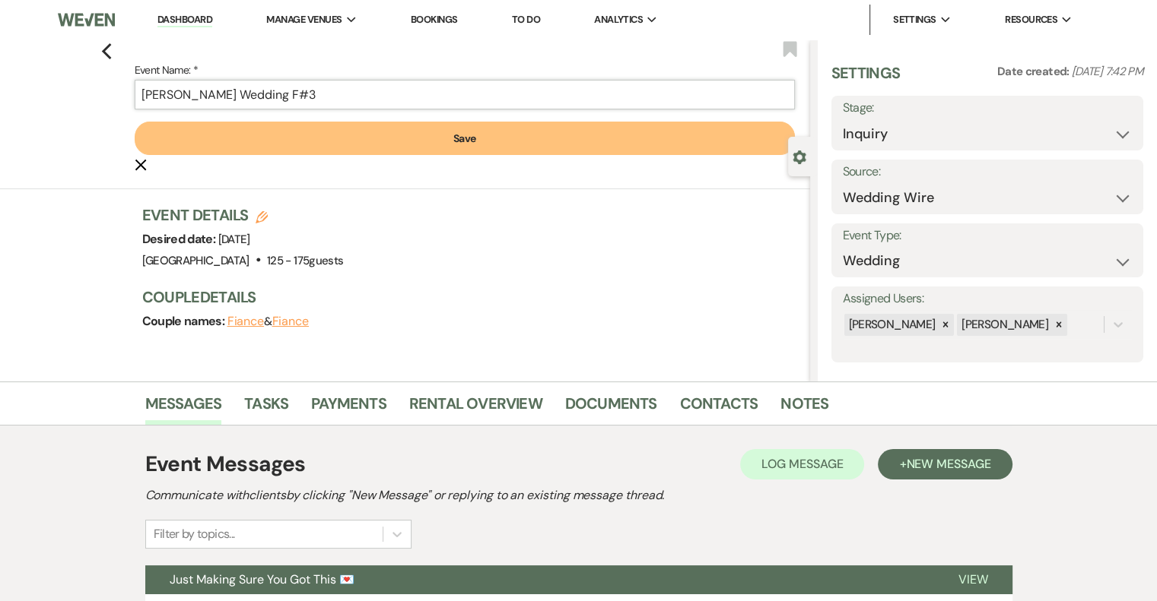
type input "[PERSON_NAME] Wedding F#3"
click at [377, 149] on button "Save" at bounding box center [465, 138] width 660 height 33
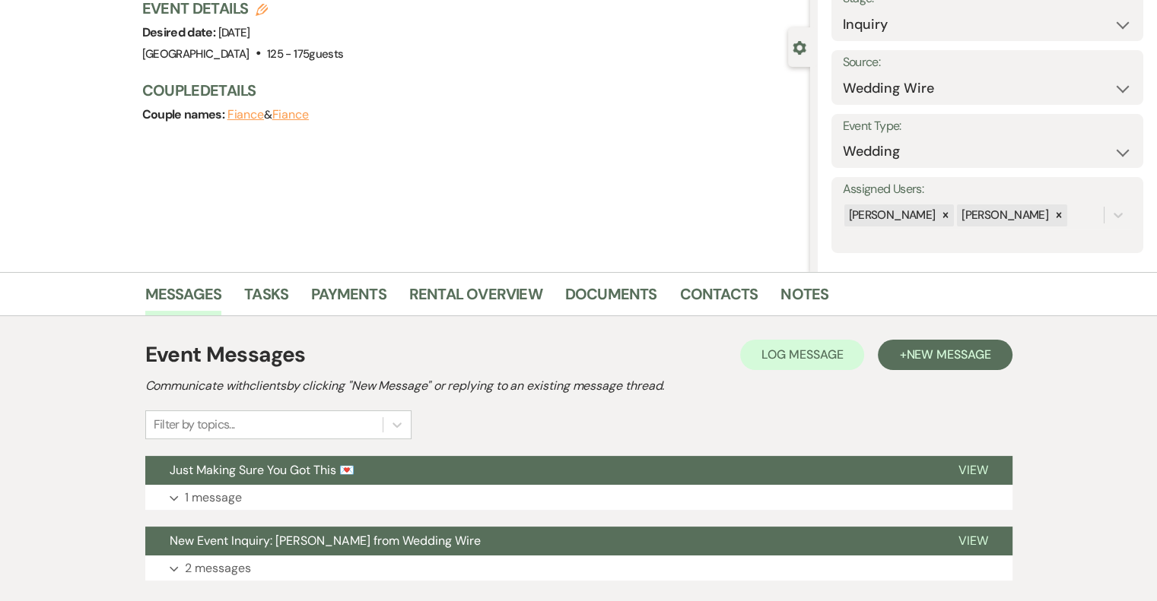
scroll to position [209, 0]
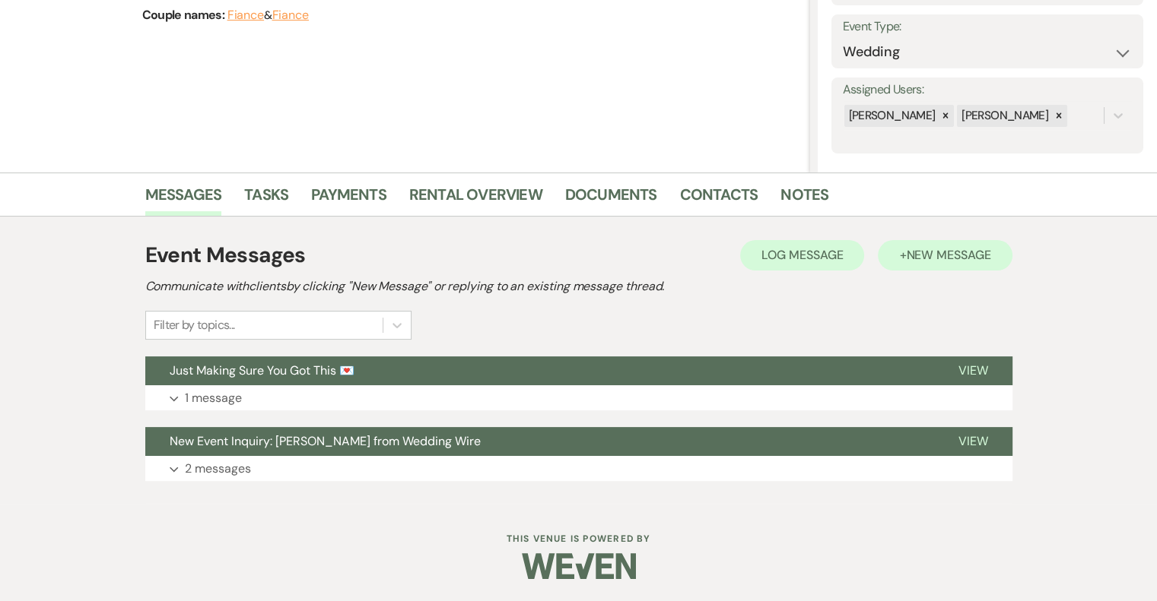
click at [932, 265] on button "+ New Message" at bounding box center [945, 255] width 134 height 30
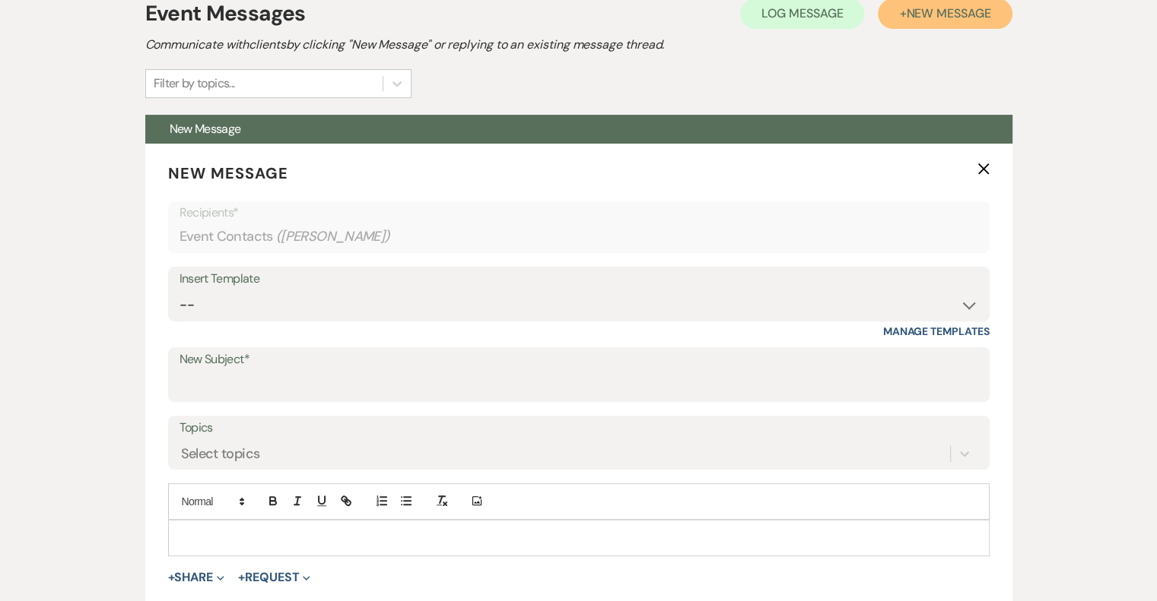
scroll to position [453, 0]
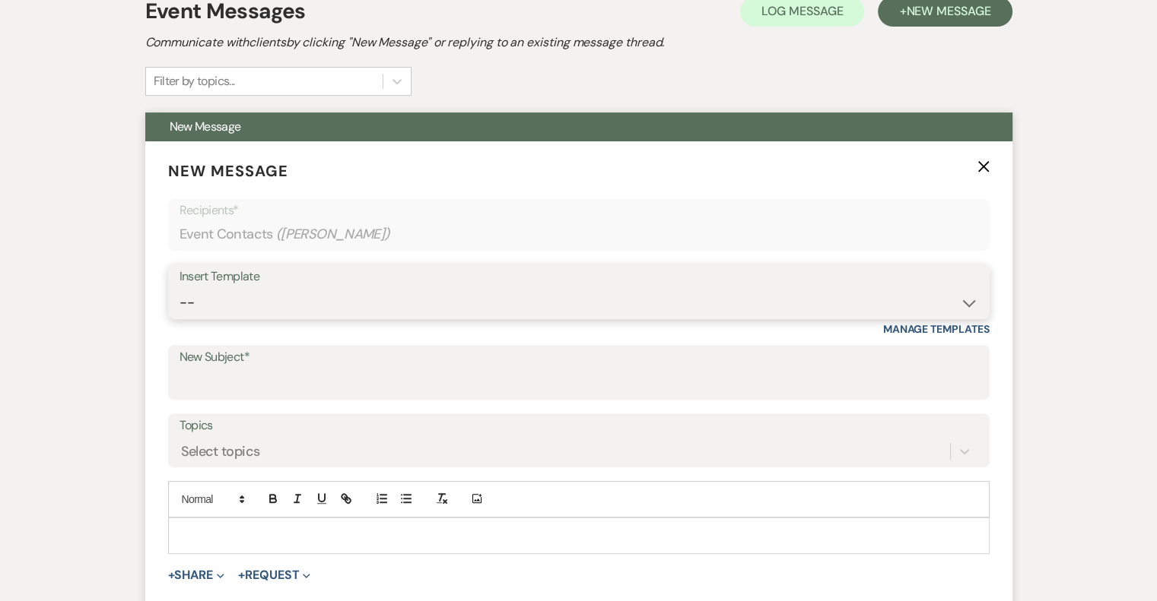
click at [301, 298] on select "-- Email #1 – Thank You for Inquiring WEDDINGS Send Contract: All Events Bookin…" at bounding box center [578, 303] width 798 height 30
select select "5592"
click at [179, 288] on select "-- Email #1 – Thank You for Inquiring WEDDINGS Send Contract: All Events Bookin…" at bounding box center [578, 303] width 798 height 30
type input "Easy to Get To. Hard to Leave."
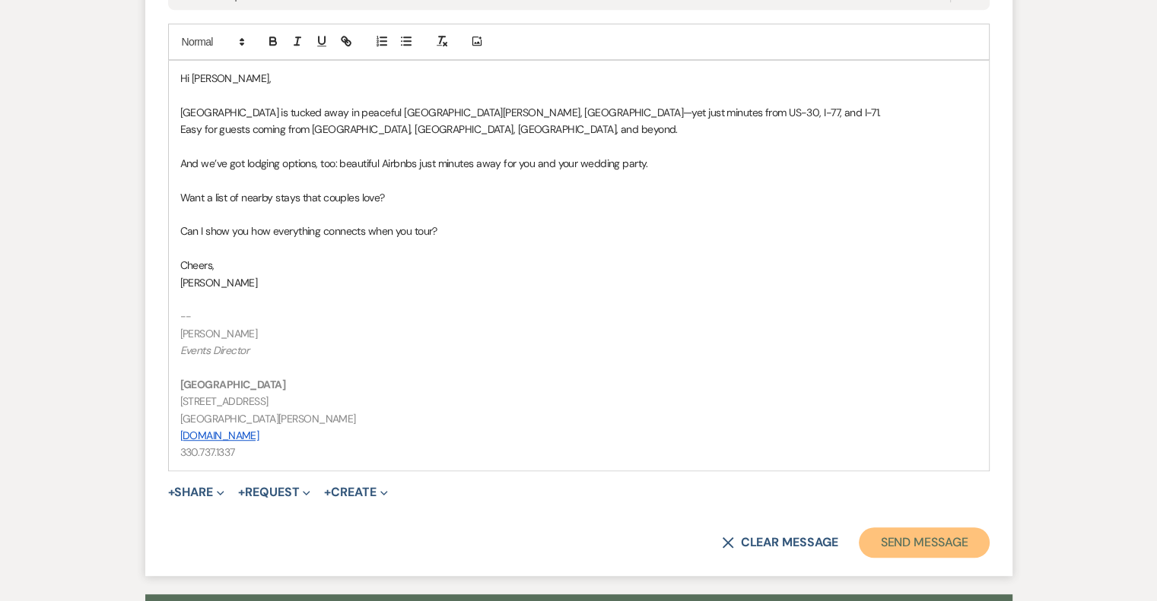
click at [974, 536] on button "Send Message" at bounding box center [924, 543] width 130 height 30
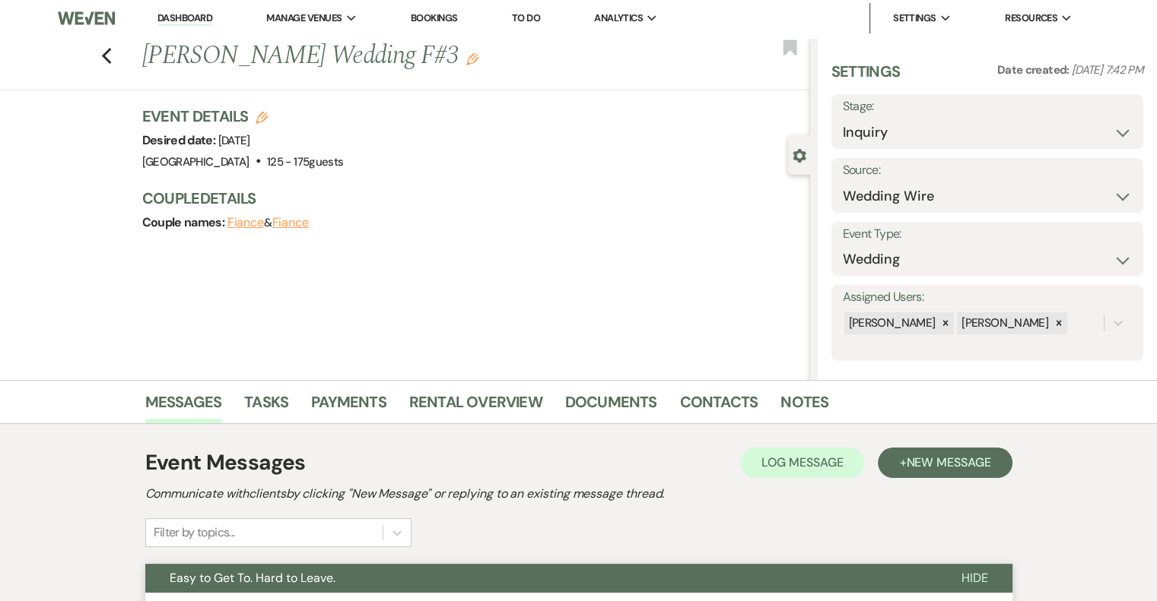
scroll to position [0, 0]
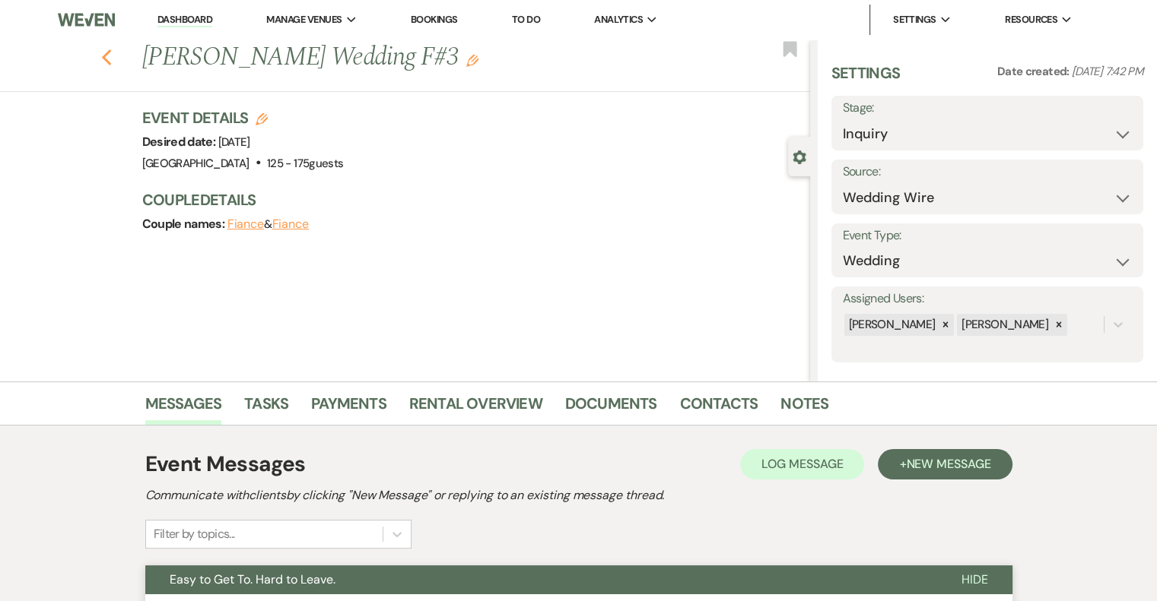
click at [113, 54] on icon "Previous" at bounding box center [106, 58] width 11 height 18
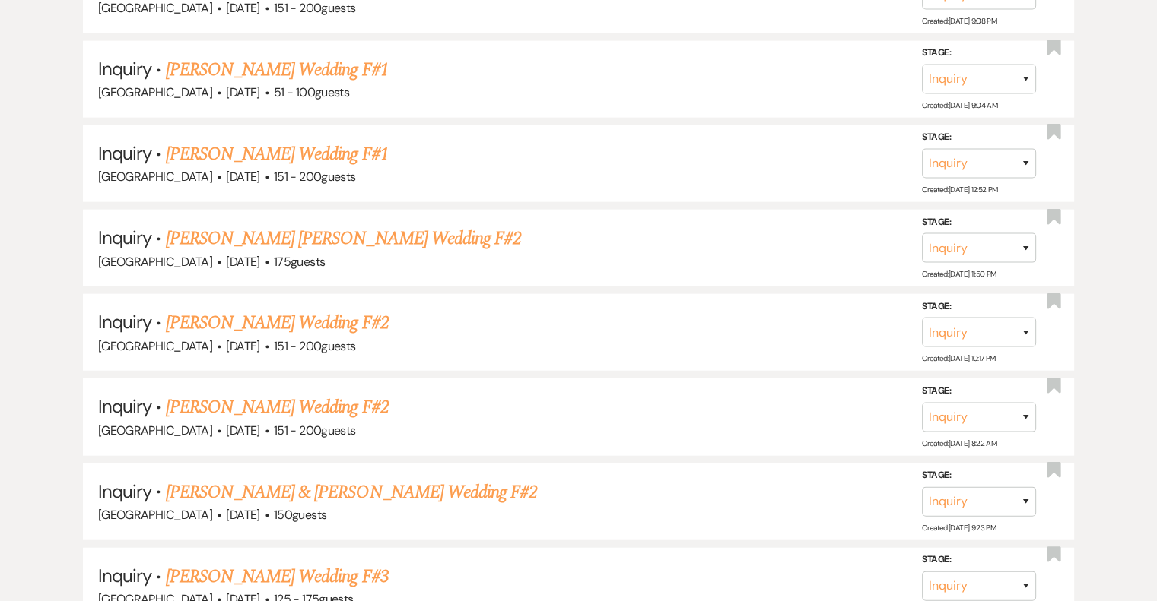
scroll to position [3699, 0]
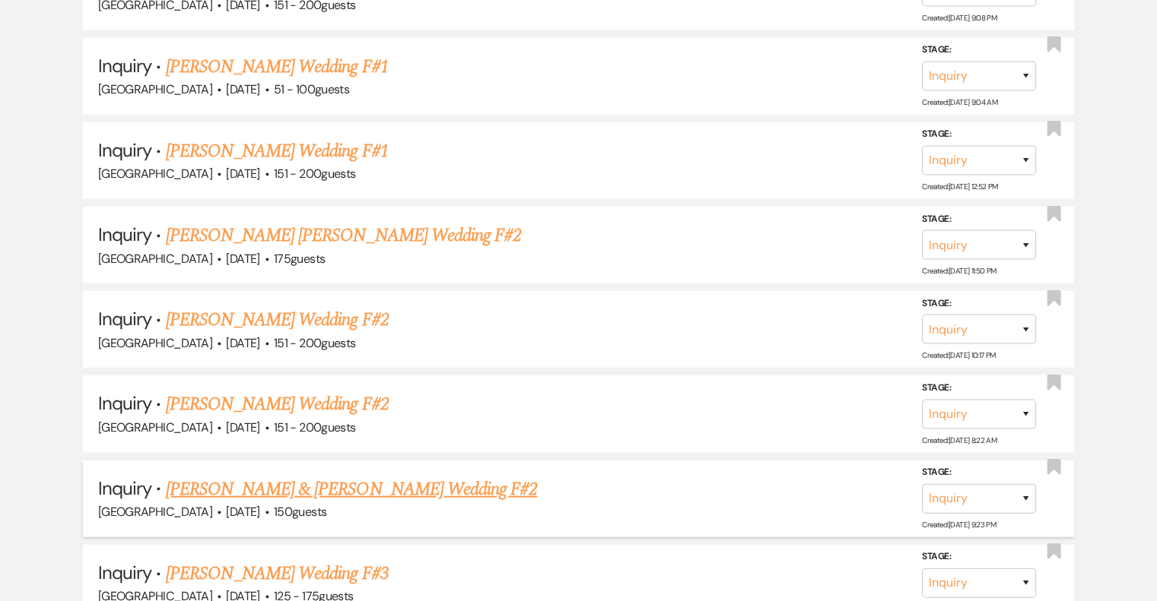
click at [429, 476] on link "[PERSON_NAME] & [PERSON_NAME] Wedding F#2" at bounding box center [352, 489] width 372 height 27
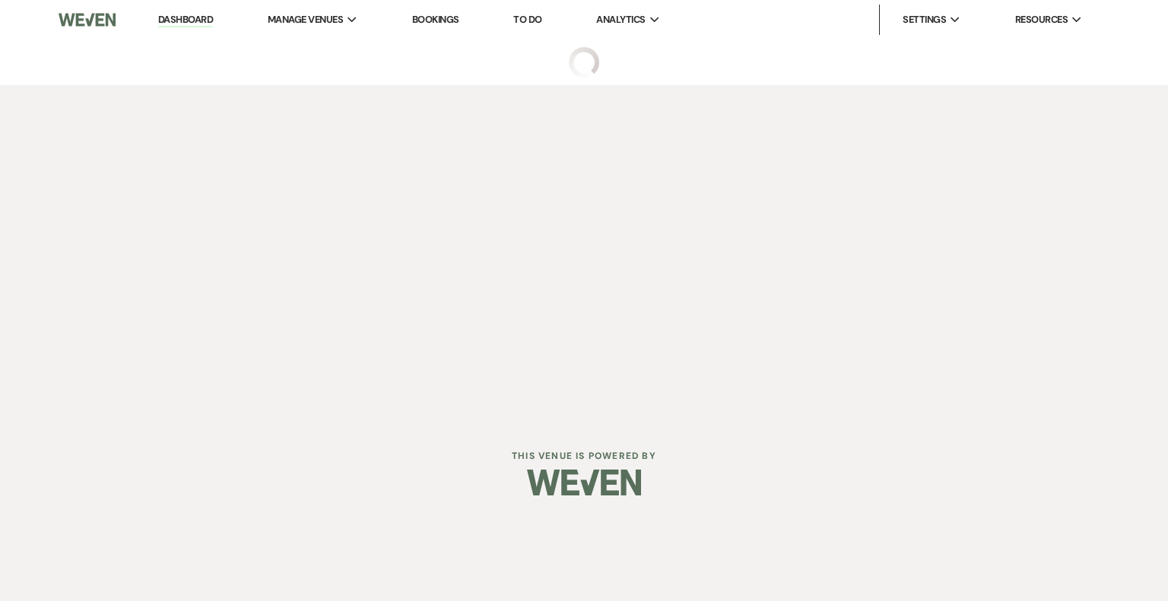
select select "5"
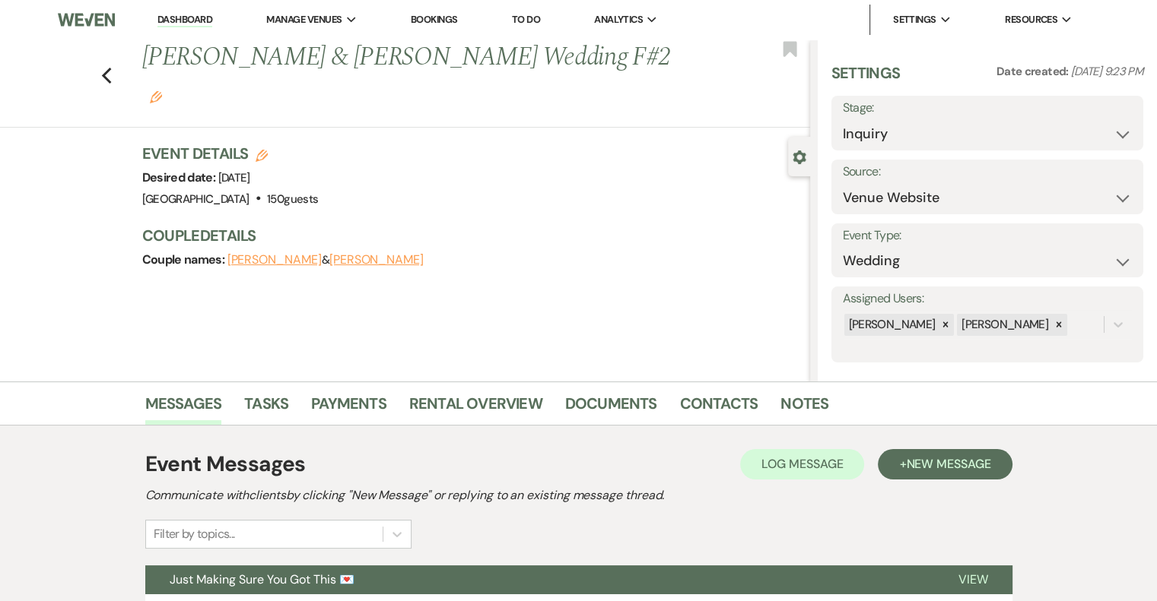
click at [162, 91] on icon "Edit" at bounding box center [156, 97] width 12 height 12
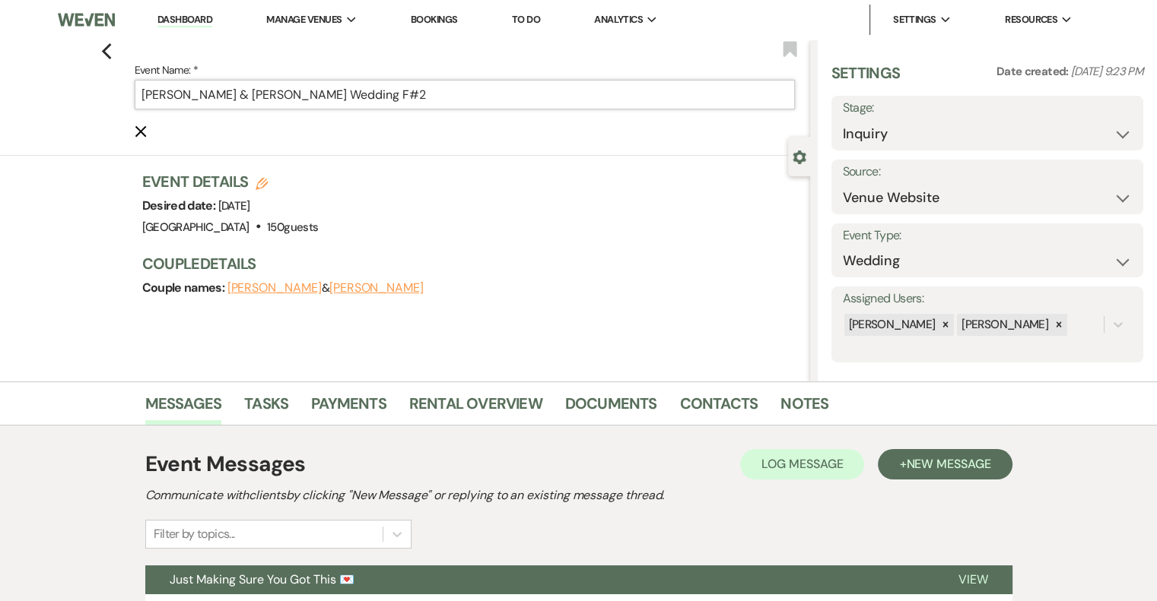
click at [468, 88] on input "[PERSON_NAME] & [PERSON_NAME] Wedding F#2" at bounding box center [465, 95] width 660 height 30
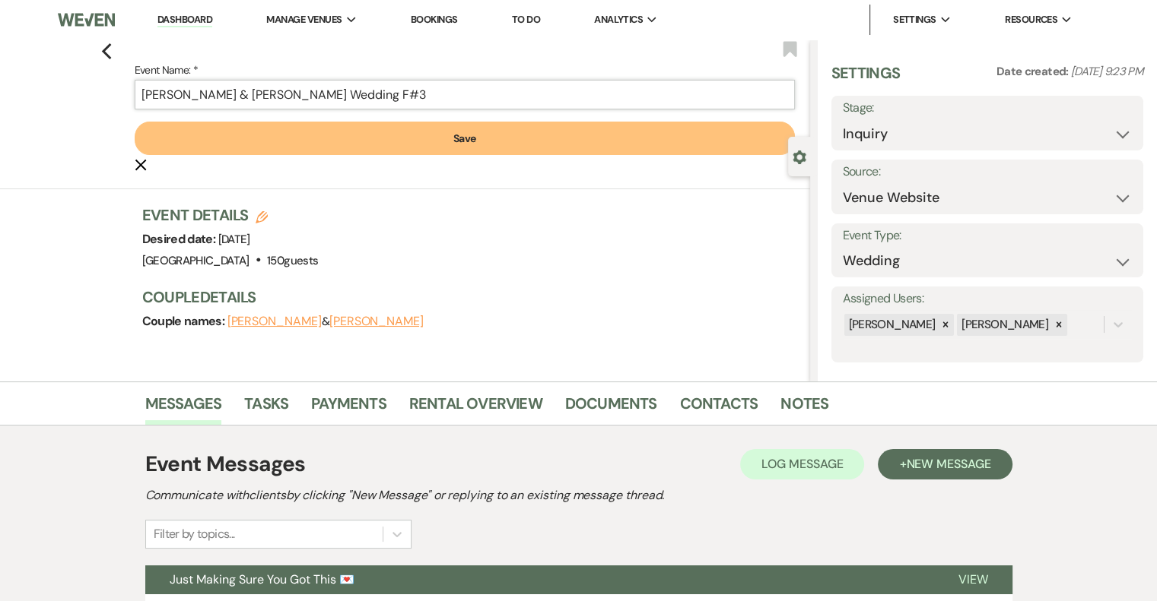
type input "[PERSON_NAME] & [PERSON_NAME] Wedding F#3"
click at [462, 140] on button "Save" at bounding box center [465, 138] width 660 height 33
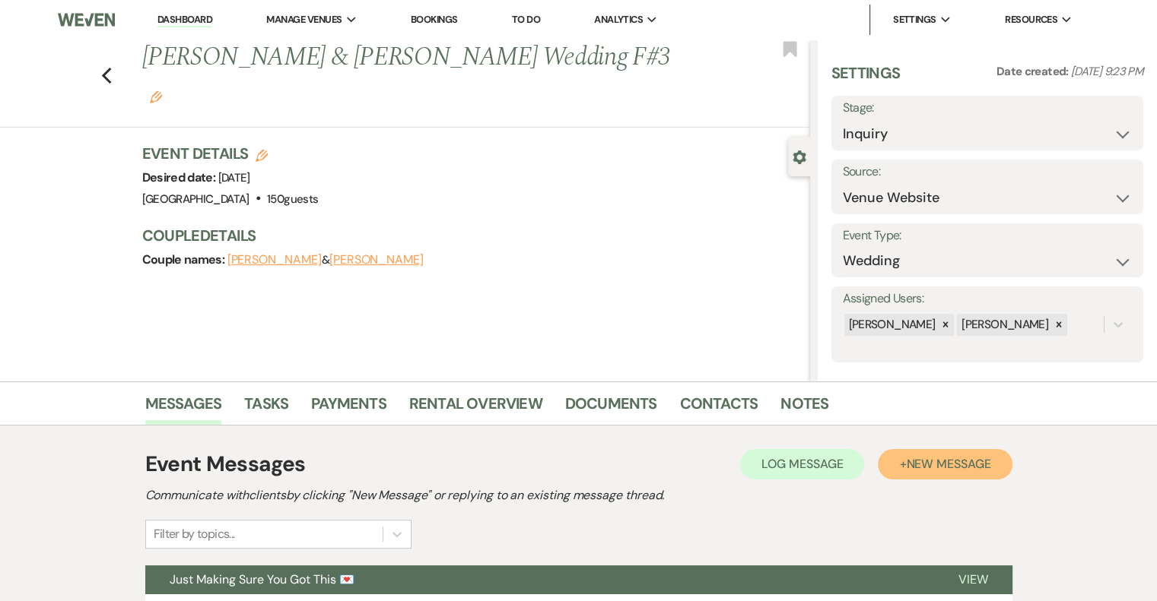
click at [959, 466] on span "New Message" at bounding box center [948, 464] width 84 height 16
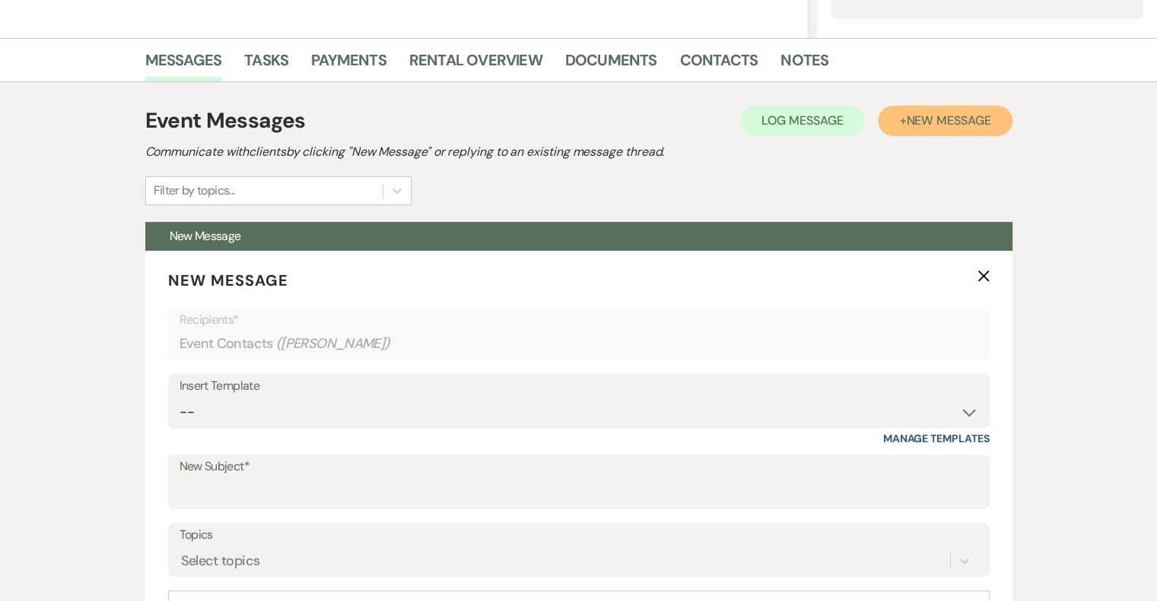
scroll to position [344, 0]
click at [278, 405] on select "-- Email #1 – Thank You for Inquiring WEDDINGS Send Contract: All Events Bookin…" at bounding box center [578, 413] width 798 height 30
select select "5593"
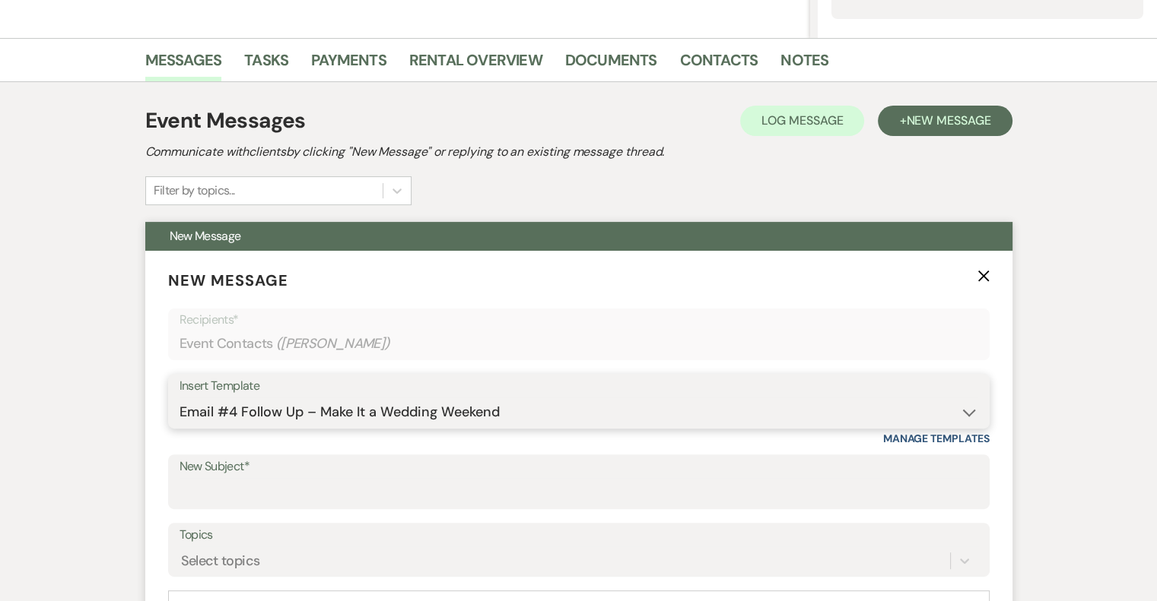
click at [179, 398] on select "-- Email #1 – Thank You for Inquiring WEDDINGS Send Contract: All Events Bookin…" at bounding box center [578, 413] width 798 height 30
type input "Wedding Weekend Vibes"
click at [267, 401] on select "-- Email #1 – Thank You for Inquiring WEDDINGS Send Contract: All Events Bookin…" at bounding box center [578, 413] width 798 height 30
select select "5592"
click at [179, 398] on select "-- Email #1 – Thank You for Inquiring WEDDINGS Send Contract: All Events Bookin…" at bounding box center [578, 413] width 798 height 30
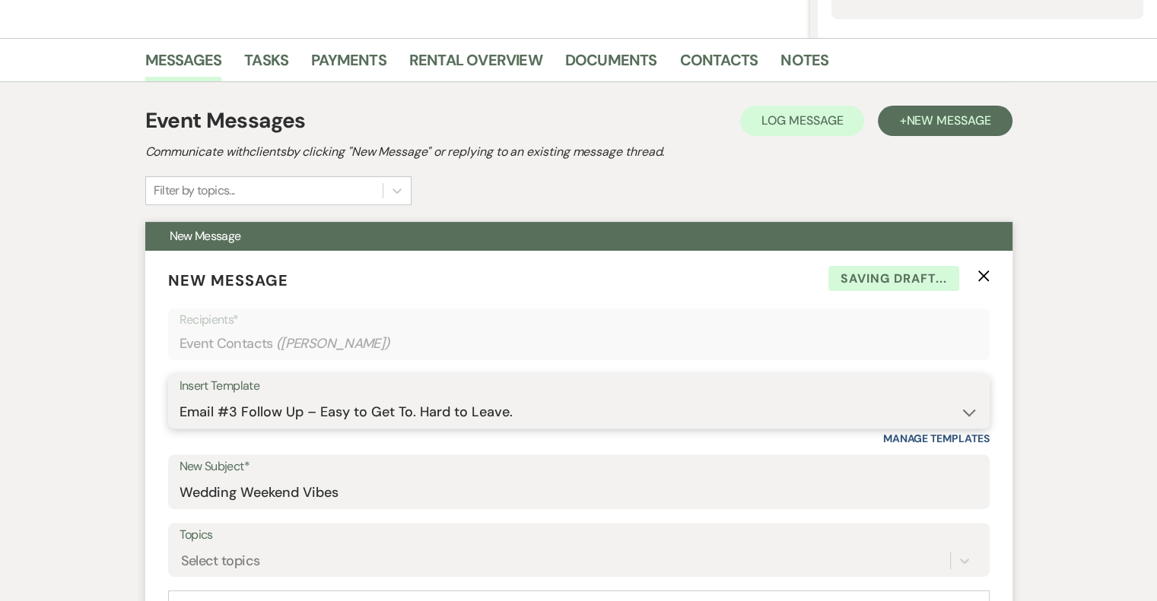
type input "Easy to Get To. Hard to Leave."
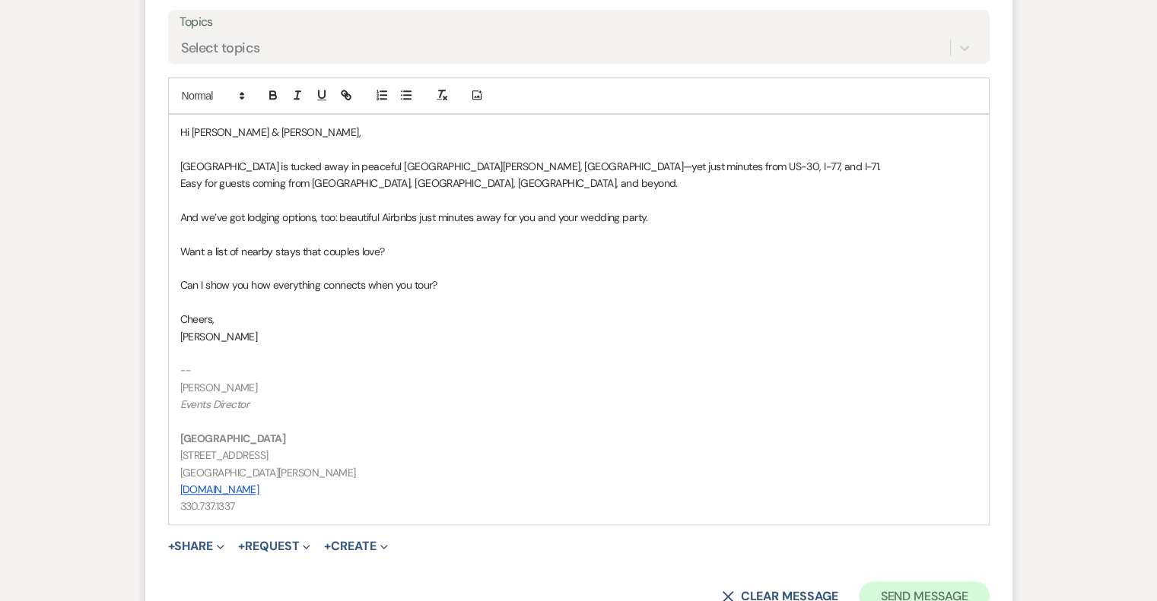
click at [919, 594] on button "Send Message" at bounding box center [924, 597] width 130 height 30
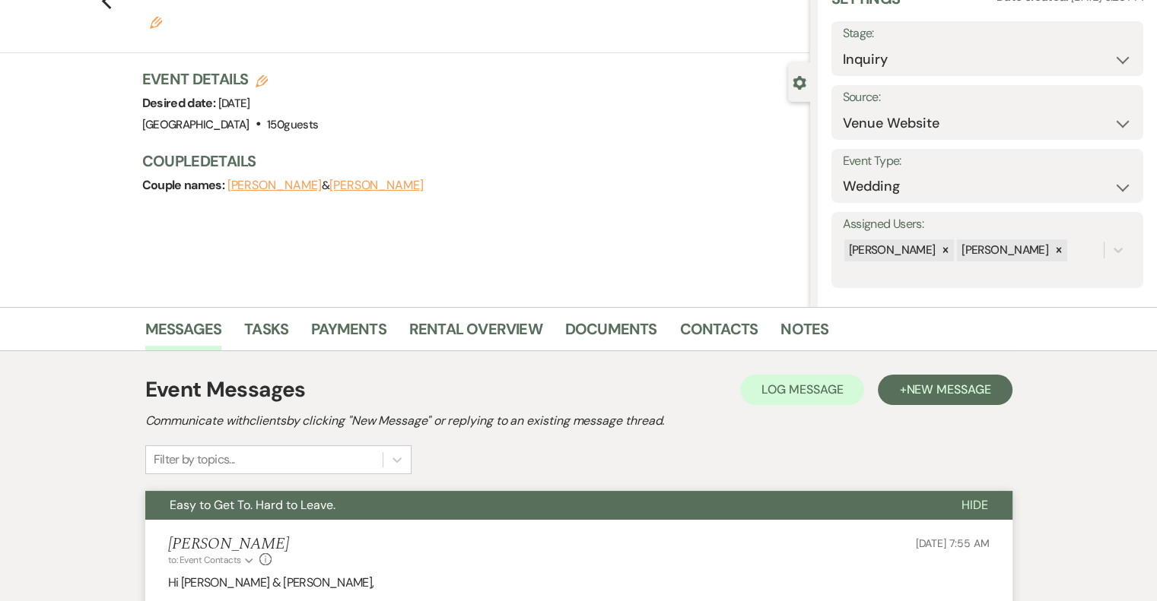
scroll to position [0, 0]
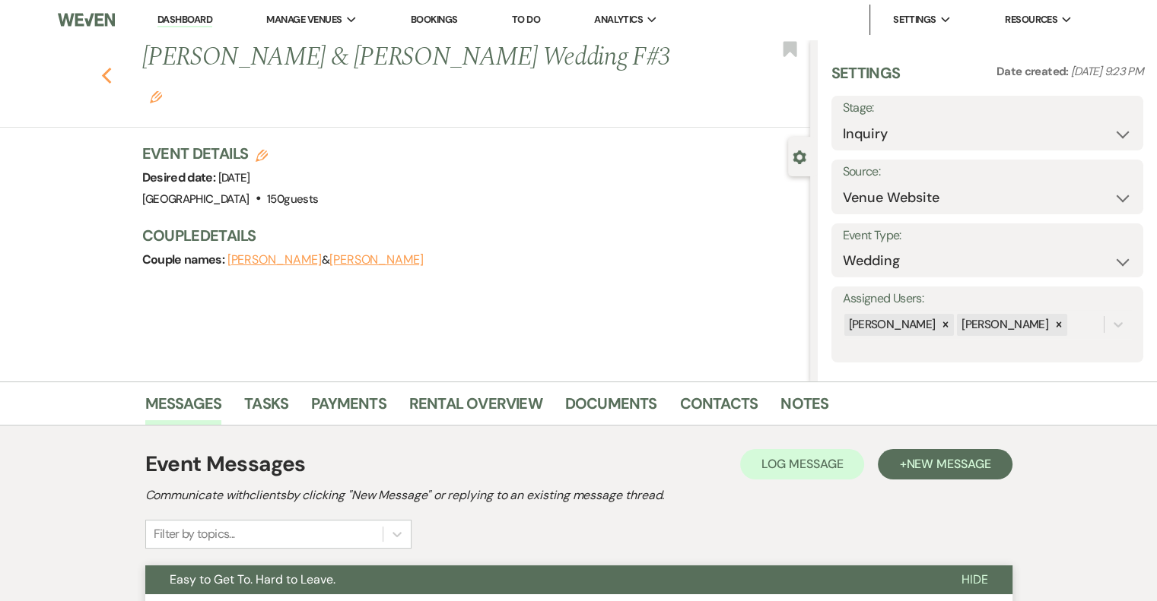
click at [110, 67] on icon "Previous" at bounding box center [106, 76] width 11 height 18
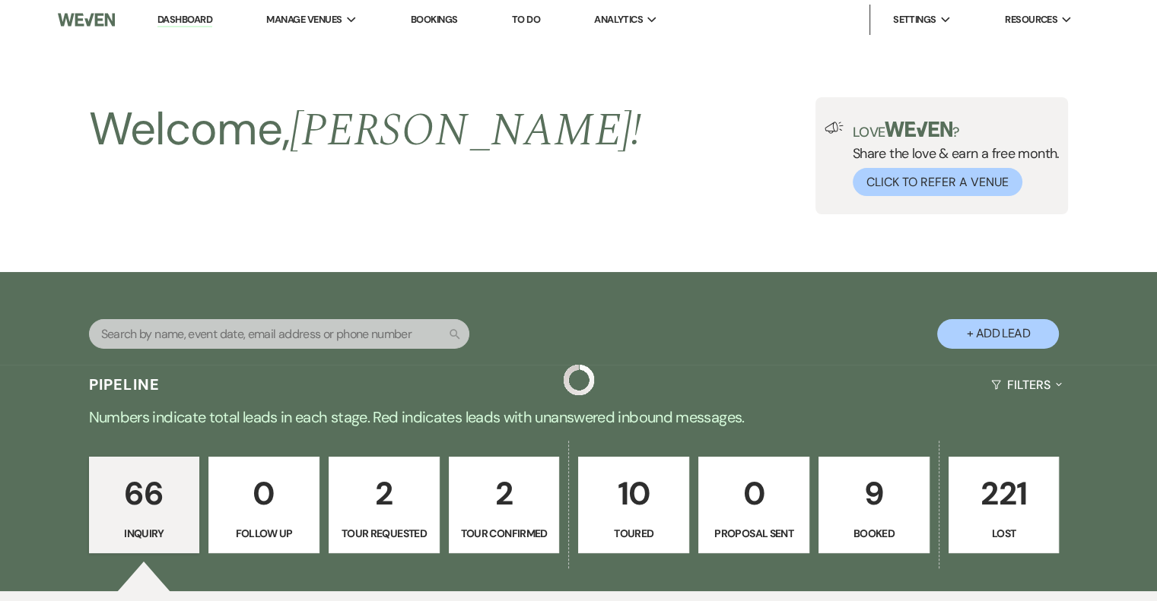
scroll to position [3699, 0]
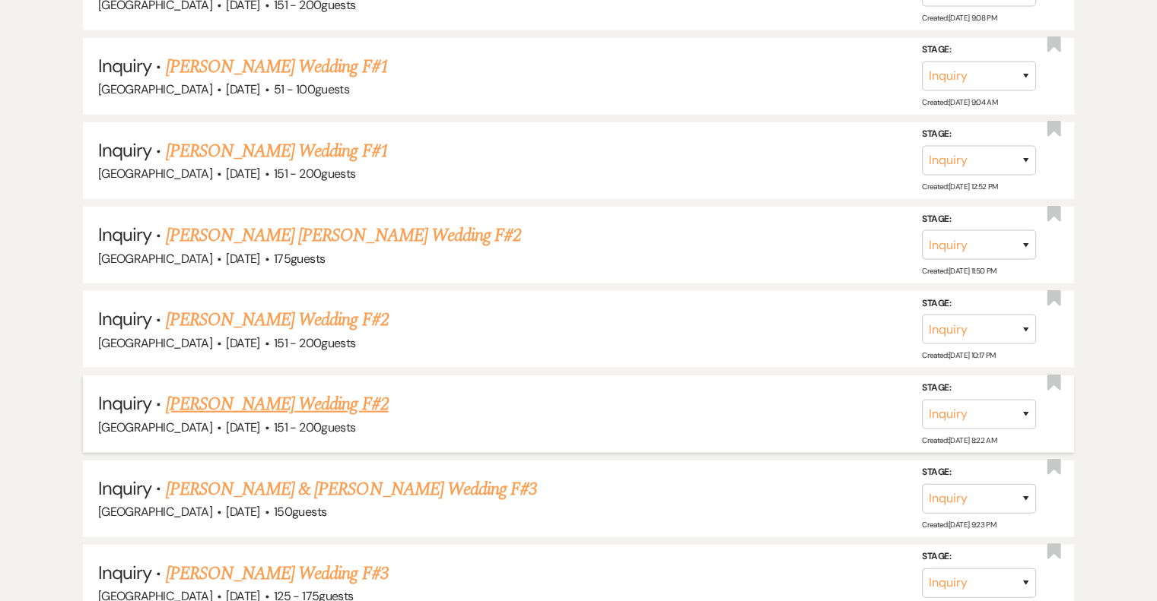
click at [341, 391] on link "[PERSON_NAME] Wedding F#2" at bounding box center [277, 404] width 223 height 27
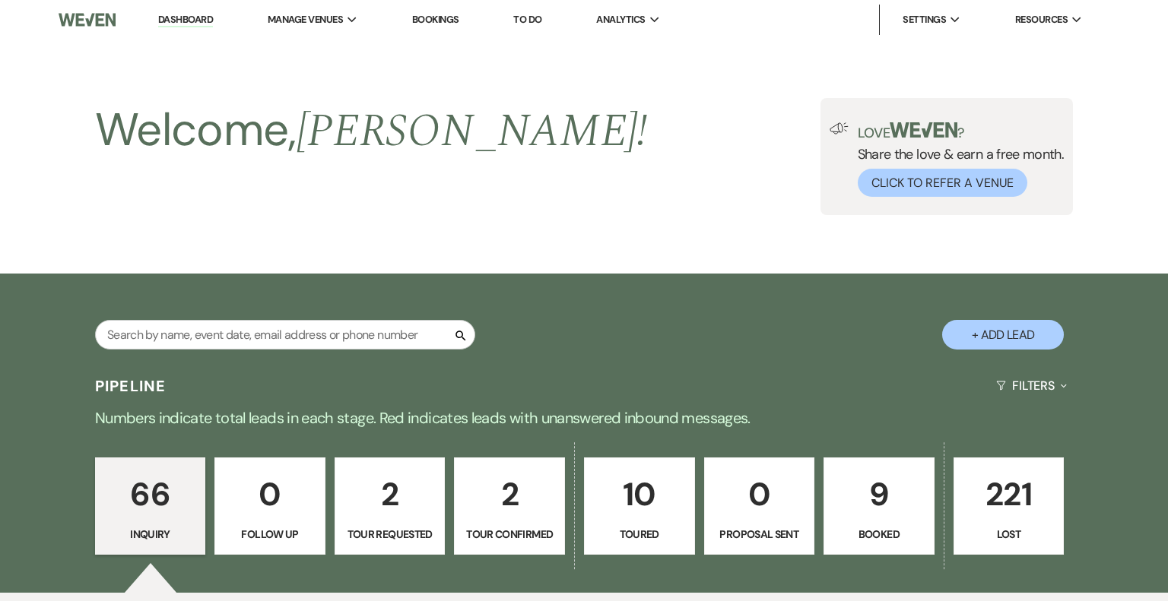
select select "2"
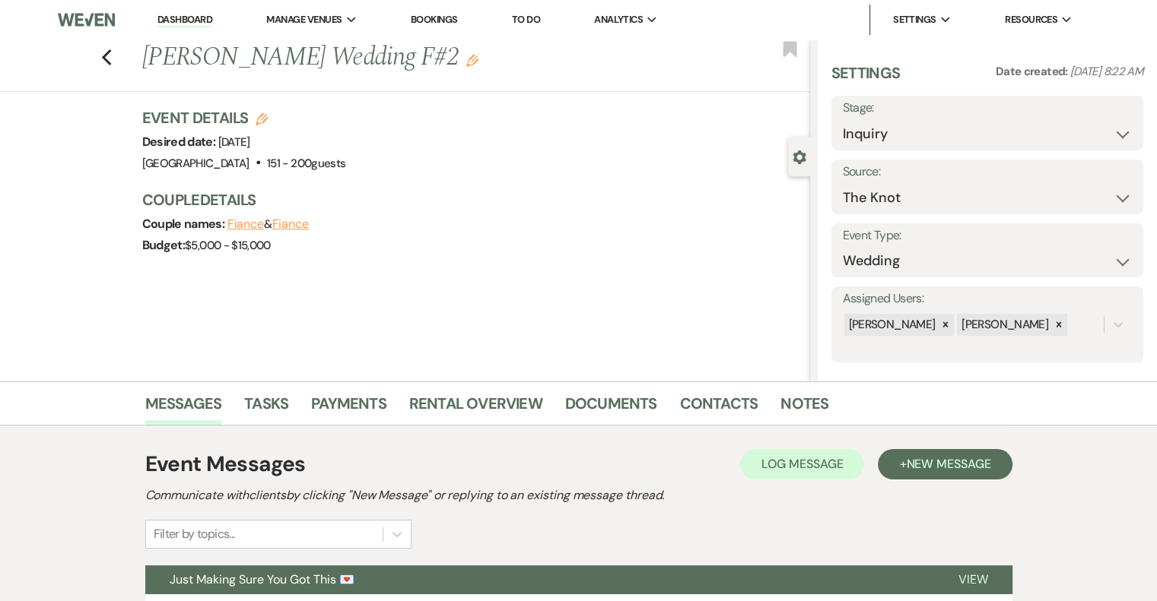
click at [466, 67] on icon "Edit" at bounding box center [472, 61] width 12 height 12
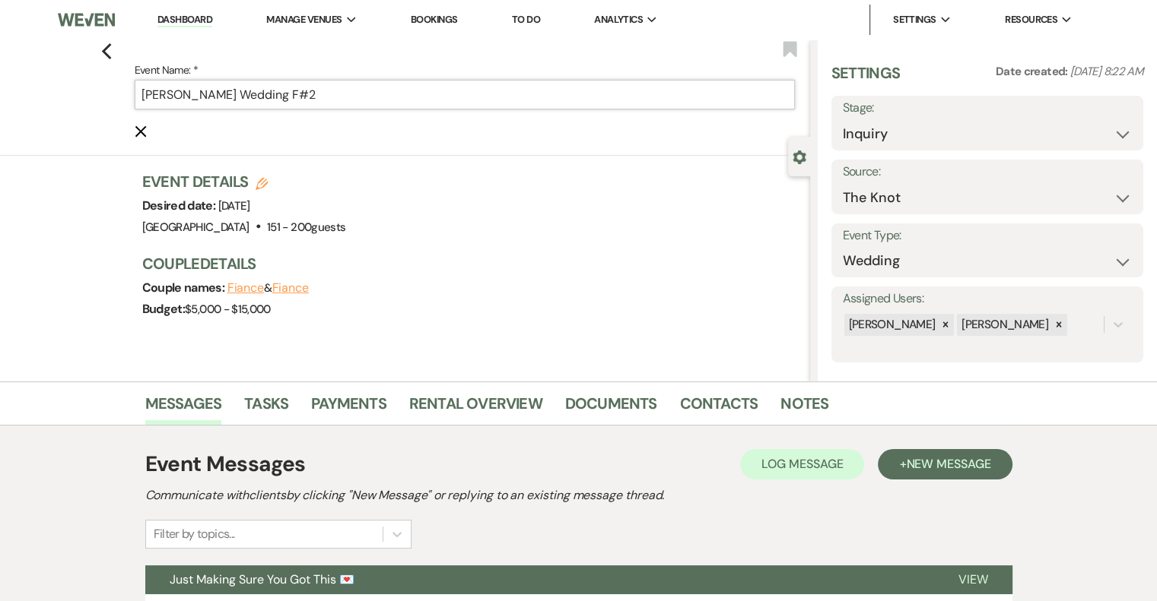
click at [383, 99] on input "[PERSON_NAME] Wedding F#2" at bounding box center [465, 95] width 660 height 30
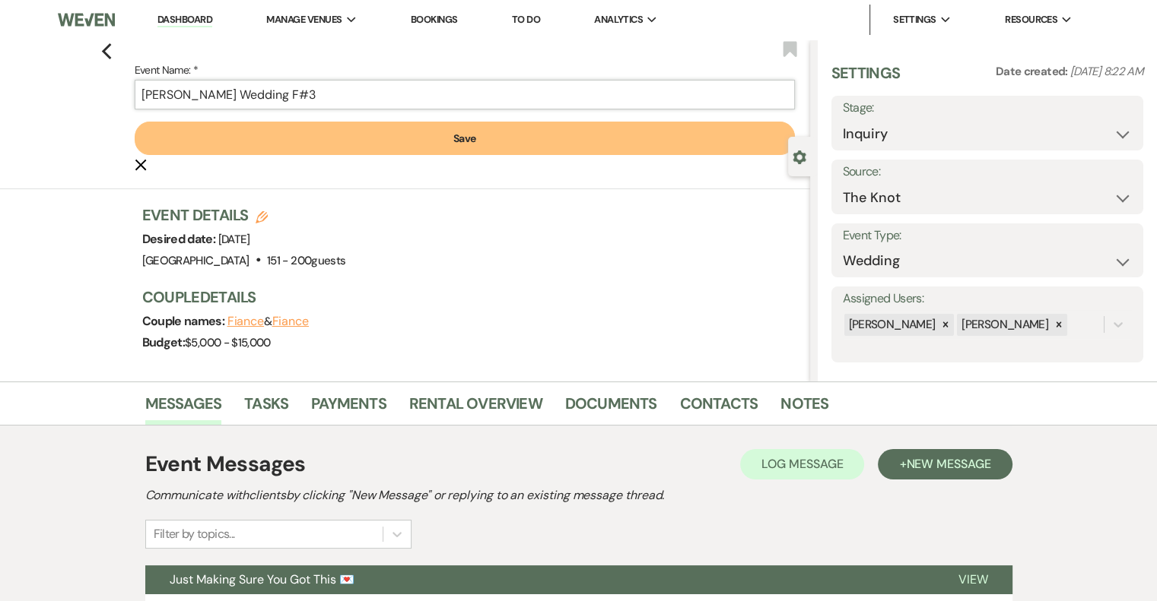
type input "[PERSON_NAME] Wedding F#3"
click at [414, 144] on button "Save" at bounding box center [465, 138] width 660 height 33
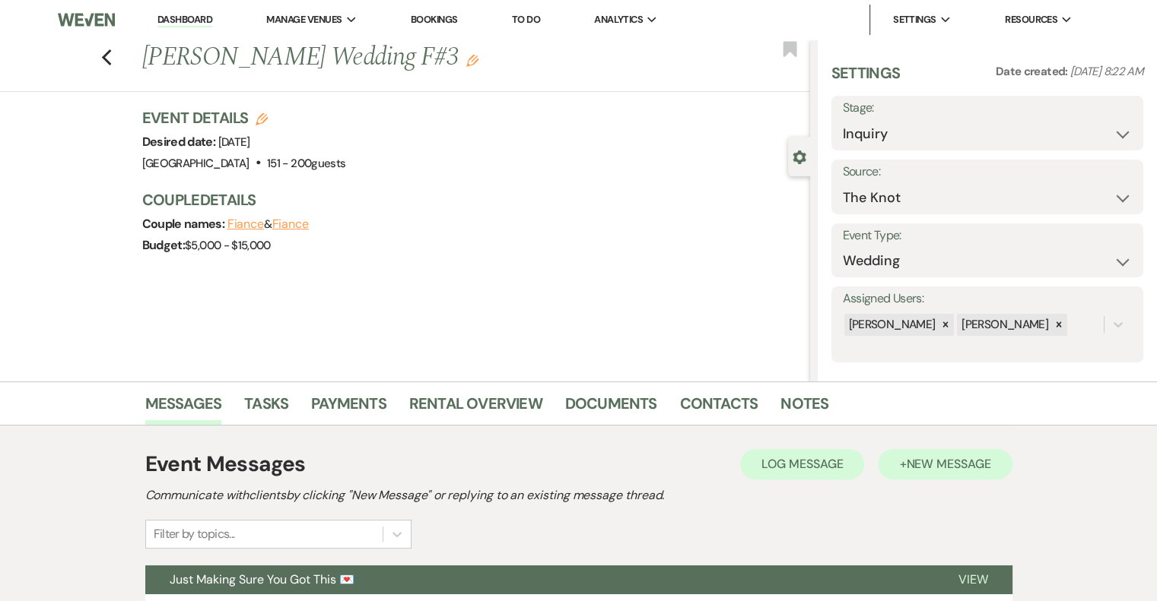
click at [951, 470] on span "New Message" at bounding box center [948, 464] width 84 height 16
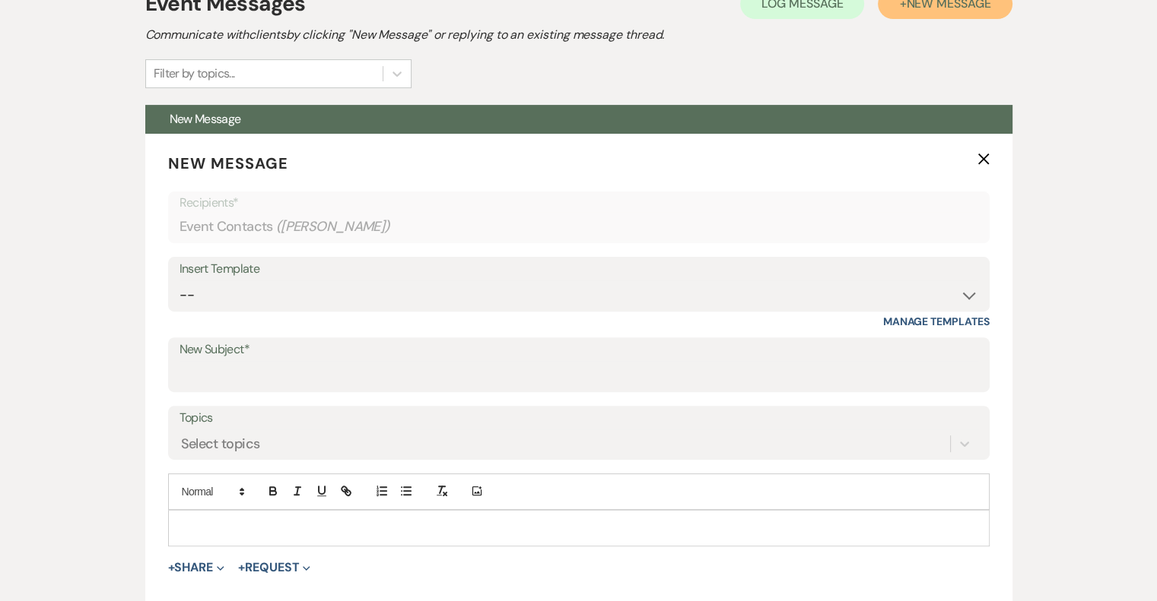
scroll to position [468, 0]
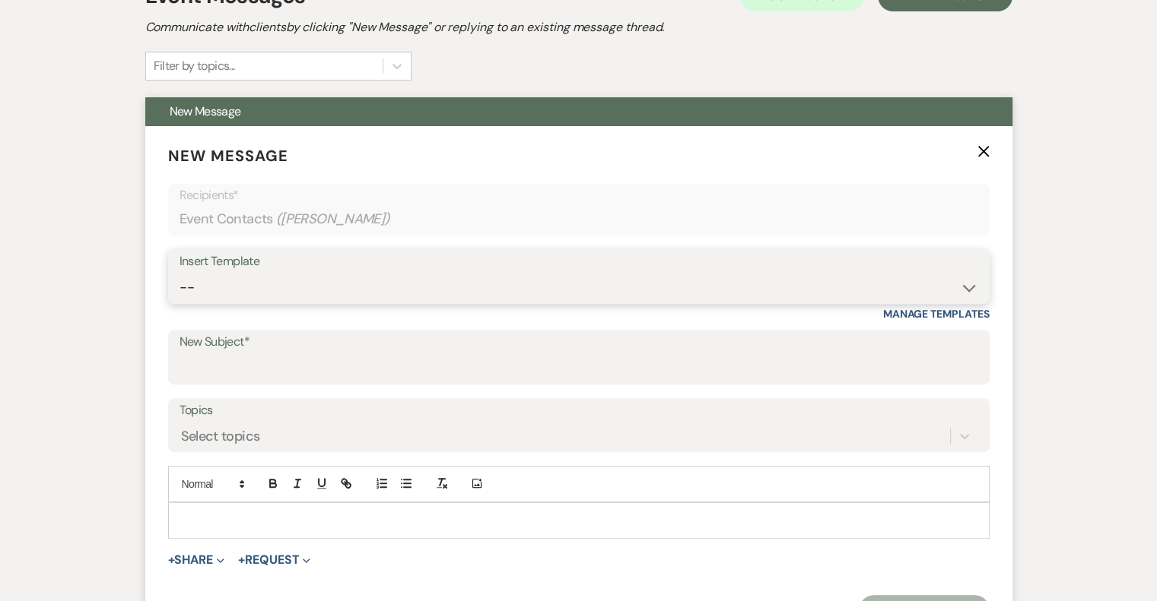
click at [249, 286] on select "-- Email #1 – Thank You for Inquiring WEDDINGS Send Contract: All Events Bookin…" at bounding box center [578, 288] width 798 height 30
select select "5592"
click at [179, 273] on select "-- Email #1 – Thank You for Inquiring WEDDINGS Send Contract: All Events Bookin…" at bounding box center [578, 288] width 798 height 30
type input "Easy to Get To. Hard to Leave."
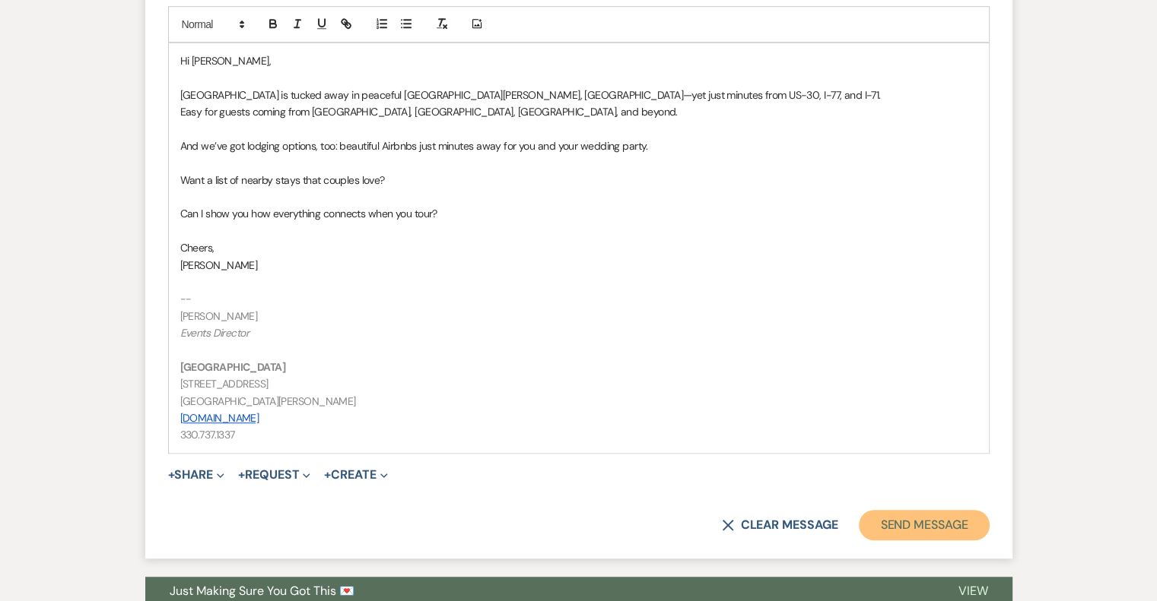
click at [928, 527] on button "Send Message" at bounding box center [924, 525] width 130 height 30
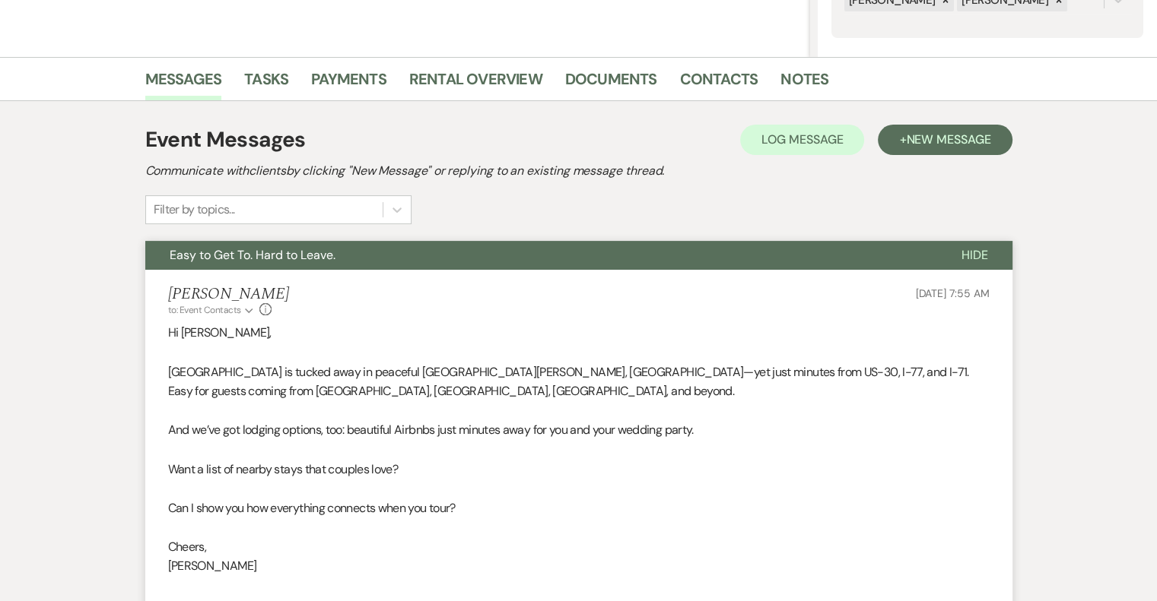
scroll to position [0, 0]
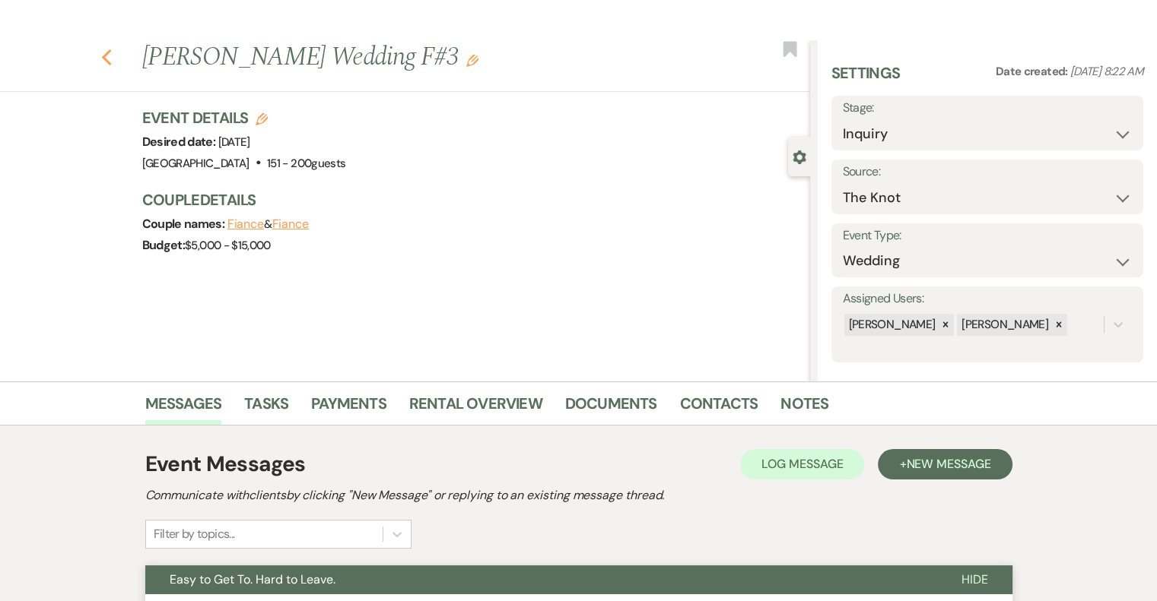
click at [112, 58] on icon "Previous" at bounding box center [106, 58] width 11 height 18
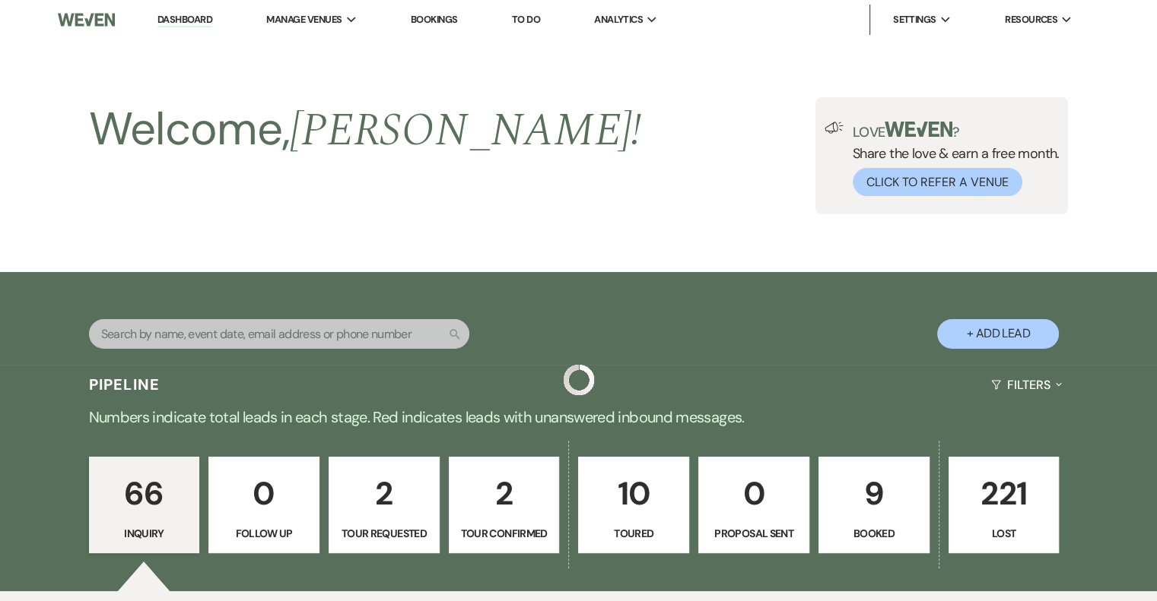
scroll to position [3699, 0]
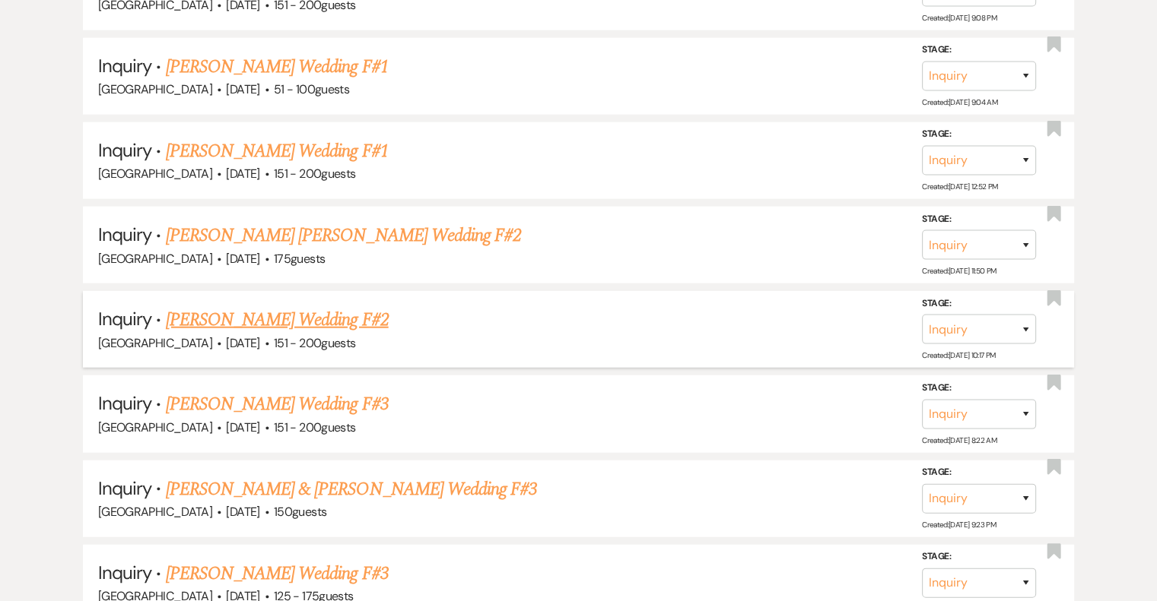
click at [294, 306] on link "[PERSON_NAME] Wedding F#2" at bounding box center [277, 319] width 223 height 27
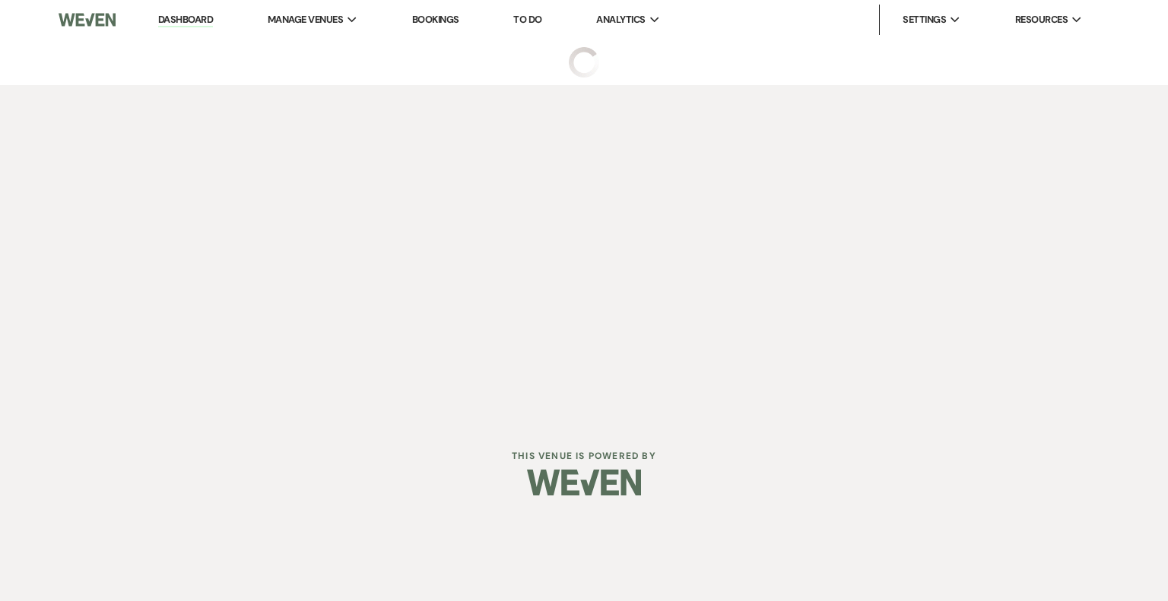
select select "2"
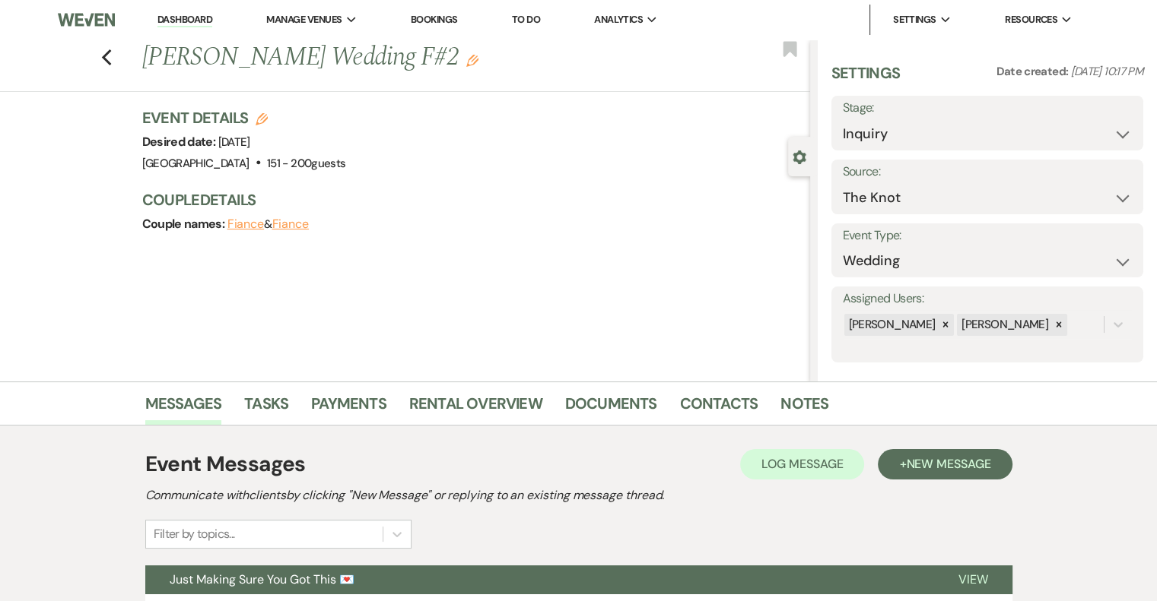
click at [466, 61] on use "button" at bounding box center [472, 61] width 12 height 12
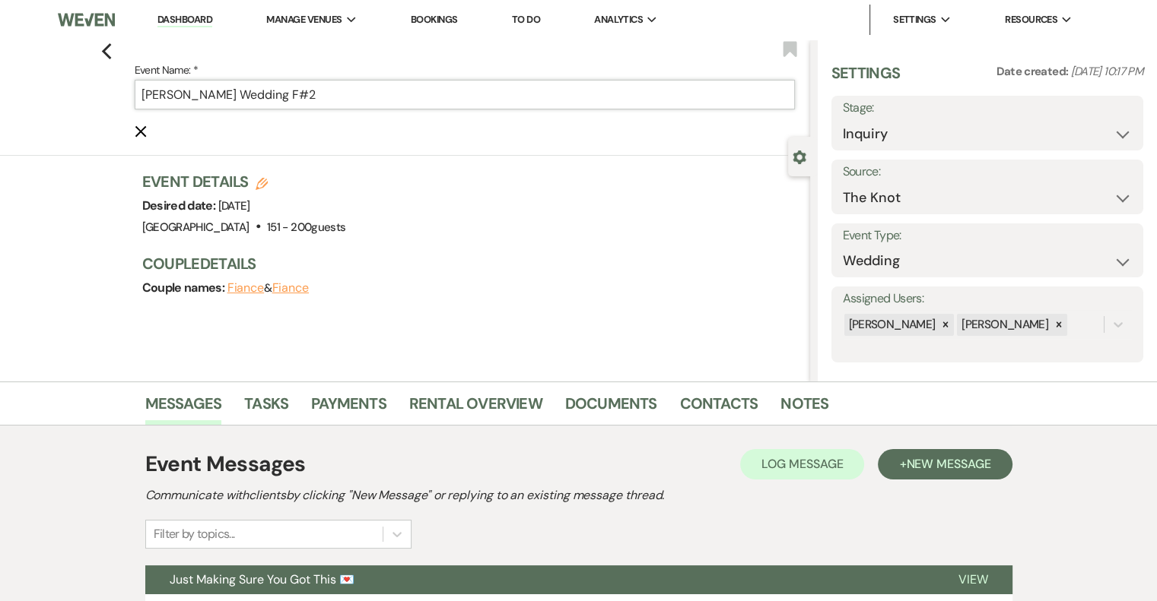
click at [362, 100] on input "[PERSON_NAME] Wedding F#2" at bounding box center [465, 95] width 660 height 30
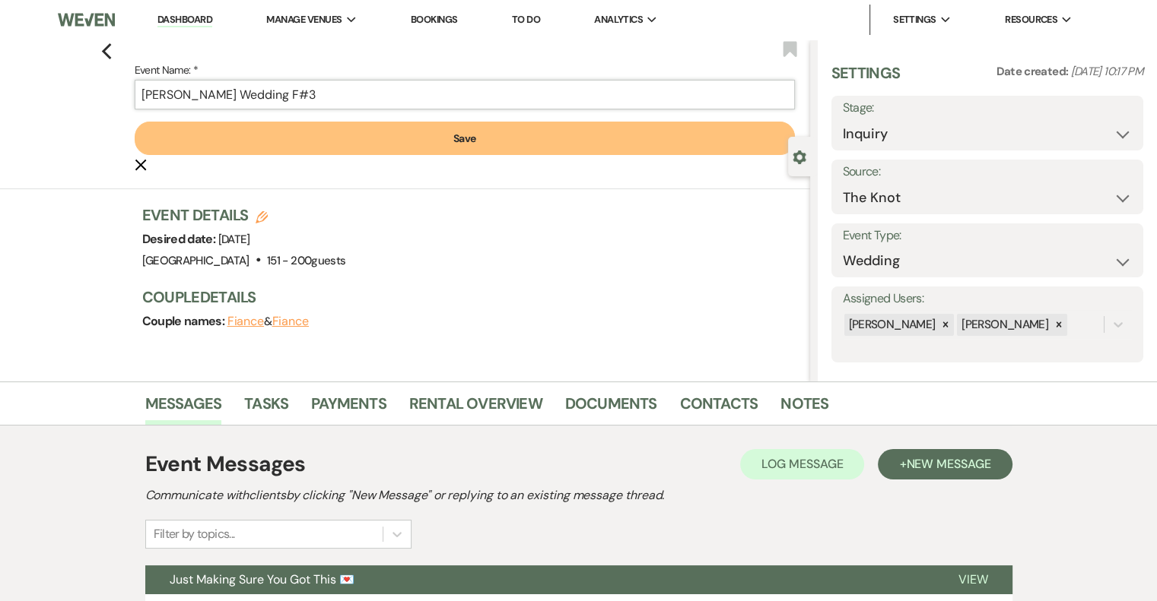
type input "[PERSON_NAME] Wedding F#3"
click at [383, 141] on button "Save" at bounding box center [465, 138] width 660 height 33
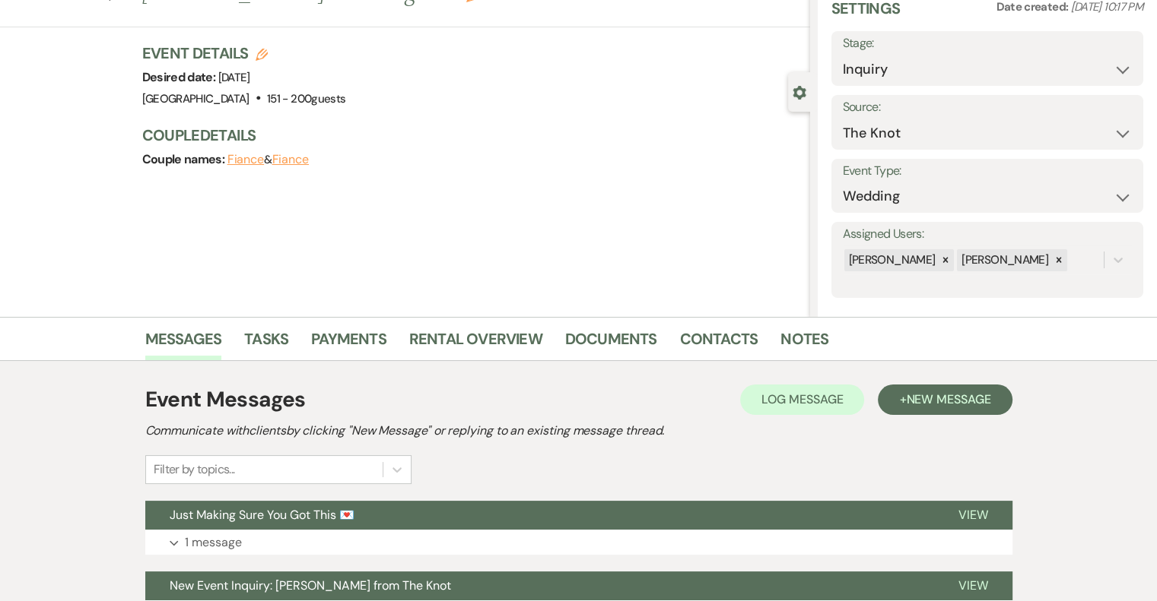
scroll to position [143, 0]
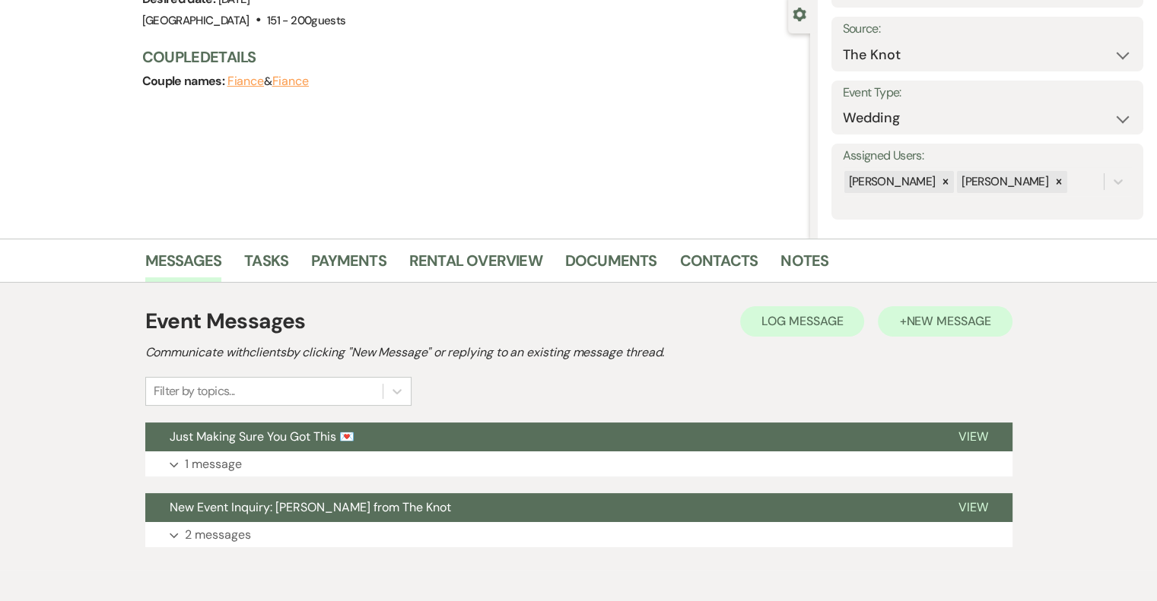
click at [981, 331] on button "+ New Message" at bounding box center [945, 321] width 134 height 30
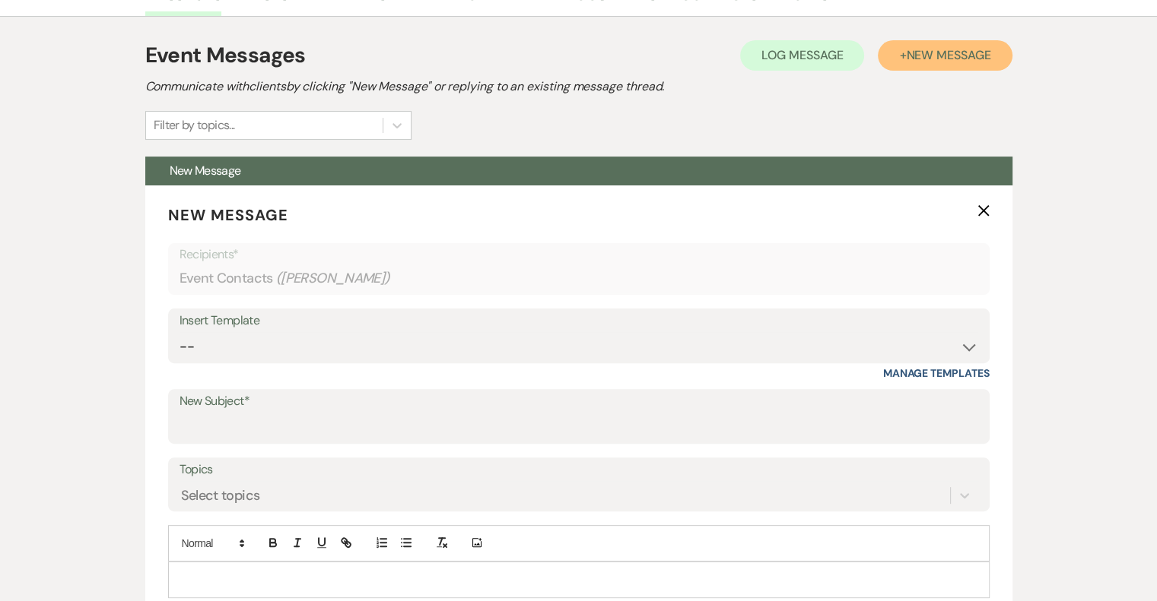
scroll to position [420, 0]
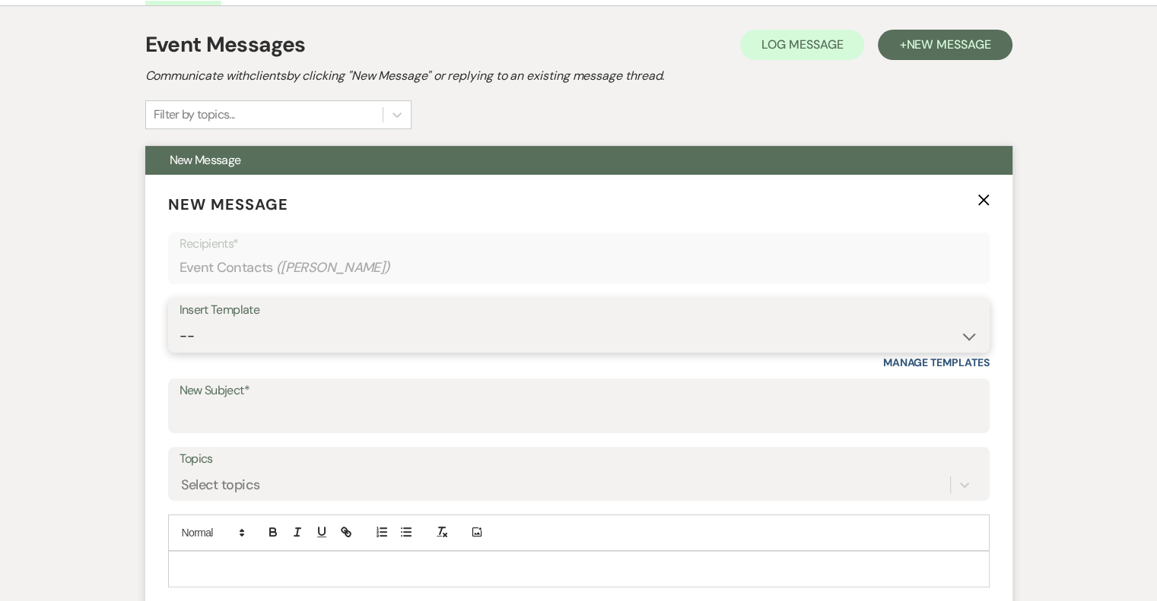
click at [243, 325] on select "-- Email #1 – Thank You for Inquiring WEDDINGS Send Contract: All Events Bookin…" at bounding box center [578, 337] width 798 height 30
select select "5592"
click at [179, 322] on select "-- Email #1 – Thank You for Inquiring WEDDINGS Send Contract: All Events Bookin…" at bounding box center [578, 337] width 798 height 30
type input "Easy to Get To. Hard to Leave."
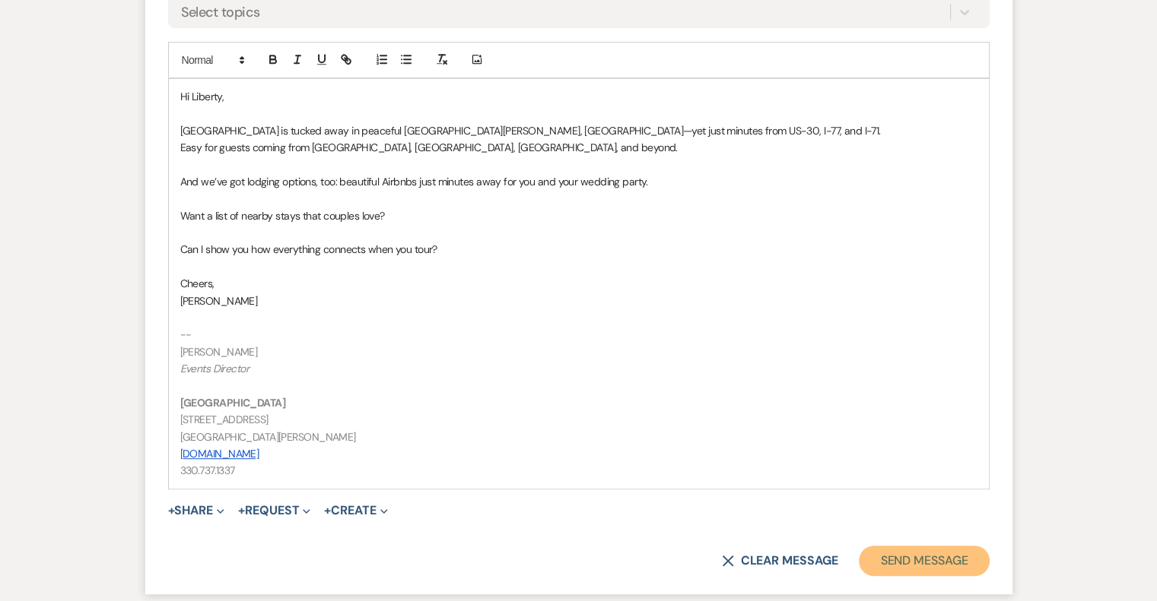
click at [922, 554] on button "Send Message" at bounding box center [924, 561] width 130 height 30
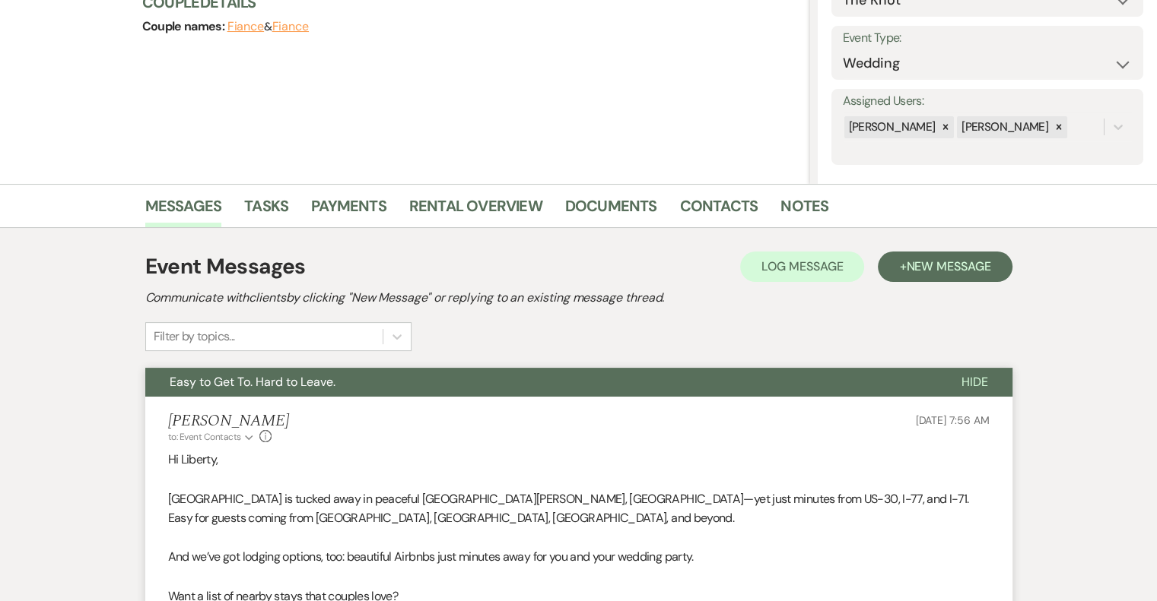
scroll to position [0, 0]
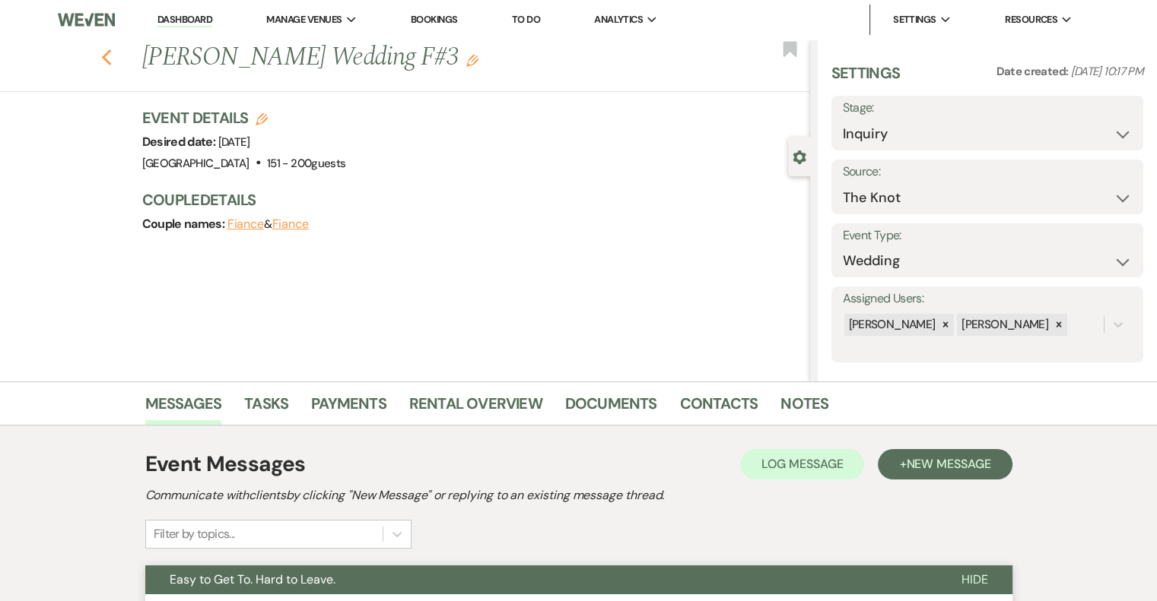
click at [112, 64] on icon "Previous" at bounding box center [106, 58] width 11 height 18
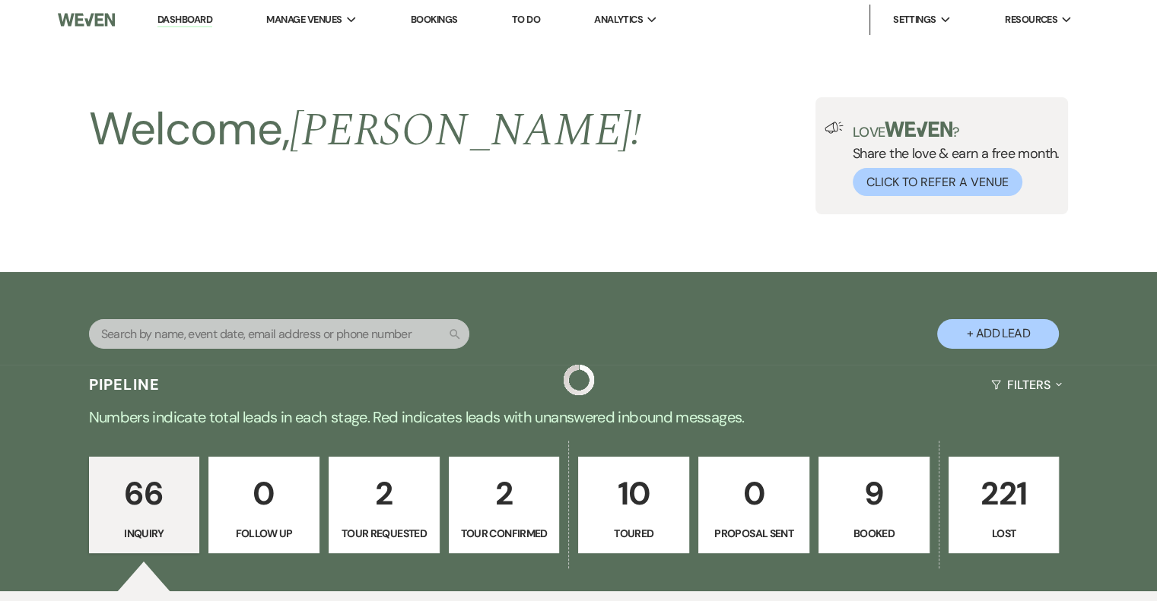
scroll to position [3699, 0]
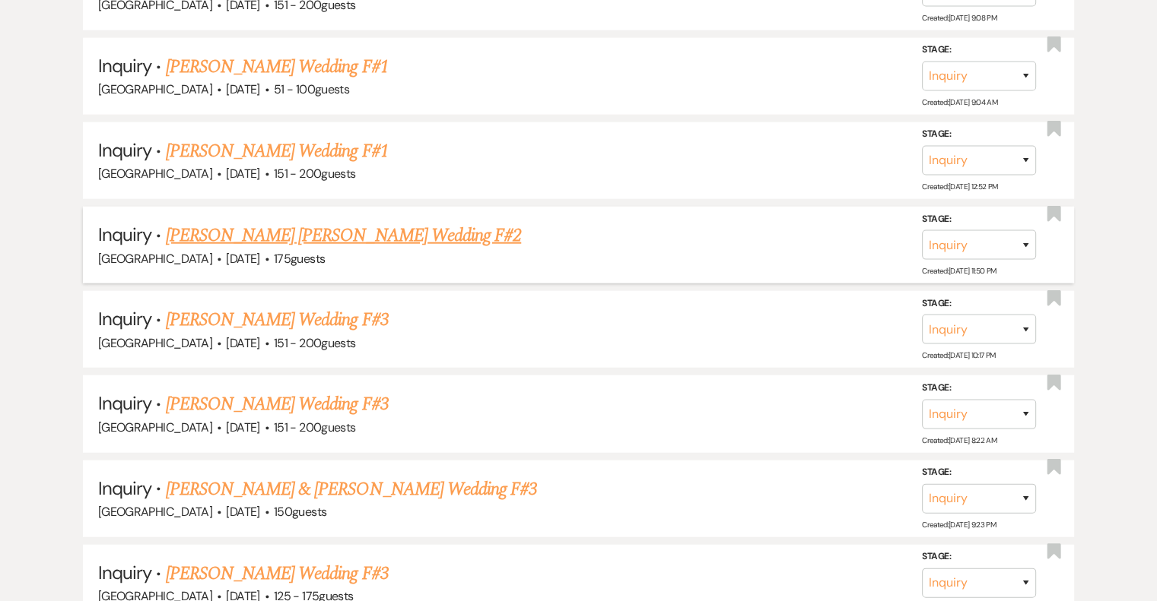
click at [338, 222] on link "[PERSON_NAME] [PERSON_NAME] Wedding F#2" at bounding box center [344, 235] width 356 height 27
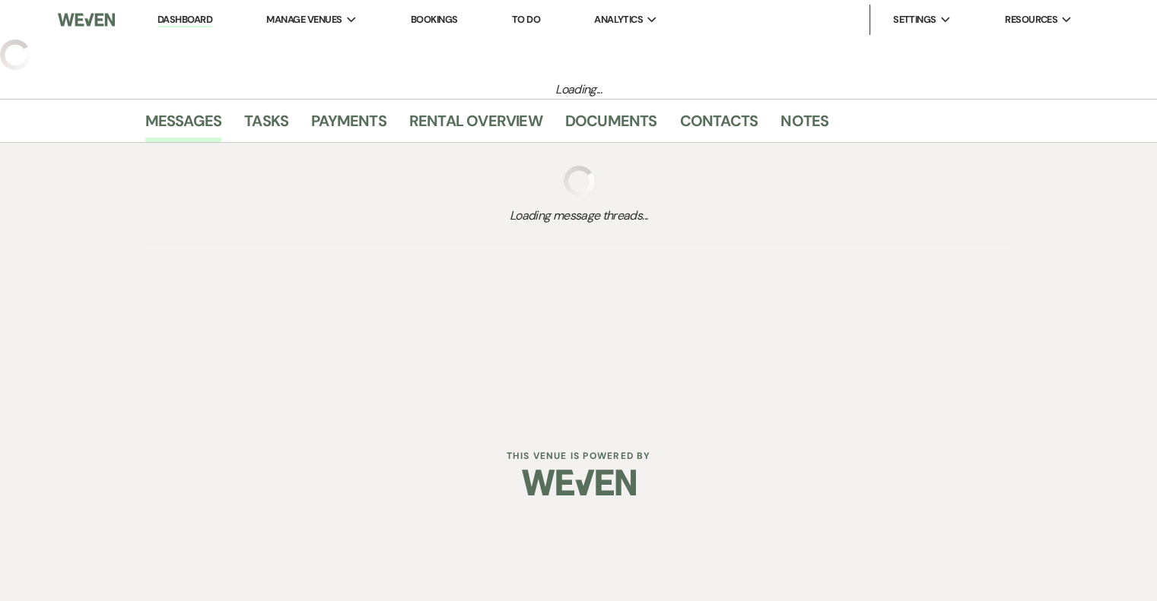
select select "3"
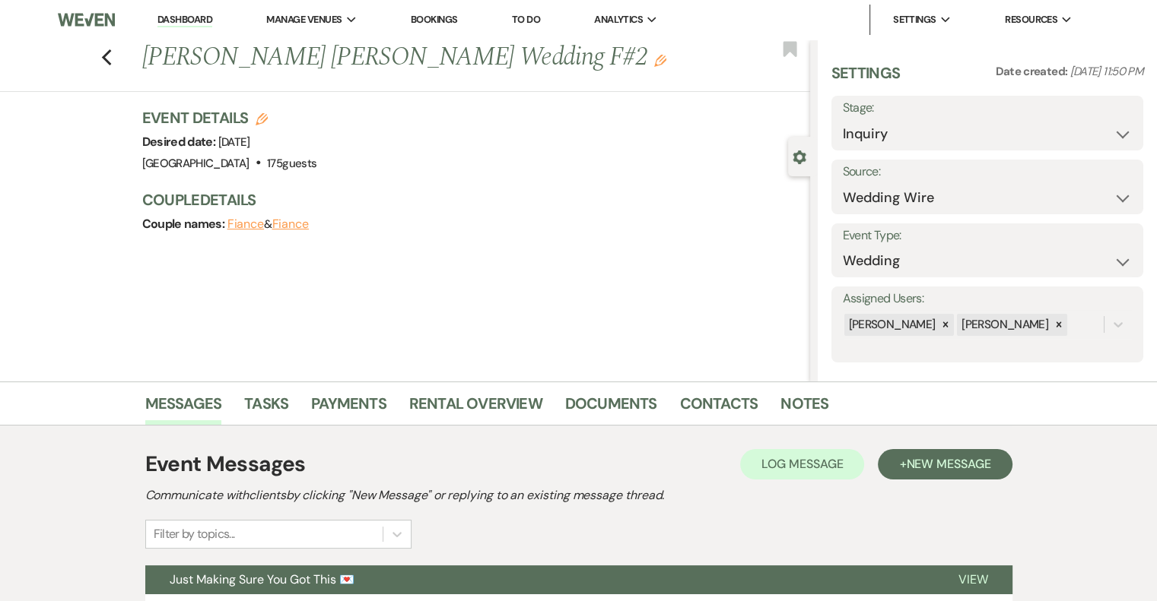
click at [654, 61] on use "button" at bounding box center [660, 61] width 12 height 12
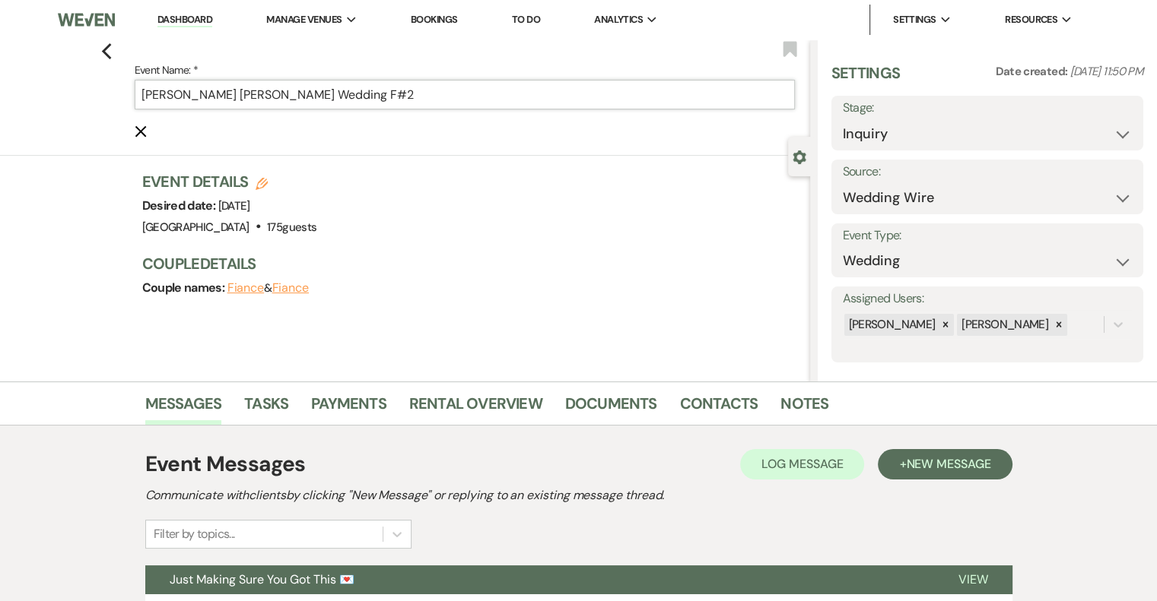
click at [426, 97] on input "[PERSON_NAME] [PERSON_NAME] Wedding F#2" at bounding box center [465, 95] width 660 height 30
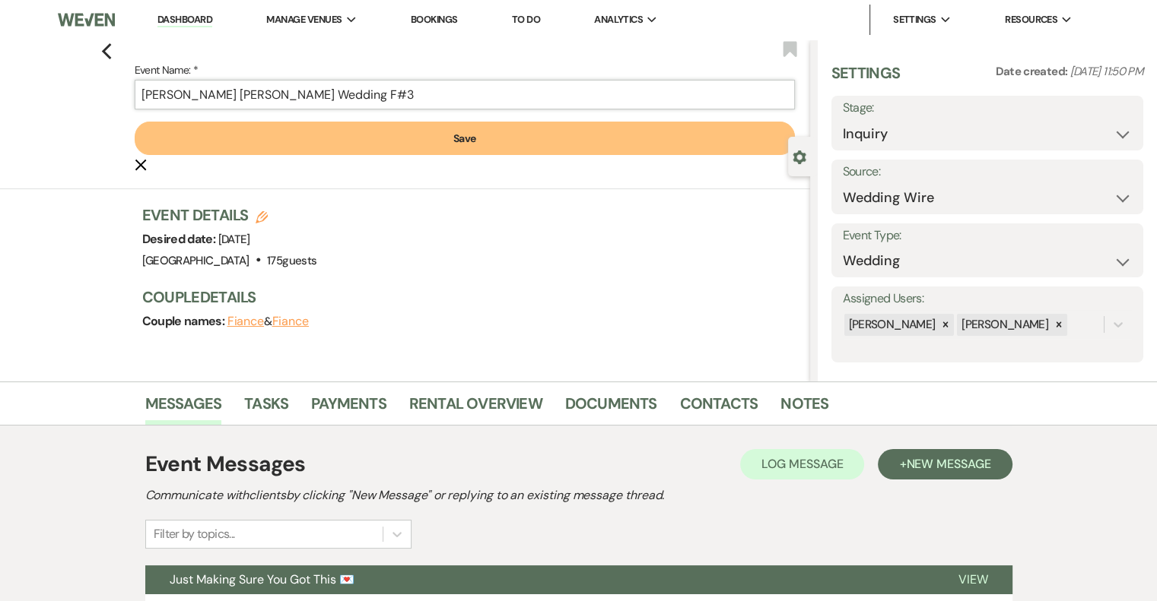
type input "[PERSON_NAME] [PERSON_NAME] Wedding F#3"
click at [426, 152] on button "Save" at bounding box center [465, 138] width 660 height 33
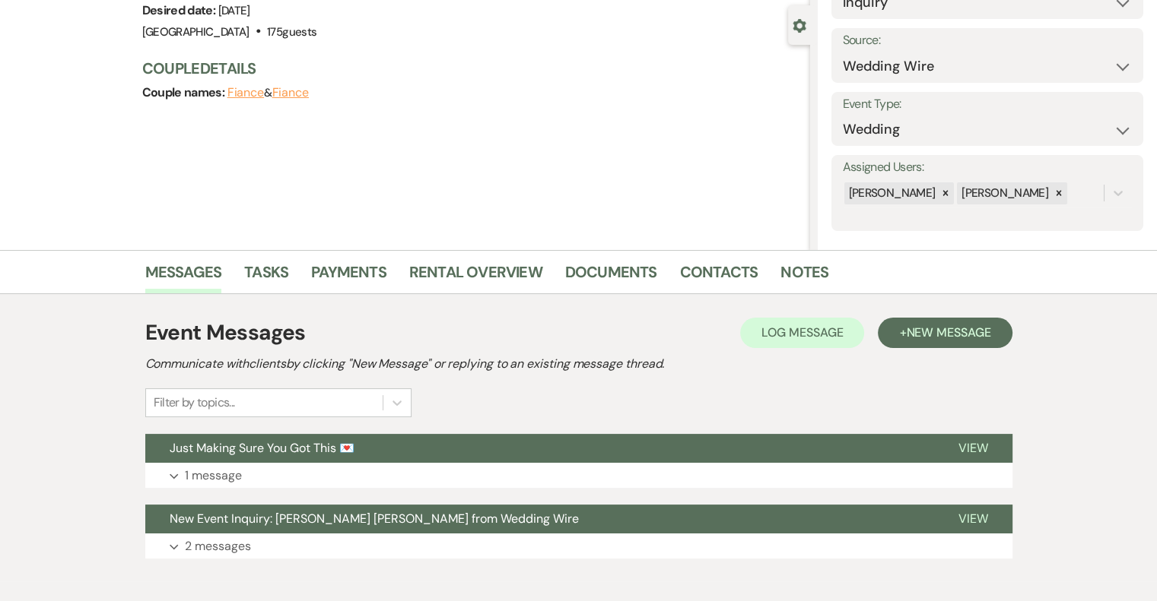
scroll to position [209, 0]
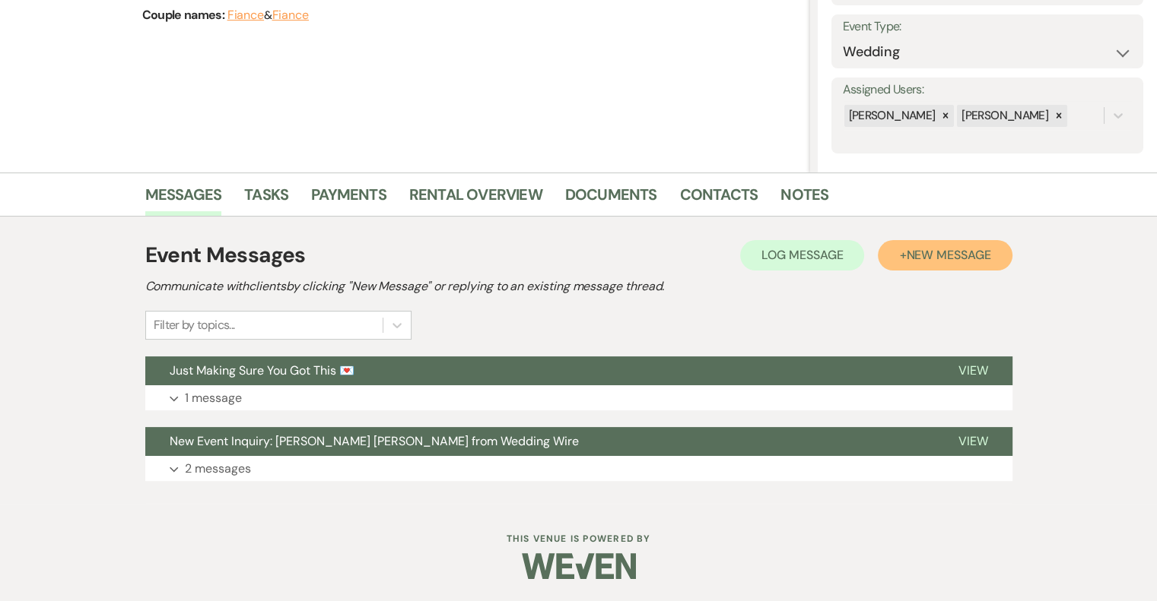
click at [947, 258] on span "New Message" at bounding box center [948, 255] width 84 height 16
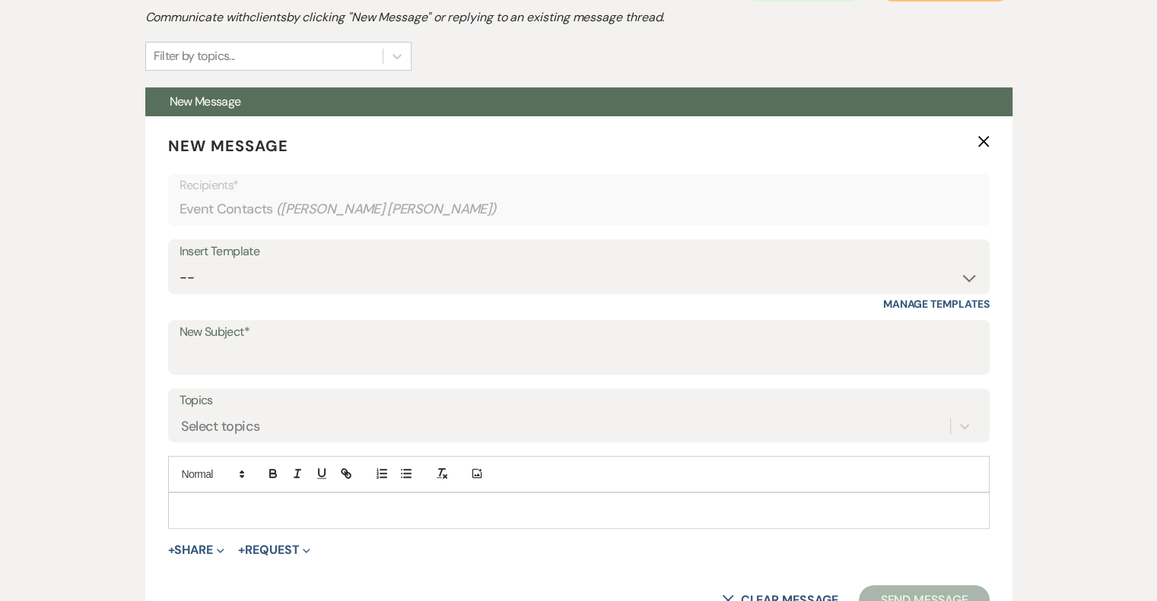
scroll to position [481, 0]
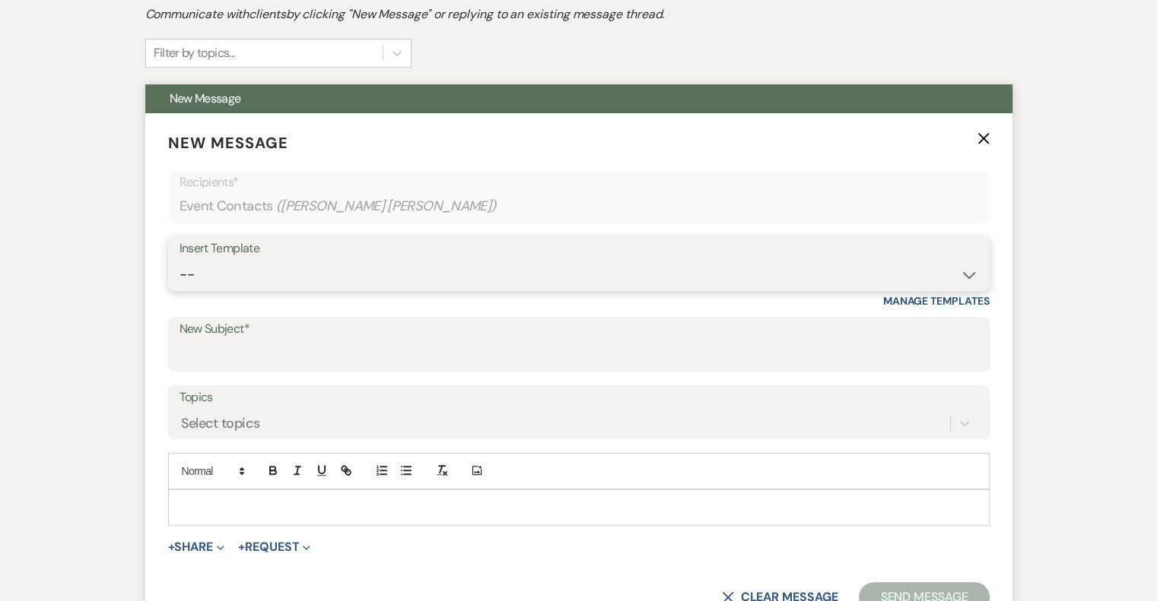
click at [300, 268] on select "-- Email #1 – Thank You for Inquiring WEDDINGS Send Contract: All Events Bookin…" at bounding box center [578, 275] width 798 height 30
select select "5592"
click at [179, 260] on select "-- Email #1 – Thank You for Inquiring WEDDINGS Send Contract: All Events Bookin…" at bounding box center [578, 275] width 798 height 30
type input "Easy to Get To. Hard to Leave."
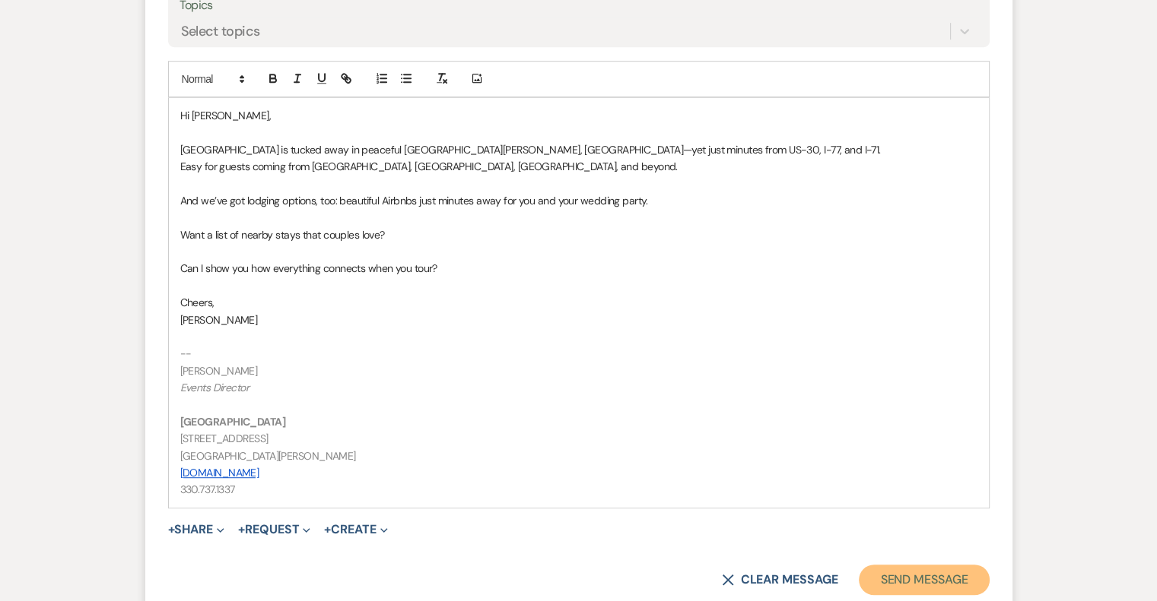
click at [952, 576] on button "Send Message" at bounding box center [924, 580] width 130 height 30
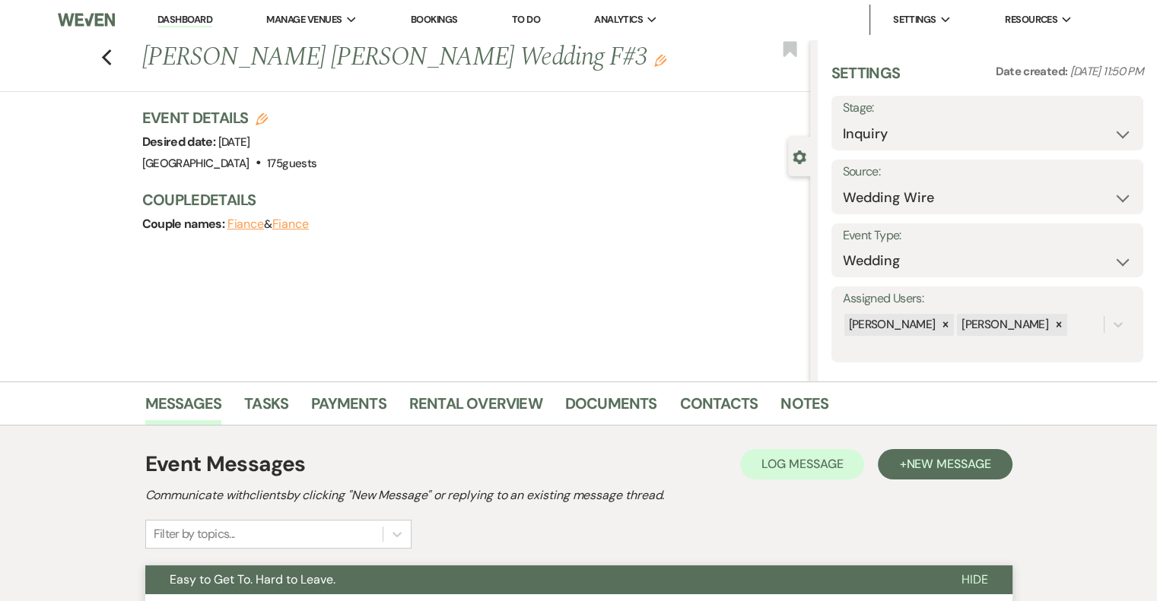
scroll to position [2, 0]
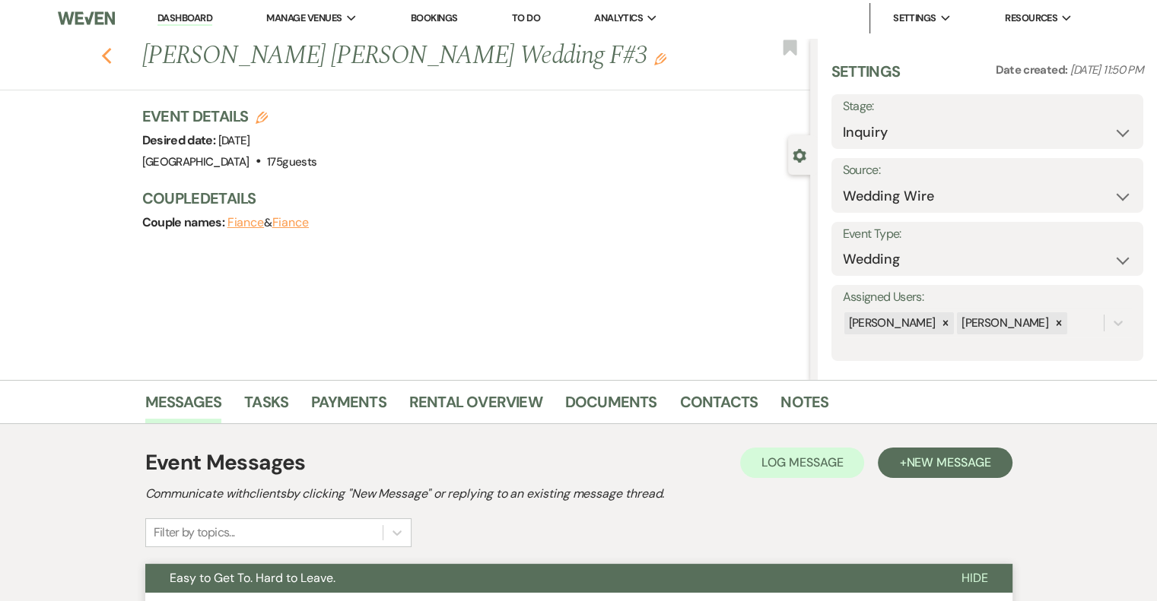
click at [113, 52] on icon "Previous" at bounding box center [106, 56] width 11 height 18
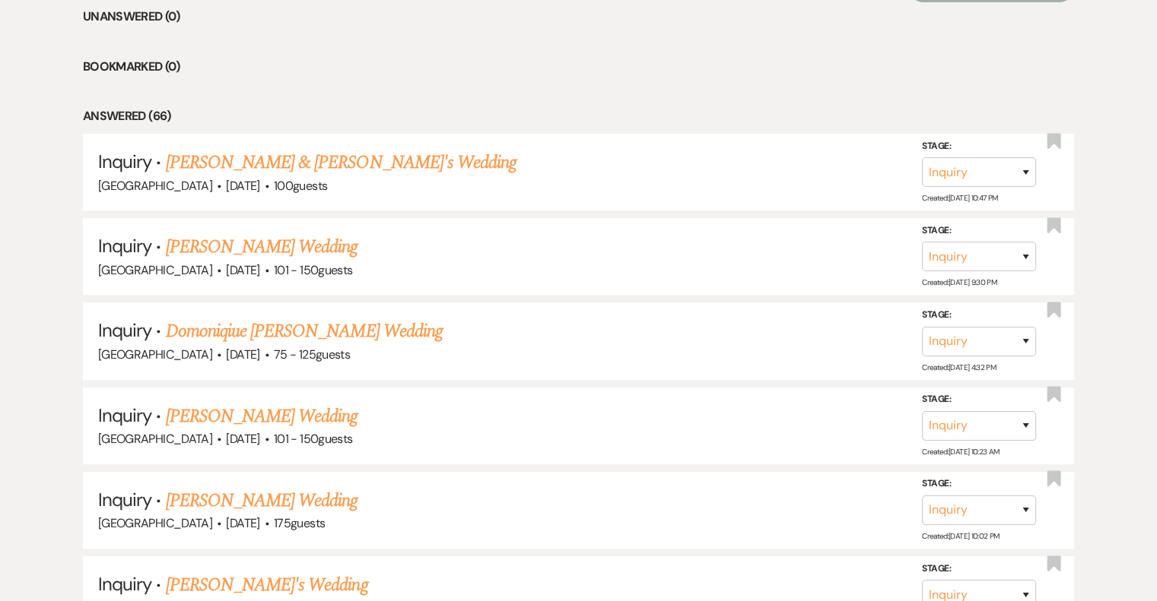
scroll to position [627, 0]
